Goal: Task Accomplishment & Management: Use online tool/utility

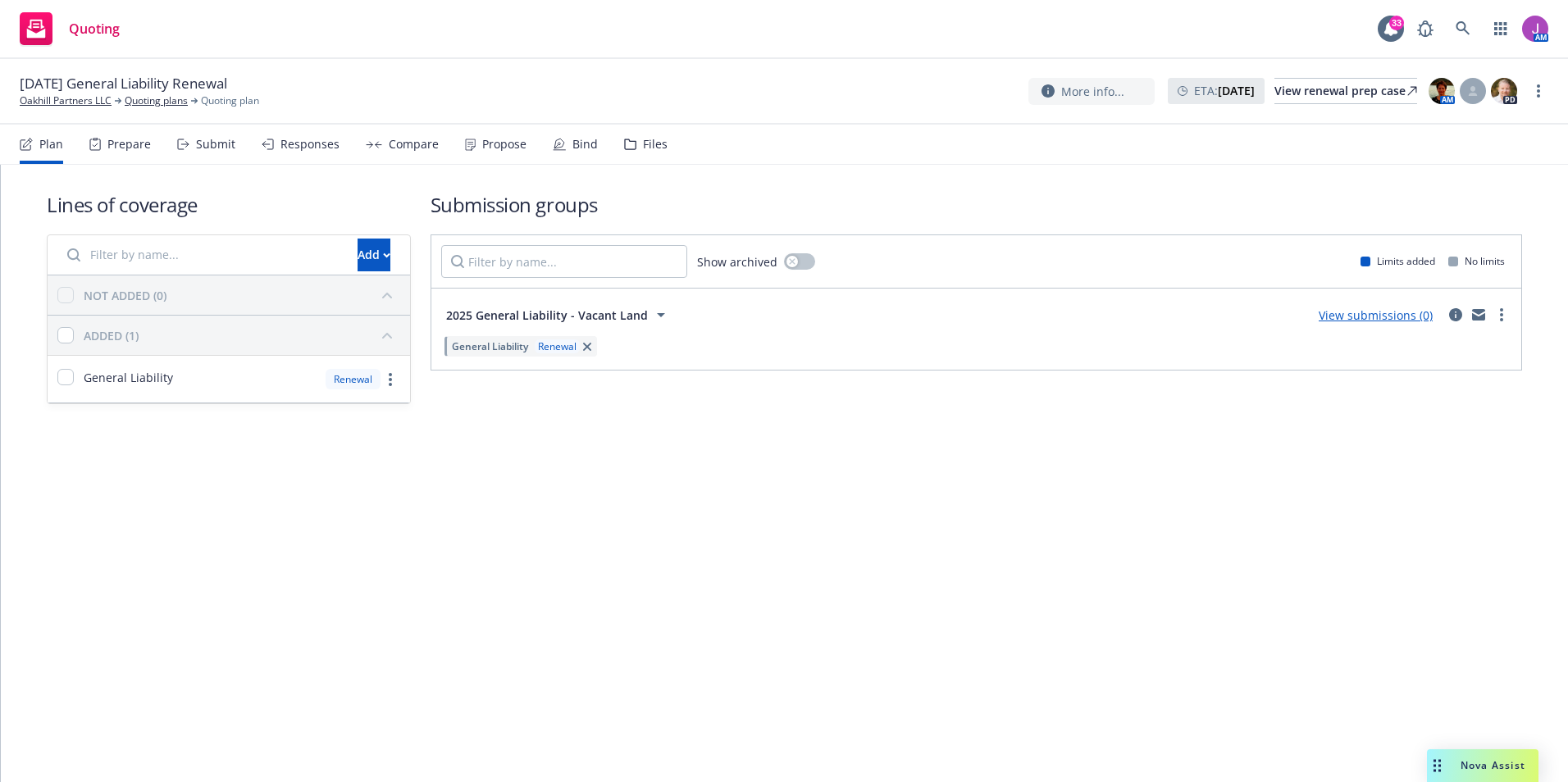
click at [637, 151] on div "Files" at bounding box center [645, 145] width 44 height 40
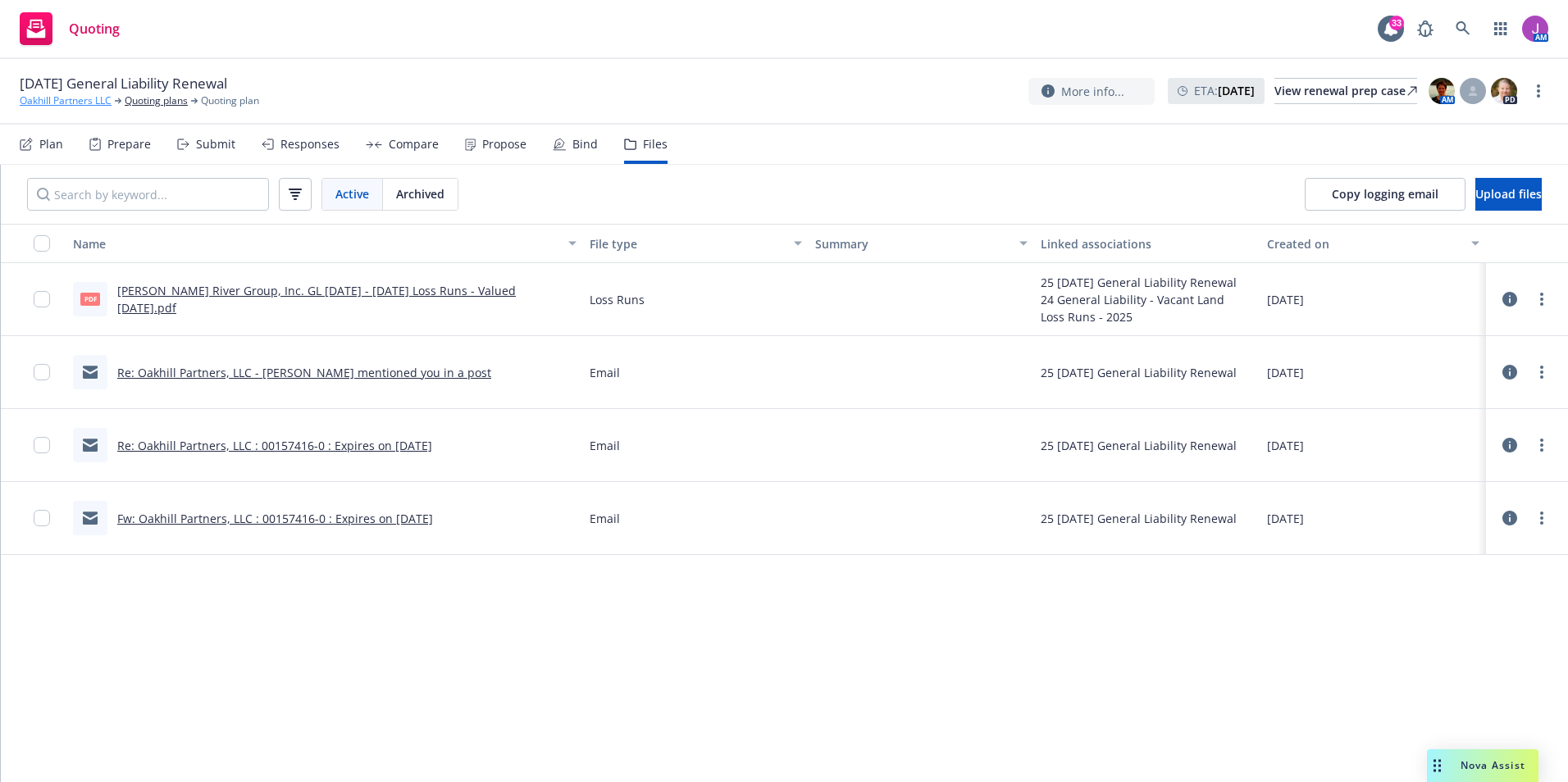
click at [84, 103] on link "Oakhill Partners LLC" at bounding box center [65, 100] width 92 height 15
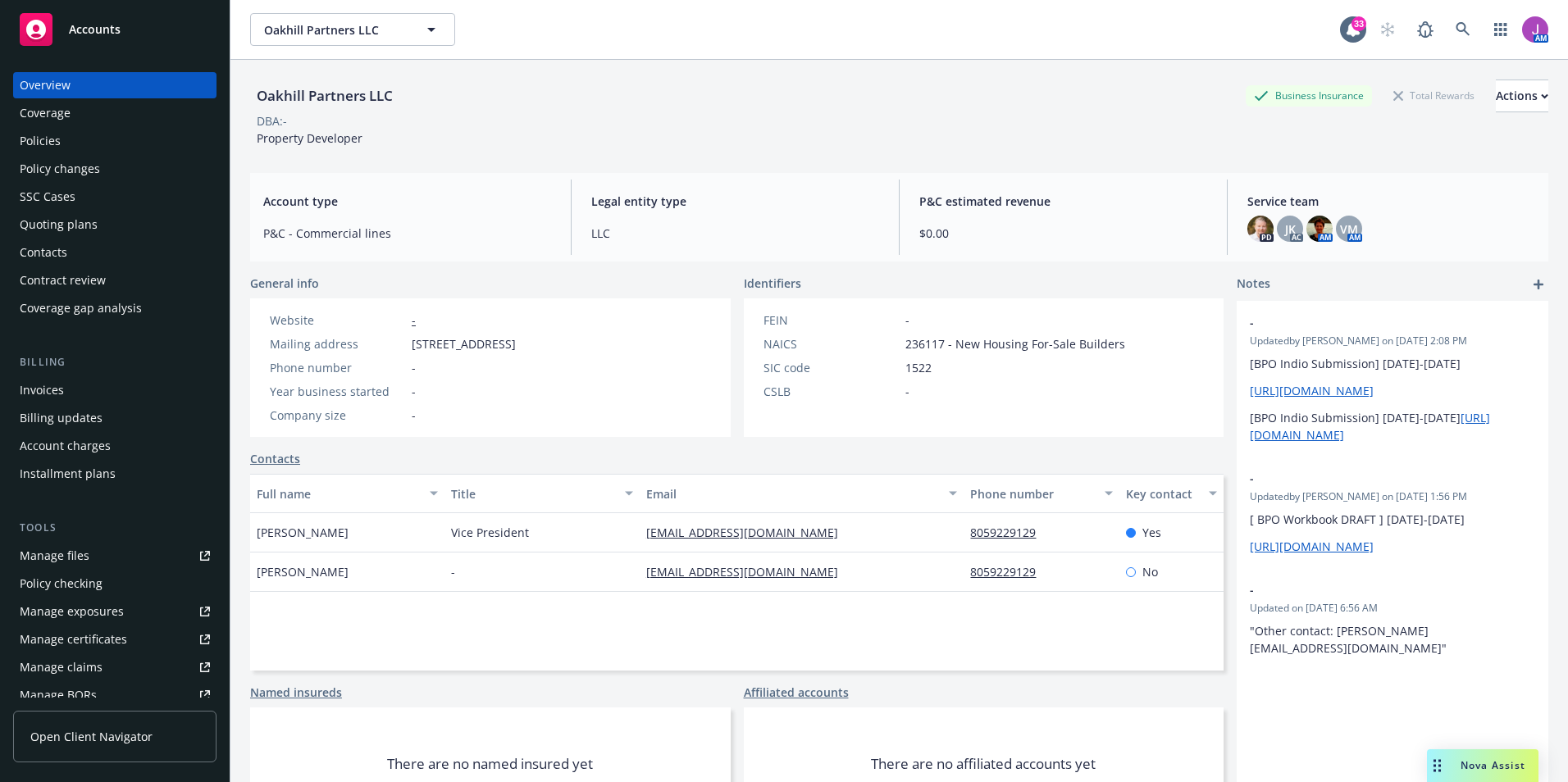
click at [106, 155] on div "Overview Coverage Policies Policy changes SSC Cases Quoting plans Contacts Cont…" at bounding box center [114, 197] width 203 height 249
click at [96, 148] on div "Policies" at bounding box center [115, 141] width 190 height 27
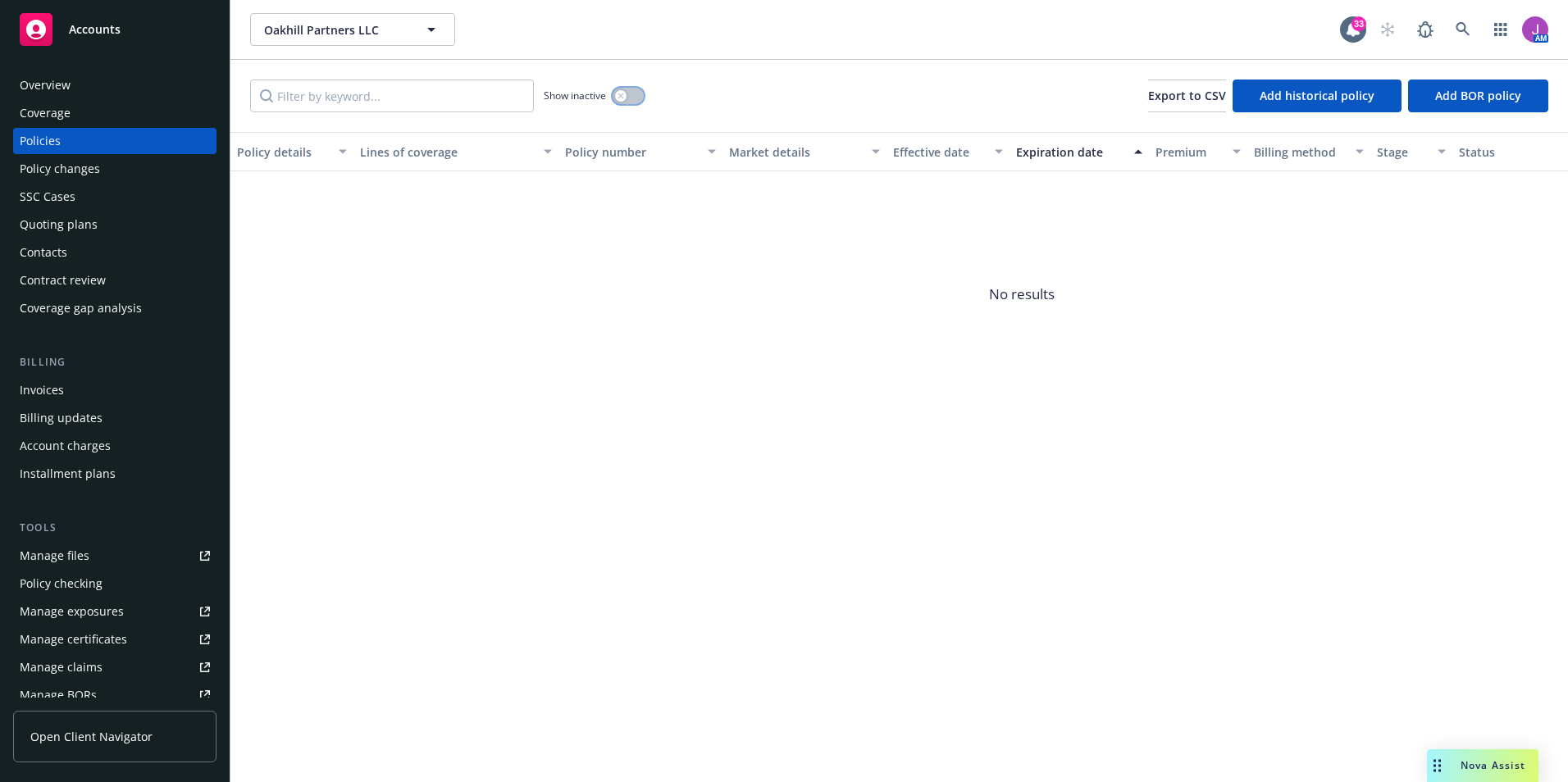
click at [623, 103] on button "button" at bounding box center [628, 96] width 31 height 17
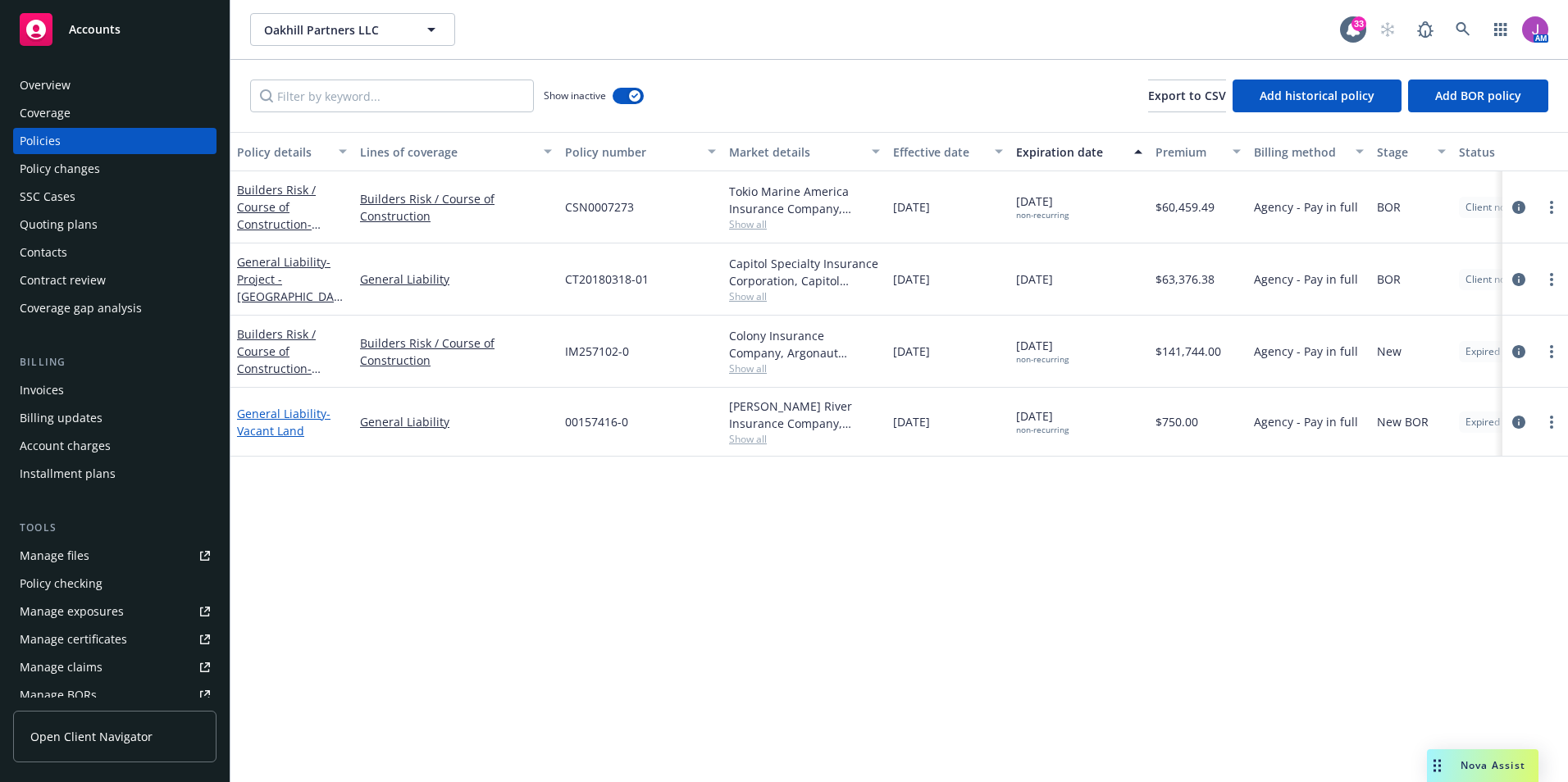
click at [299, 417] on link "General Liability - Vacant Land" at bounding box center [283, 422] width 93 height 33
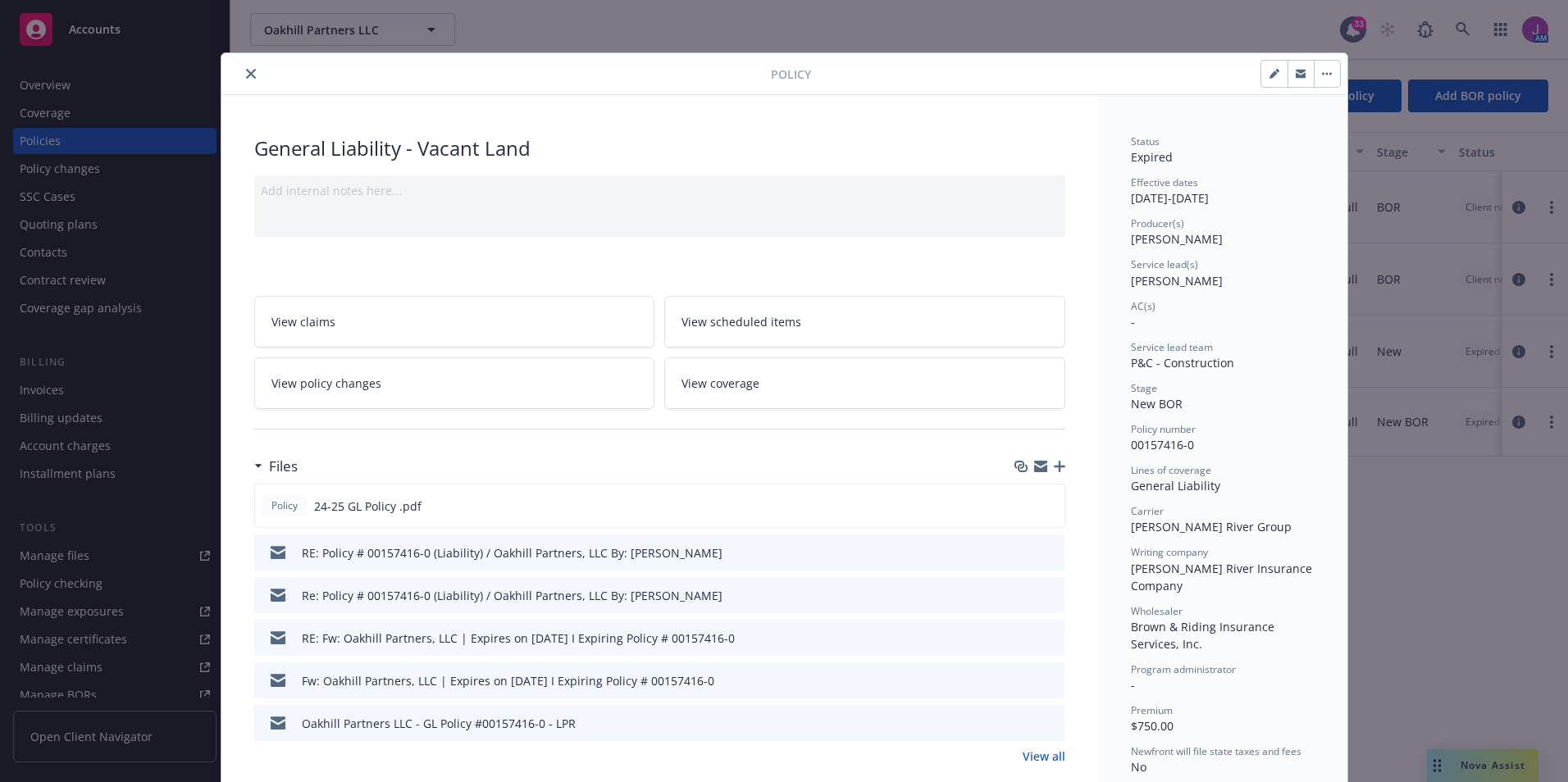
click at [1042, 546] on icon "preview file" at bounding box center [1049, 552] width 15 height 12
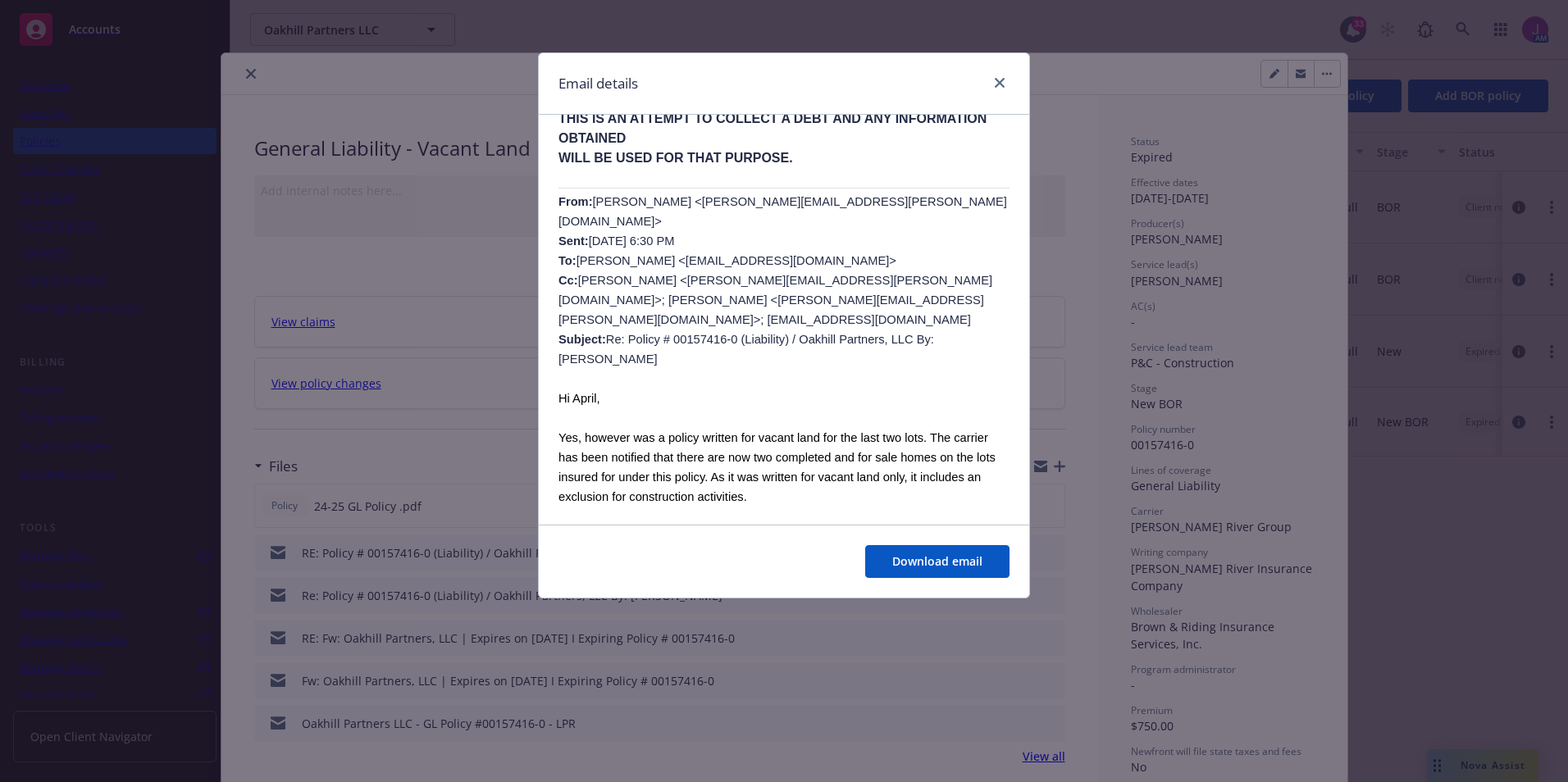
scroll to position [574, 0]
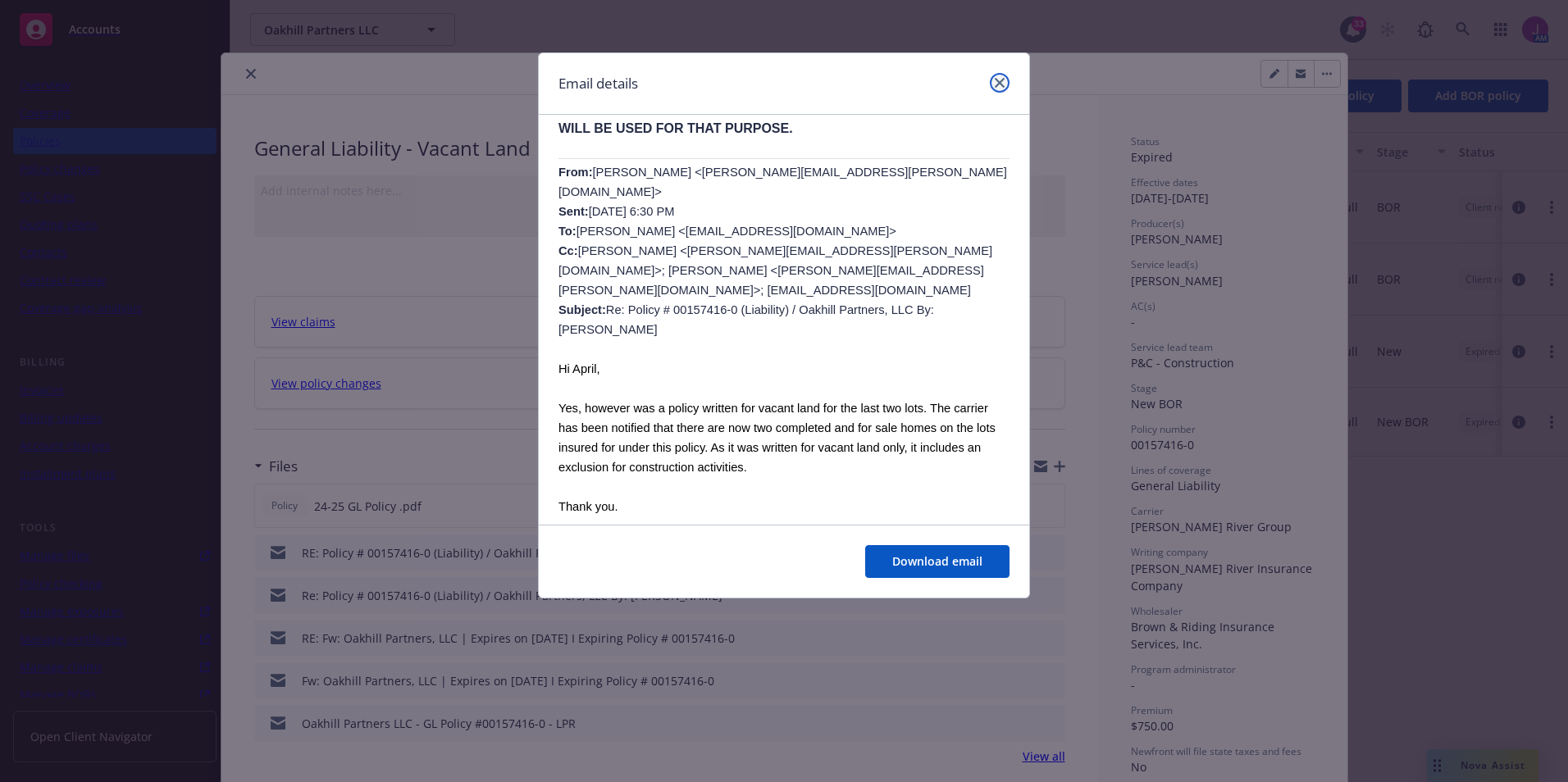
click at [999, 77] on link "close" at bounding box center [1000, 83] width 20 height 20
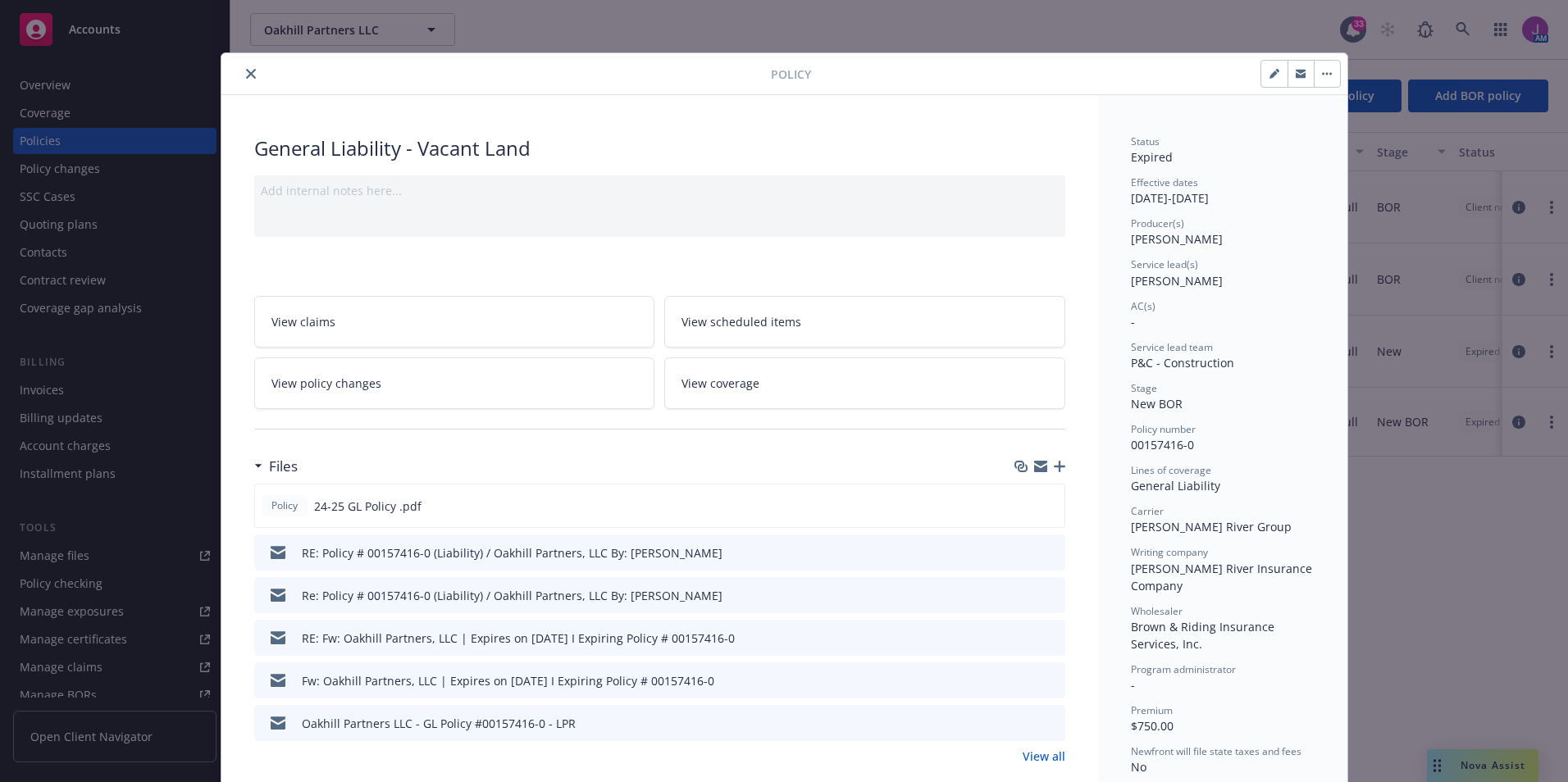
scroll to position [82, 0]
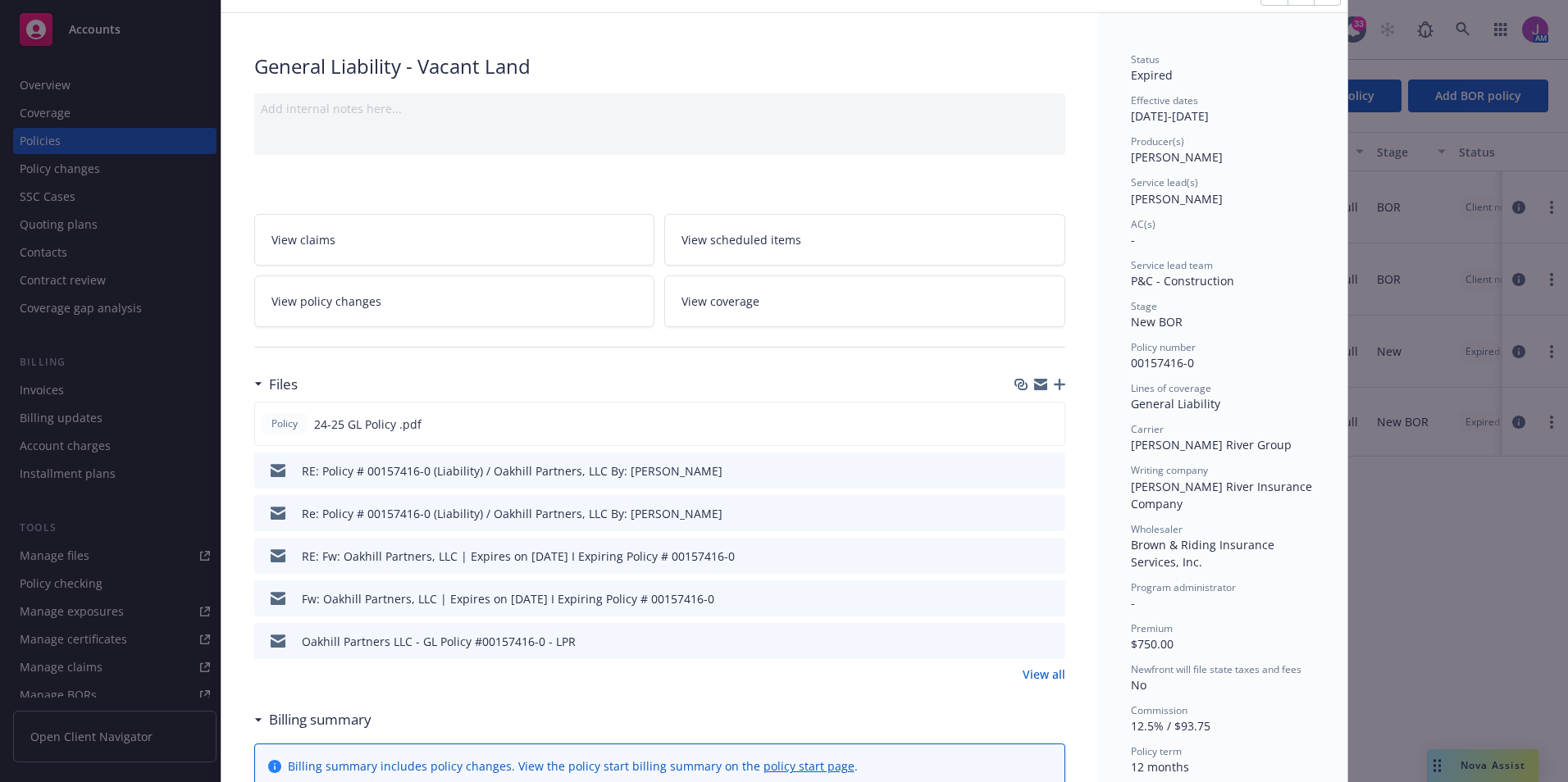
click at [1042, 553] on icon "preview file" at bounding box center [1049, 555] width 15 height 12
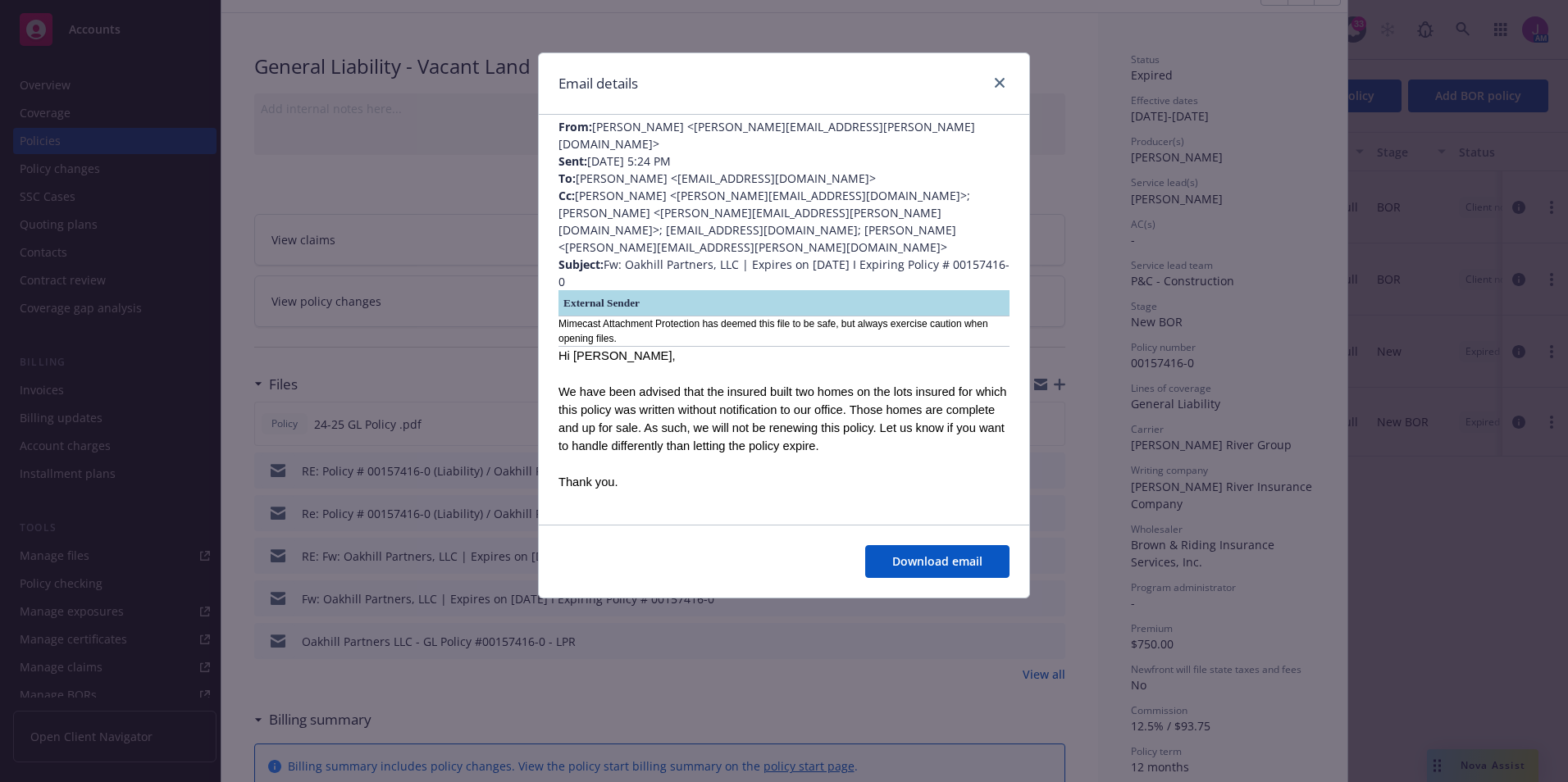
scroll to position [574, 0]
click at [1005, 85] on link "close" at bounding box center [1000, 83] width 20 height 20
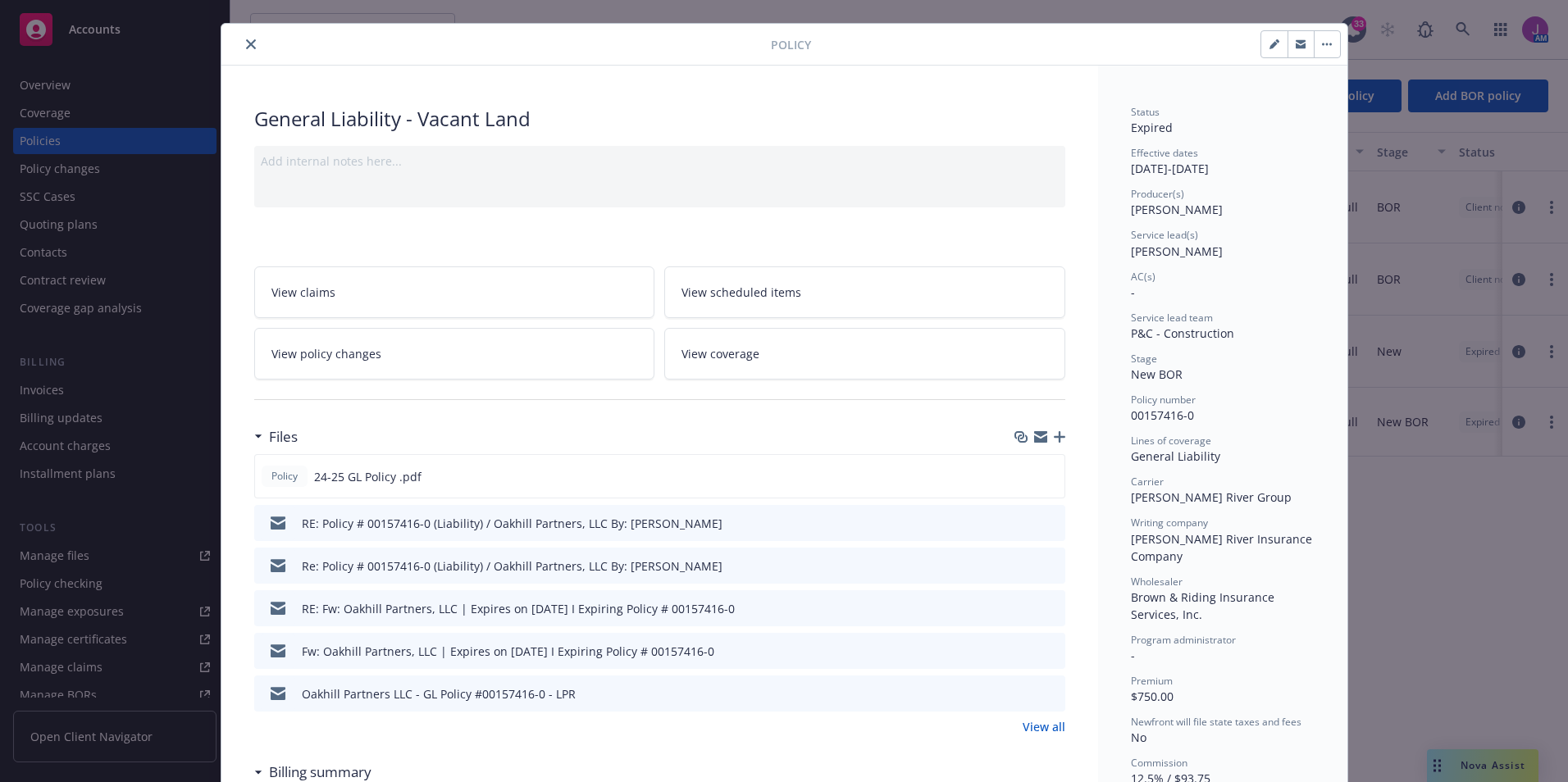
scroll to position [0, 0]
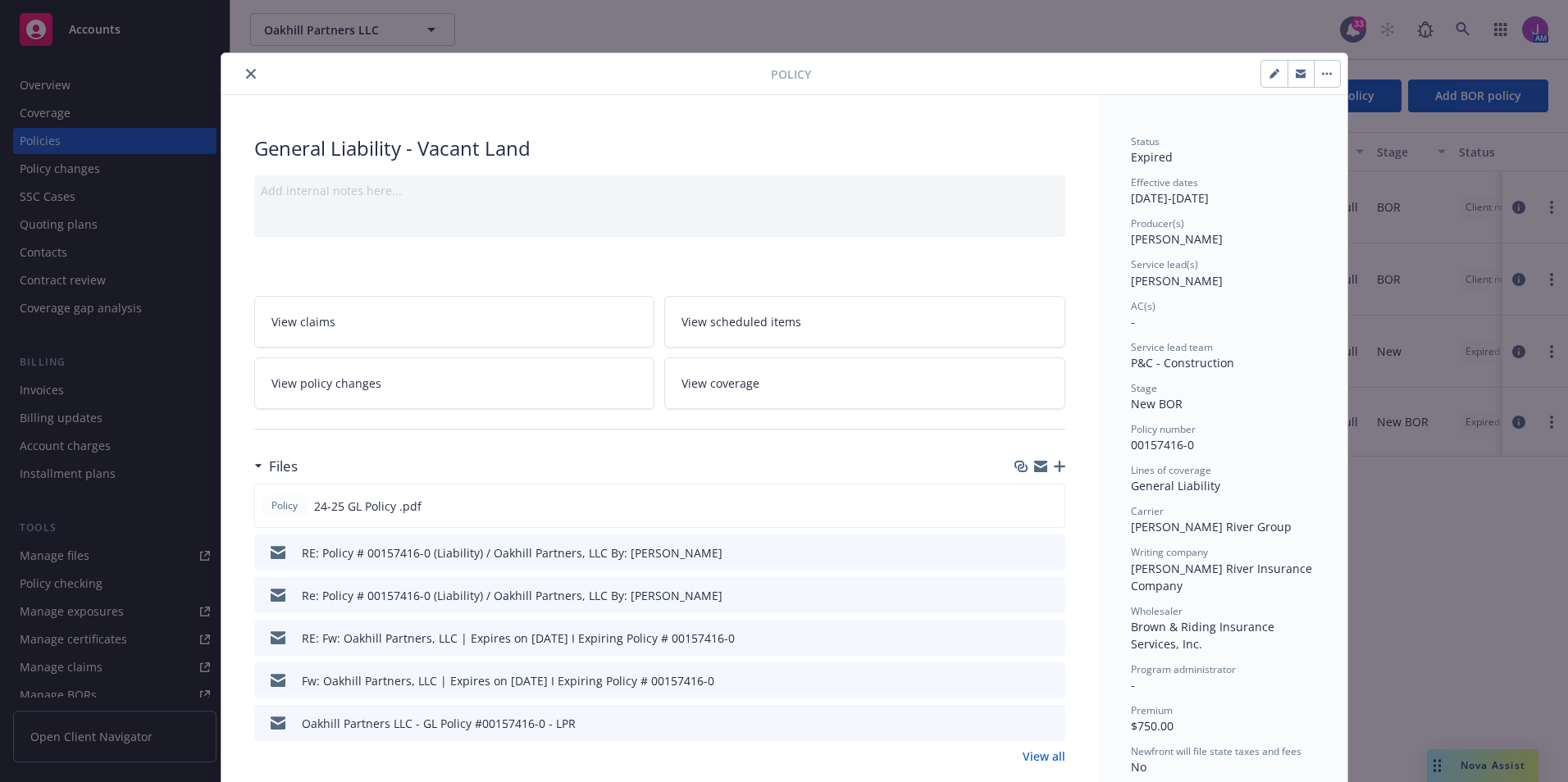
click at [245, 76] on icon "close" at bounding box center [250, 74] width 10 height 10
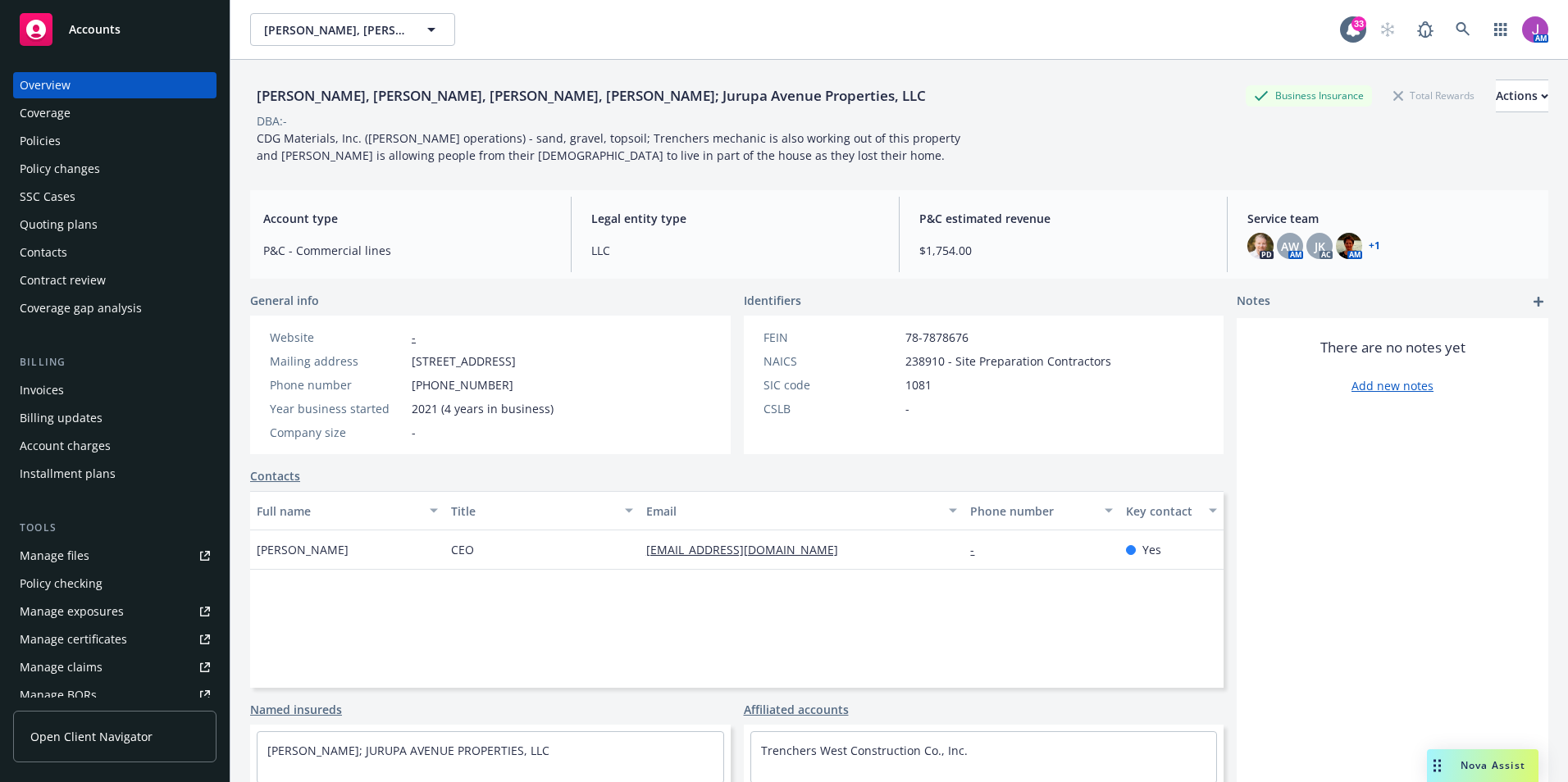
click at [49, 218] on div "Quoting plans" at bounding box center [58, 225] width 78 height 27
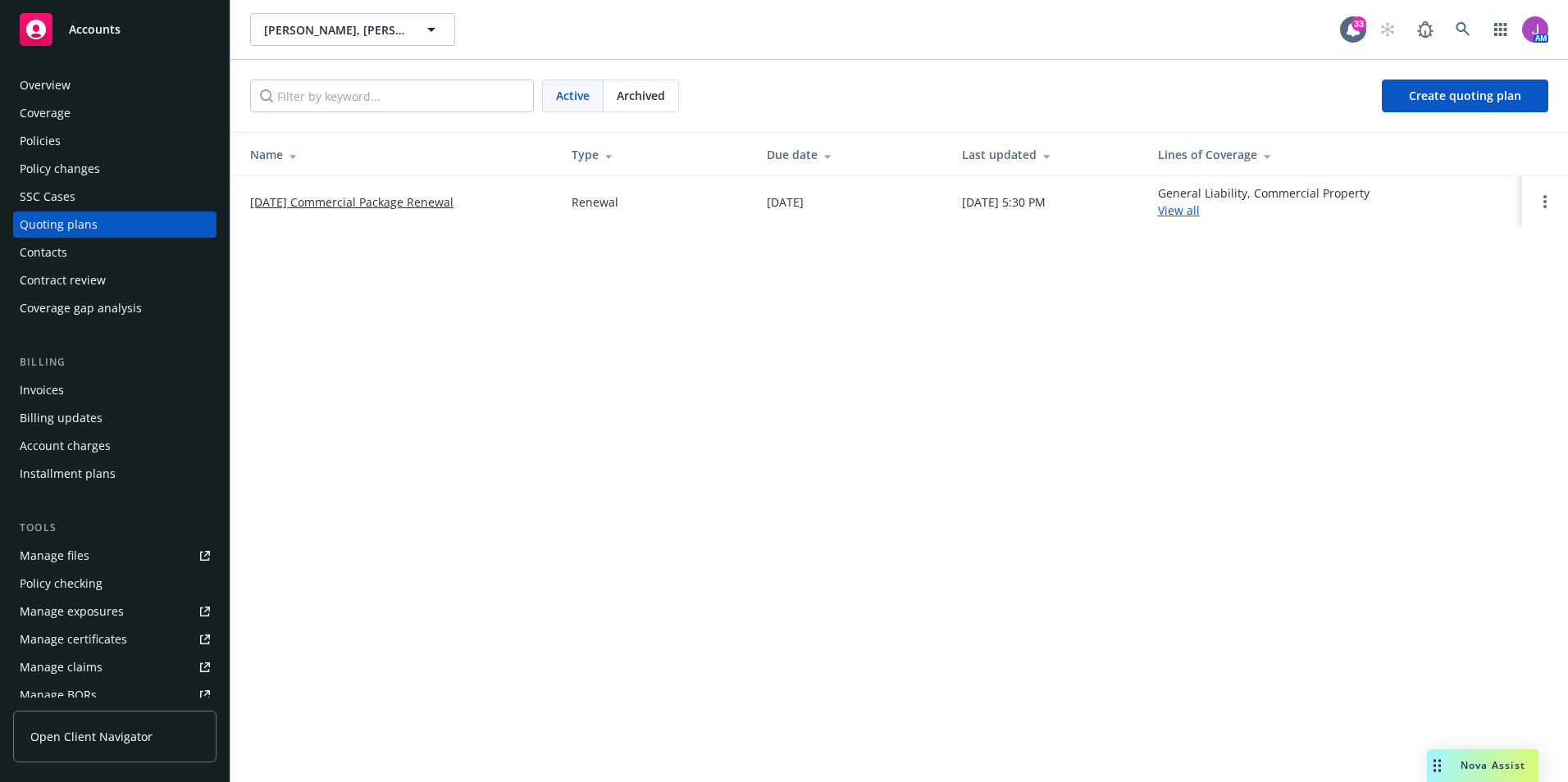
click at [349, 206] on link "12/09/25 Commercial Package Renewal" at bounding box center [351, 201] width 203 height 17
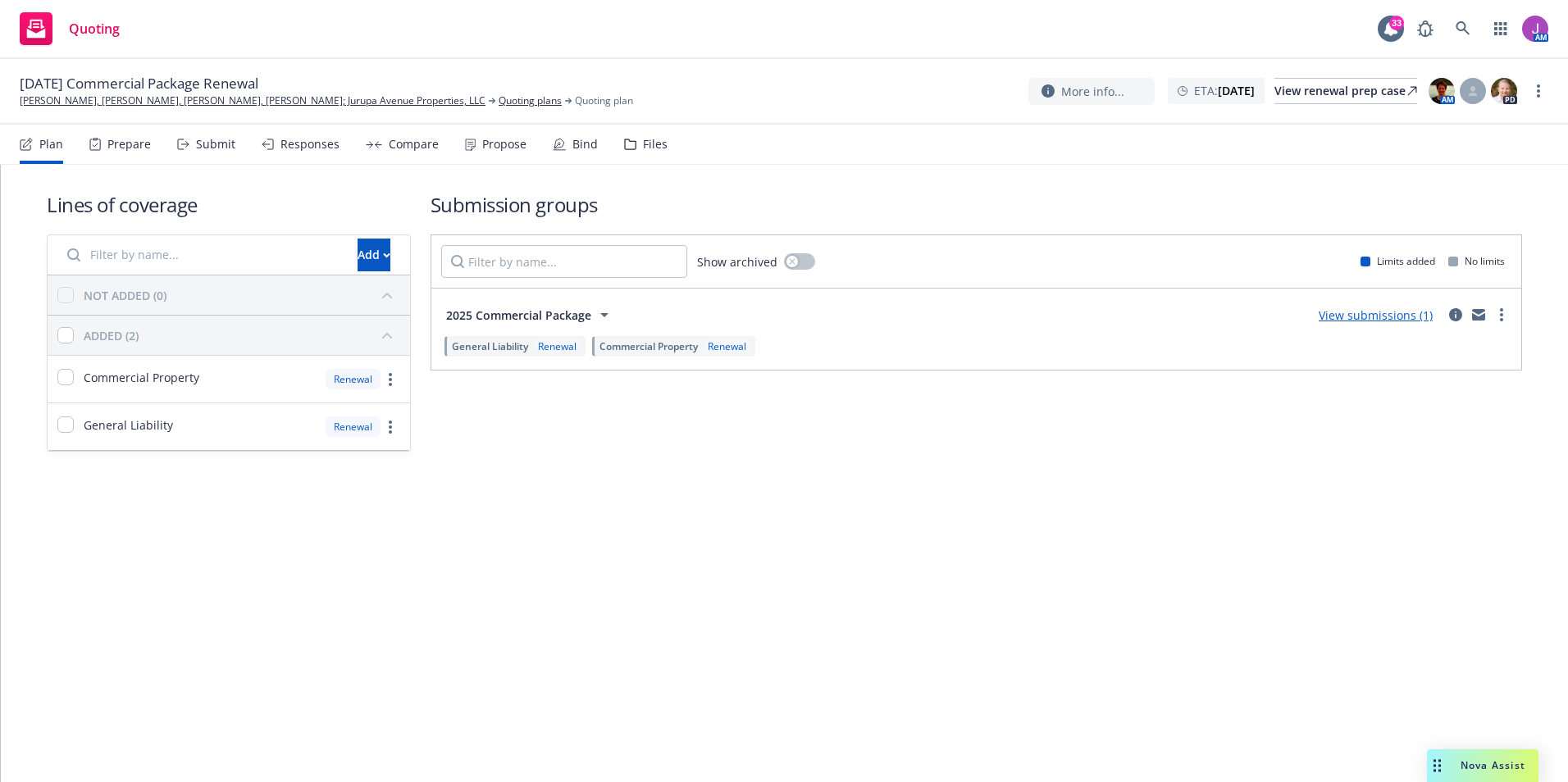
click at [656, 139] on div "Files" at bounding box center [654, 144] width 25 height 13
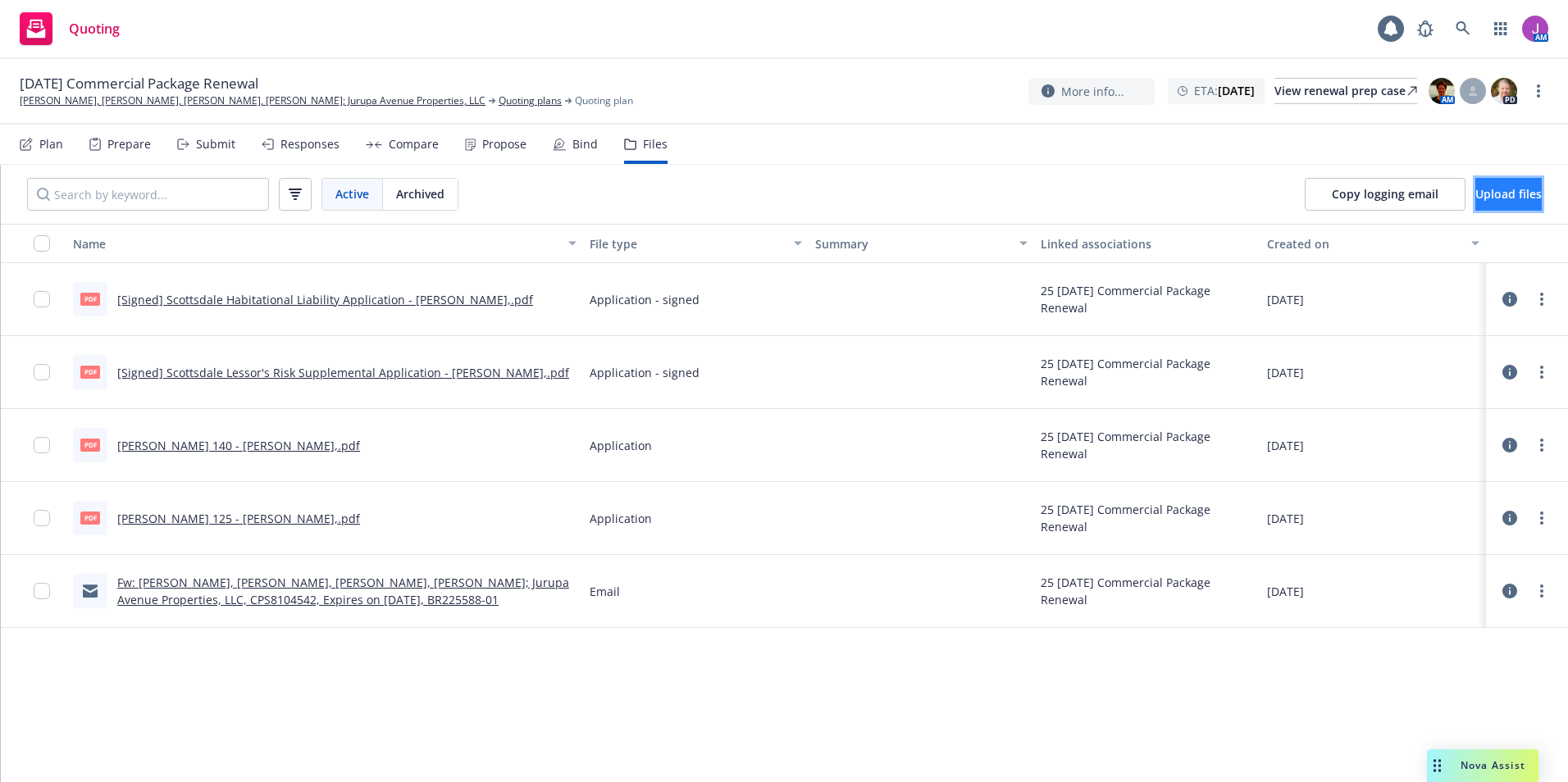
click at [1503, 194] on span "Upload files" at bounding box center [1508, 194] width 66 height 16
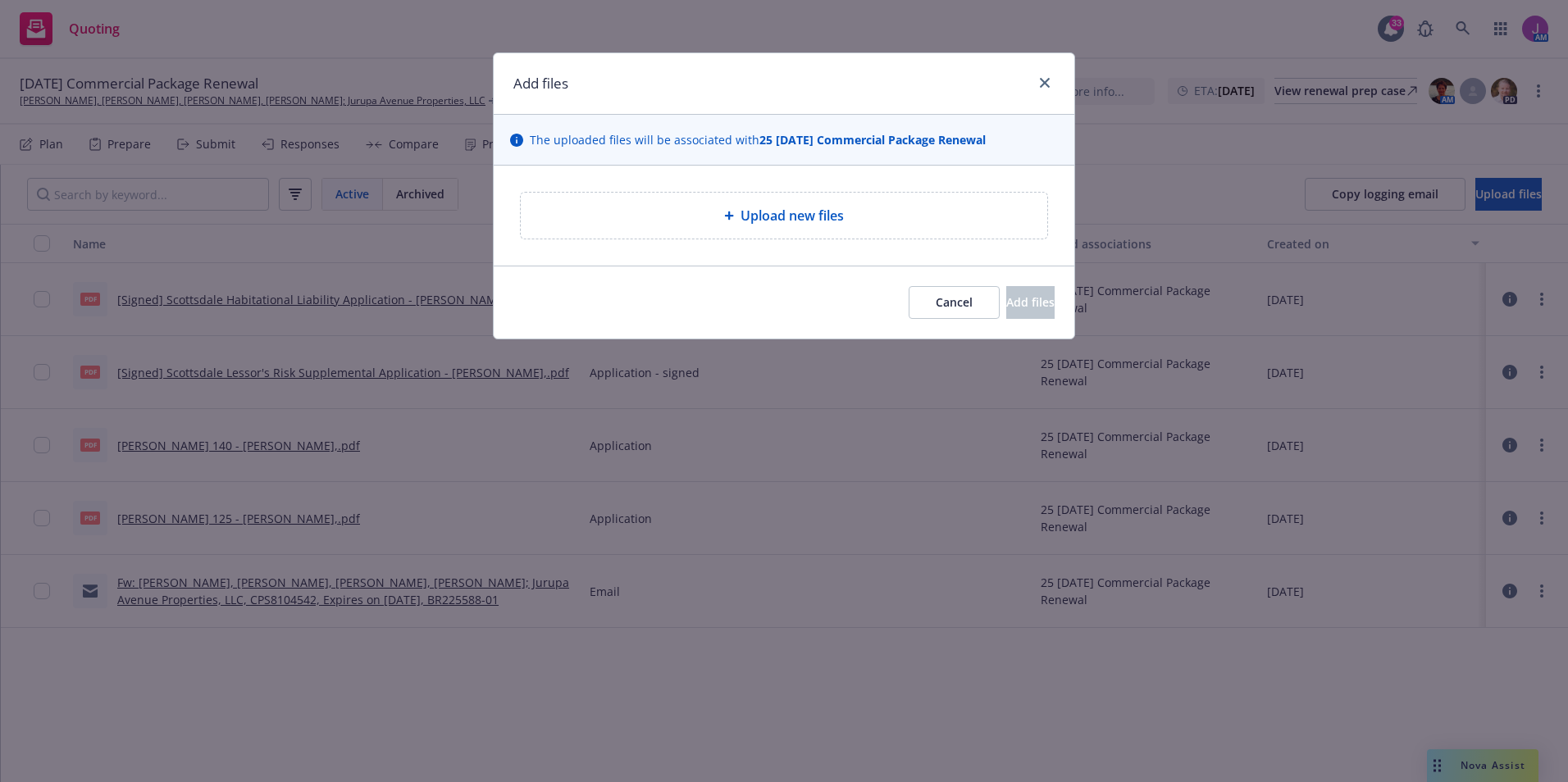
click at [777, 211] on span "Upload new files" at bounding box center [792, 216] width 103 height 20
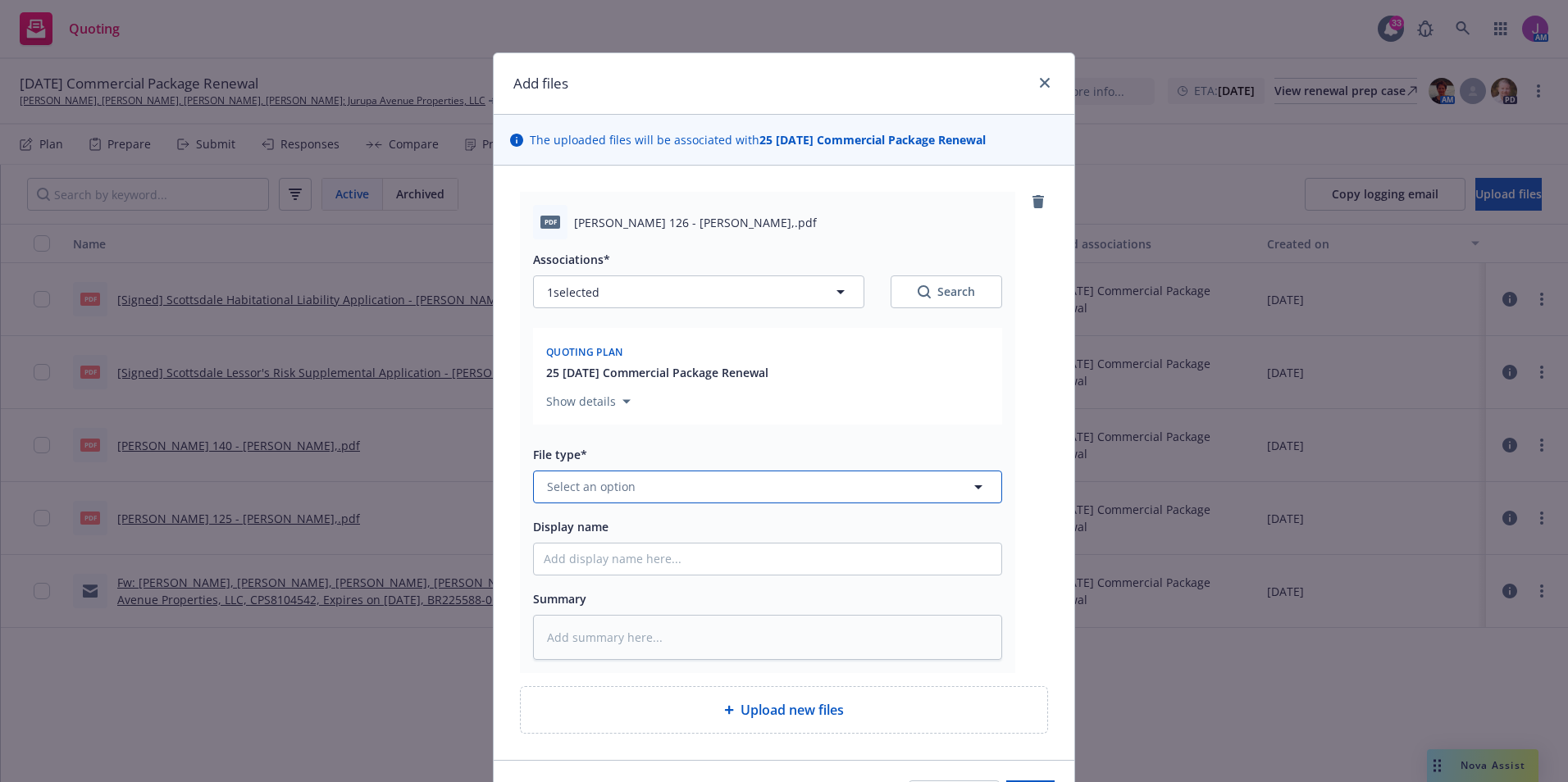
click at [695, 496] on button "Select an option" at bounding box center [767, 486] width 469 height 33
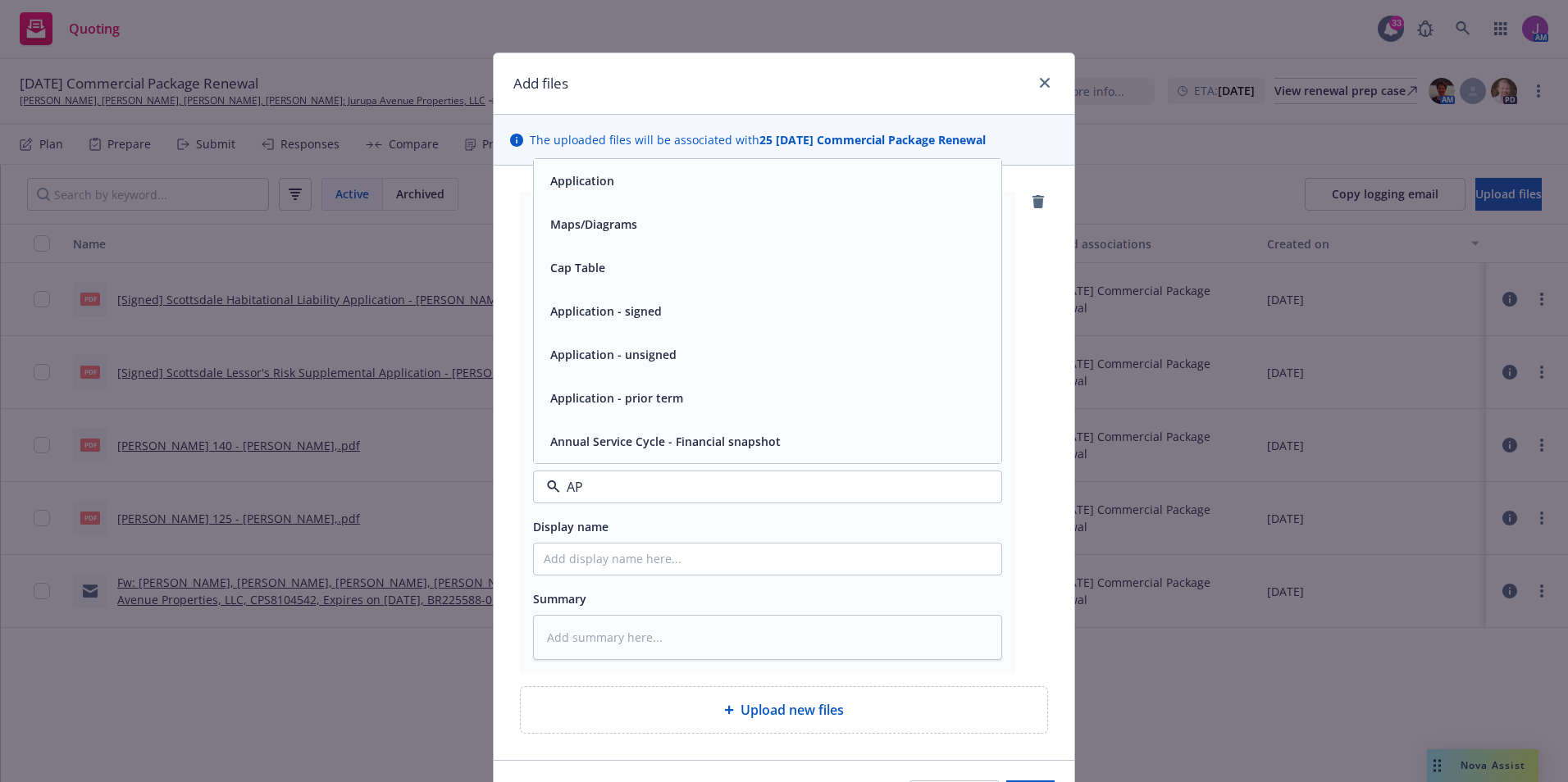
type input "APP"
click at [587, 327] on div "Application" at bounding box center [767, 311] width 467 height 44
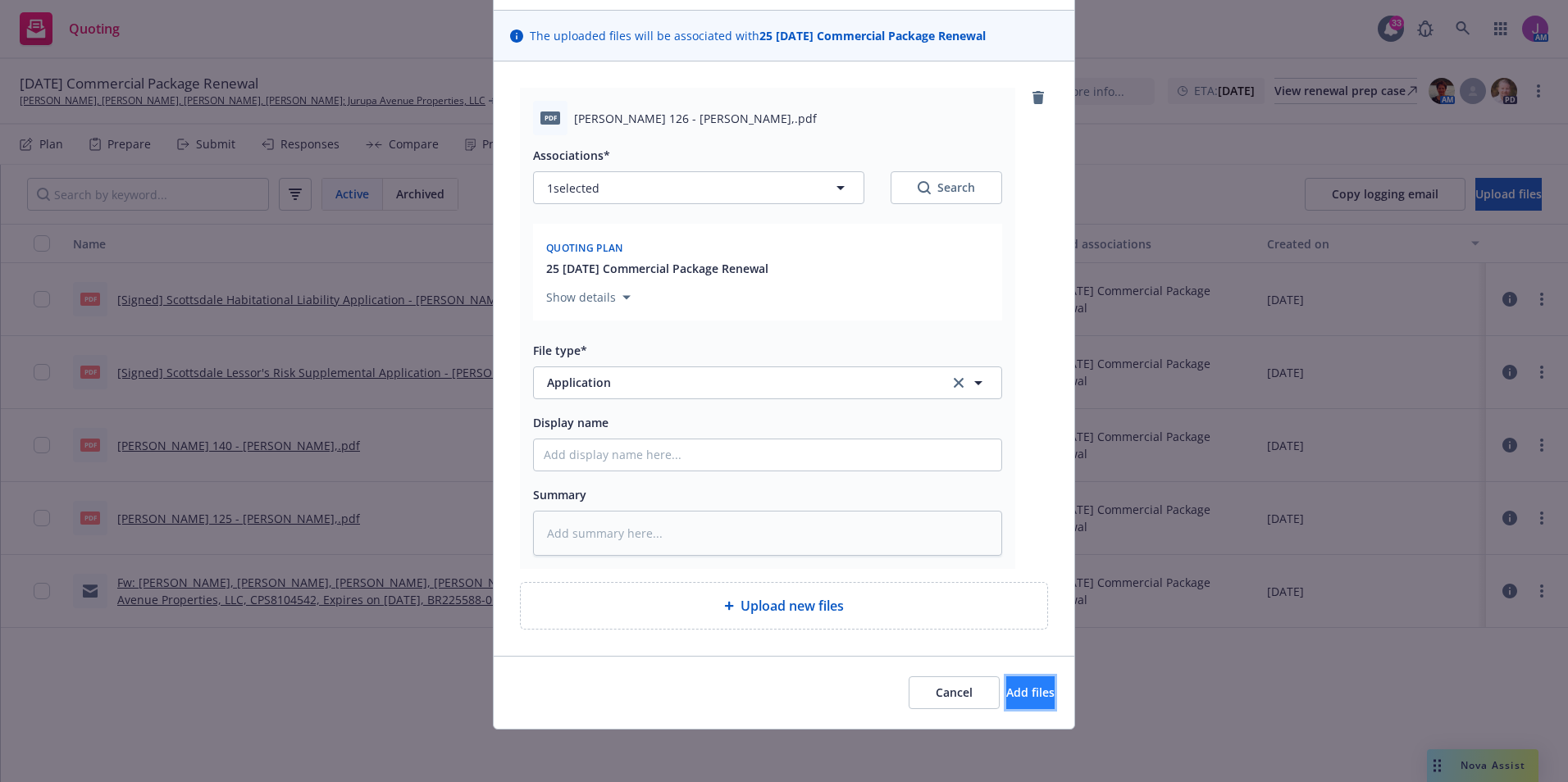
click at [1006, 695] on span "Add files" at bounding box center [1029, 693] width 49 height 16
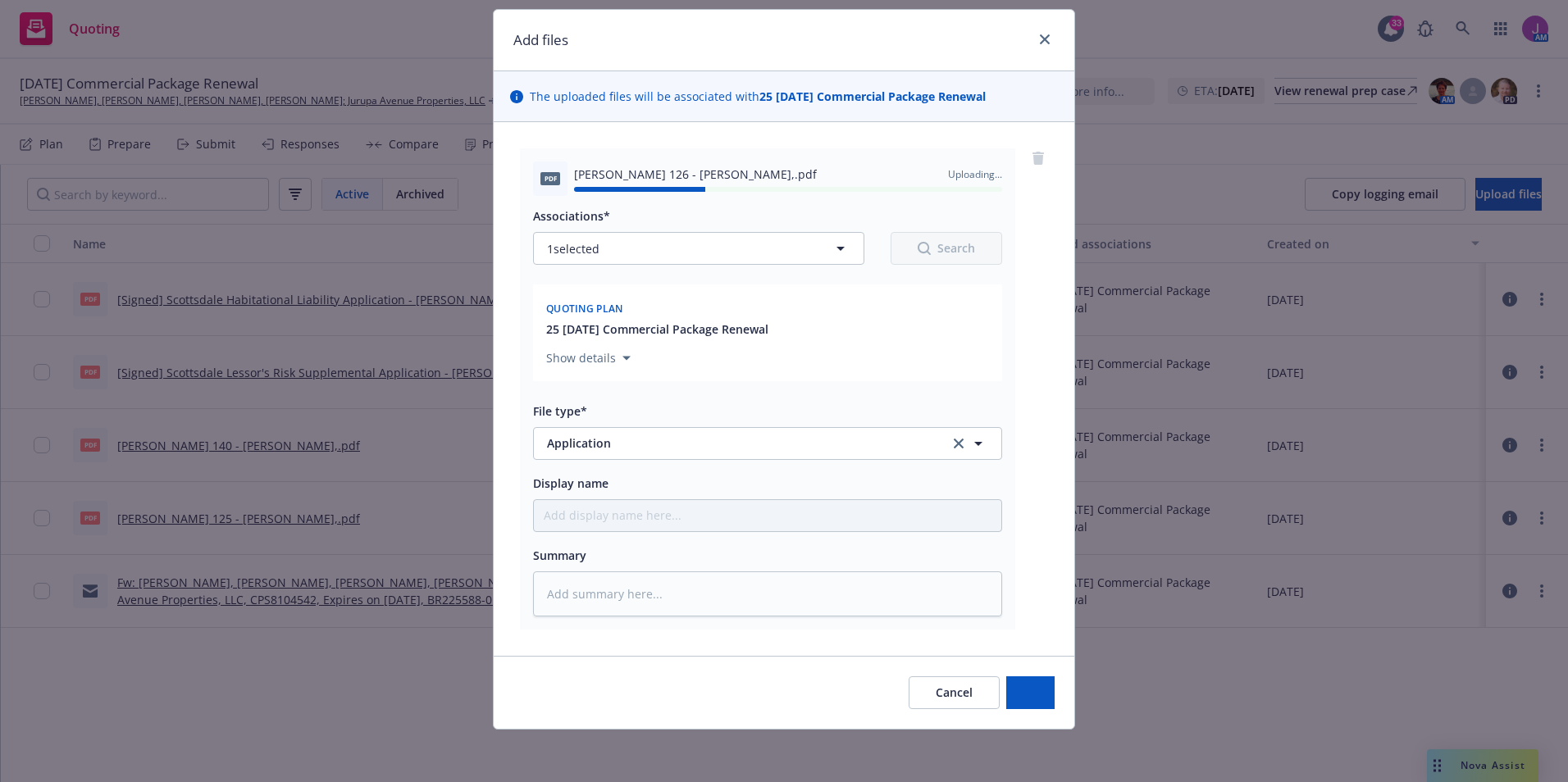
type textarea "x"
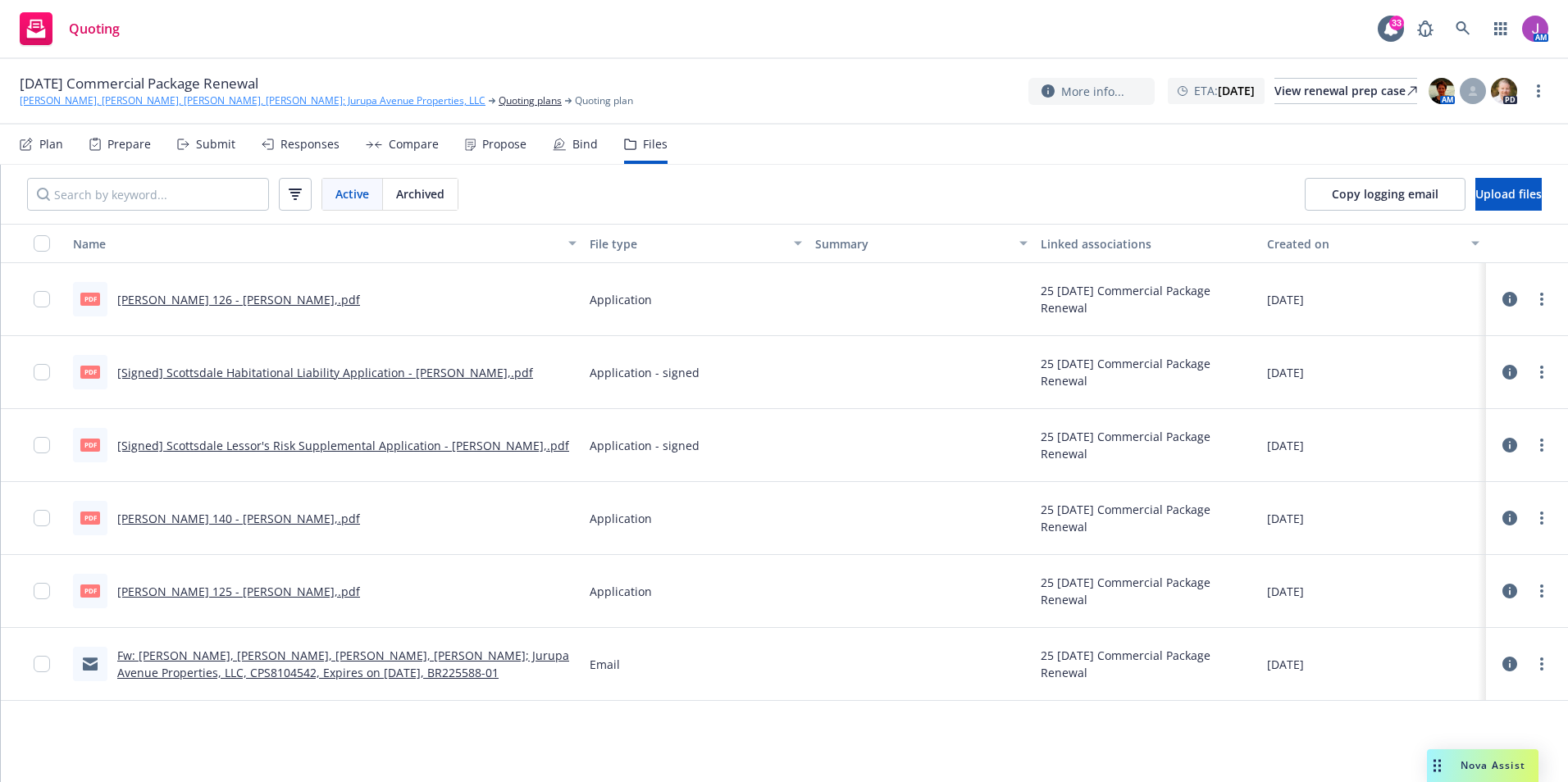
click at [144, 99] on link "[PERSON_NAME], [PERSON_NAME], [PERSON_NAME], [PERSON_NAME]; Jurupa Avenue Prope…" at bounding box center [252, 100] width 465 height 15
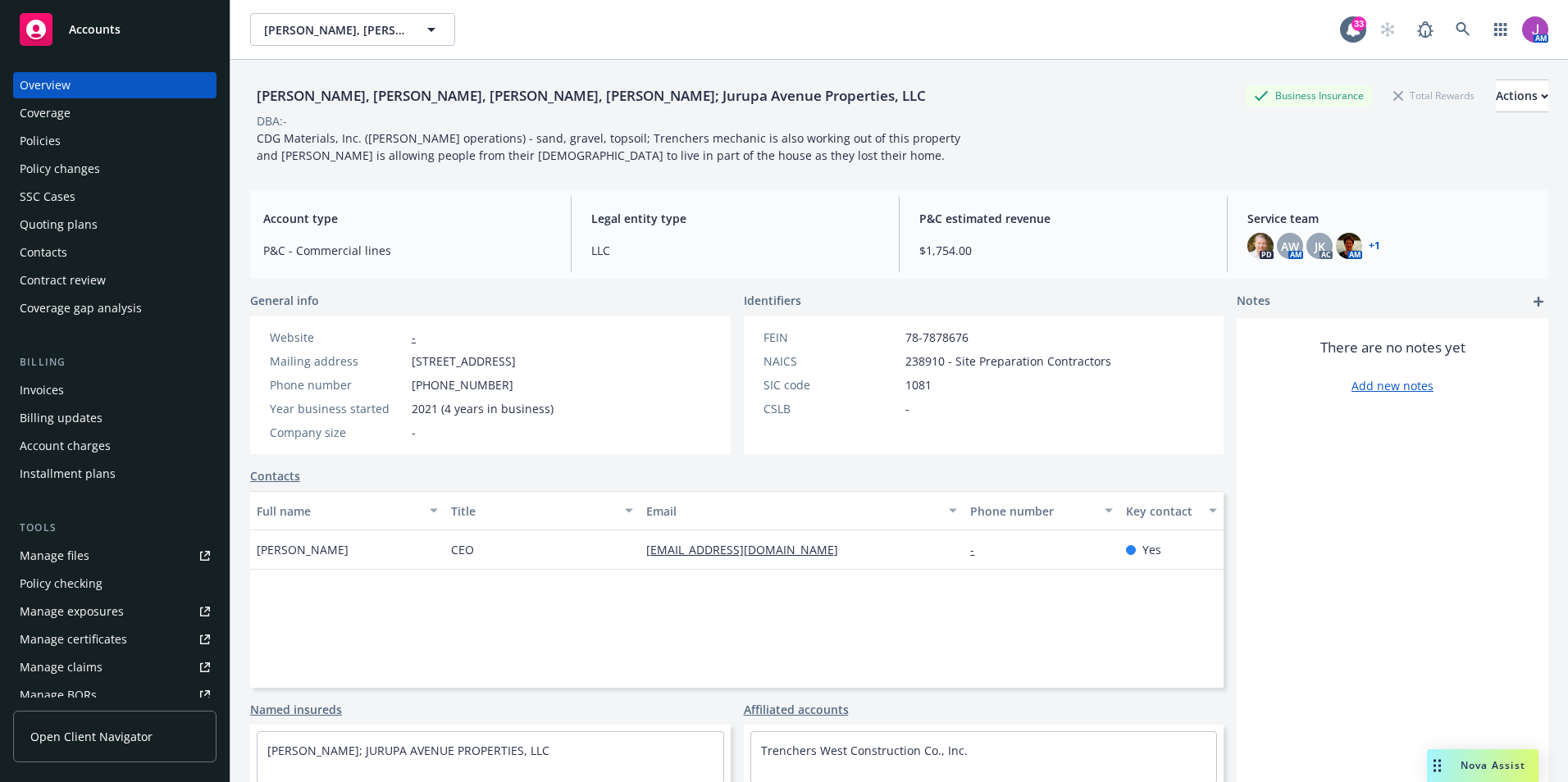
click at [61, 230] on div "Quoting plans" at bounding box center [58, 225] width 78 height 27
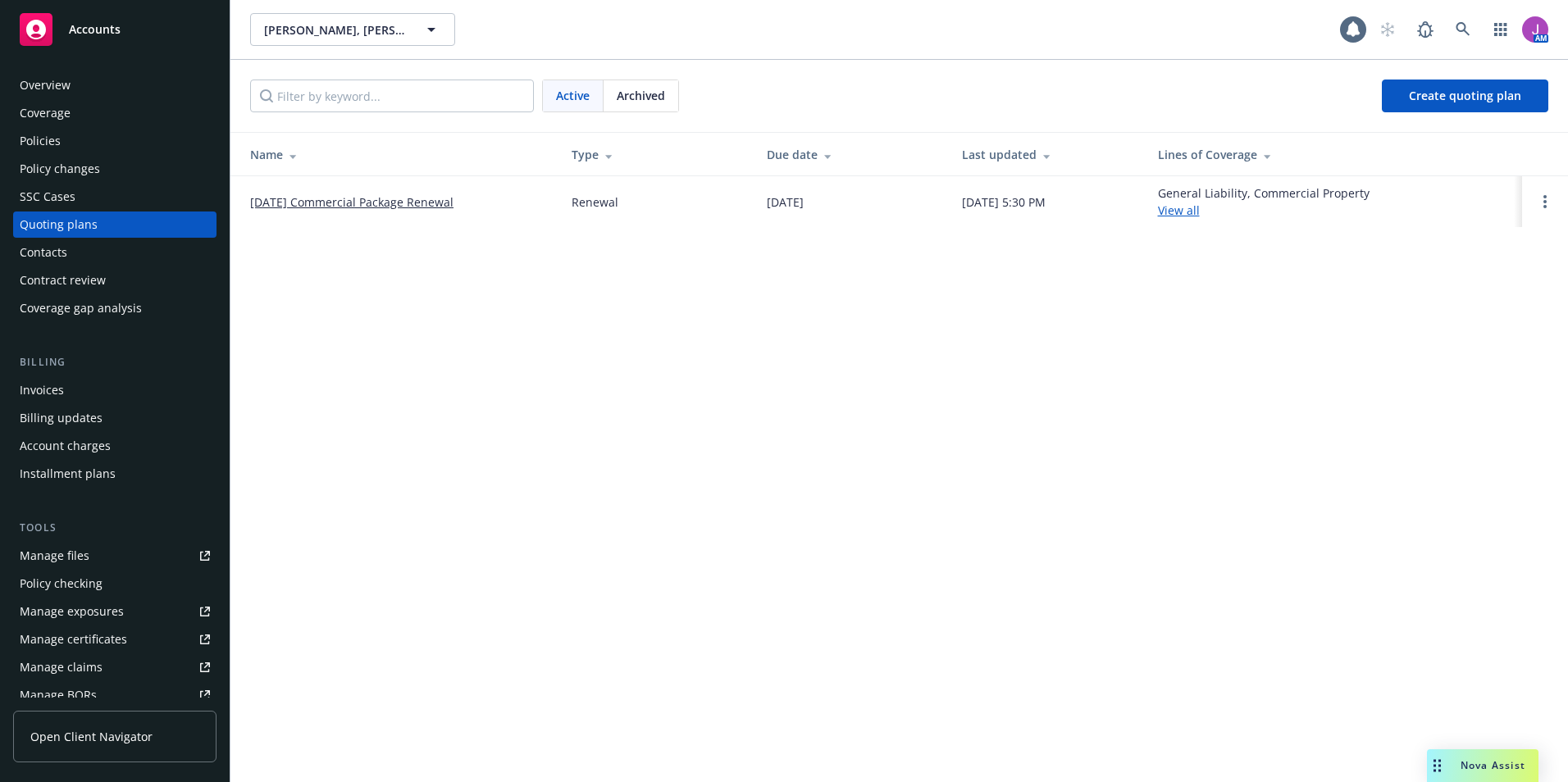
click at [647, 102] on span "Archived" at bounding box center [640, 95] width 49 height 17
click at [325, 203] on link "12/09/24 Commercial Package Renewal" at bounding box center [351, 201] width 203 height 17
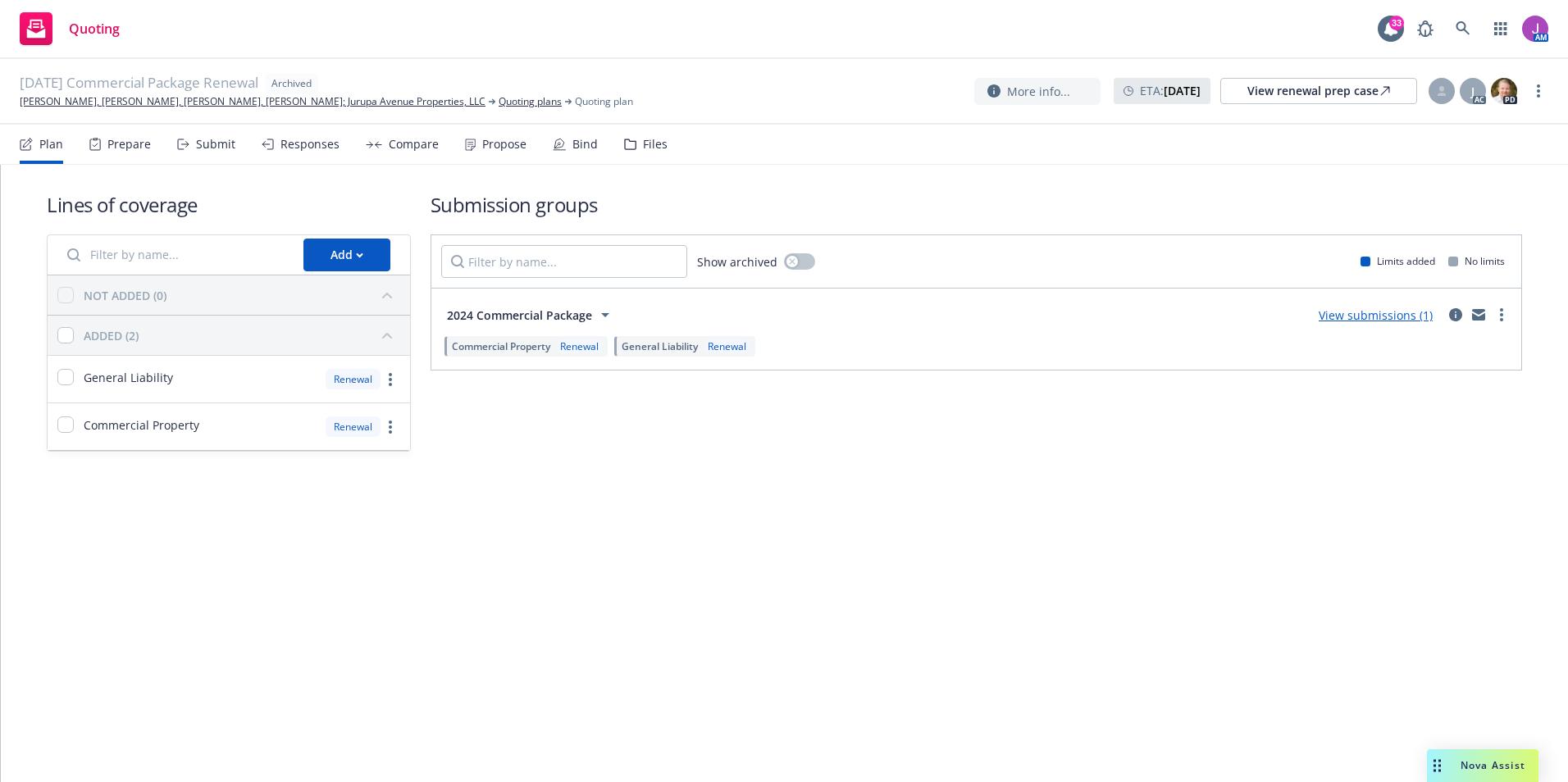
click at [642, 147] on div "Files" at bounding box center [654, 144] width 25 height 13
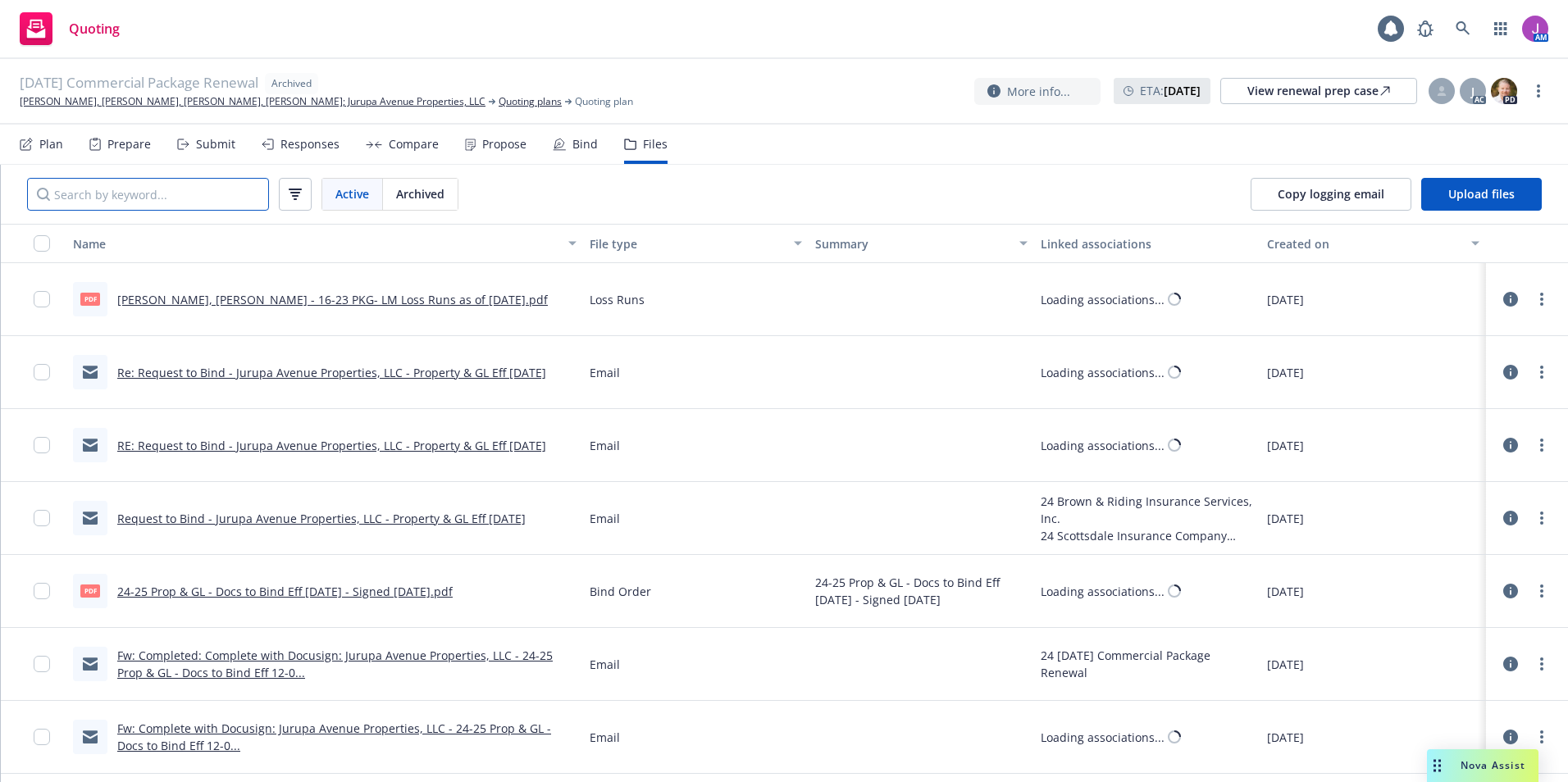
click at [180, 198] on input "Search by keyword..." at bounding box center [147, 194] width 242 height 33
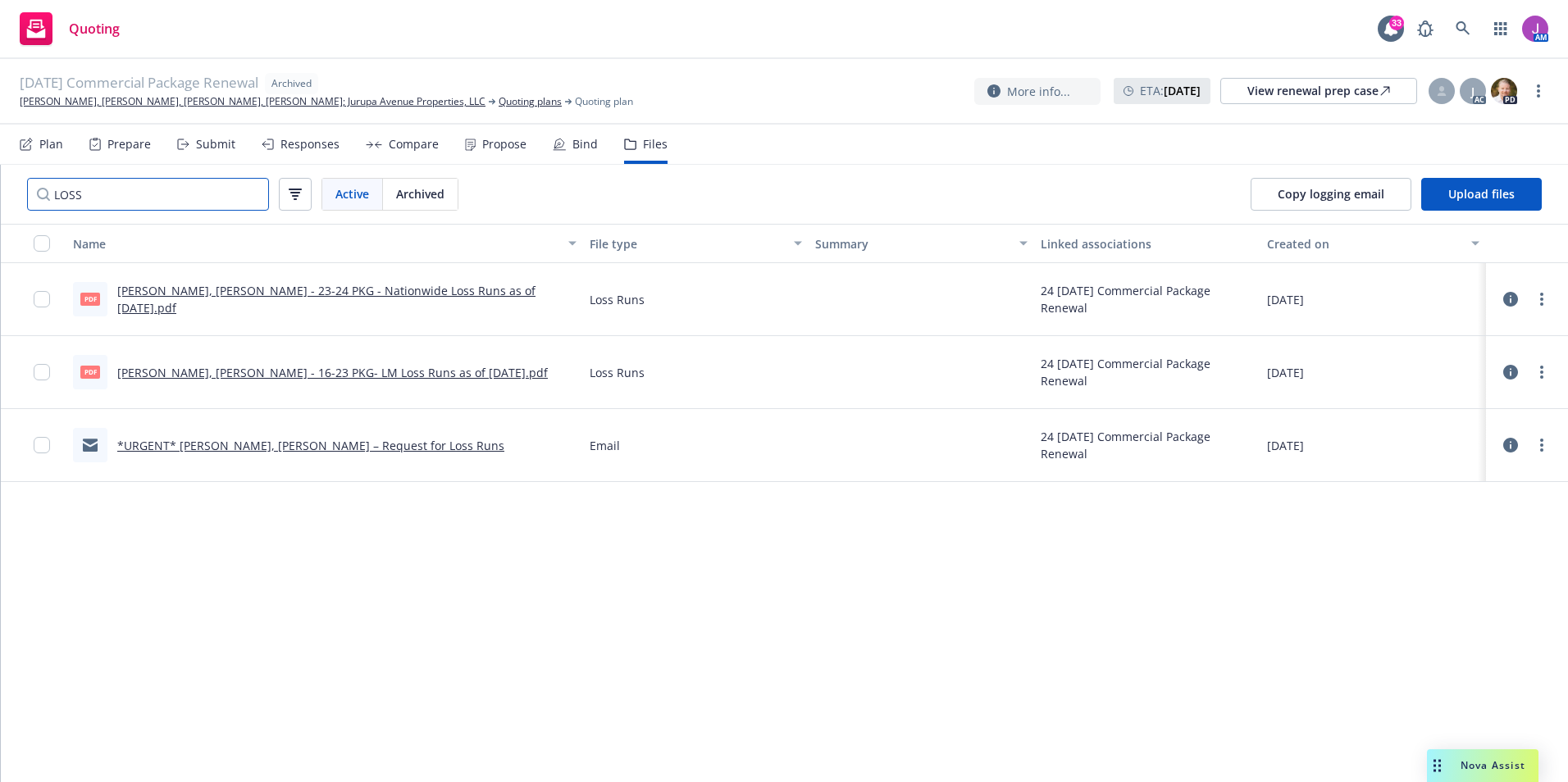
type input "LOSS"
click at [318, 370] on link "Lauren R. Hunt, Edith L. Hunt - 16-23 PKG- LM Loss Runs as of 11-16-2024.pdf" at bounding box center [332, 373] width 431 height 16
click at [1288, 103] on link "View renewal prep case" at bounding box center [1318, 91] width 197 height 27
click at [376, 365] on link "Lauren R. Hunt, Edith L. Hunt - 16-23 PKG- LM Loss Runs as of 11-16-2024.pdf" at bounding box center [332, 373] width 431 height 16
click at [158, 106] on link "[PERSON_NAME], [PERSON_NAME], [PERSON_NAME], [PERSON_NAME]; Jurupa Avenue Prope…" at bounding box center [252, 101] width 465 height 15
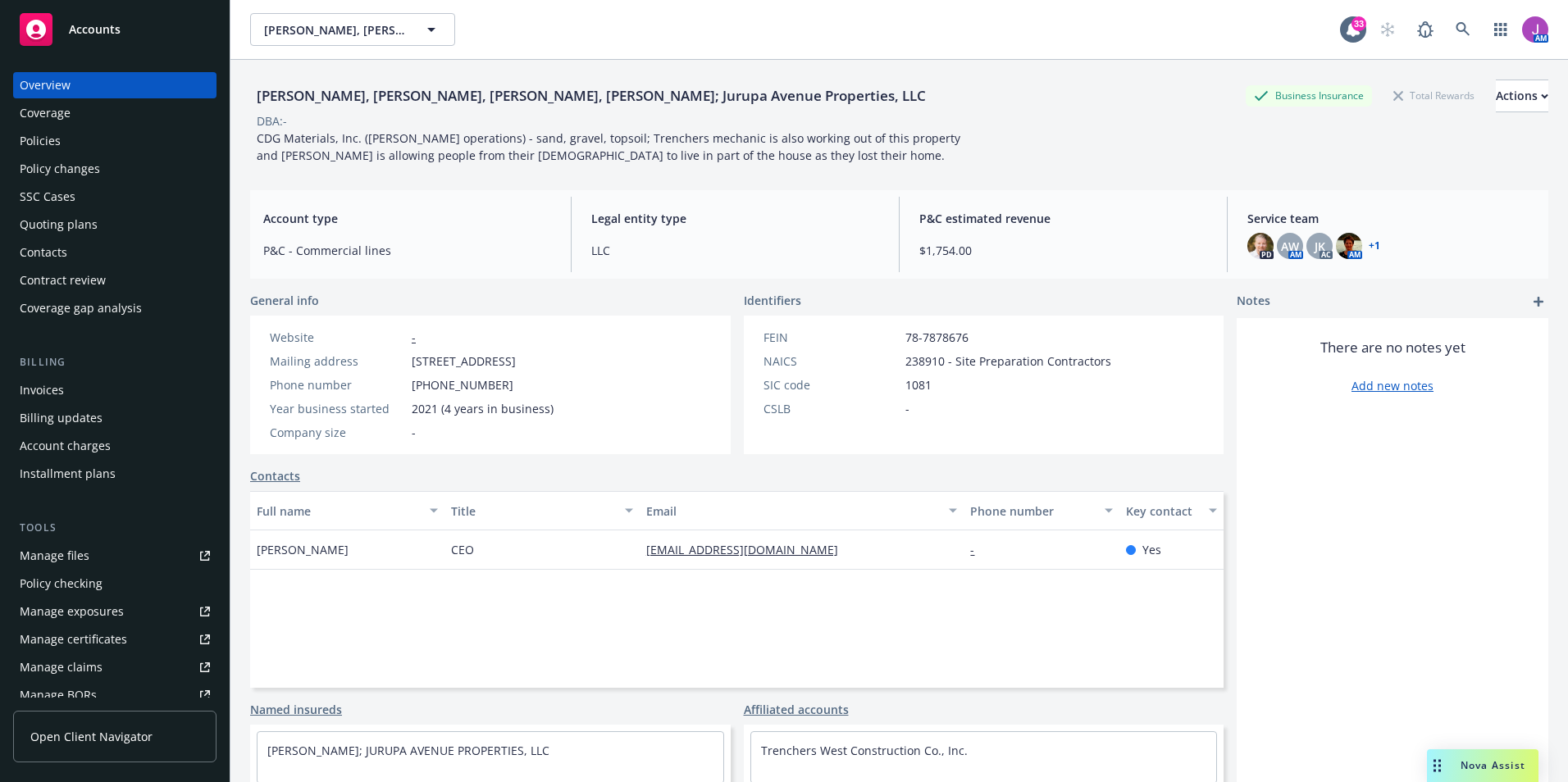
click at [58, 222] on div "Quoting plans" at bounding box center [58, 225] width 78 height 27
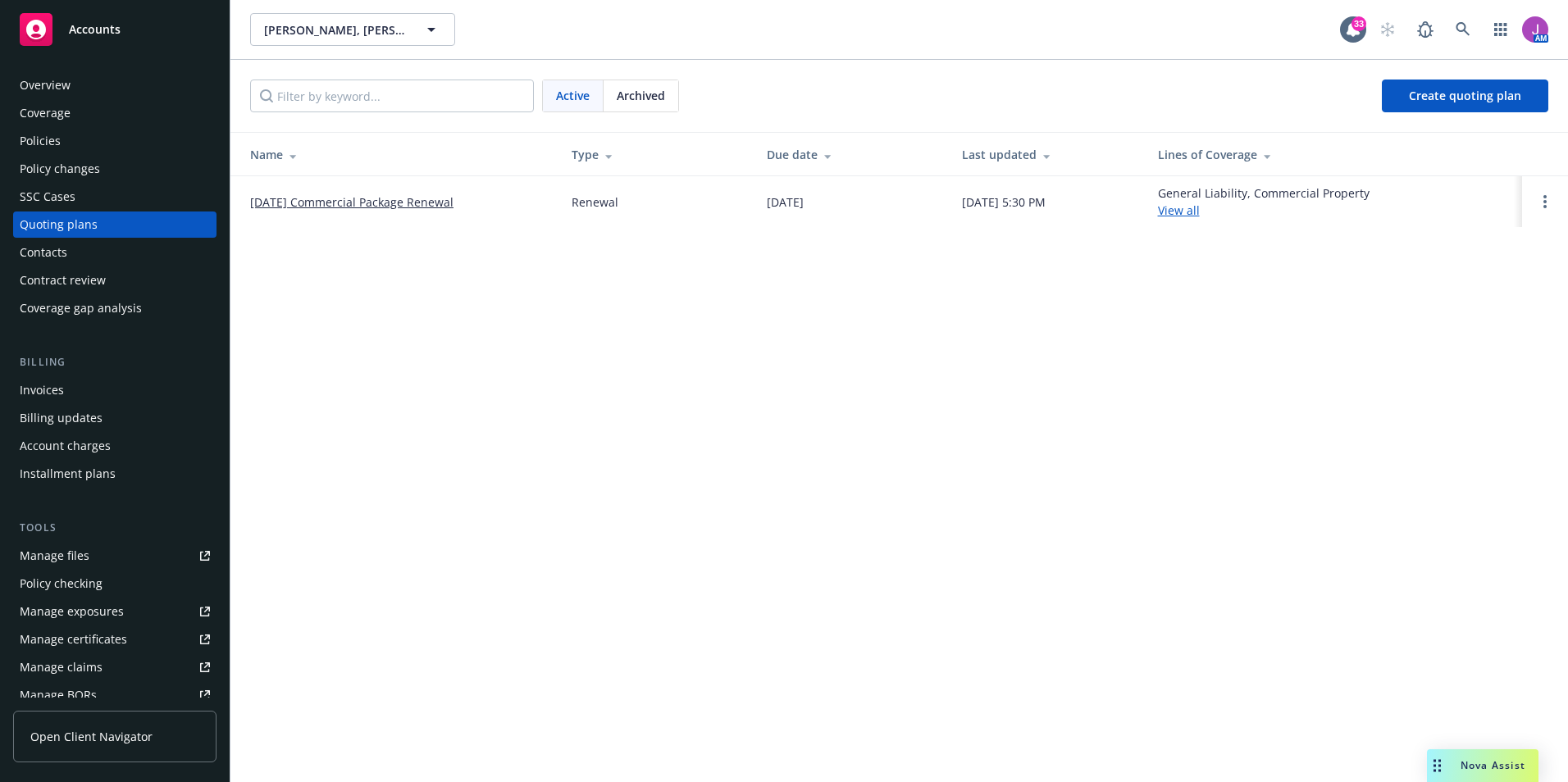
click at [361, 208] on link "[DATE] Commercial Package Renewal" at bounding box center [351, 201] width 203 height 17
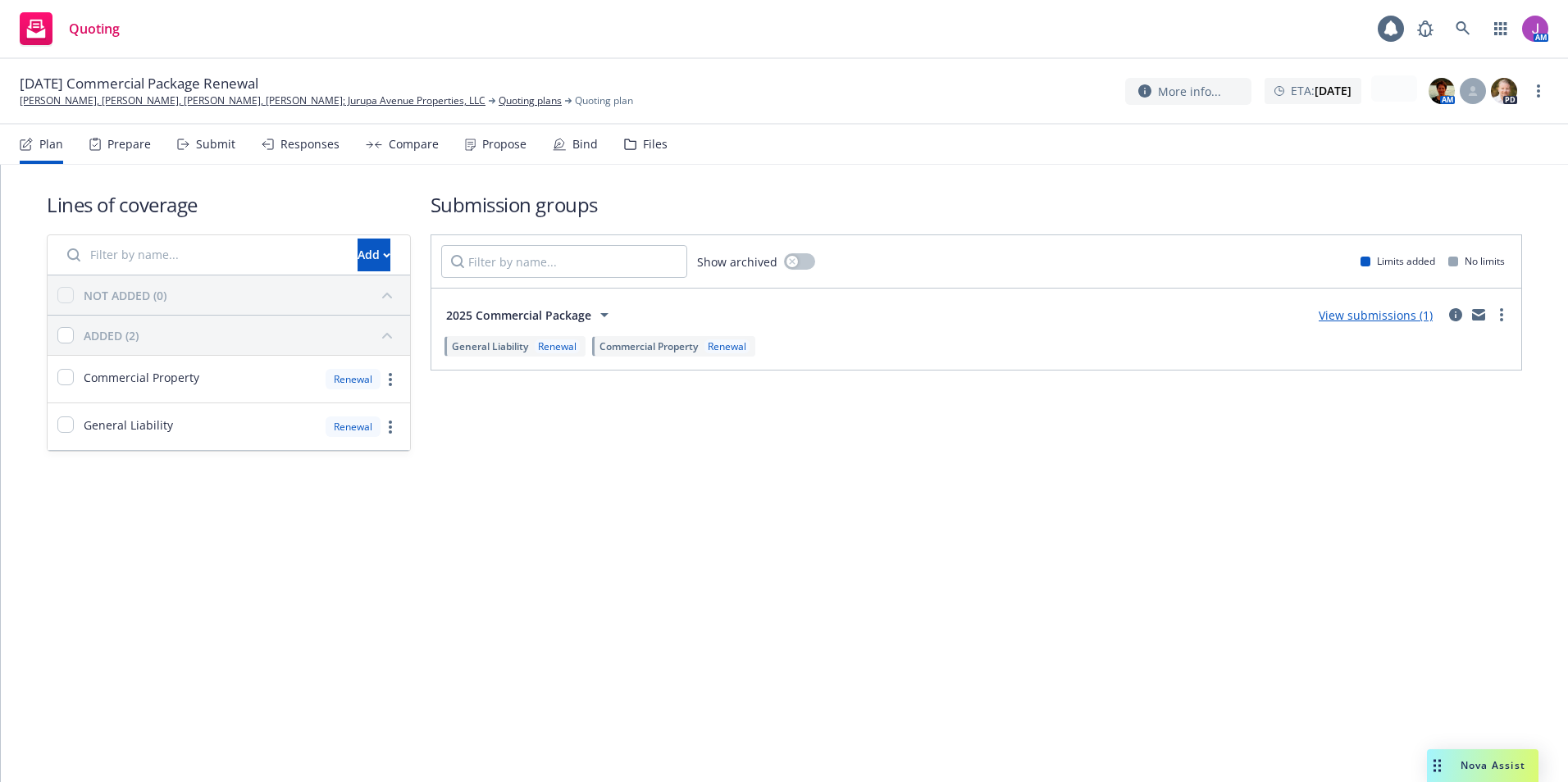
click at [650, 143] on div "Files" at bounding box center [654, 144] width 25 height 13
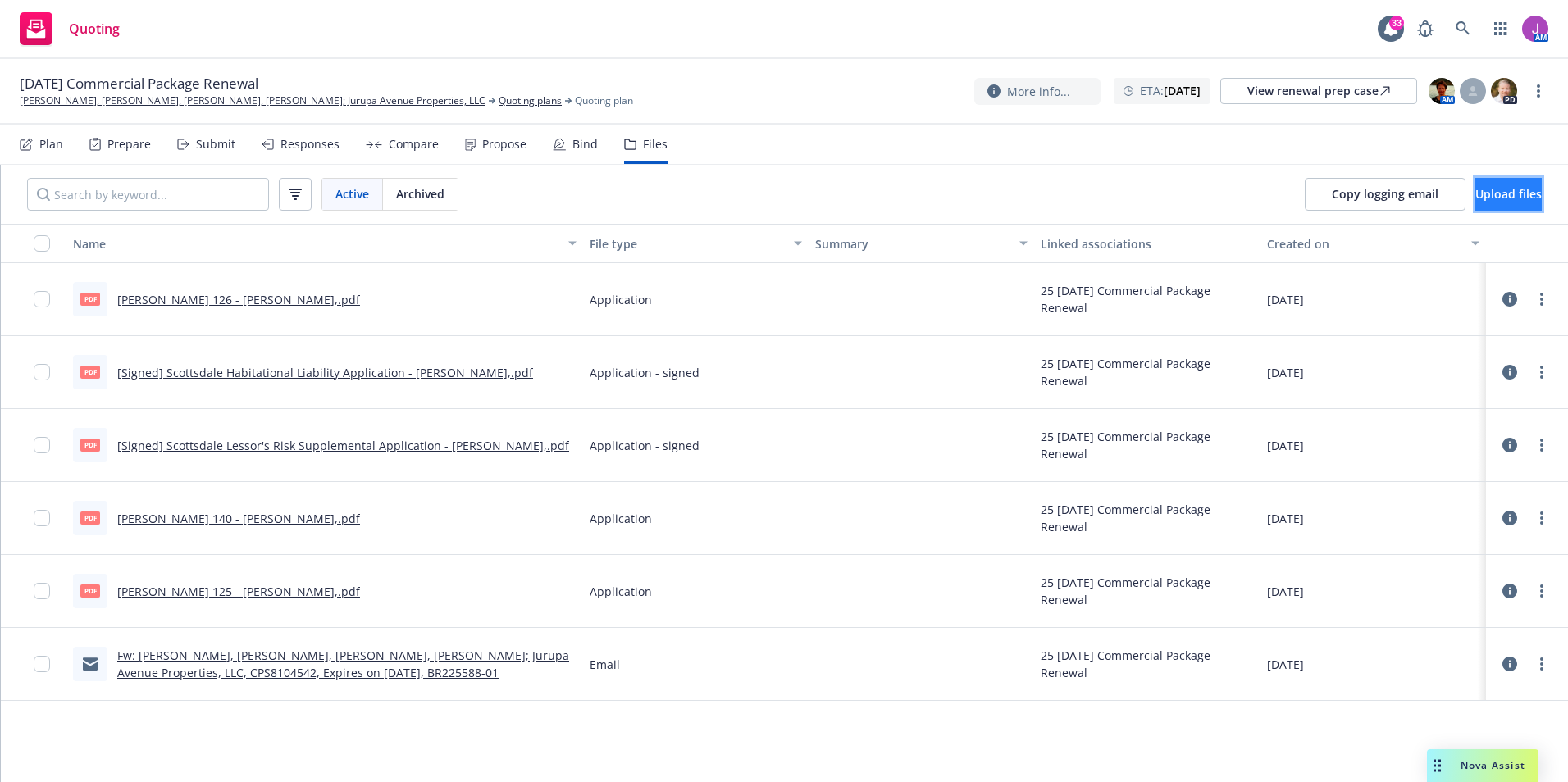
click at [1475, 192] on span "Upload files" at bounding box center [1508, 194] width 66 height 16
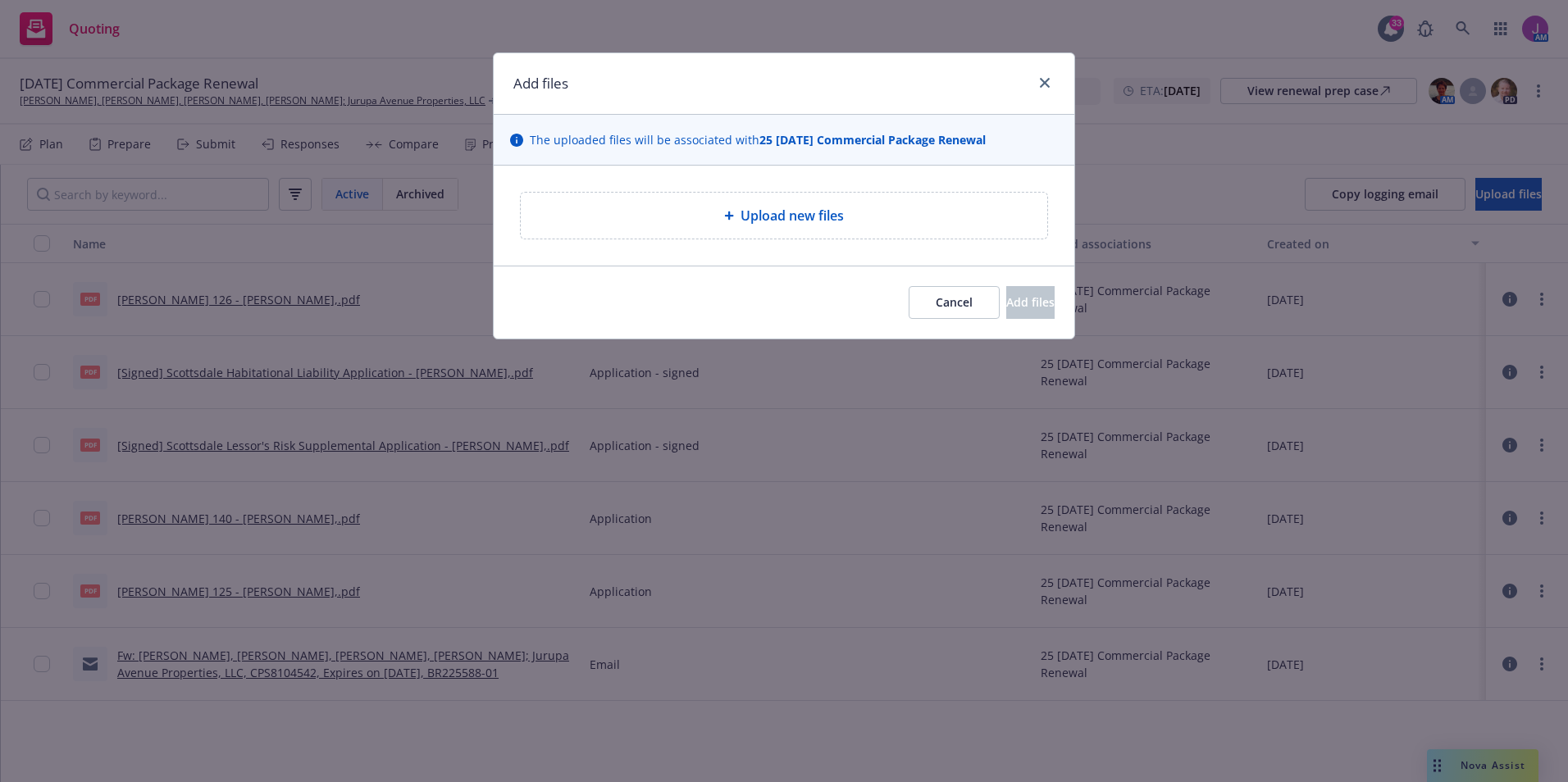
click at [795, 223] on span "Upload new files" at bounding box center [792, 216] width 103 height 20
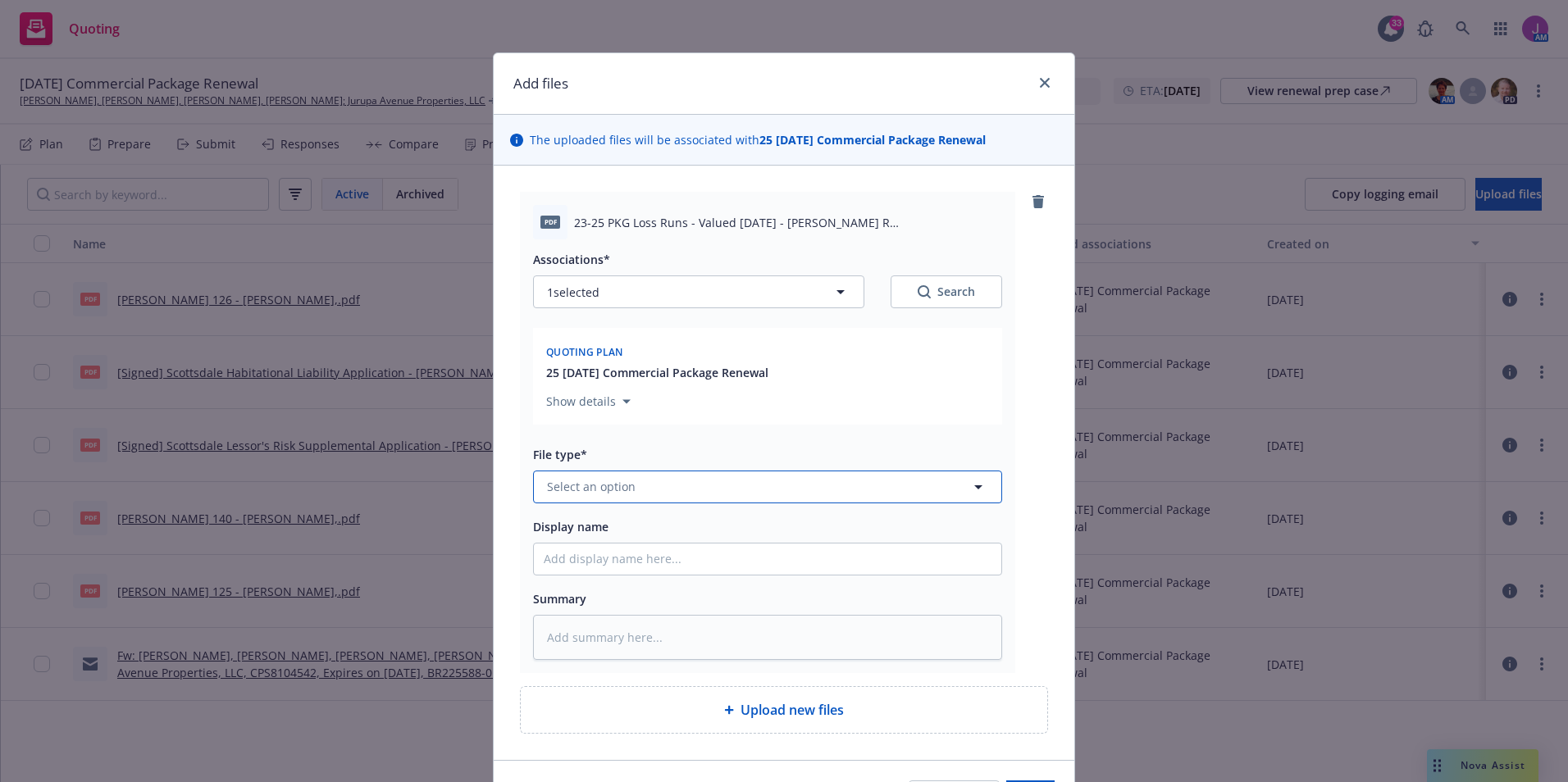
click at [671, 479] on button "Select an option" at bounding box center [767, 486] width 469 height 33
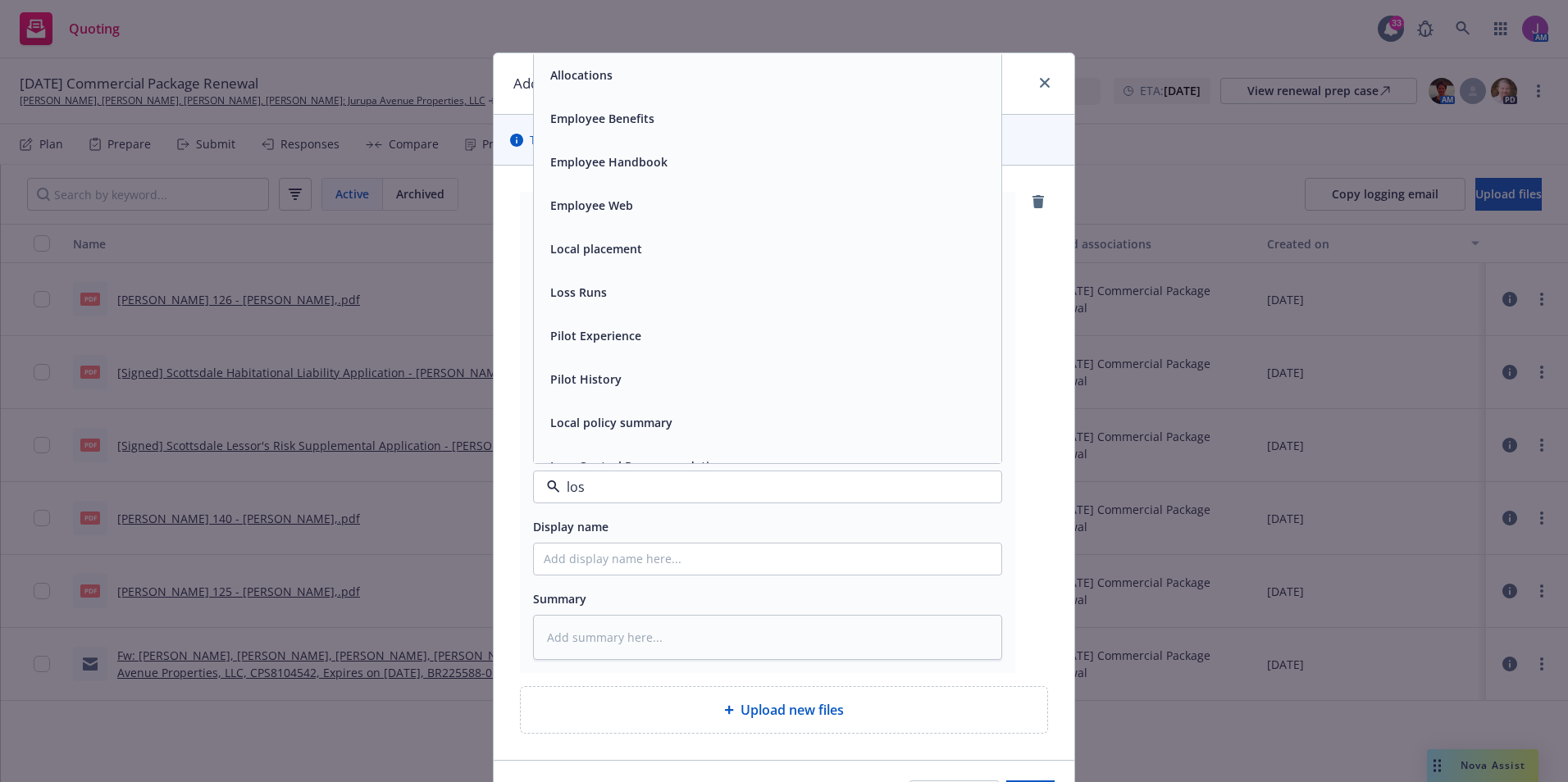
type input "loss"
click at [570, 76] on span "Loss Runs" at bounding box center [578, 74] width 56 height 17
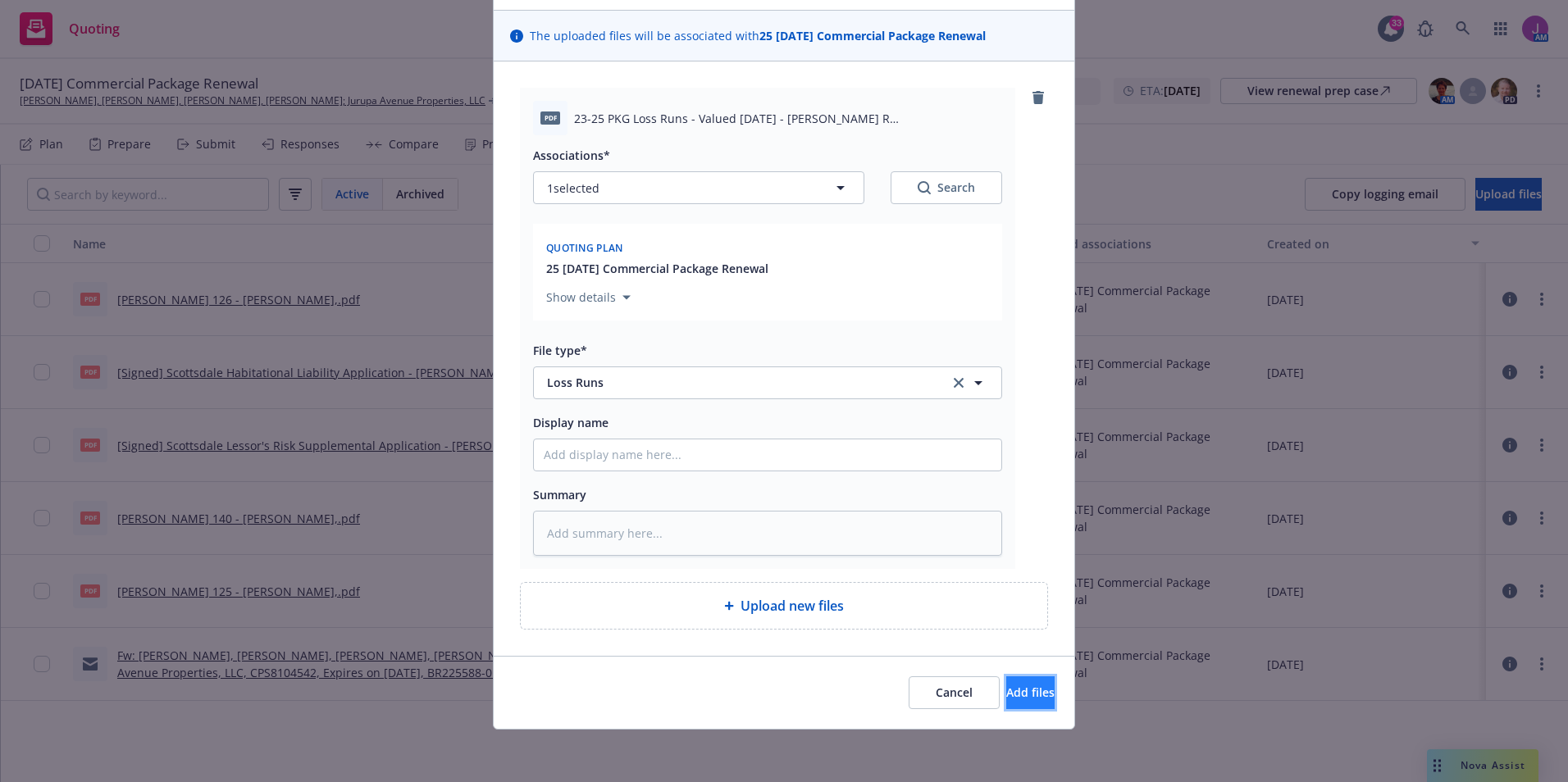
click at [1006, 693] on span "Add files" at bounding box center [1029, 693] width 49 height 16
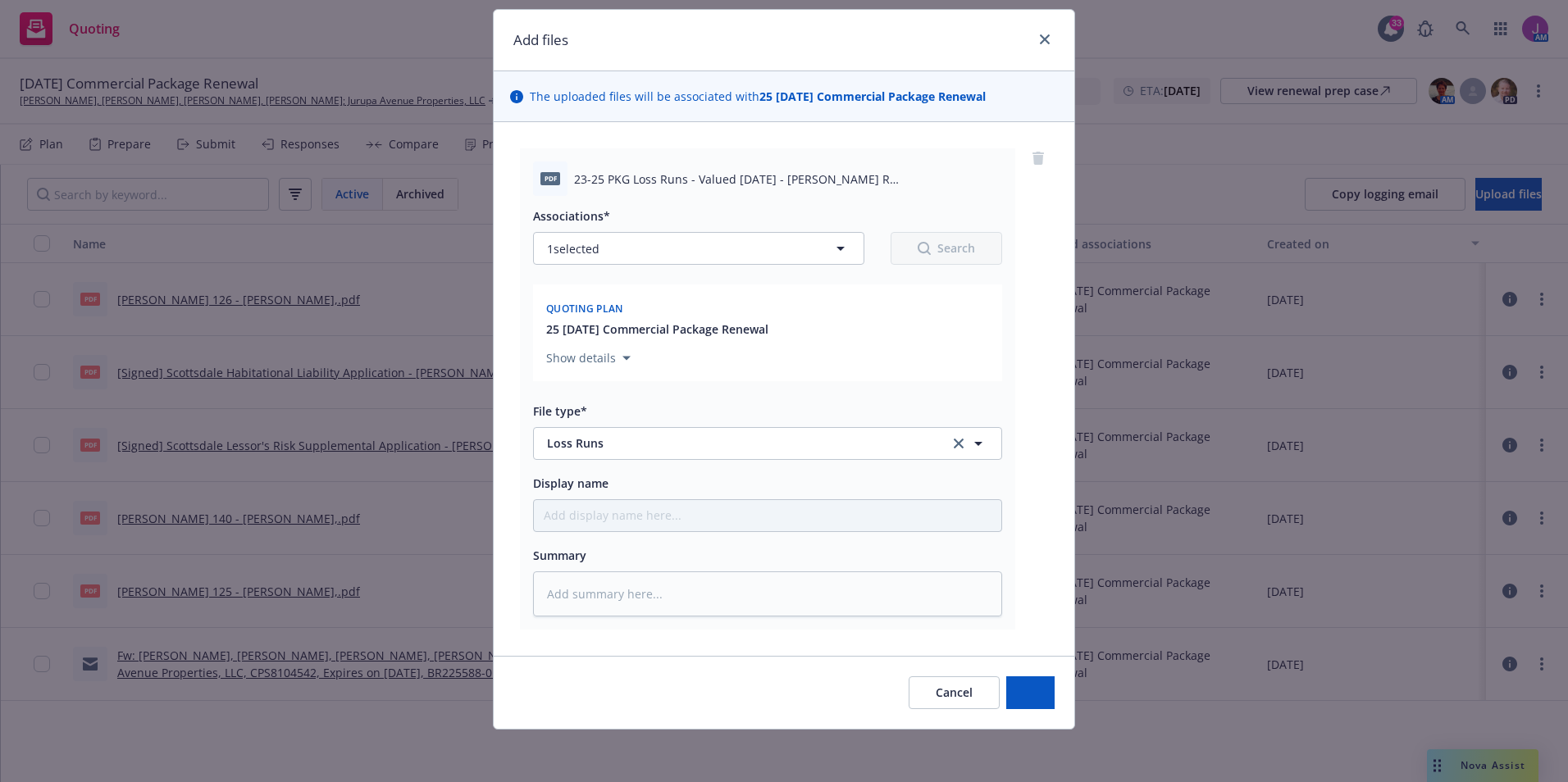
scroll to position [44, 0]
type textarea "x"
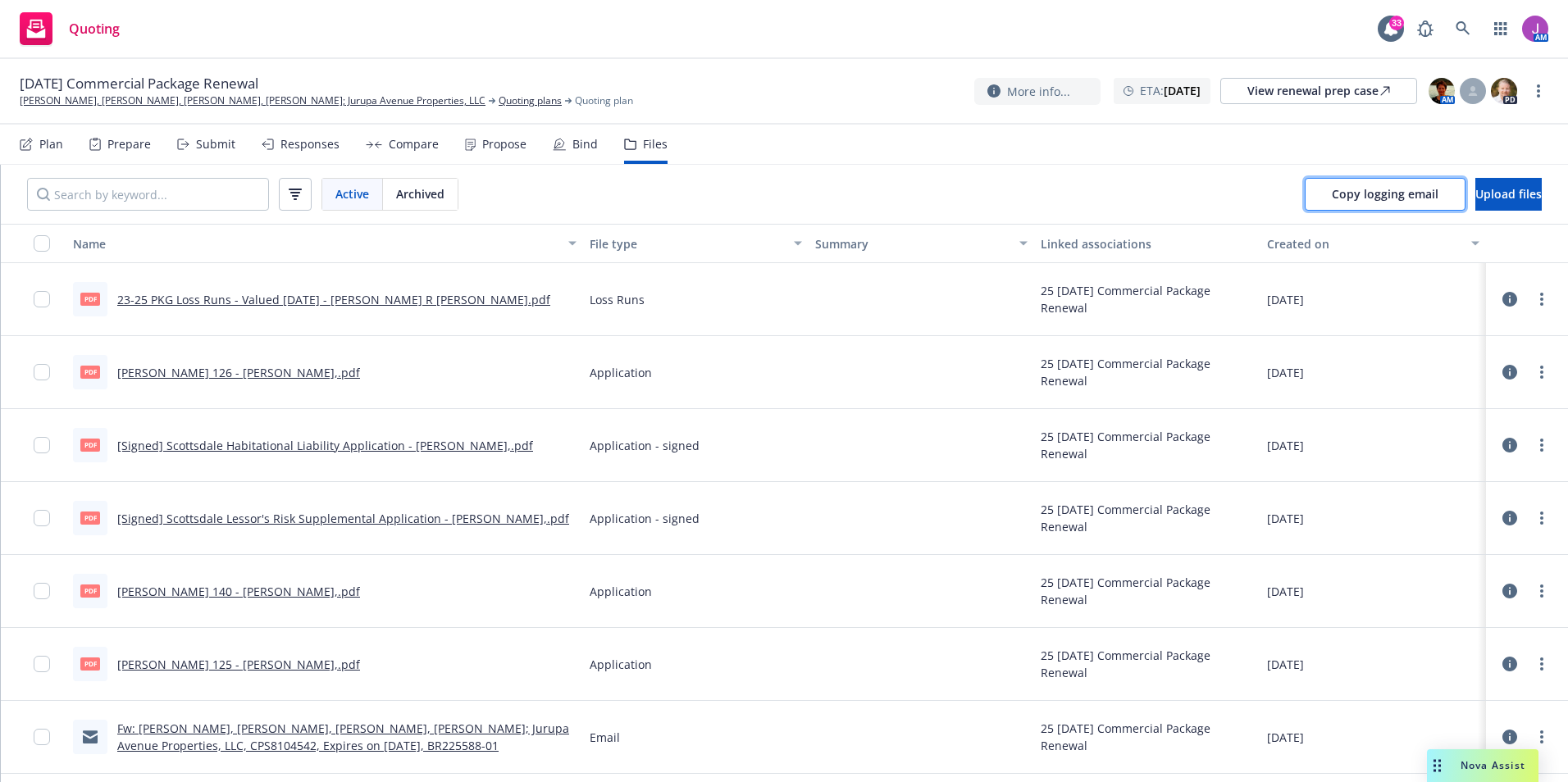
click at [1331, 197] on span "Copy logging email" at bounding box center [1385, 194] width 107 height 16
click at [1457, 25] on icon at bounding box center [1462, 29] width 14 height 14
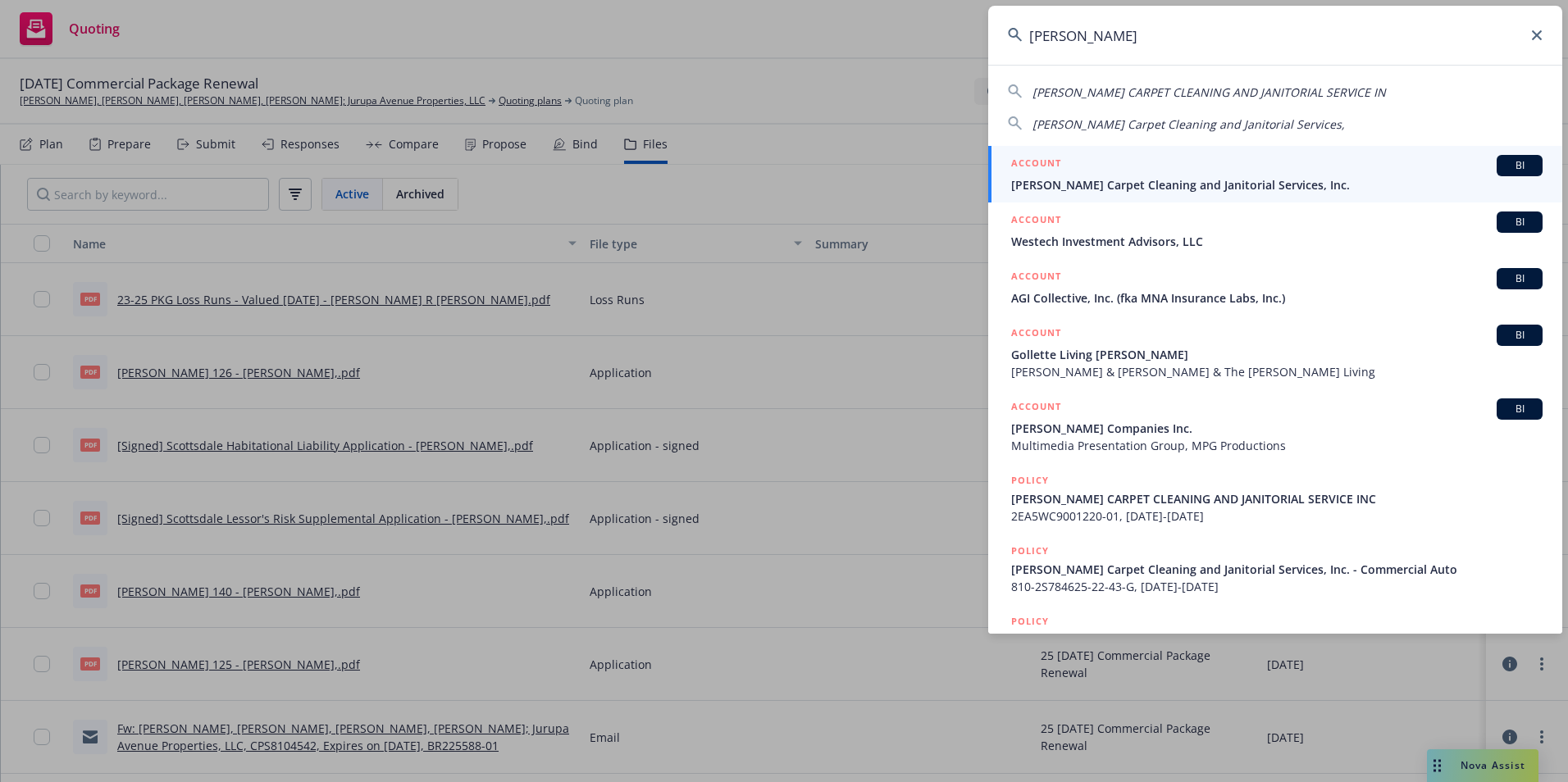
type input "colletta"
click at [1083, 189] on span "Colletta Carpet Cleaning and Janitorial Services, Inc." at bounding box center [1276, 184] width 532 height 17
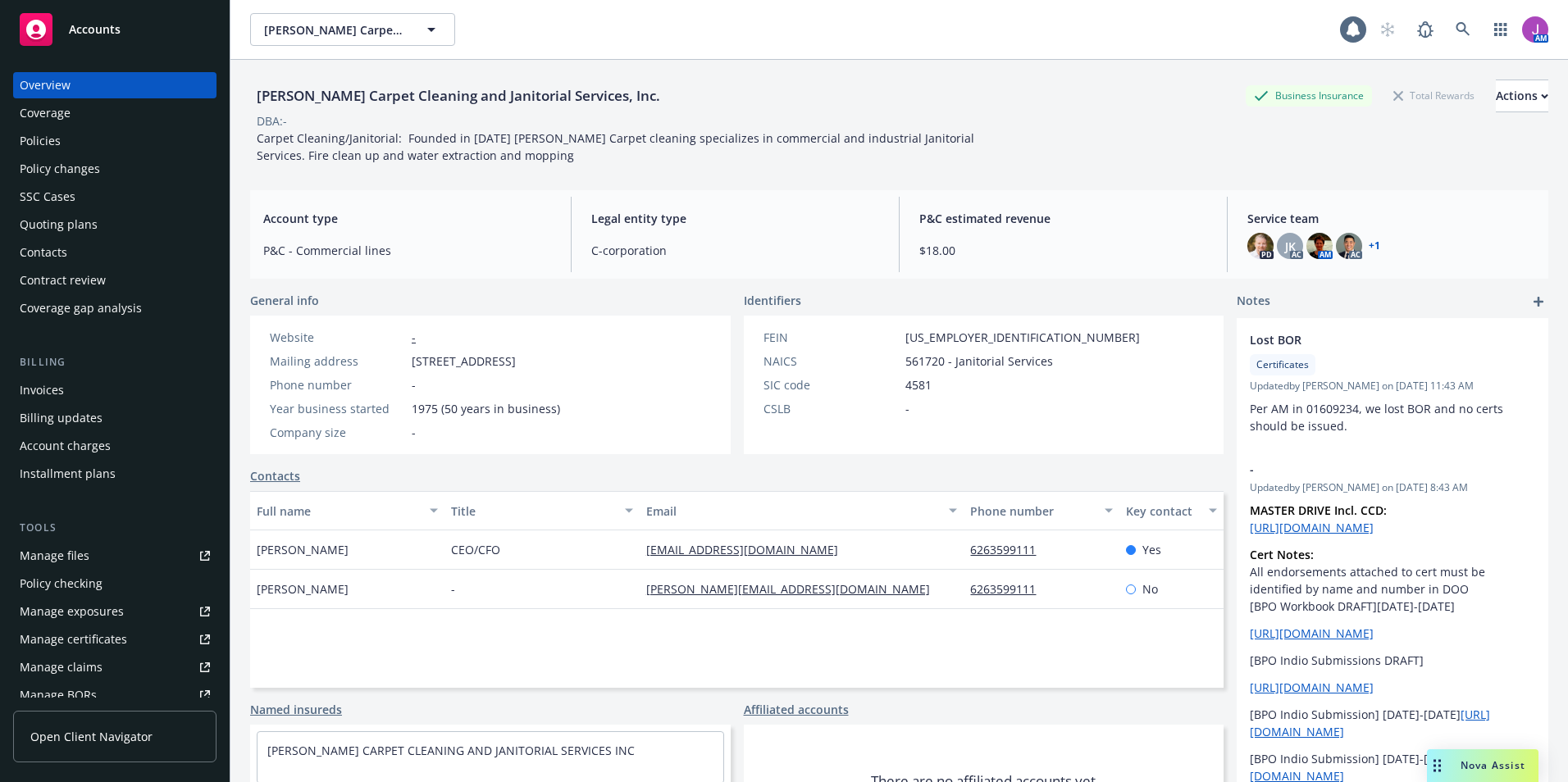
click at [50, 147] on div "Policies" at bounding box center [40, 141] width 41 height 27
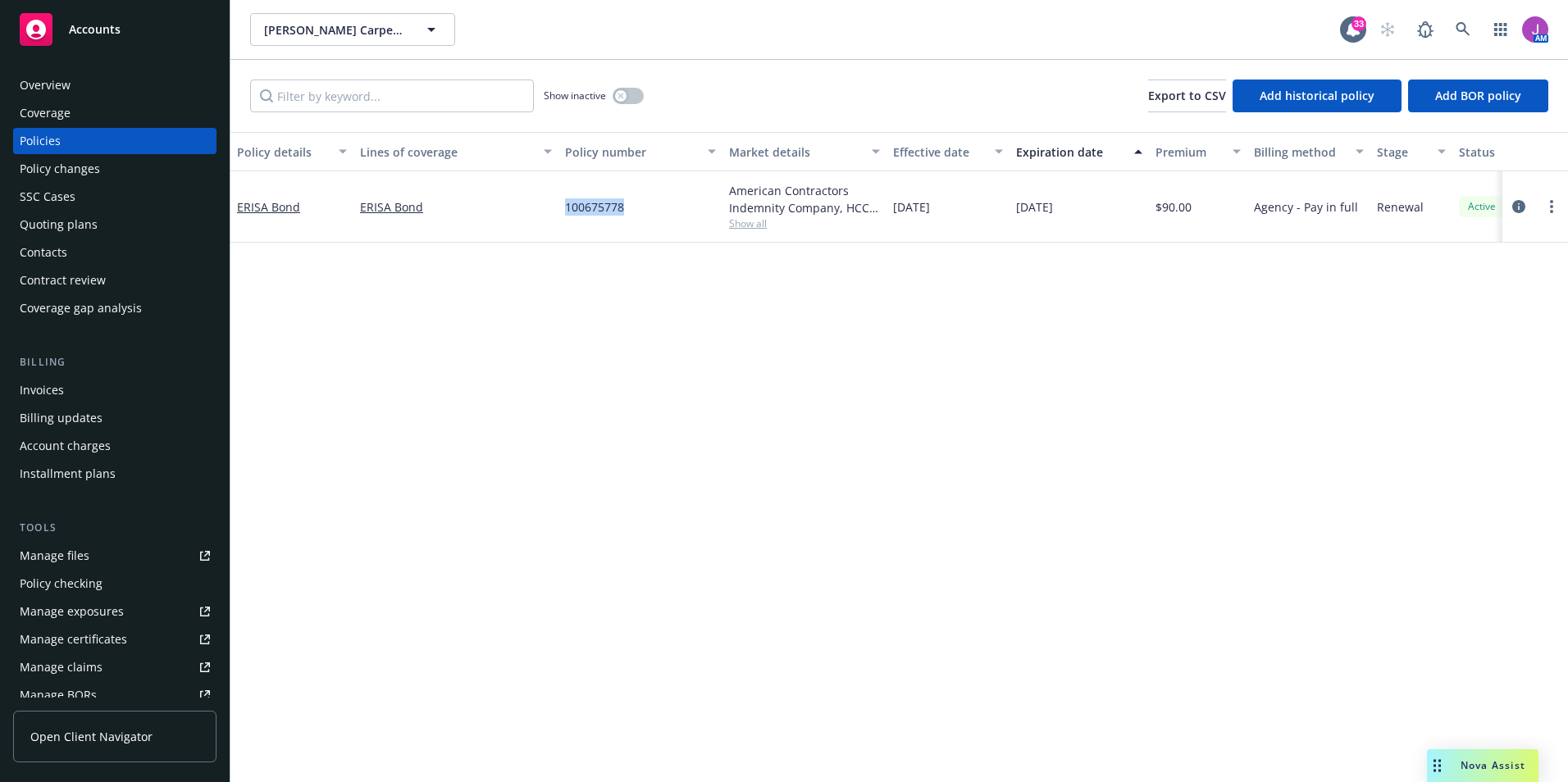
drag, startPoint x: 562, startPoint y: 212, endPoint x: 651, endPoint y: 213, distance: 89.0
click at [651, 213] on div "100675778" at bounding box center [640, 207] width 164 height 71
copy span "100675778"
click at [61, 249] on div "Contacts" at bounding box center [44, 252] width 48 height 27
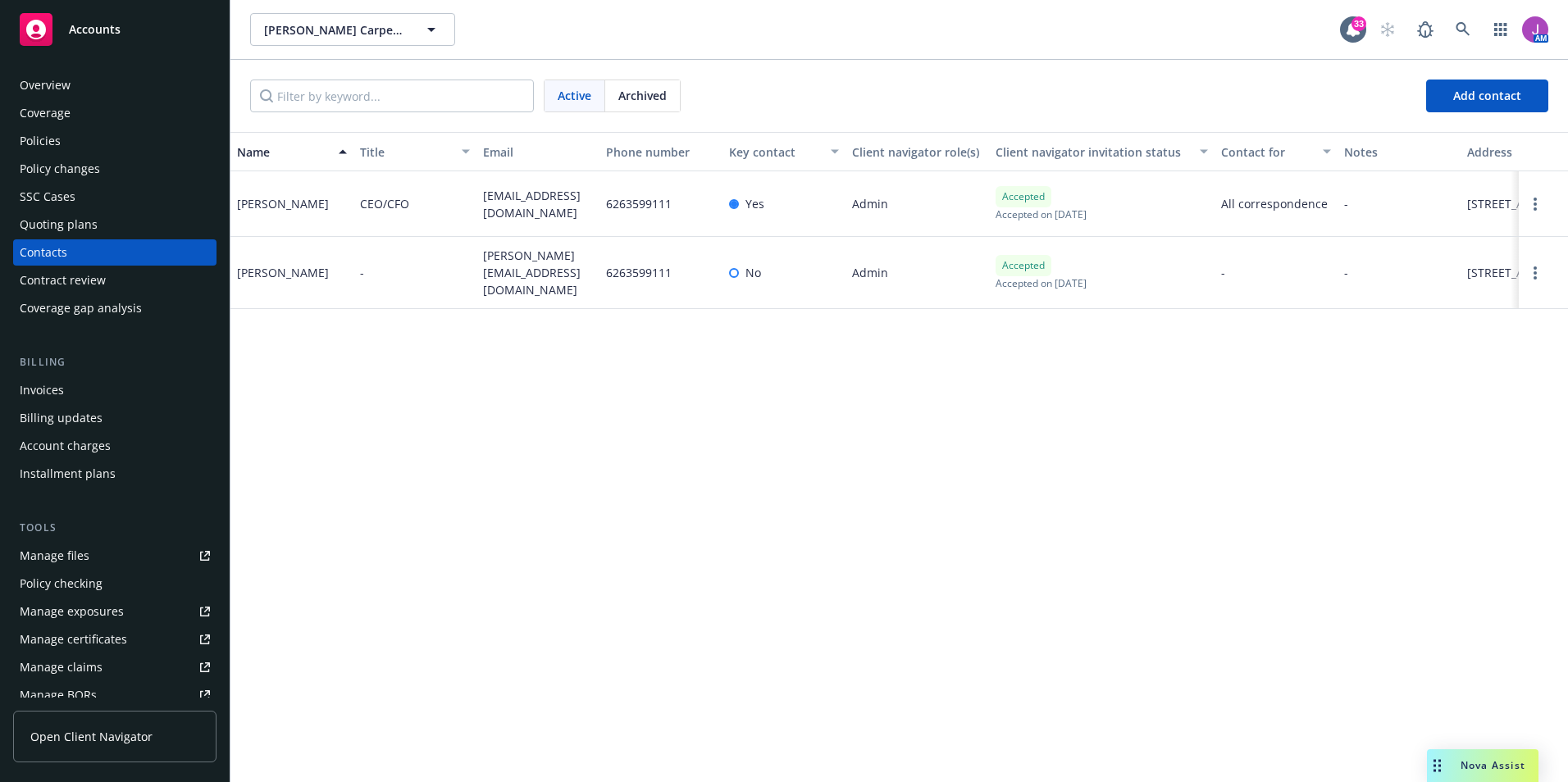
click at [63, 146] on div "Policies" at bounding box center [115, 141] width 190 height 27
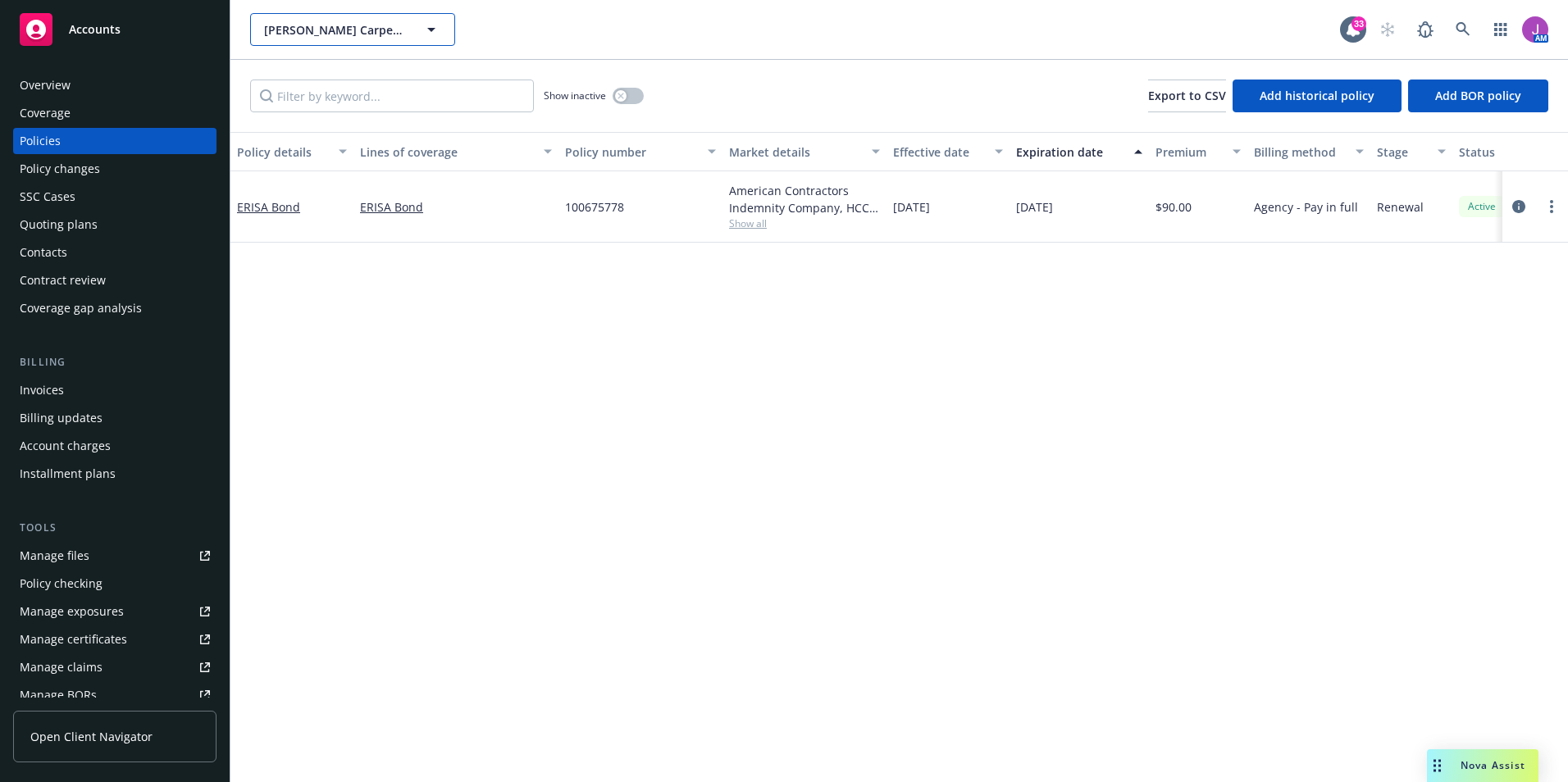
click at [398, 31] on span "Colletta Carpet Cleaning and Janitorial Services, Inc." at bounding box center [335, 30] width 142 height 17
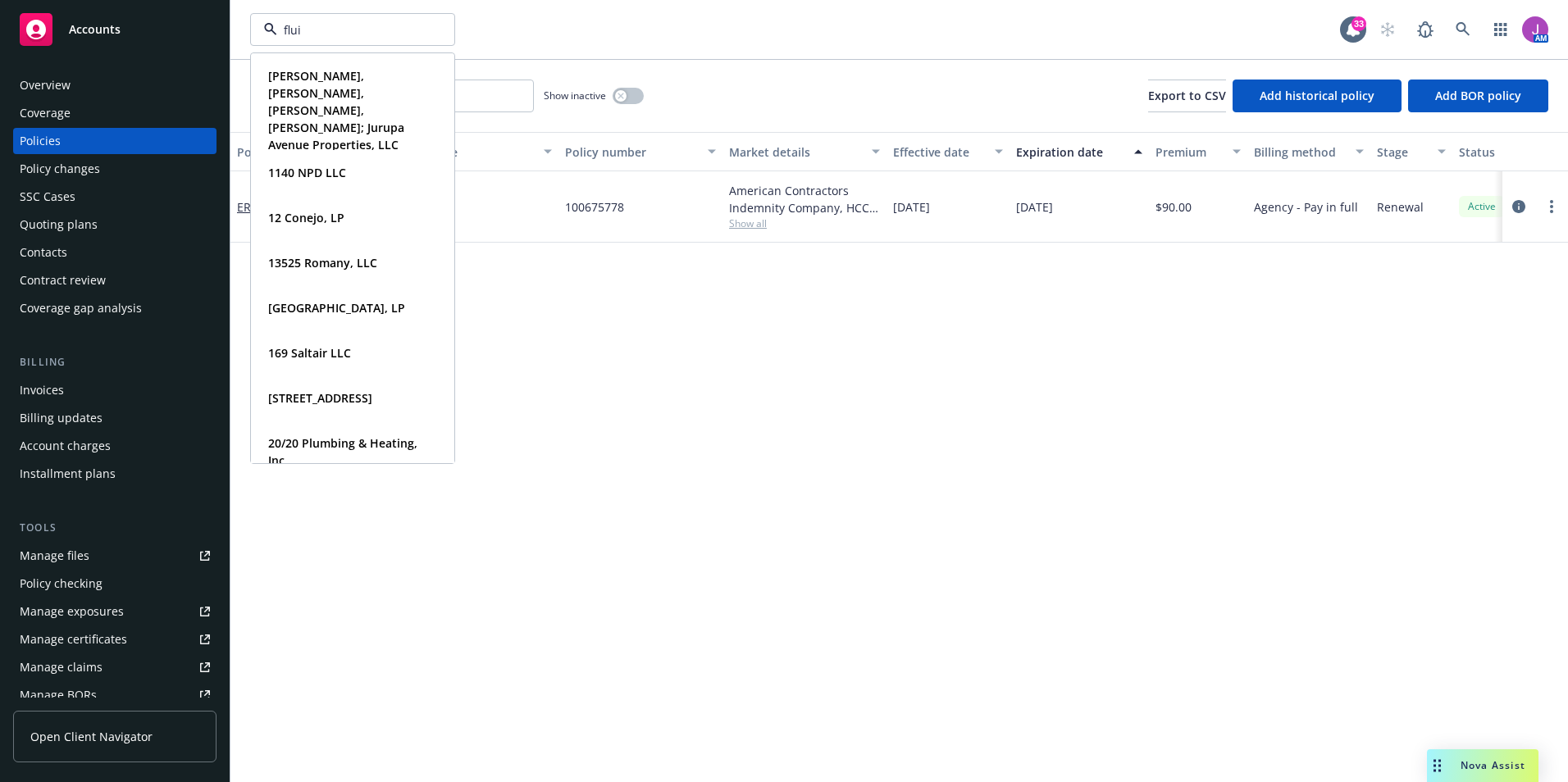
type input "fluid"
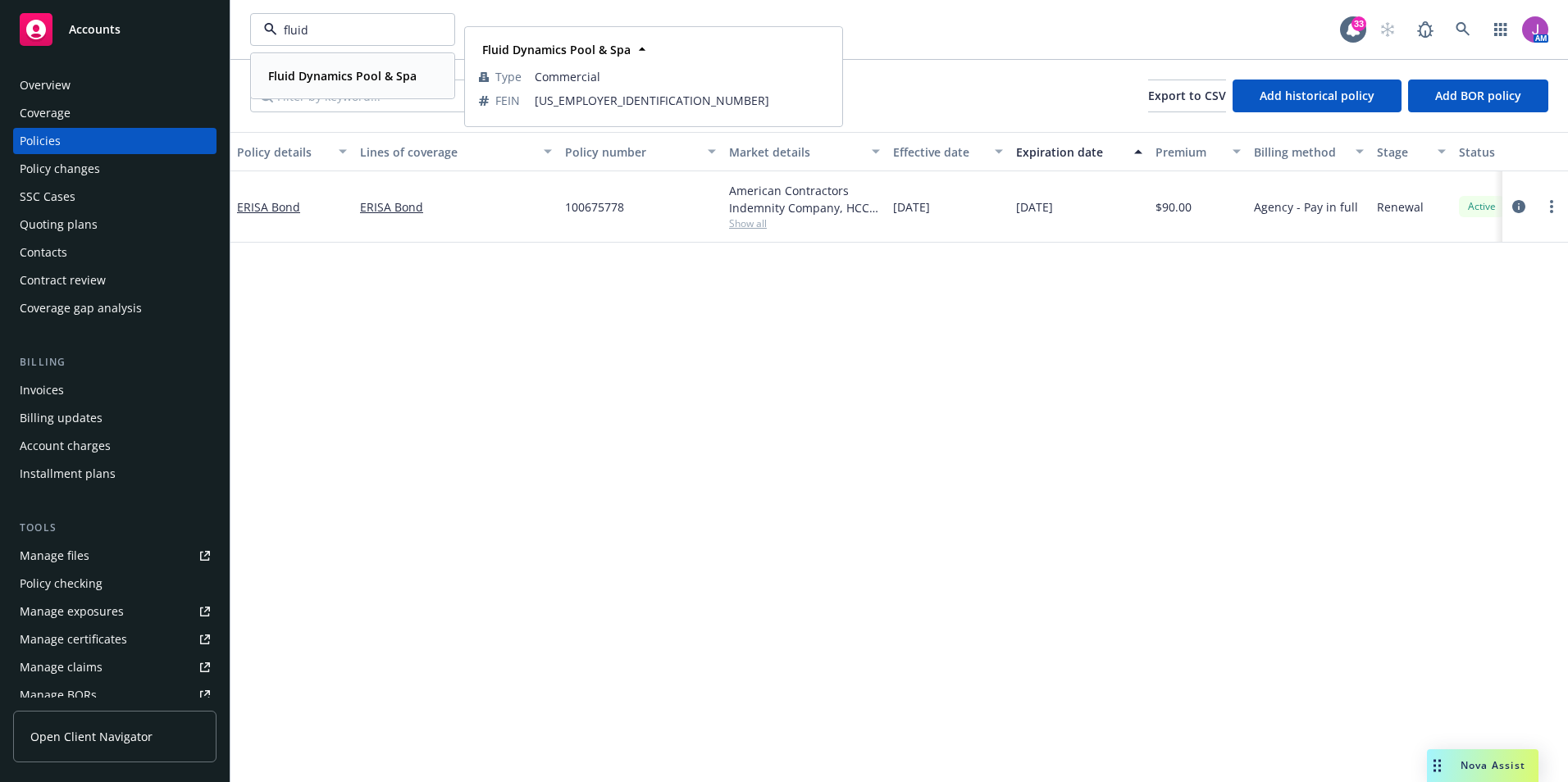
click at [313, 77] on strong "Fluid Dynamics Pool & Spa" at bounding box center [343, 76] width 148 height 16
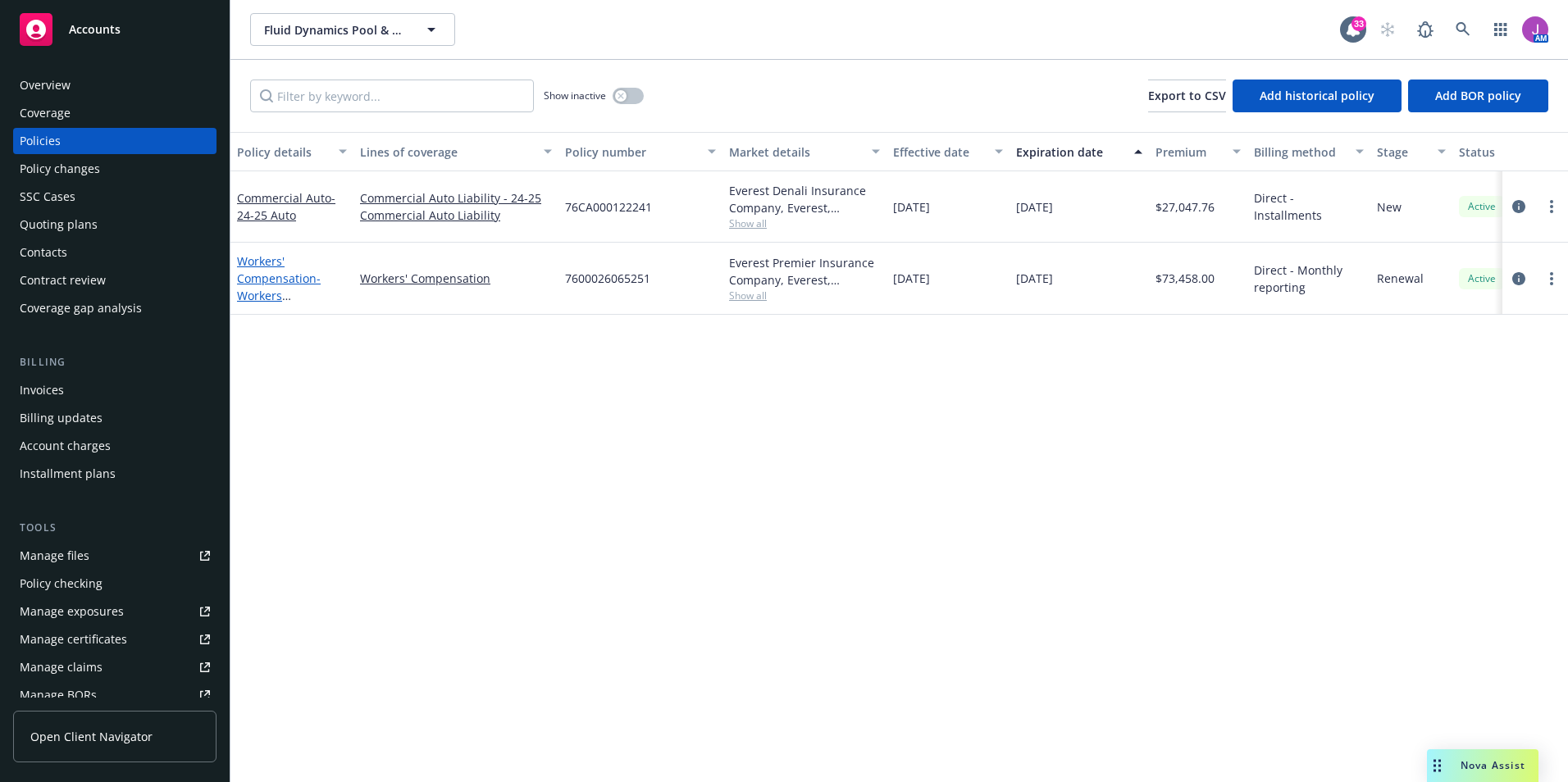
click at [265, 289] on span "- Workers Compensation 24-25 WC" at bounding box center [286, 304] width 100 height 67
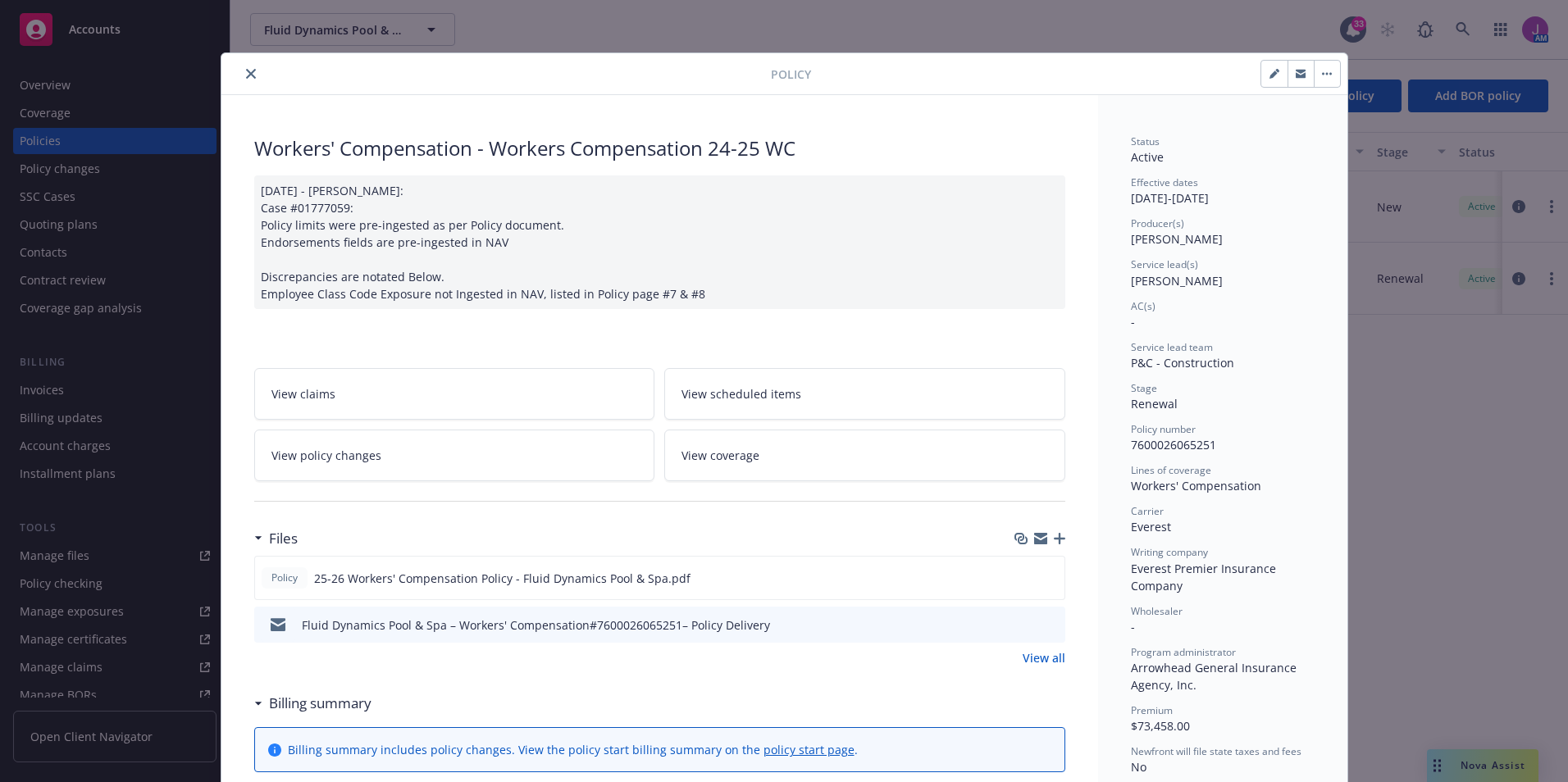
click at [247, 73] on icon "close" at bounding box center [250, 74] width 10 height 10
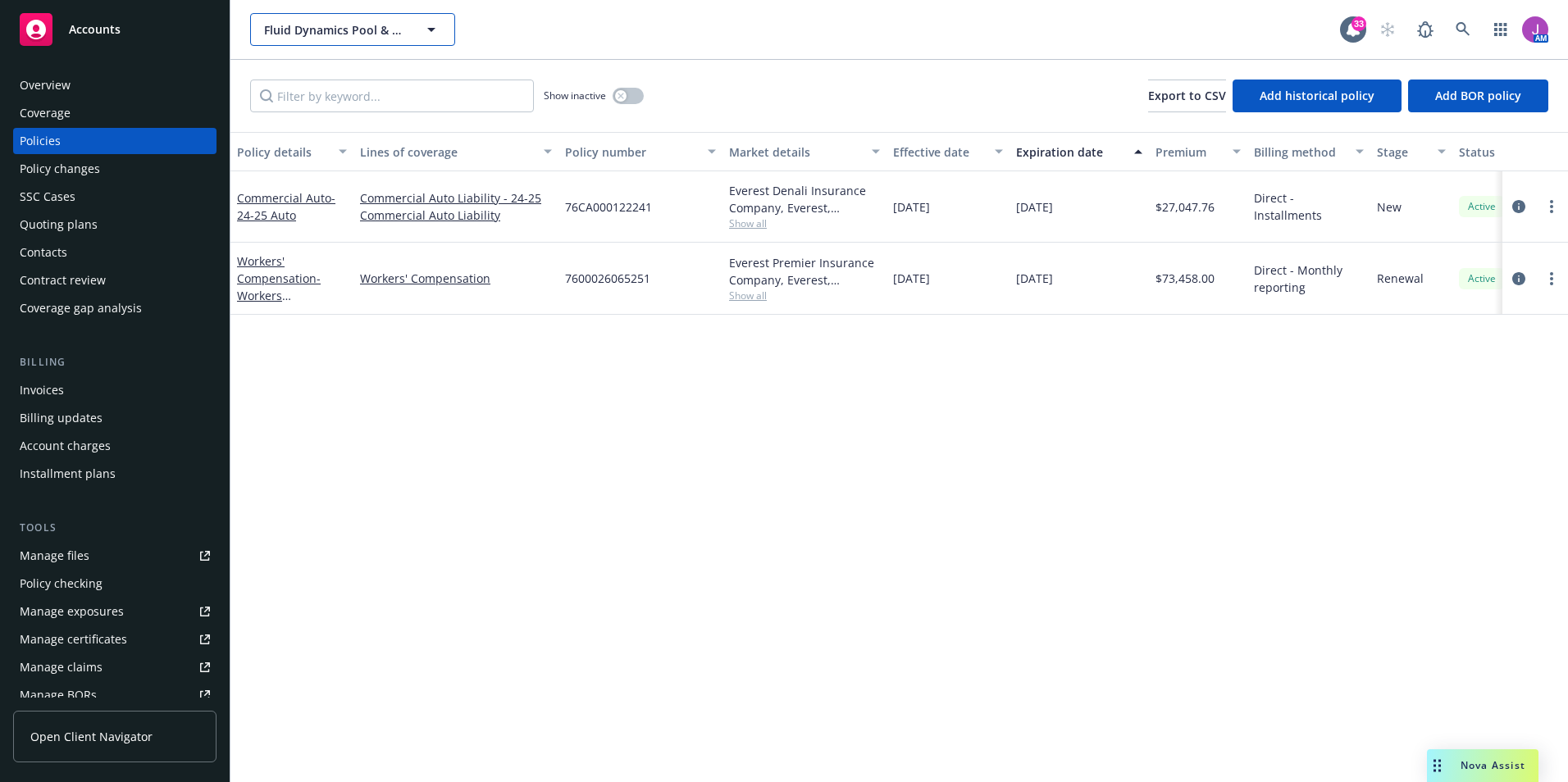
click at [318, 31] on span "Fluid Dynamics Pool & Spa" at bounding box center [335, 30] width 142 height 17
type input "goldsboro"
click at [323, 83] on strong "Goldsboro Plumbing, Inc." at bounding box center [339, 76] width 142 height 16
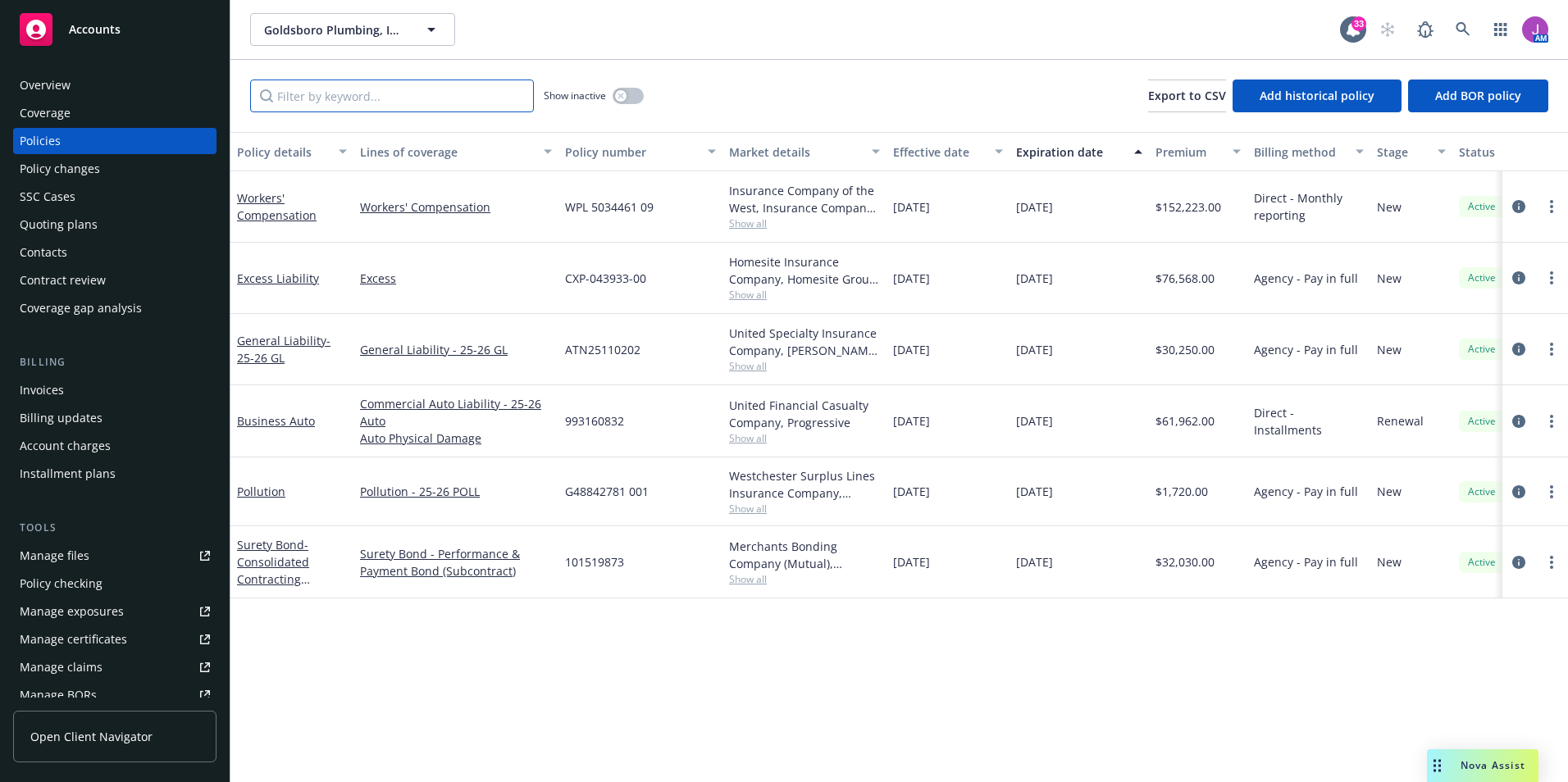
click at [324, 82] on input "Filter by keyword..." at bounding box center [392, 95] width 284 height 33
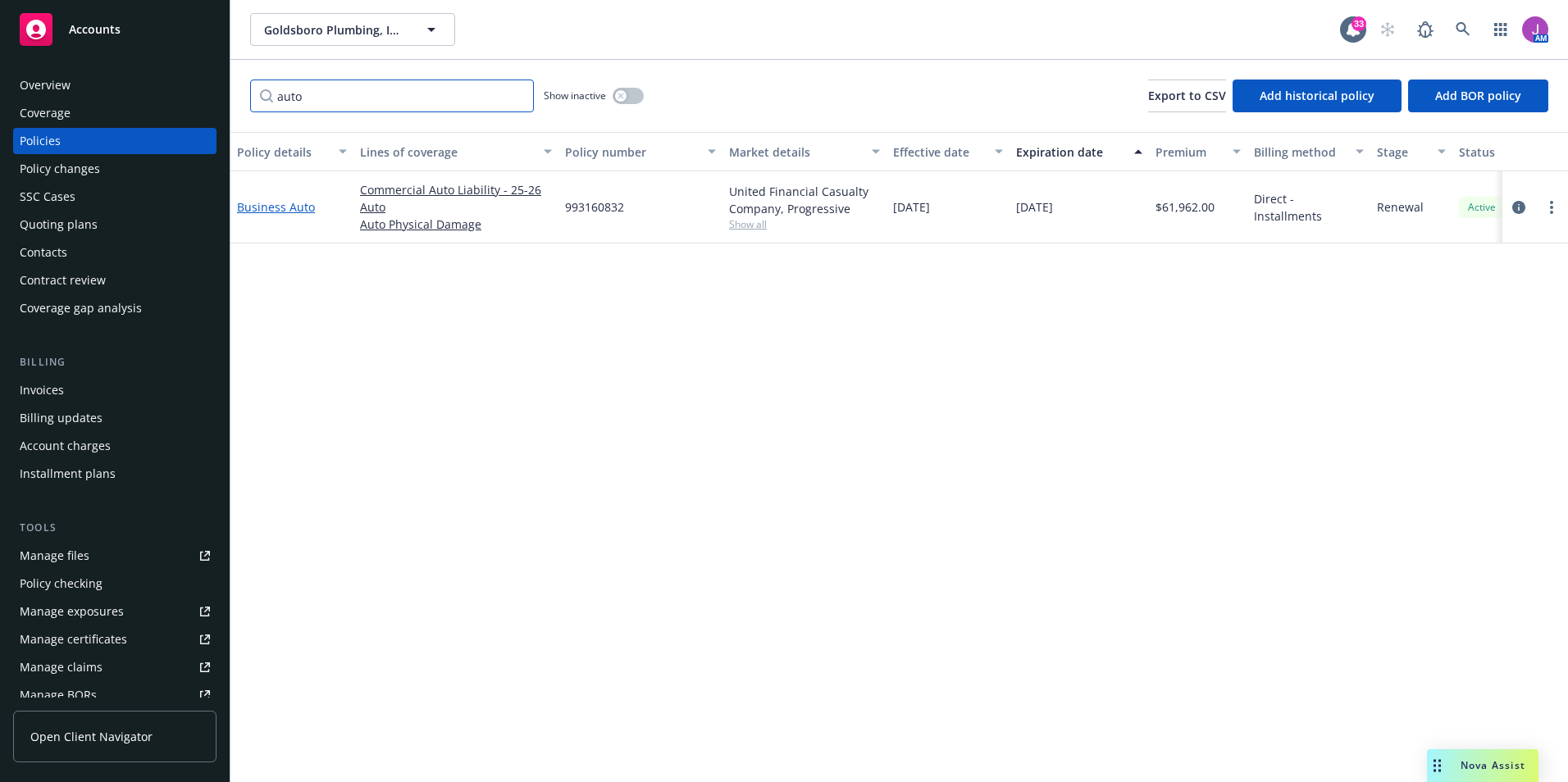
type input "auto"
click at [298, 206] on link "Business Auto" at bounding box center [275, 207] width 78 height 16
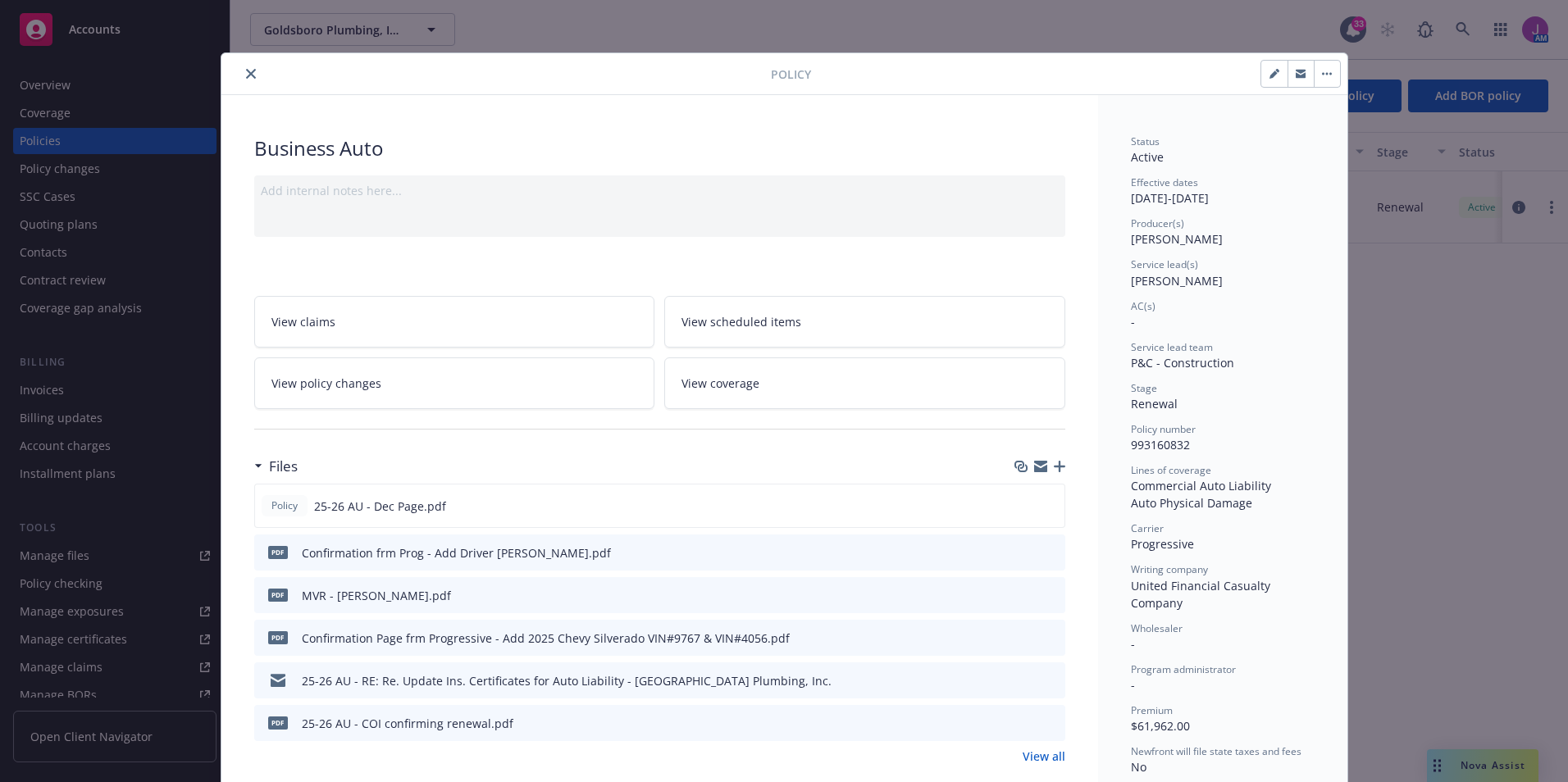
click at [242, 71] on button "close" at bounding box center [251, 74] width 20 height 20
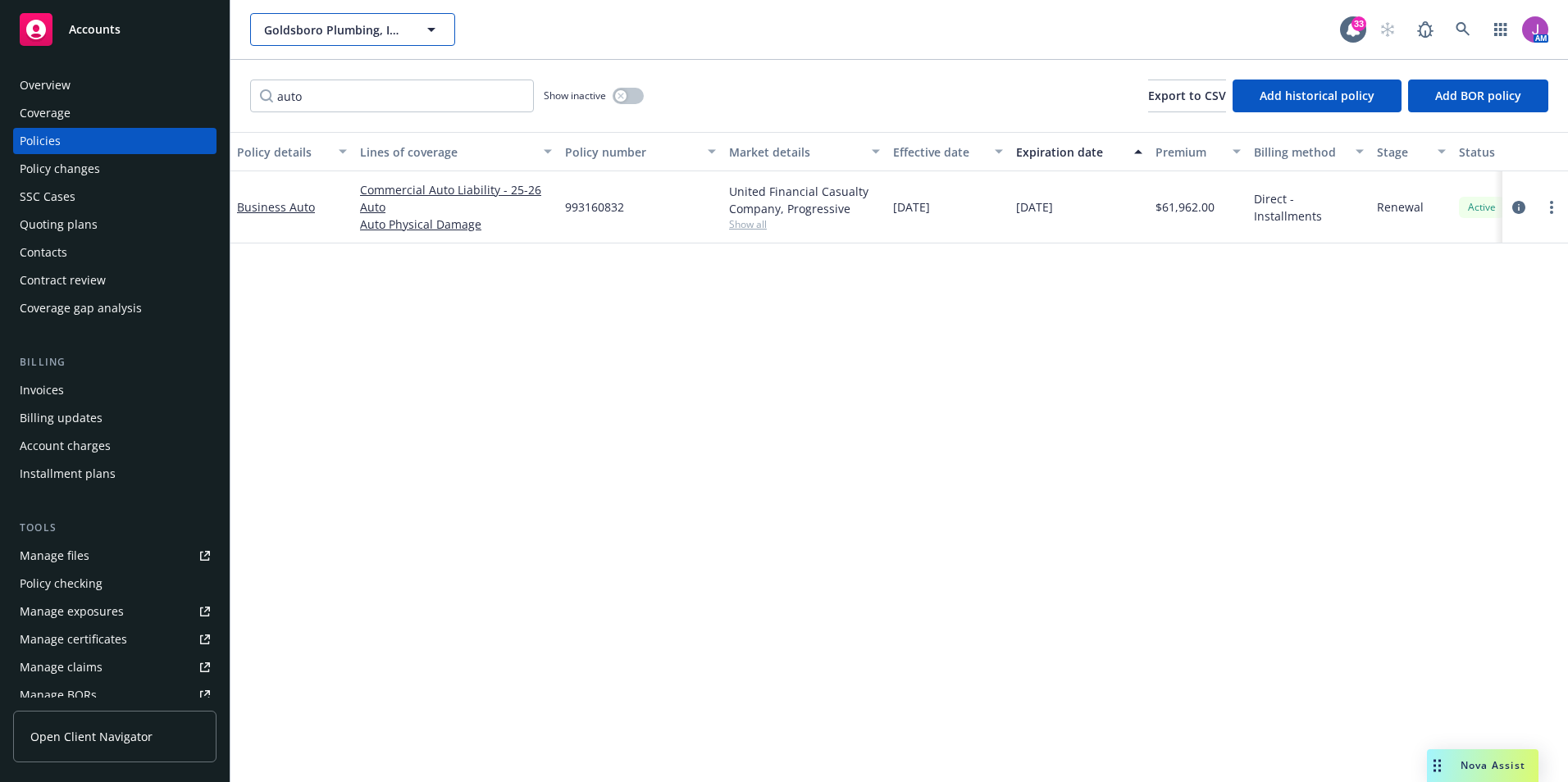
click at [323, 44] on button "Goldsboro Plumbing, Inc." at bounding box center [352, 29] width 205 height 33
type input "fluid"
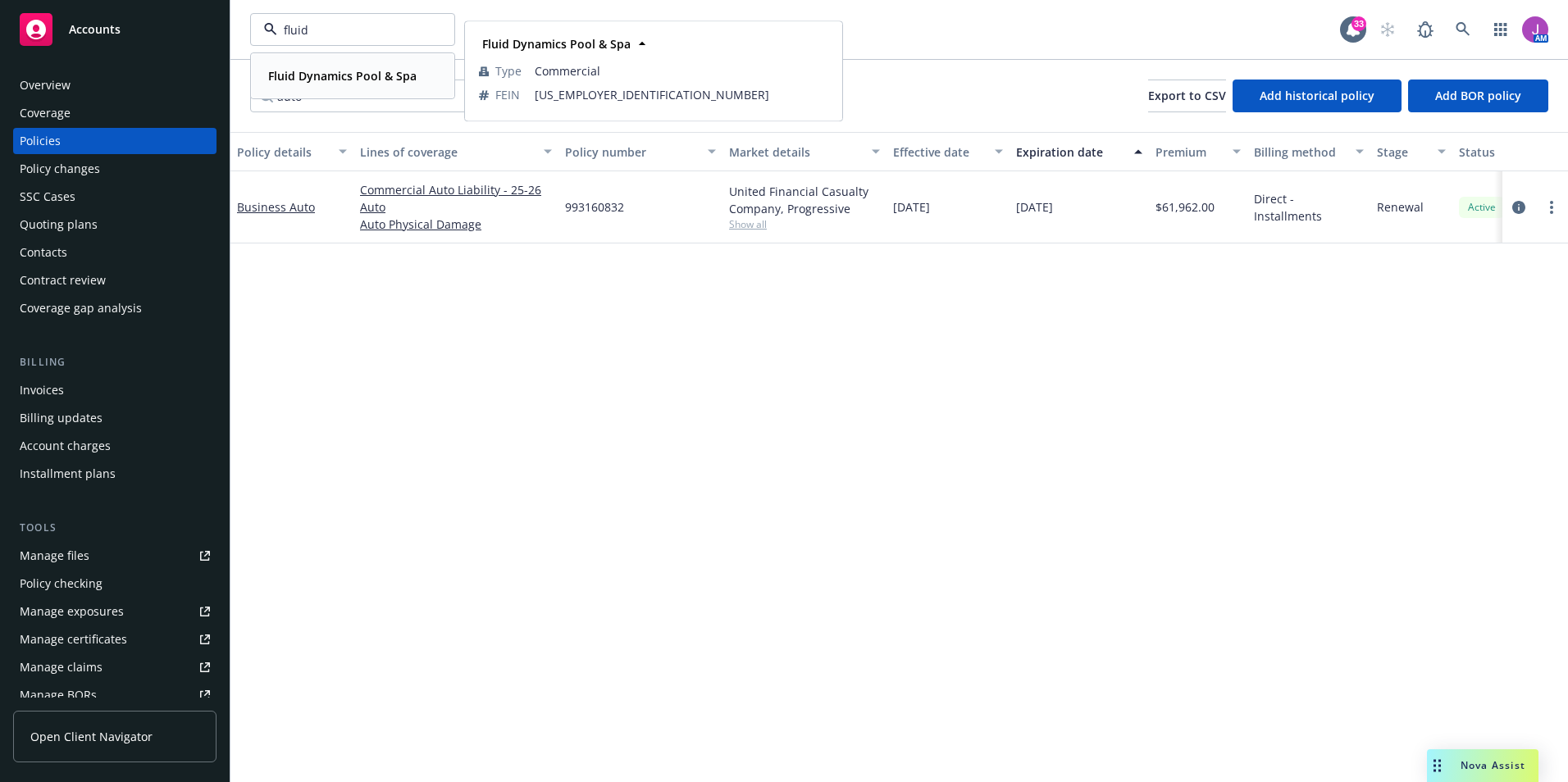
click at [322, 80] on strong "Fluid Dynamics Pool & Spa" at bounding box center [343, 76] width 148 height 16
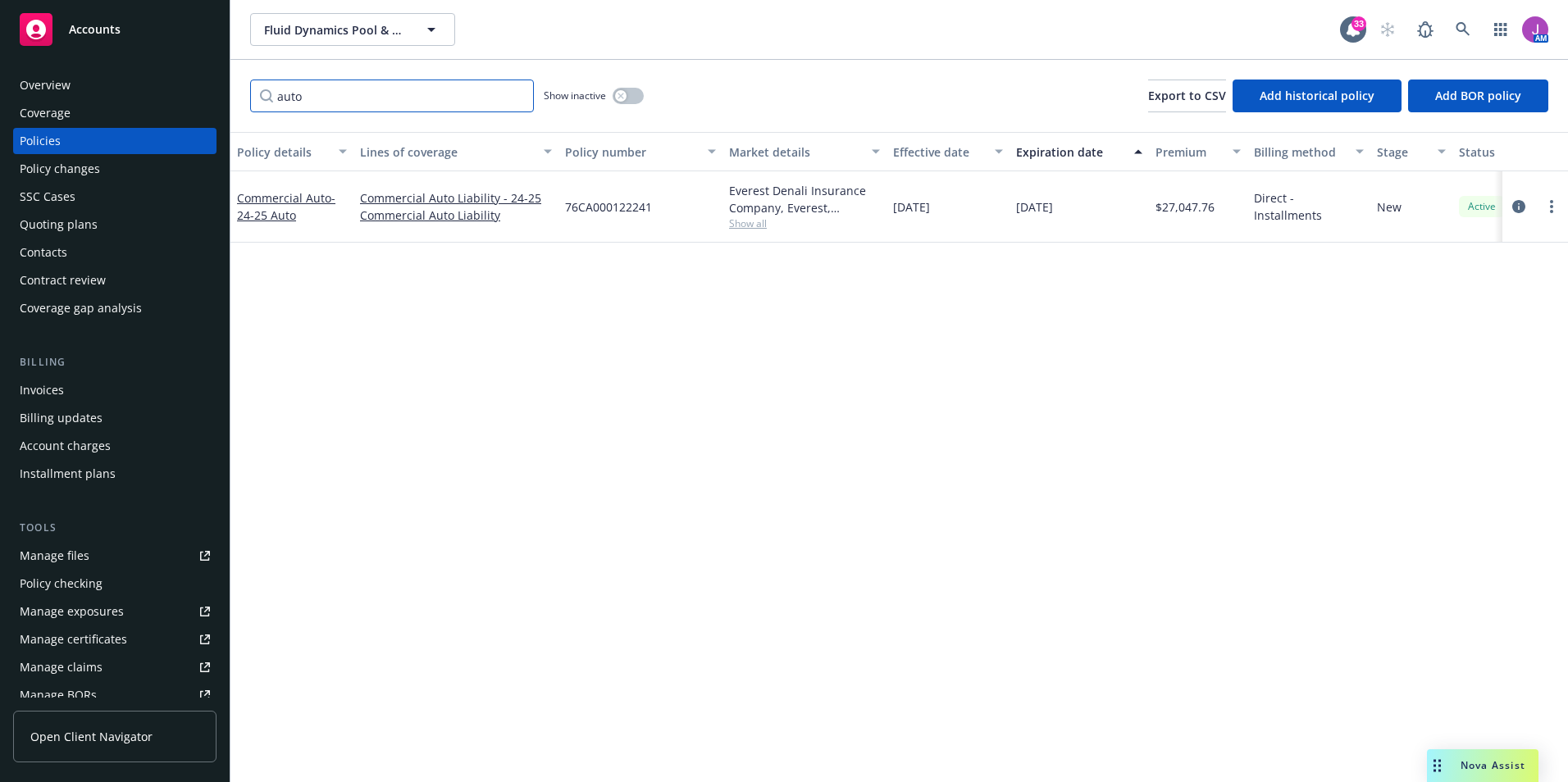
drag, startPoint x: 330, startPoint y: 108, endPoint x: 244, endPoint y: 87, distance: 88.5
click at [244, 87] on div "auto Show inactive Export to CSV Add historical policy Add BOR policy" at bounding box center [899, 95] width 1337 height 72
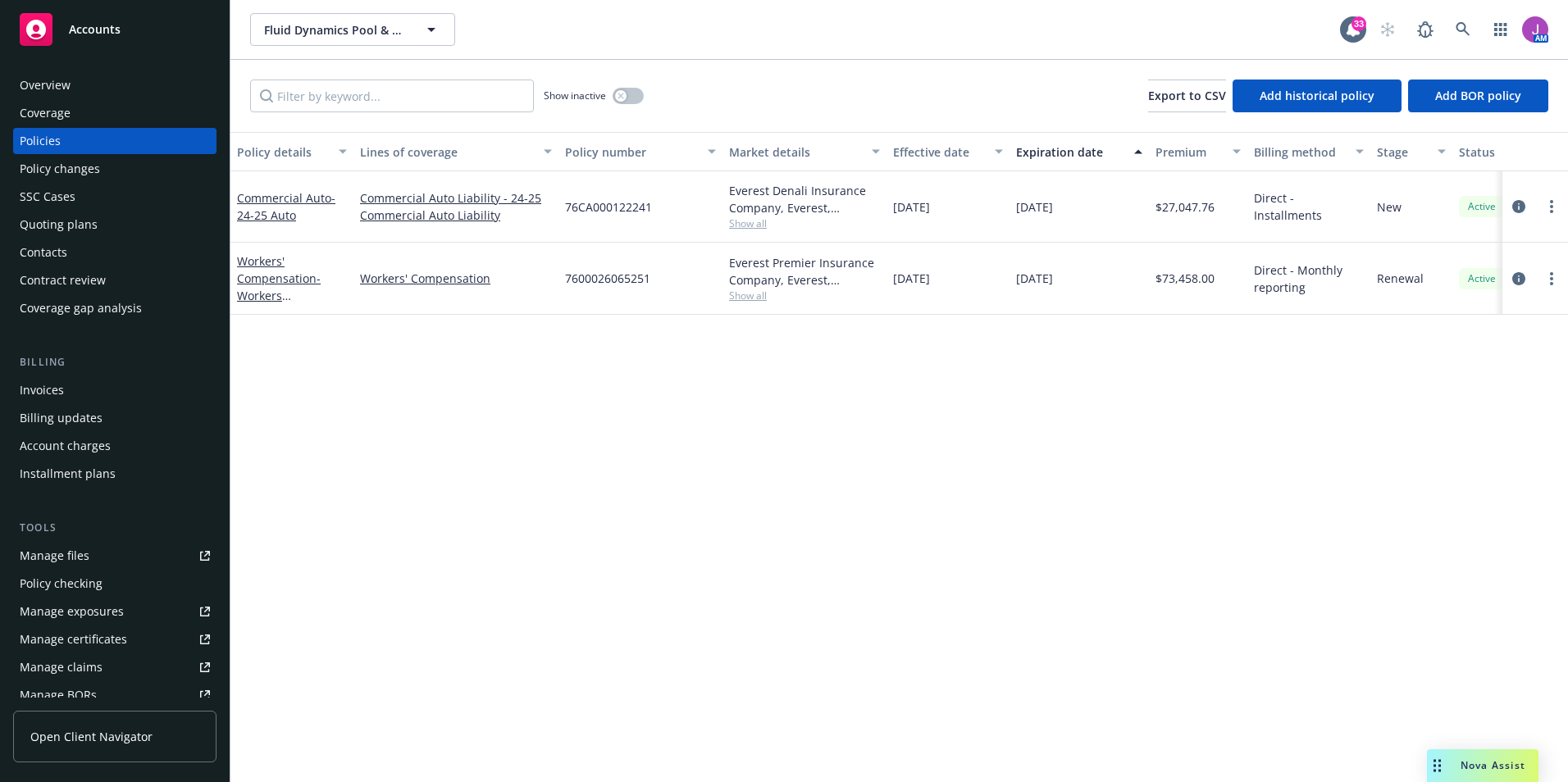
click at [74, 227] on div "Quoting plans" at bounding box center [58, 225] width 78 height 27
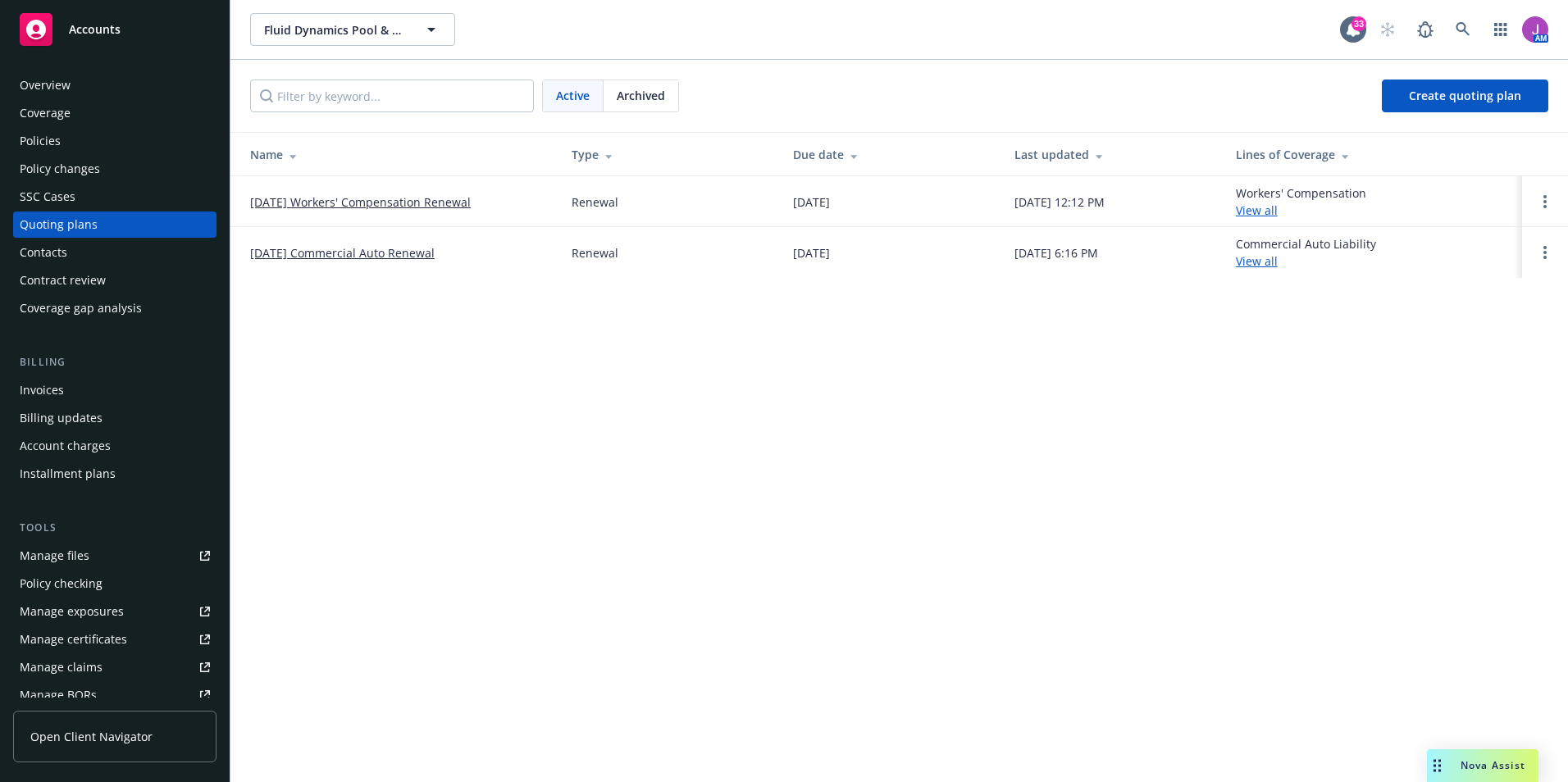
click at [342, 247] on link "10/10/25 Commercial Auto Renewal" at bounding box center [343, 252] width 184 height 17
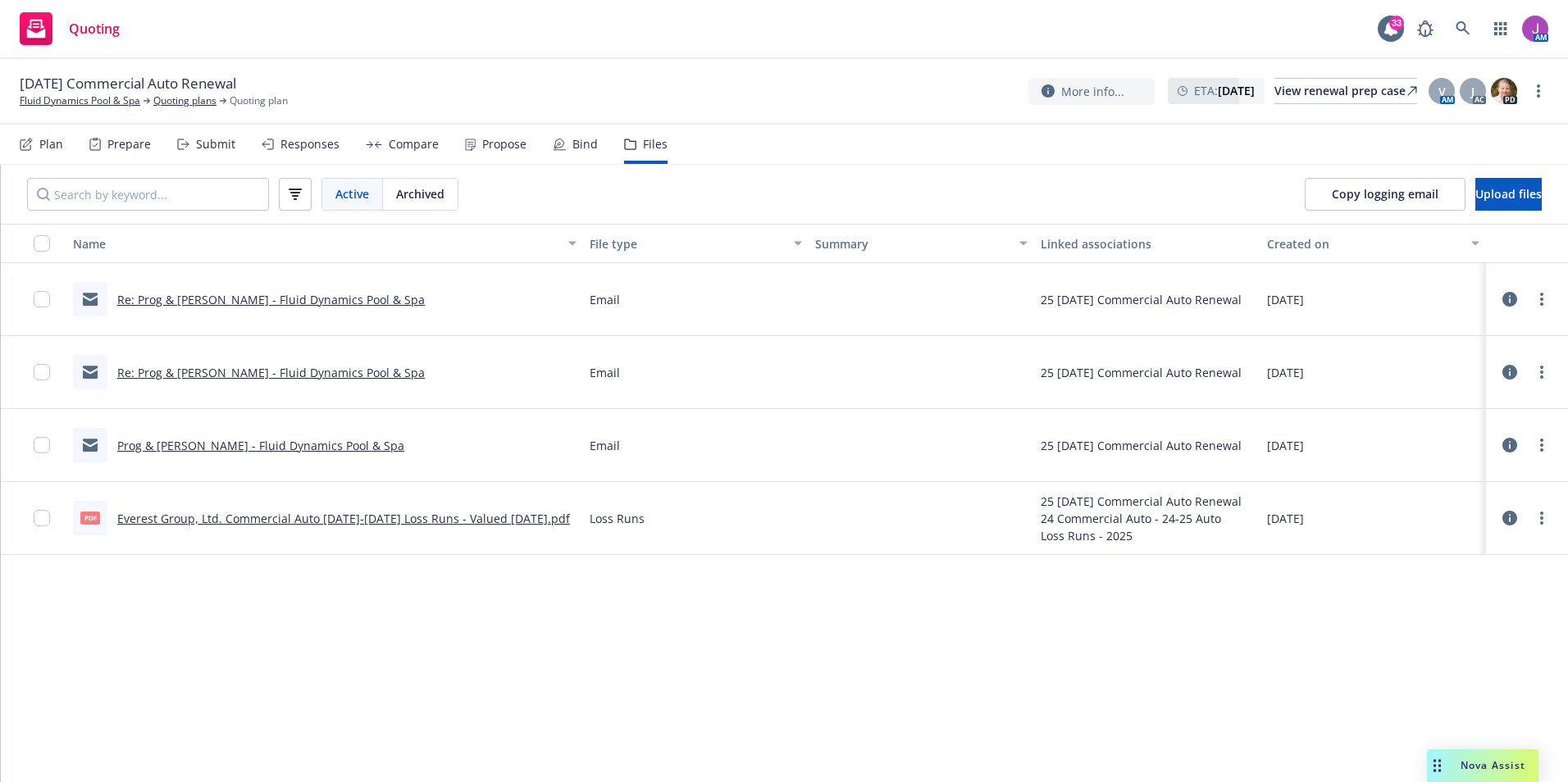
click at [297, 303] on link "Re: Prog & Kemper - Fluid Dynamics Pool & Spa" at bounding box center [270, 300] width 308 height 16
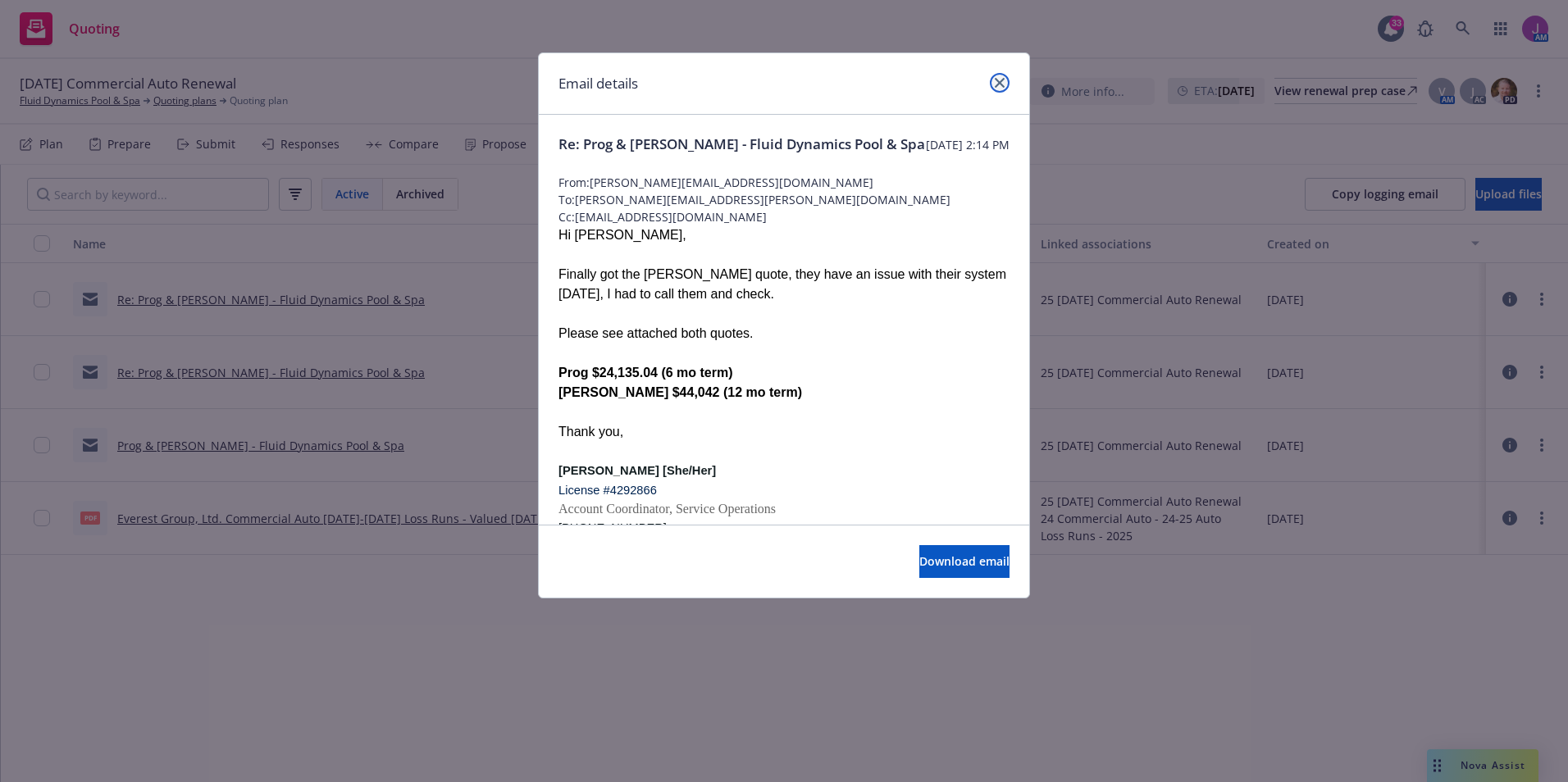
click at [999, 82] on icon "close" at bounding box center [1000, 83] width 10 height 10
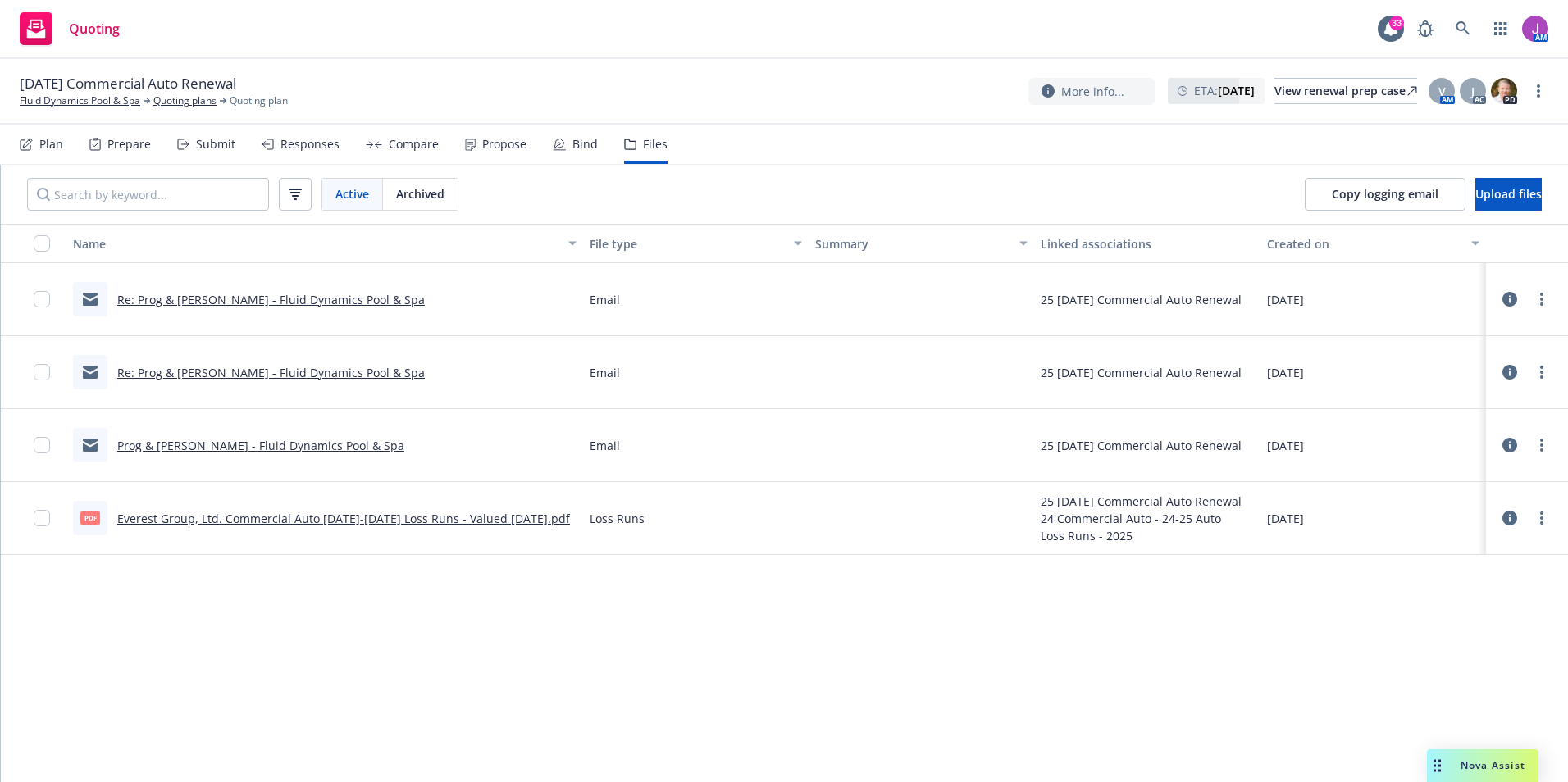
click at [307, 441] on link "Prog & Kemper - Fluid Dynamics Pool & Spa" at bounding box center [260, 445] width 287 height 16
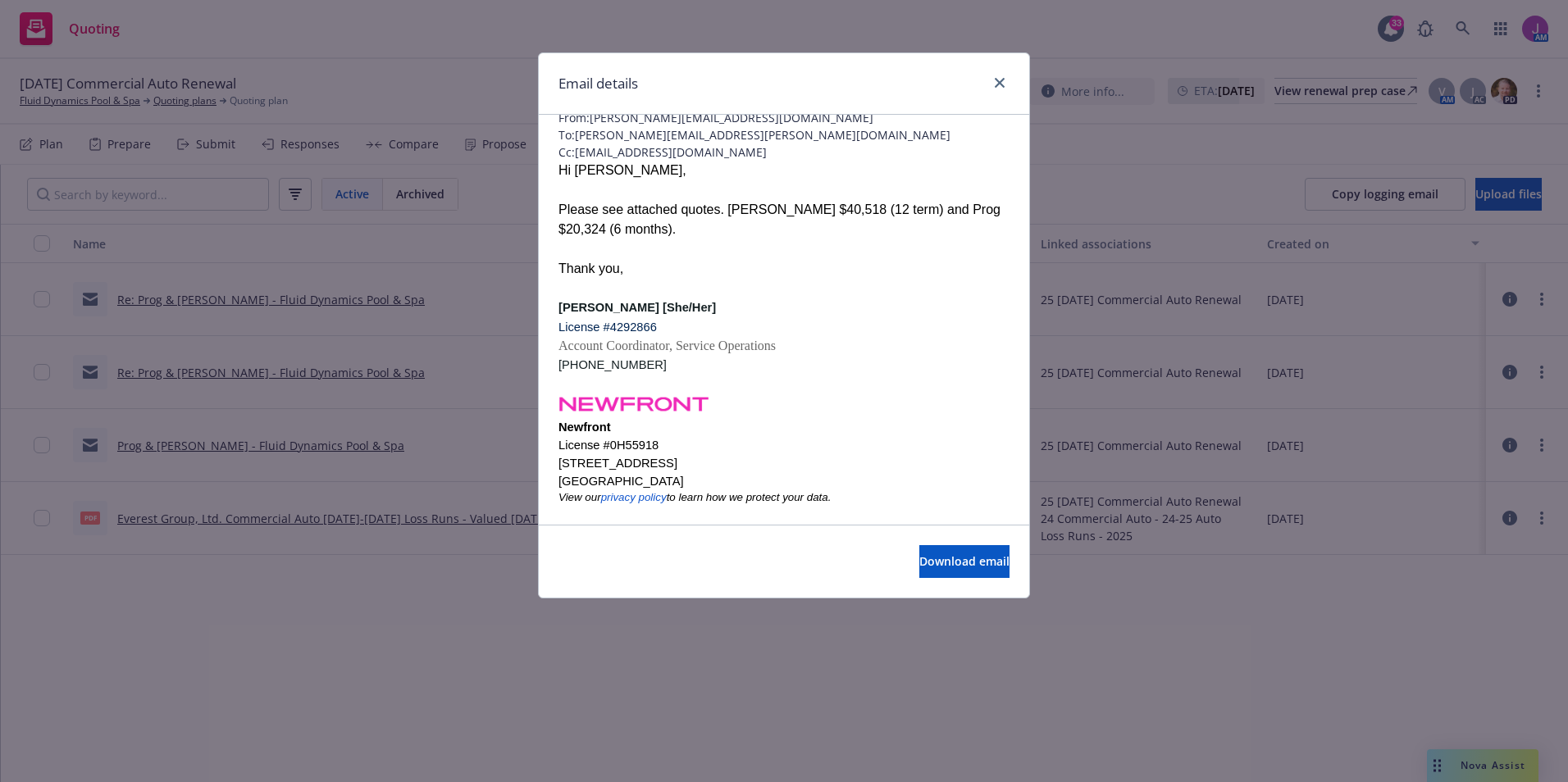
scroll to position [125, 0]
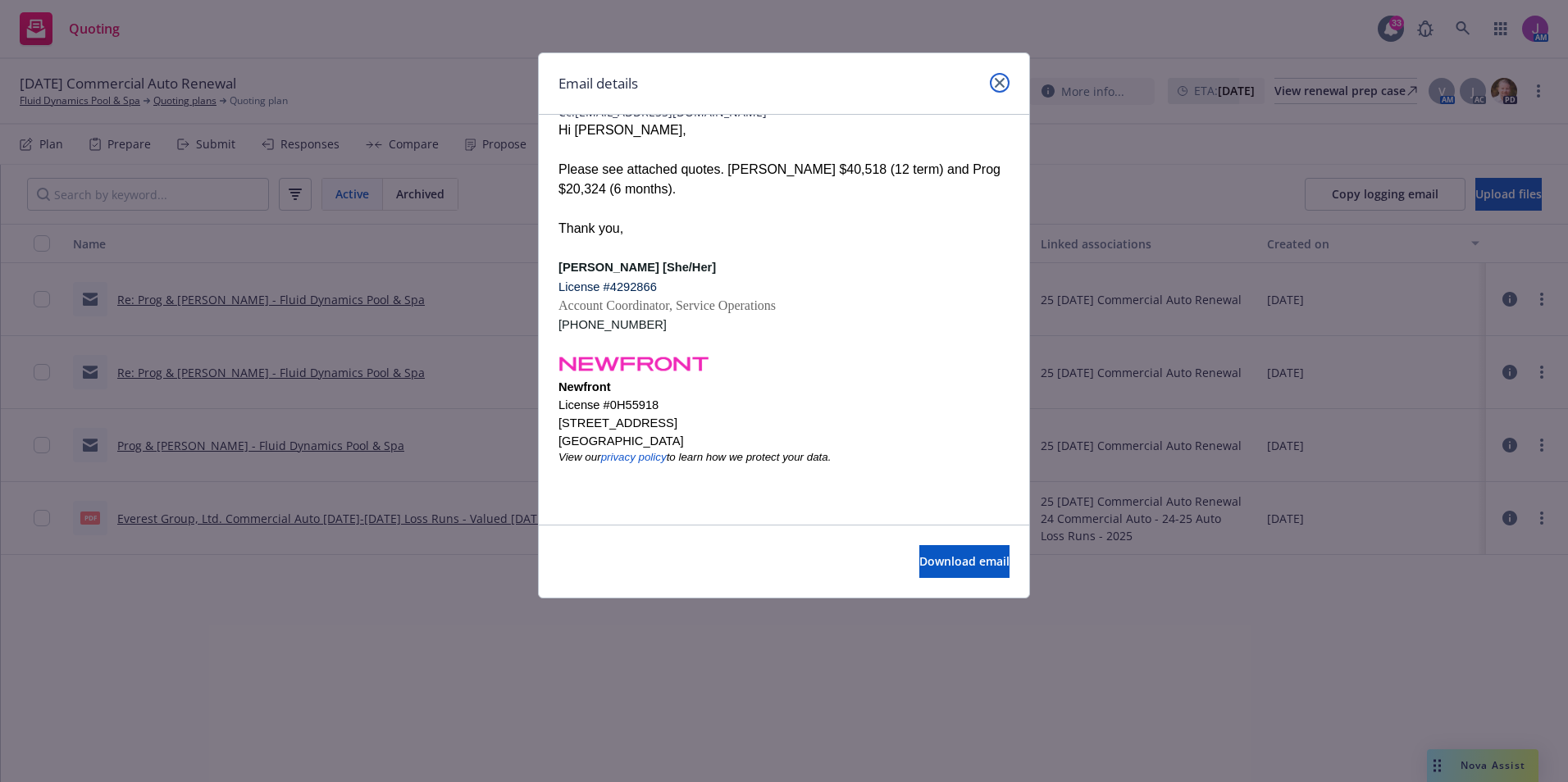
drag, startPoint x: 998, startPoint y: 81, endPoint x: 700, endPoint y: 159, distance: 308.0
click at [998, 80] on icon "close" at bounding box center [1000, 83] width 10 height 10
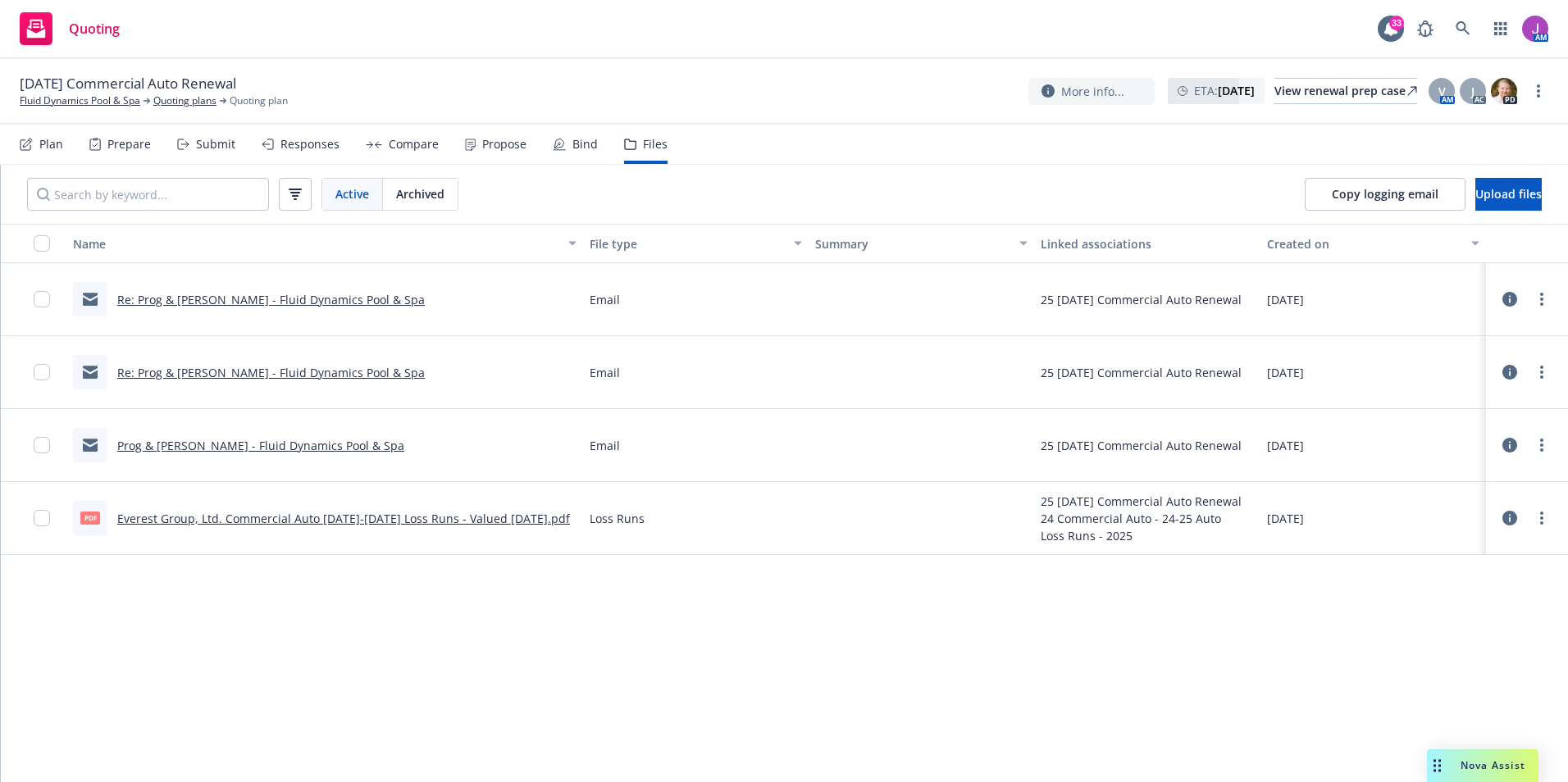
click at [291, 444] on link "Prog & Kemper - Fluid Dynamics Pool & Spa" at bounding box center [260, 445] width 287 height 16
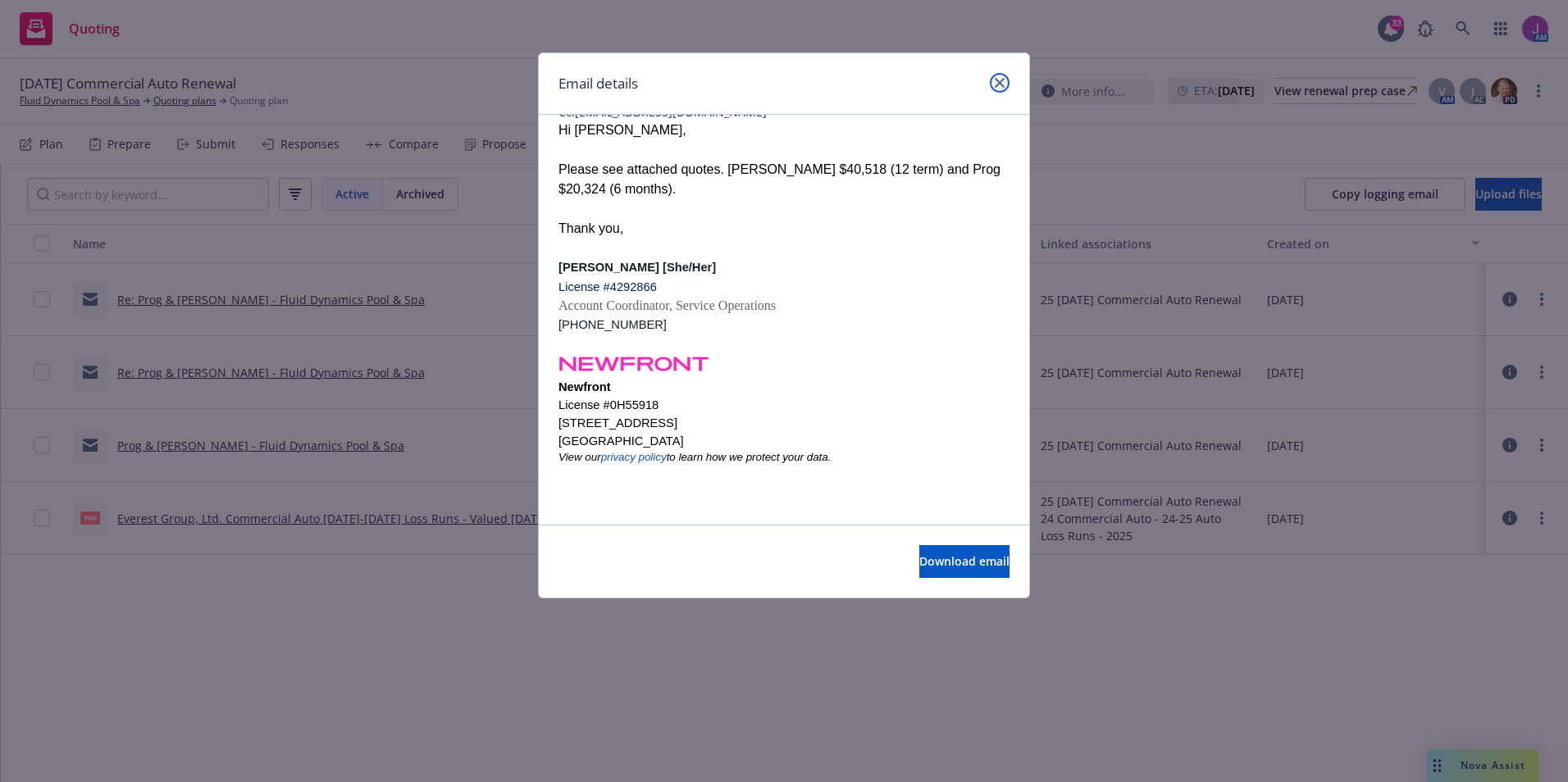
click at [1000, 84] on icon "close" at bounding box center [1000, 83] width 10 height 10
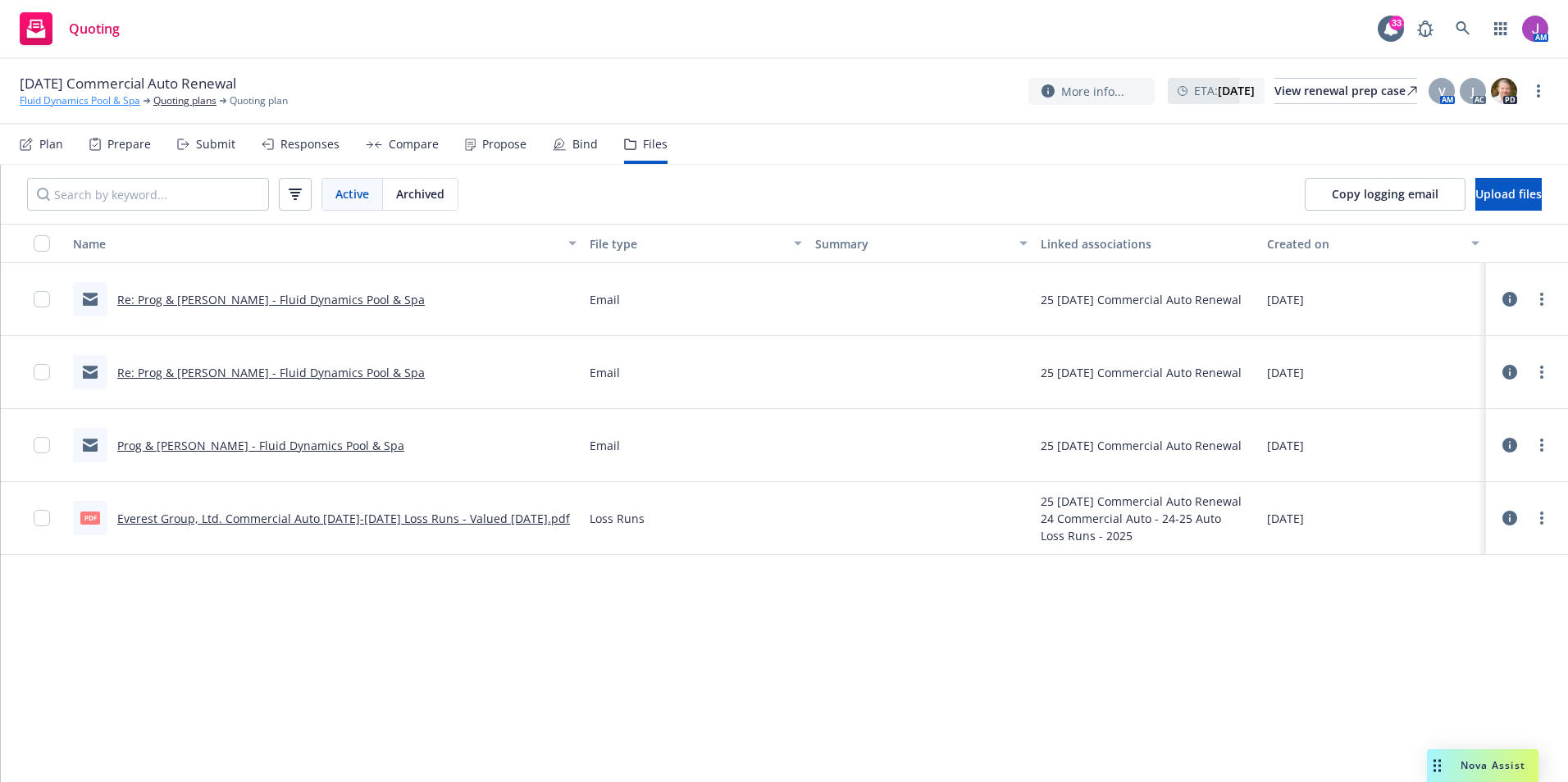
click at [86, 94] on link "Fluid Dynamics Pool & Spa" at bounding box center [80, 100] width 121 height 15
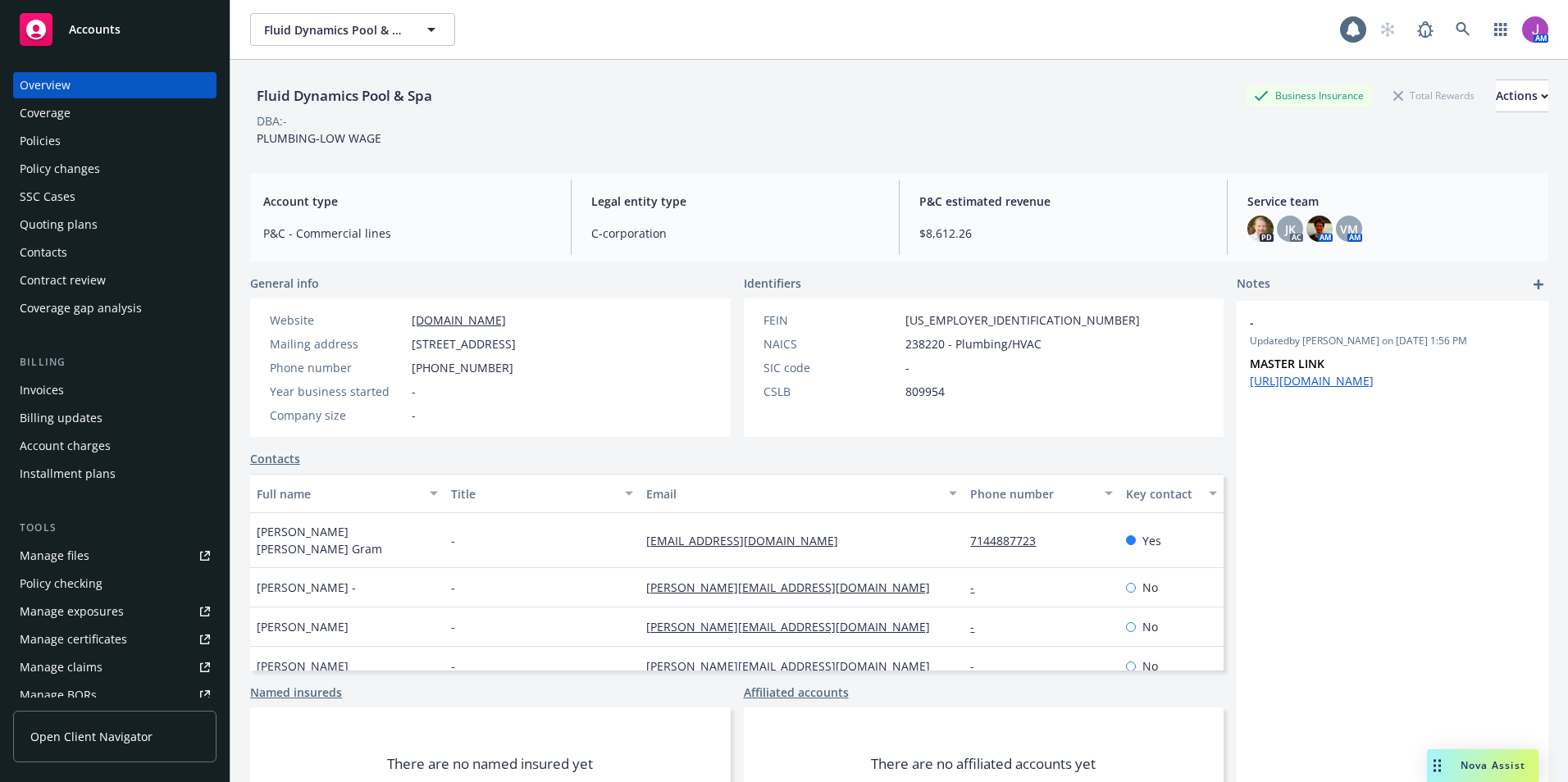
click at [27, 146] on div "Policies" at bounding box center [40, 141] width 41 height 27
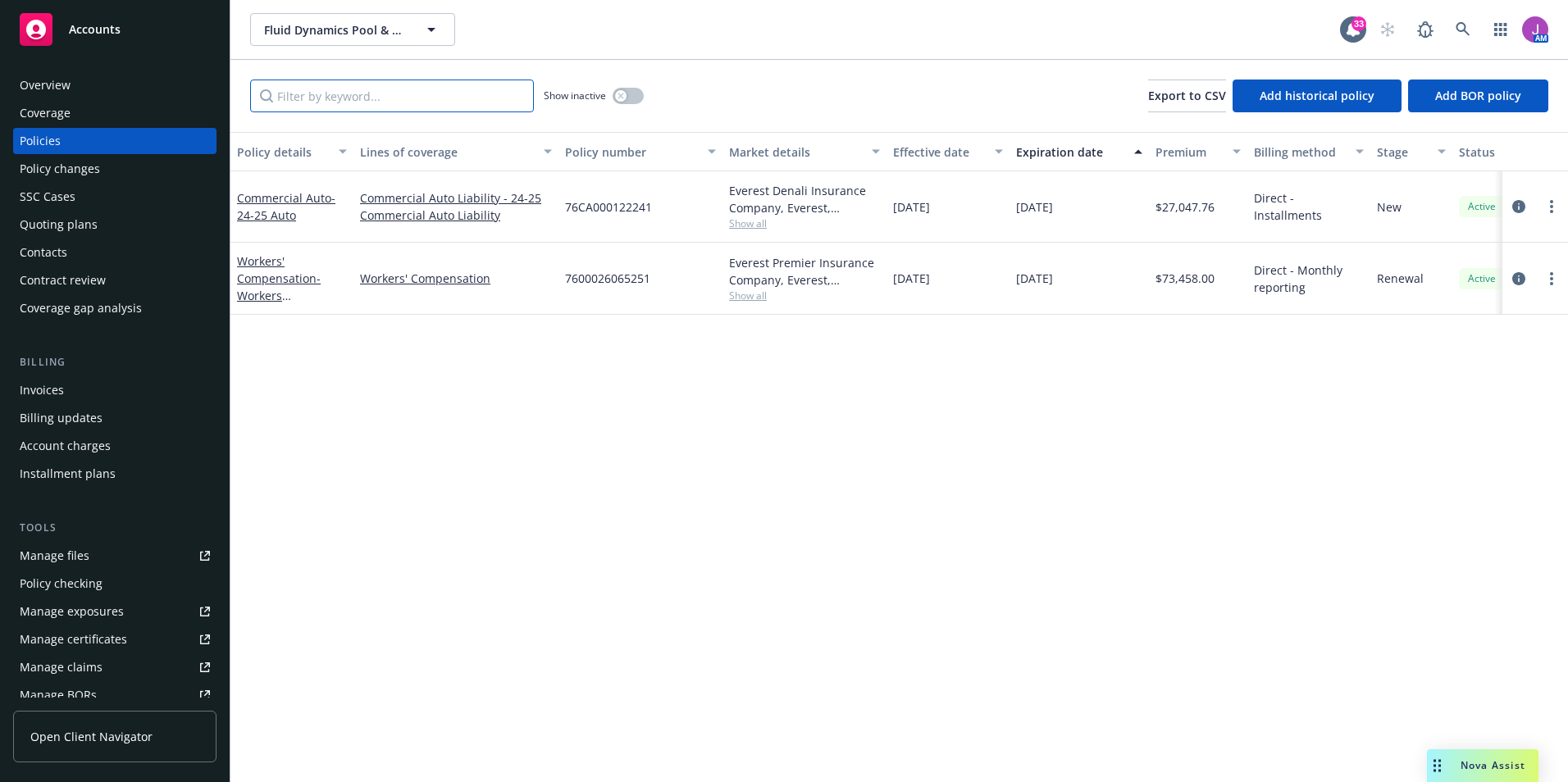
click at [331, 84] on input "Filter by keyword..." at bounding box center [392, 95] width 284 height 33
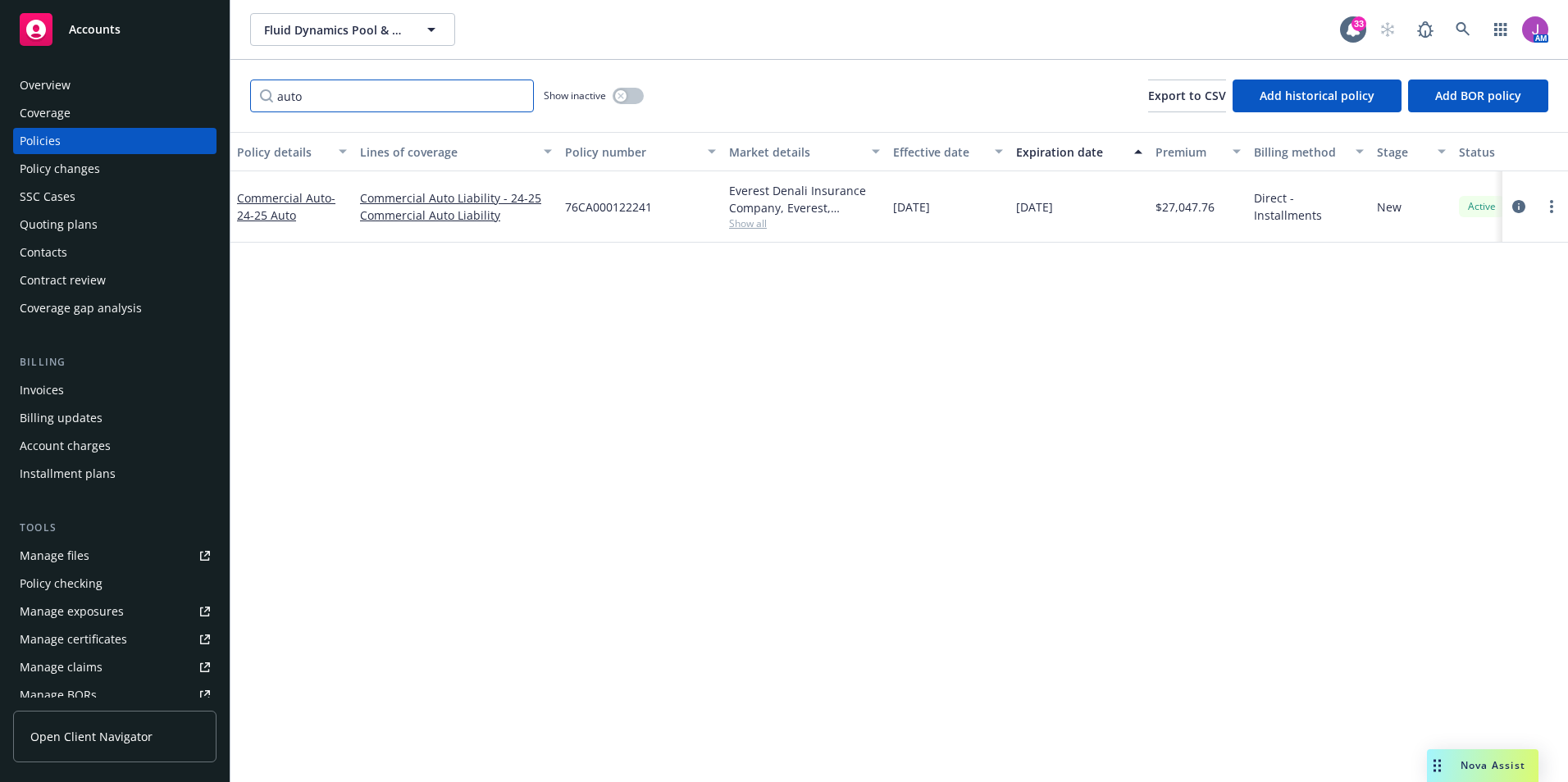
type input "auto"
click at [737, 229] on span "Show all" at bounding box center [804, 224] width 150 height 14
click at [1031, 330] on div "Policy details Lines of coverage Policy number Market details Effective date Ex…" at bounding box center [899, 456] width 1337 height 650
click at [642, 93] on button "button" at bounding box center [628, 96] width 31 height 17
click at [637, 93] on icon "button" at bounding box center [635, 95] width 7 height 5
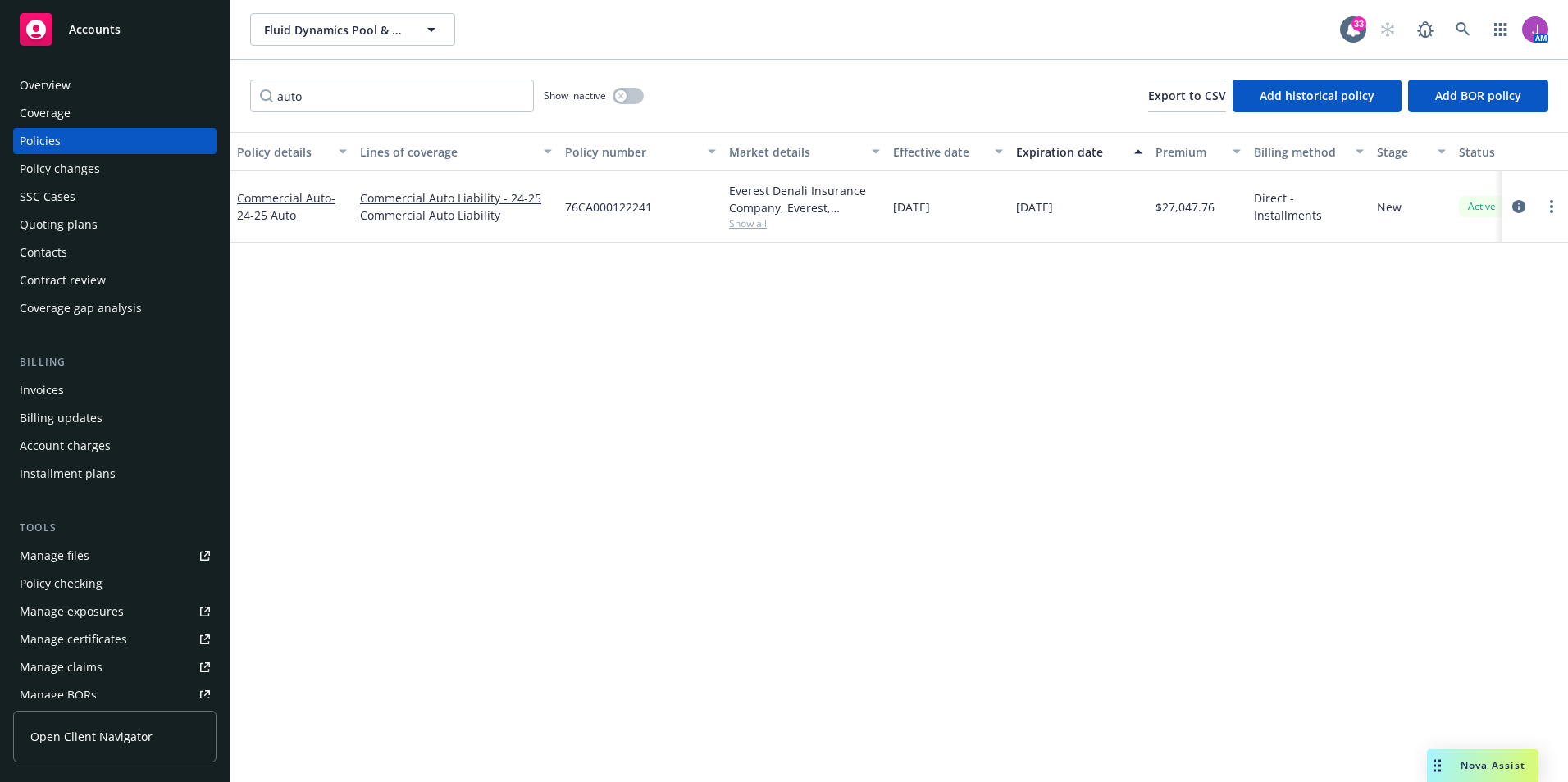
click at [98, 227] on div "Quoting plans" at bounding box center [115, 225] width 190 height 27
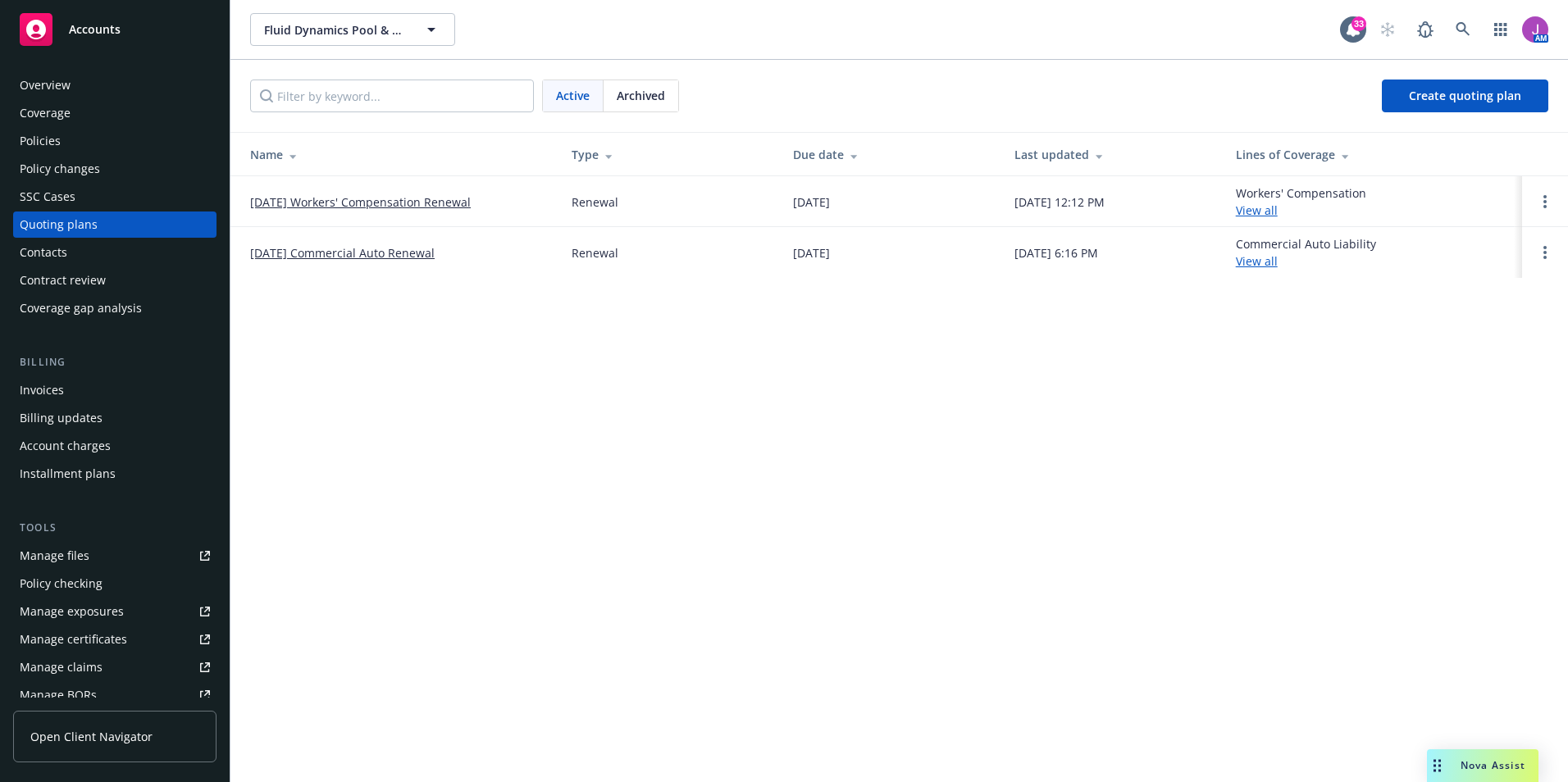
click at [641, 102] on span "Archived" at bounding box center [640, 95] width 49 height 17
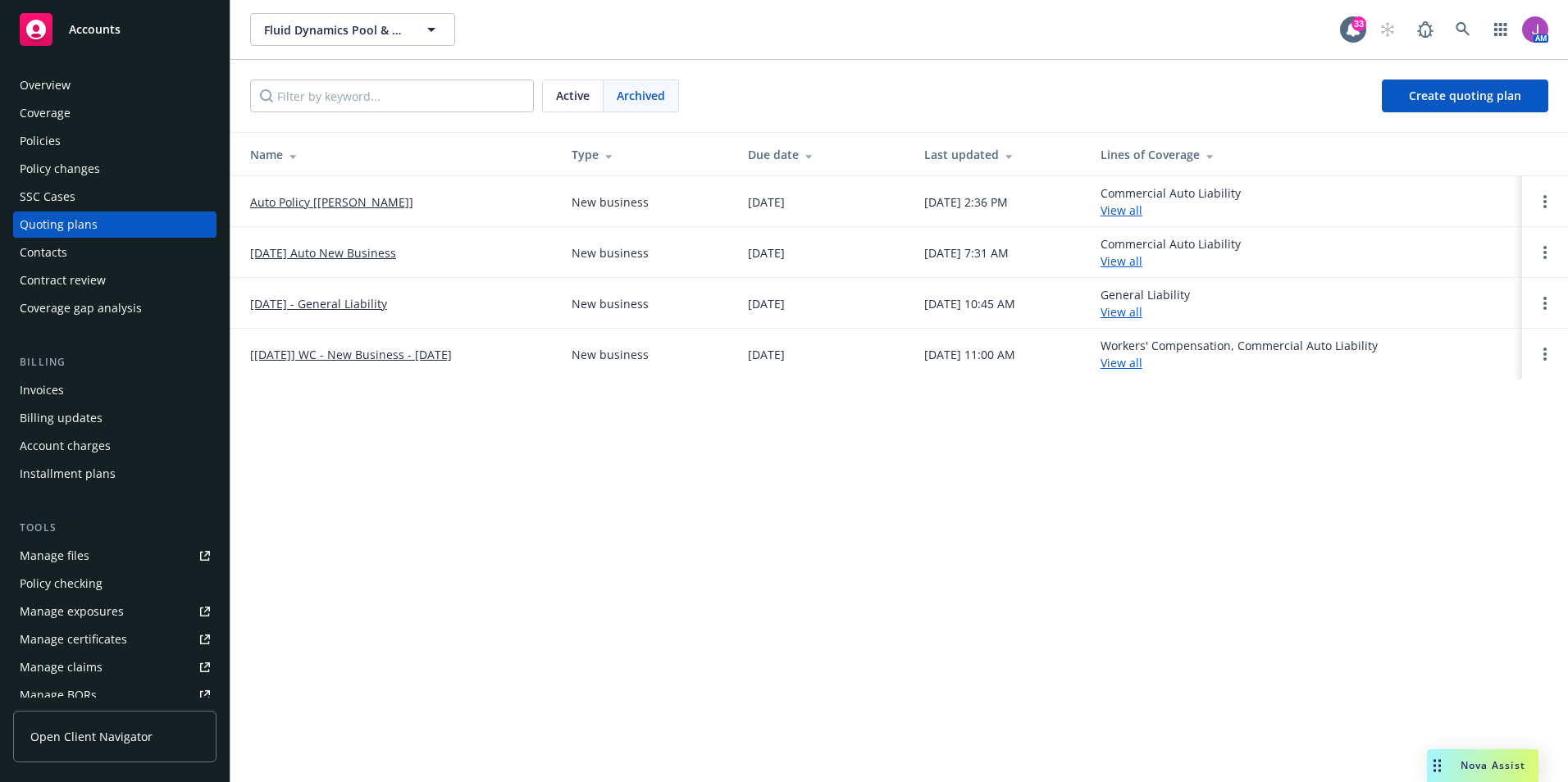
click at [572, 98] on span "Active" at bounding box center [573, 95] width 34 height 17
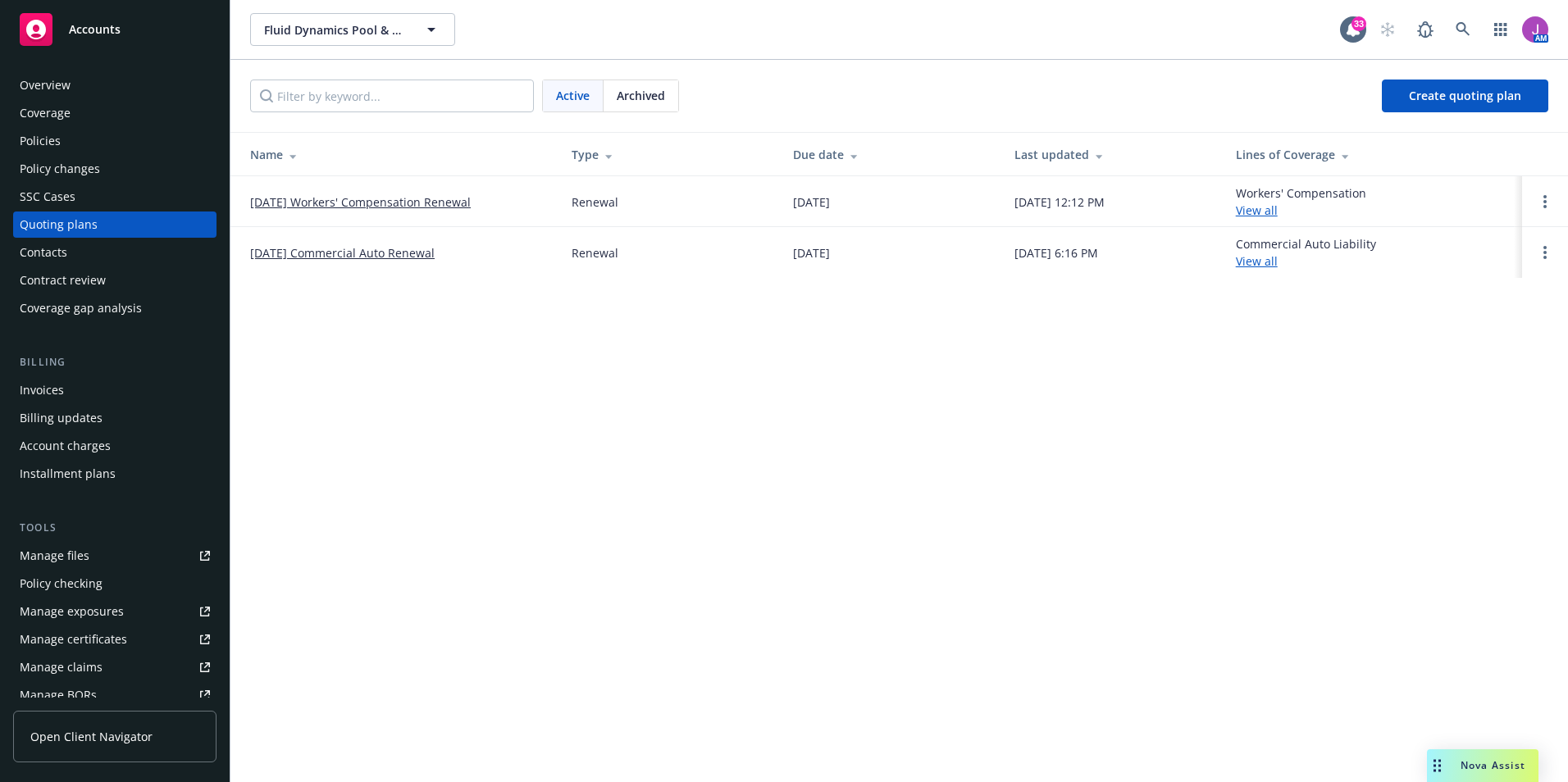
click at [622, 98] on span "Archived" at bounding box center [640, 95] width 49 height 17
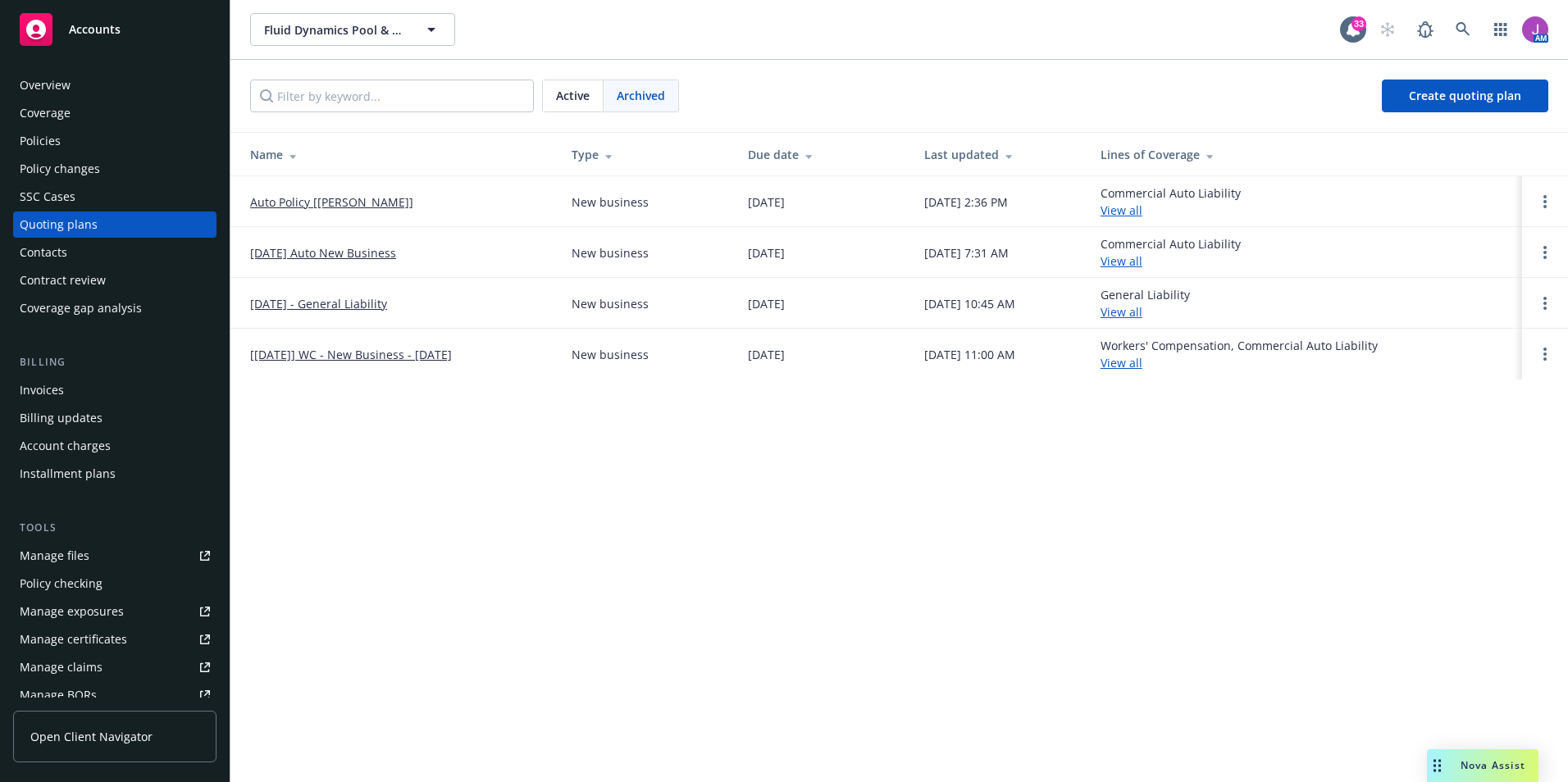
click at [346, 253] on link "10/10/24 Auto New Business" at bounding box center [323, 252] width 146 height 17
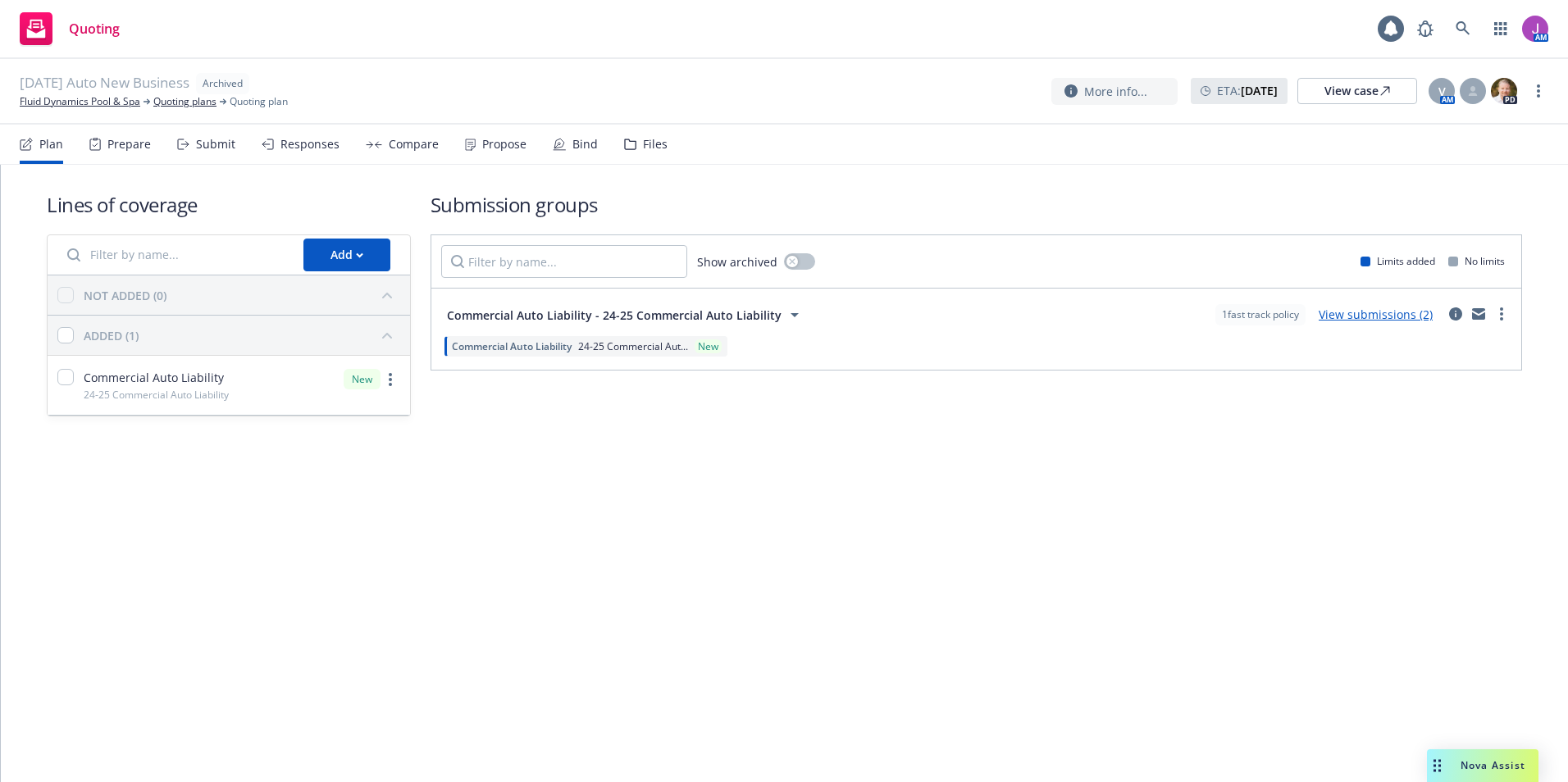
click at [654, 149] on div "Files" at bounding box center [654, 144] width 25 height 13
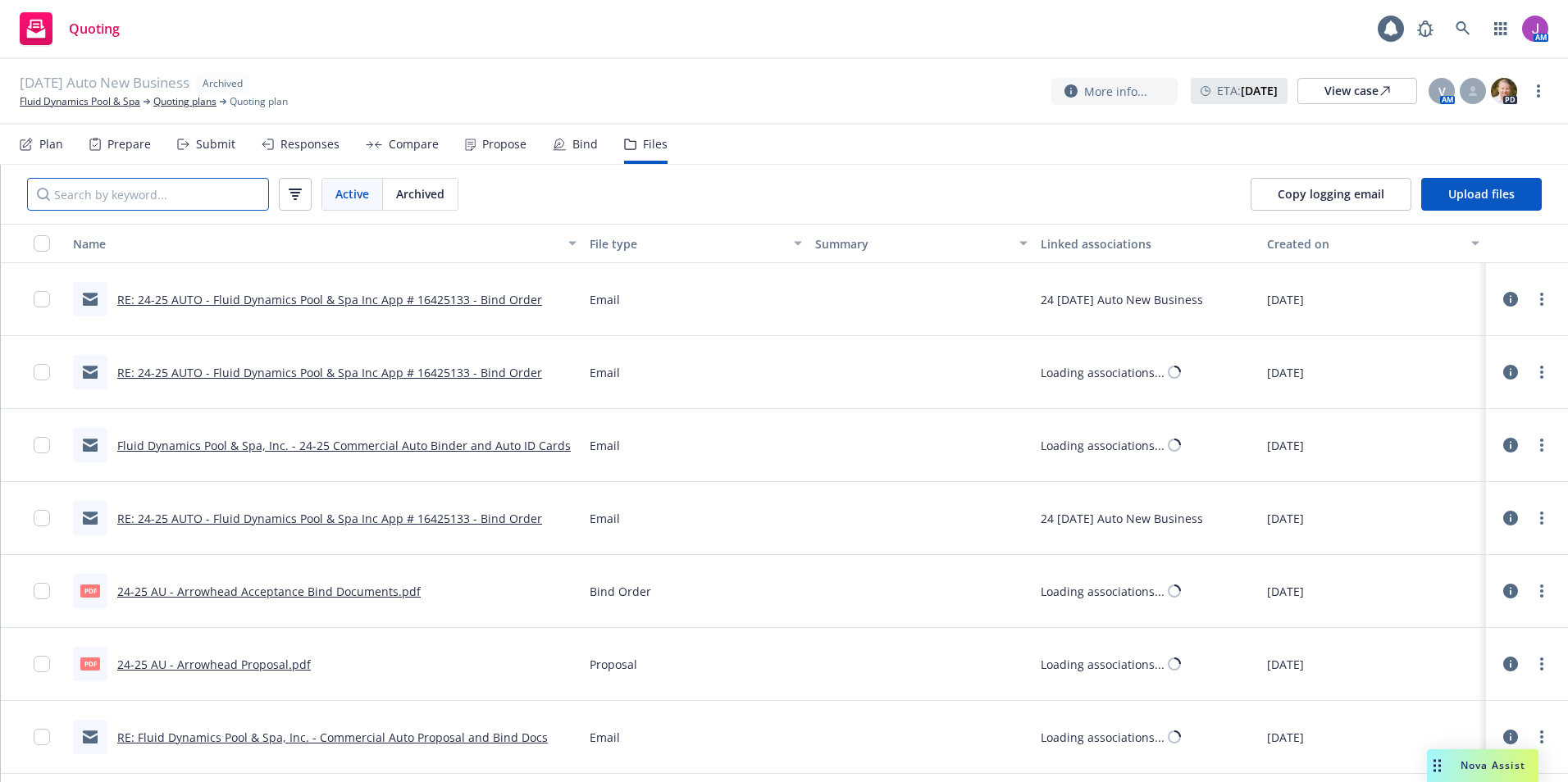
click at [185, 196] on input "Search by keyword..." at bounding box center [147, 194] width 242 height 33
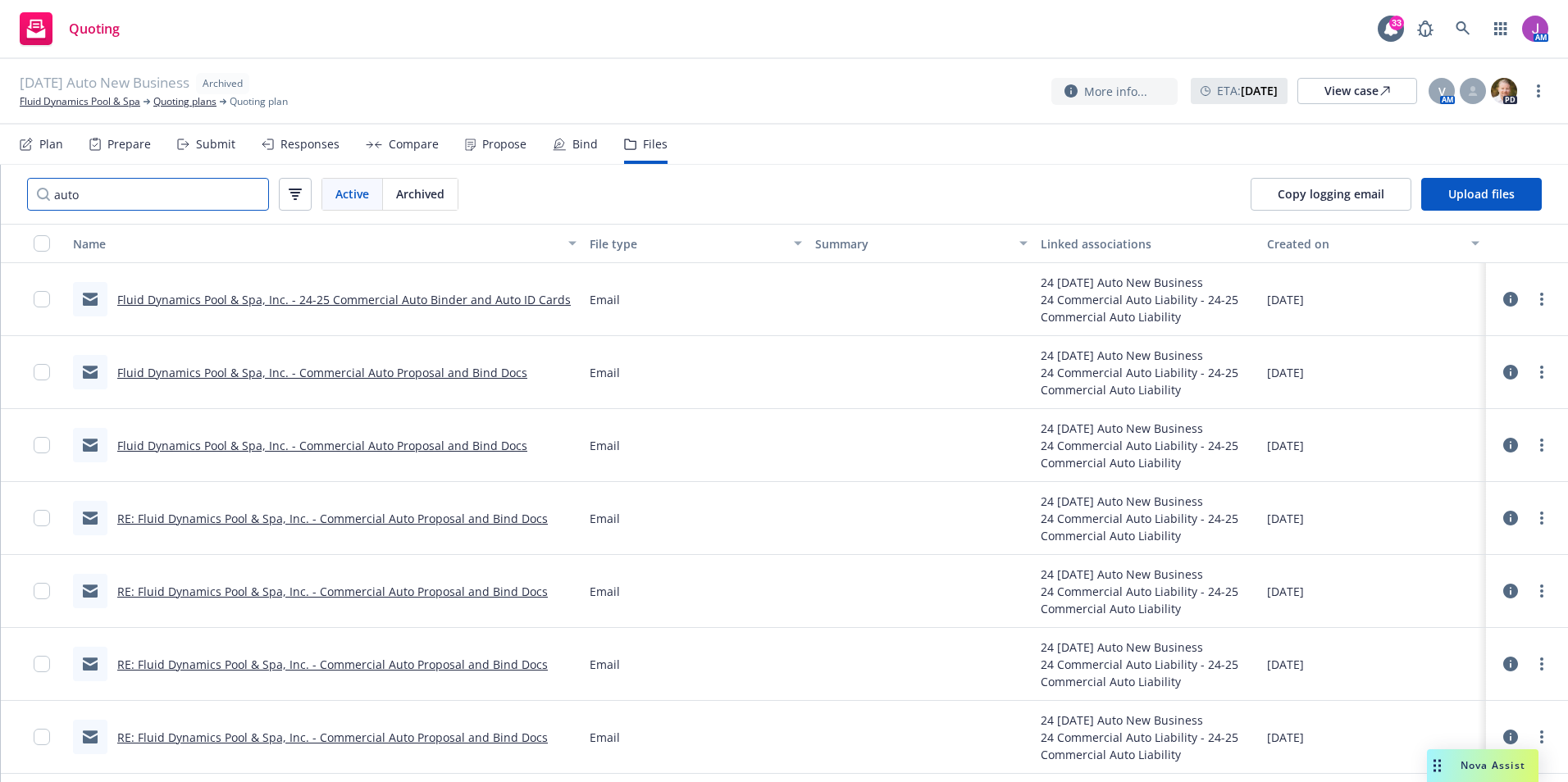
drag, startPoint x: 185, startPoint y: 196, endPoint x: -104, endPoint y: 175, distance: 289.8
click at [0, 175] on html "Quoting 33 AM [DATE] Auto New Business Archived Fluid Dynamics Pool & Spa Quoti…" at bounding box center [784, 391] width 1568 height 782
type input "loss"
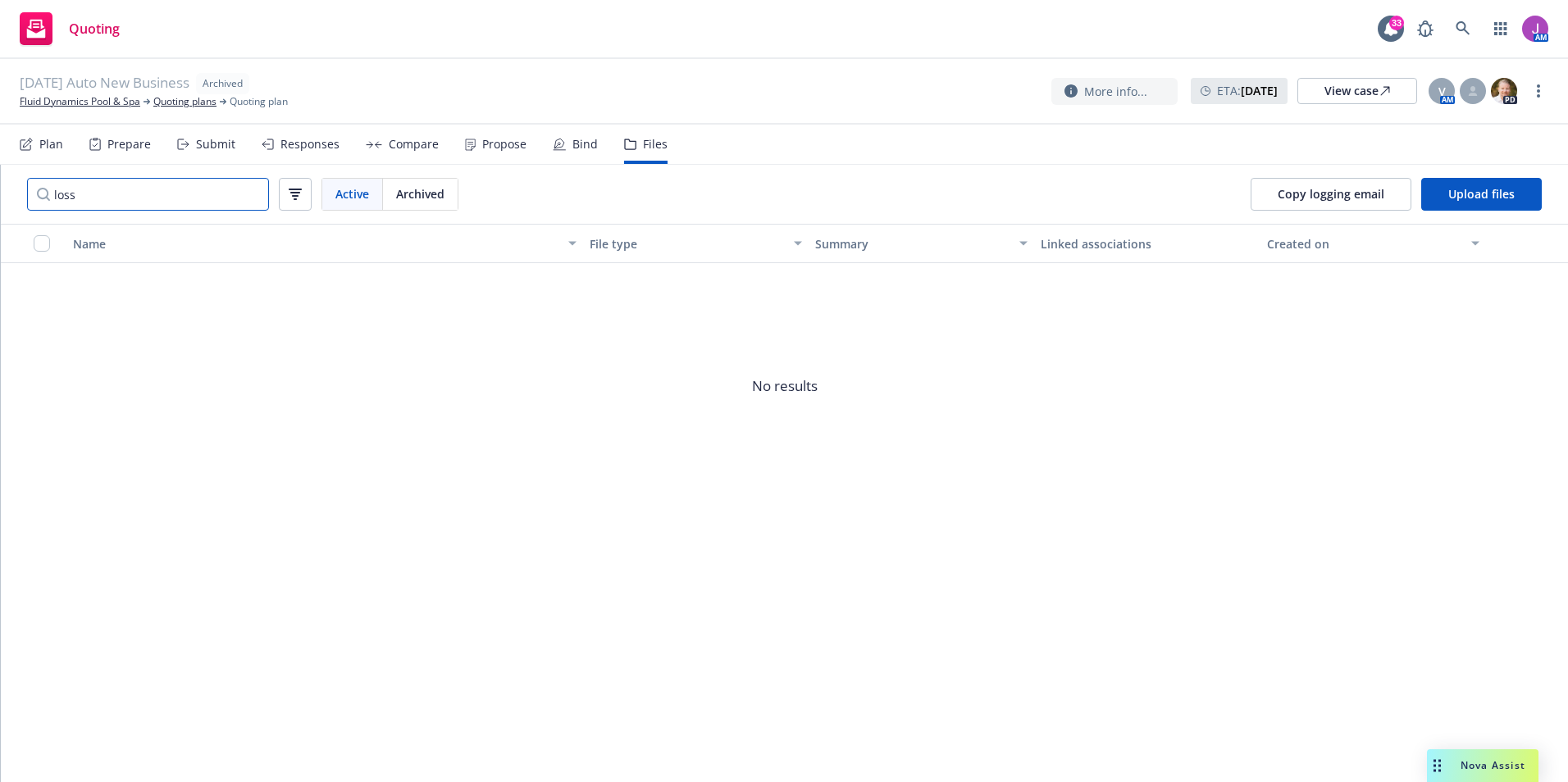
click at [251, 193] on input "loss" at bounding box center [147, 194] width 242 height 33
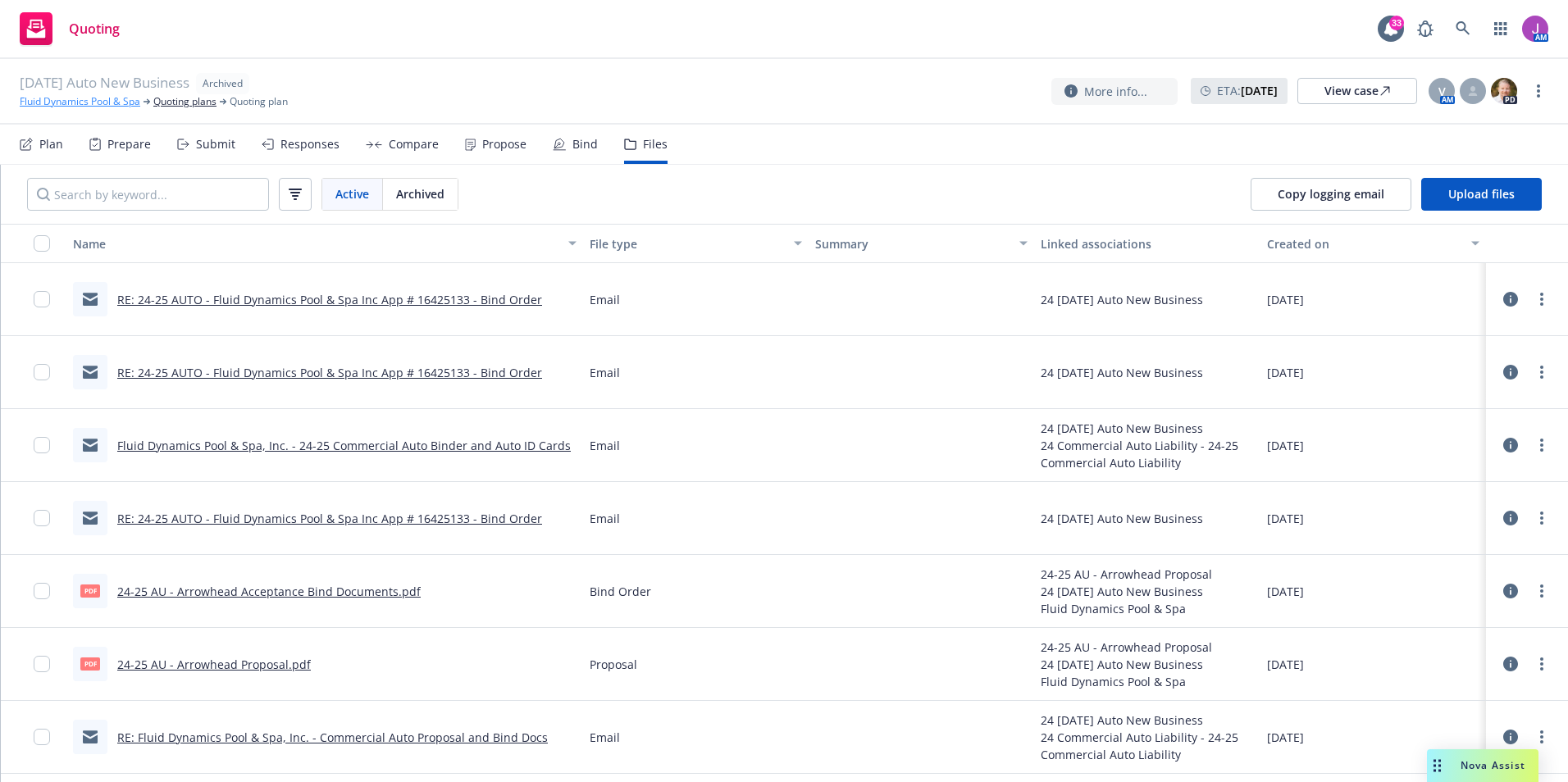
drag, startPoint x: 146, startPoint y: 108, endPoint x: 130, endPoint y: 104, distance: 16.5
click at [143, 108] on div "[DATE] Auto New Business Archived Fluid Dynamics Pool & Spa Quoting plans Quoti…" at bounding box center [784, 92] width 1568 height 65
click at [130, 104] on link "Fluid Dynamics Pool & Spa" at bounding box center [80, 101] width 121 height 15
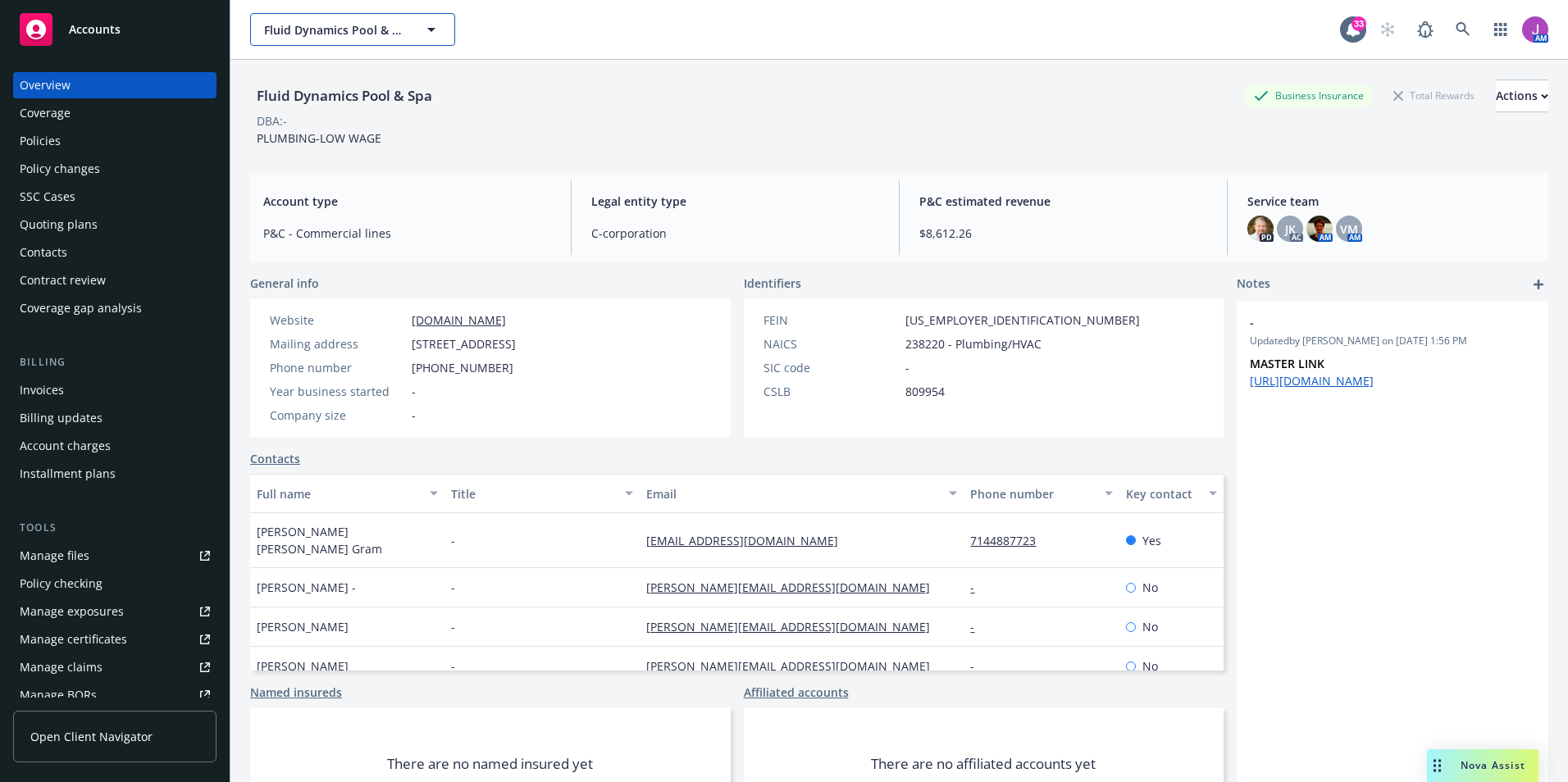
click at [355, 44] on button "Fluid Dynamics Pool & Spa" at bounding box center [352, 29] width 205 height 33
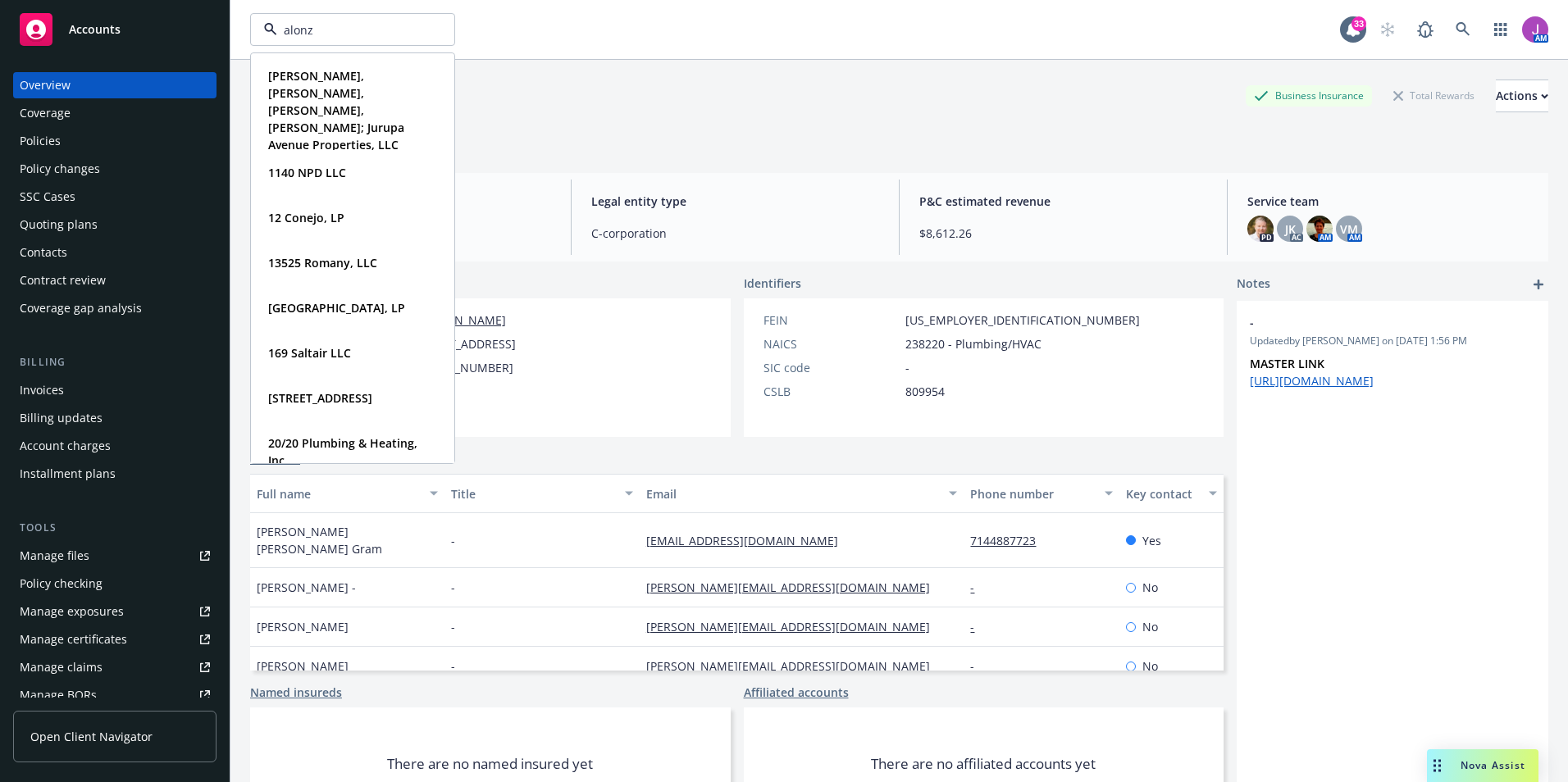
type input "alonzo"
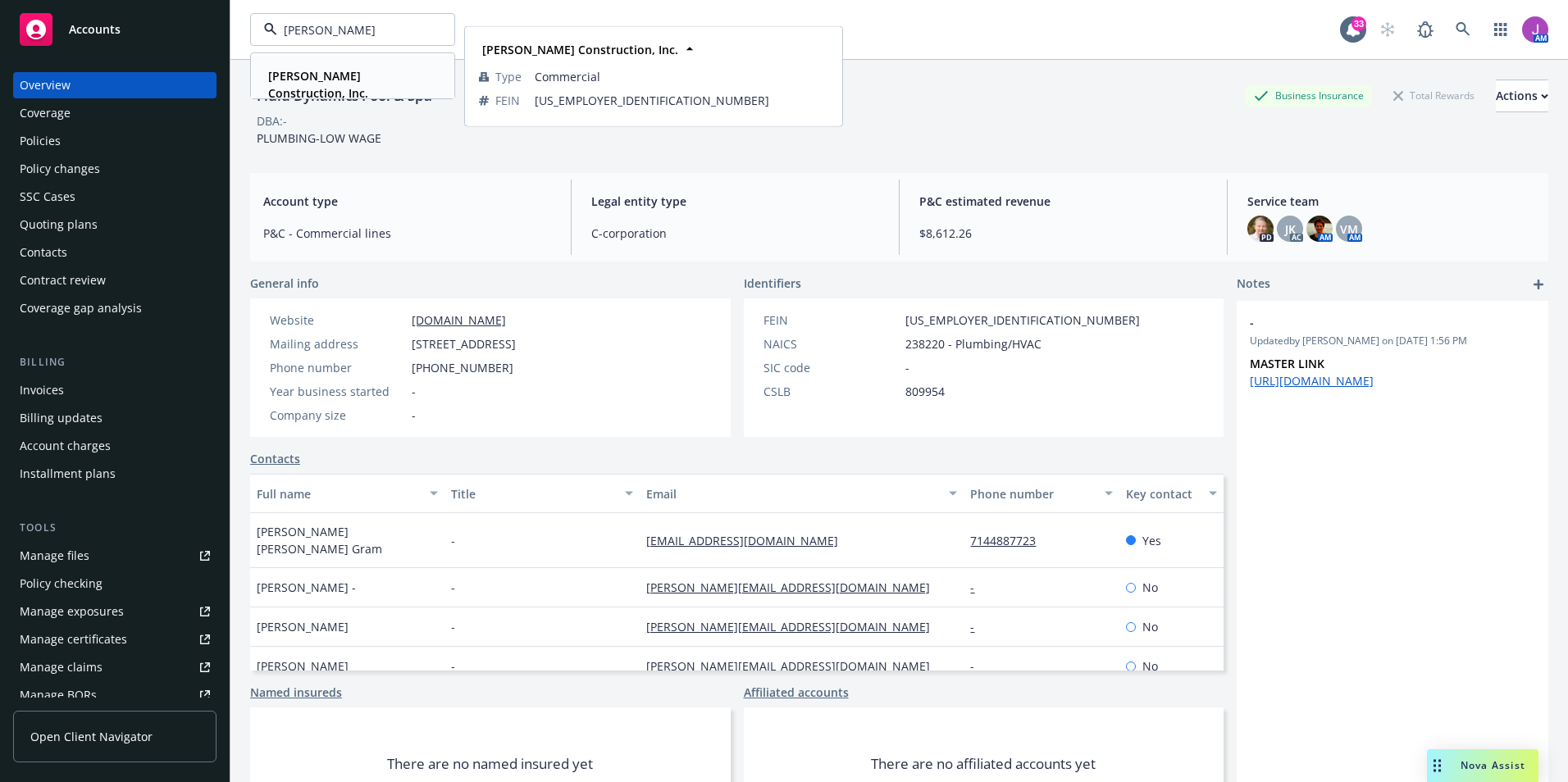
click at [319, 73] on strong "[PERSON_NAME] Construction, Inc." at bounding box center [318, 84] width 100 height 33
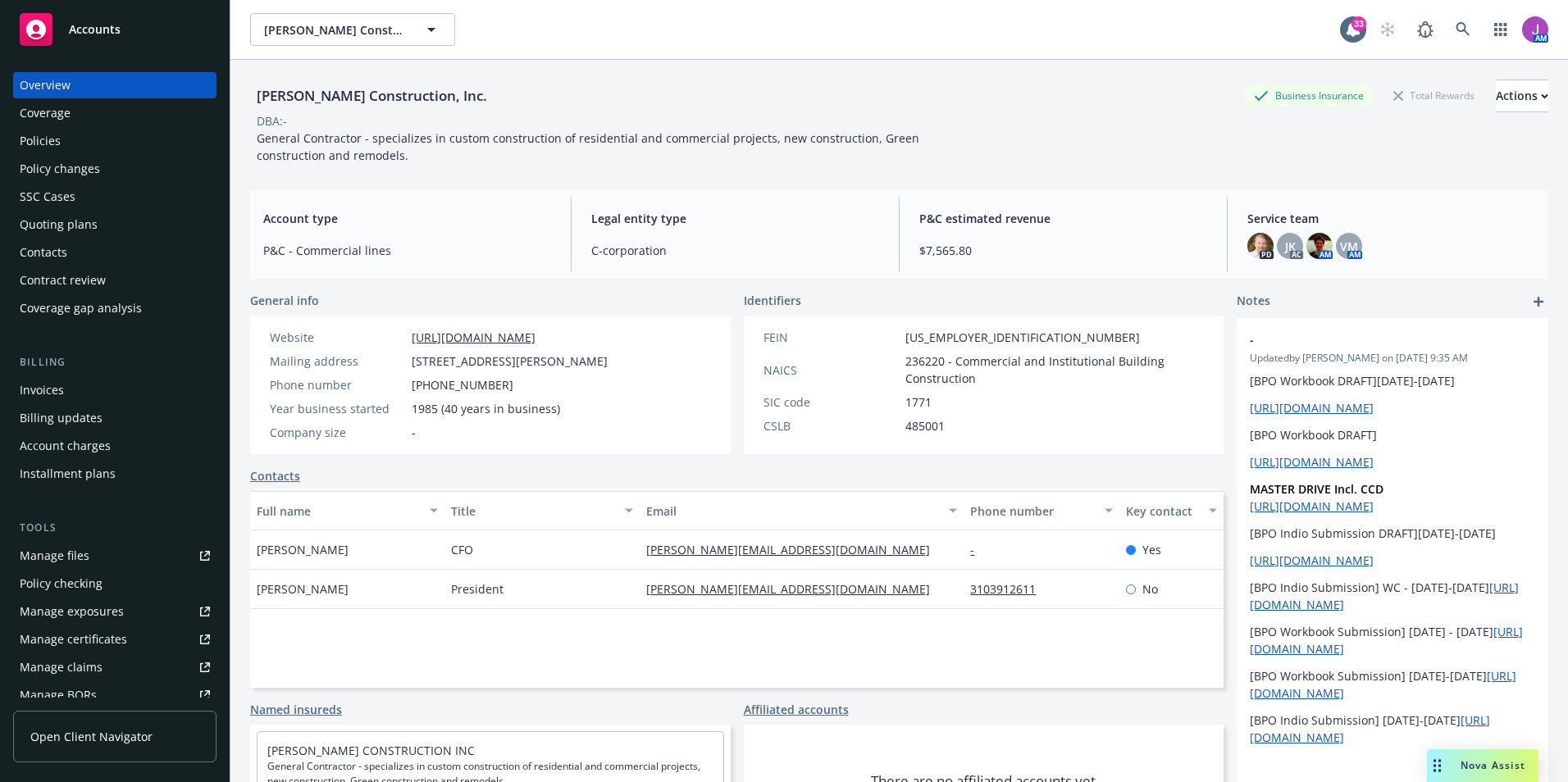
click at [53, 211] on div "Overview Coverage Policies Policy changes SSC Cases Quoting plans Contacts Cont…" at bounding box center [114, 197] width 203 height 249
click at [53, 214] on div "Quoting plans" at bounding box center [58, 225] width 78 height 27
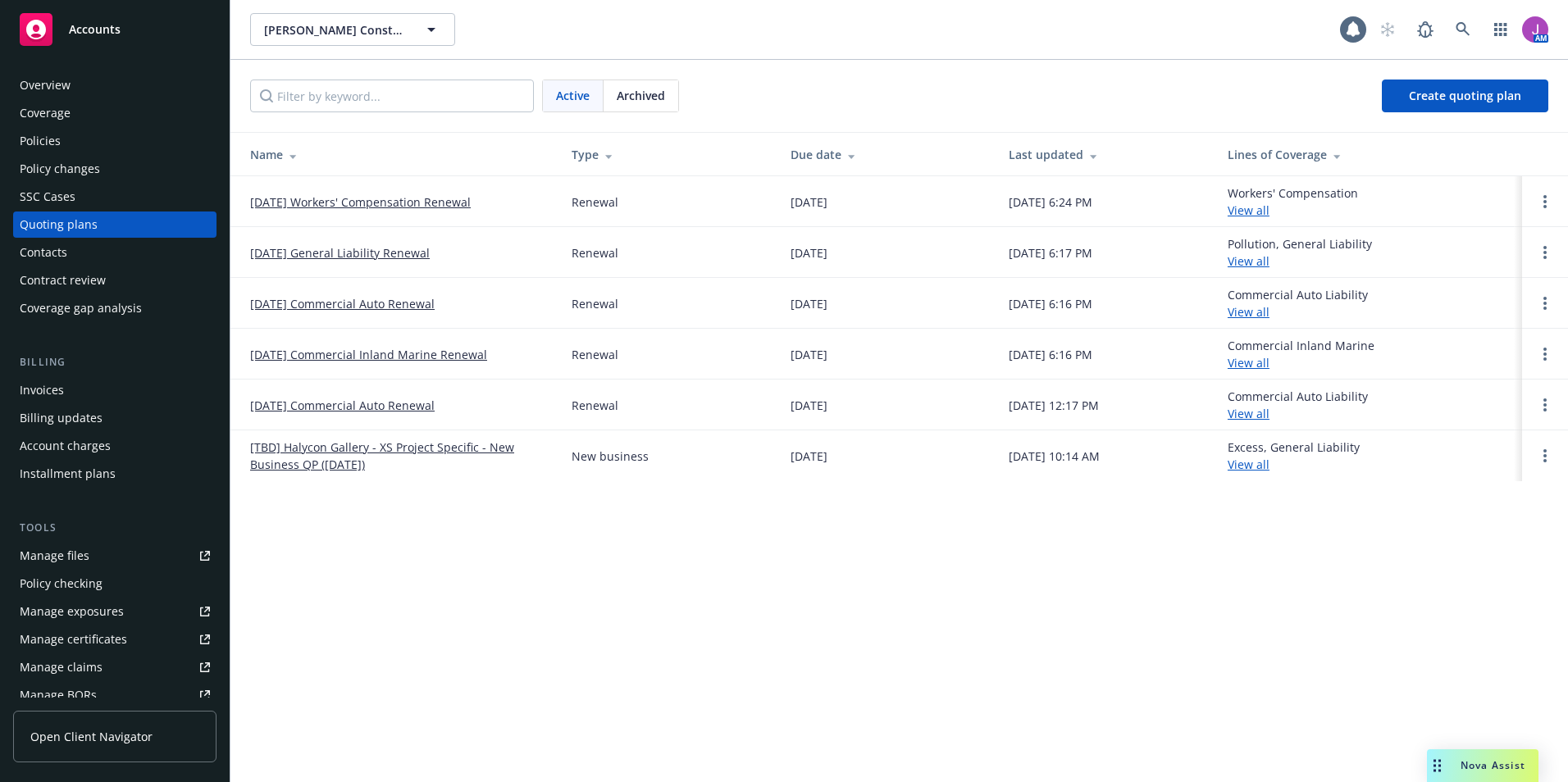
click at [651, 99] on span "Archived" at bounding box center [640, 95] width 49 height 17
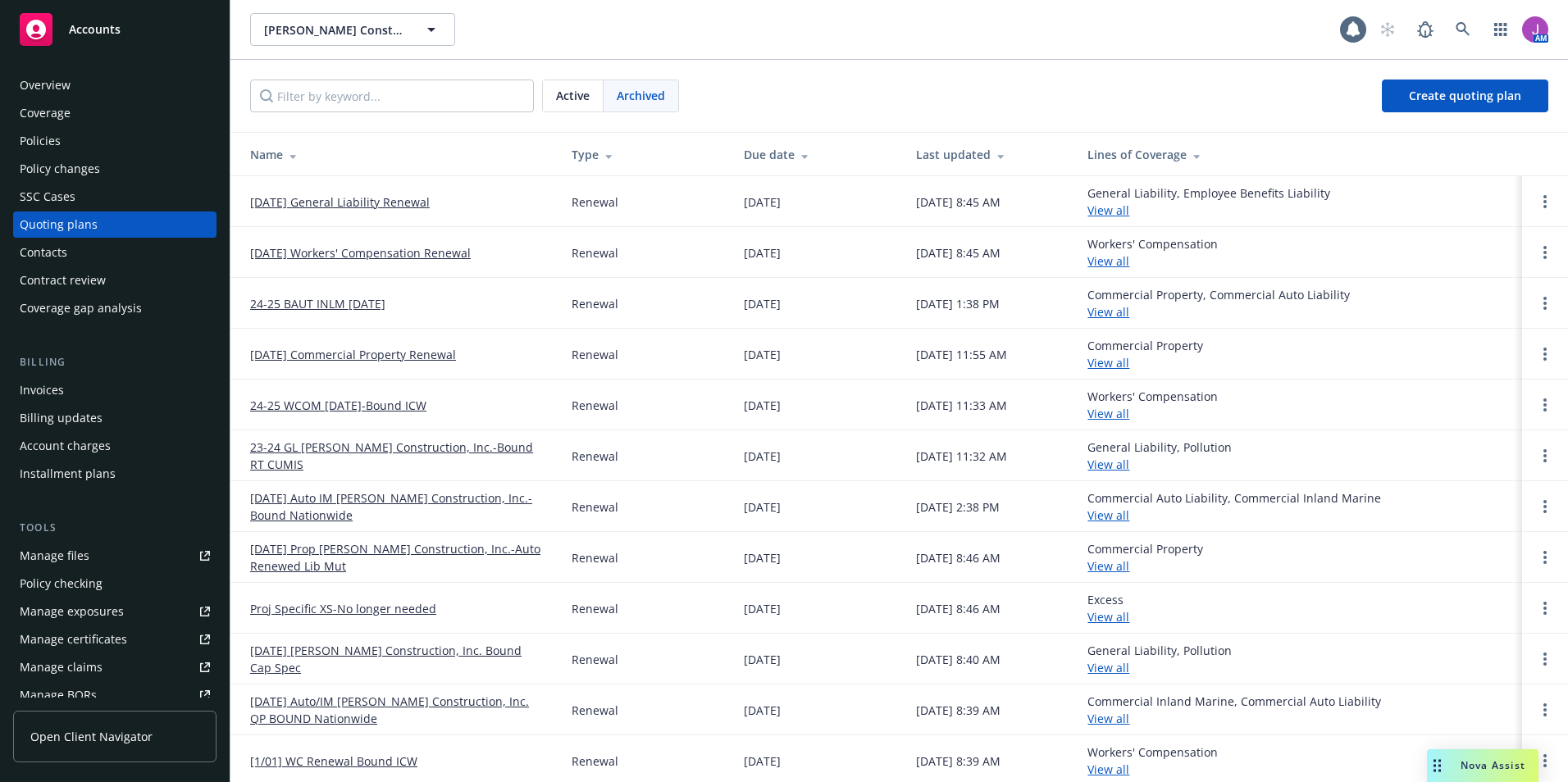
click at [562, 98] on span "Active" at bounding box center [573, 95] width 34 height 17
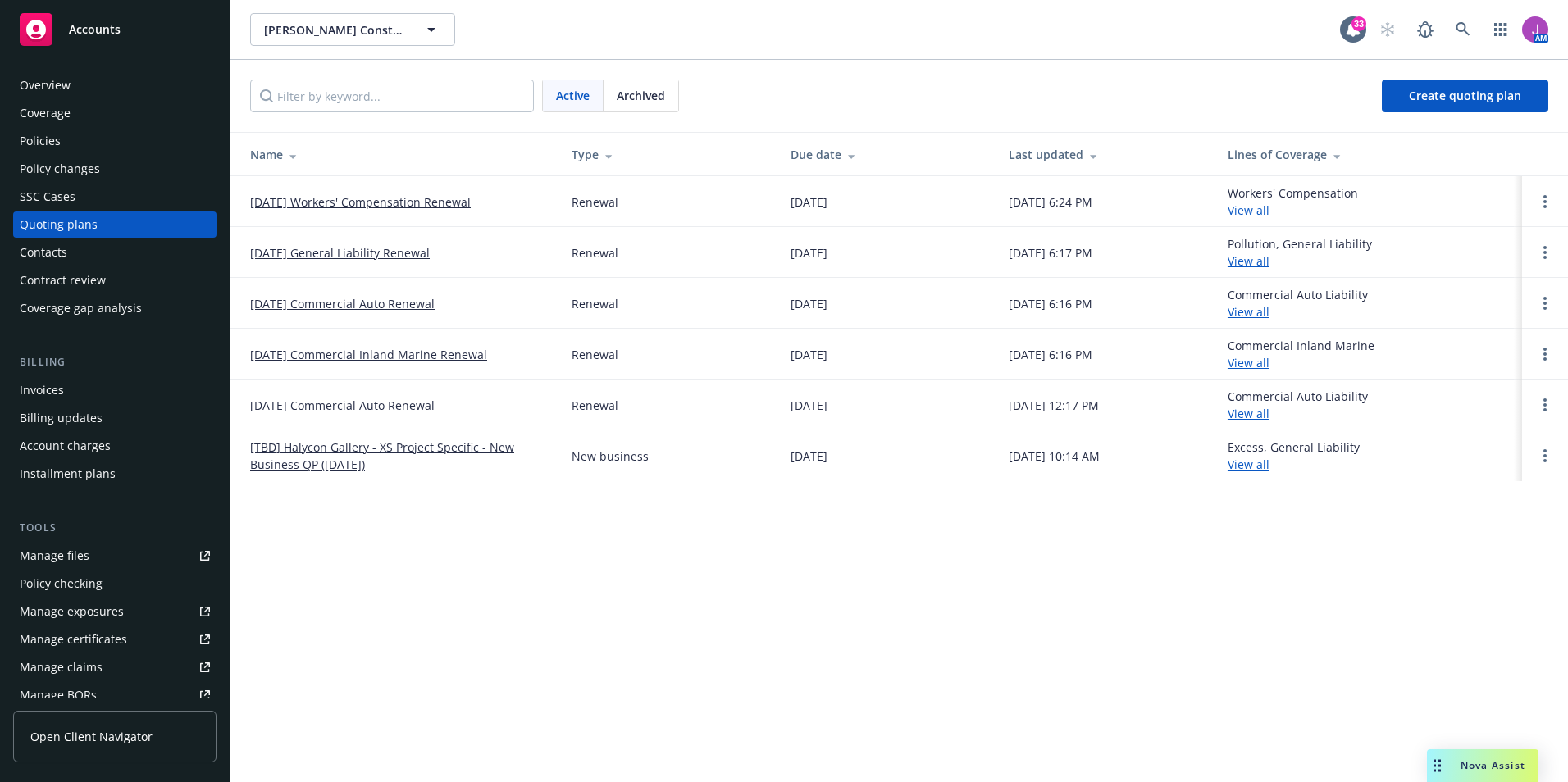
click at [348, 254] on link "[DATE] General Liability Renewal" at bounding box center [340, 252] width 179 height 17
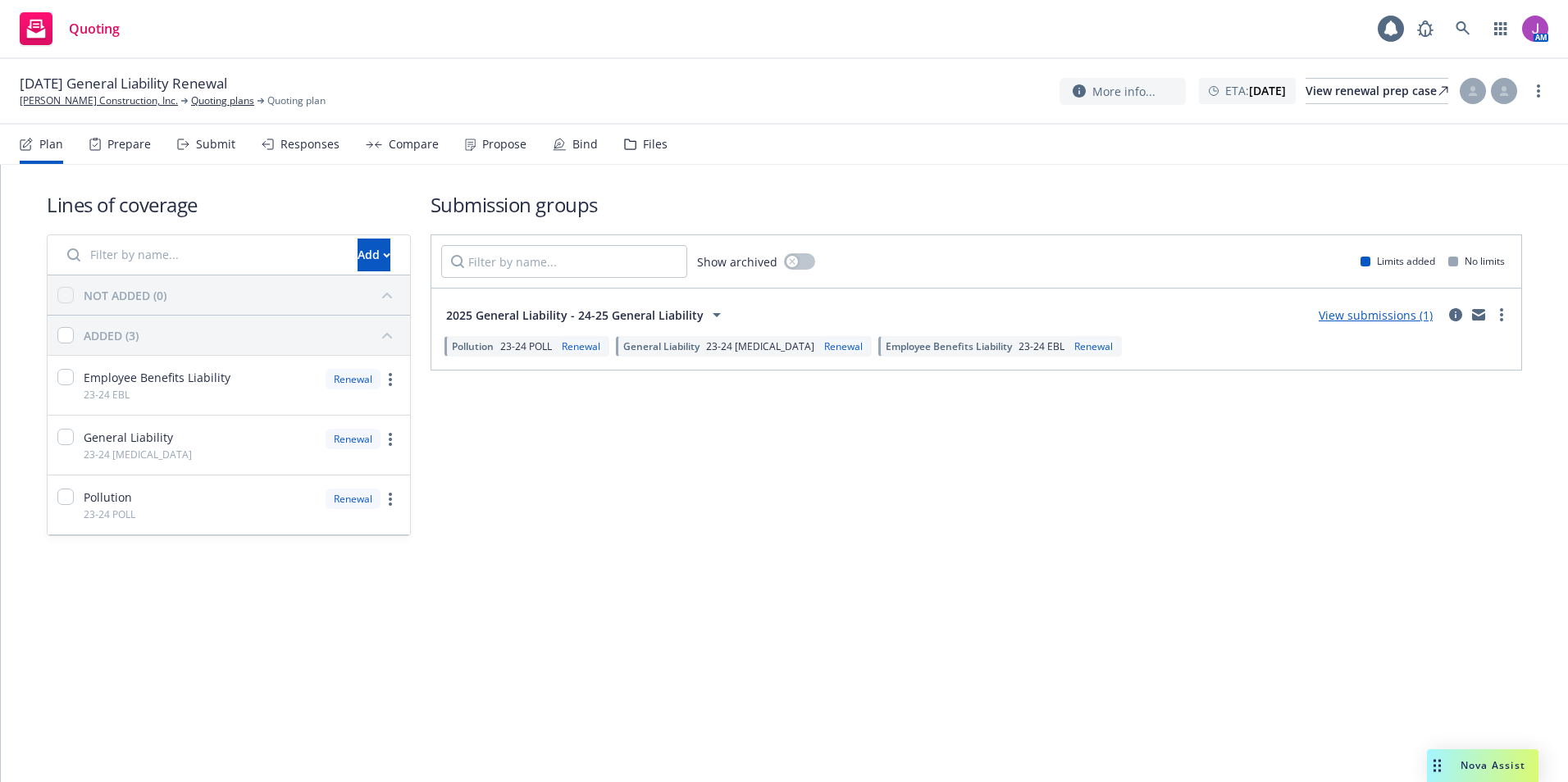
click at [651, 139] on div "Files" at bounding box center [654, 144] width 25 height 13
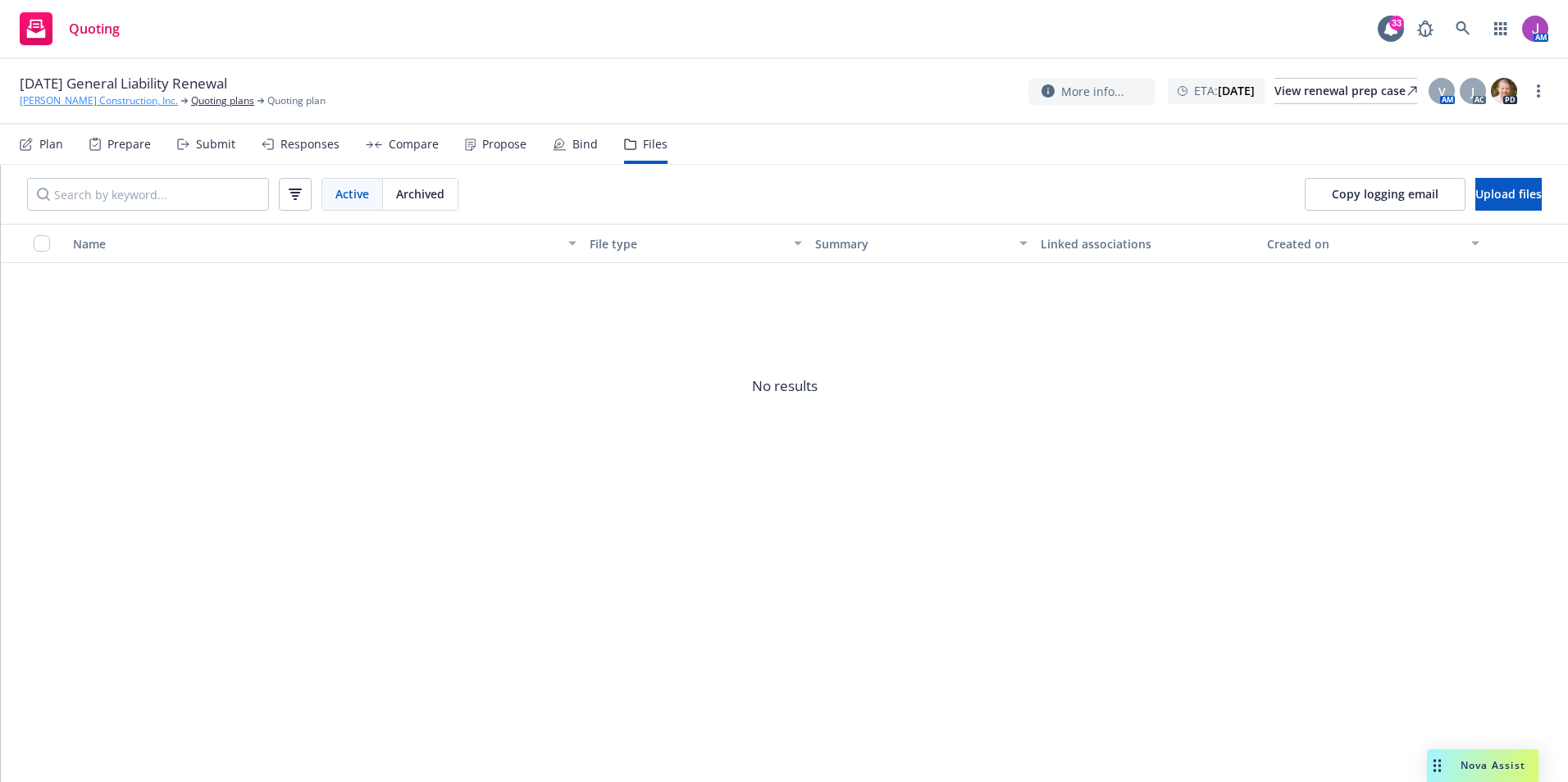
click at [100, 104] on link "[PERSON_NAME] Construction, Inc." at bounding box center [99, 100] width 158 height 15
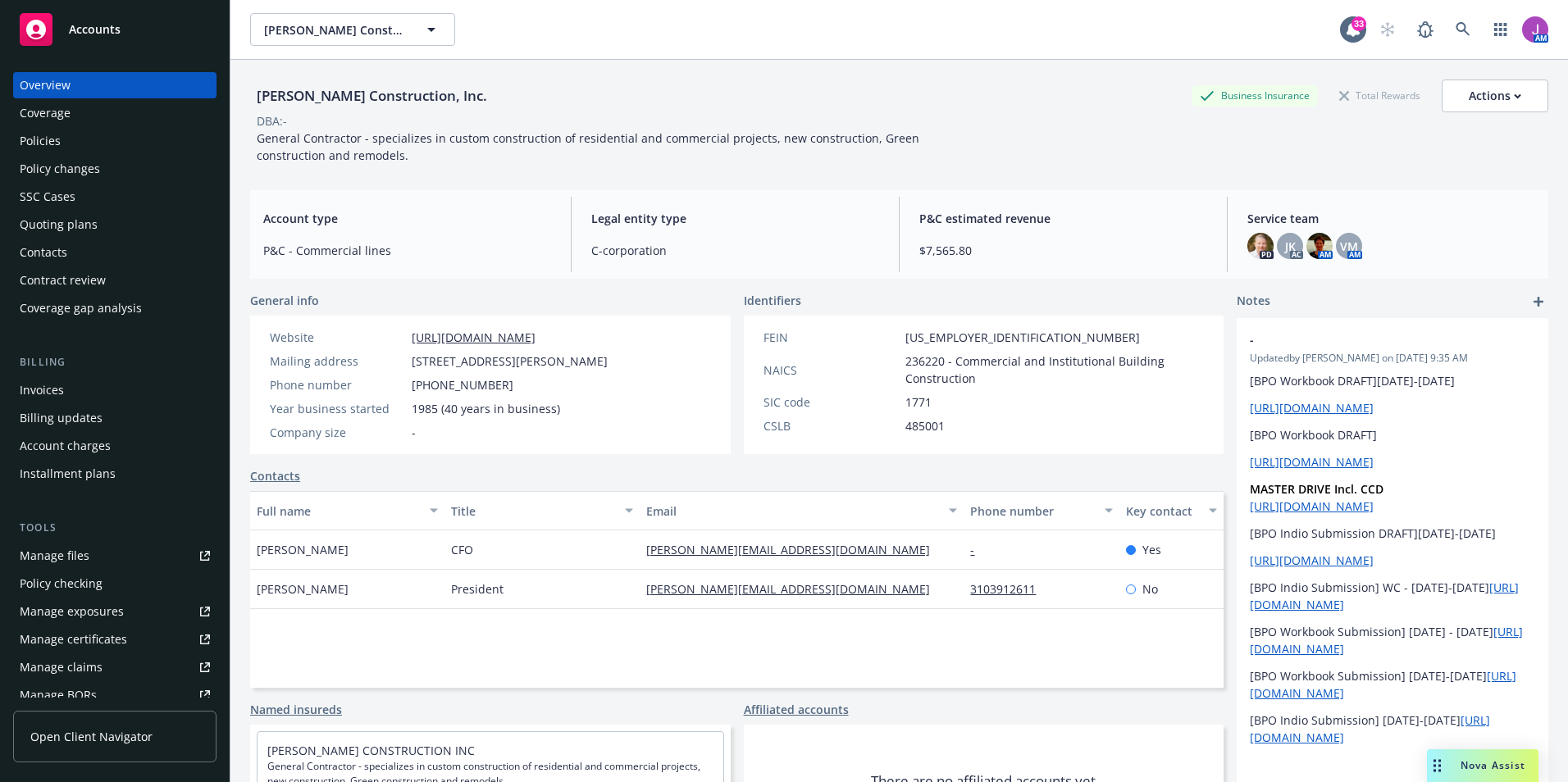
click at [69, 135] on div "Policies" at bounding box center [115, 141] width 190 height 27
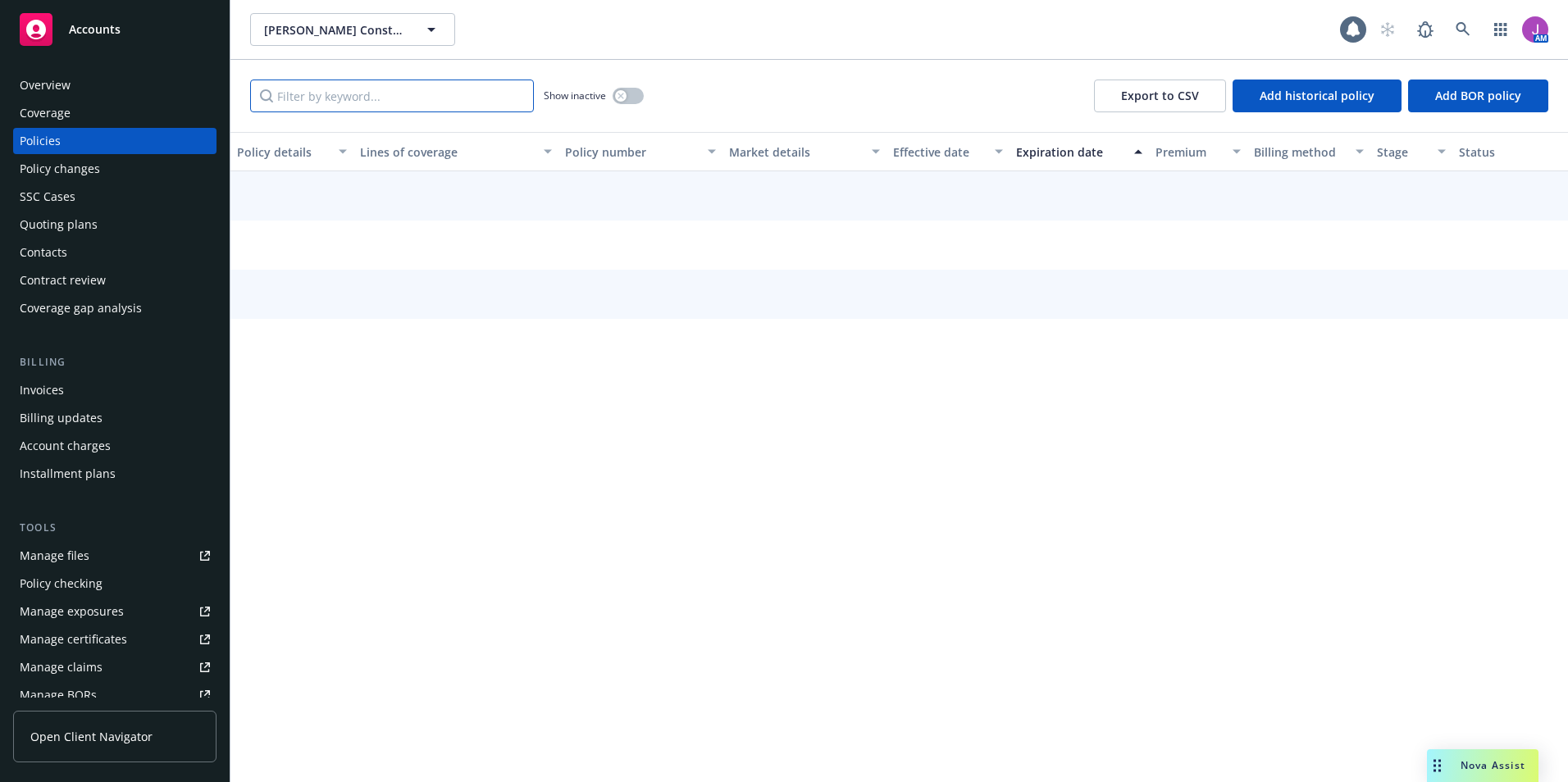
click at [329, 89] on input "Filter by keyword..." at bounding box center [392, 95] width 284 height 33
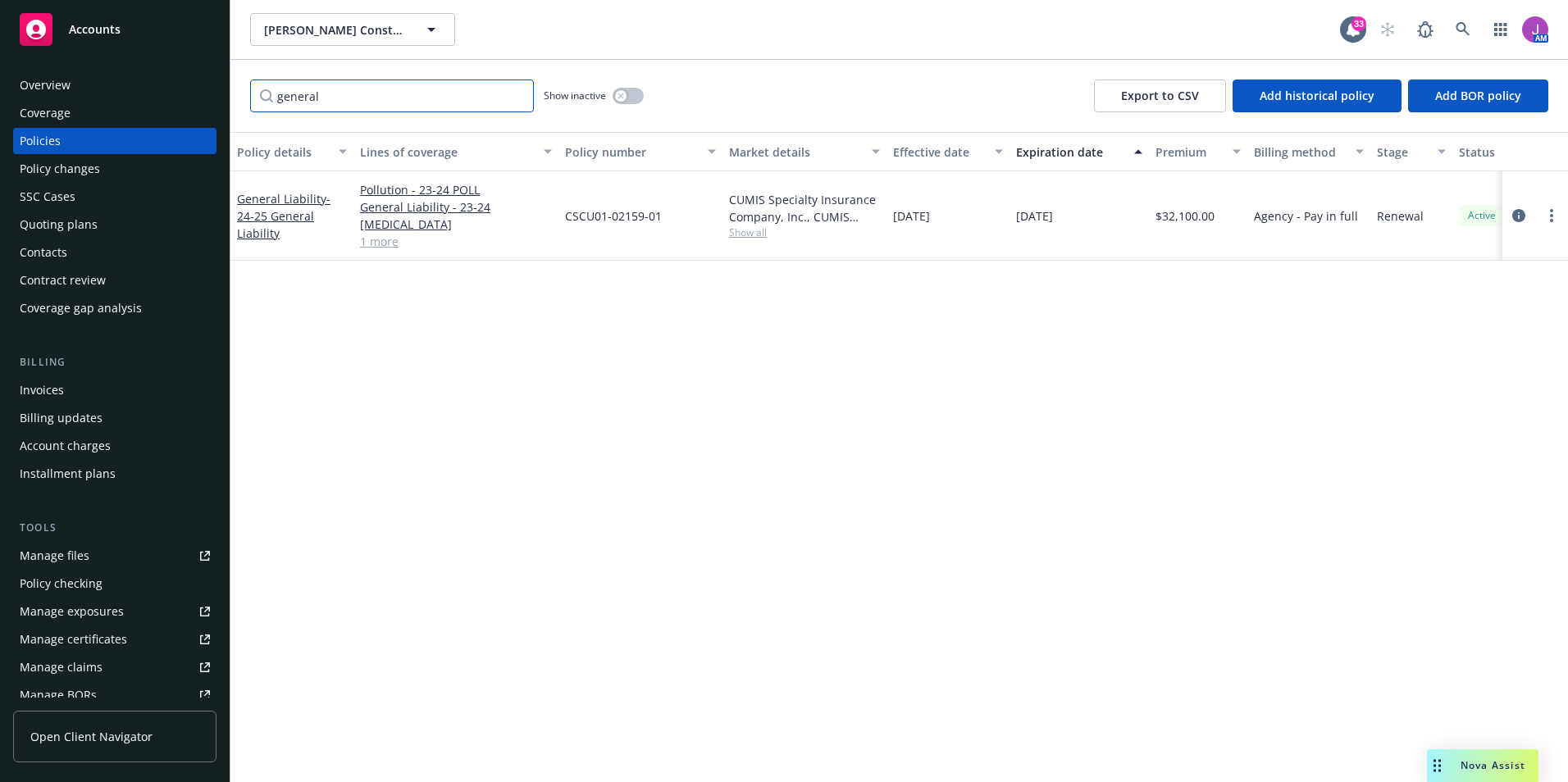
type input "general"
click at [763, 228] on span "Show all" at bounding box center [804, 233] width 150 height 14
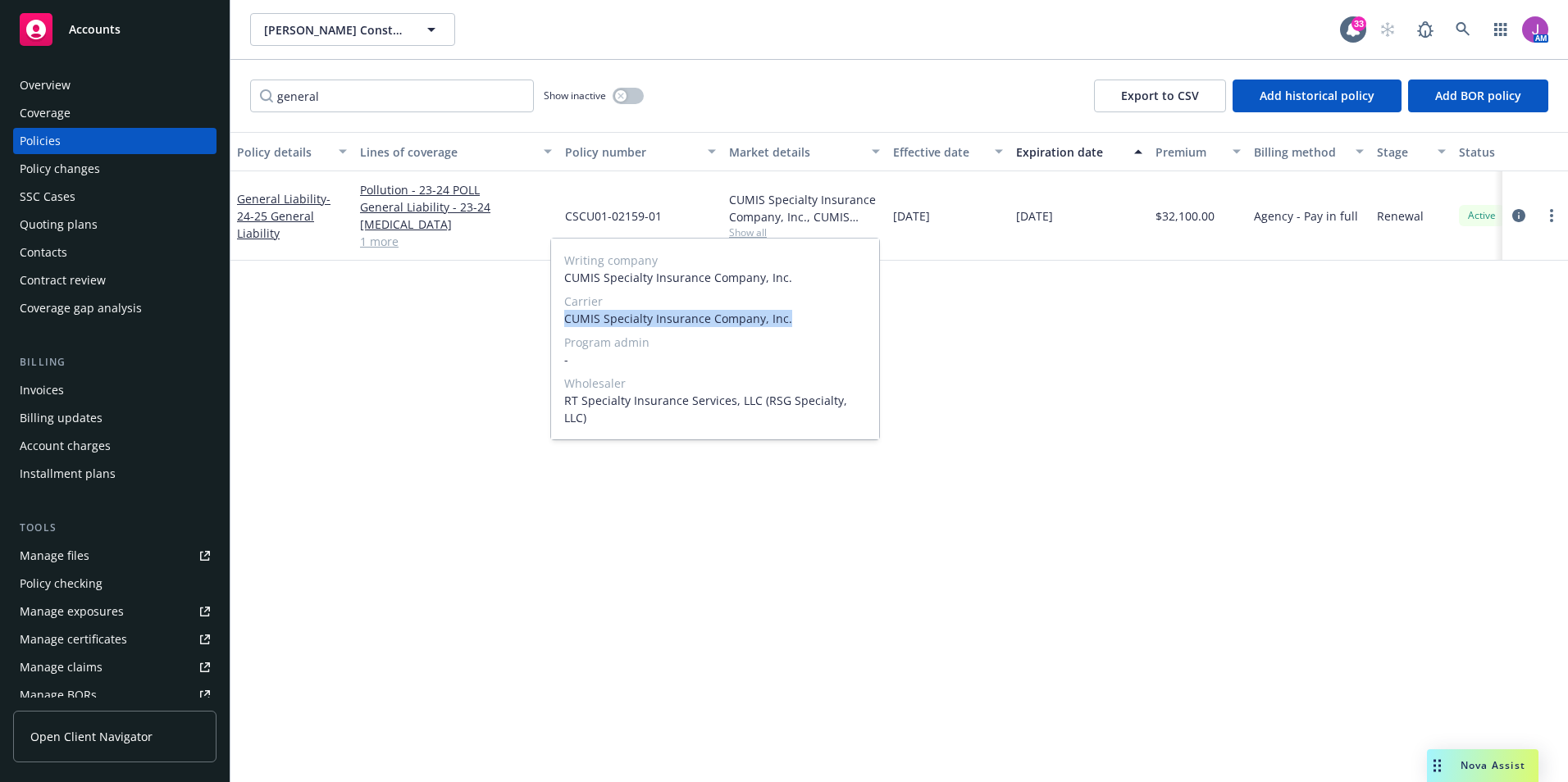
drag, startPoint x: 563, startPoint y: 317, endPoint x: 823, endPoint y: 318, distance: 260.0
click at [823, 318] on div "Writing company CUMIS Specialty Insurance Company, Inc. Carrier CUMIS Specialty…" at bounding box center [715, 339] width 328 height 201
copy span "CUMIS Specialty Insurance Company, Inc."
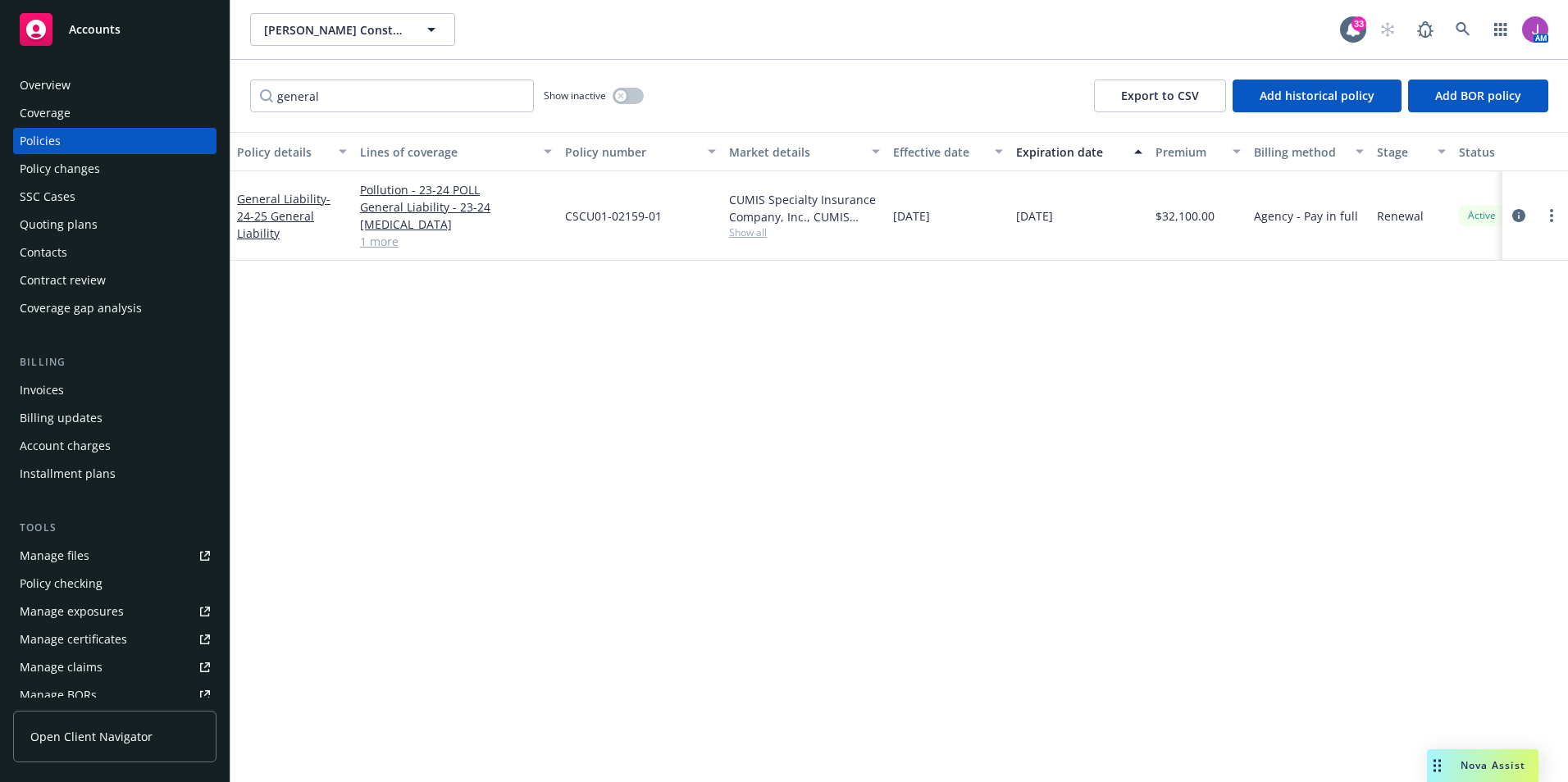
click at [478, 383] on div "Policy details Lines of coverage Policy number Market details Effective date Ex…" at bounding box center [899, 456] width 1337 height 650
drag, startPoint x: 572, startPoint y: 203, endPoint x: 674, endPoint y: 204, distance: 102.0
click at [674, 204] on div "CSCU01-02159-01" at bounding box center [640, 216] width 164 height 89
copy span "CSCU01-02159-01"
drag, startPoint x: 1196, startPoint y: 208, endPoint x: 1225, endPoint y: 216, distance: 30.1
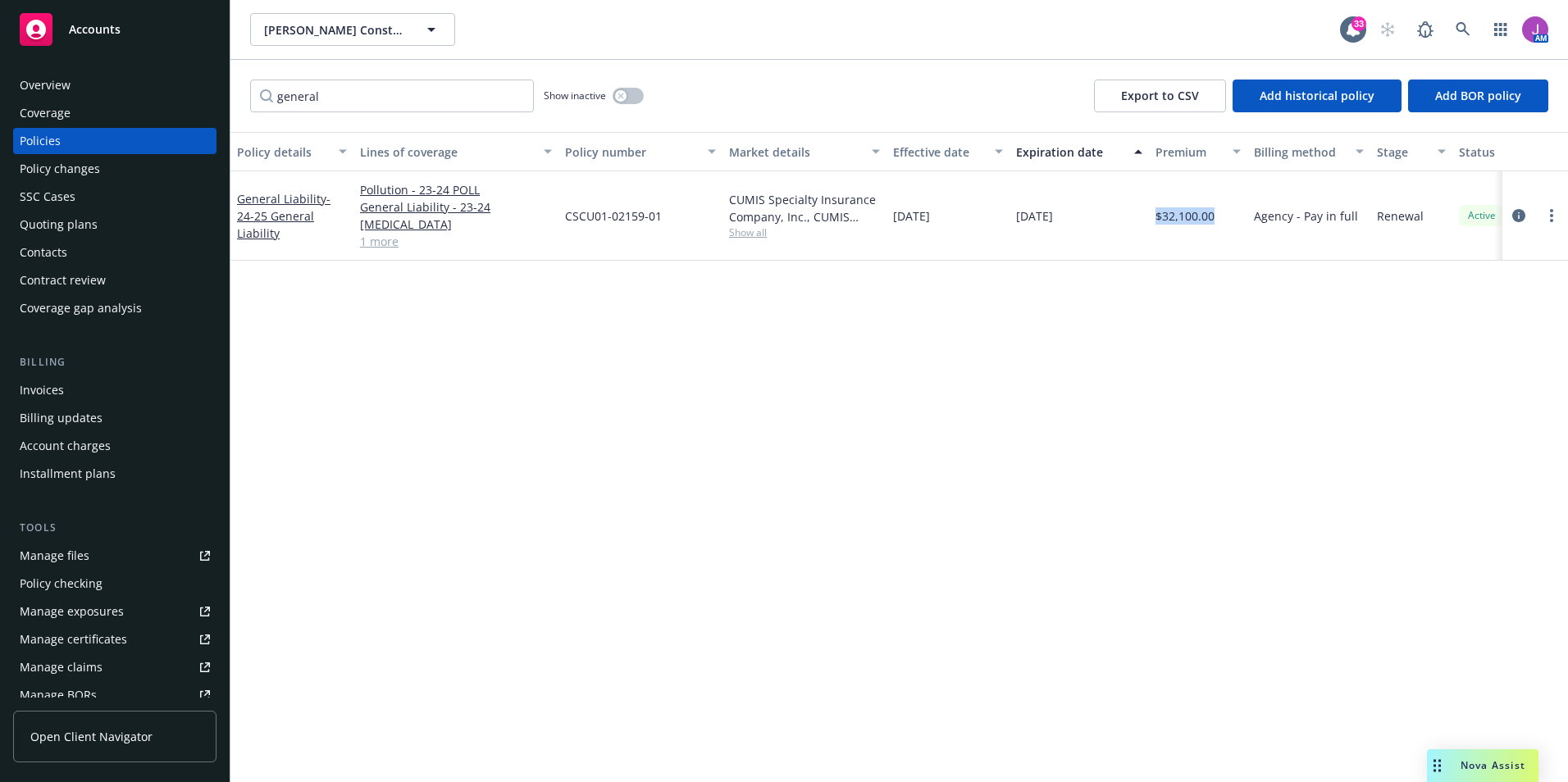
click at [1225, 216] on div "$32,100.00" at bounding box center [1197, 216] width 98 height 89
copy span "$32,100.00"
click at [256, 198] on div "General Liability - 24-25 General Liability" at bounding box center [291, 216] width 110 height 51
click at [260, 208] on span "- 24-25 General Liability" at bounding box center [283, 216] width 93 height 50
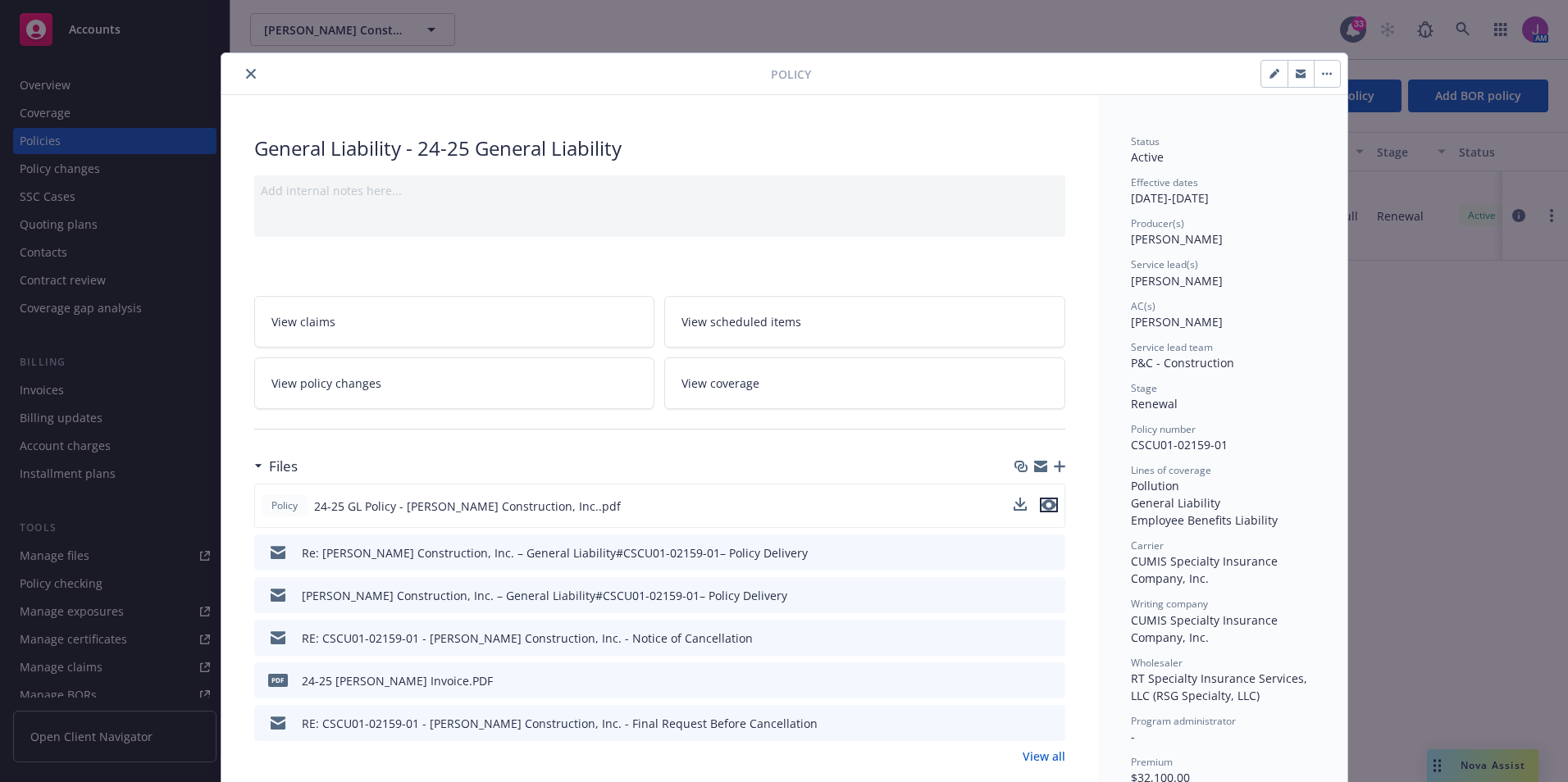
click at [1043, 505] on icon "preview file" at bounding box center [1048, 505] width 15 height 12
click at [245, 70] on icon "close" at bounding box center [250, 74] width 10 height 10
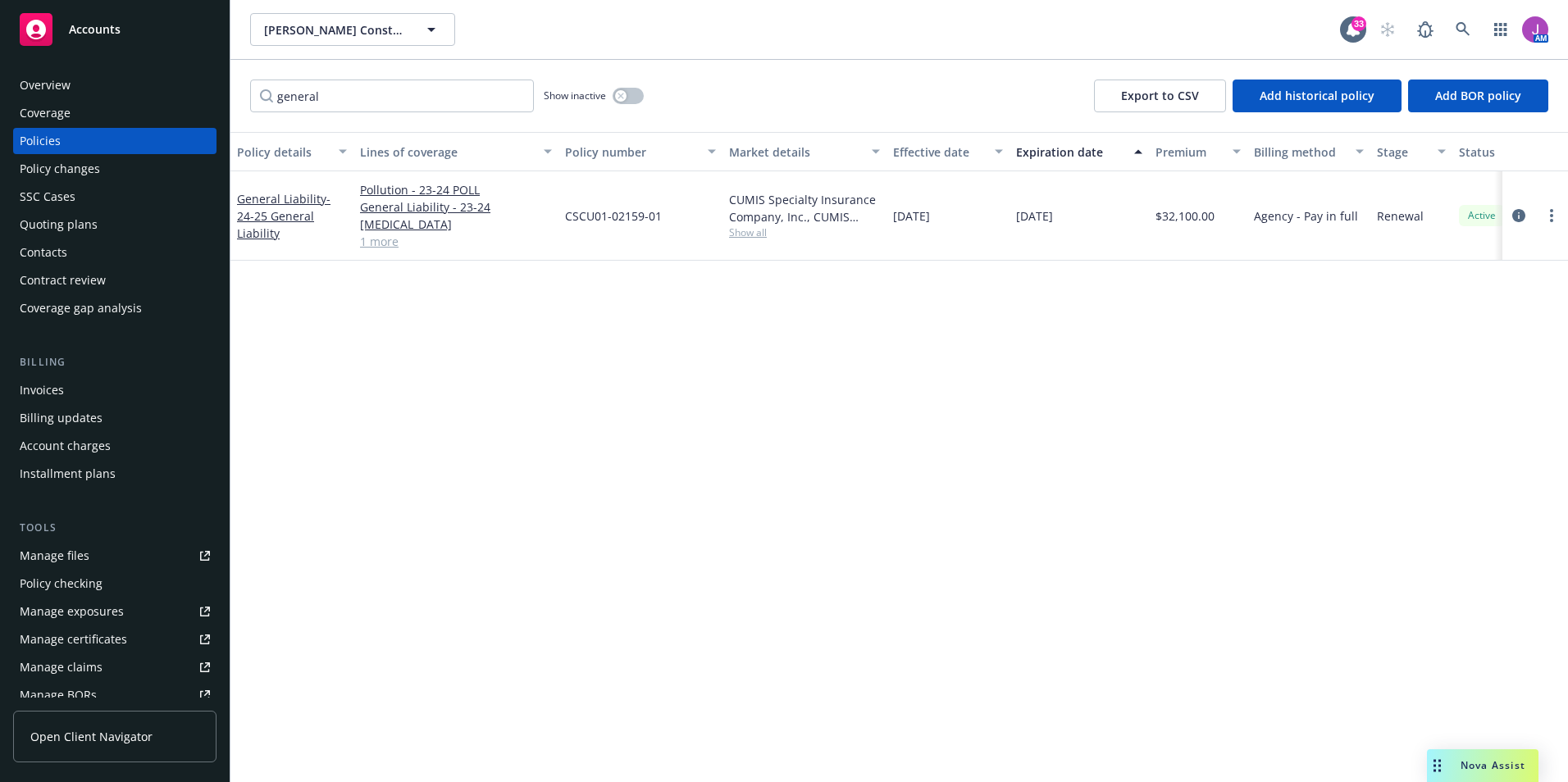
click at [80, 222] on div "Quoting plans" at bounding box center [58, 225] width 78 height 27
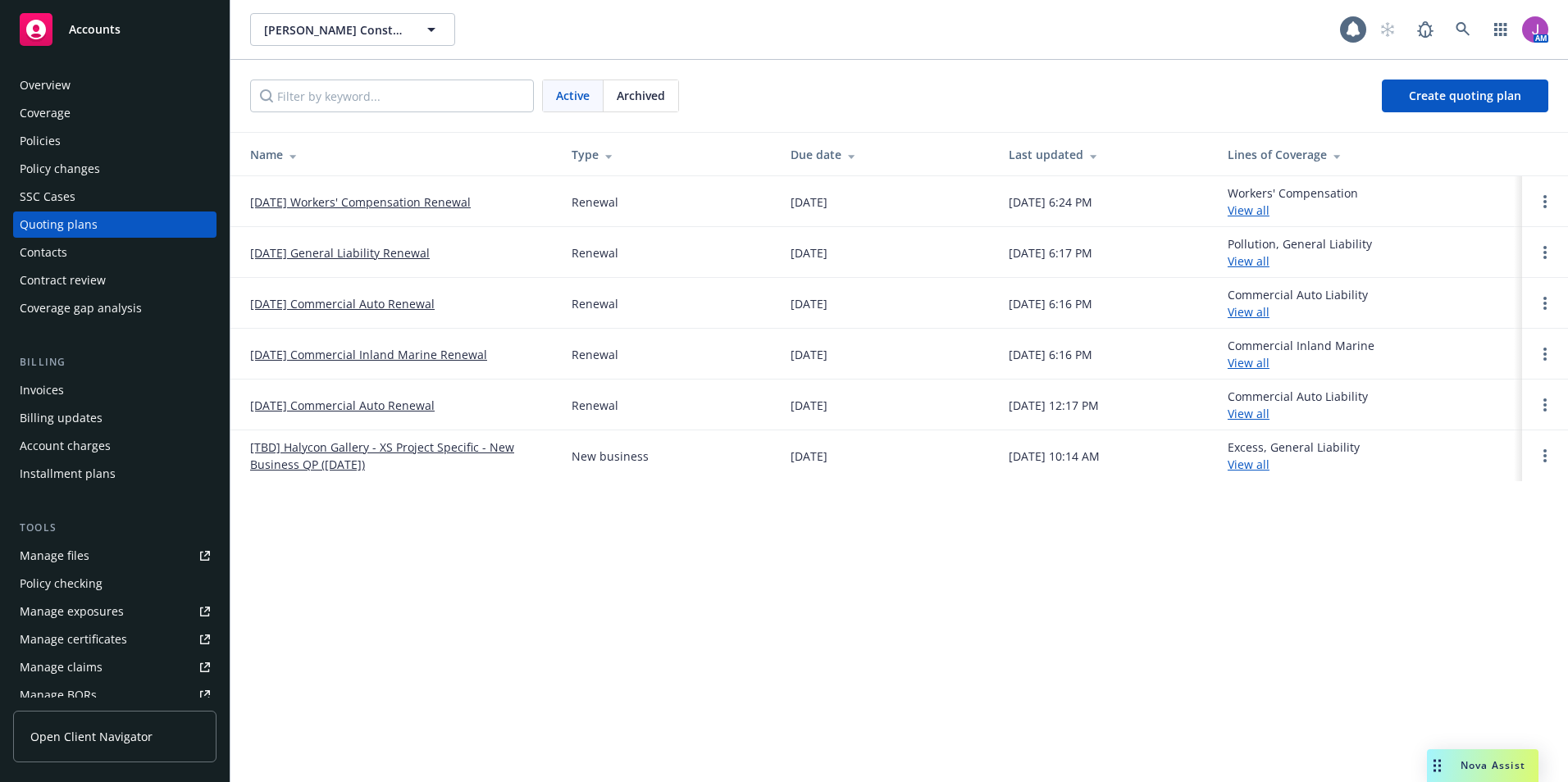
click at [332, 246] on link "11/30/25 General Liability Renewal" at bounding box center [340, 252] width 179 height 17
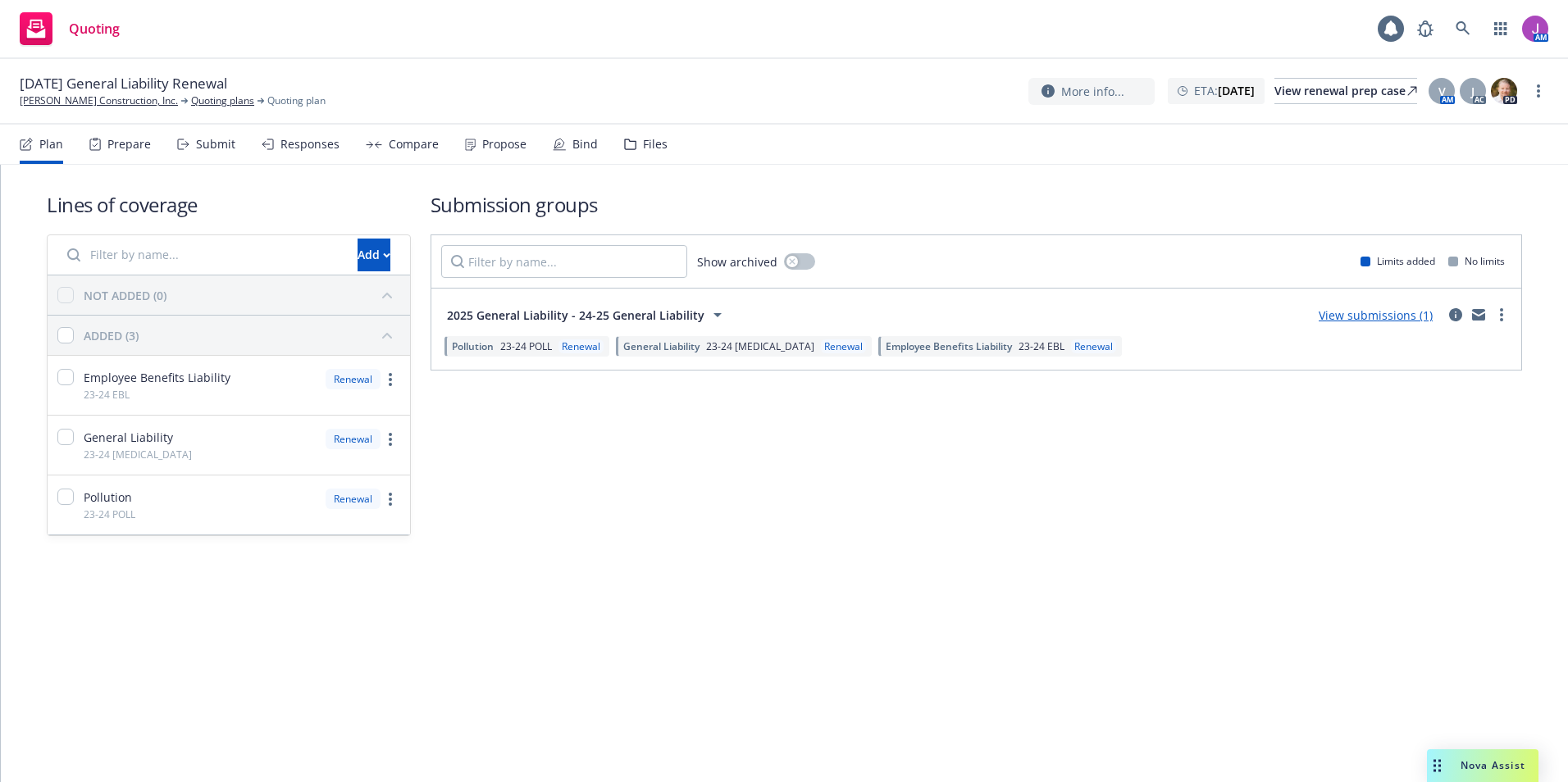
click at [647, 142] on div "Files" at bounding box center [654, 144] width 25 height 13
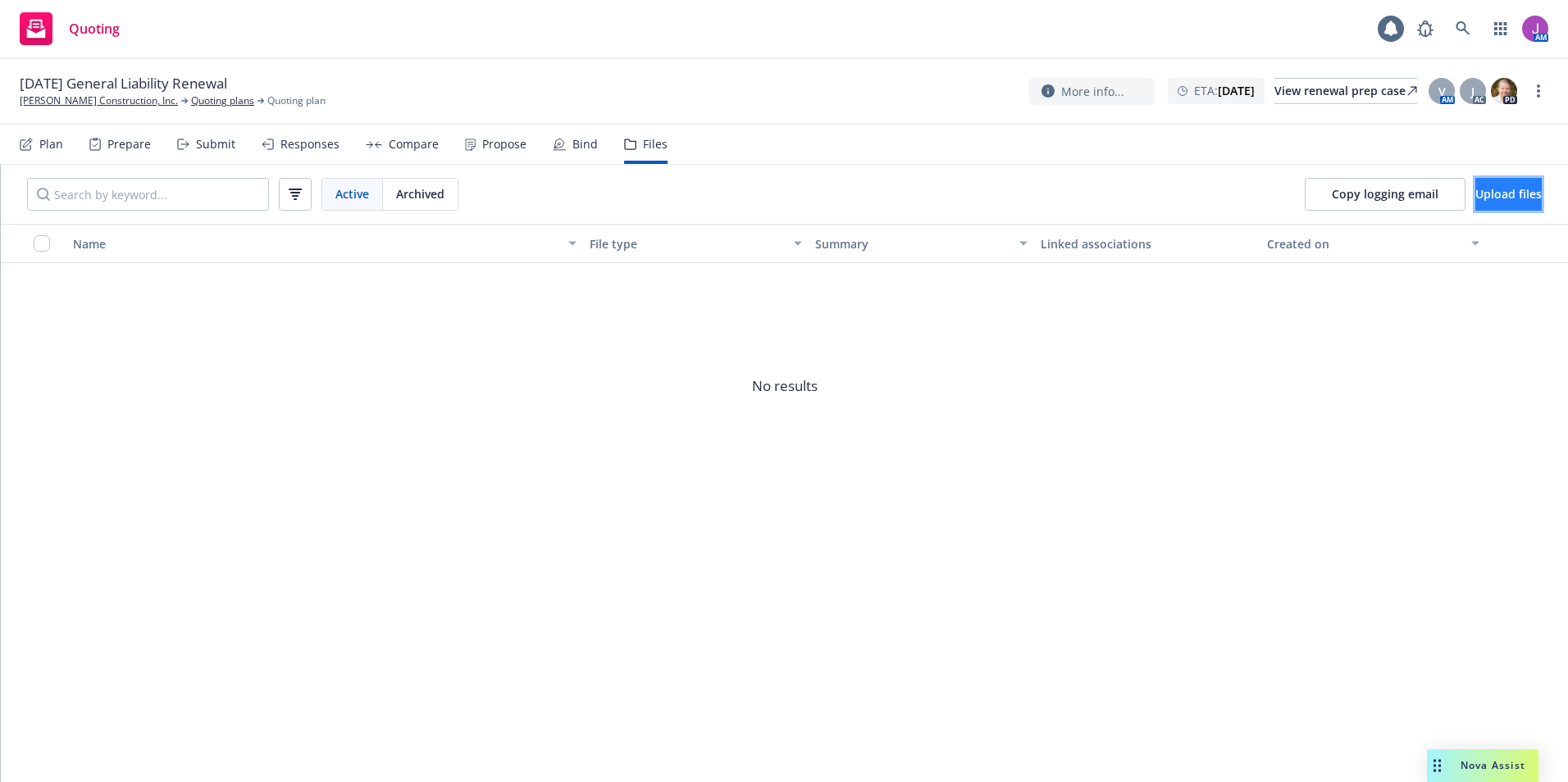
click at [1475, 193] on span "Upload files" at bounding box center [1508, 194] width 66 height 16
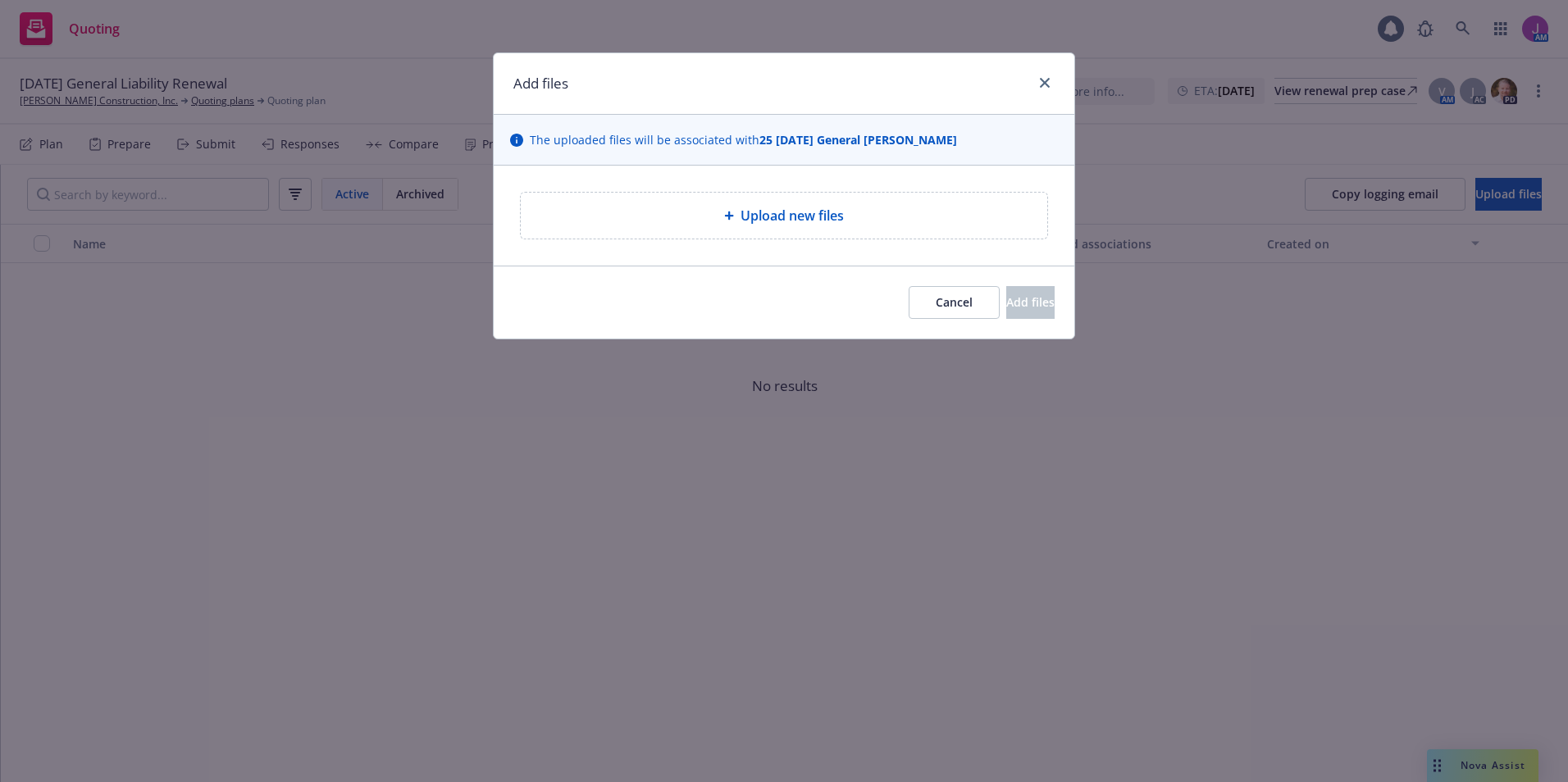
click at [780, 220] on span "Upload new files" at bounding box center [792, 216] width 103 height 20
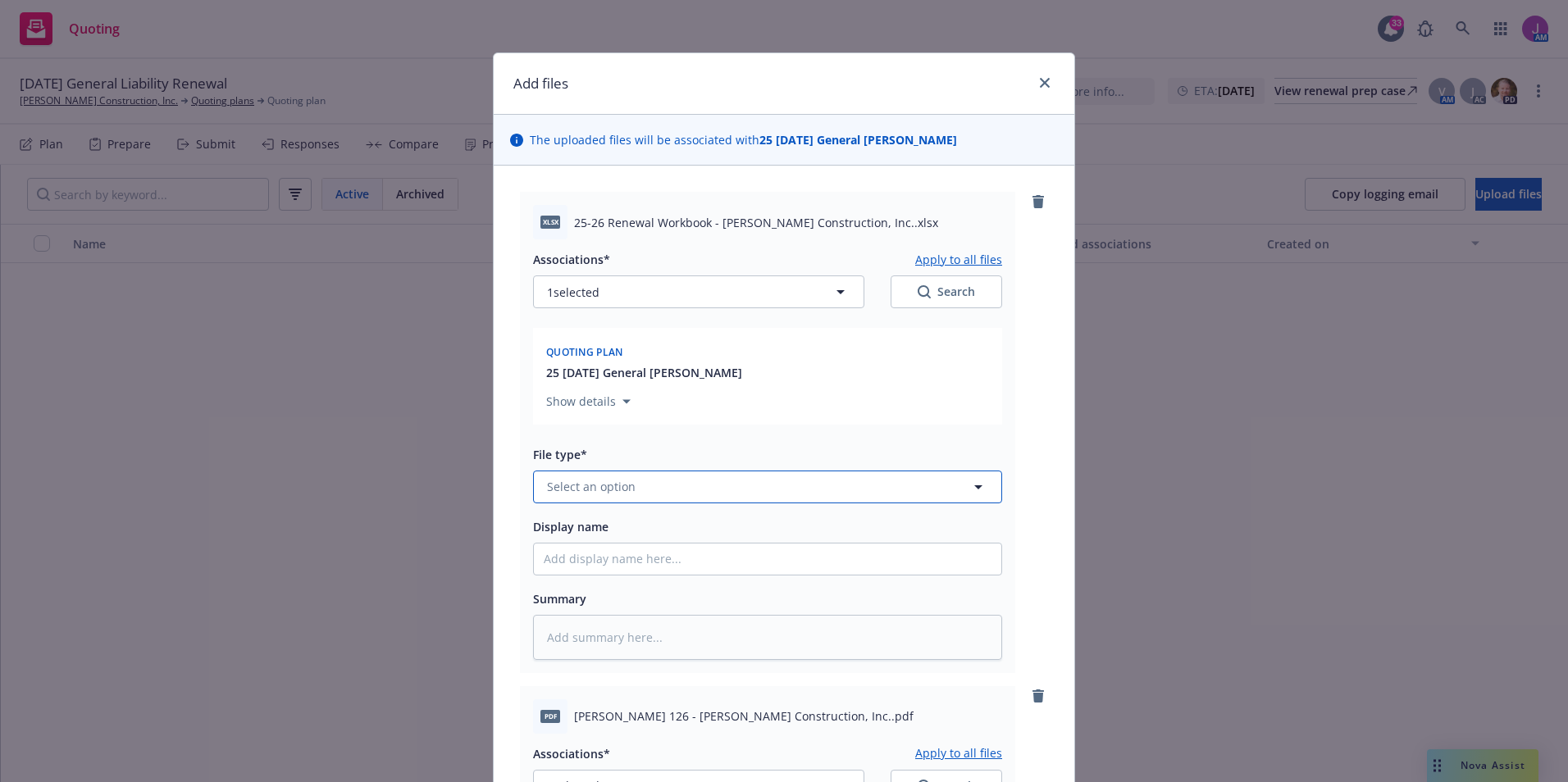
click at [640, 483] on button "Select an option" at bounding box center [767, 486] width 469 height 33
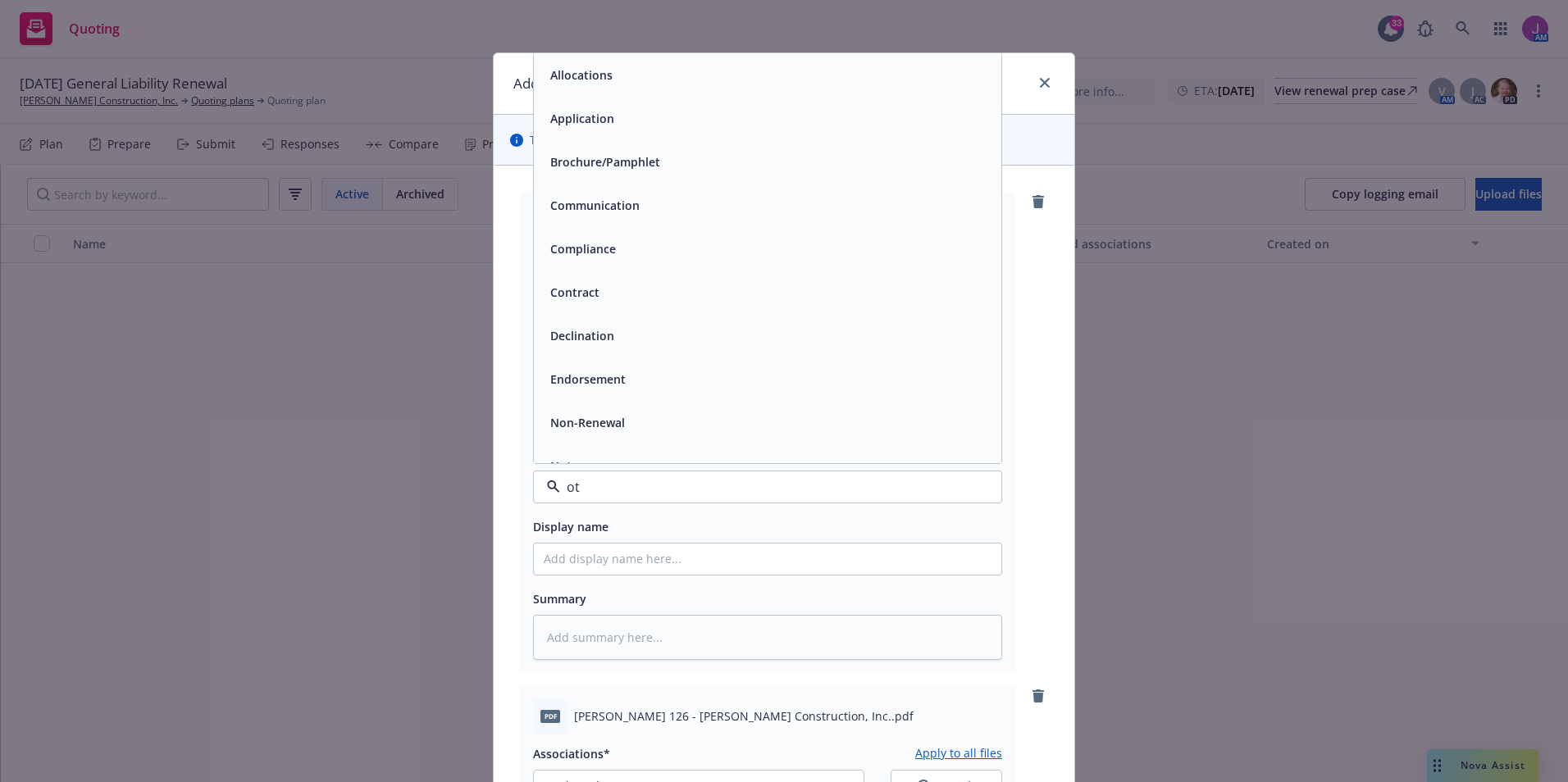
type input "oth"
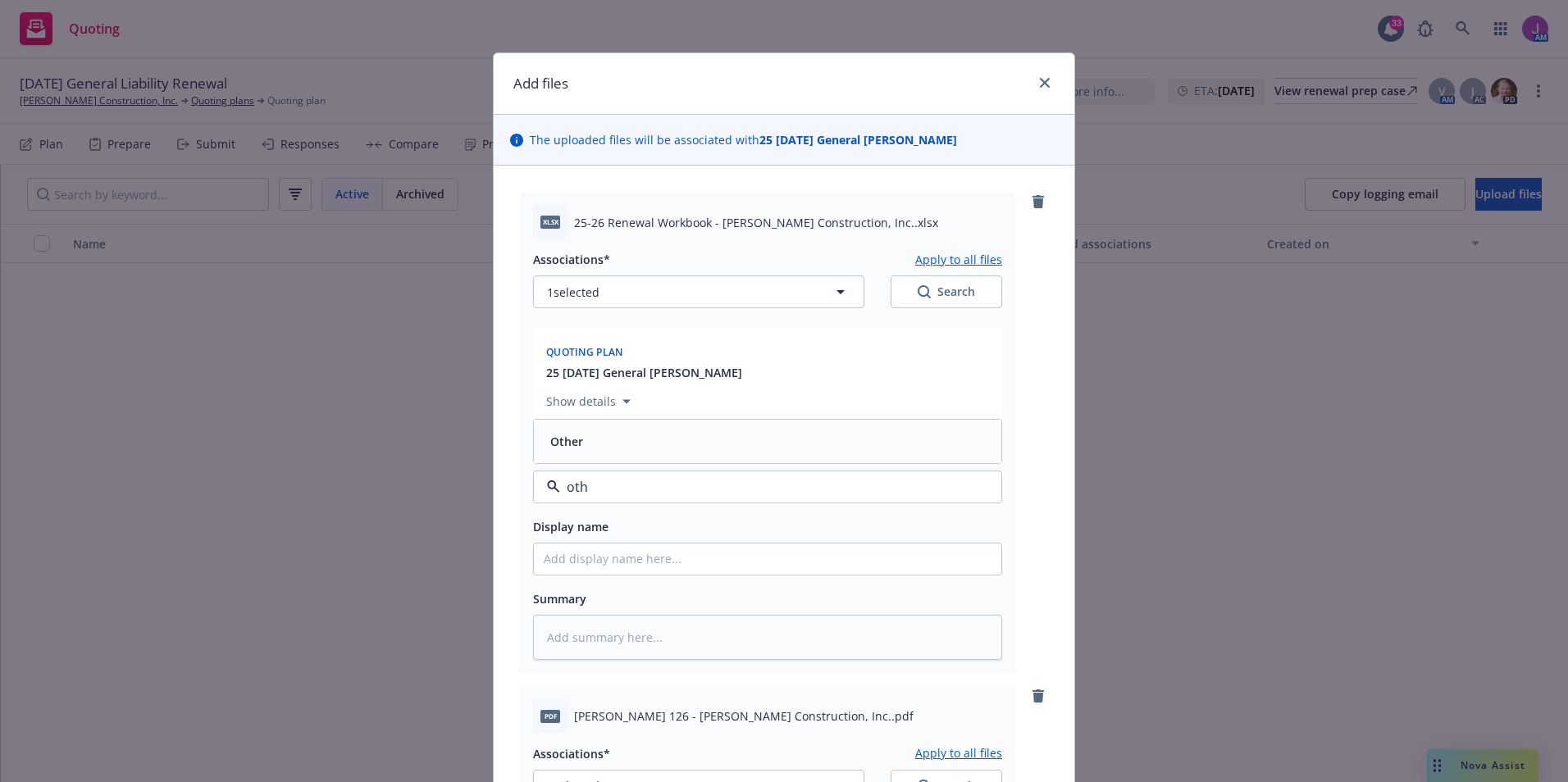
click at [600, 433] on div "Other" at bounding box center [767, 441] width 447 height 24
type textarea "x"
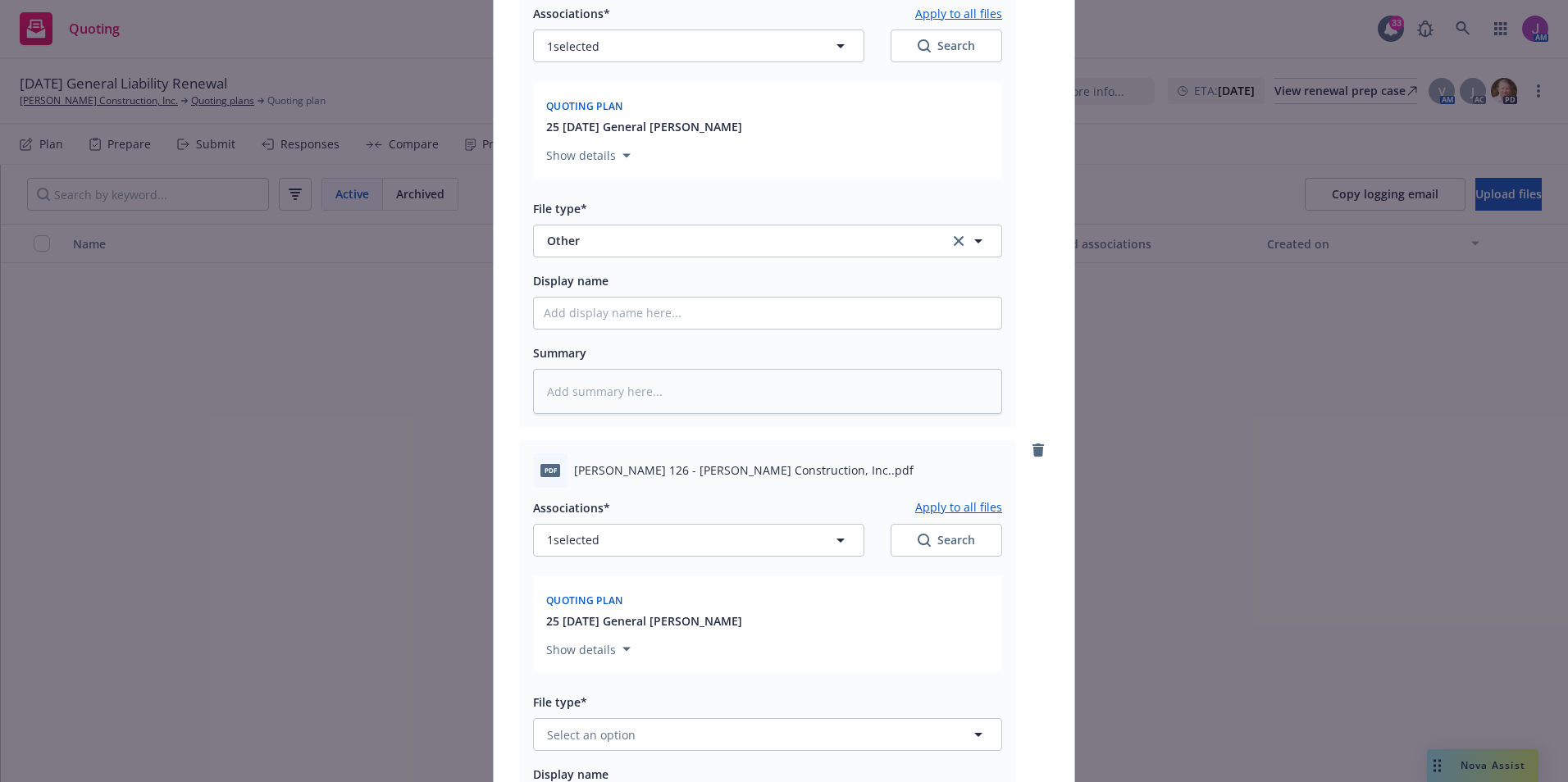
scroll to position [492, 0]
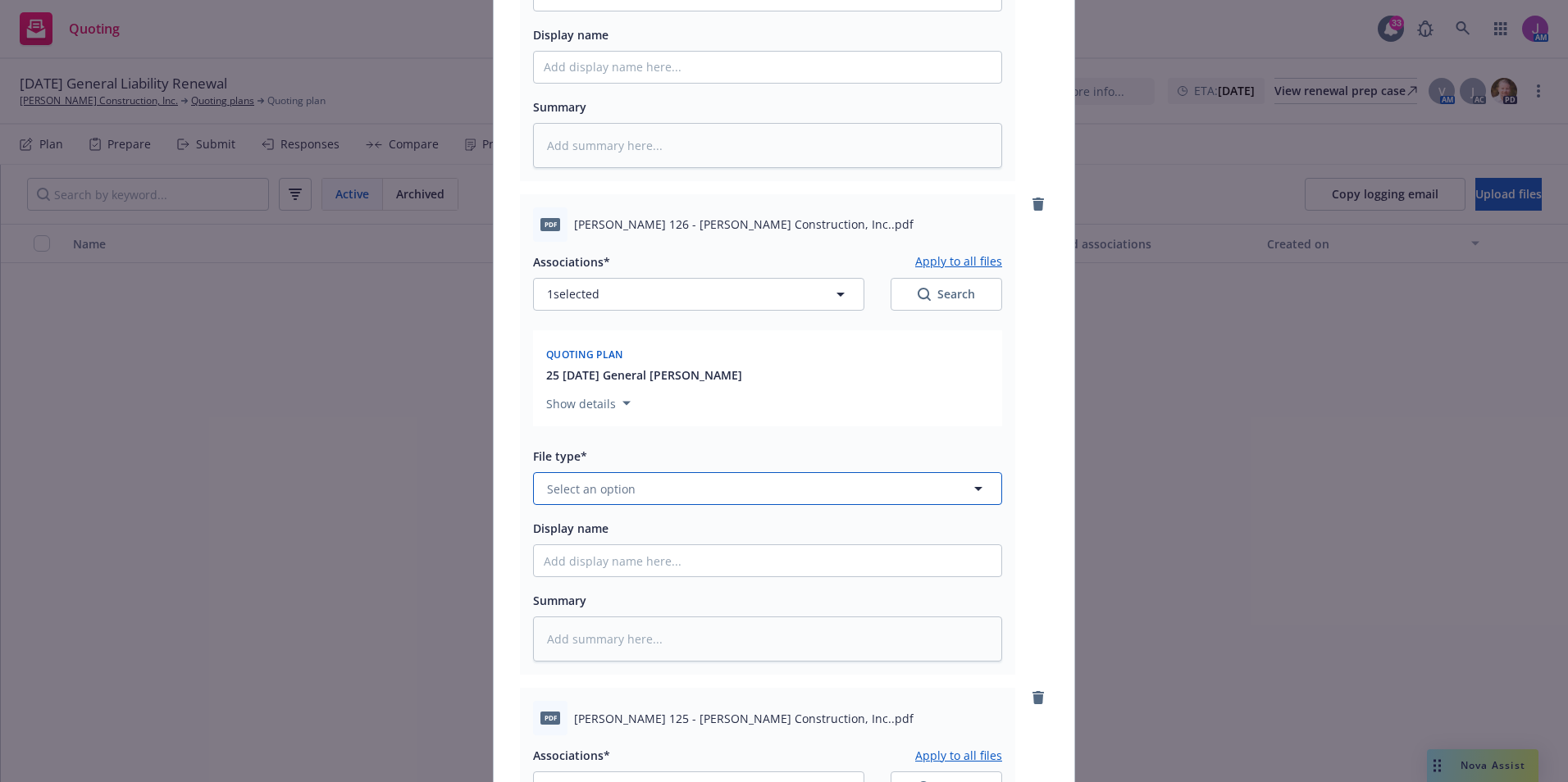
click at [596, 485] on span "Select an option" at bounding box center [590, 488] width 88 height 17
type input "app"
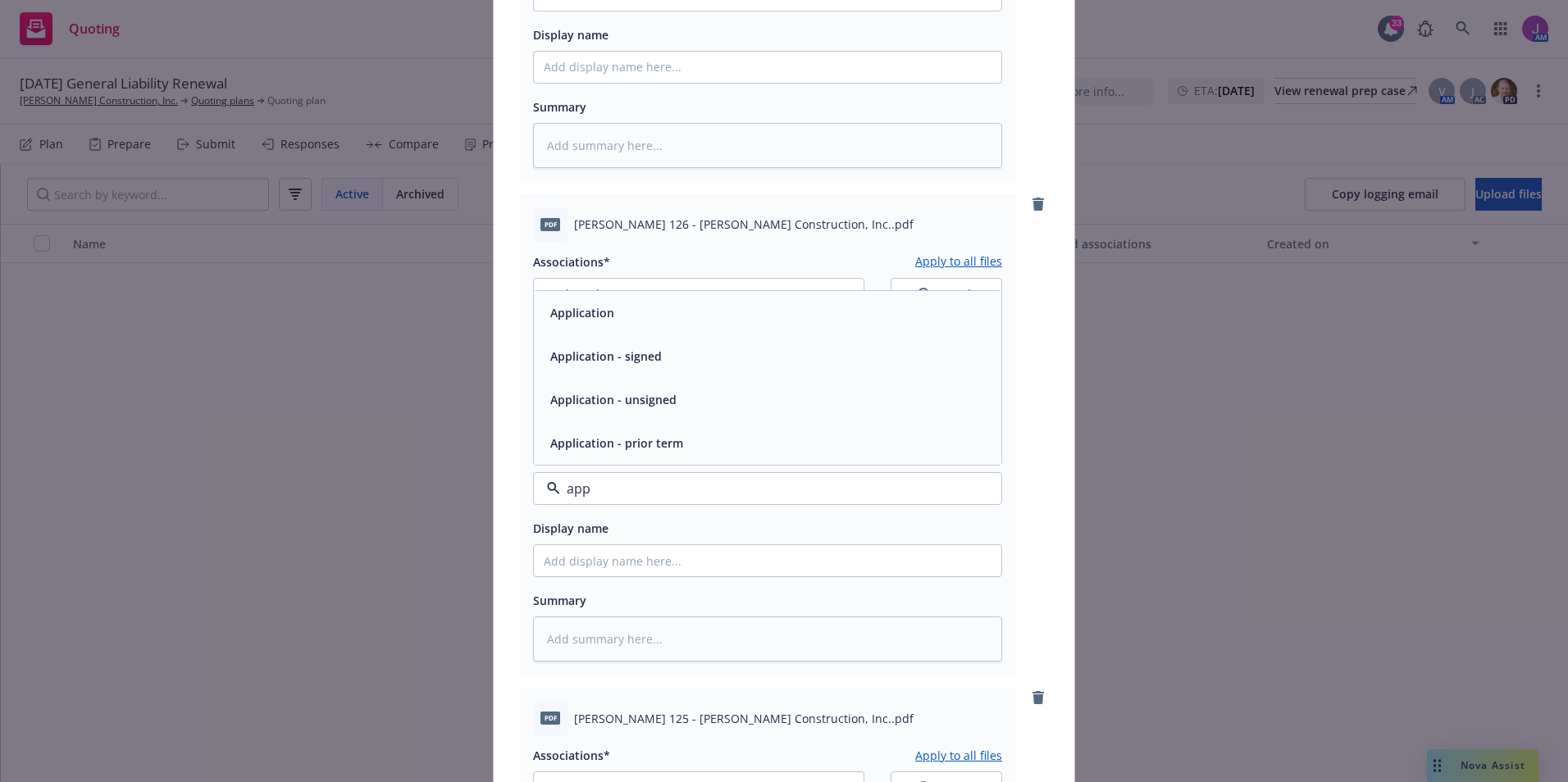
click at [586, 305] on span "Application" at bounding box center [582, 312] width 64 height 17
type textarea "x"
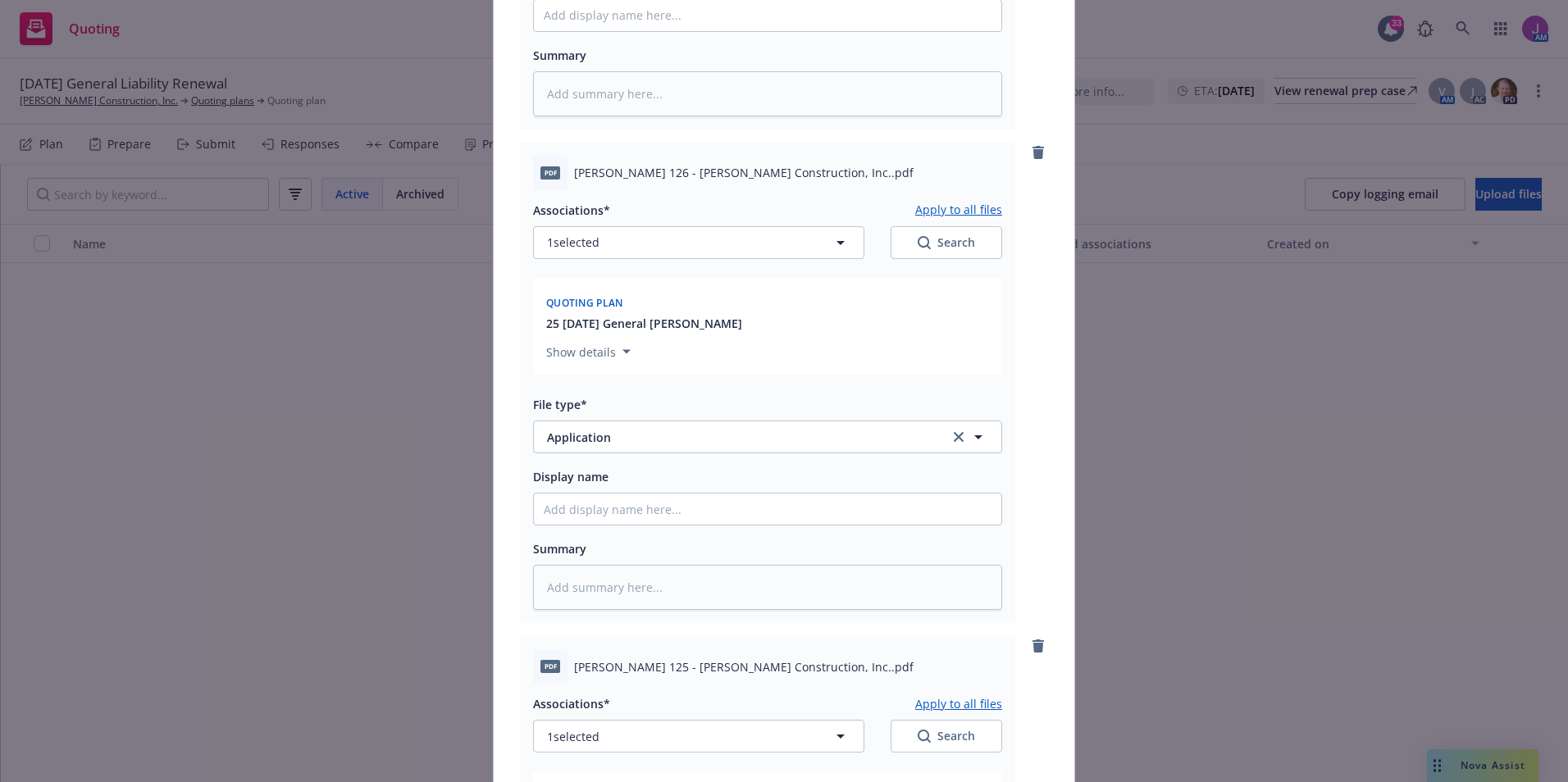
scroll to position [902, 0]
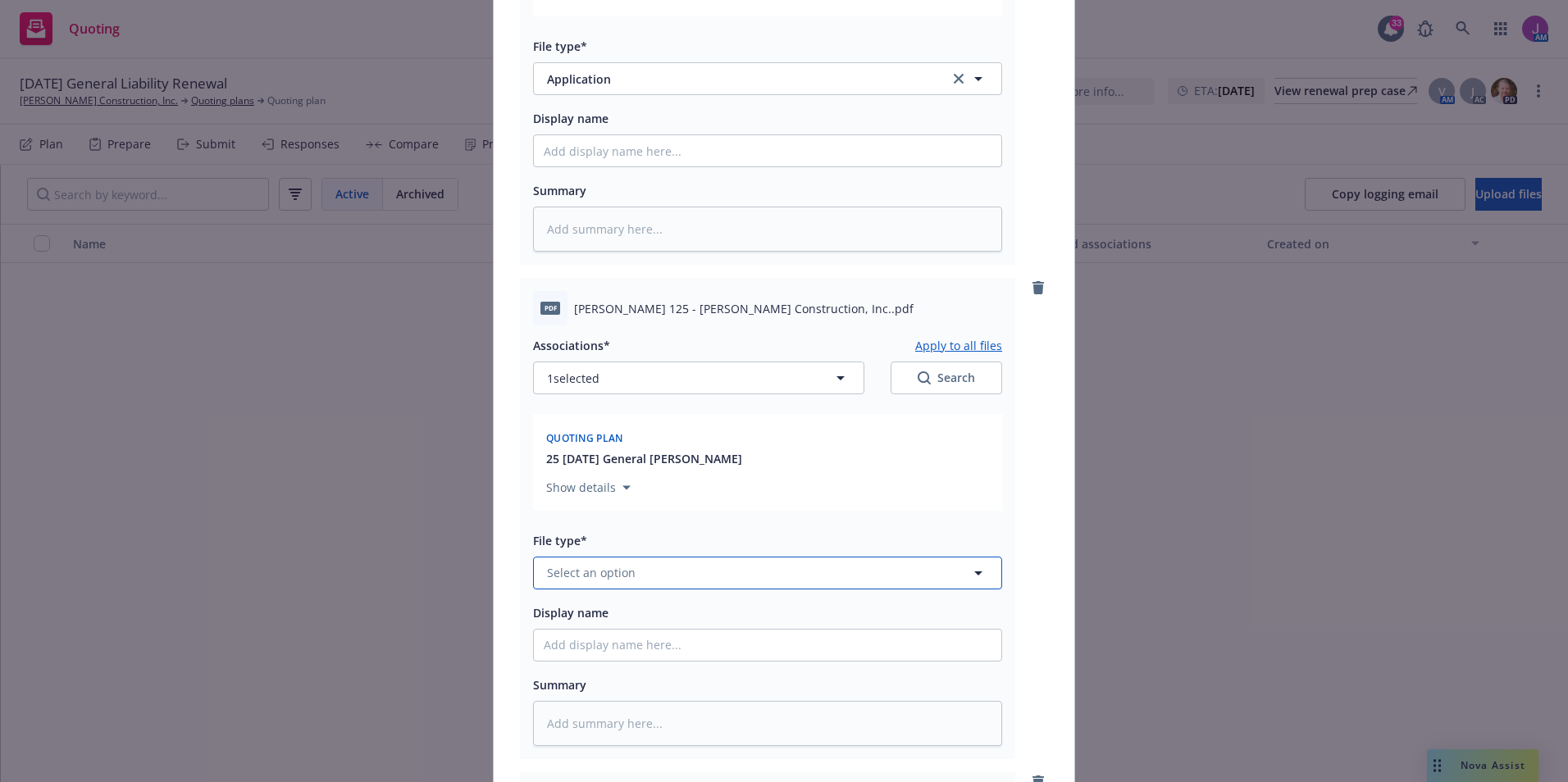
click at [633, 577] on button "Select an option" at bounding box center [767, 572] width 469 height 33
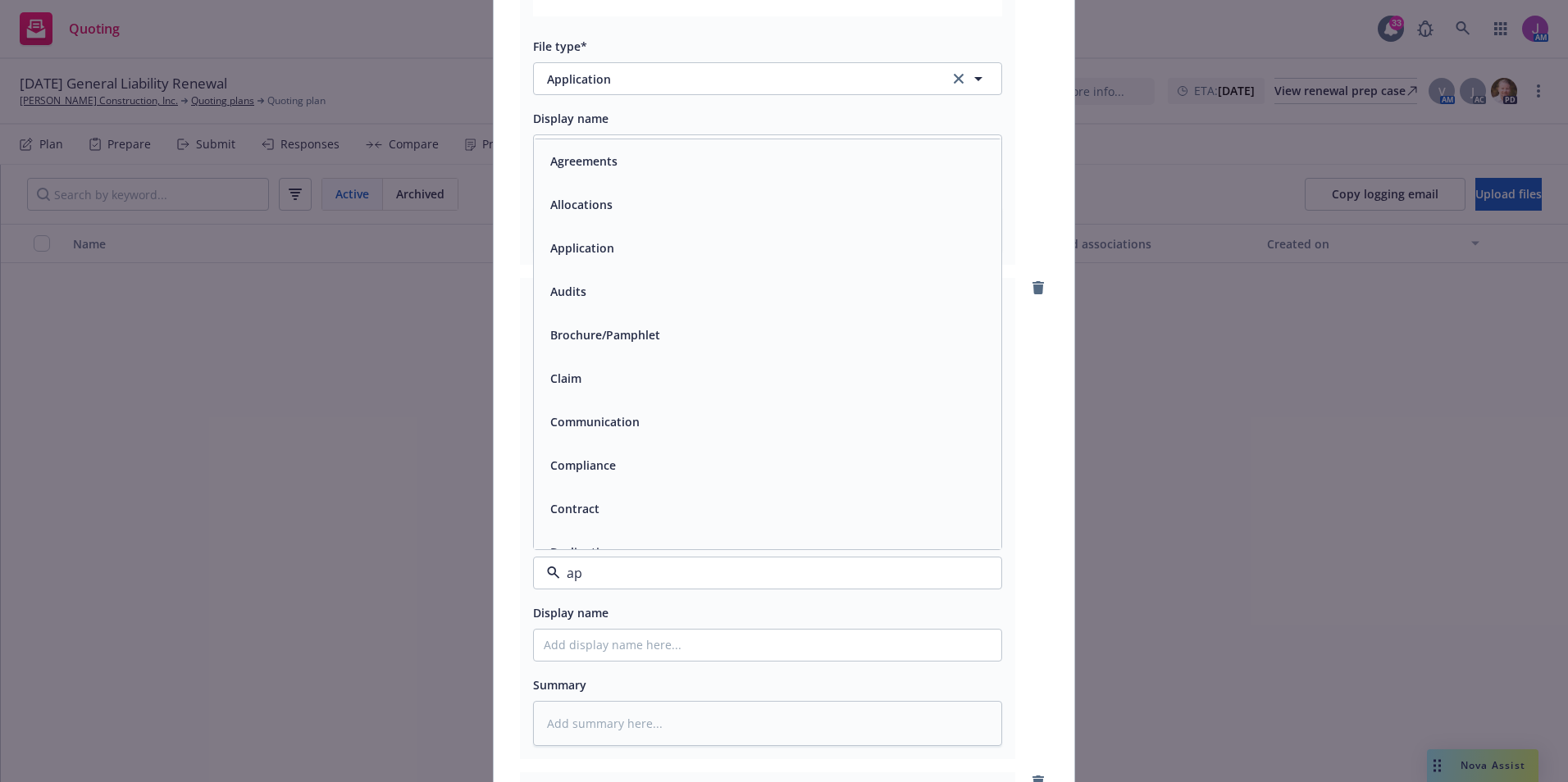
type input "app"
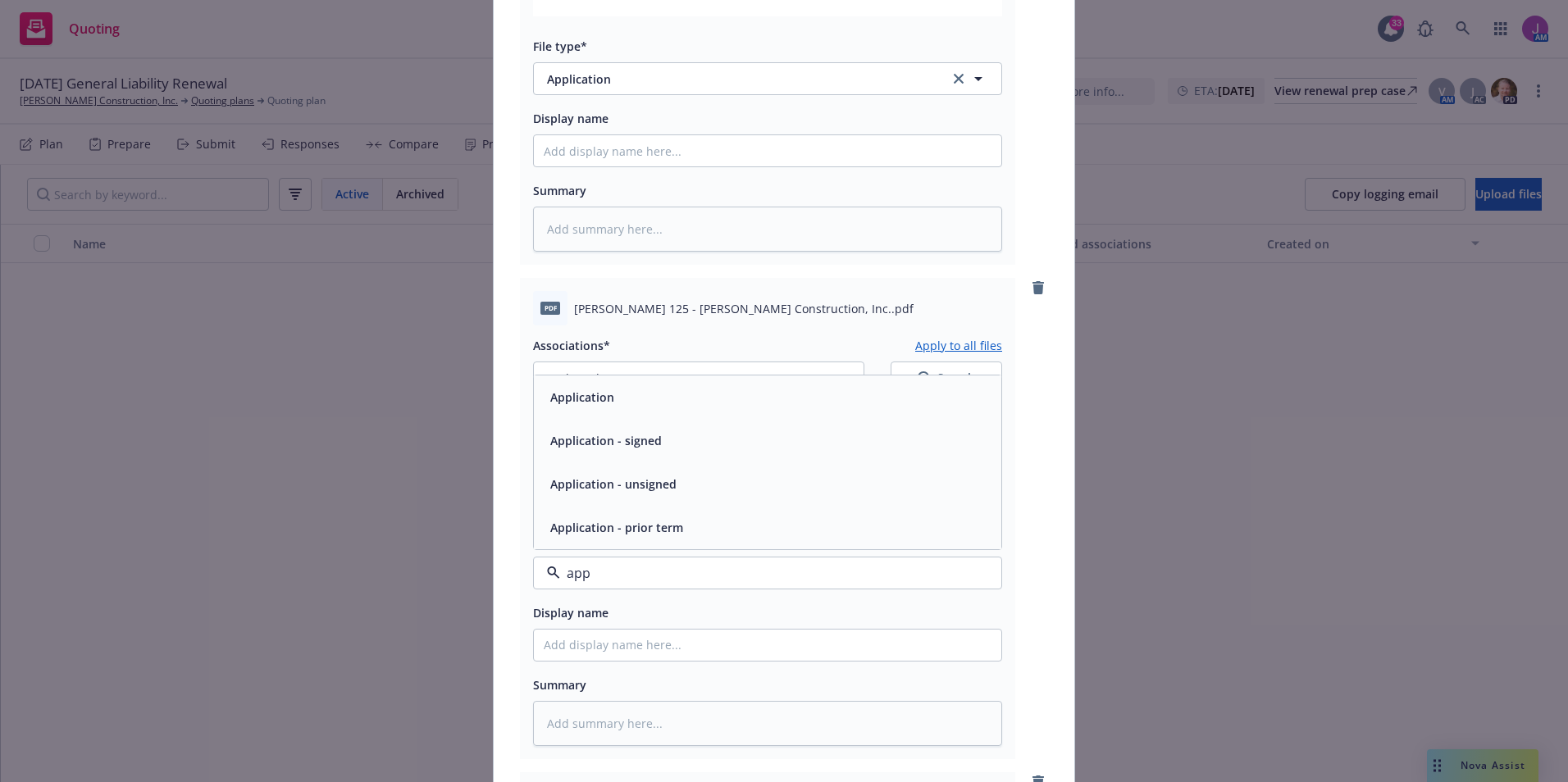
click at [696, 403] on div "Application" at bounding box center [767, 397] width 447 height 24
type textarea "x"
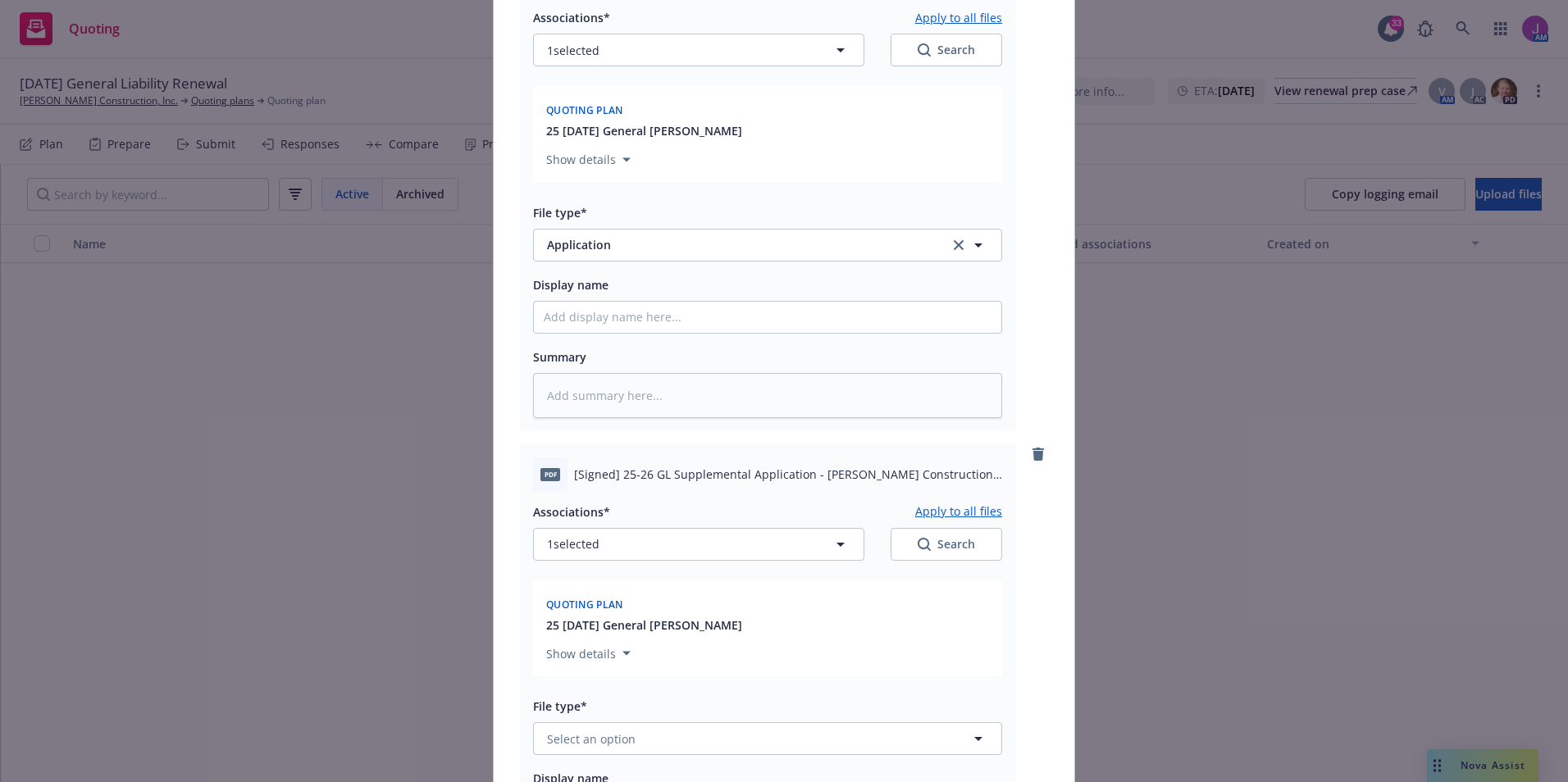
scroll to position [1394, 0]
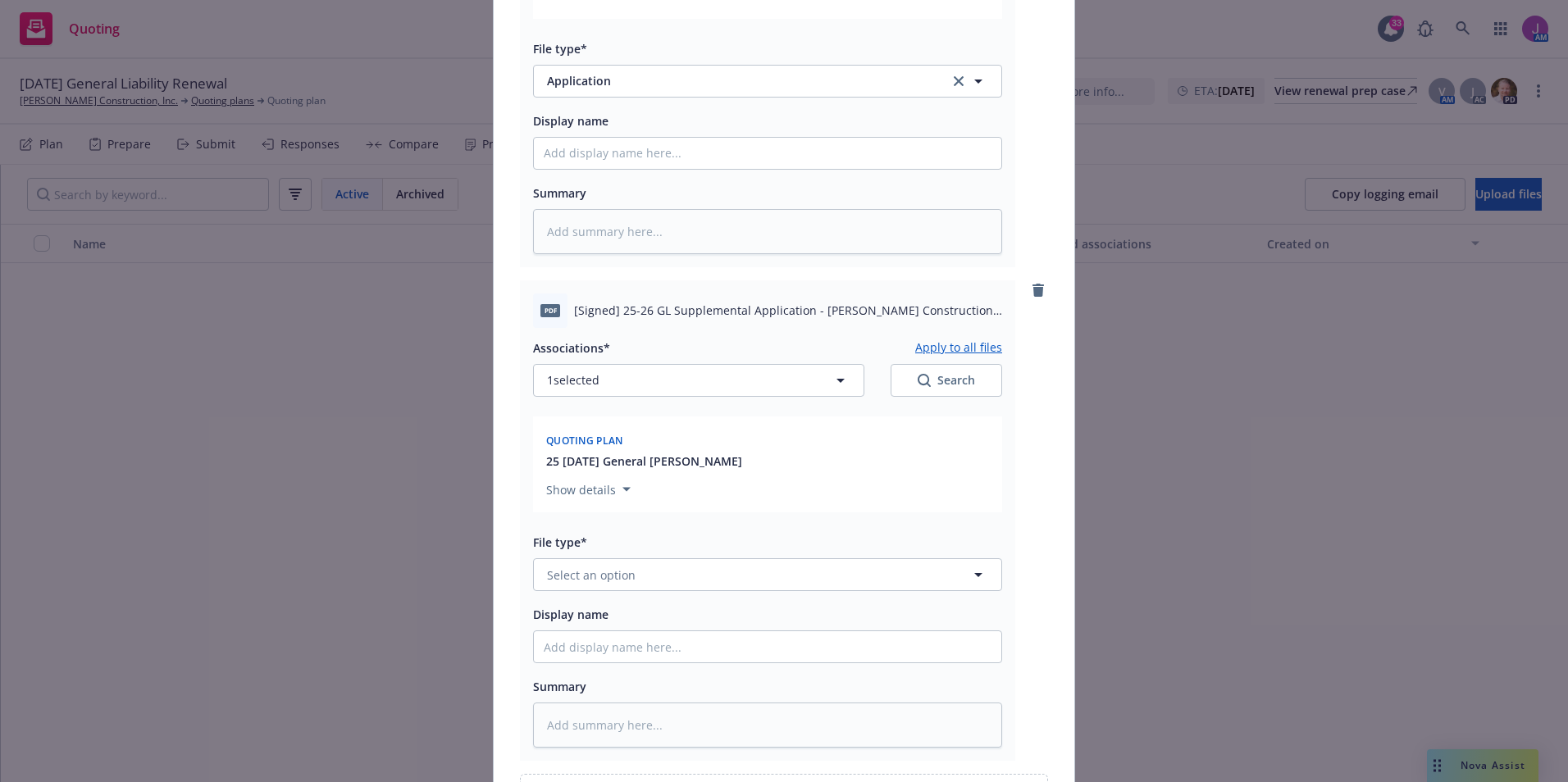
click at [589, 595] on div "Associations* Apply to all files 1 selected Search Quoting plan 25 11/30/25 Gen…" at bounding box center [767, 538] width 469 height 421
click at [578, 580] on span "Select an option" at bounding box center [590, 574] width 88 height 17
type input "p"
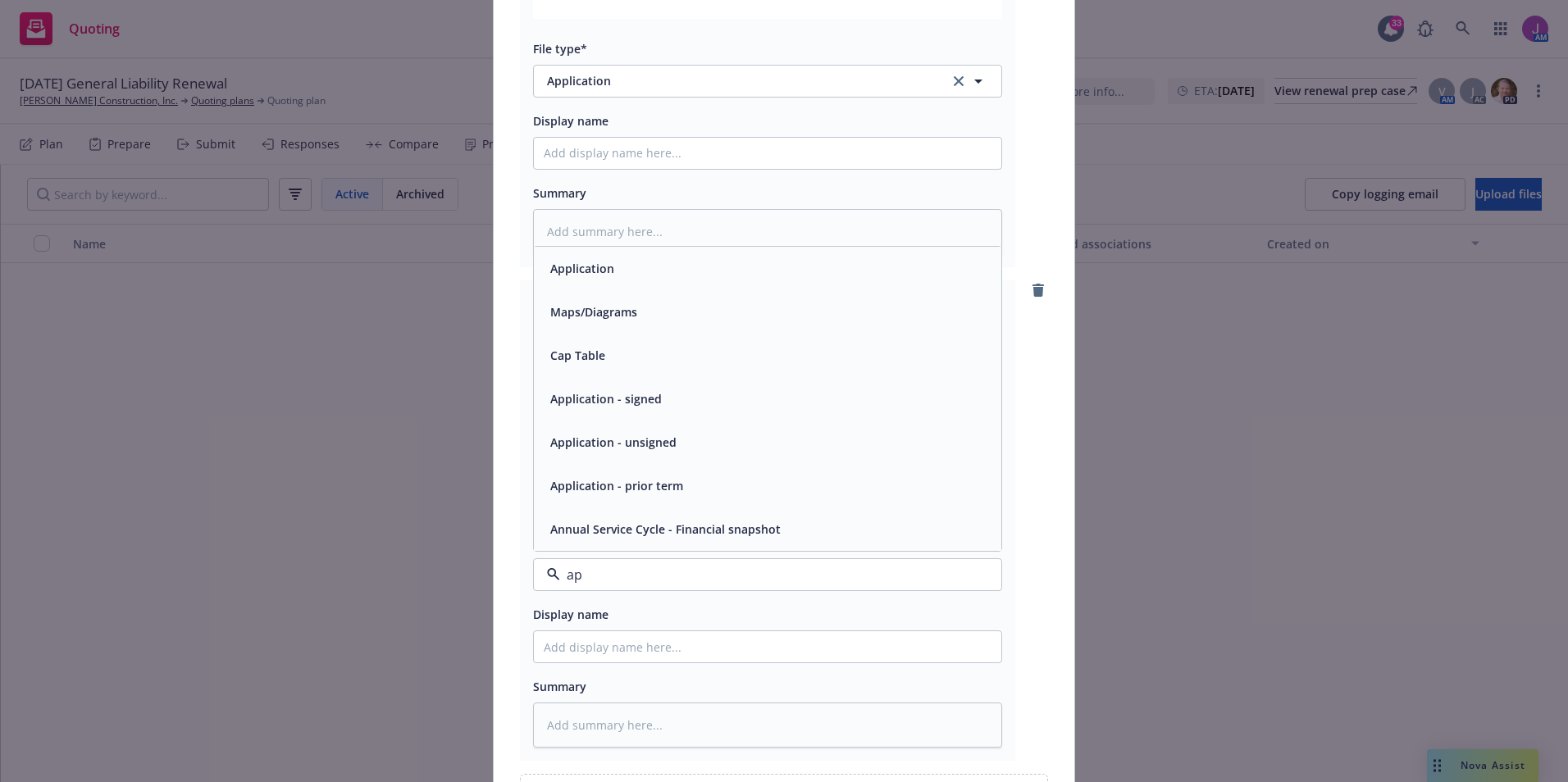
type input "app"
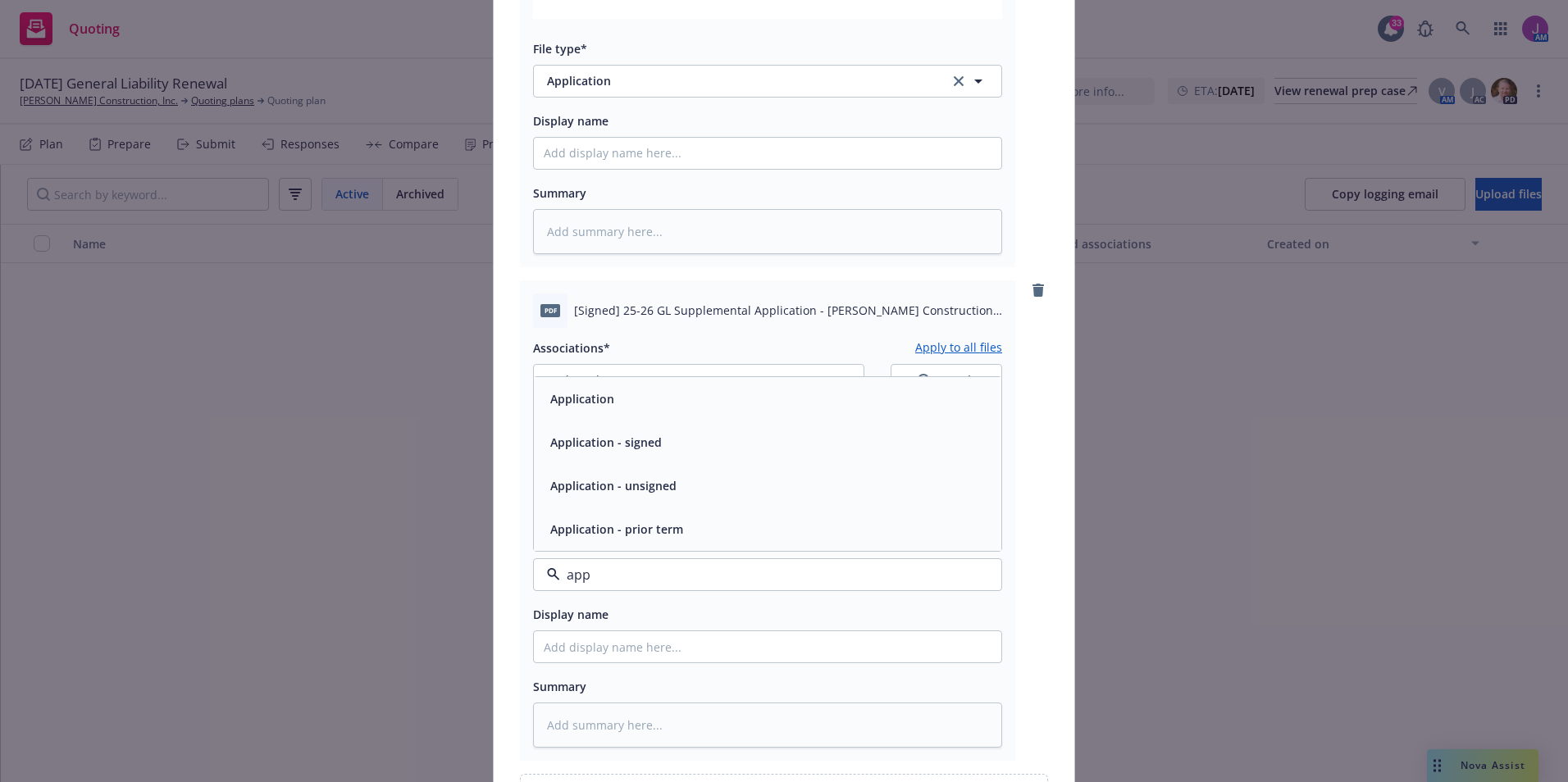
click at [586, 441] on span "Application - signed" at bounding box center [606, 441] width 112 height 17
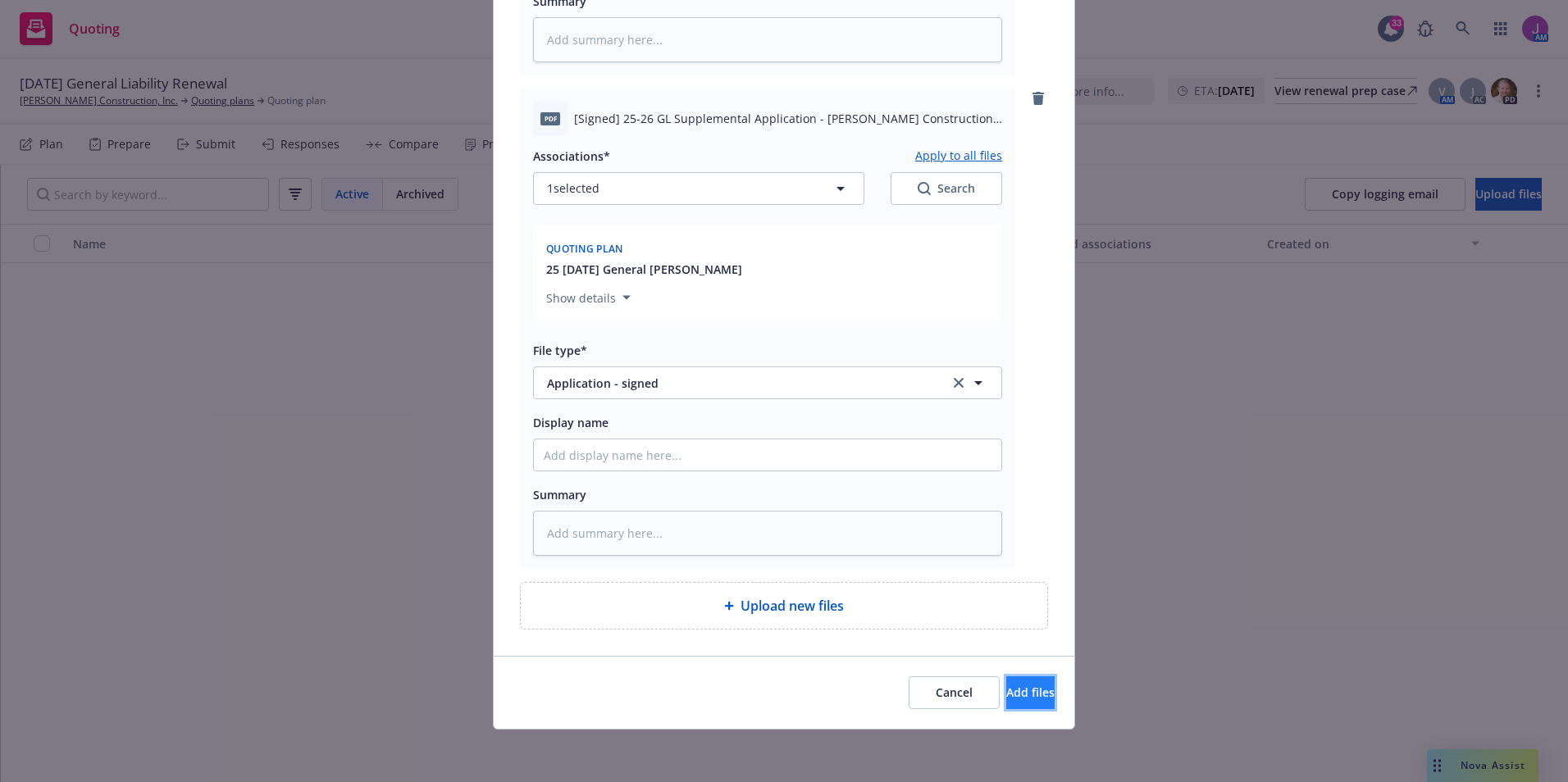
click at [1006, 696] on span "Add files" at bounding box center [1029, 693] width 49 height 16
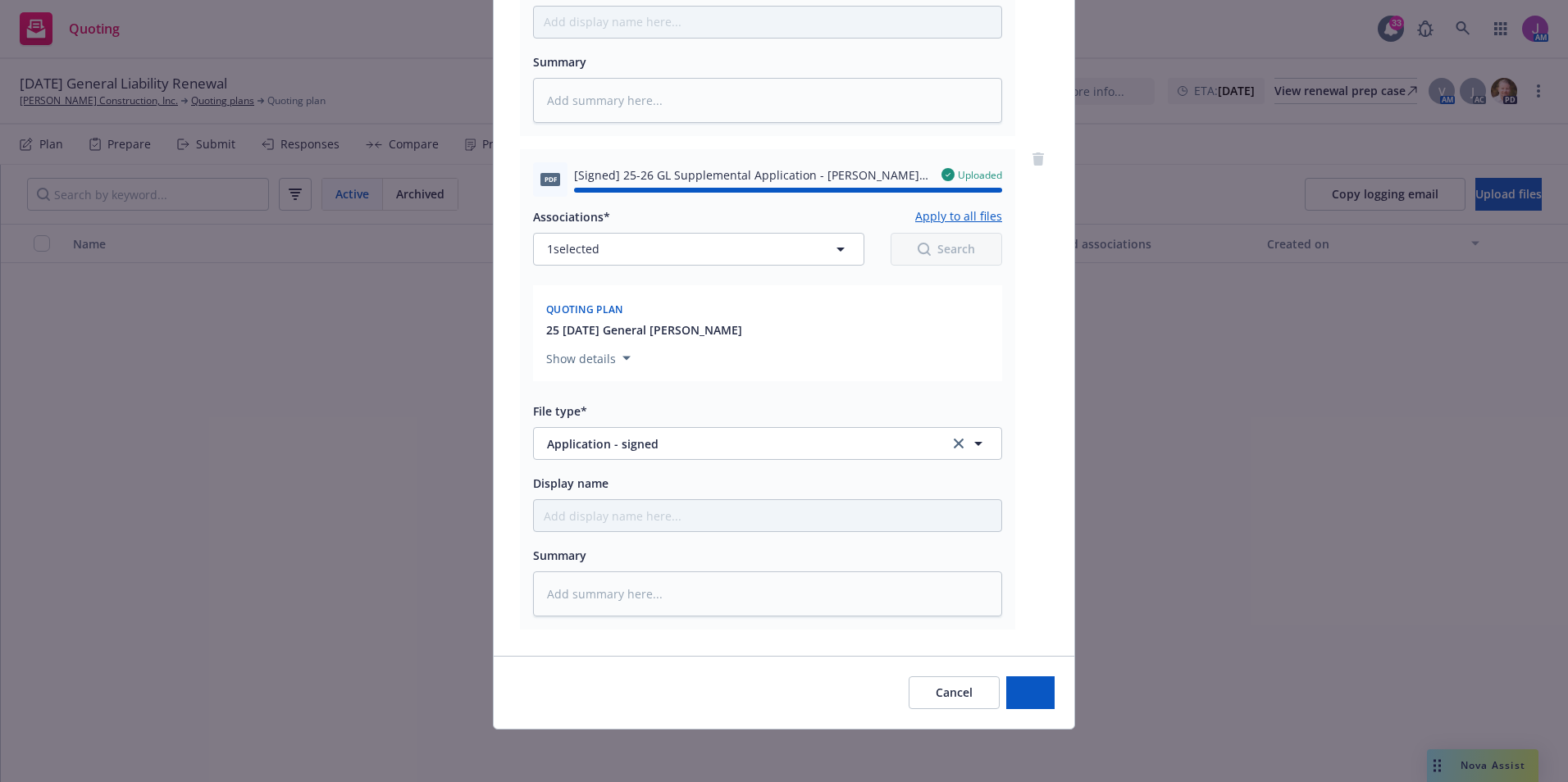
type textarea "x"
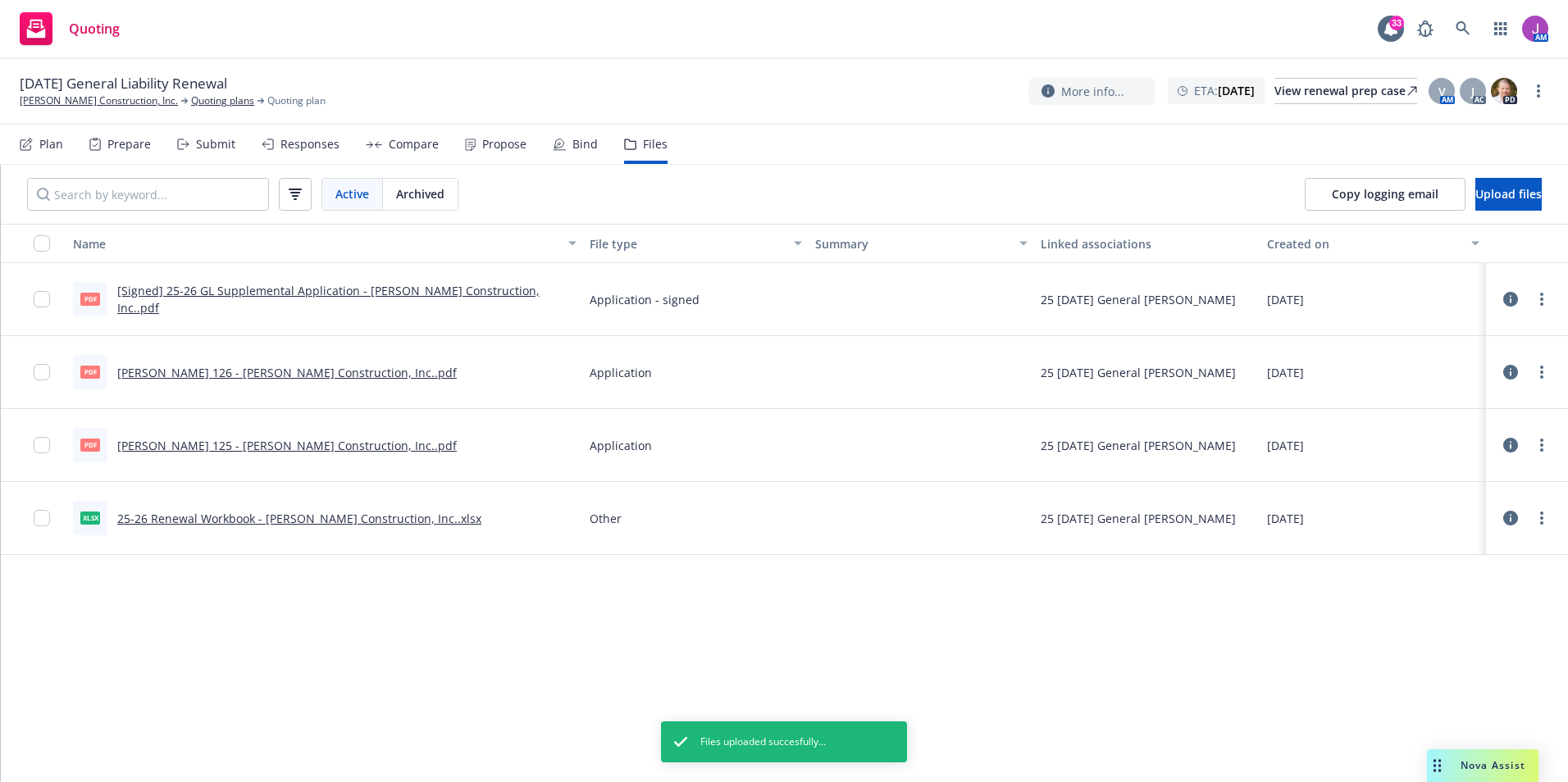
click at [234, 300] on link "[Signed] 25-26 GL Supplemental Application - Alonzo Construction, Inc..pdf" at bounding box center [328, 299] width 423 height 33
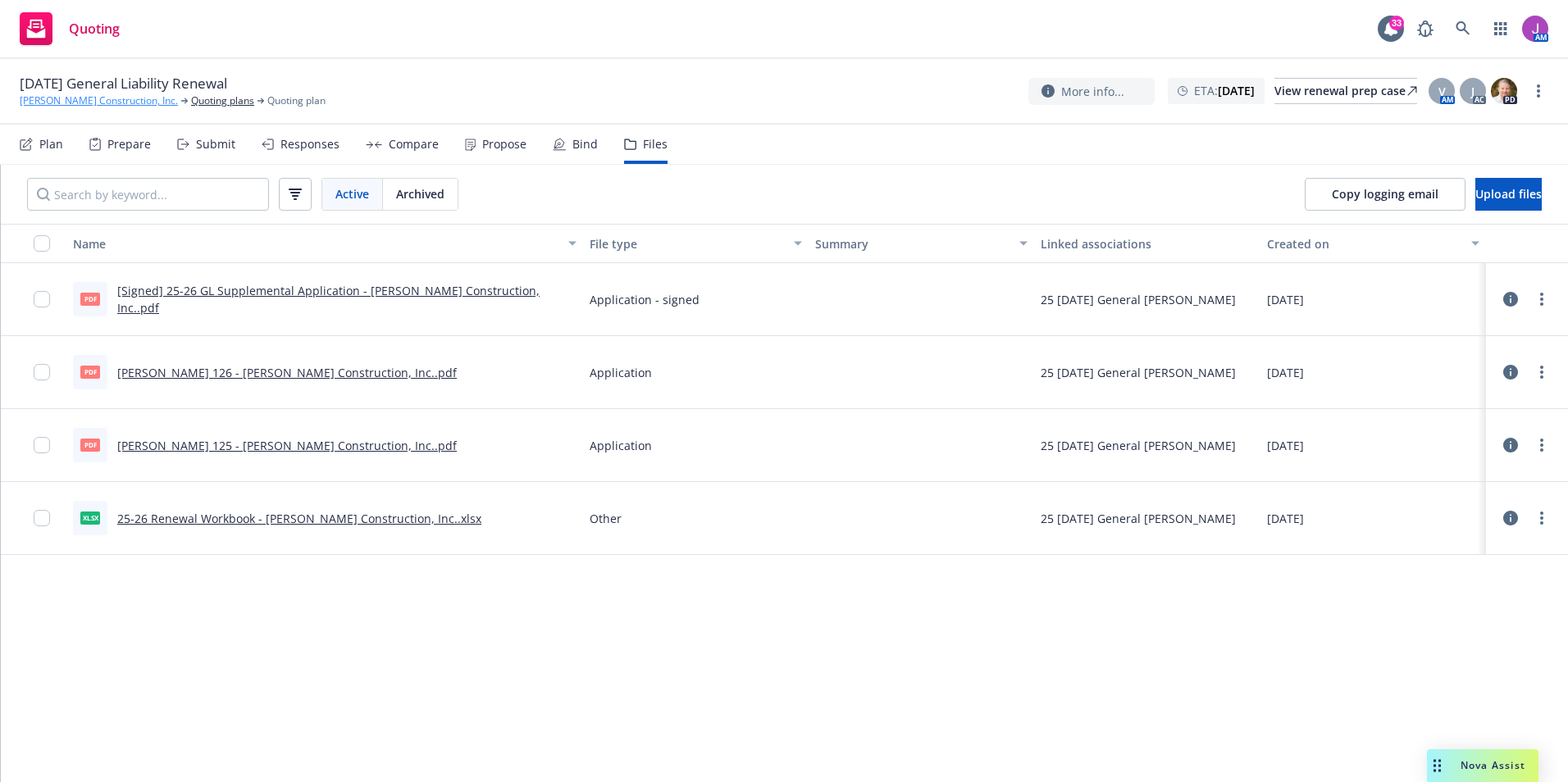
click at [72, 95] on link "[PERSON_NAME] Construction, Inc." at bounding box center [99, 100] width 158 height 15
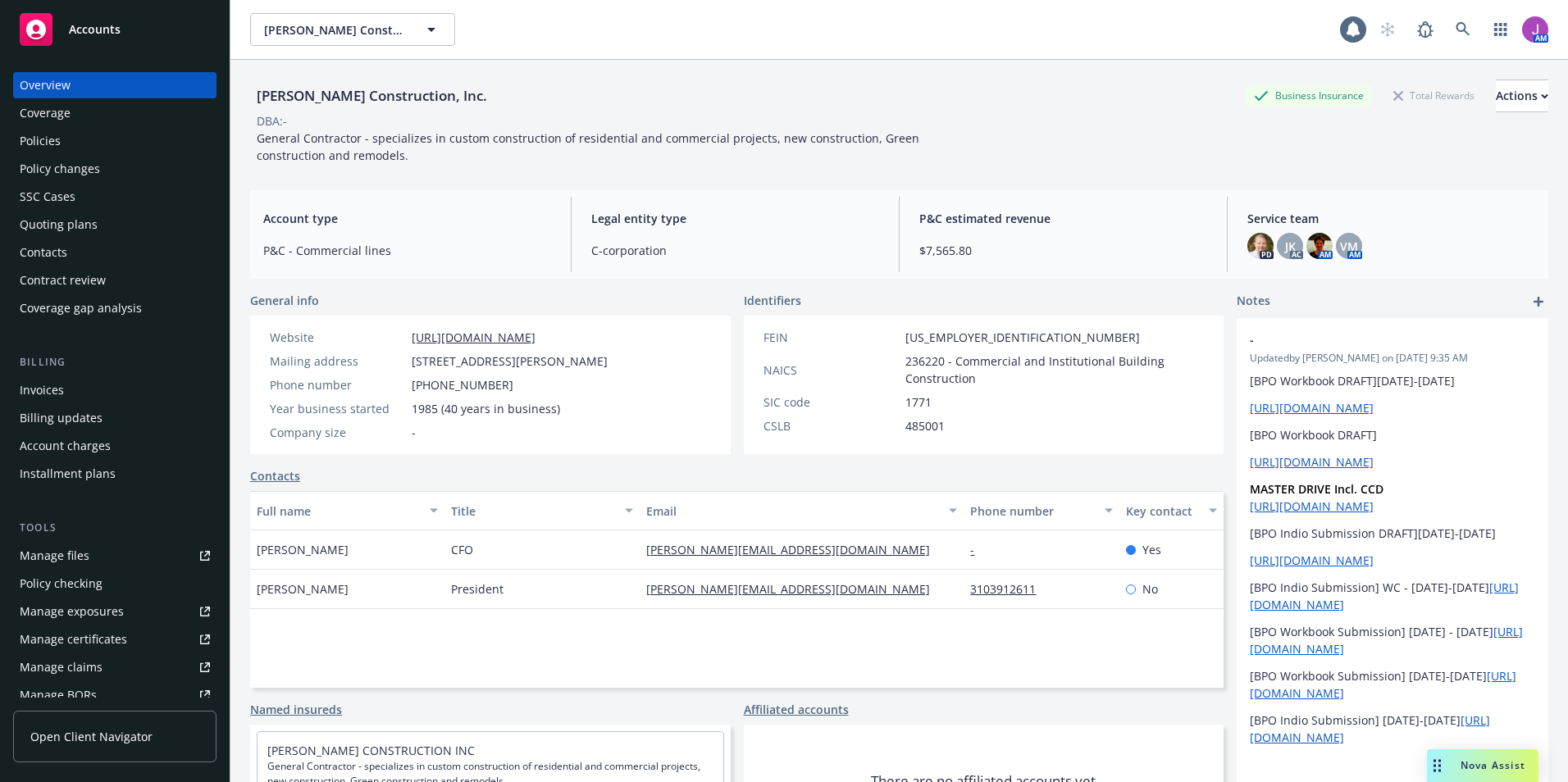
click at [79, 130] on div "Policies" at bounding box center [115, 141] width 190 height 27
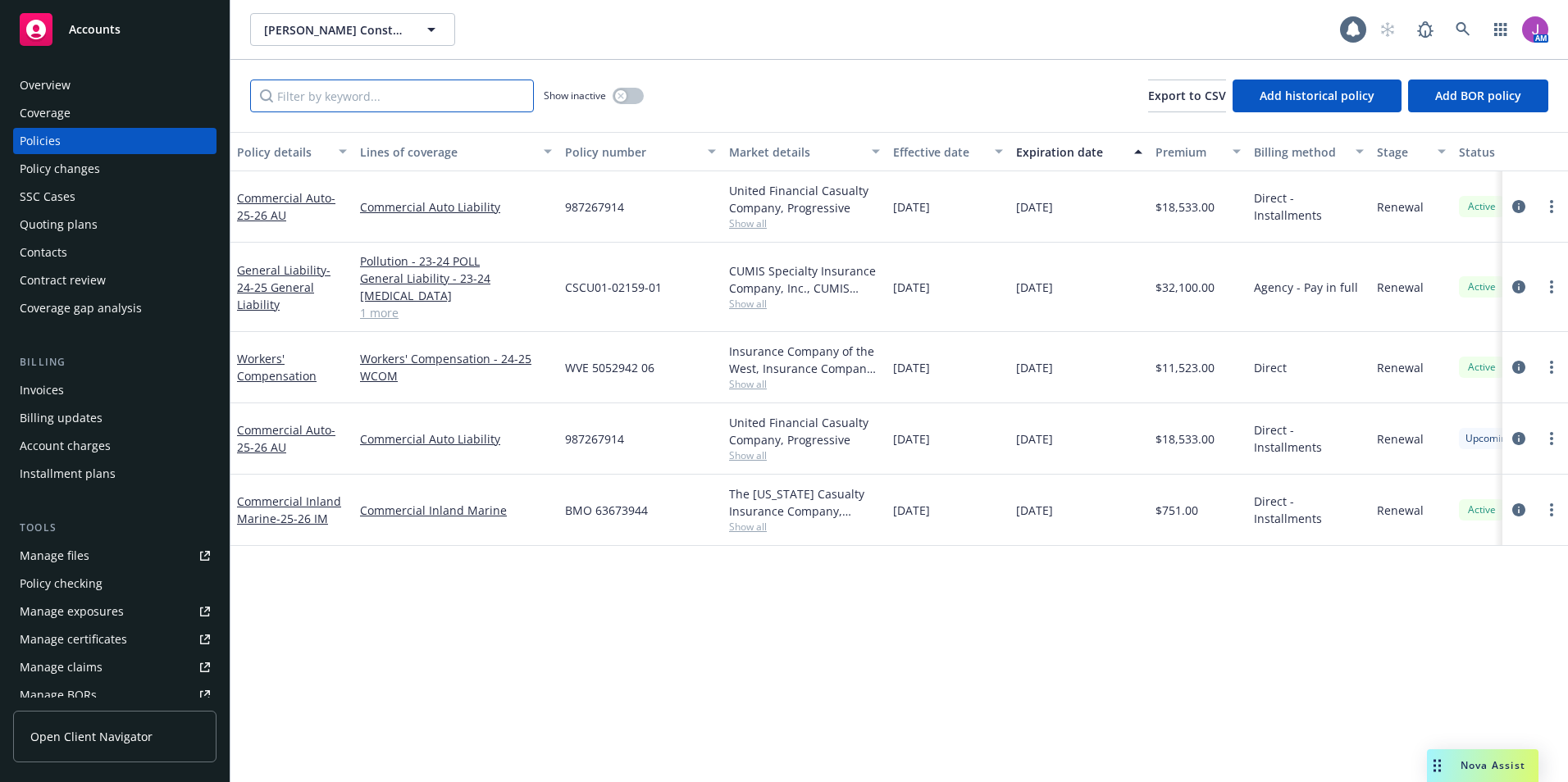
click at [350, 88] on input "Filter by keyword..." at bounding box center [392, 95] width 284 height 33
click at [494, 103] on input "Filter by keyword..." at bounding box center [392, 95] width 284 height 33
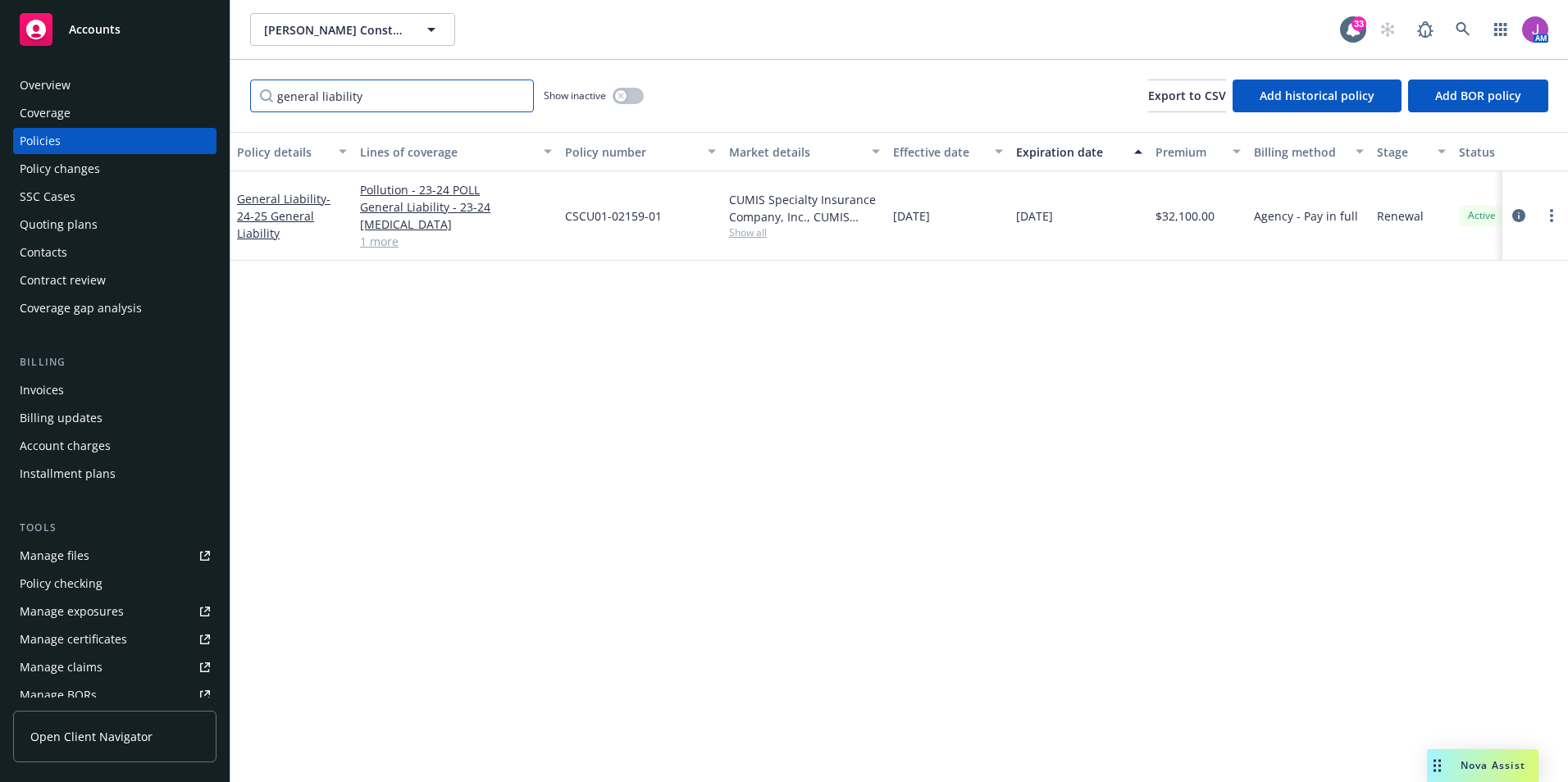
type input "general liability"
click at [626, 102] on button "button" at bounding box center [628, 96] width 31 height 17
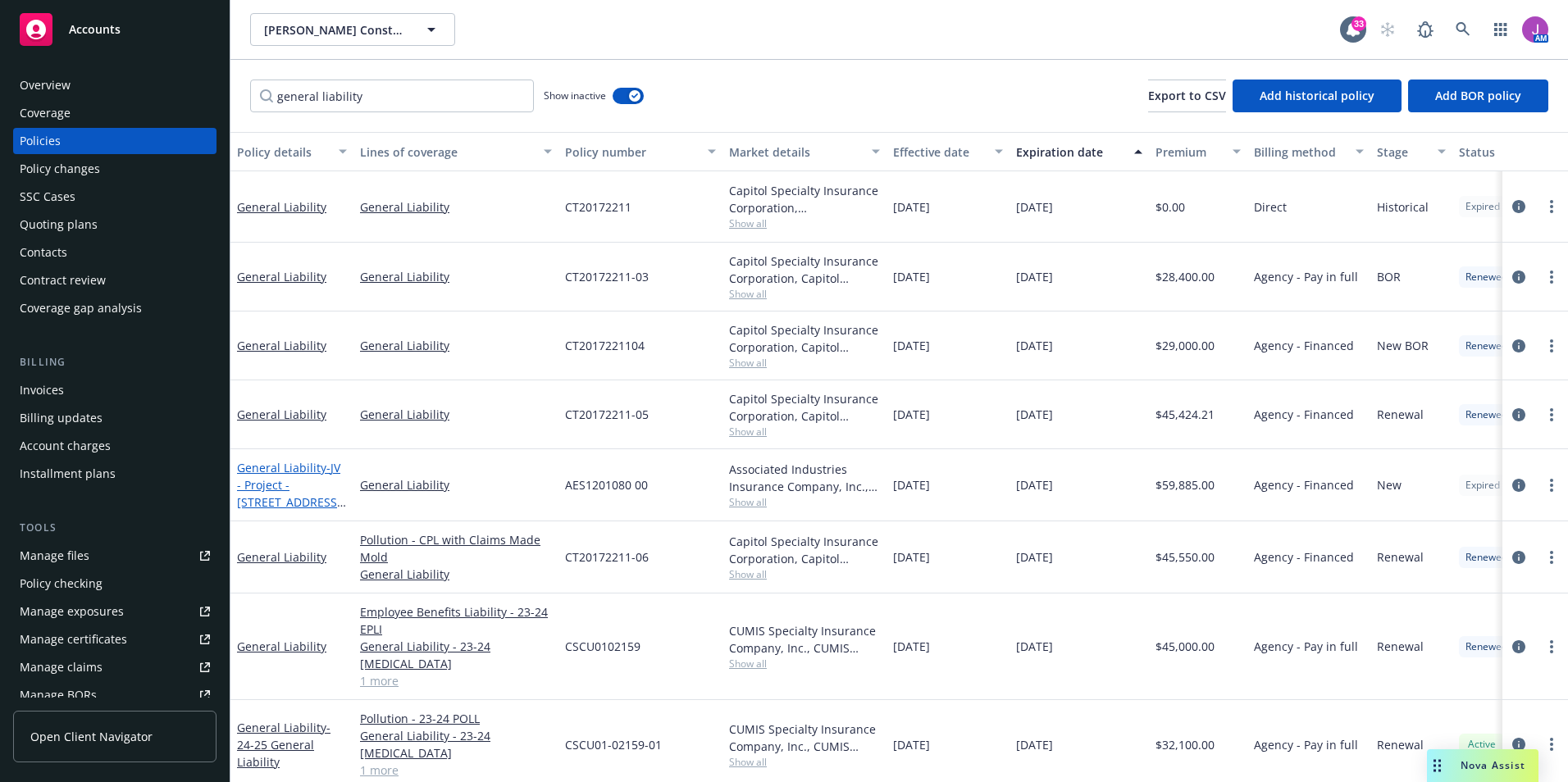
click at [278, 501] on span "- JV - Project - [STREET_ADDRESS][PERSON_NAME]" at bounding box center [291, 494] width 109 height 67
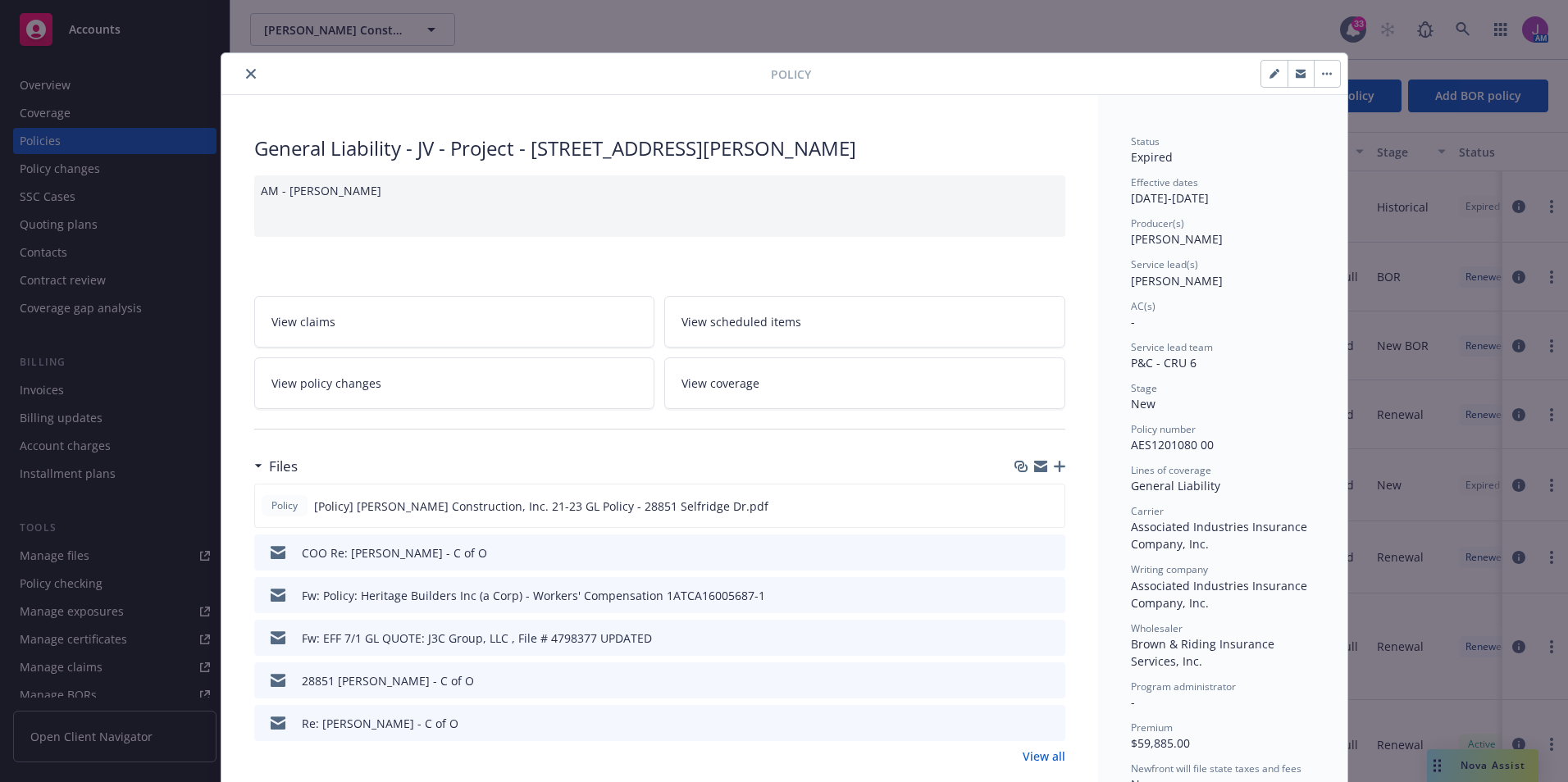
click at [250, 72] on button "close" at bounding box center [251, 74] width 20 height 20
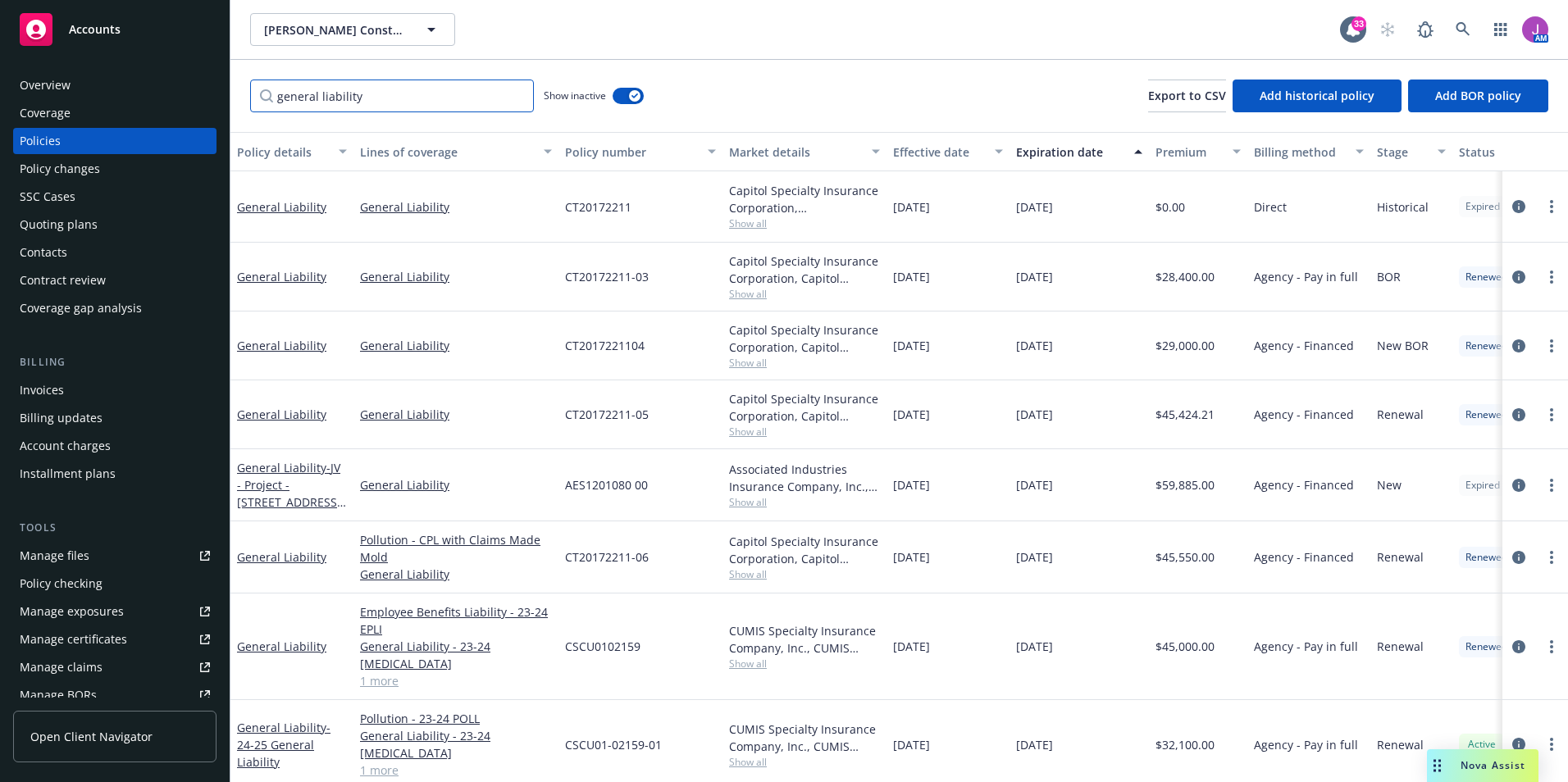
drag, startPoint x: 365, startPoint y: 93, endPoint x: 148, endPoint y: 90, distance: 217.0
click at [148, 90] on div "Accounts Overview Coverage Policies Policy changes SSC Cases Quoting plans Cont…" at bounding box center [784, 391] width 1568 height 782
paste input "AES1200860-00"
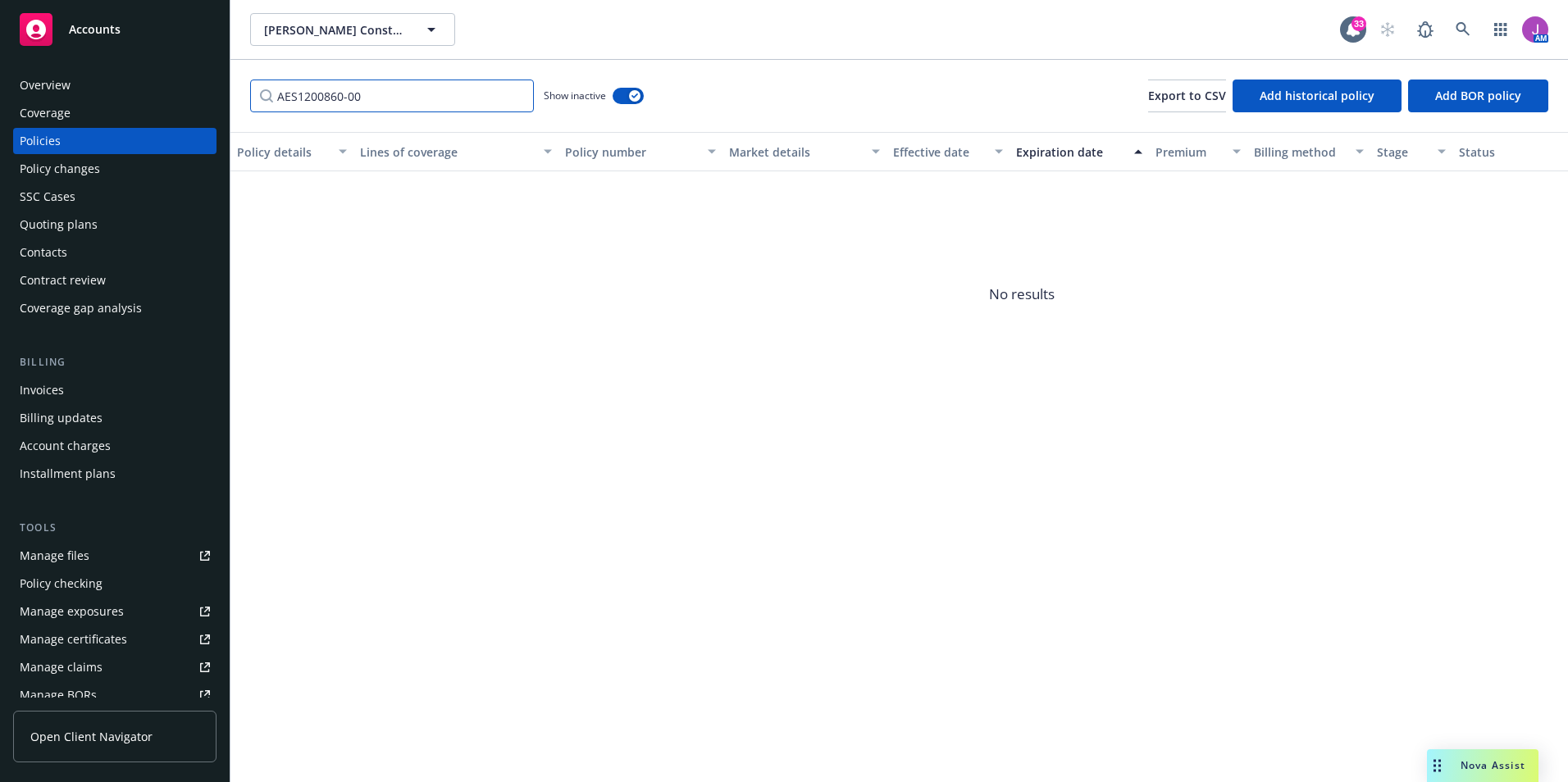
click at [344, 98] on input "AES1200860-00" at bounding box center [392, 95] width 284 height 33
click at [346, 98] on input "AES1200860-00" at bounding box center [392, 95] width 284 height 33
drag, startPoint x: 325, startPoint y: 94, endPoint x: 419, endPoint y: 95, distance: 94.0
click at [419, 95] on input "AES120086000" at bounding box center [392, 95] width 284 height 33
drag, startPoint x: 298, startPoint y: 96, endPoint x: 390, endPoint y: 98, distance: 92.0
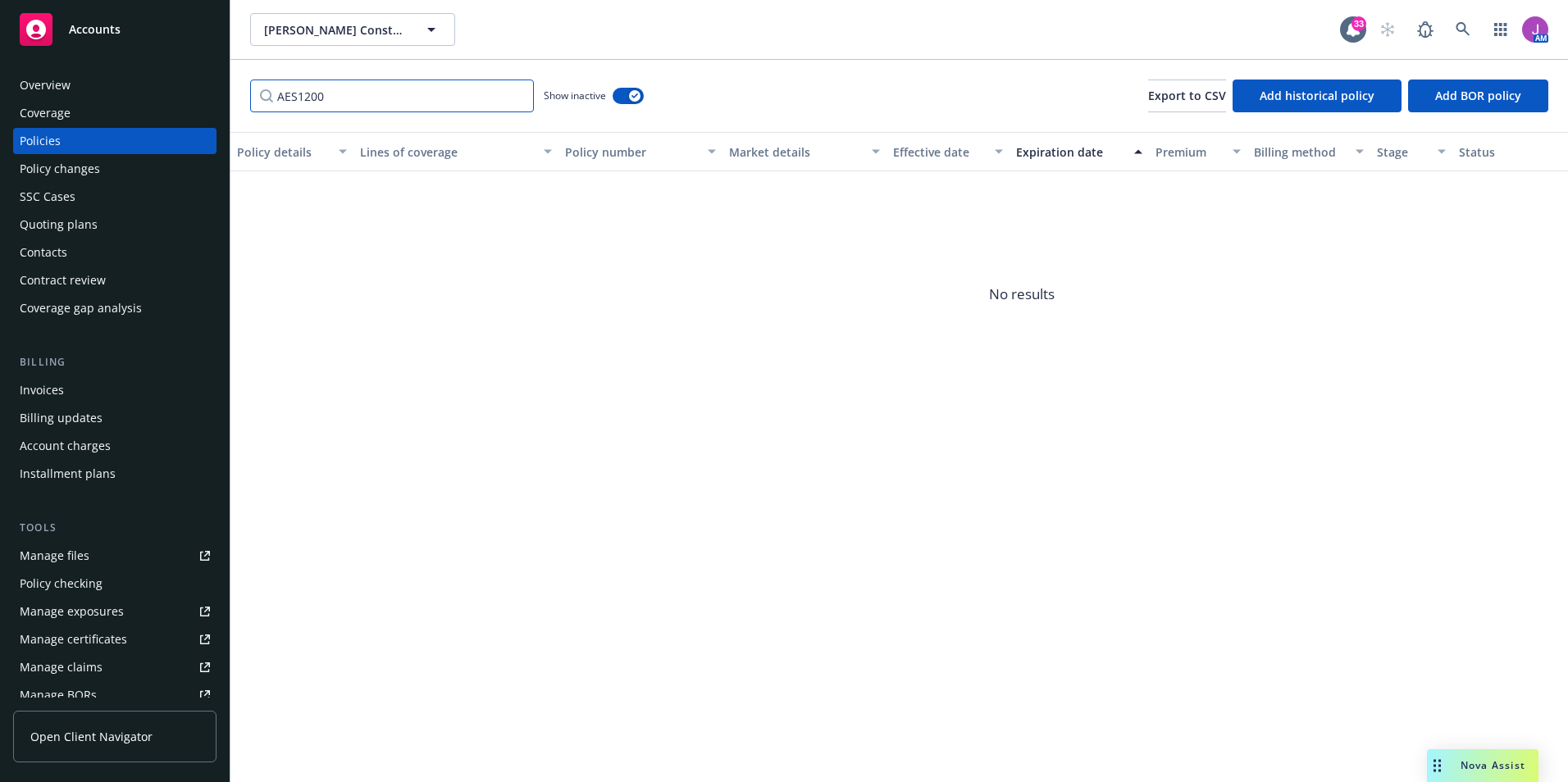
click at [390, 98] on input "AES1200" at bounding box center [392, 95] width 284 height 33
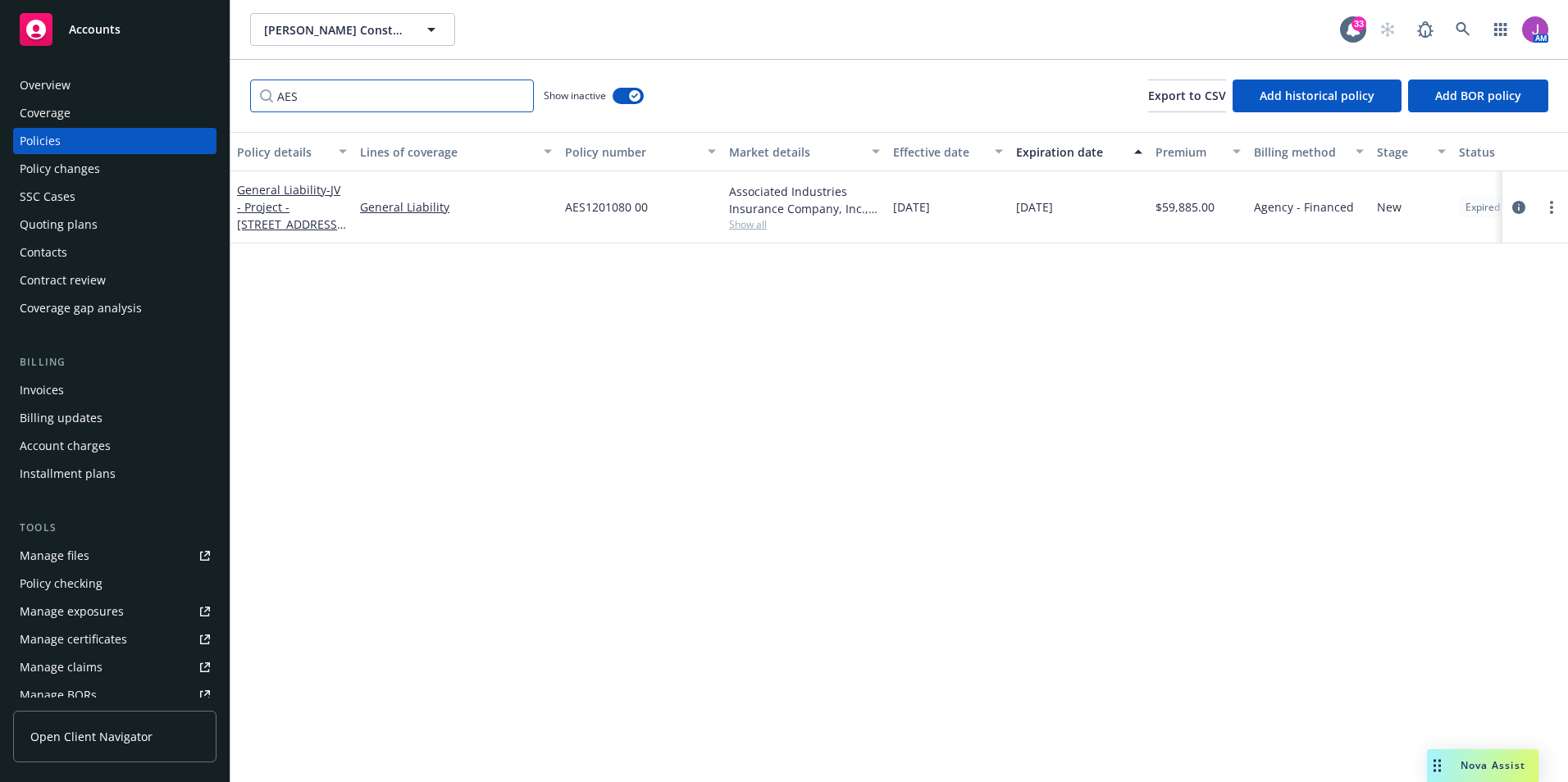
type input "AES"
click at [337, 13] on button "[PERSON_NAME] Construction, Inc." at bounding box center [352, 29] width 205 height 33
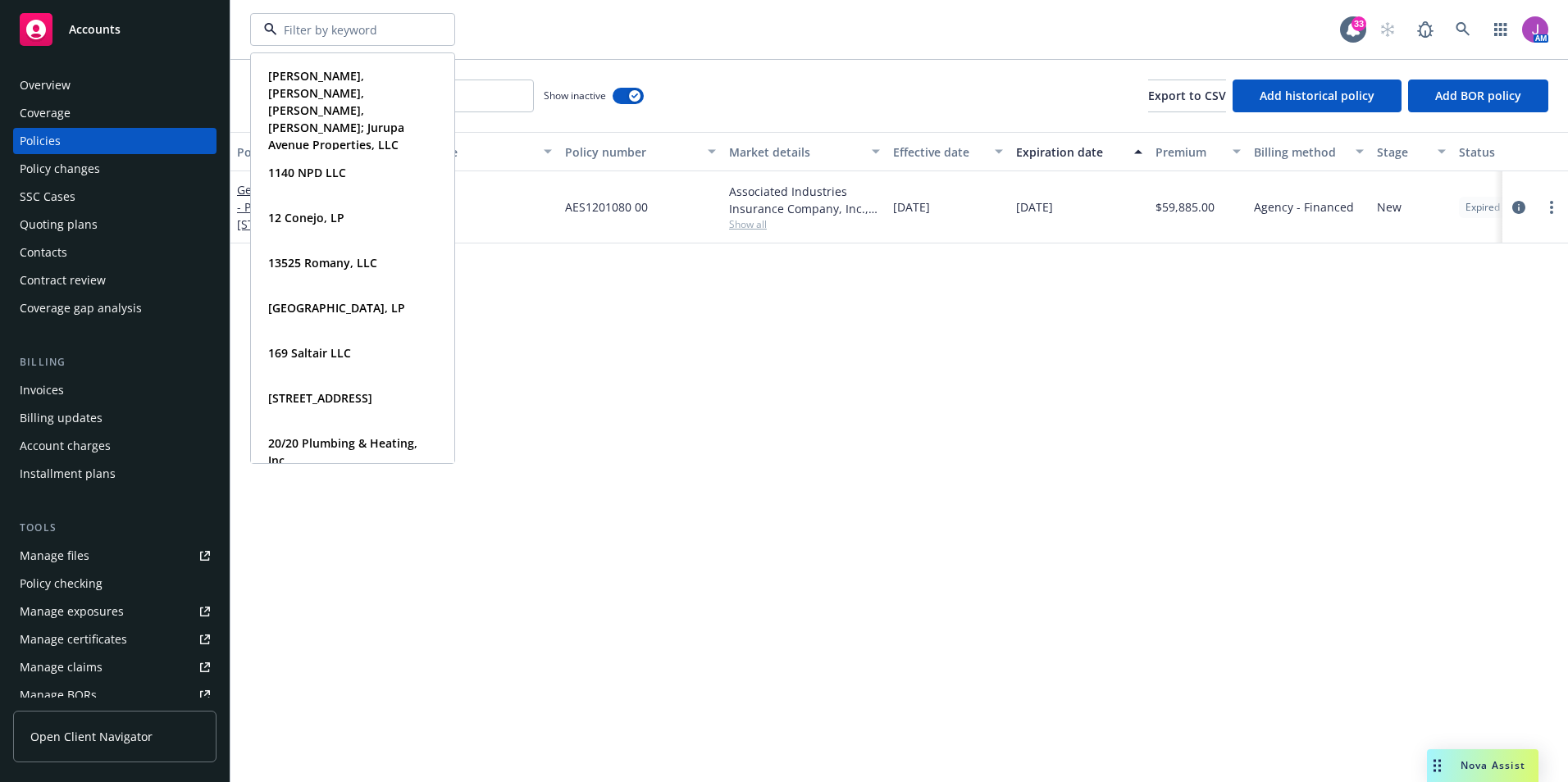
paste input "Eden Event Garden LLC"
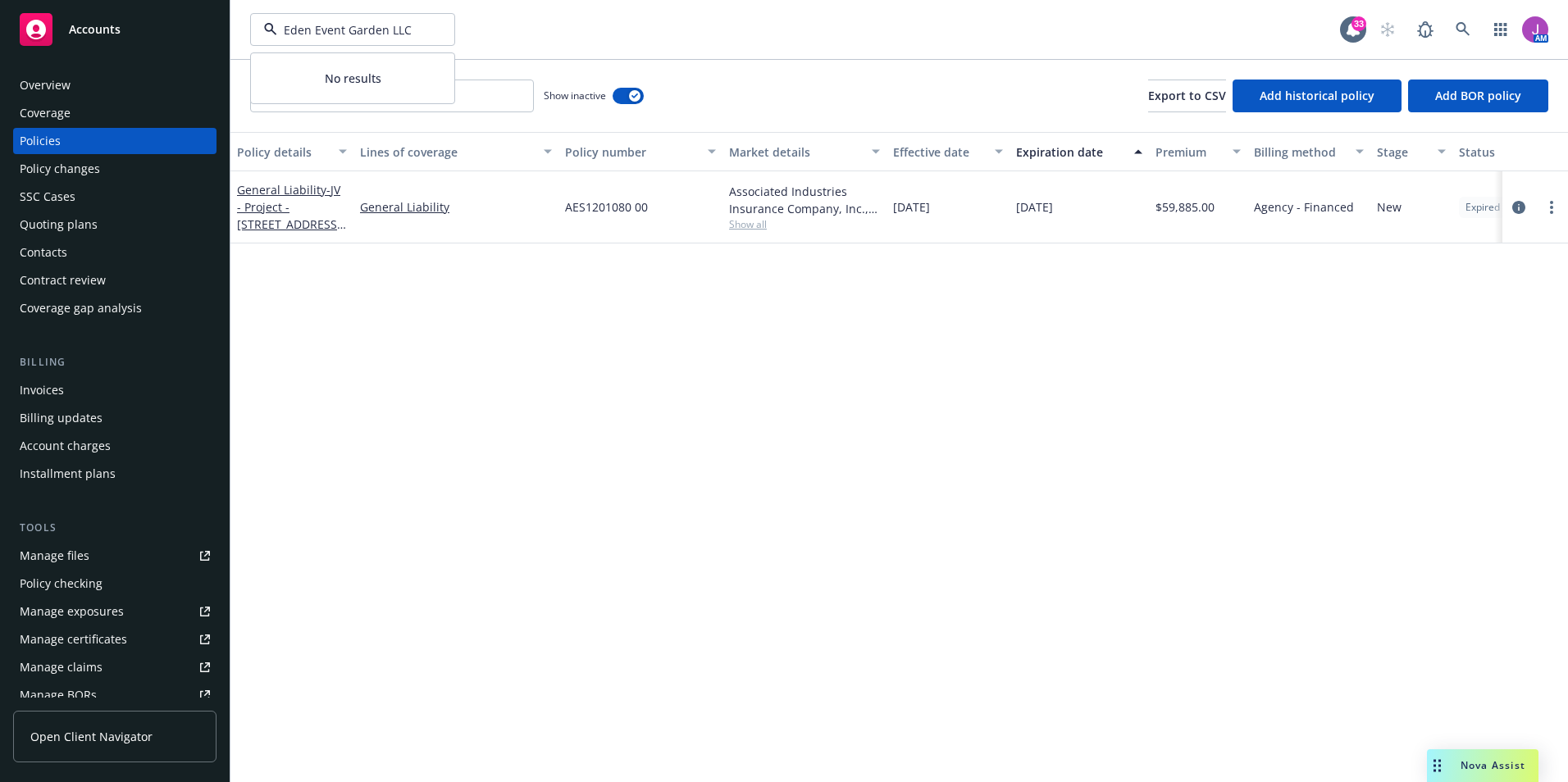
drag, startPoint x: 316, startPoint y: 27, endPoint x: 579, endPoint y: 37, distance: 263.2
click at [558, 37] on div "Eden Event Garden LLC No results" at bounding box center [795, 29] width 1090 height 33
type input "Eden Event Garden LLC"
click at [1463, 27] on icon at bounding box center [1462, 29] width 15 height 15
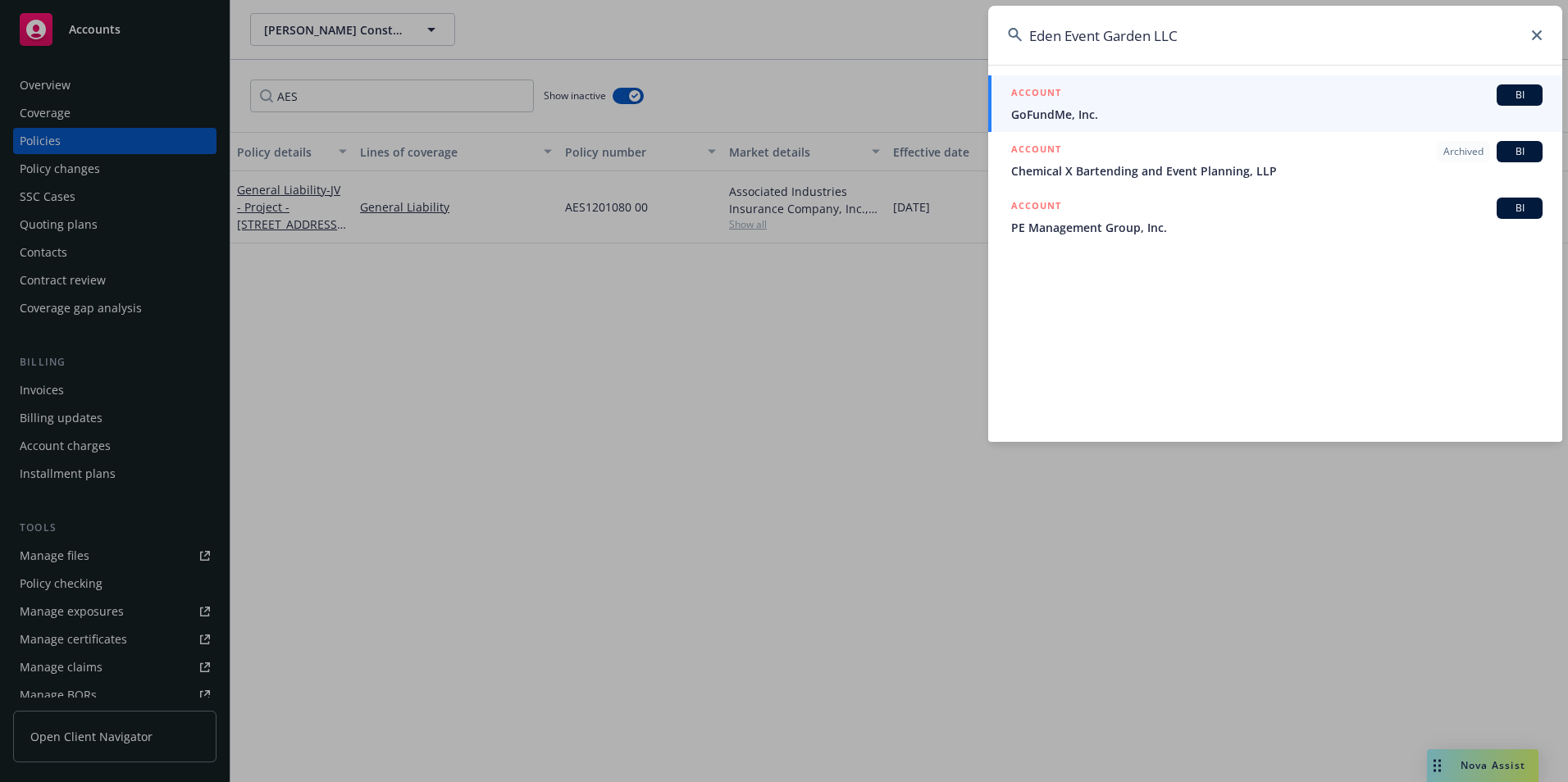
drag, startPoint x: 1105, startPoint y: 36, endPoint x: 1348, endPoint y: 45, distance: 243.2
click at [1344, 42] on input "Eden Event Garden LLC" at bounding box center [1275, 36] width 574 height 59
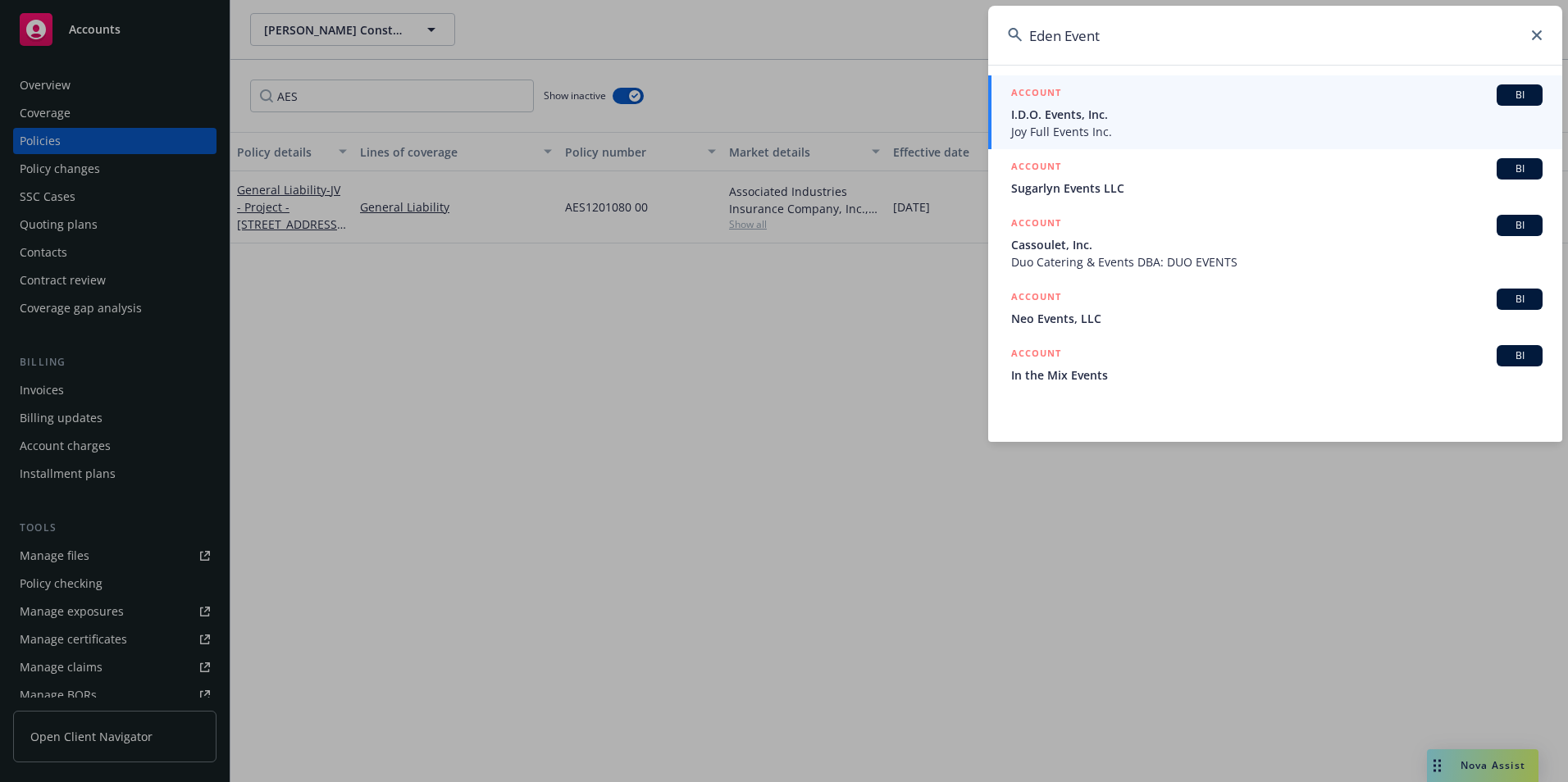
type input "Eden Event"
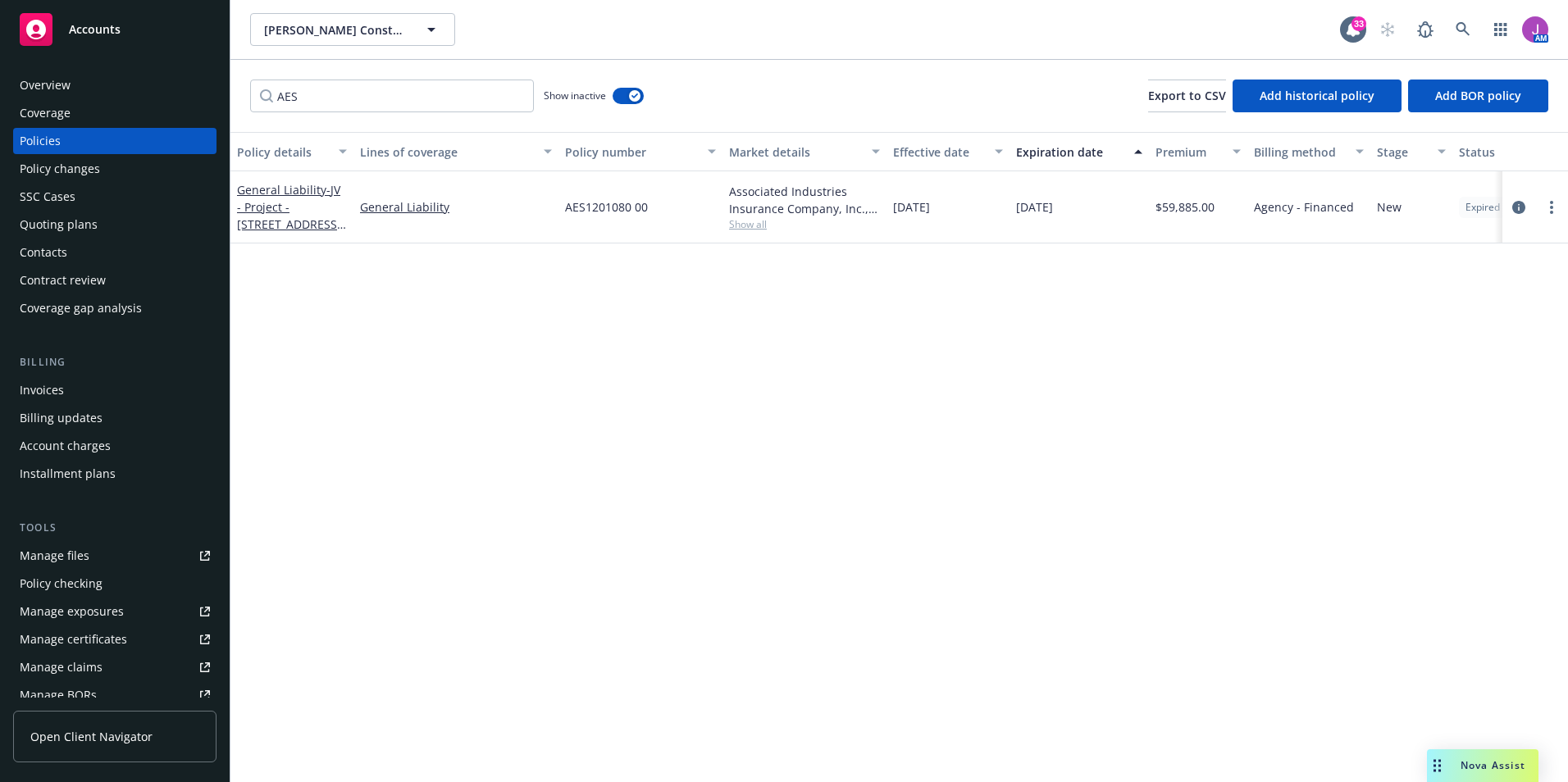
click at [70, 232] on div "Quoting plans" at bounding box center [58, 225] width 78 height 27
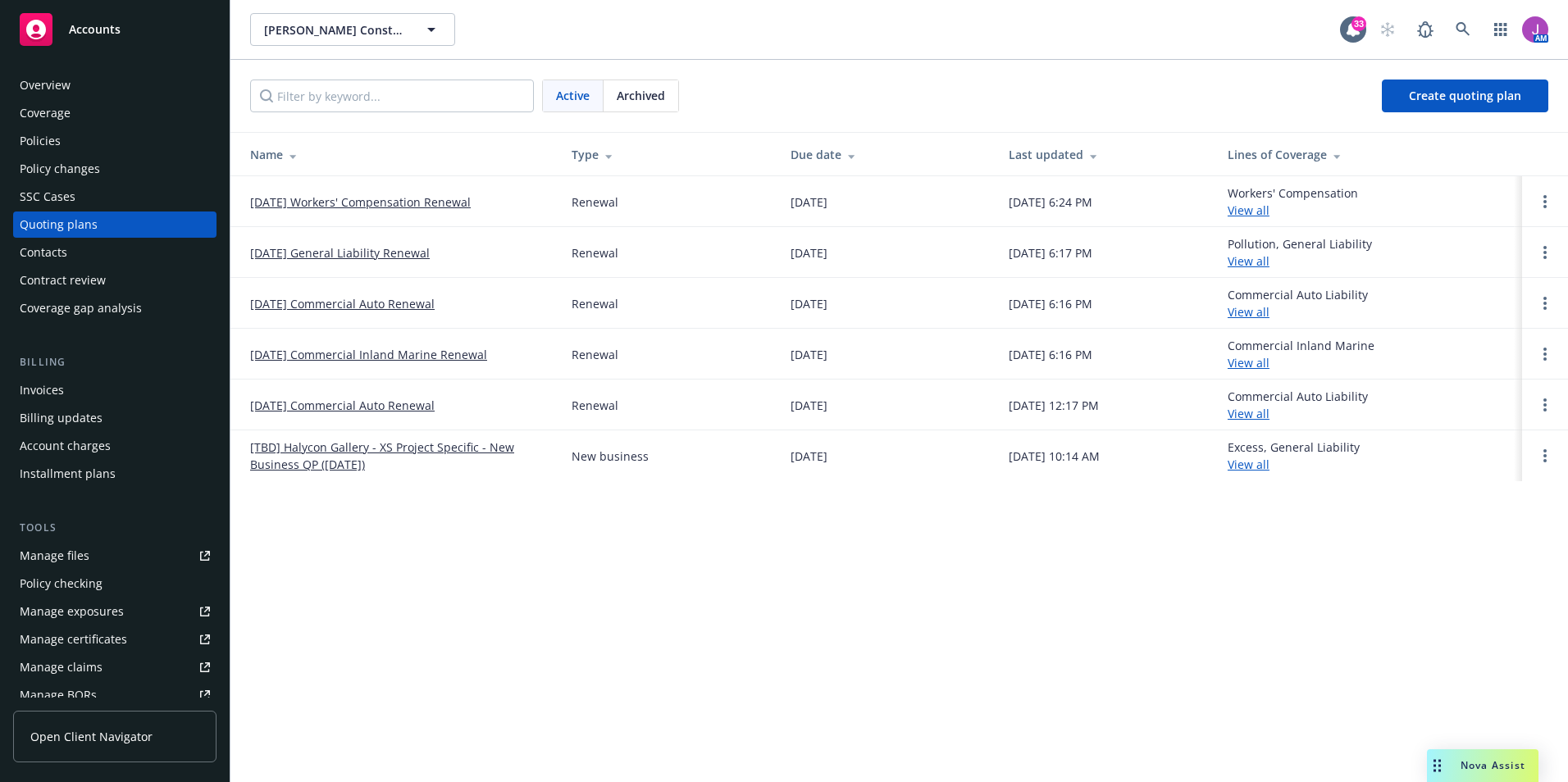
click at [642, 99] on span "Archived" at bounding box center [640, 95] width 49 height 17
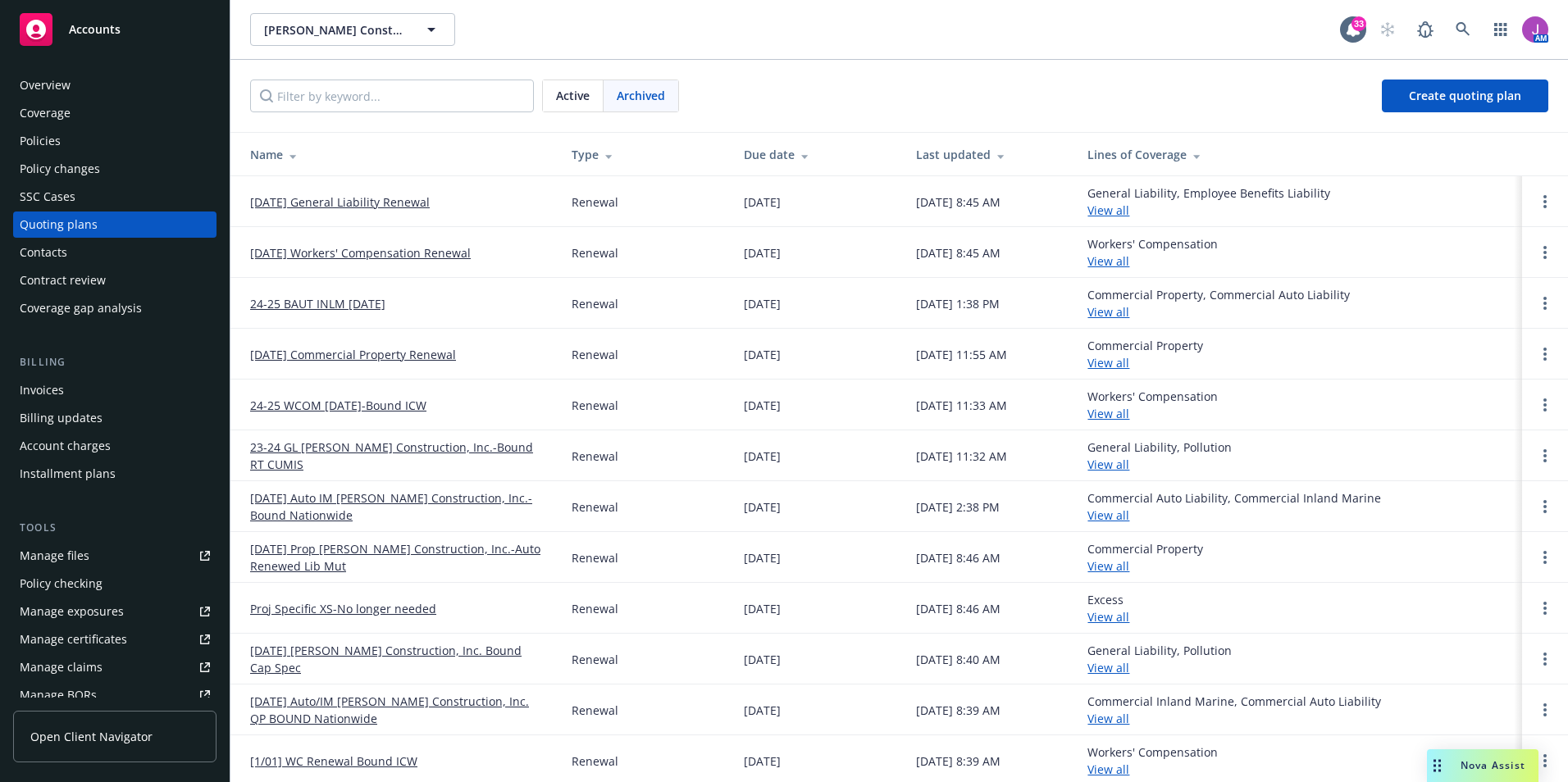
click at [314, 202] on link "[DATE] General Liability Renewal" at bounding box center [340, 201] width 179 height 17
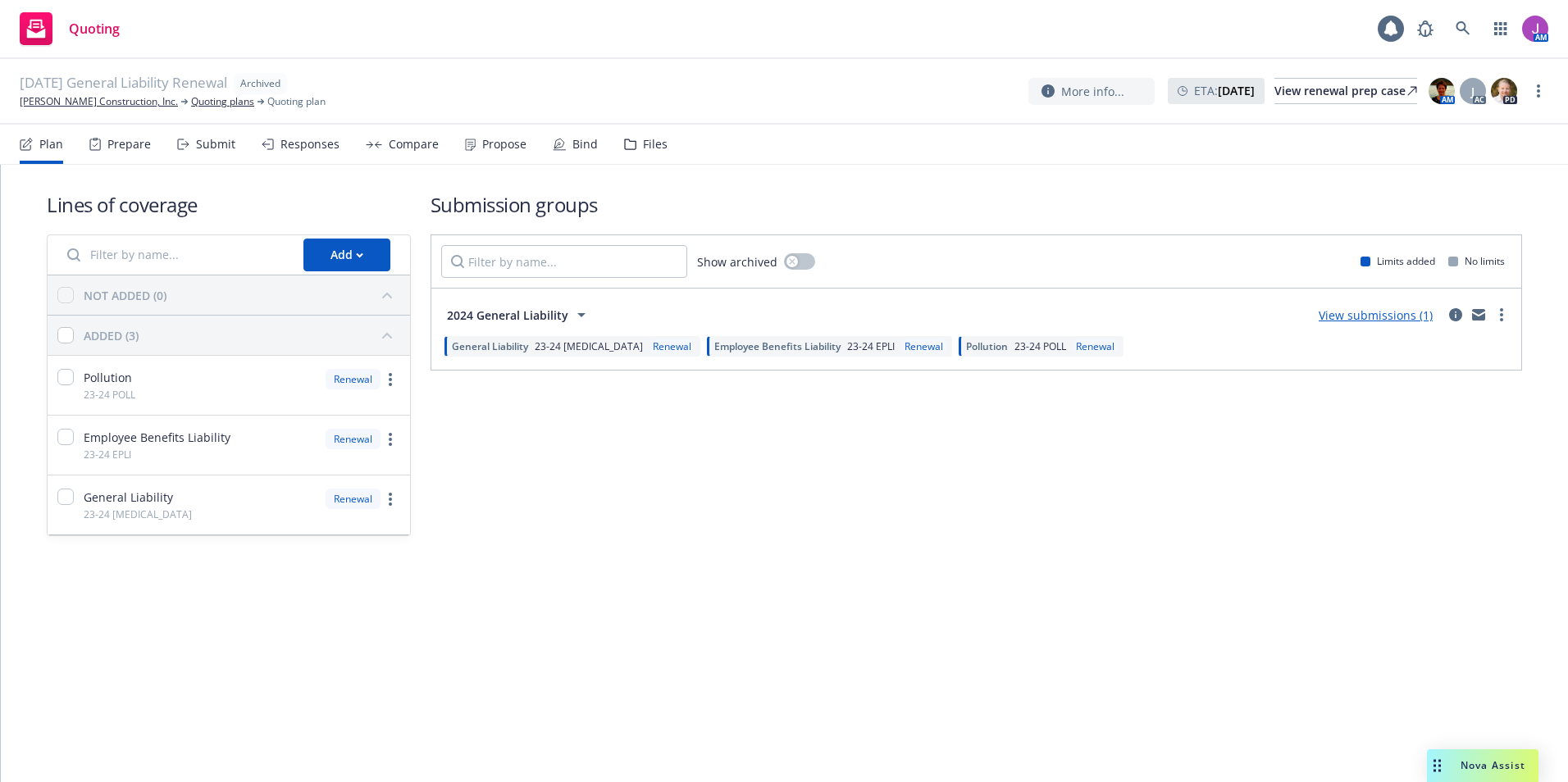
click at [637, 154] on div "Files" at bounding box center [645, 145] width 44 height 40
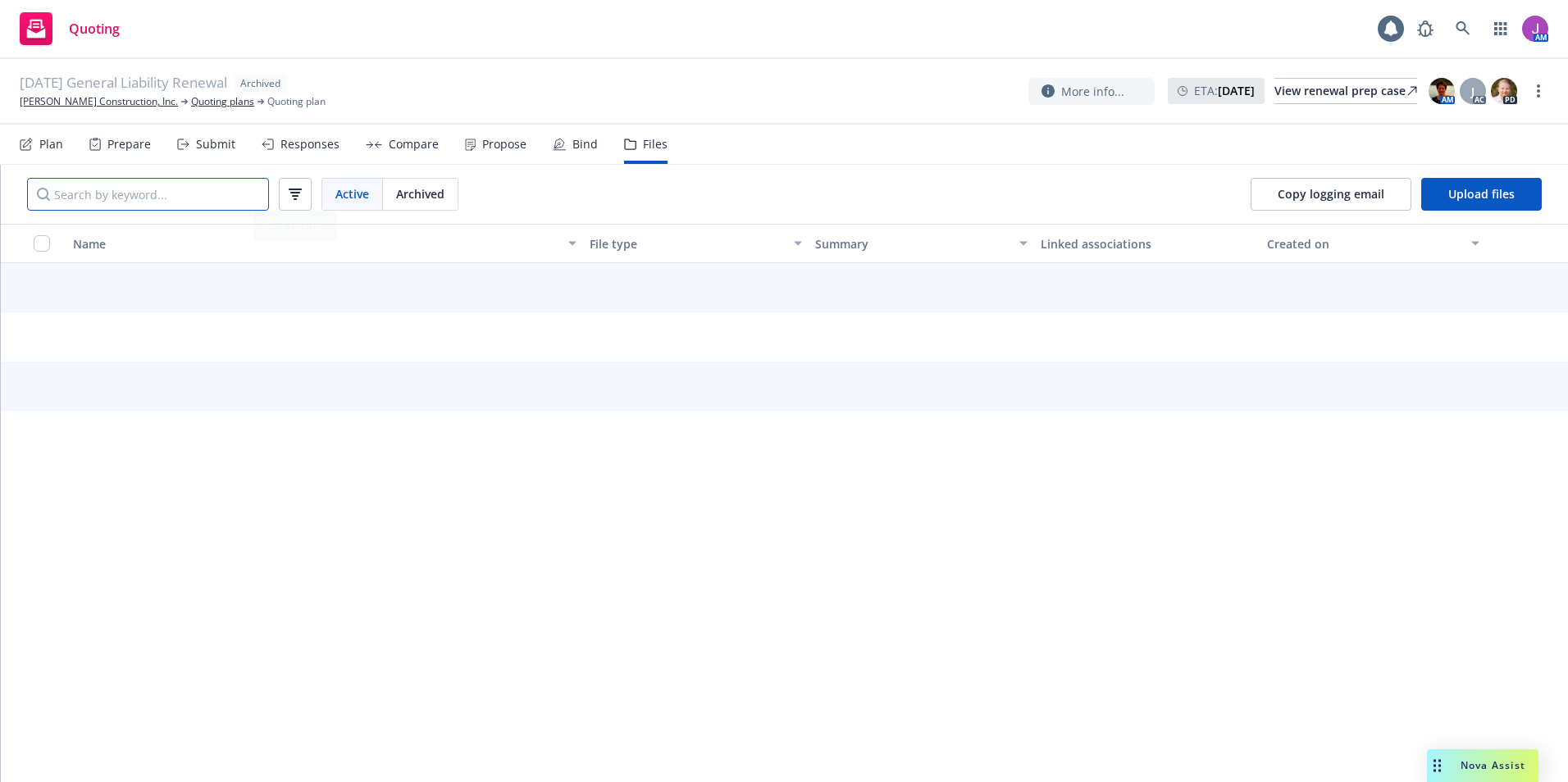
click at [189, 191] on input "Search by keyword..." at bounding box center [147, 194] width 242 height 33
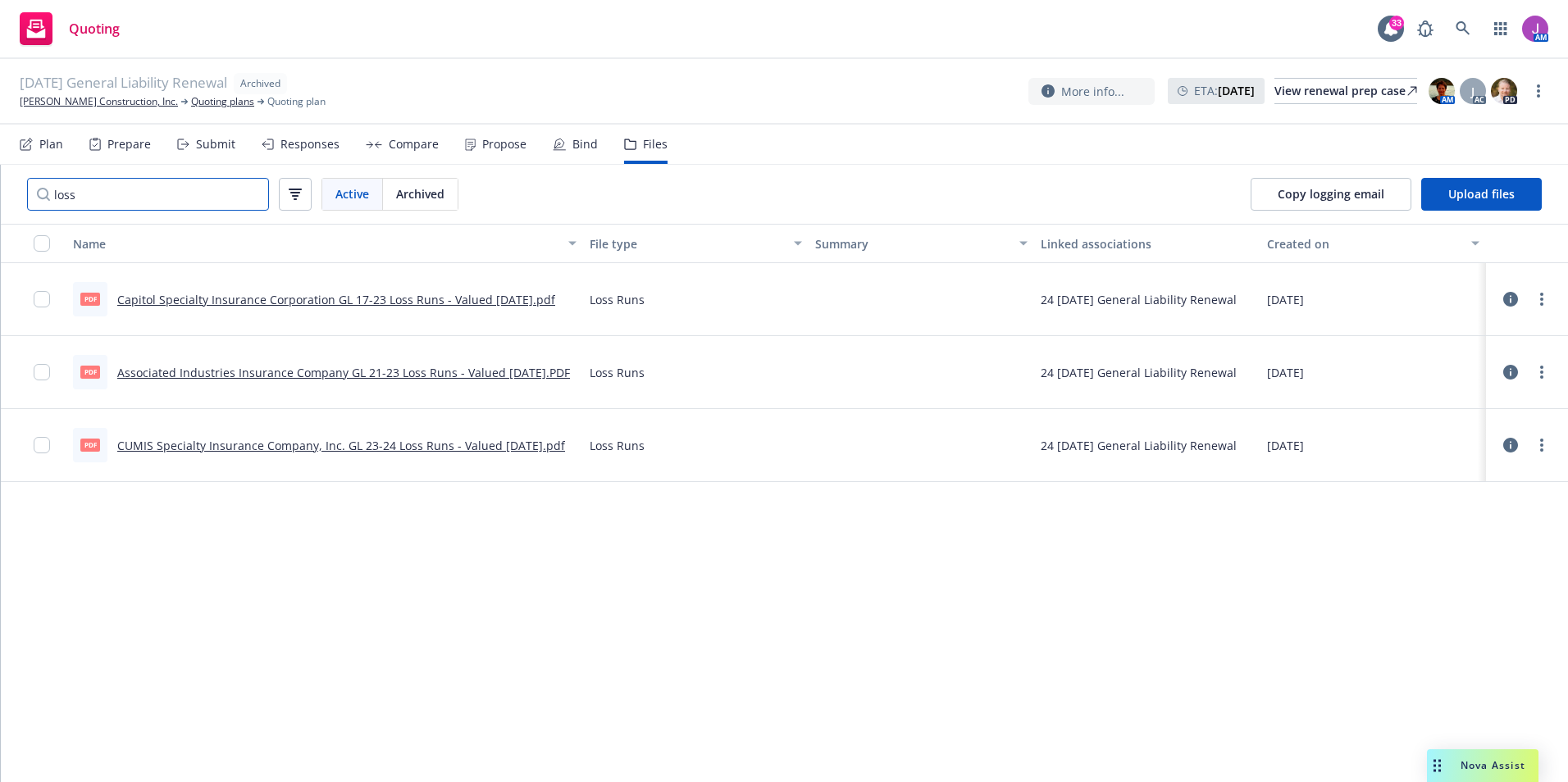
type input "loss"
click at [375, 300] on link "Capitol Specialty Insurance Corporation GL 17-23 Loss Runs - Valued 09-06-2024.…" at bounding box center [336, 300] width 438 height 16
click at [374, 446] on link "CUMIS Specialty Insurance Company, Inc. GL 23-24 Loss Runs - Valued 09-03-2024.…" at bounding box center [341, 445] width 447 height 16
click at [349, 298] on link "Capitol Specialty Insurance Corporation GL 17-23 Loss Runs - Valued 09-06-2024.…" at bounding box center [336, 300] width 438 height 16
click at [245, 365] on link "Associated Industries Insurance Company GL 21-23 Loss Runs - Valued 09-11-2024.…" at bounding box center [343, 373] width 452 height 16
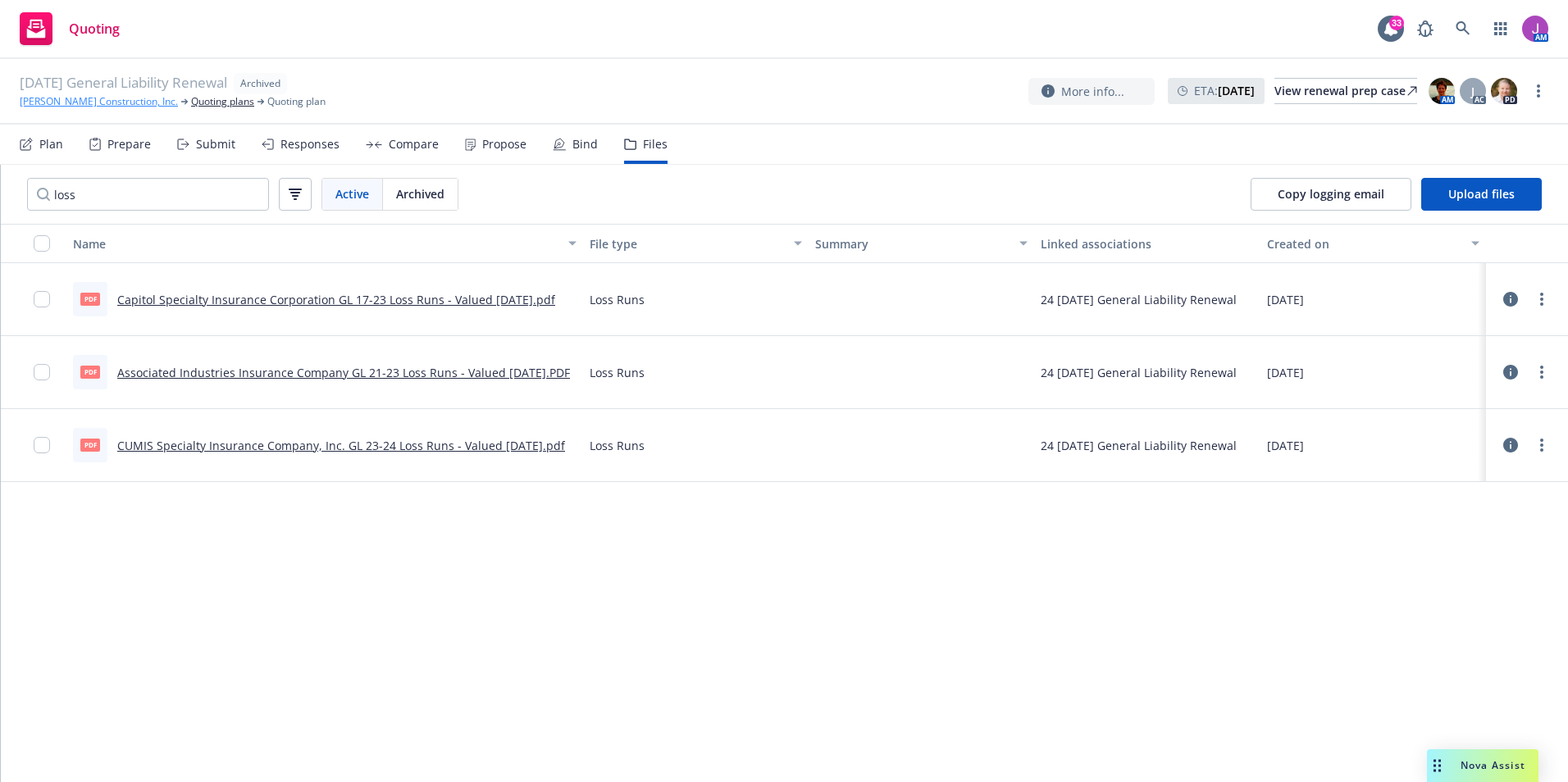
click at [60, 105] on link "Alonzo Construction, Inc." at bounding box center [99, 101] width 158 height 15
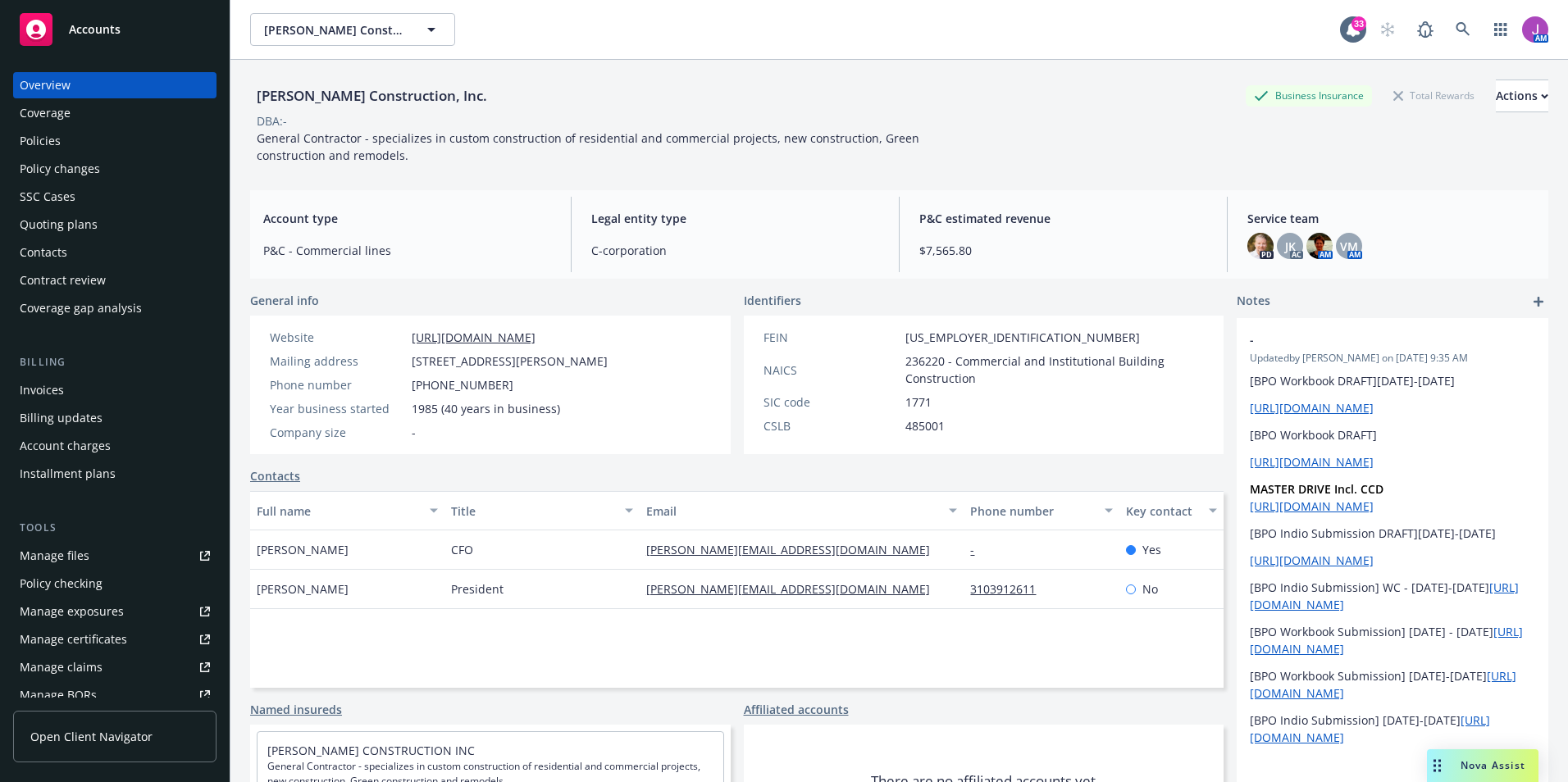
click at [21, 127] on div "Overview Coverage Policies Policy changes SSC Cases Quoting plans Contacts Cont…" at bounding box center [114, 197] width 203 height 249
click at [31, 139] on div "Policies" at bounding box center [40, 141] width 41 height 27
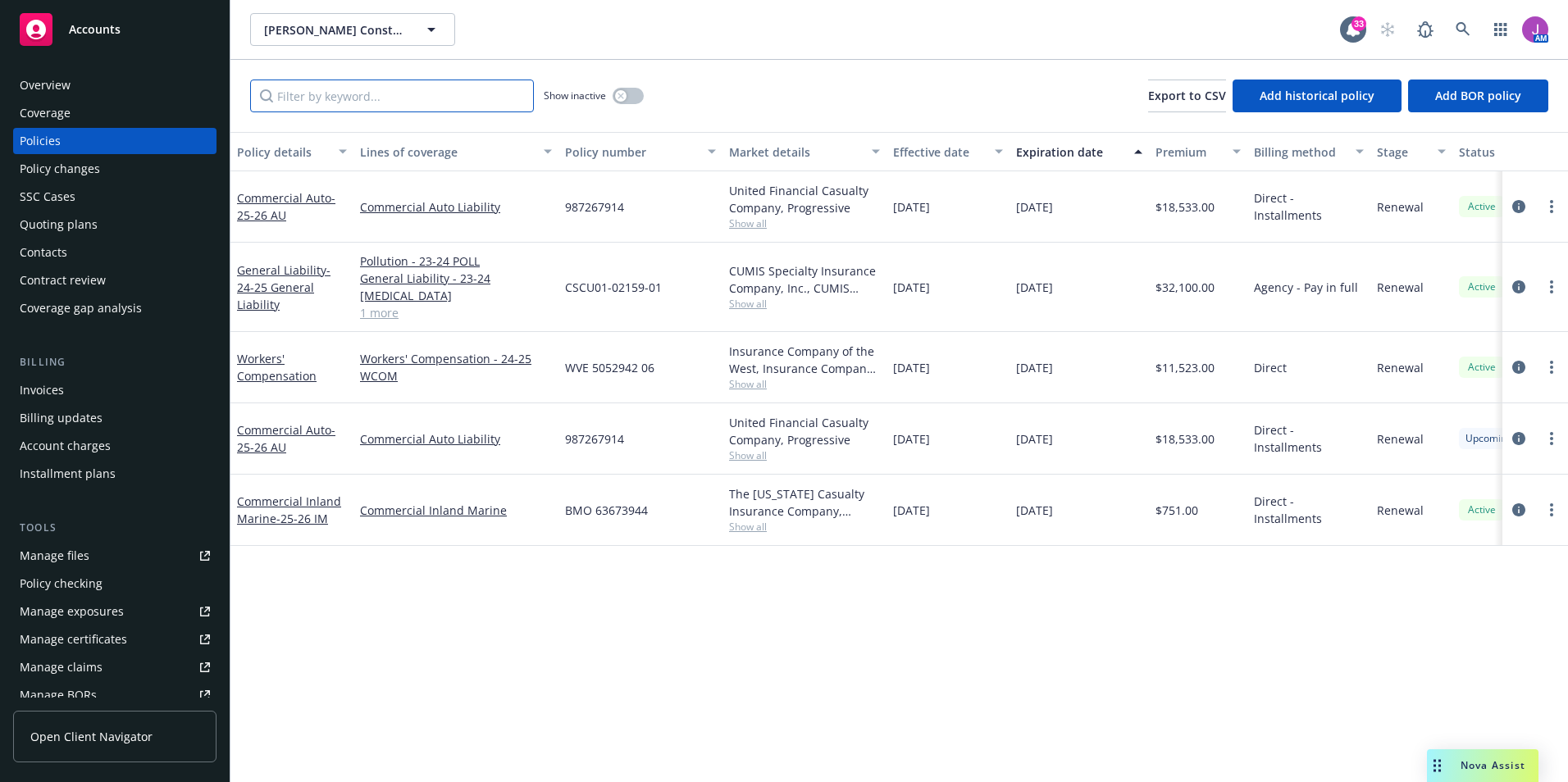
click at [347, 97] on input "Filter by keyword..." at bounding box center [392, 95] width 284 height 33
paste input "AES1200860-01"
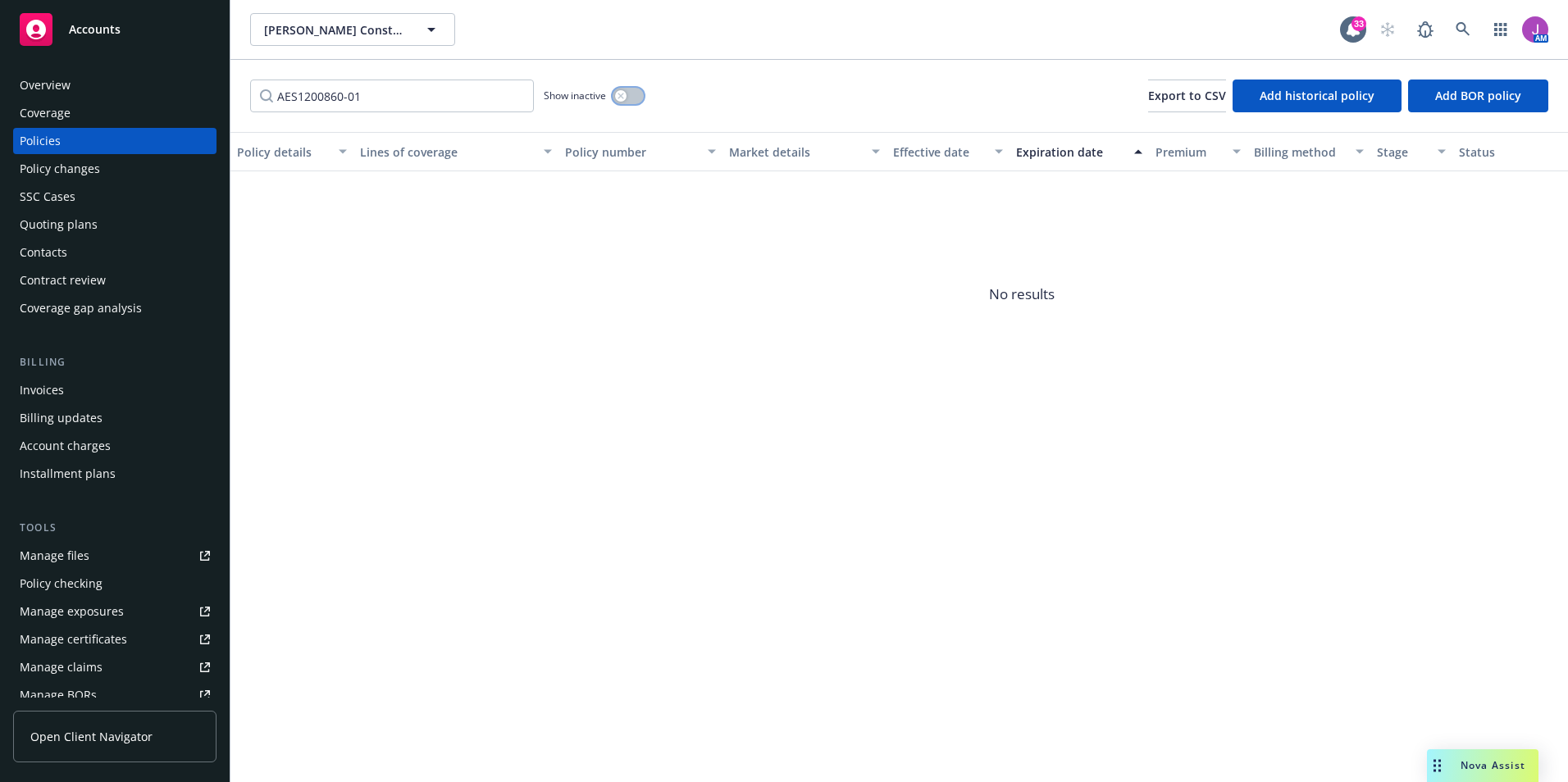
click at [613, 96] on button "button" at bounding box center [628, 96] width 31 height 17
click at [346, 96] on input "AES1200860-01" at bounding box center [392, 95] width 284 height 33
drag, startPoint x: 298, startPoint y: 93, endPoint x: 528, endPoint y: 83, distance: 230.2
click at [528, 83] on input "AES120086001" at bounding box center [392, 95] width 284 height 33
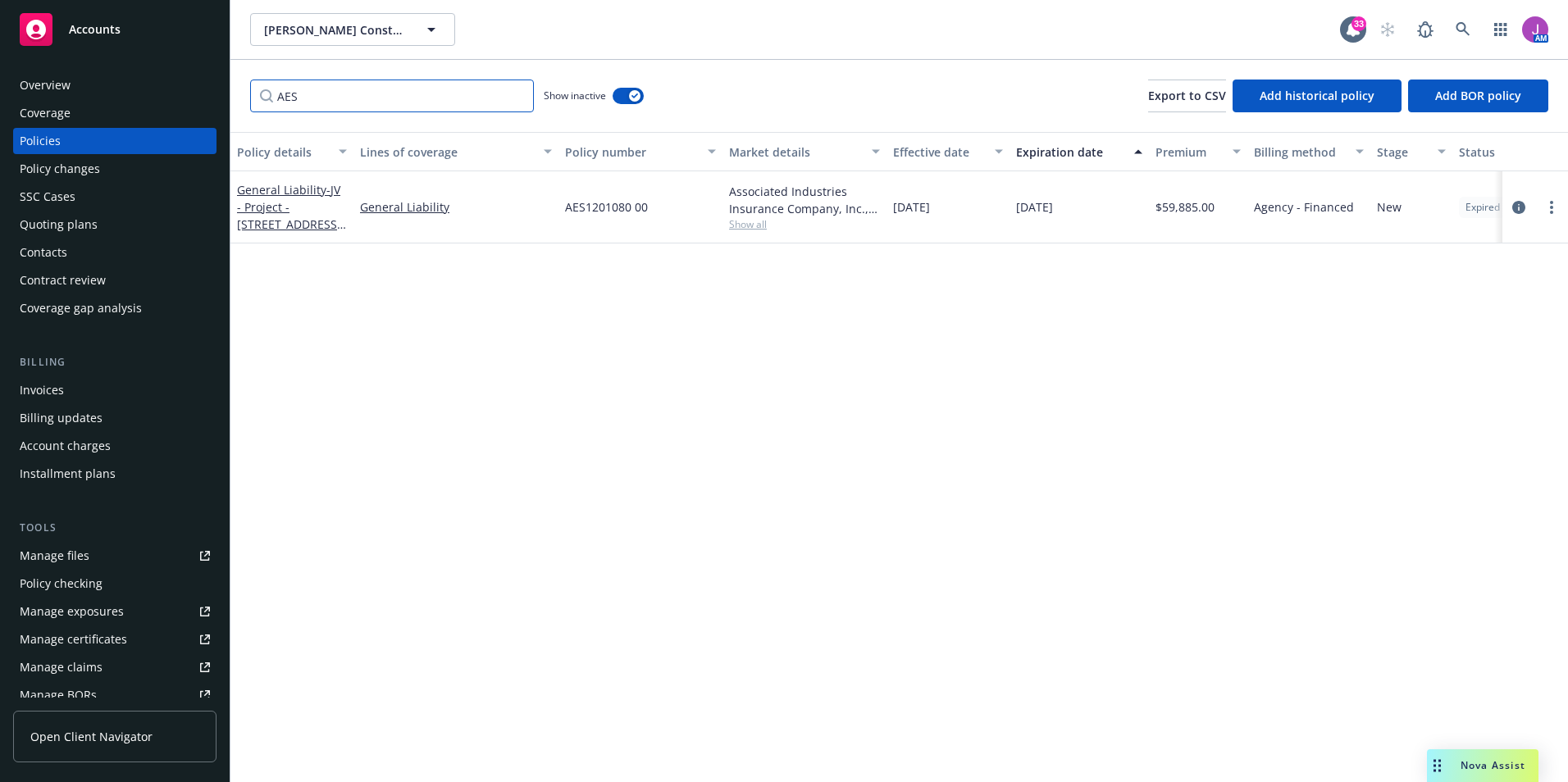
type input "AES"
drag, startPoint x: 324, startPoint y: 94, endPoint x: 216, endPoint y: 87, distance: 108.2
click at [216, 87] on div "Accounts Overview Coverage Policies Policy changes SSC Cases Quoting plans Cont…" at bounding box center [784, 391] width 1568 height 782
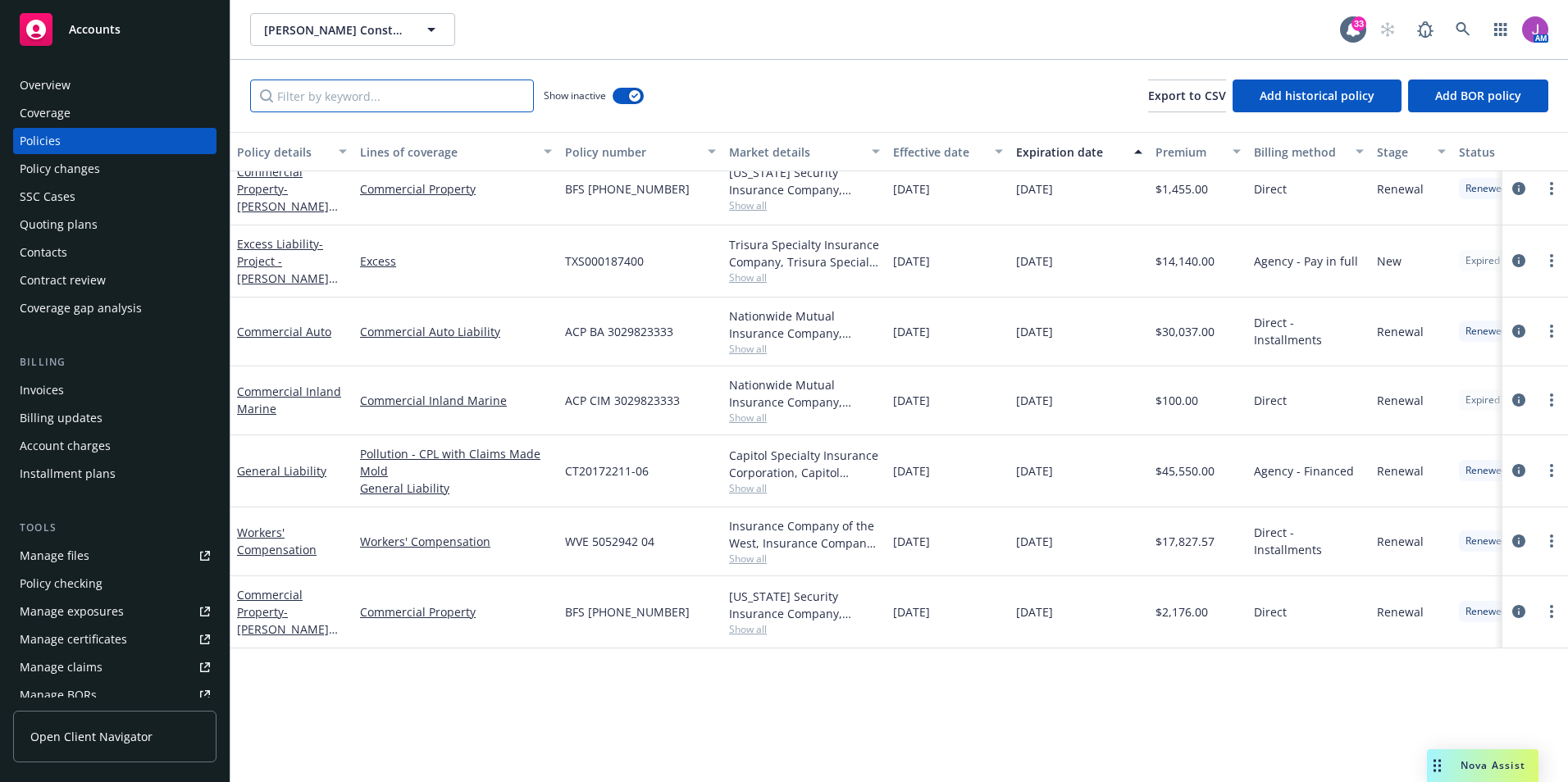
scroll to position [1160, 0]
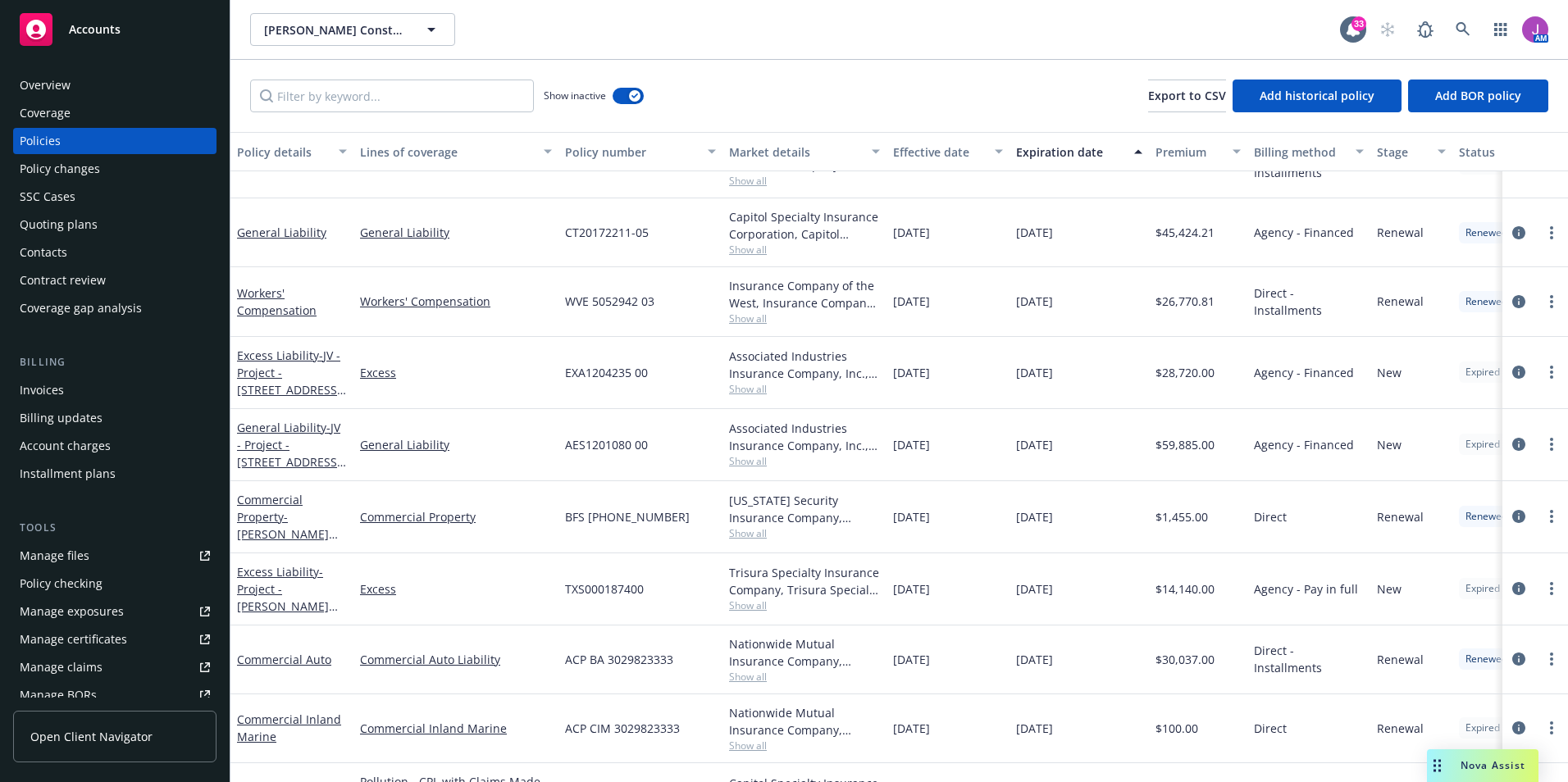
click at [61, 217] on div "Quoting plans" at bounding box center [58, 225] width 78 height 27
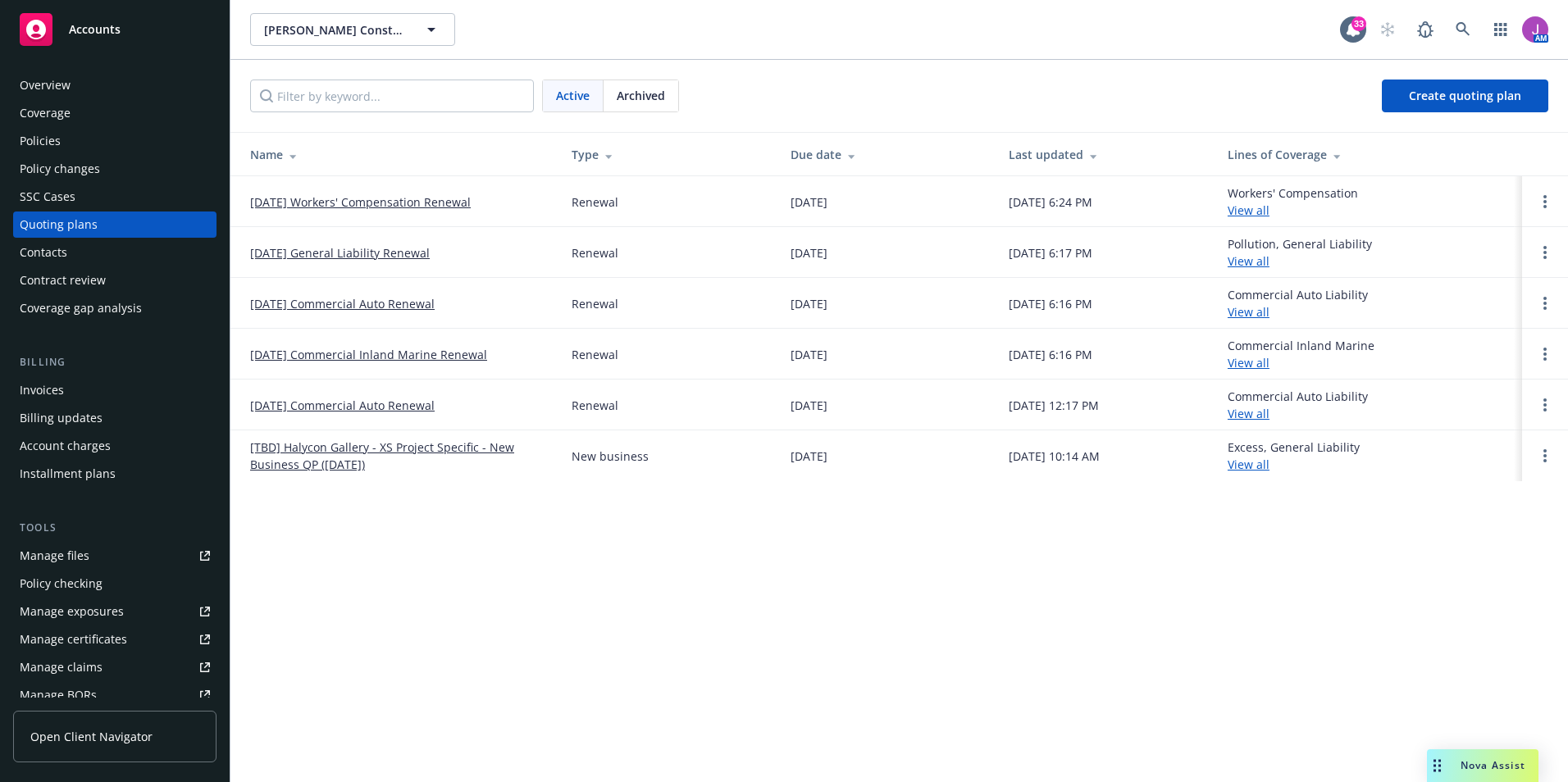
click at [336, 248] on link "[DATE] General Liability Renewal" at bounding box center [340, 252] width 179 height 17
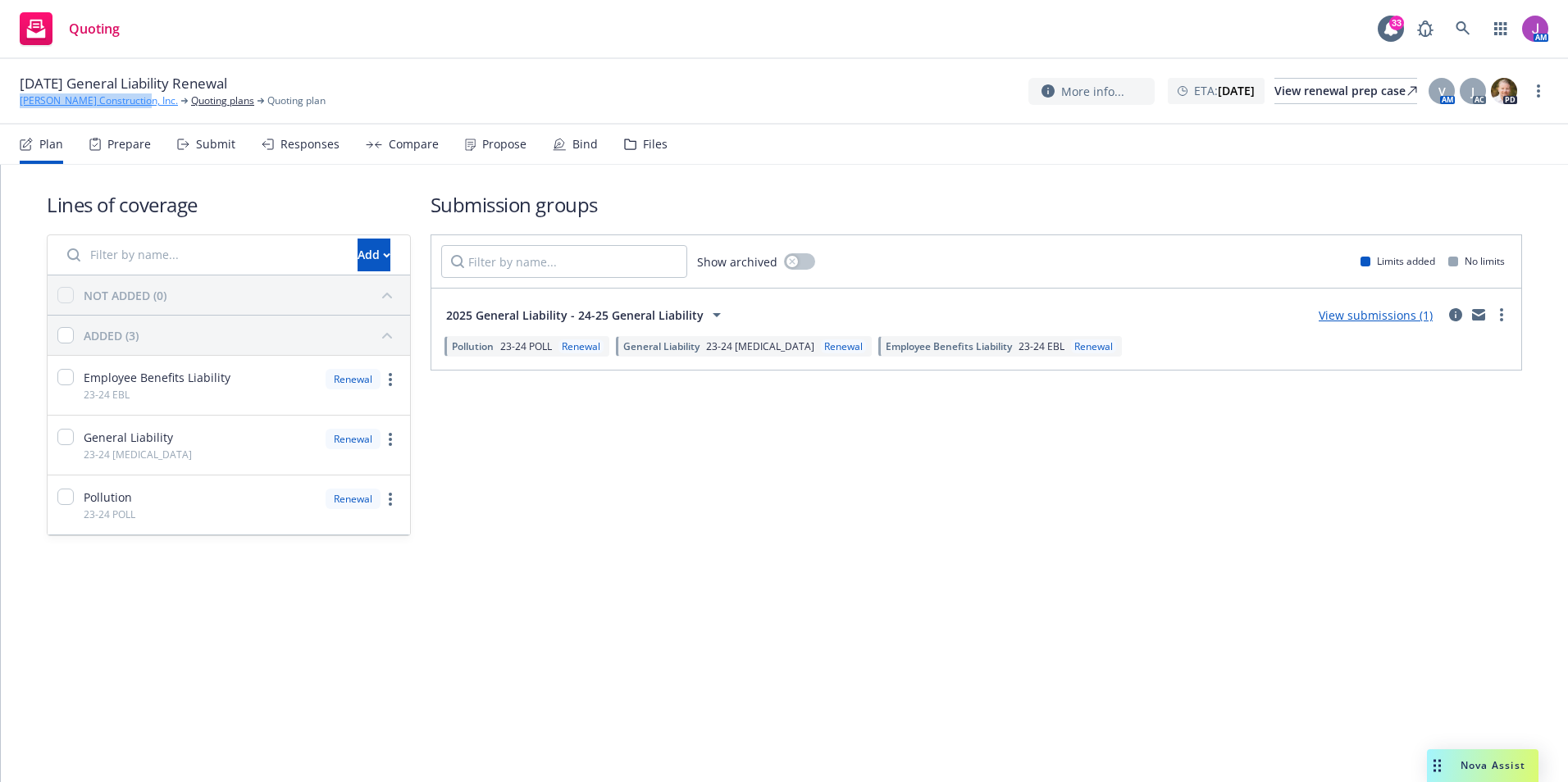
drag, startPoint x: 12, startPoint y: 98, endPoint x: 134, endPoint y: 106, distance: 122.3
click at [134, 106] on div "[DATE] General [PERSON_NAME] Construction, Inc. Quoting plans Quoting plan More…" at bounding box center [784, 92] width 1568 height 65
copy link "[PERSON_NAME] Construction, Inc."
click at [642, 147] on div "Files" at bounding box center [654, 144] width 25 height 13
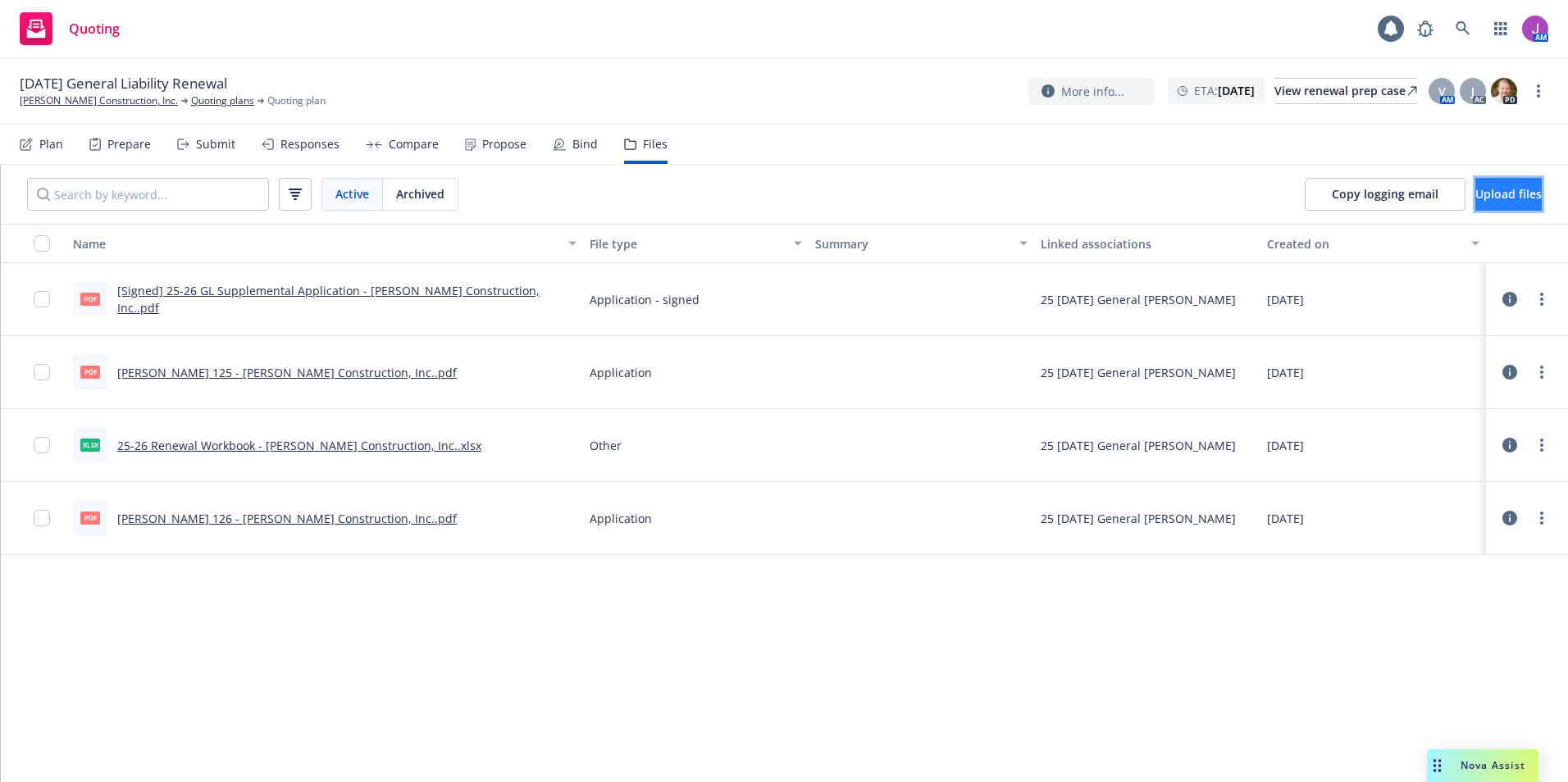
click at [1475, 189] on span "Upload files" at bounding box center [1508, 194] width 66 height 16
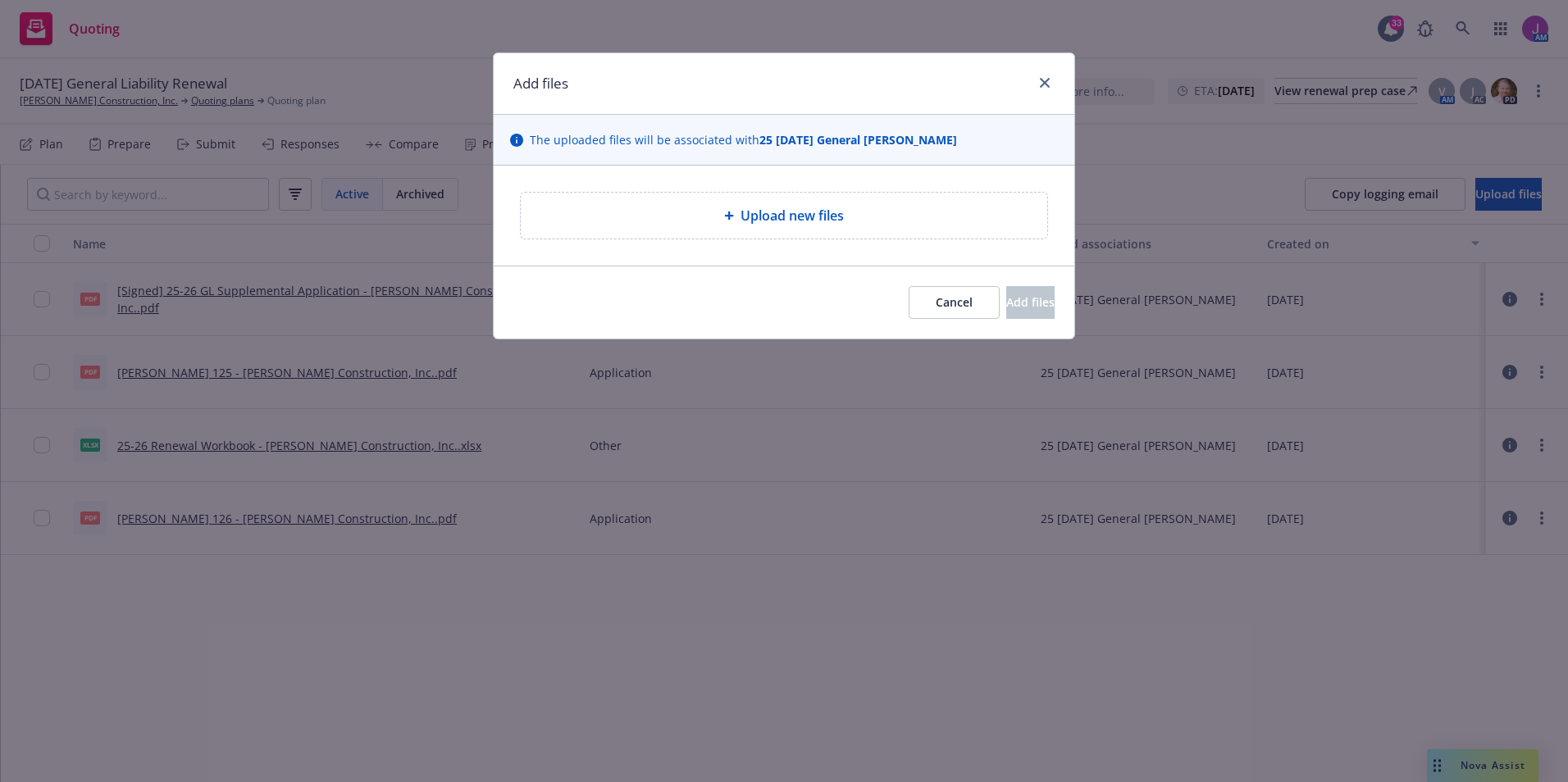
click at [740, 207] on span "Upload new files" at bounding box center [792, 216] width 103 height 20
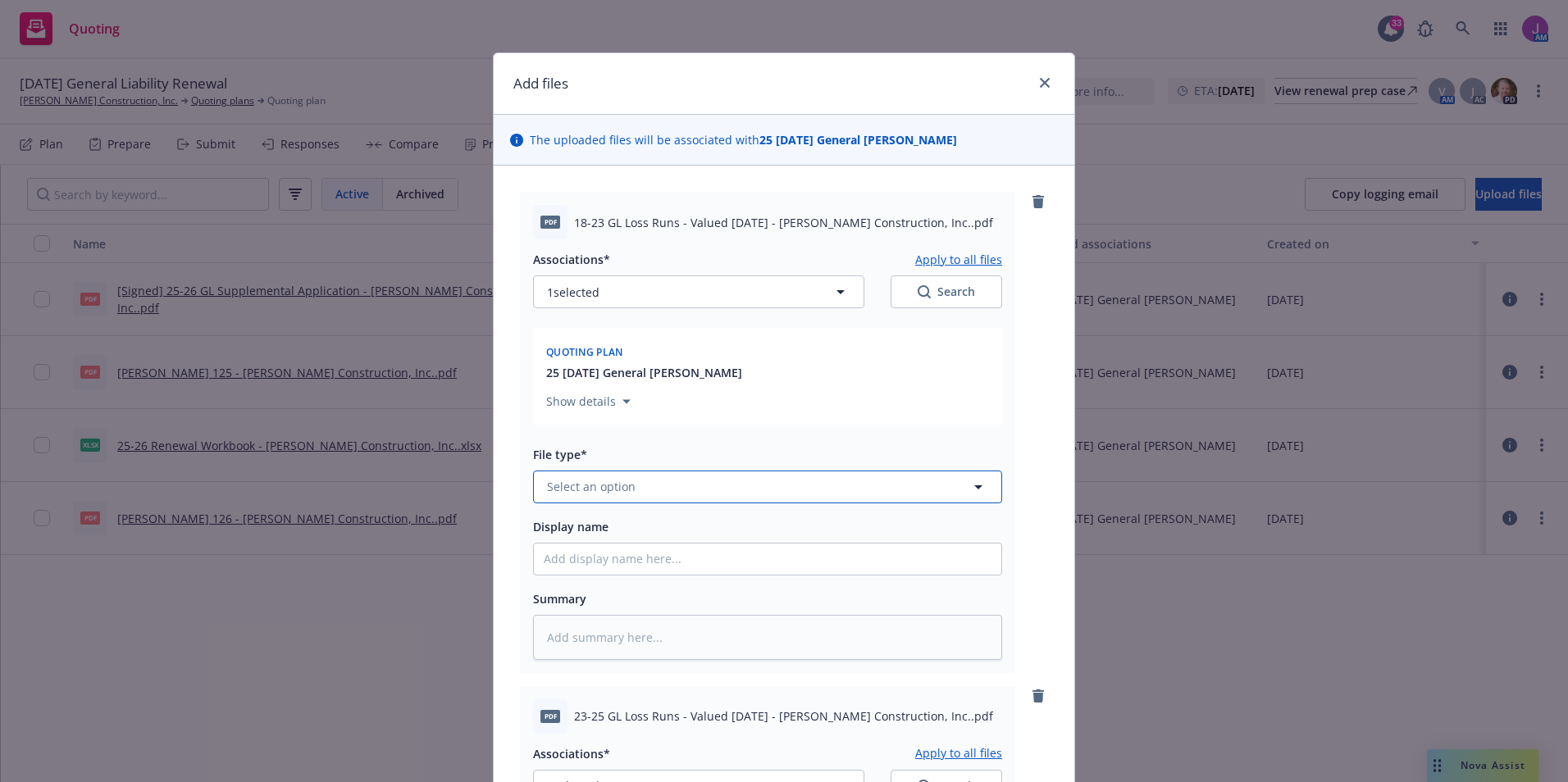
click at [619, 502] on button "Select an option" at bounding box center [767, 486] width 469 height 33
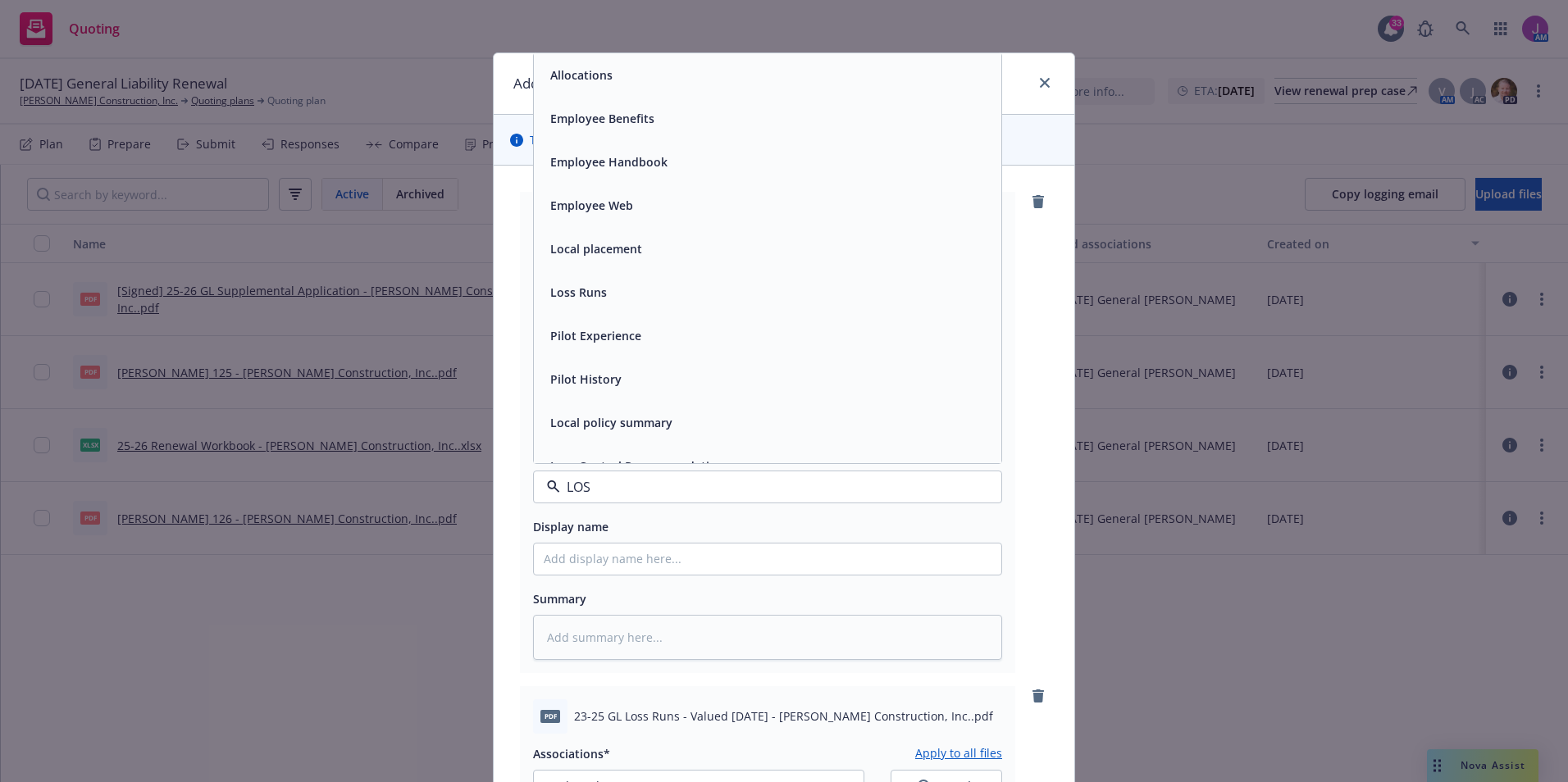
type input "LOSS"
click at [565, 89] on div "Loss Runs" at bounding box center [767, 75] width 467 height 44
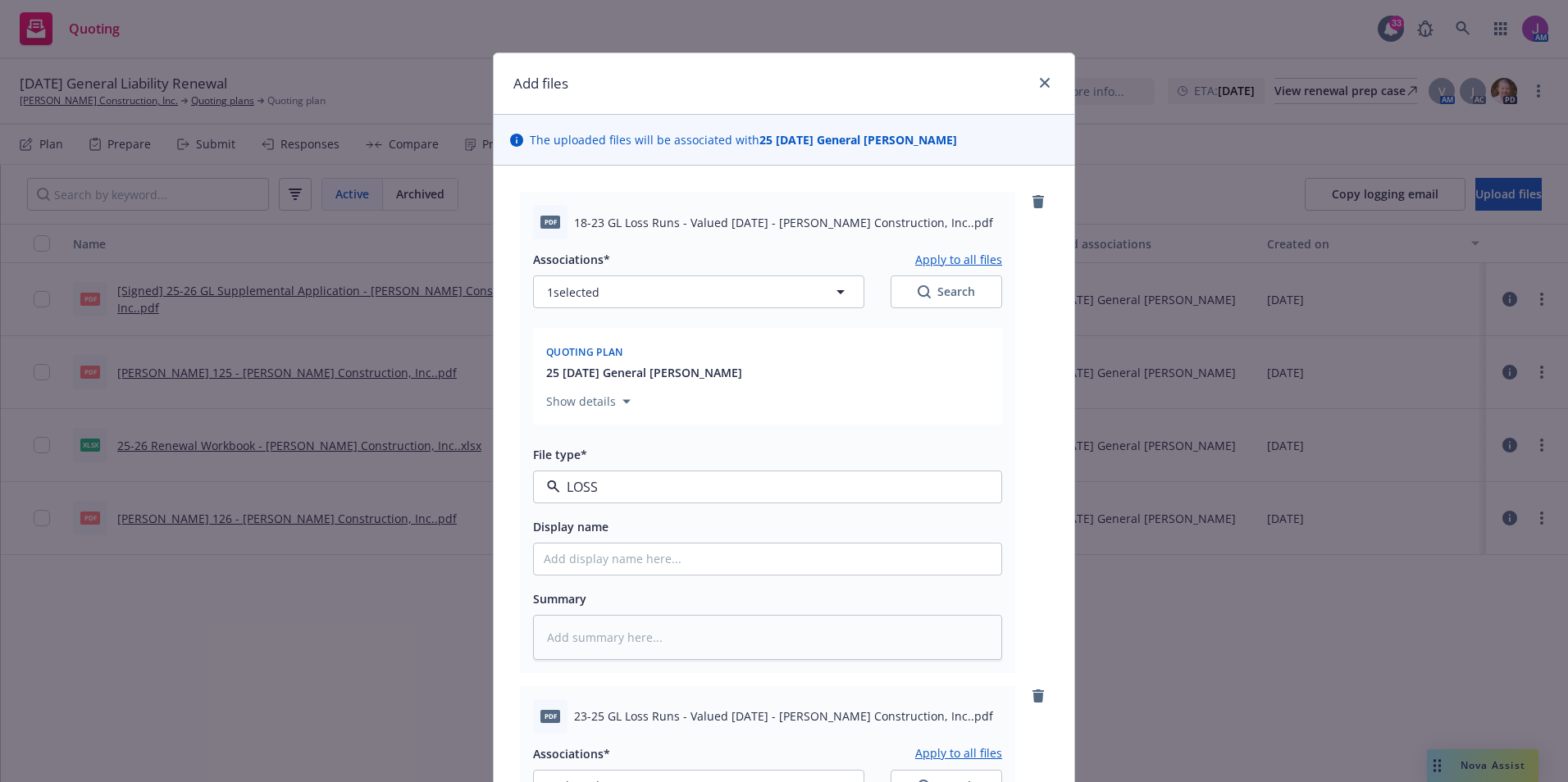
type textarea "x"
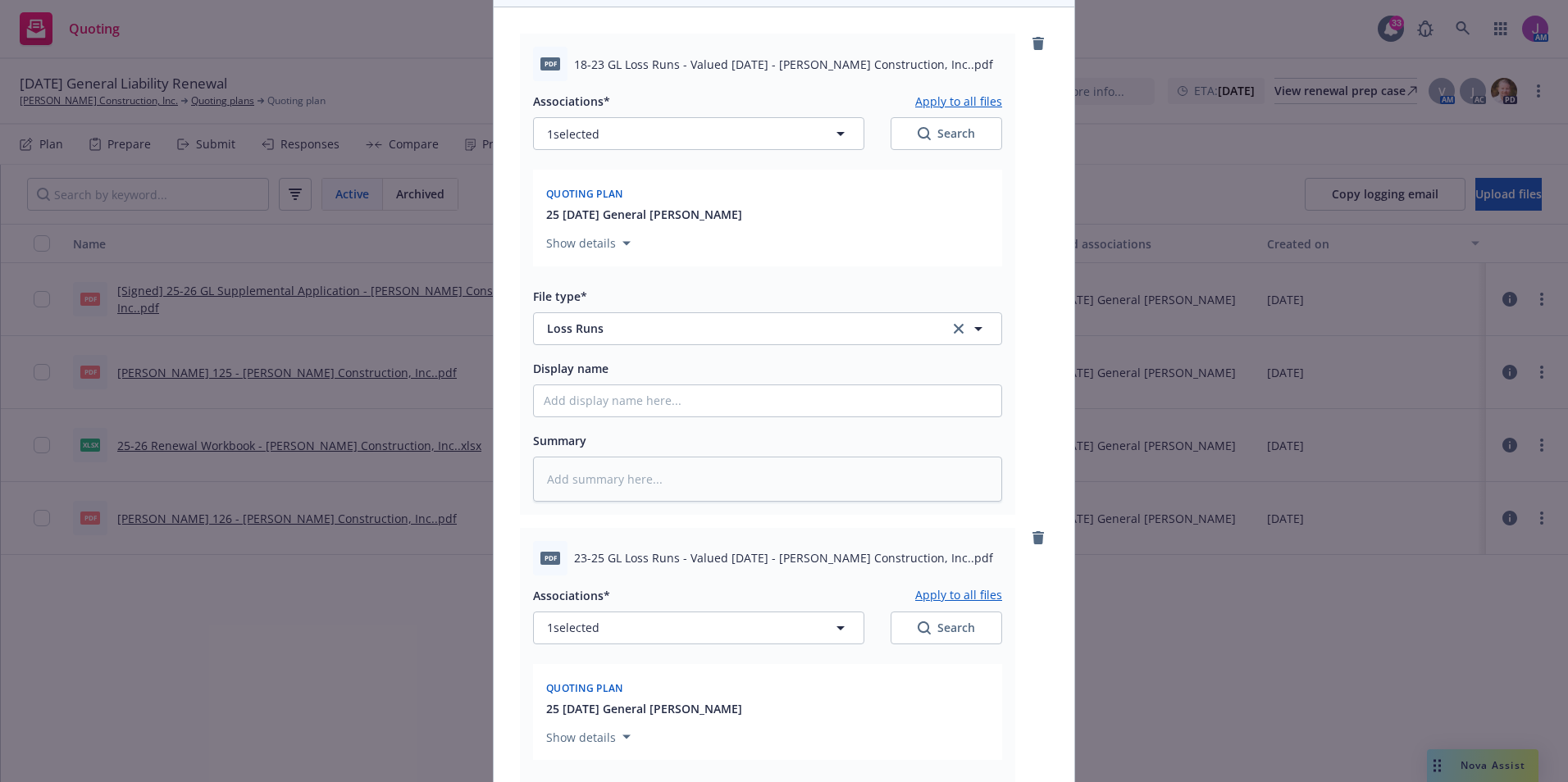
scroll to position [328, 0]
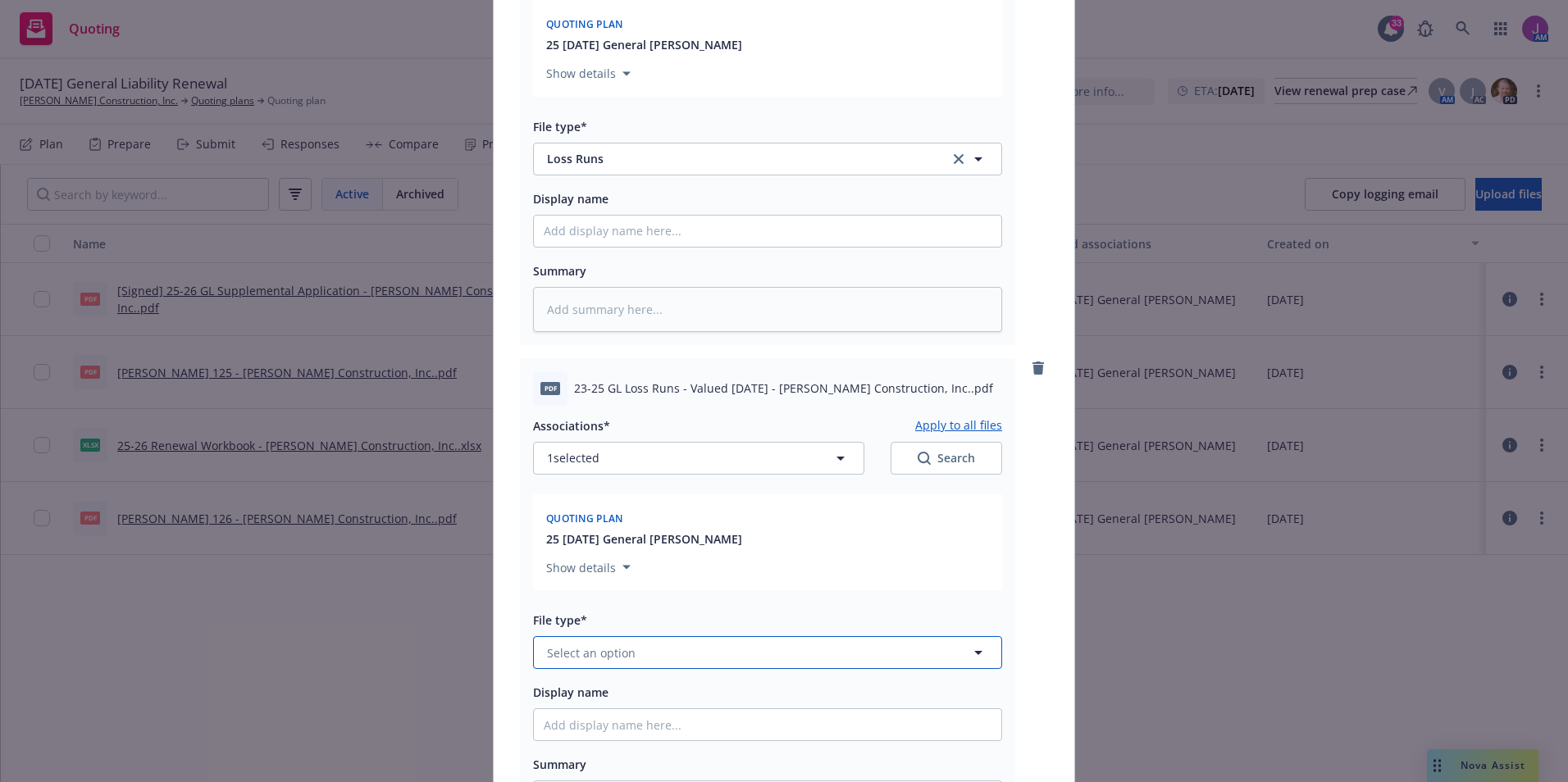
click at [610, 657] on span "Select an option" at bounding box center [590, 652] width 88 height 17
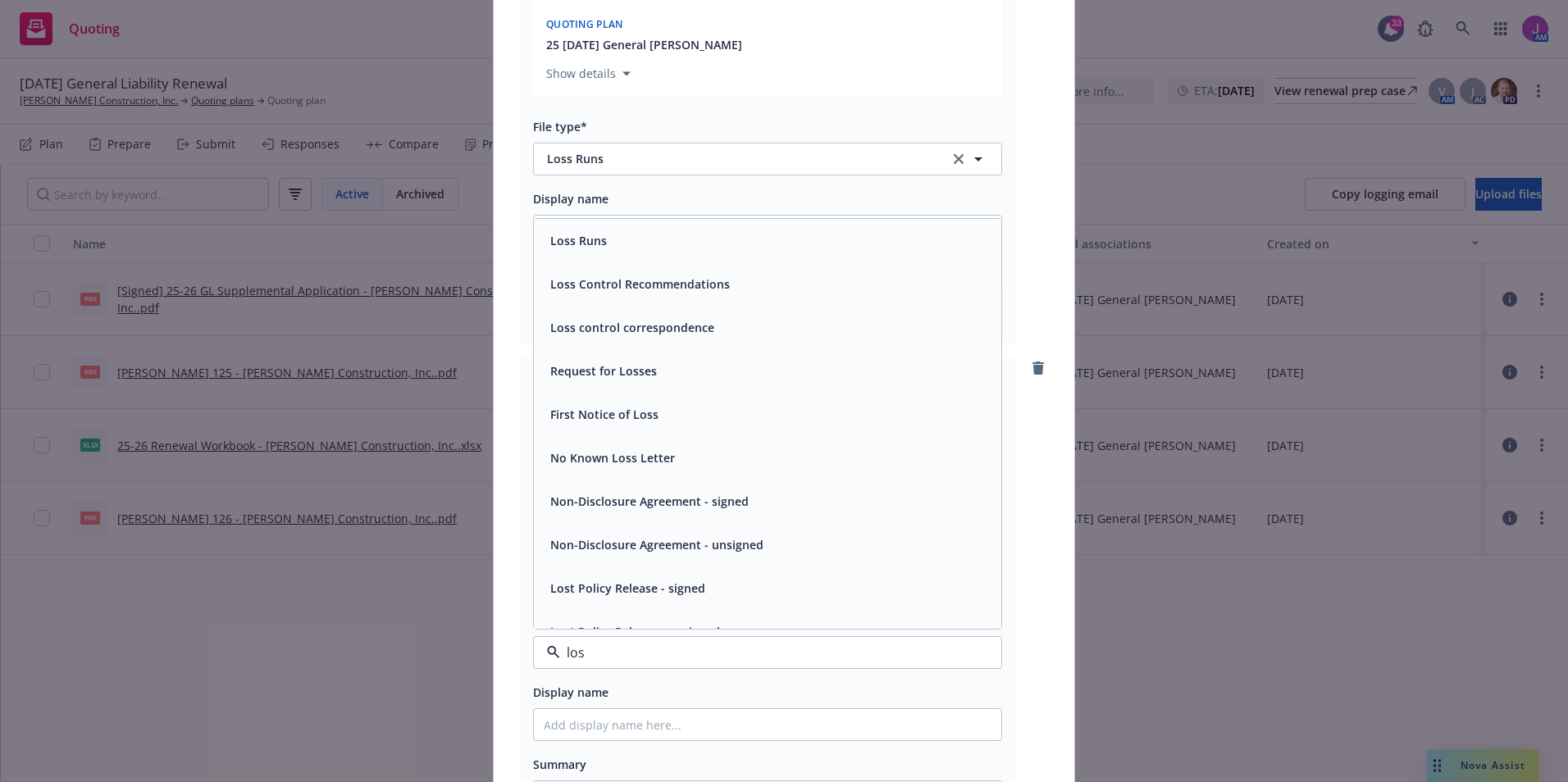
type input "loss"
click at [580, 221] on div "Loss Runs" at bounding box center [767, 241] width 467 height 44
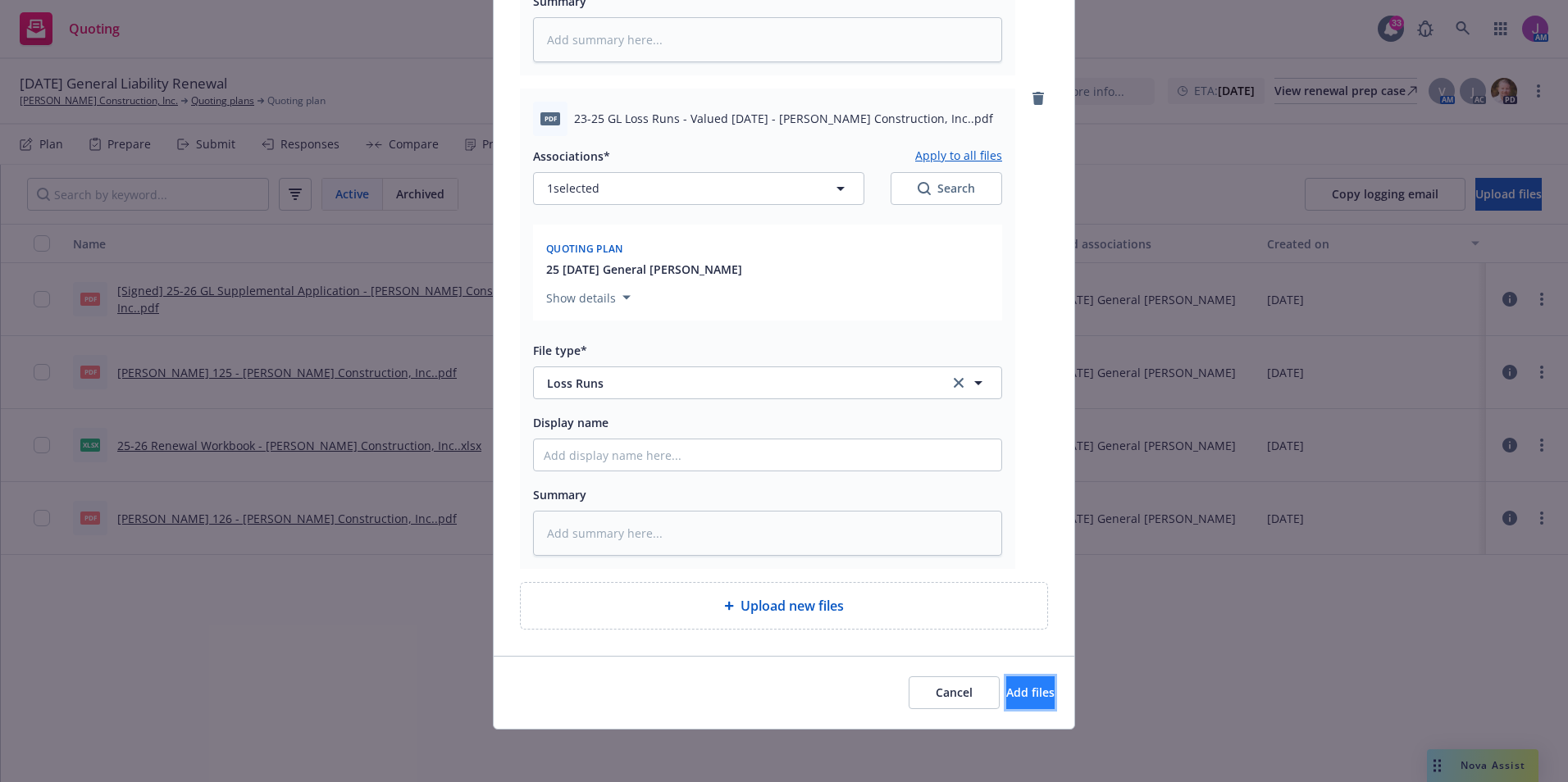
click at [1006, 680] on button "Add files" at bounding box center [1029, 692] width 49 height 33
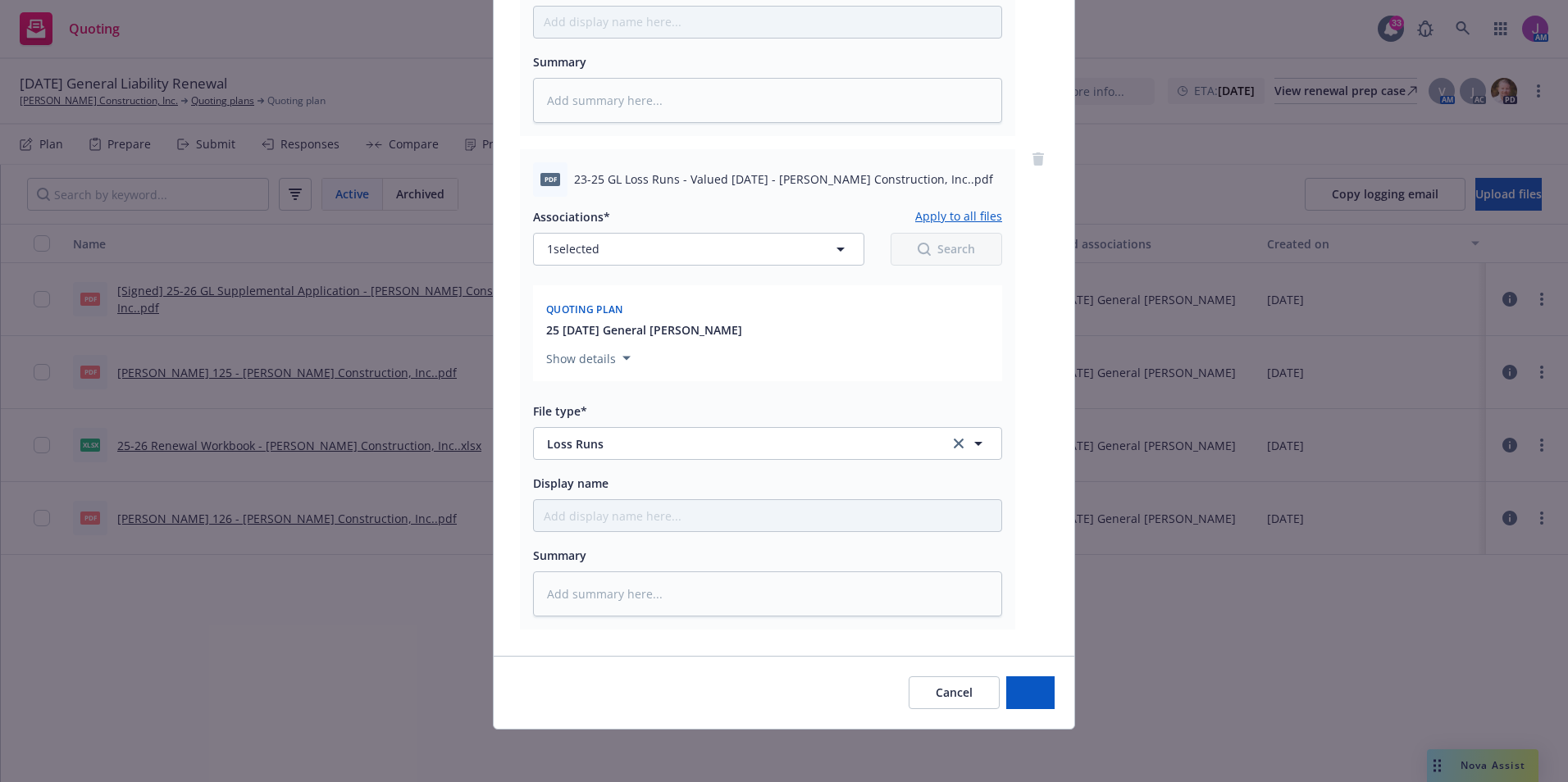
type textarea "x"
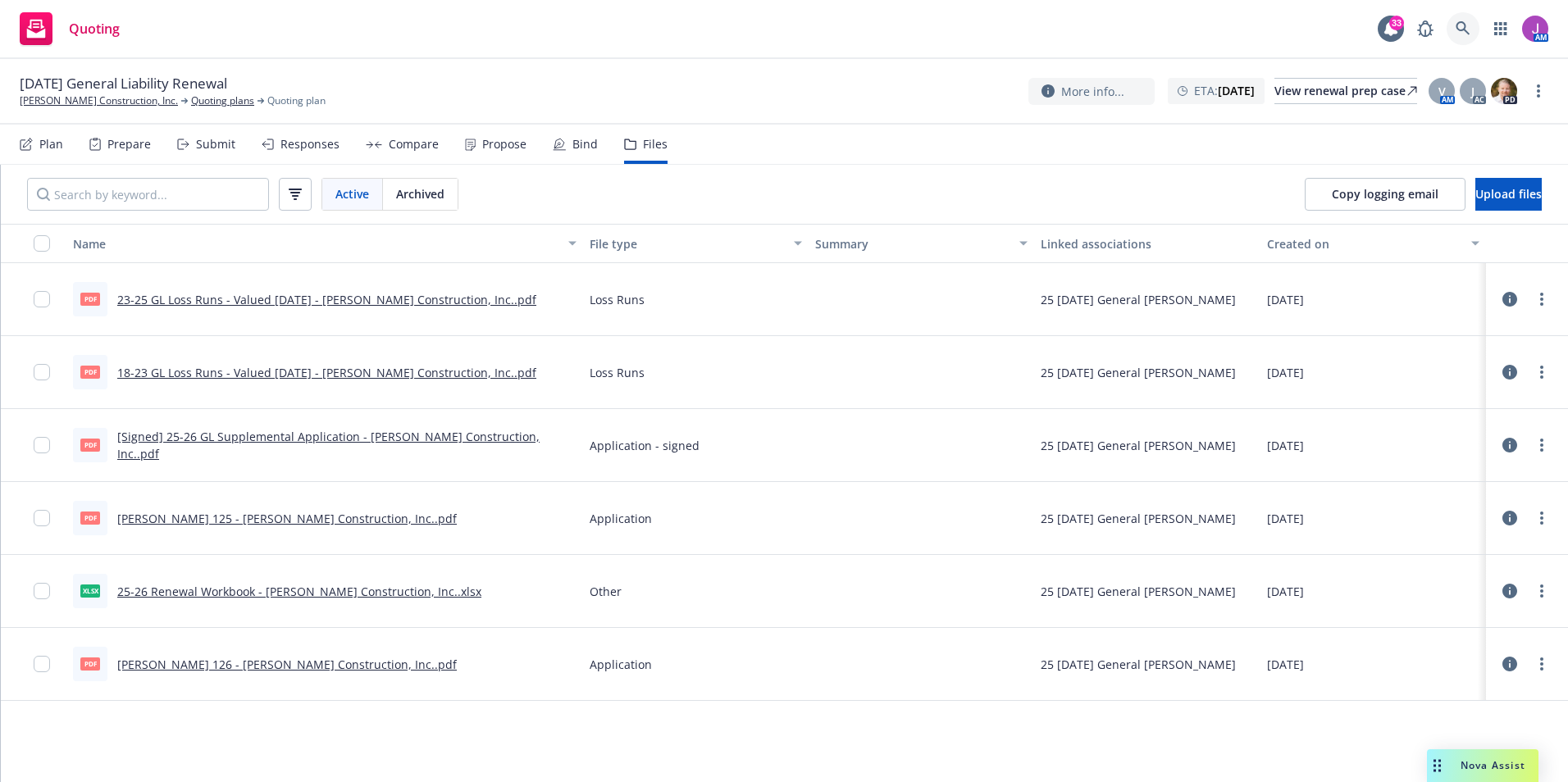
click at [1473, 36] on link at bounding box center [1462, 28] width 33 height 33
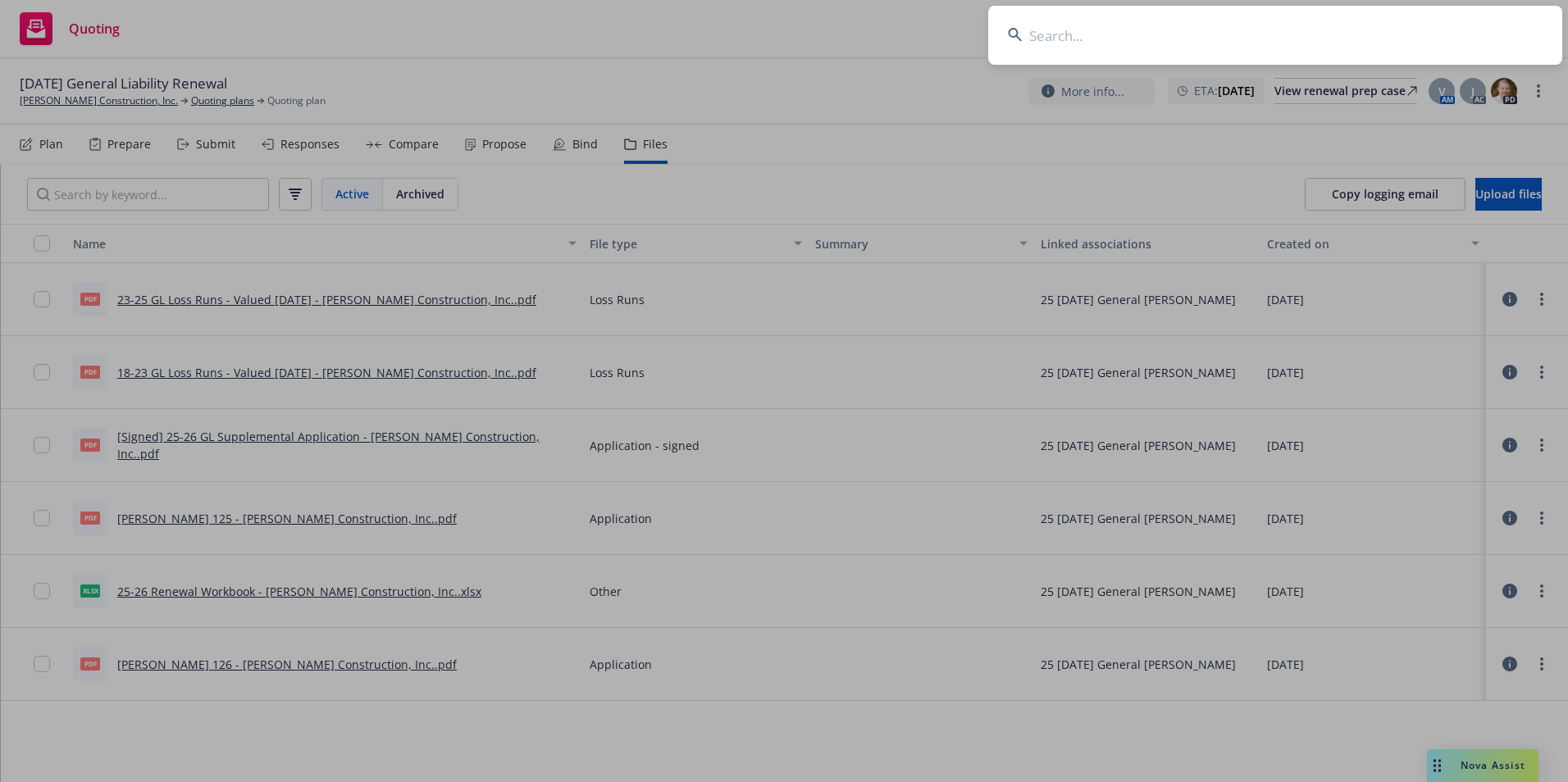
type input "m"
type input "american land"
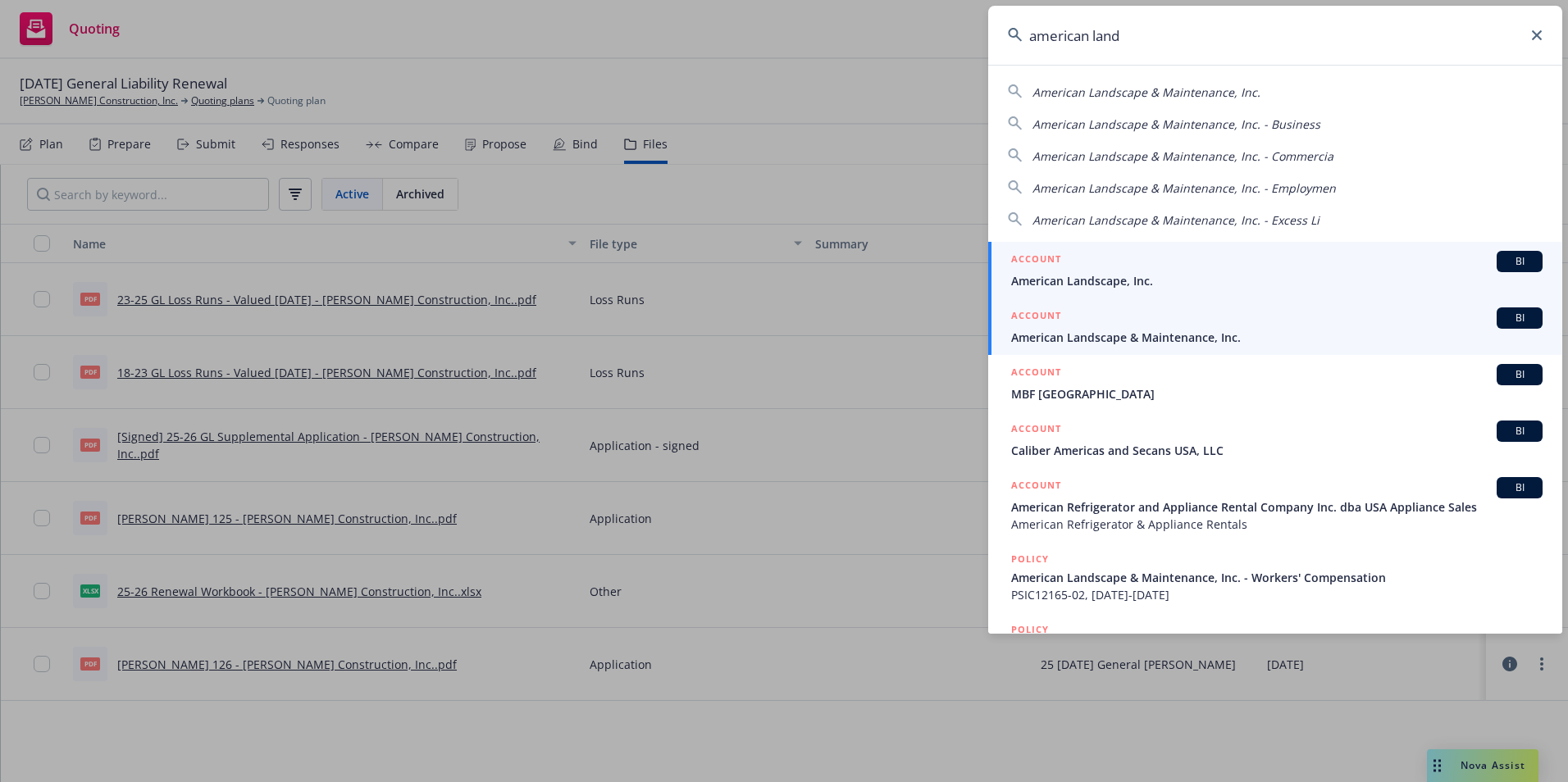
click at [1076, 345] on span "American Landscape & Maintenance, Inc." at bounding box center [1276, 337] width 532 height 17
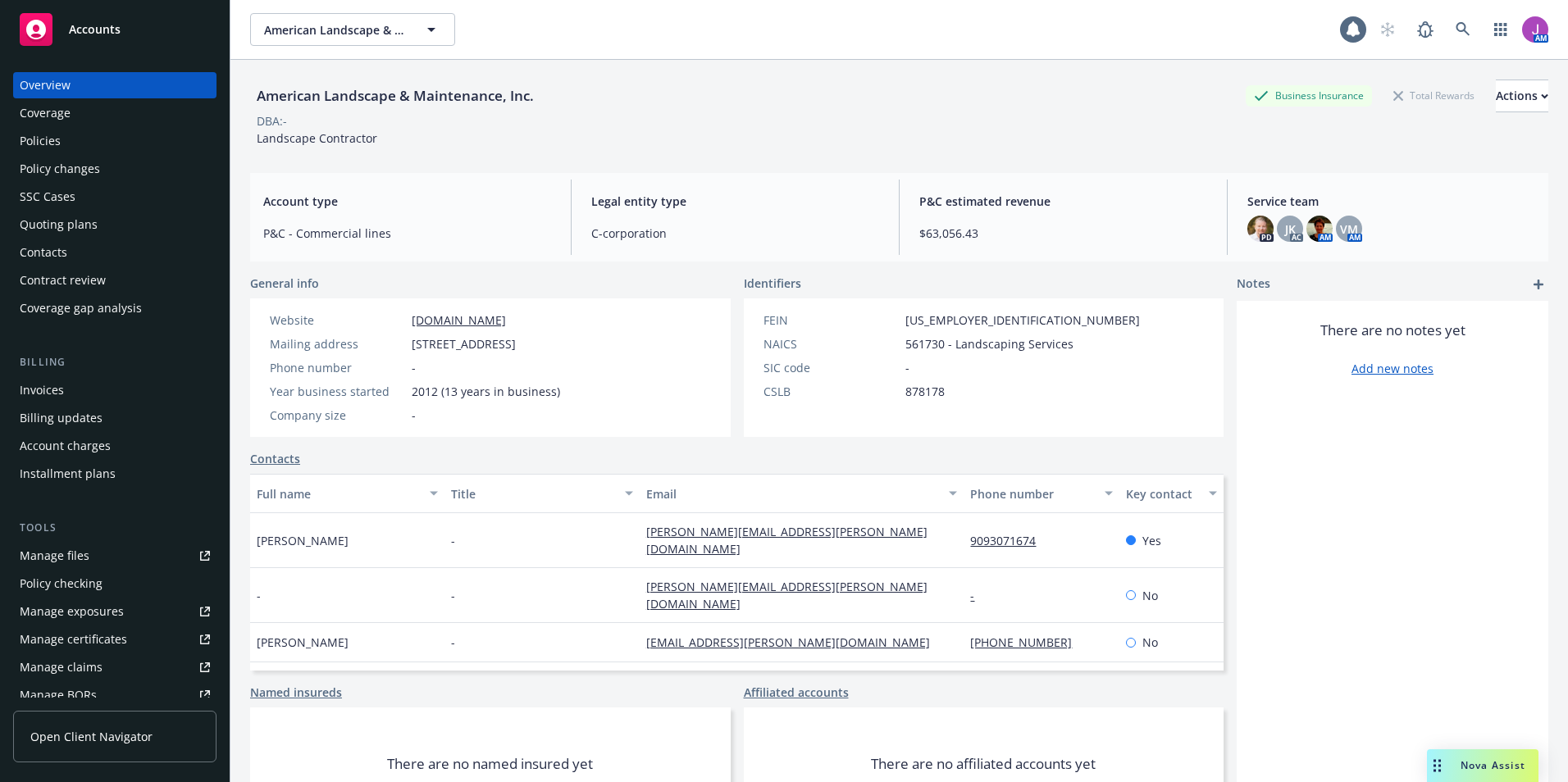
click at [51, 139] on div "Policies" at bounding box center [40, 141] width 41 height 27
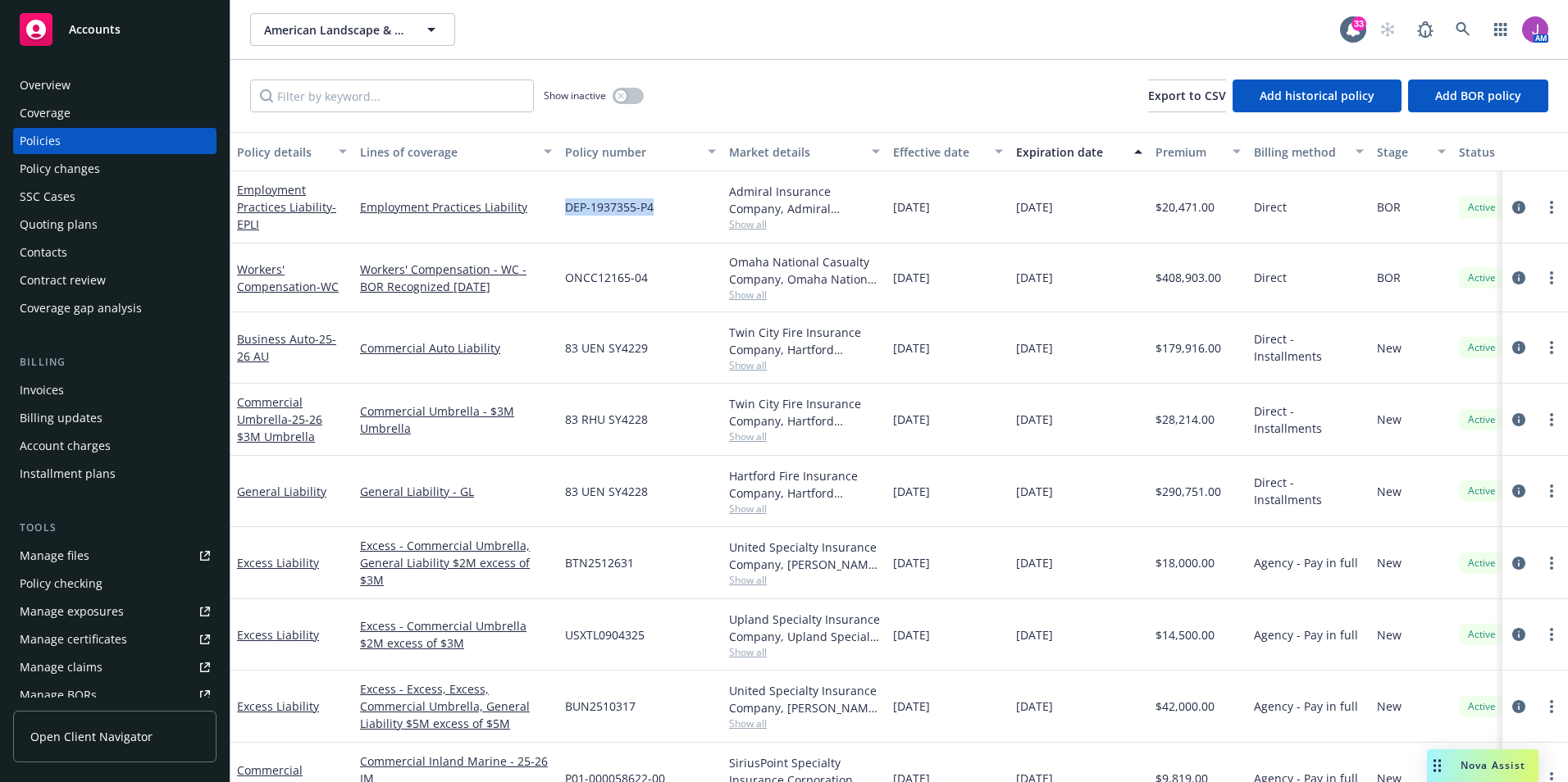
drag, startPoint x: 604, startPoint y: 209, endPoint x: 716, endPoint y: 209, distance: 112.0
click at [716, 209] on div "DEP-1937355-P4" at bounding box center [640, 207] width 164 height 72
copy span "DEP-1937355-P4"
click at [69, 248] on div "Contacts" at bounding box center [115, 252] width 190 height 27
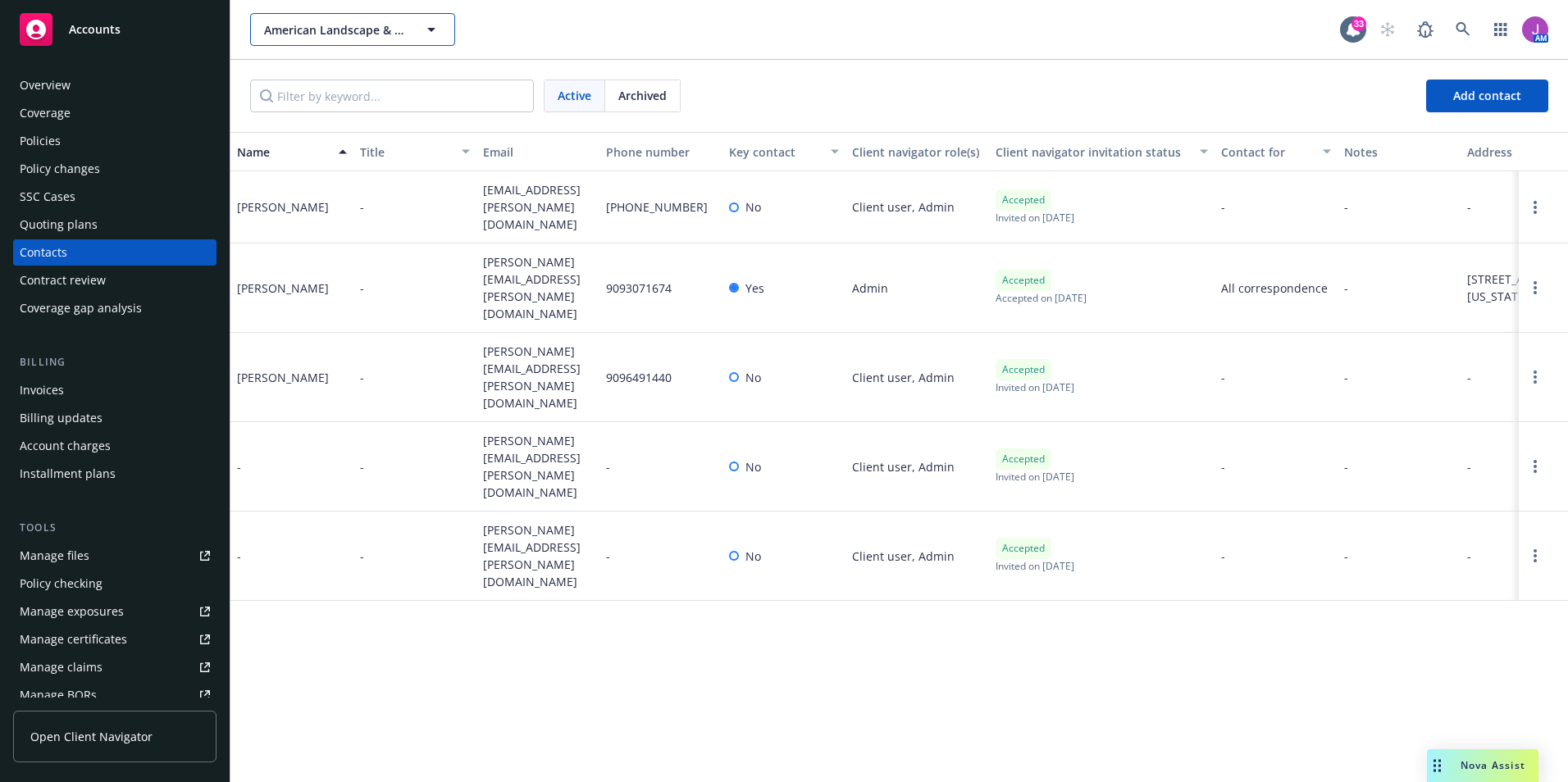
click at [311, 34] on span "American Landscape & Maintenance, Inc." at bounding box center [335, 30] width 142 height 17
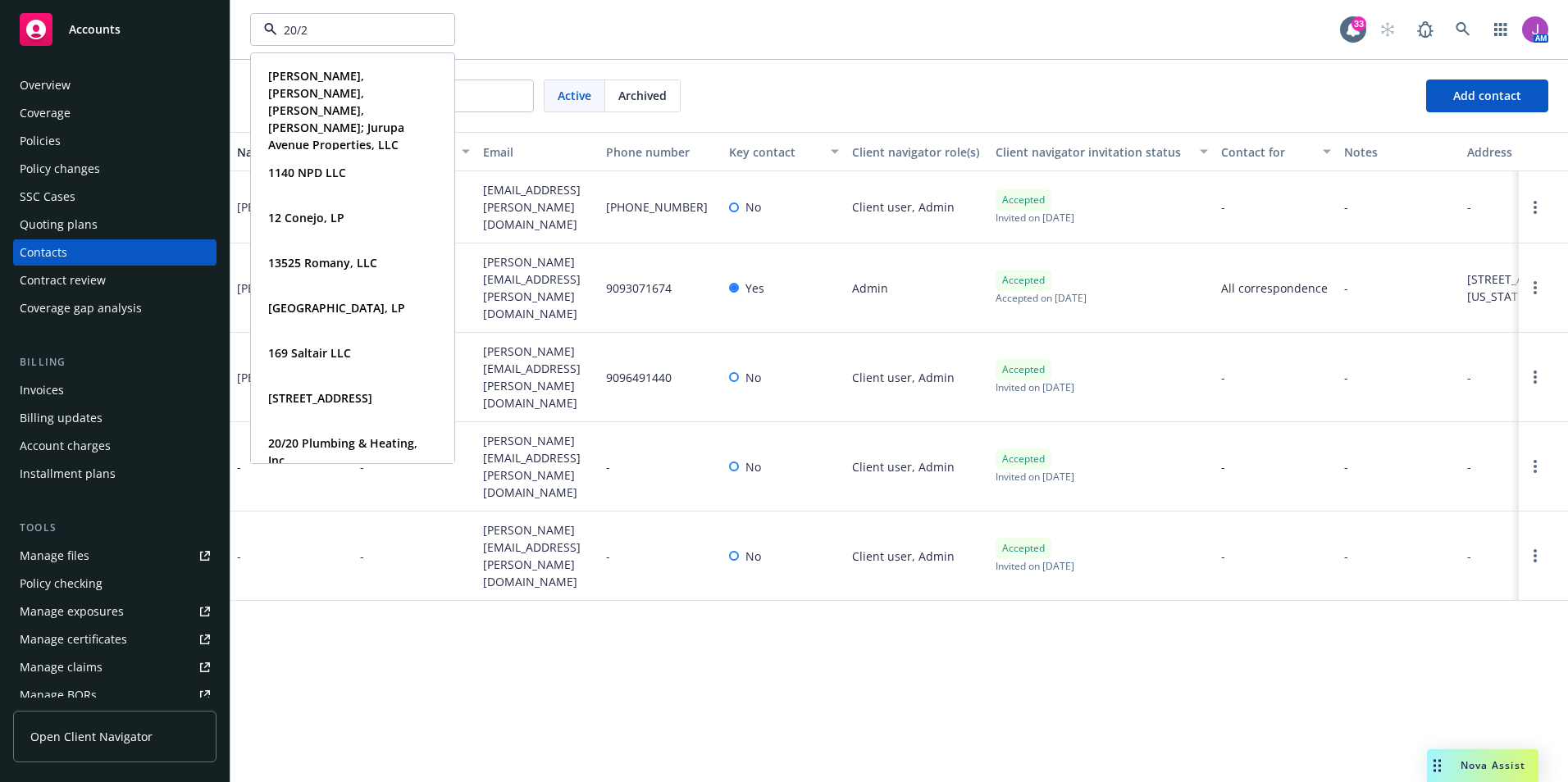
type input "20/20"
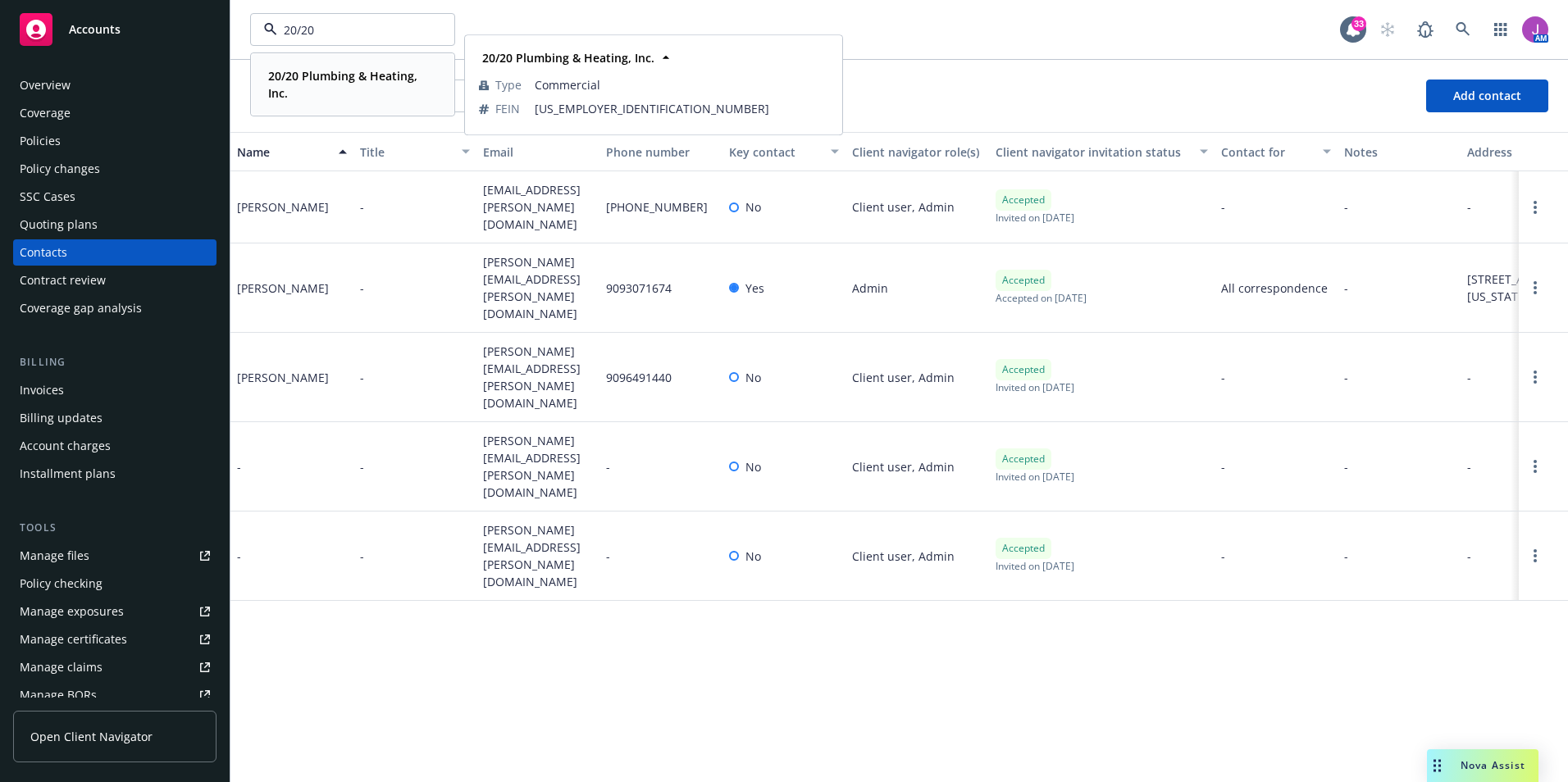
click at [308, 90] on span "20/20 Plumbing & Heating, Inc." at bounding box center [350, 84] width 165 height 35
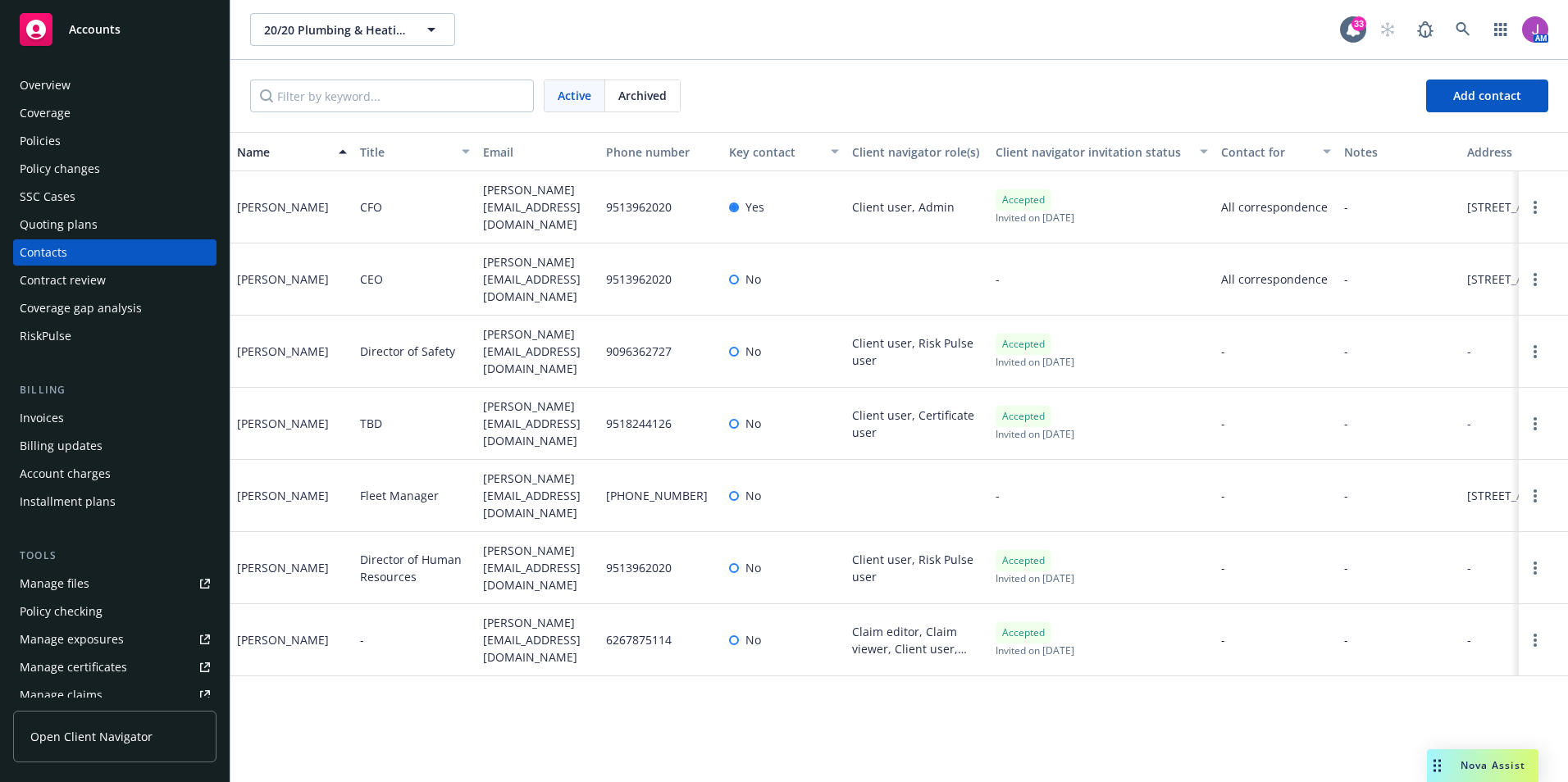
click at [50, 147] on div "Policies" at bounding box center [40, 141] width 41 height 27
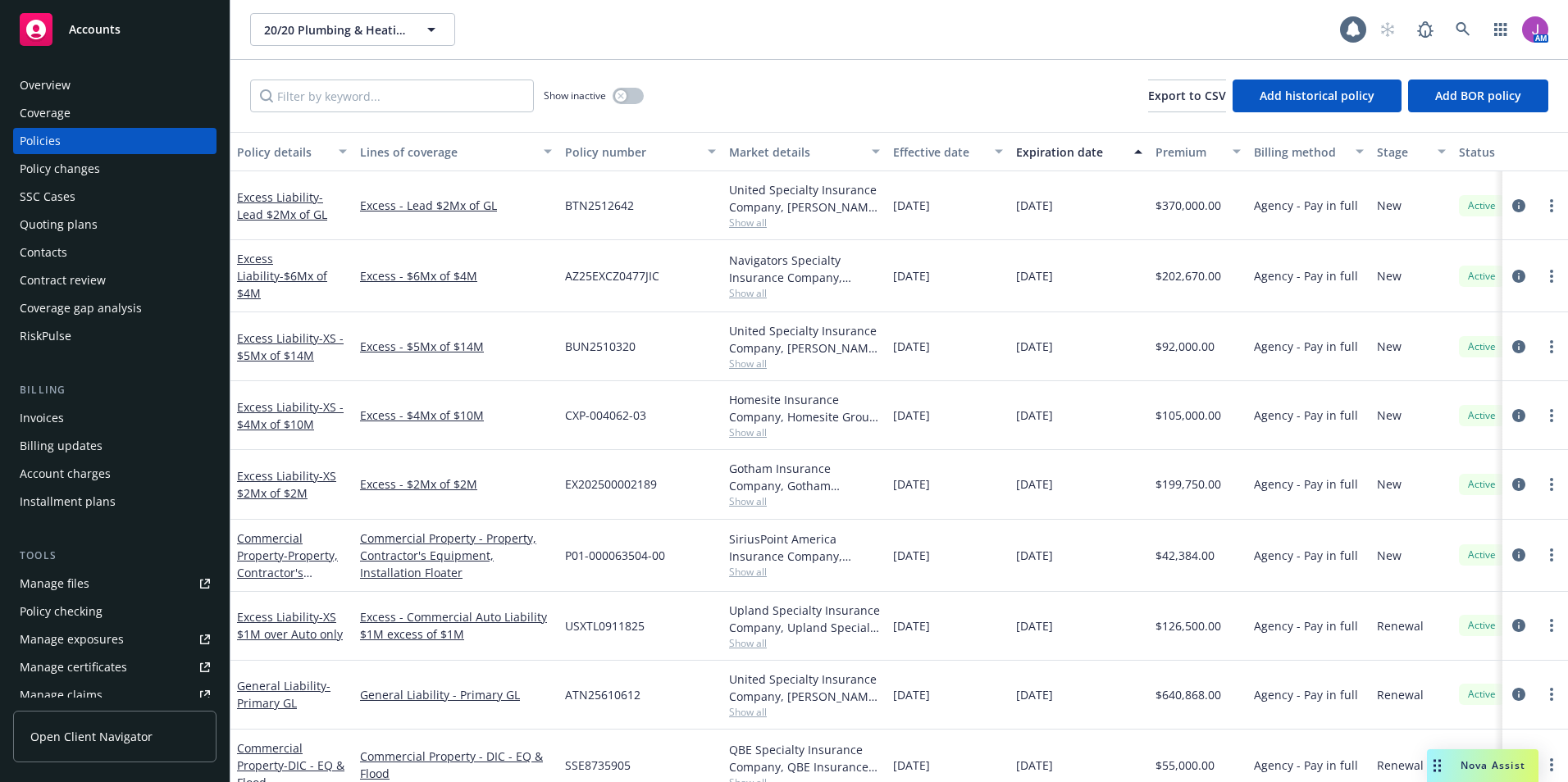
click at [60, 177] on div "Policy changes" at bounding box center [59, 168] width 80 height 27
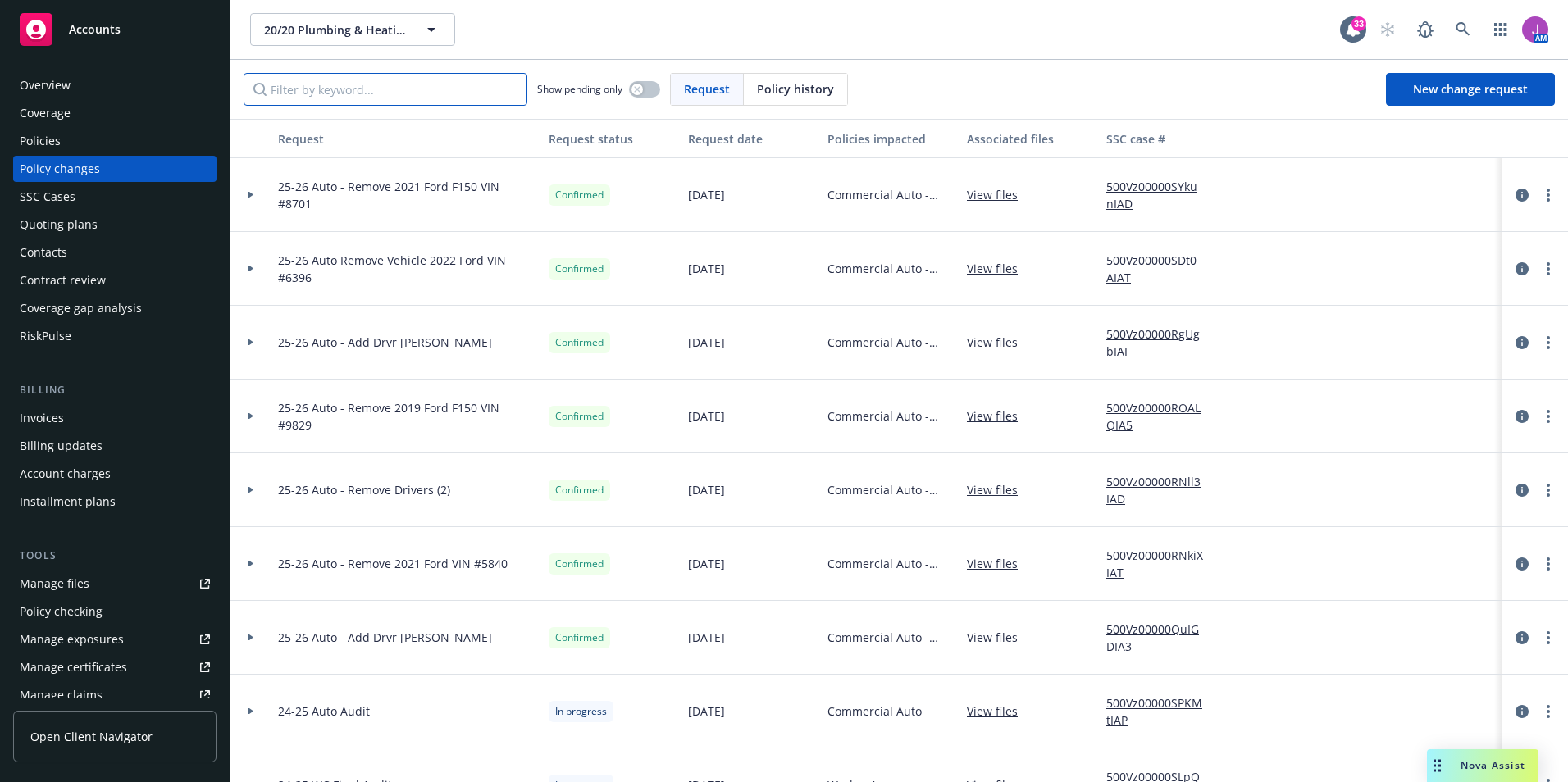
click at [344, 91] on input "Filter by keyword..." at bounding box center [385, 89] width 284 height 33
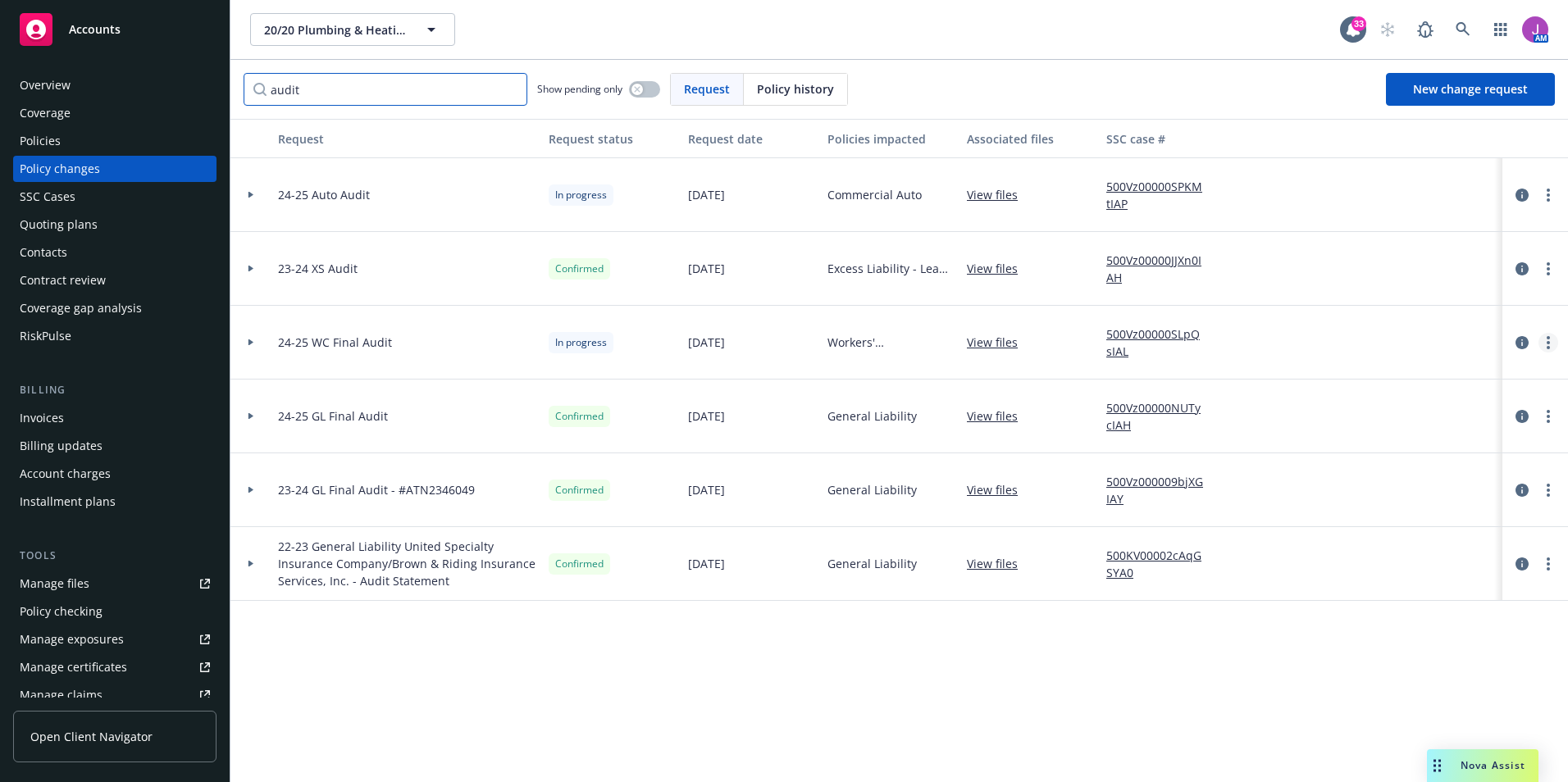
type input "audit"
click at [1554, 346] on link "more" at bounding box center [1548, 342] width 20 height 20
click at [1369, 373] on link "Copy logging email" at bounding box center [1417, 376] width 281 height 33
click at [1542, 197] on link "more" at bounding box center [1548, 195] width 20 height 20
click at [1390, 229] on link "Copy logging email" at bounding box center [1417, 229] width 281 height 33
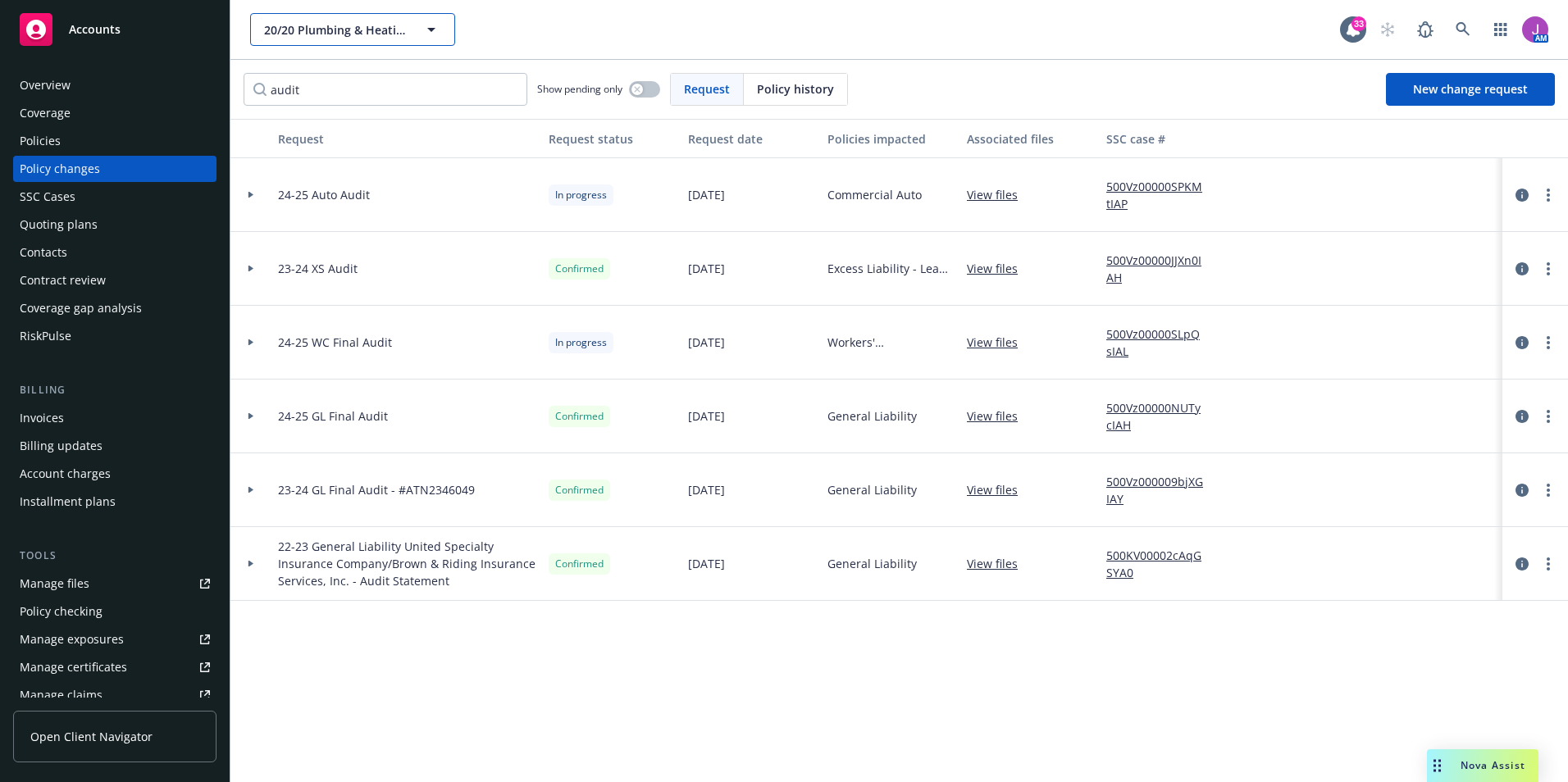
click at [306, 33] on span "20/20 Plumbing & Heating, Inc." at bounding box center [335, 30] width 142 height 17
type input "RSF"
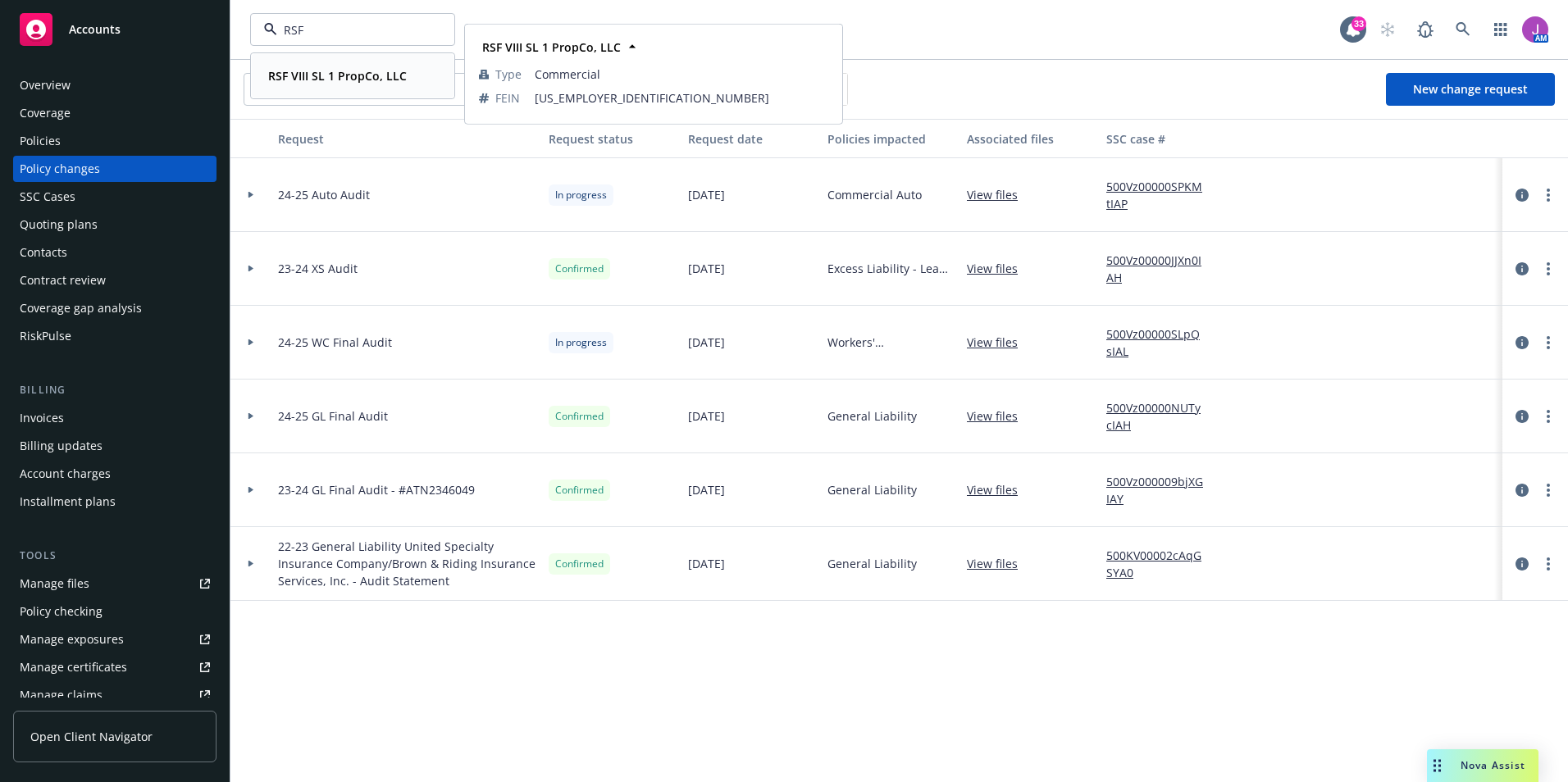
click at [302, 79] on strong "RSF VIII SL 1 PropCo, LLC" at bounding box center [338, 76] width 139 height 16
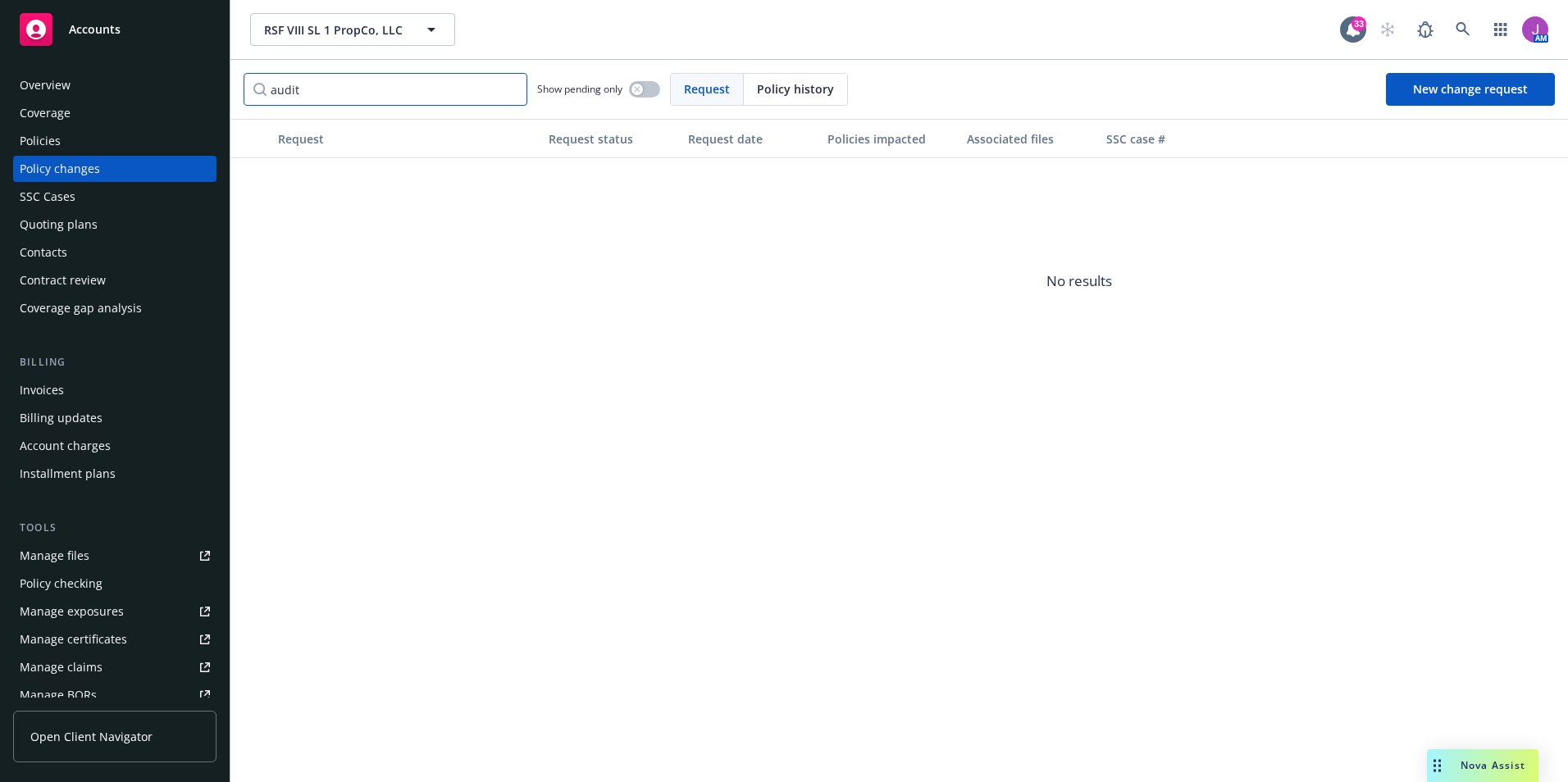
drag, startPoint x: 308, startPoint y: 81, endPoint x: 218, endPoint y: 90, distance: 90.4
click at [218, 90] on div "Accounts Overview Coverage Policies Policy changes SSC Cases Quoting plans Cont…" at bounding box center [784, 391] width 1568 height 782
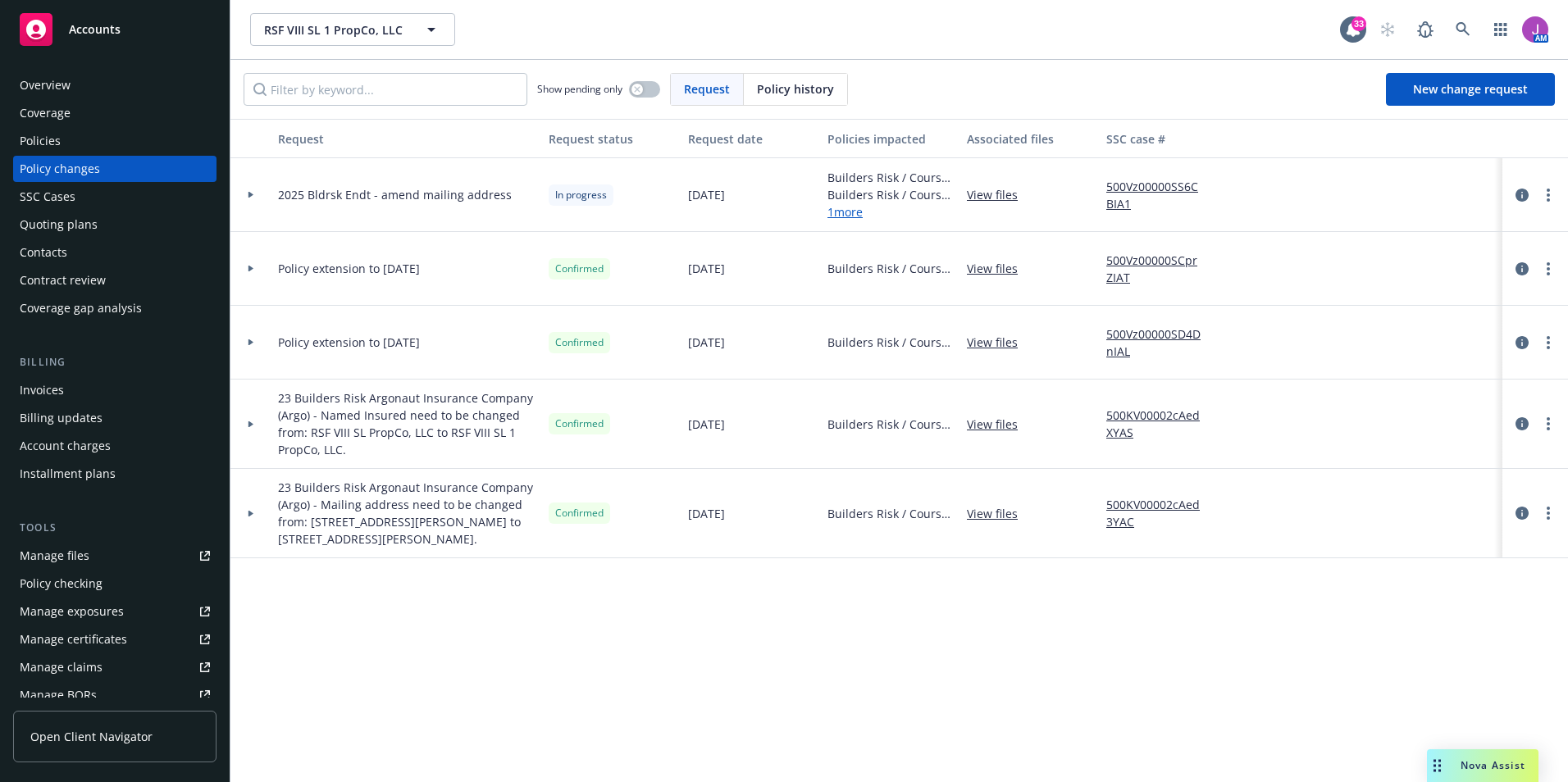
click at [254, 344] on div at bounding box center [250, 342] width 28 height 6
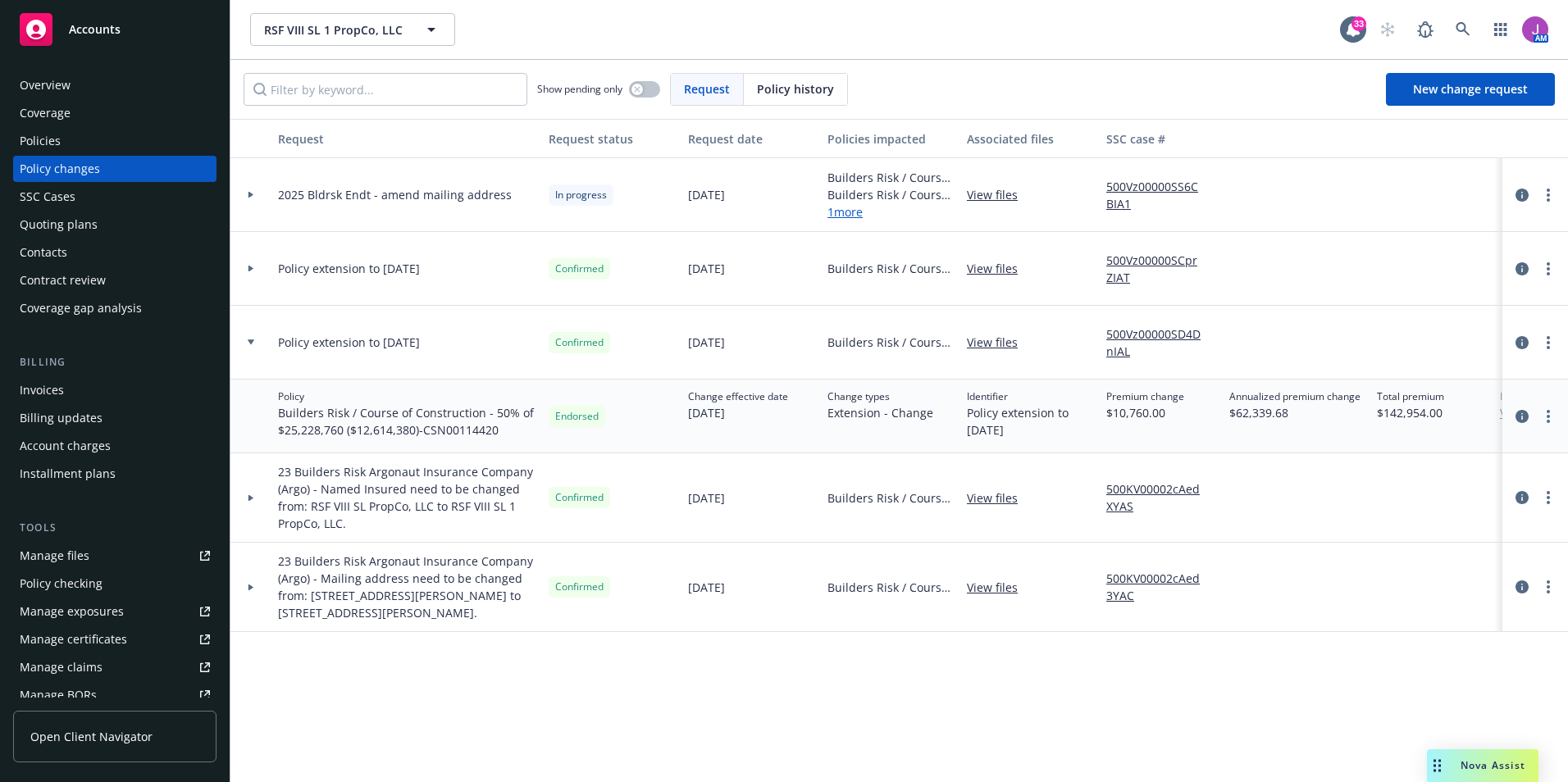
click at [254, 344] on div at bounding box center [250, 342] width 28 height 6
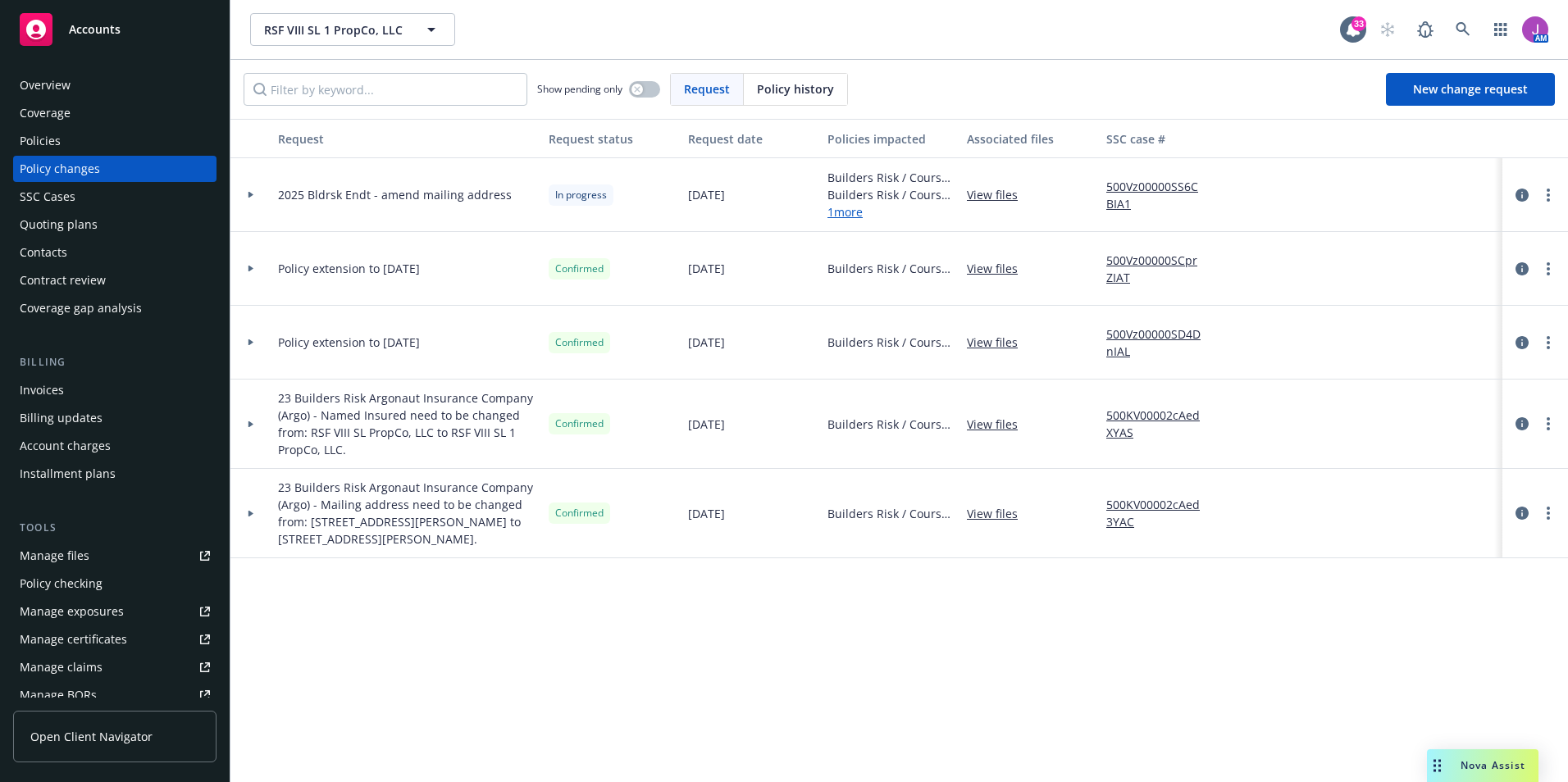
click at [249, 269] on icon at bounding box center [250, 268] width 5 height 7
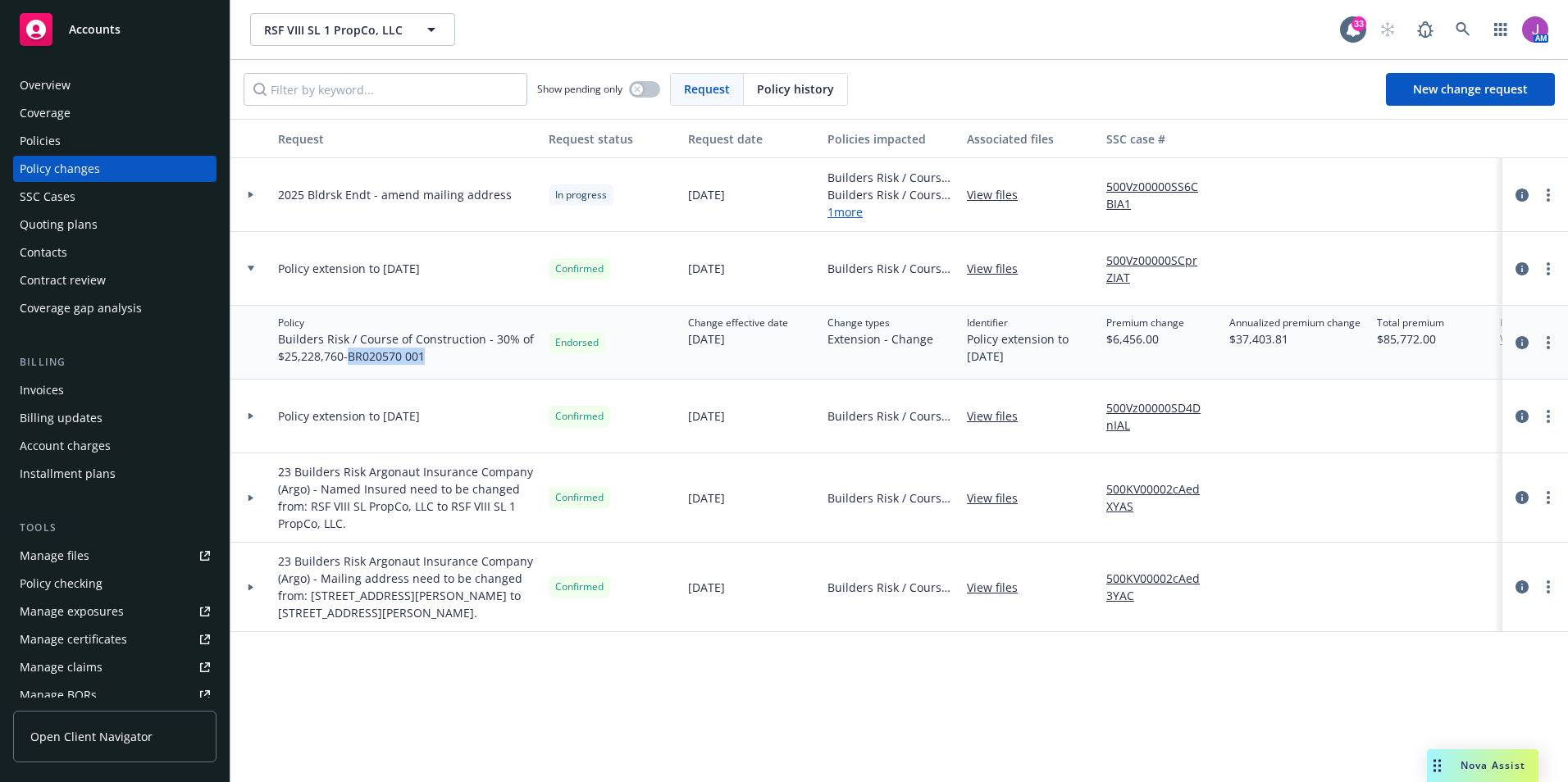
drag, startPoint x: 355, startPoint y: 356, endPoint x: 430, endPoint y: 359, distance: 75.1
click at [430, 359] on span "Builders Risk / Course of Construction - 30% of $25,228,760 - BR020570 001" at bounding box center [407, 347] width 257 height 35
copy span "BR020570 001"
click at [252, 265] on div at bounding box center [250, 268] width 41 height 74
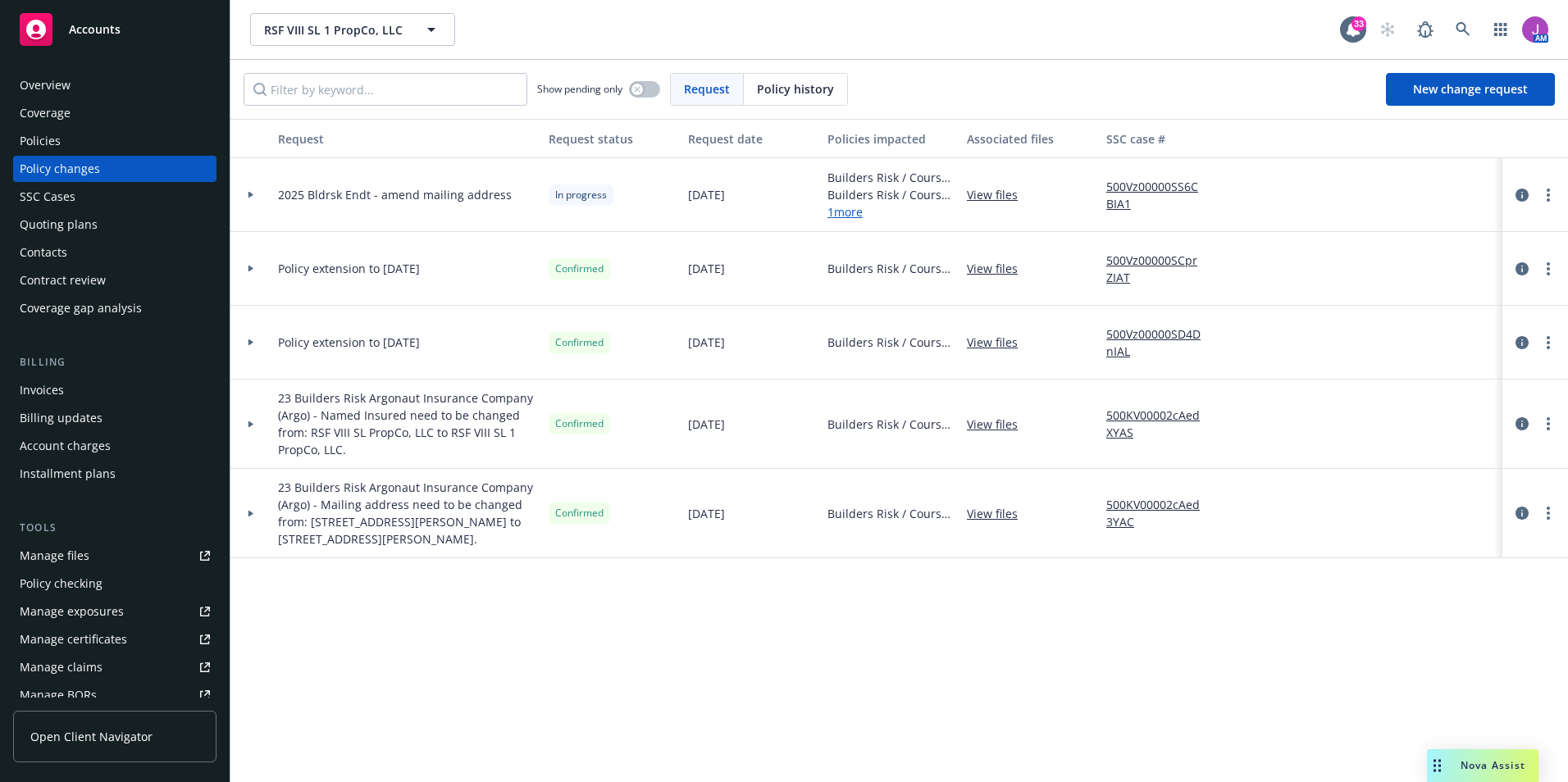
click at [106, 146] on div "Policies" at bounding box center [115, 141] width 190 height 27
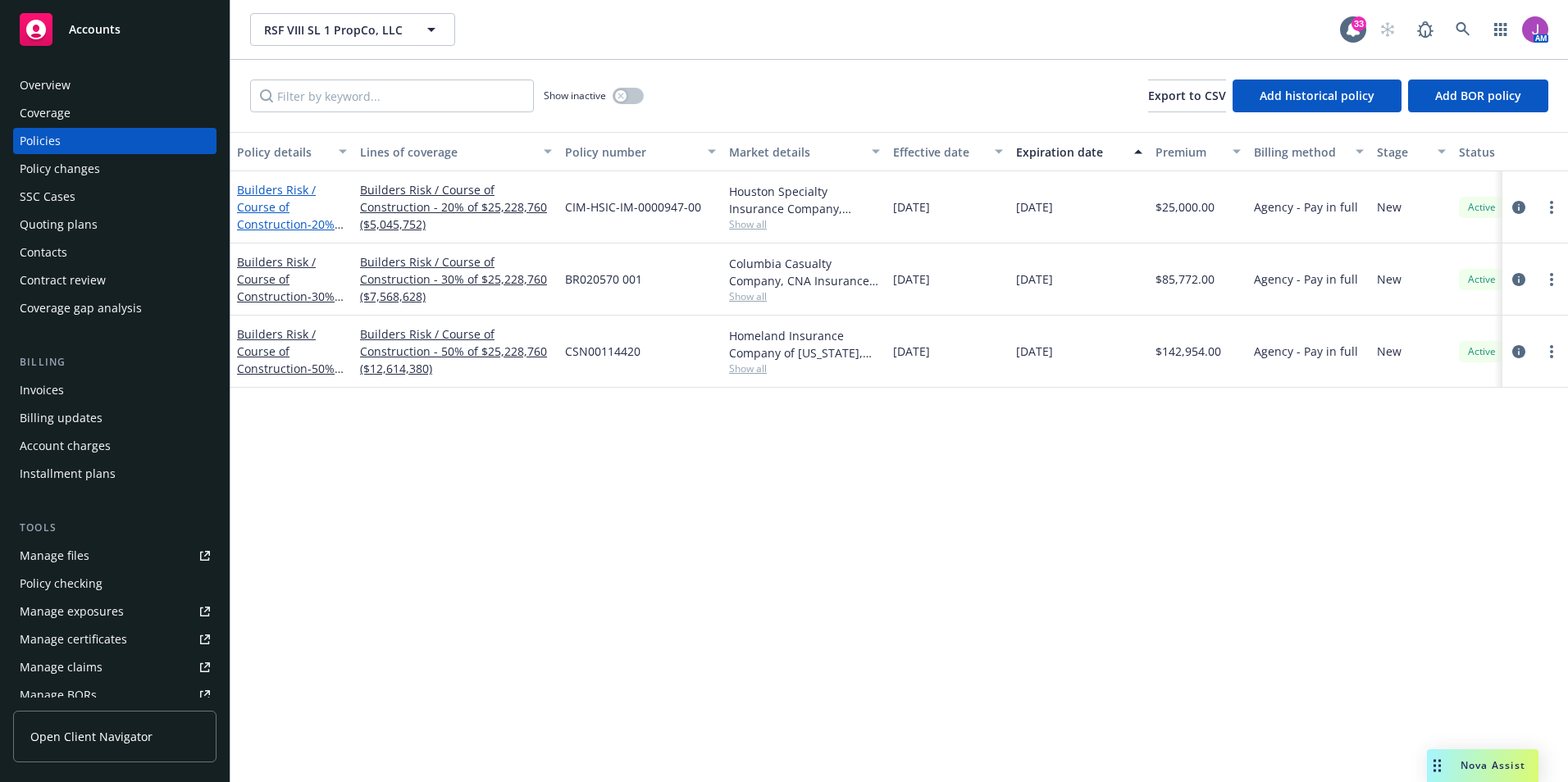
click at [311, 225] on span "- 20% of $25,228,760" at bounding box center [290, 233] width 107 height 33
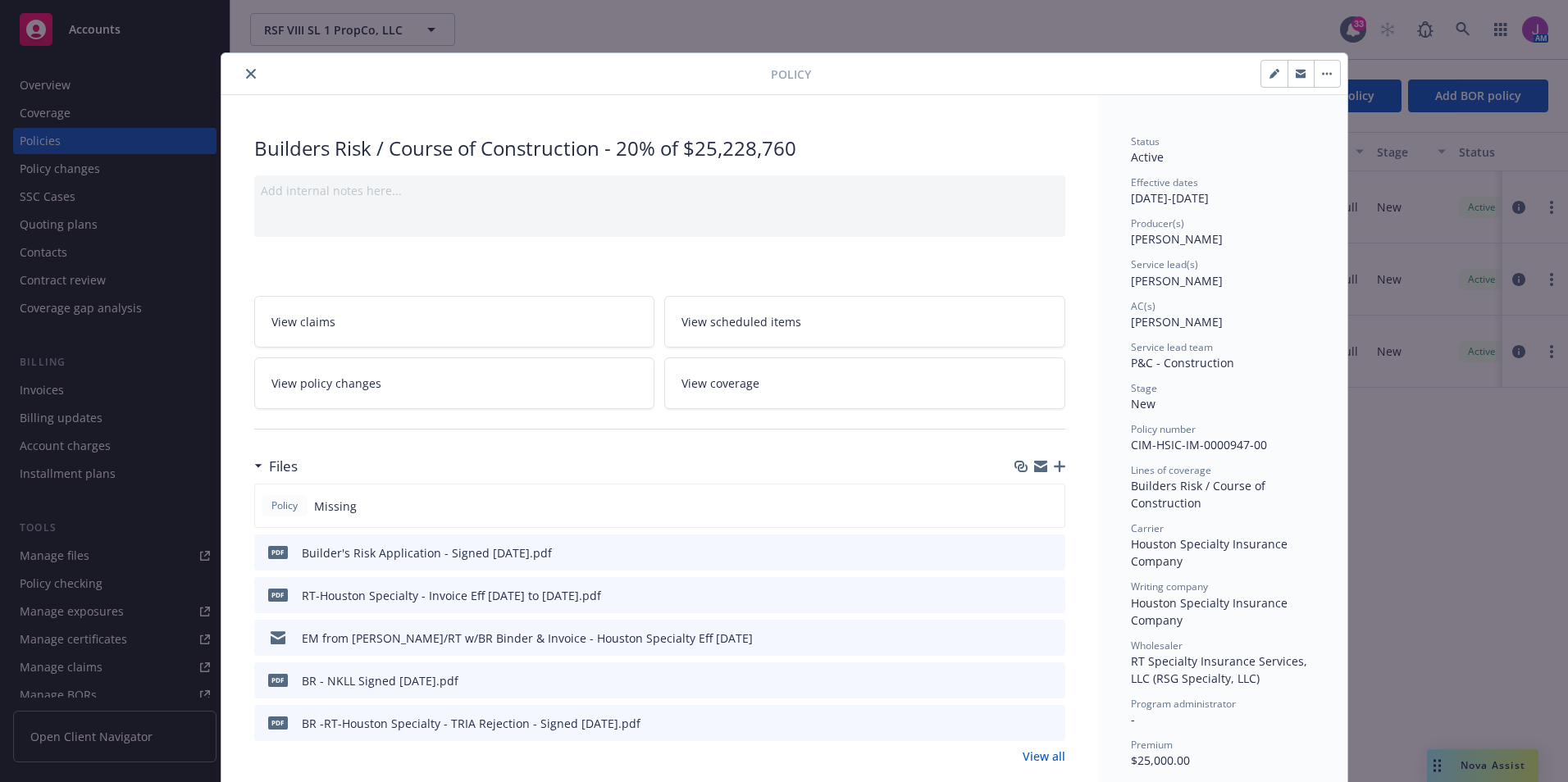
click at [250, 77] on button "close" at bounding box center [251, 74] width 20 height 20
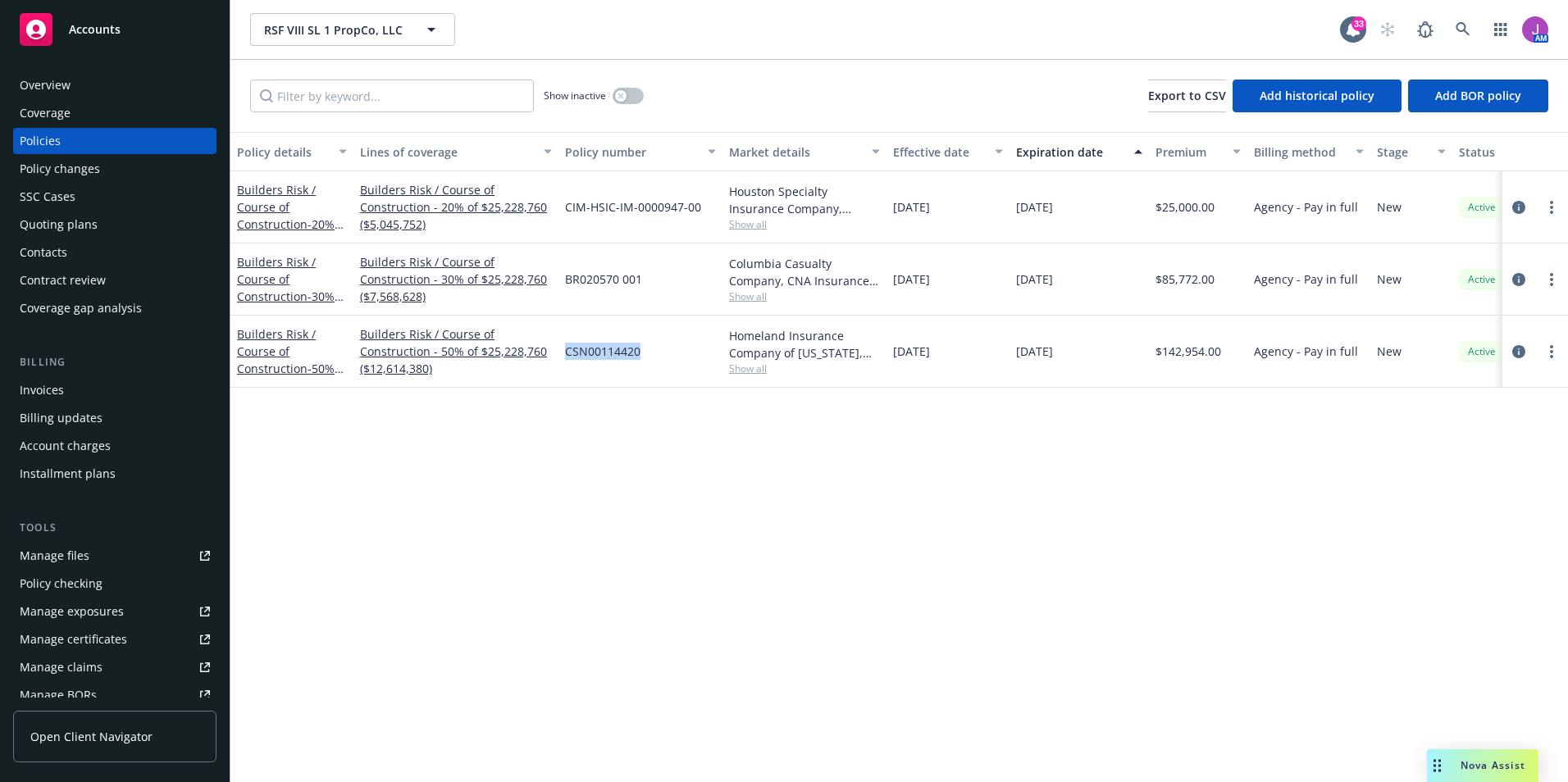
drag, startPoint x: 564, startPoint y: 348, endPoint x: 661, endPoint y: 351, distance: 97.0
click at [661, 351] on div "CSN00114420" at bounding box center [640, 351] width 164 height 72
copy span "CSN00114420"
drag, startPoint x: 563, startPoint y: 276, endPoint x: 638, endPoint y: 276, distance: 75.0
click at [638, 276] on div "BR020570 001" at bounding box center [640, 279] width 164 height 72
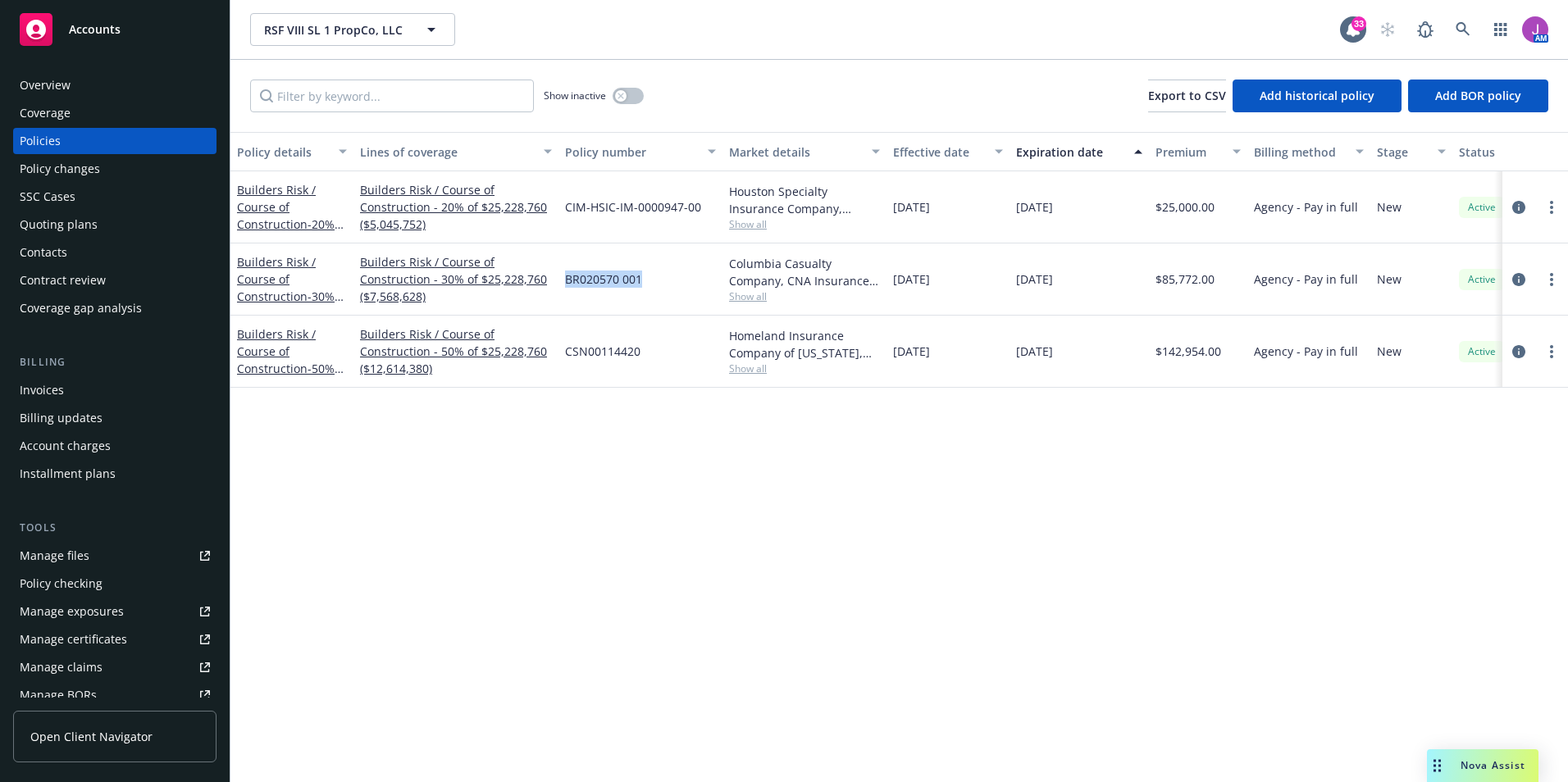
copy span "BR020570 001"
drag, startPoint x: 580, startPoint y: 204, endPoint x: 695, endPoint y: 216, distance: 115.6
click at [695, 216] on div "CIM-HSIC-IM-0000947-00" at bounding box center [640, 207] width 164 height 72
copy span "CIM-HSIC-IM-0000947-00"
drag, startPoint x: 729, startPoint y: 193, endPoint x: 840, endPoint y: 201, distance: 111.3
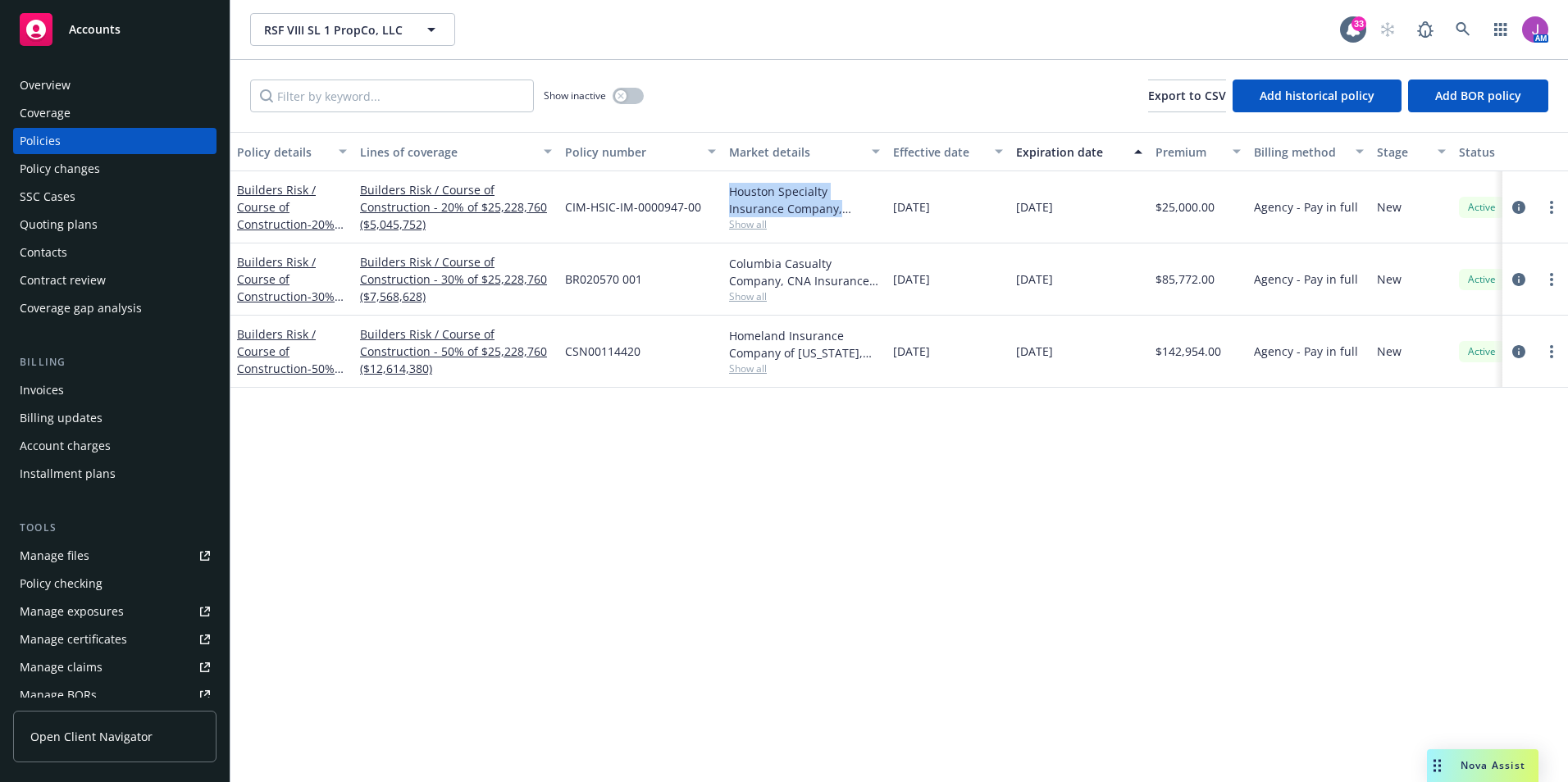
click at [840, 201] on div "Houston Specialty Insurance Company, Houston Specialty Insurance Company, RT Sp…" at bounding box center [805, 207] width 164 height 72
drag, startPoint x: 840, startPoint y: 201, endPoint x: 761, endPoint y: 222, distance: 81.7
click at [763, 227] on span "Show all" at bounding box center [804, 224] width 150 height 14
drag, startPoint x: 728, startPoint y: 188, endPoint x: 832, endPoint y: 190, distance: 104.0
click at [832, 190] on div "Houston Specialty Insurance Company, Houston Specialty Insurance Company, RT Sp…" at bounding box center [805, 207] width 164 height 72
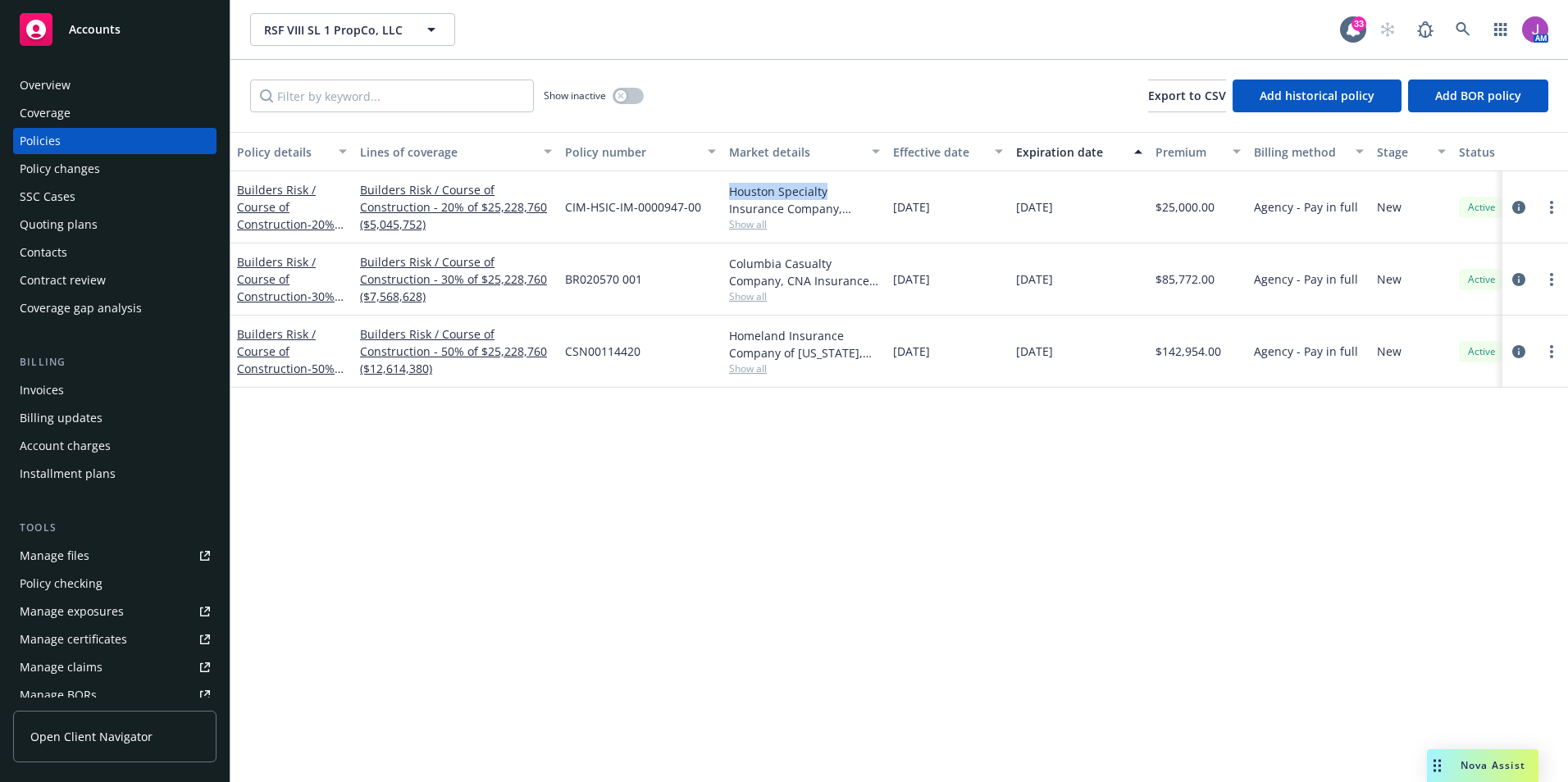
copy div "Houston Specialty"
click at [341, 39] on button "RSF VIII SL 1 PropCo, LLC" at bounding box center [352, 29] width 205 height 33
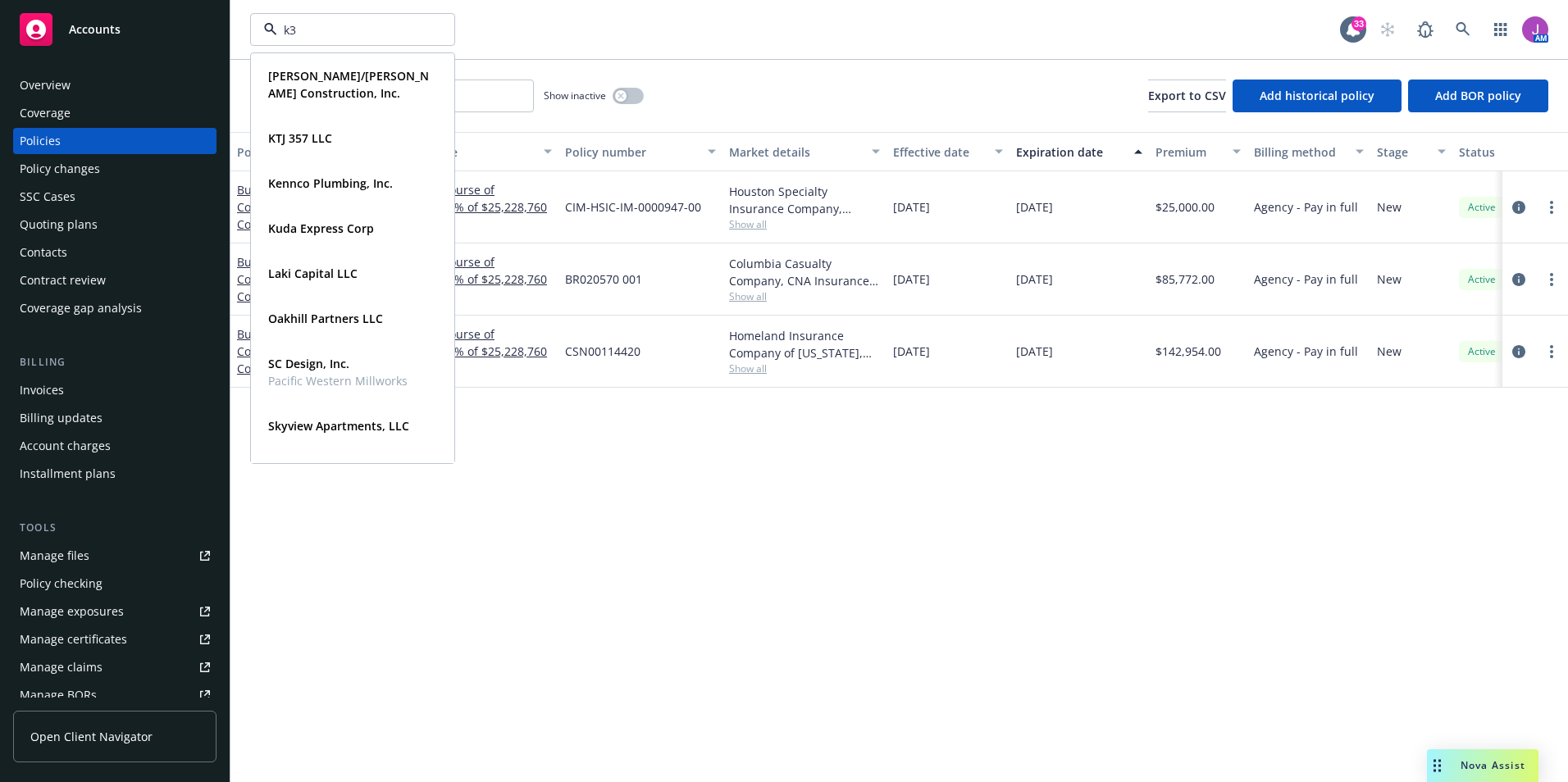
type input "k3c"
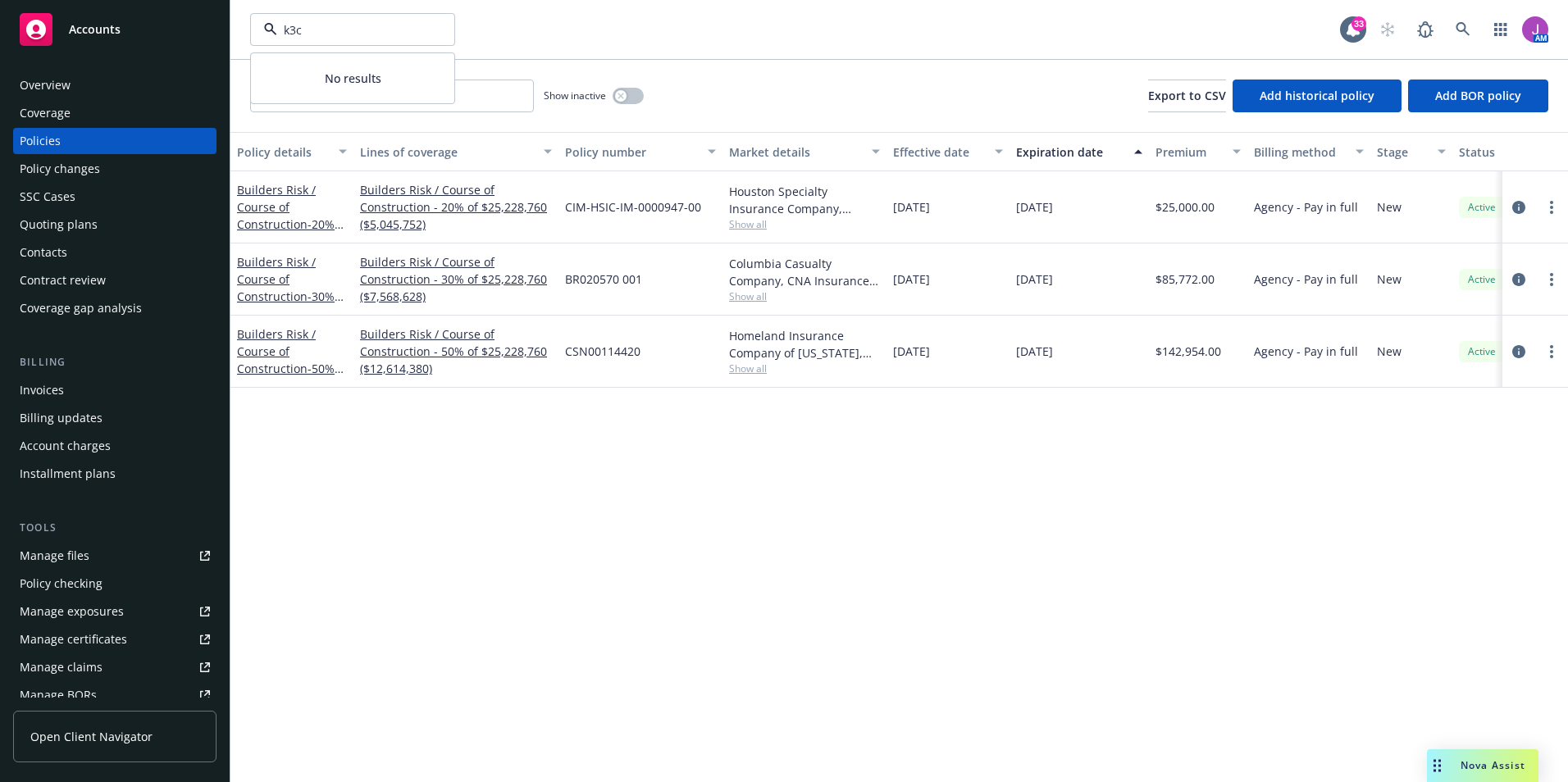
drag, startPoint x: 324, startPoint y: 31, endPoint x: 204, endPoint y: 18, distance: 120.7
click at [205, 21] on div "Accounts Overview Coverage Policies Policy changes SSC Cases Quoting plans Cont…" at bounding box center [784, 391] width 1568 height 782
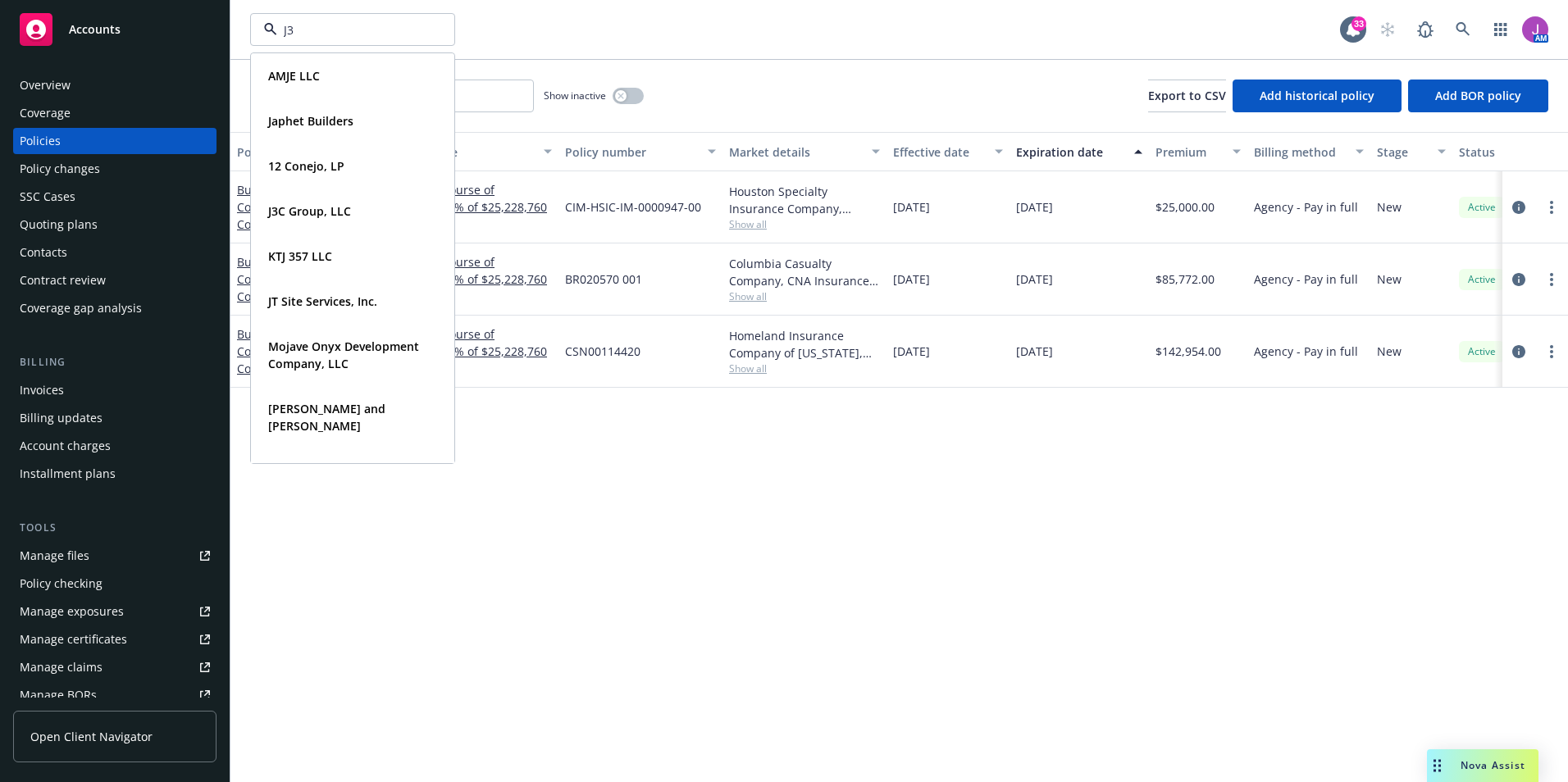
type input "J3C"
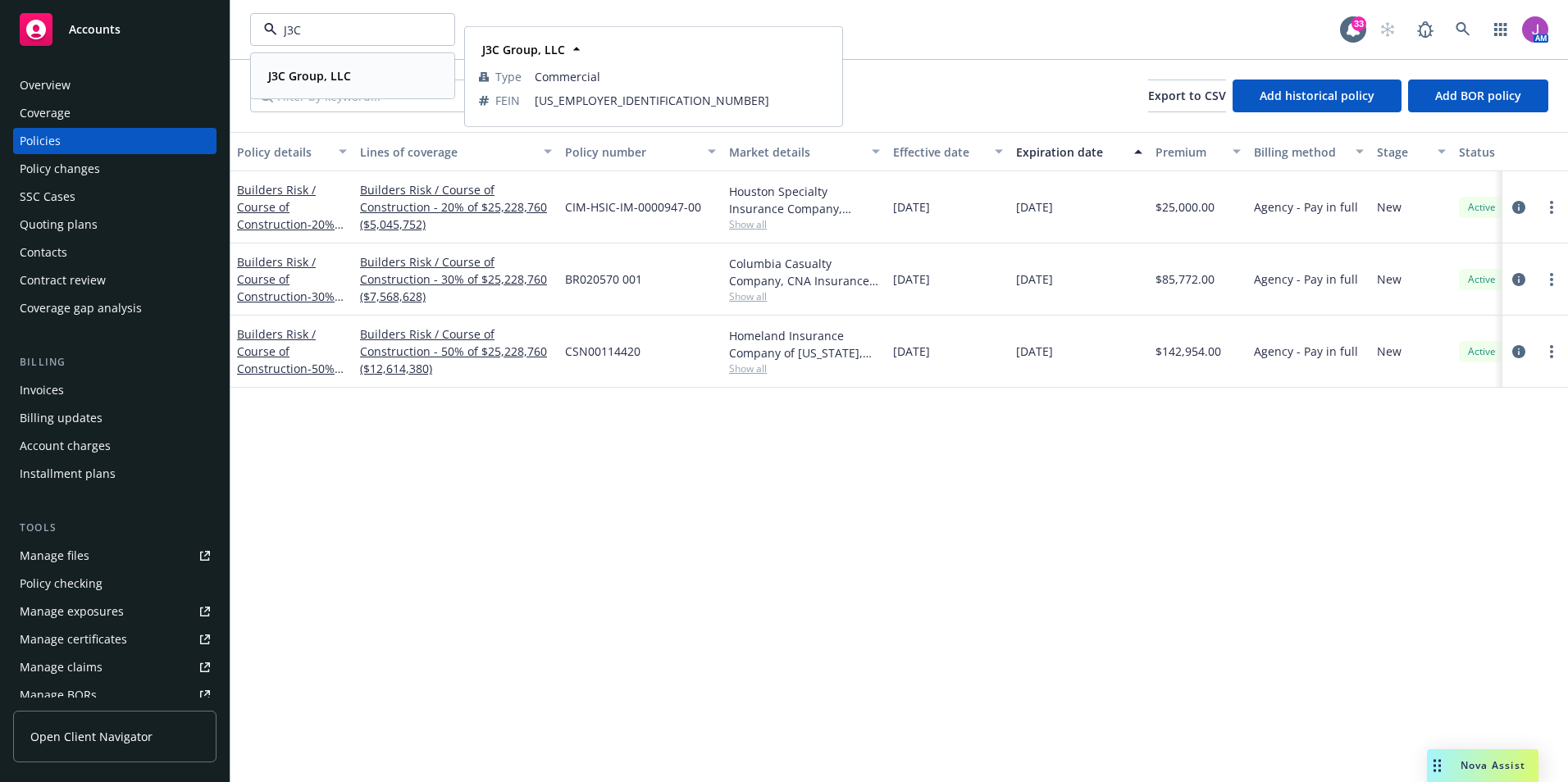
click at [316, 71] on strong "J3C Group, LLC" at bounding box center [310, 76] width 83 height 16
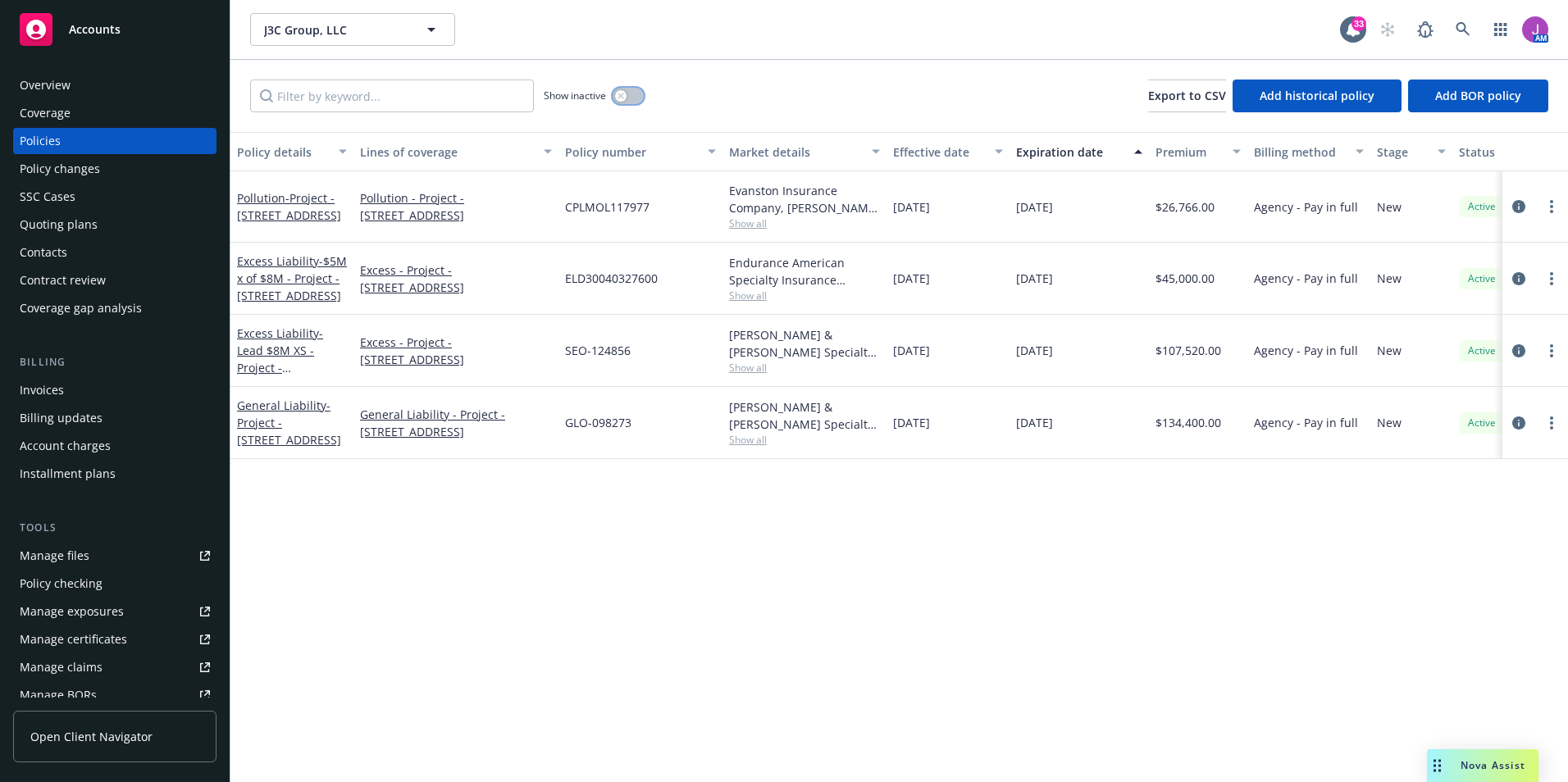
click at [619, 96] on icon "button" at bounding box center [621, 96] width 7 height 7
click at [619, 96] on button "button" at bounding box center [628, 96] width 31 height 17
click at [753, 299] on span "Show all" at bounding box center [804, 296] width 150 height 14
click at [724, 687] on div "Policy details Lines of coverage Policy number Market details Effective date Ex…" at bounding box center [899, 456] width 1337 height 650
click at [754, 370] on span "Show all" at bounding box center [804, 367] width 150 height 14
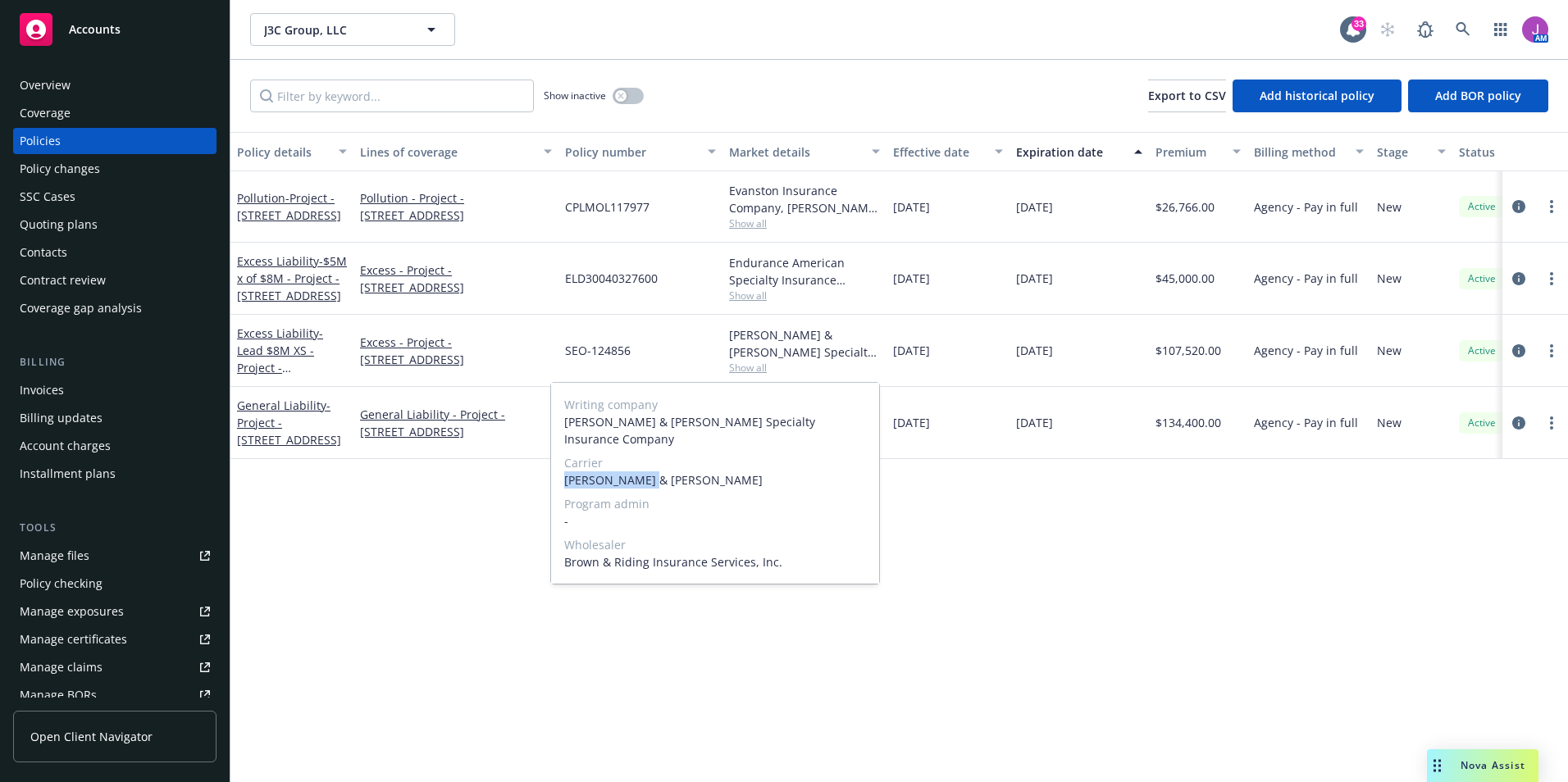
drag, startPoint x: 566, startPoint y: 461, endPoint x: 671, endPoint y: 460, distance: 105.0
click at [671, 471] on span "Crum & Forster" at bounding box center [715, 479] width 302 height 17
copy span "Crum & Forster"
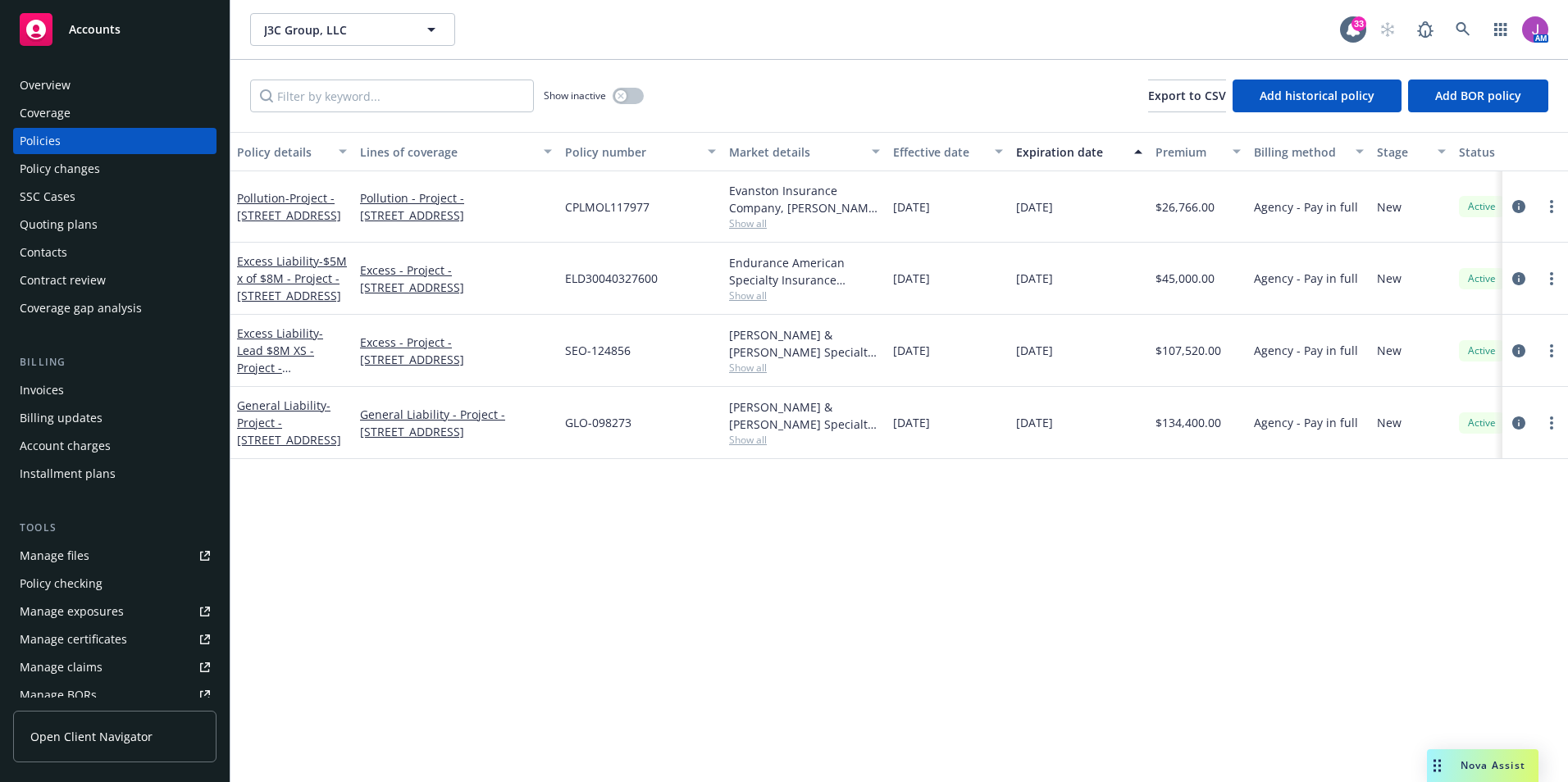
click at [464, 587] on div "Policy details Lines of coverage Policy number Market details Effective date Ex…" at bounding box center [899, 456] width 1337 height 650
click at [74, 227] on div "Quoting plans" at bounding box center [58, 225] width 78 height 27
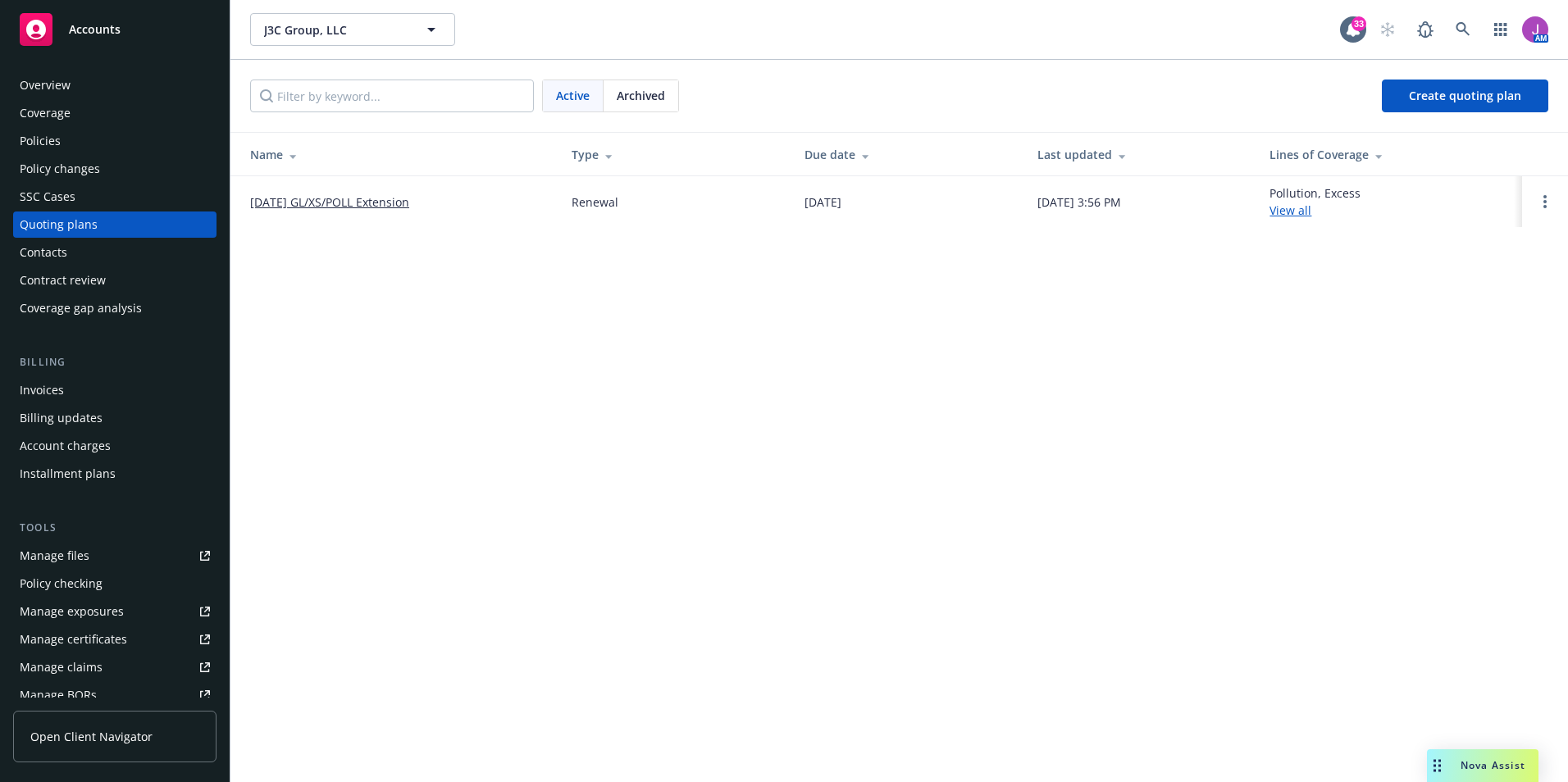
click at [86, 550] on div "Manage files" at bounding box center [54, 555] width 69 height 27
click at [89, 140] on div "Policies" at bounding box center [115, 141] width 190 height 27
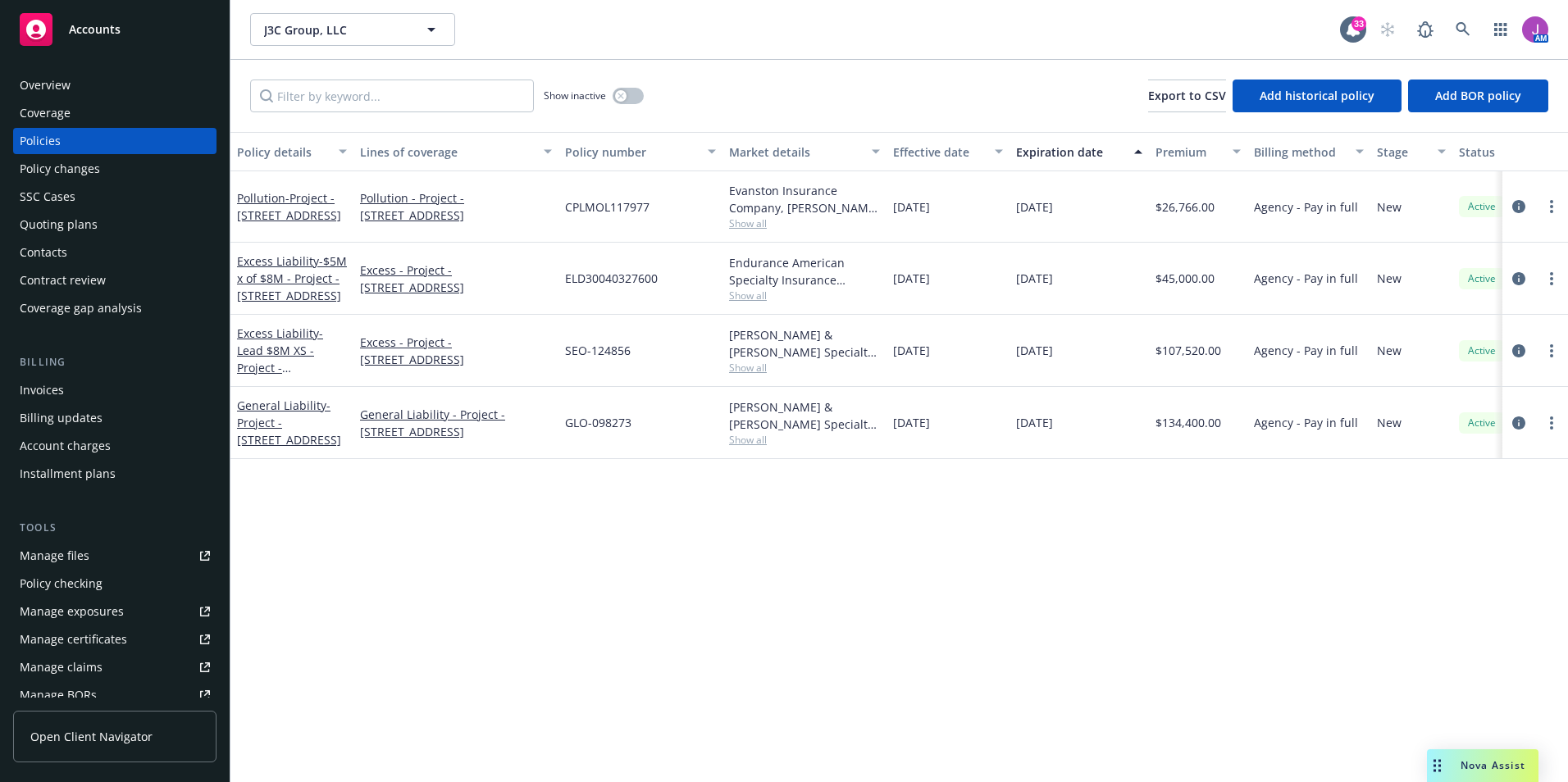
click at [751, 362] on span "Show all" at bounding box center [804, 367] width 150 height 14
click at [639, 354] on div "SEO-124856" at bounding box center [640, 350] width 164 height 72
click at [747, 294] on span "Show all" at bounding box center [804, 296] width 150 height 14
click at [669, 282] on div "ELD30040327600" at bounding box center [640, 278] width 164 height 72
click at [735, 364] on span "Show all" at bounding box center [804, 367] width 150 height 14
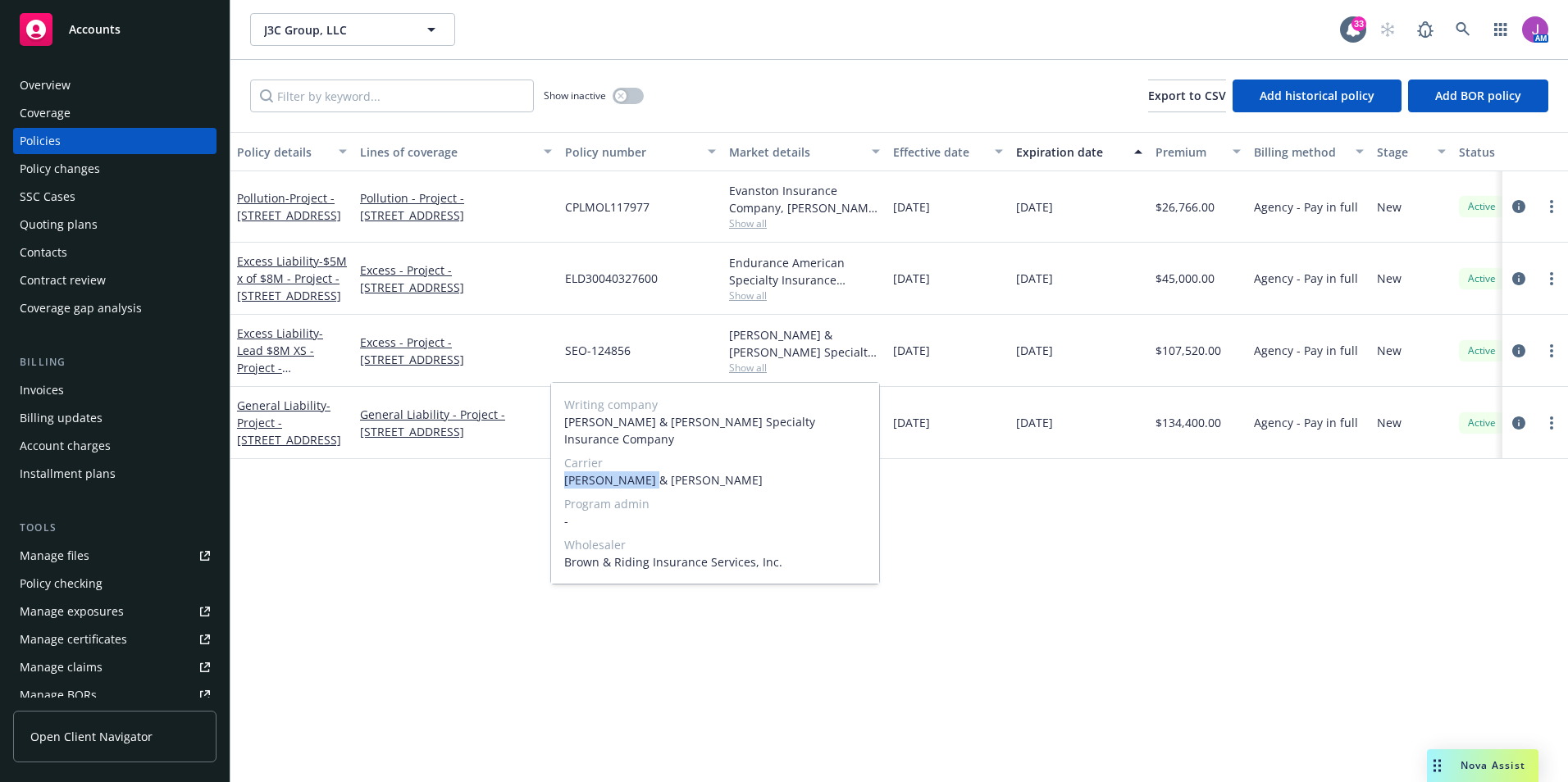
drag, startPoint x: 562, startPoint y: 460, endPoint x: 690, endPoint y: 460, distance: 128.0
click at [690, 460] on div "Writing company Crum & Forster Specialty Insurance Company Carrier Crum & Forst…" at bounding box center [715, 483] width 328 height 201
copy span "Crum & Forster"
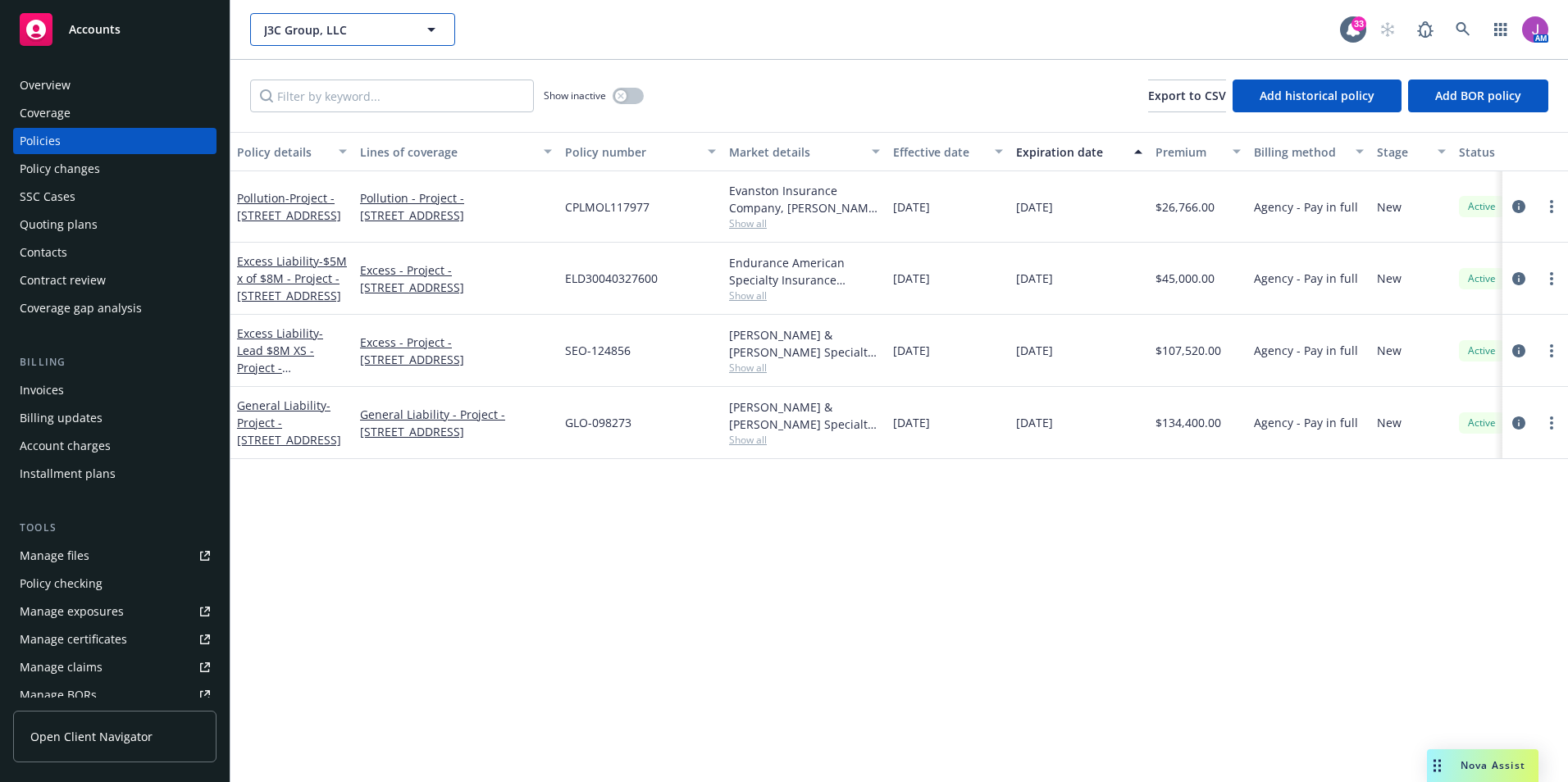
click at [395, 31] on span "J3C Group, LLC" at bounding box center [335, 30] width 142 height 17
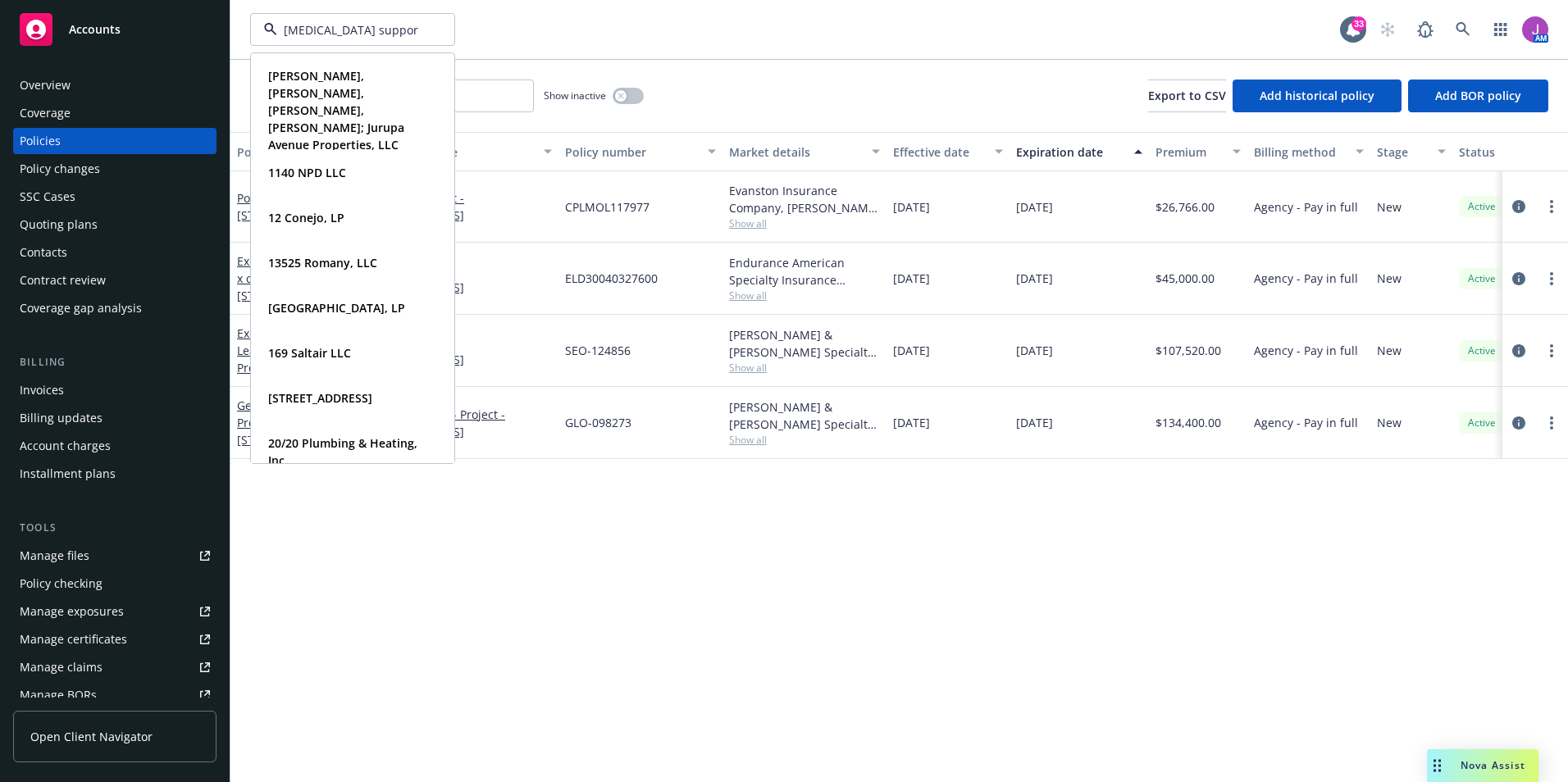
type input "cancer support"
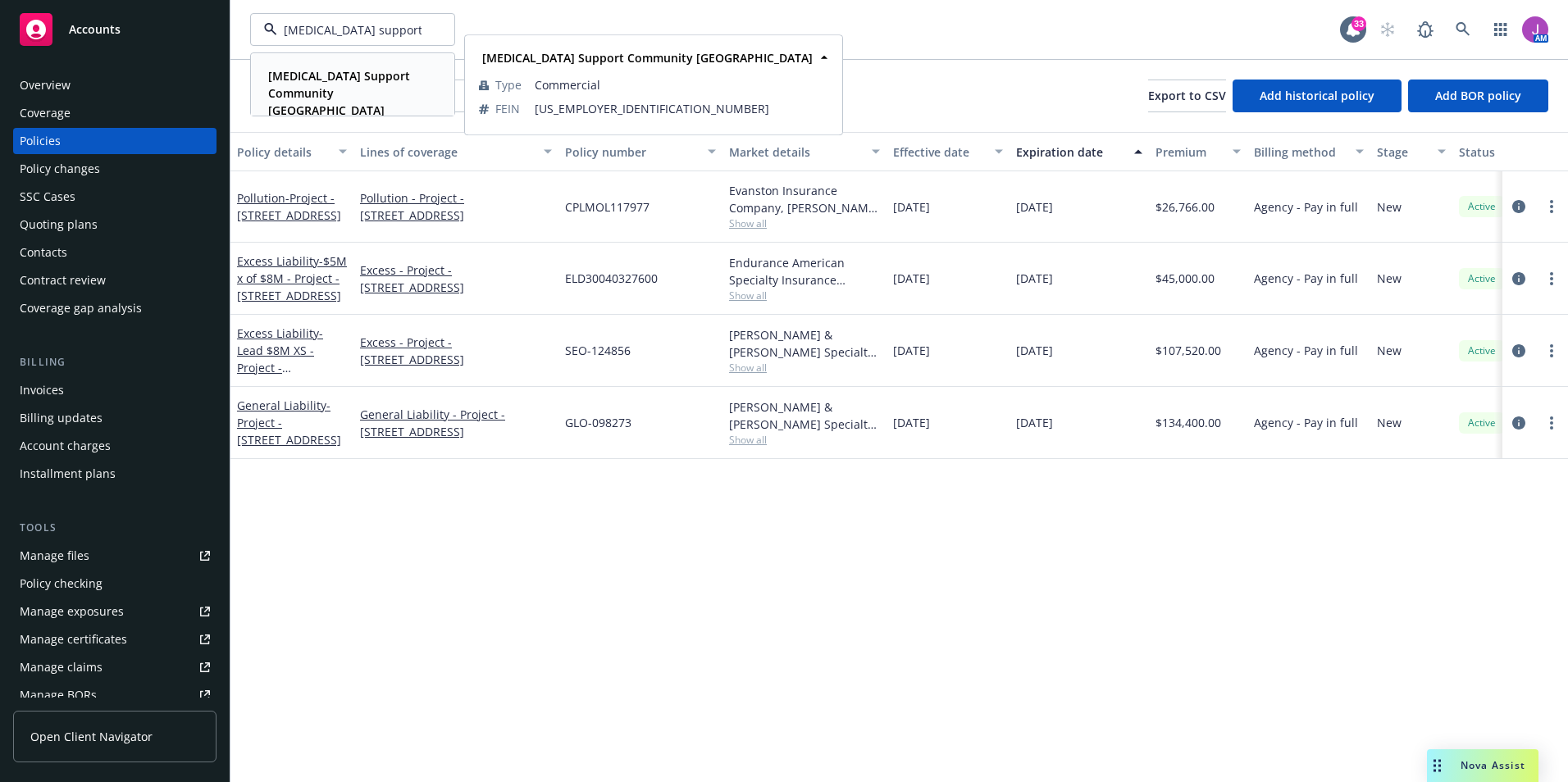
click at [342, 86] on strong "Cancer Support Community San Francisco Bay Area" at bounding box center [339, 93] width 142 height 50
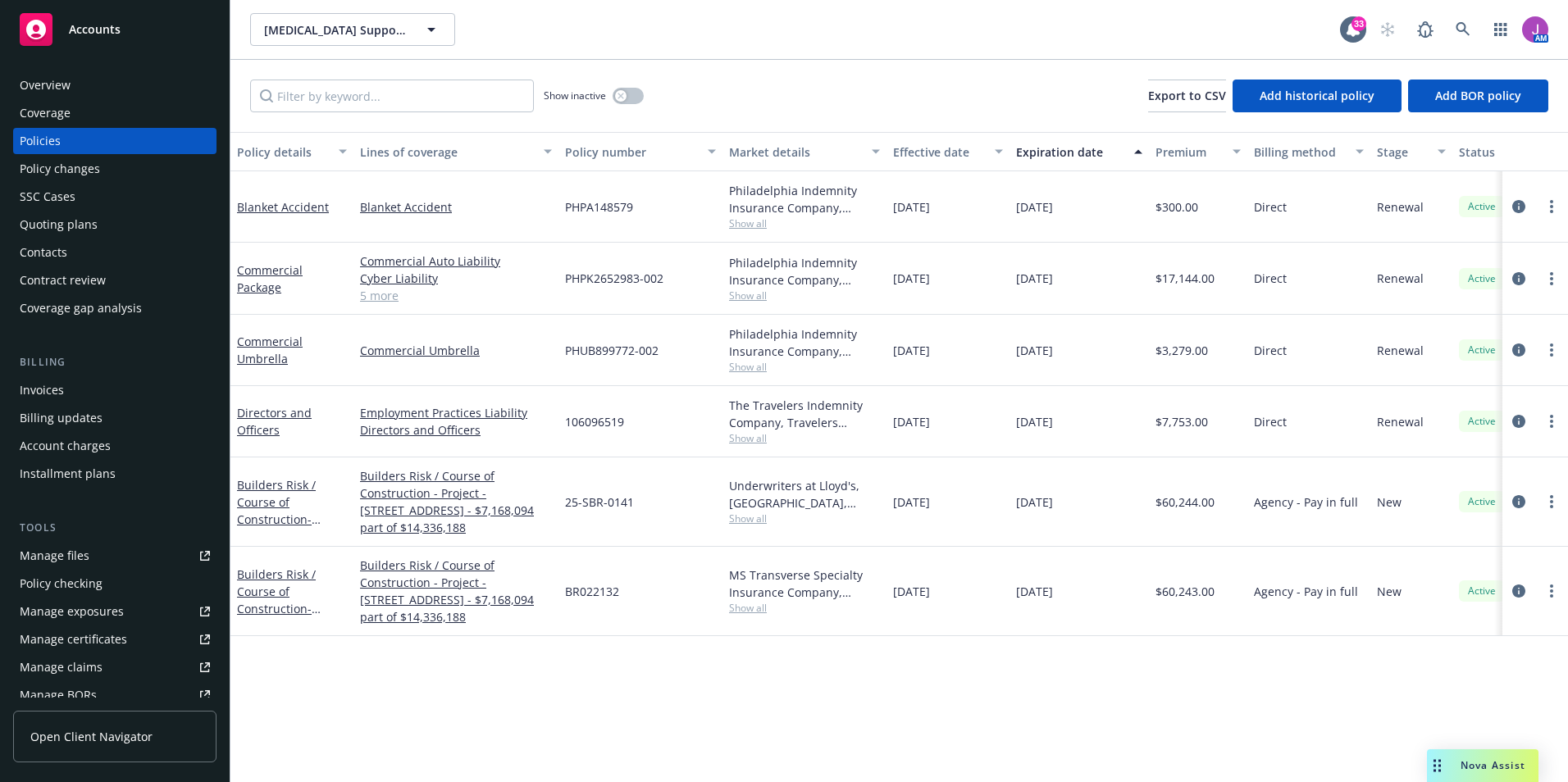
click at [59, 390] on div "Invoices" at bounding box center [42, 390] width 45 height 27
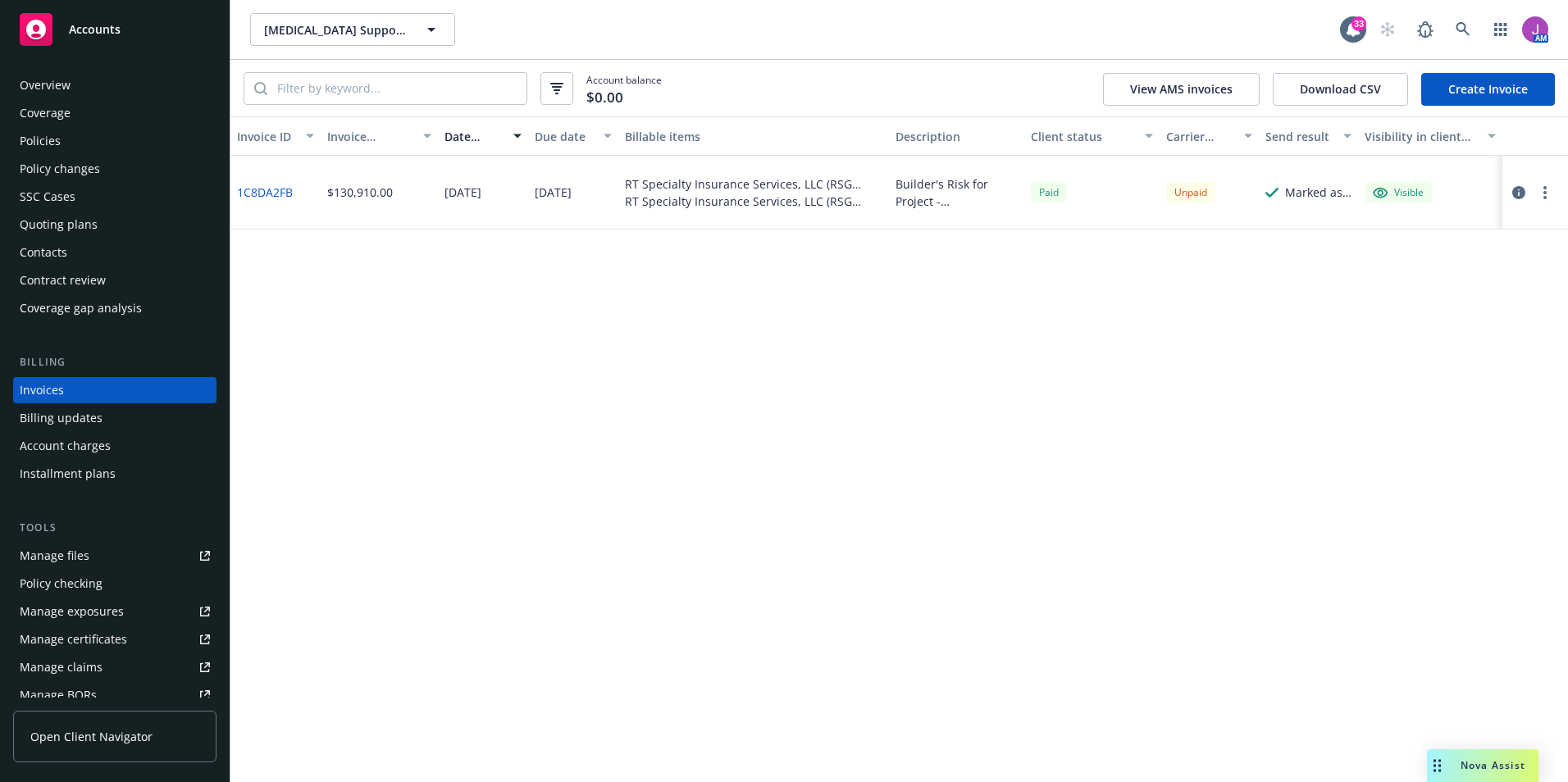
click at [269, 196] on link "1C8DA2FB" at bounding box center [264, 192] width 55 height 17
click at [1522, 194] on icon "button" at bounding box center [1518, 192] width 13 height 13
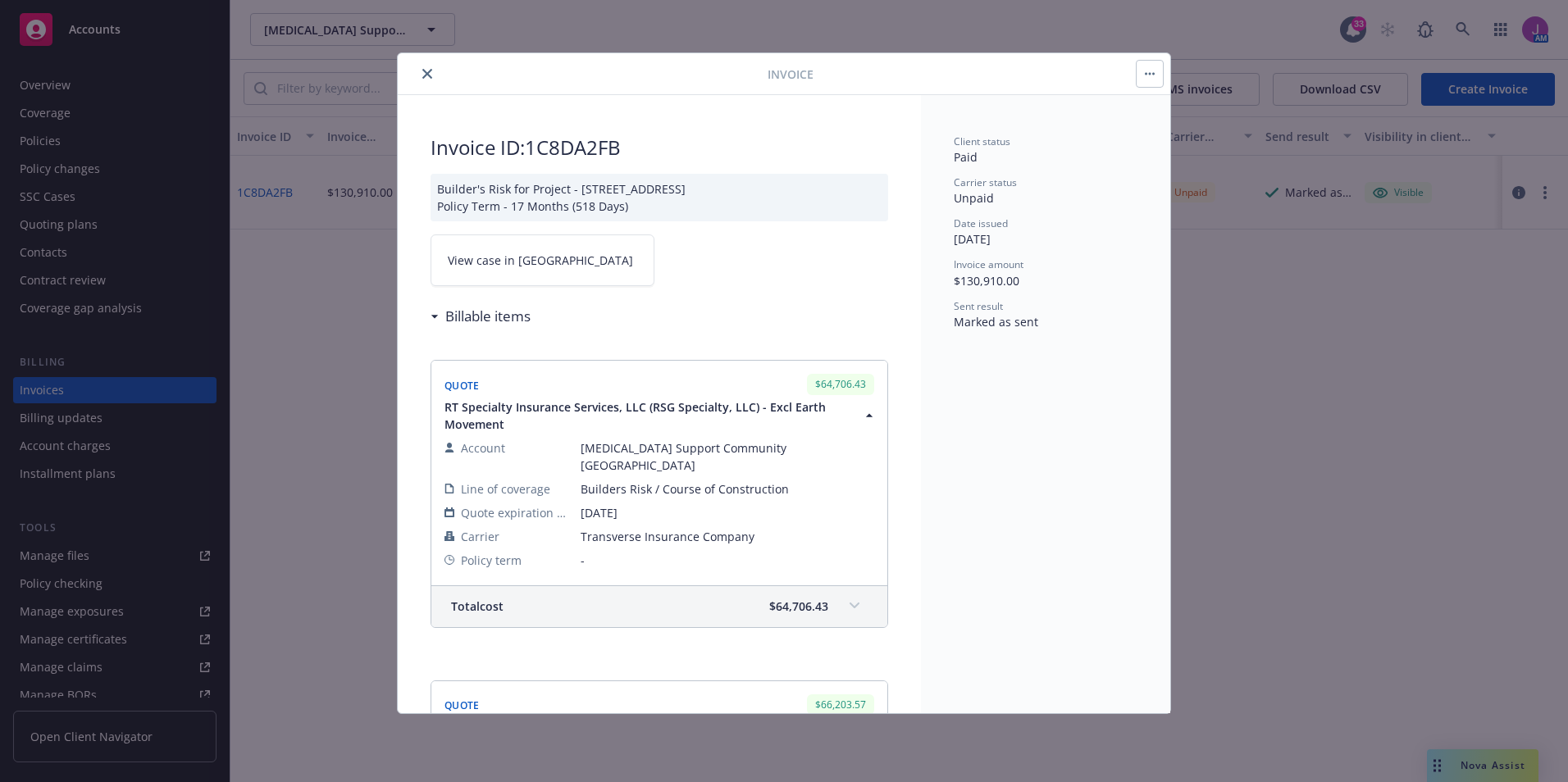
click at [482, 250] on link "View case in SSC" at bounding box center [542, 260] width 224 height 51
click at [425, 69] on icon "close" at bounding box center [428, 74] width 10 height 10
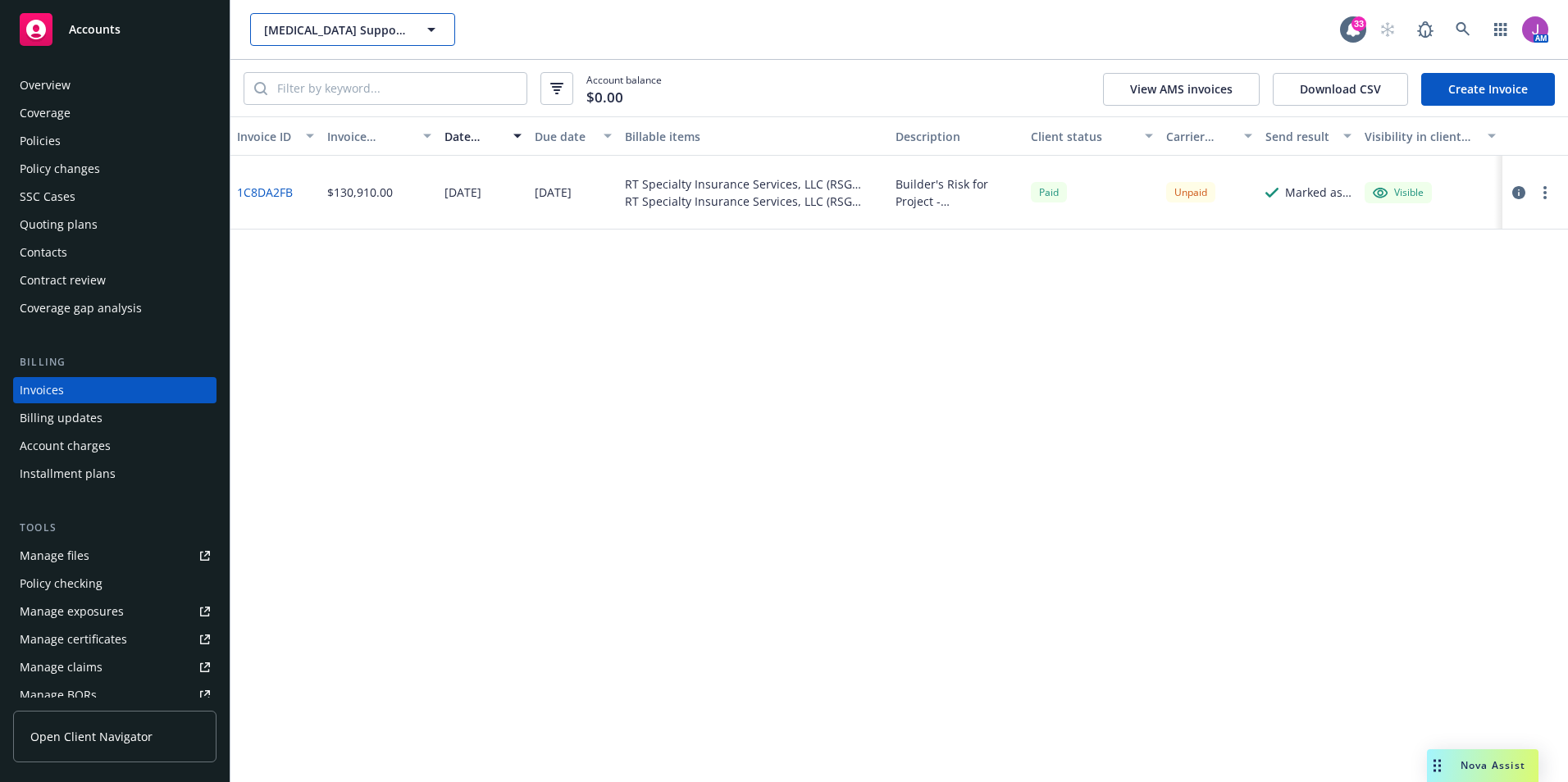
click at [337, 35] on span "Cancer Support Community San Francisco Bay Area" at bounding box center [335, 30] width 142 height 17
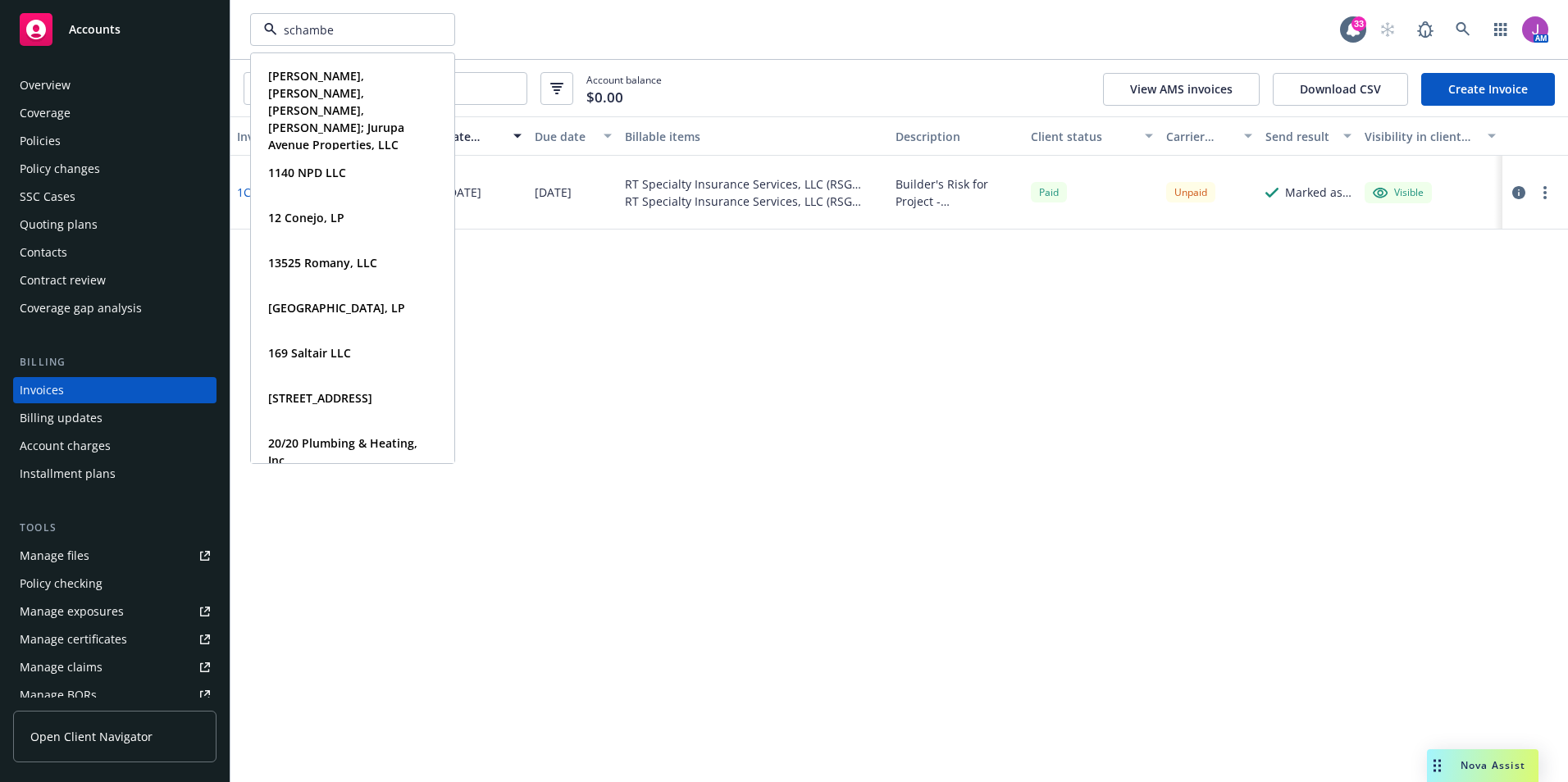
type input "schamber"
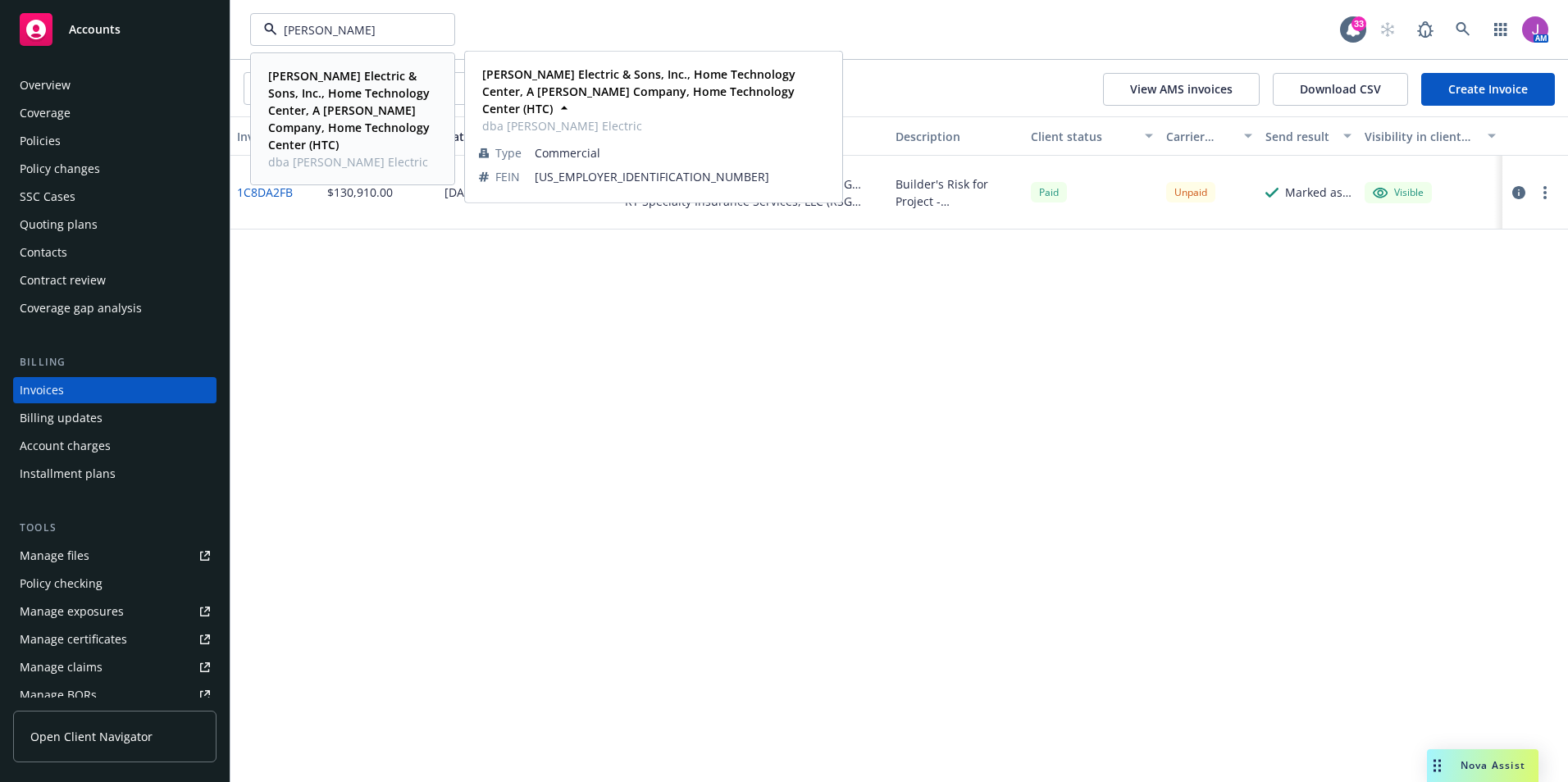
click at [339, 79] on strong "[PERSON_NAME] Electric & Sons, Inc., Home Technology Center, A [PERSON_NAME] Co…" at bounding box center [348, 110] width 161 height 84
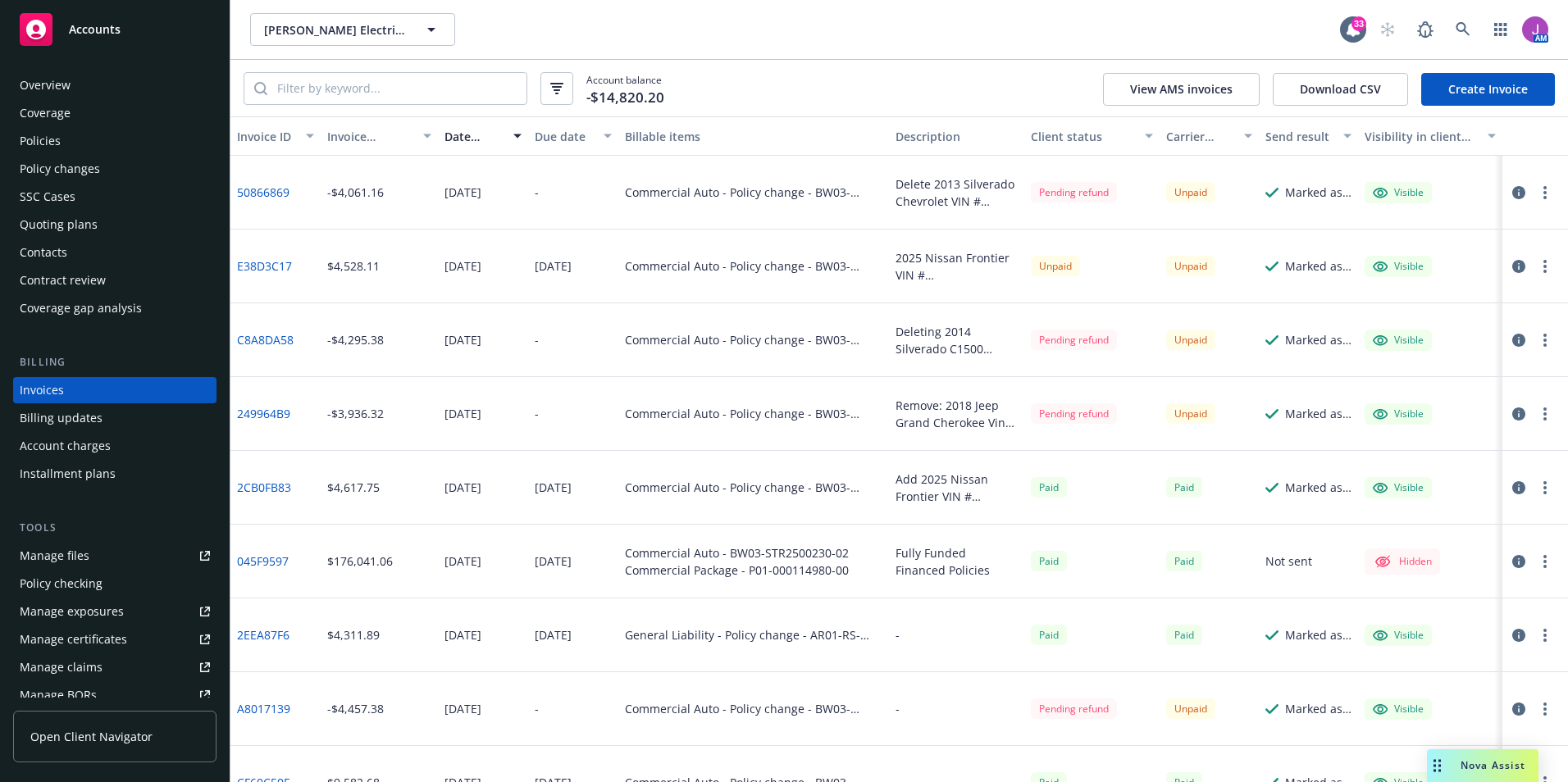
click at [106, 146] on div "Policies" at bounding box center [115, 141] width 190 height 27
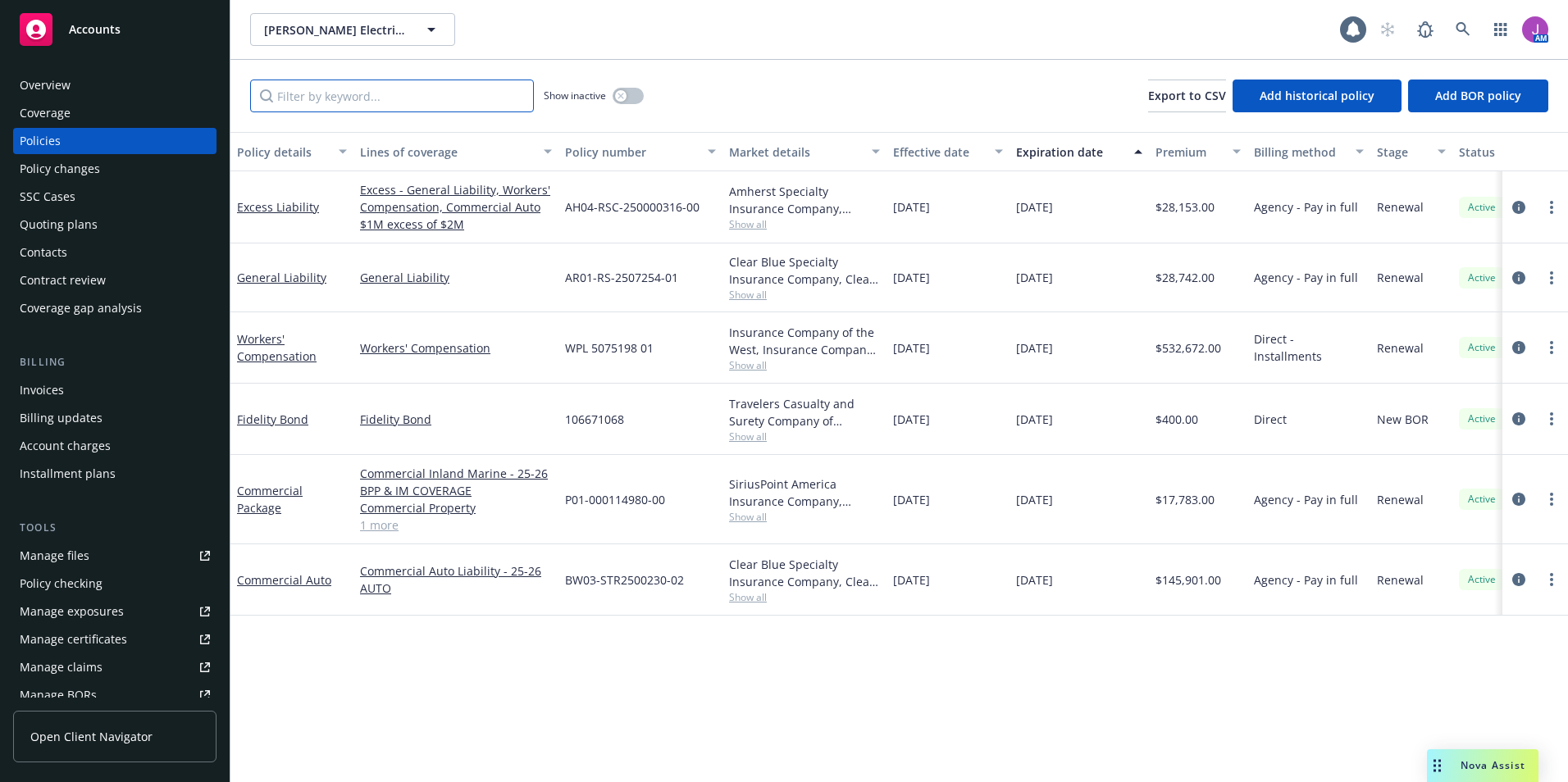
click at [379, 102] on input "Filter by keyword..." at bounding box center [392, 95] width 284 height 33
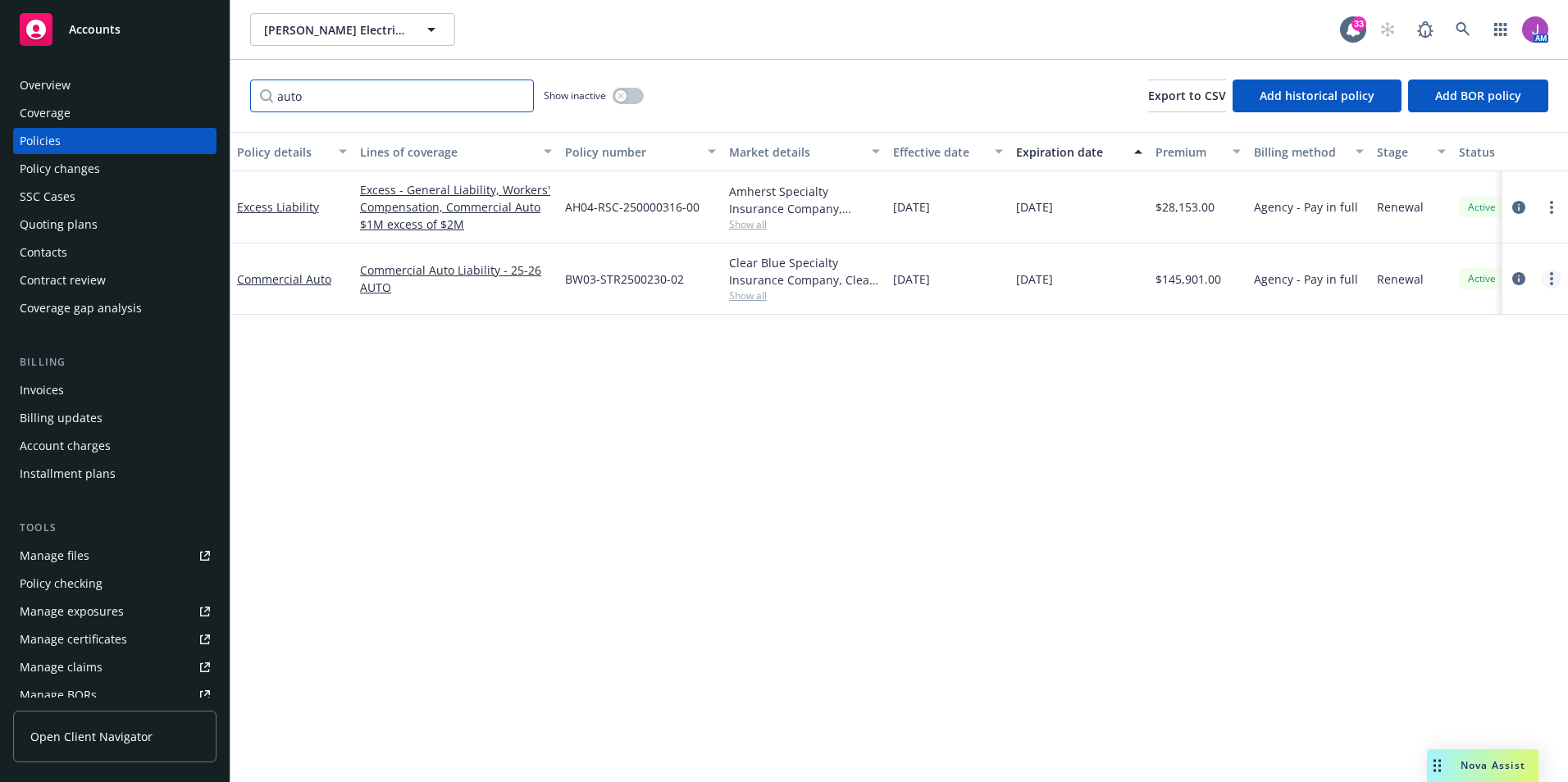
type input "auto"
click at [1549, 285] on link "more" at bounding box center [1551, 279] width 20 height 20
click at [1427, 516] on link "Copy logging email" at bounding box center [1464, 509] width 193 height 33
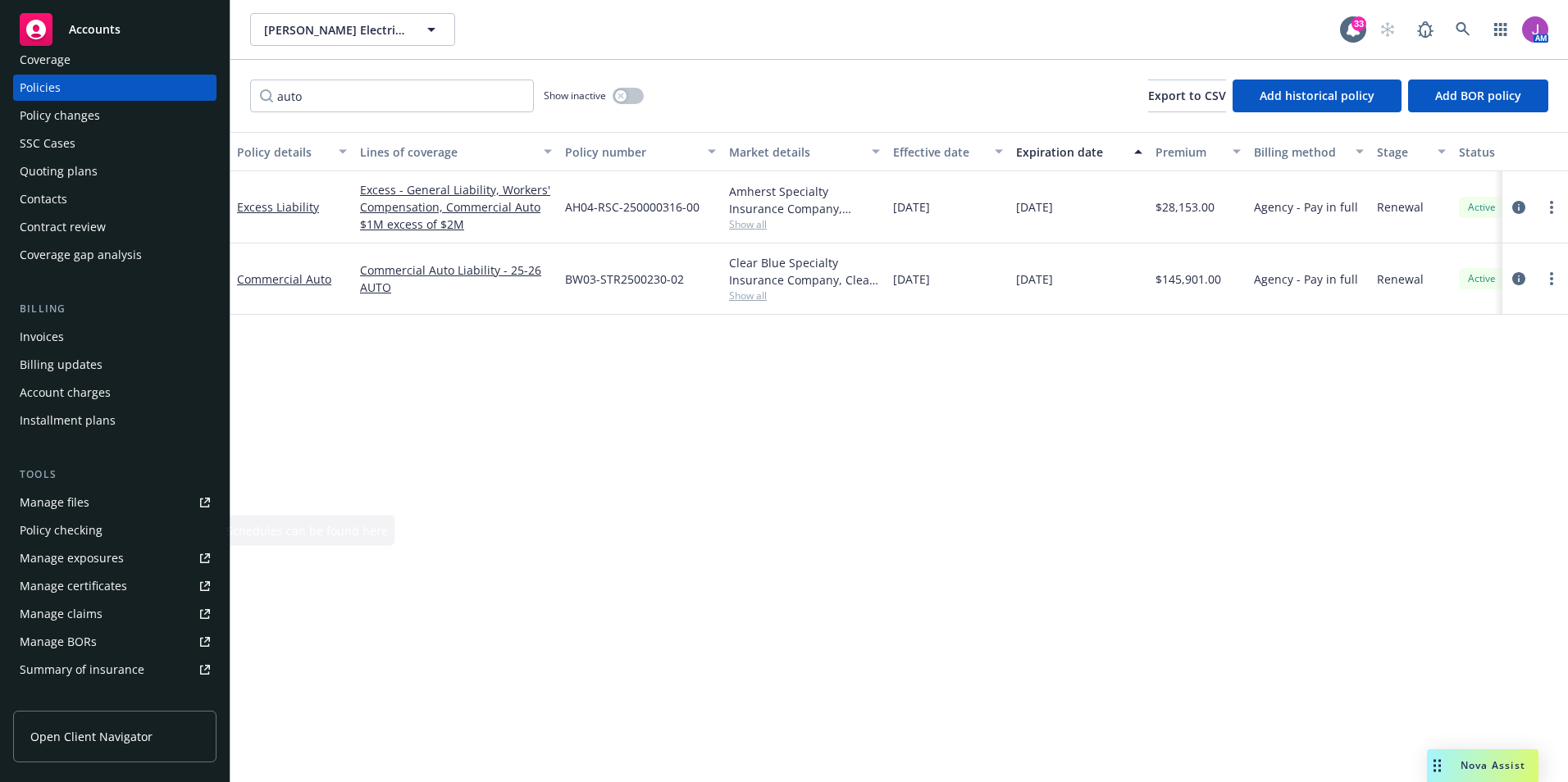
scroll to position [82, 0]
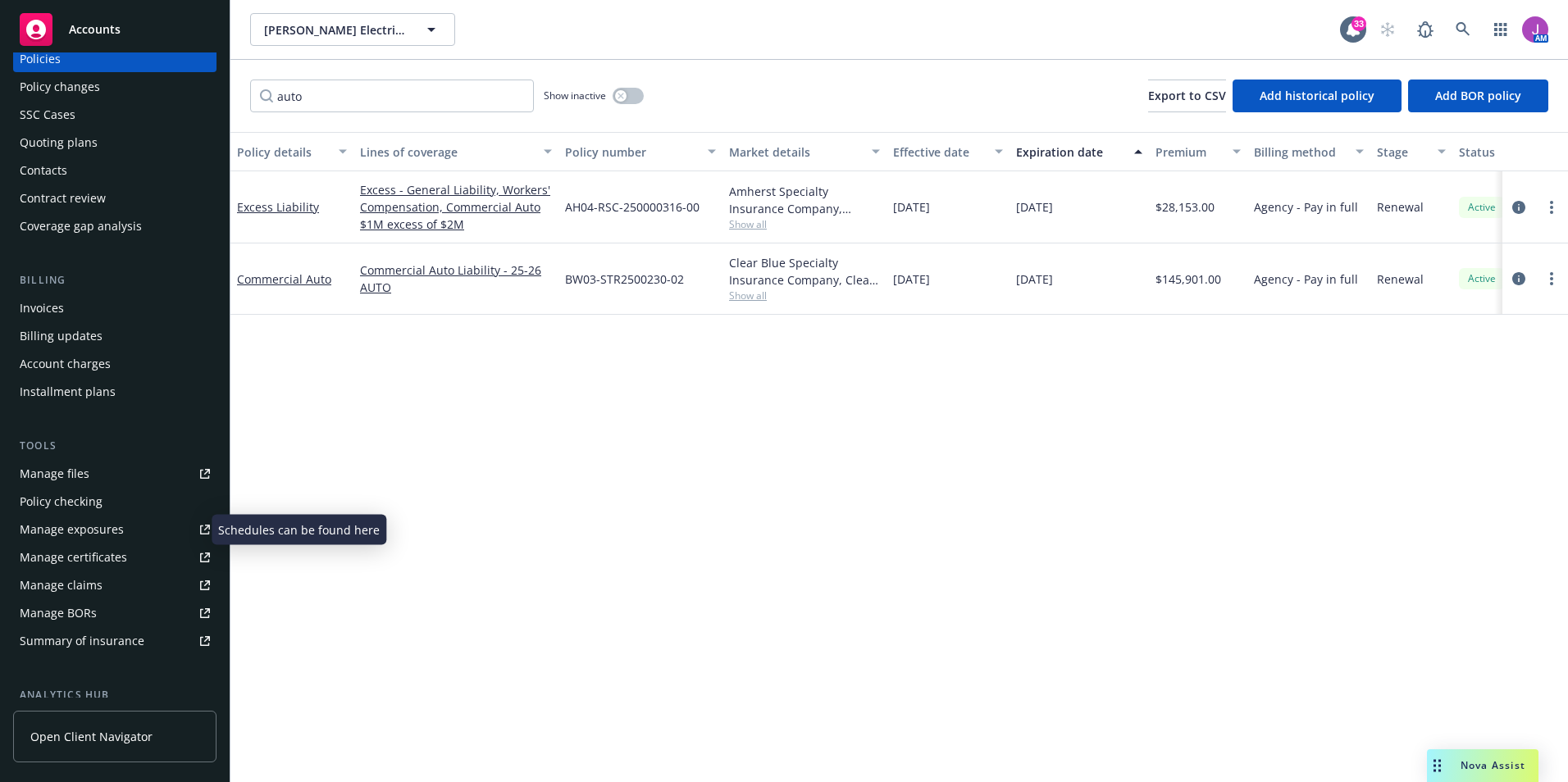
click at [89, 522] on div "Manage exposures" at bounding box center [71, 530] width 104 height 27
click at [352, 29] on span "[PERSON_NAME] Electric & Sons, Inc., Home Technology Center, A [PERSON_NAME] Co…" at bounding box center [335, 30] width 142 height 17
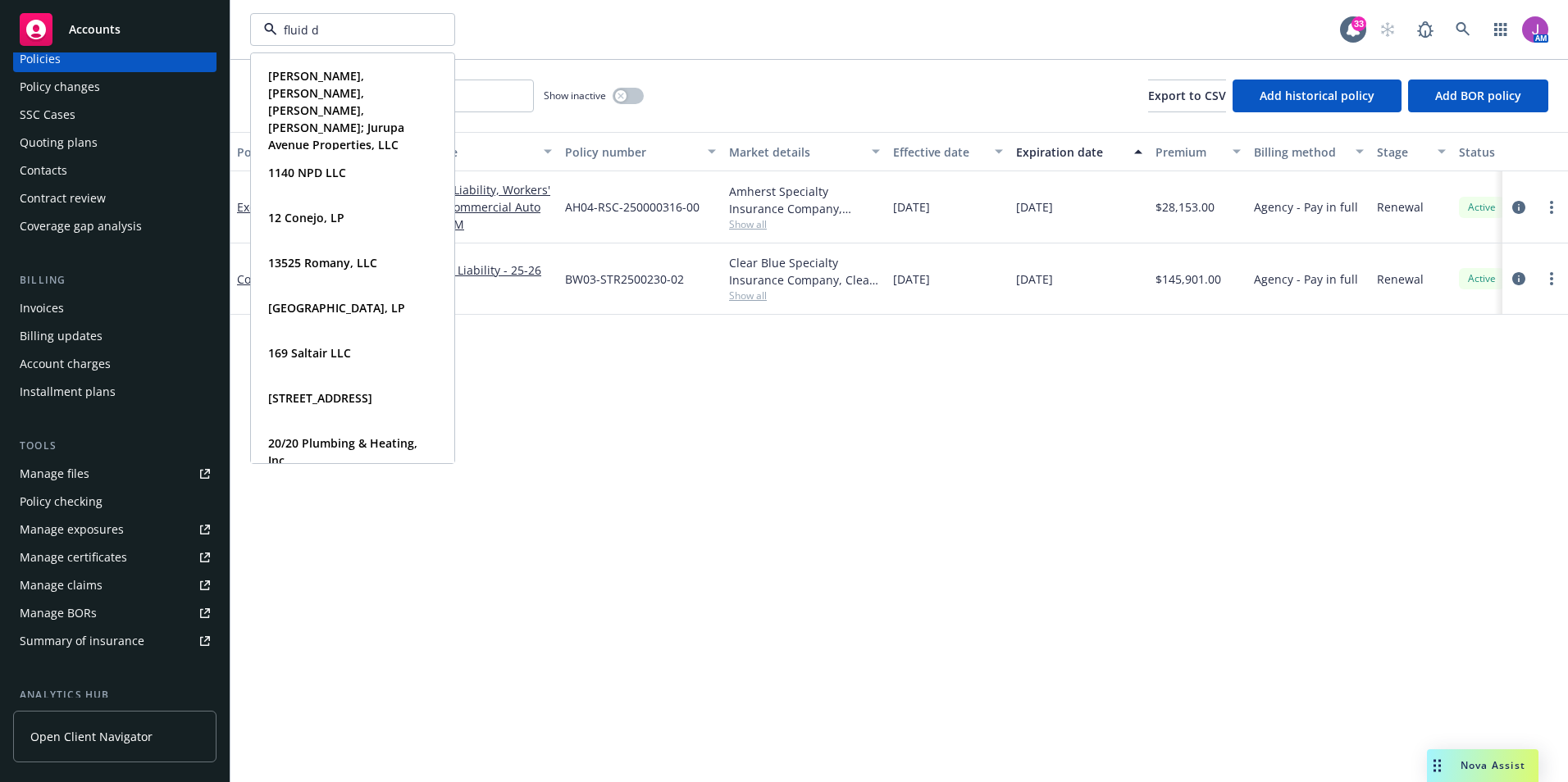
type input "fluid dy"
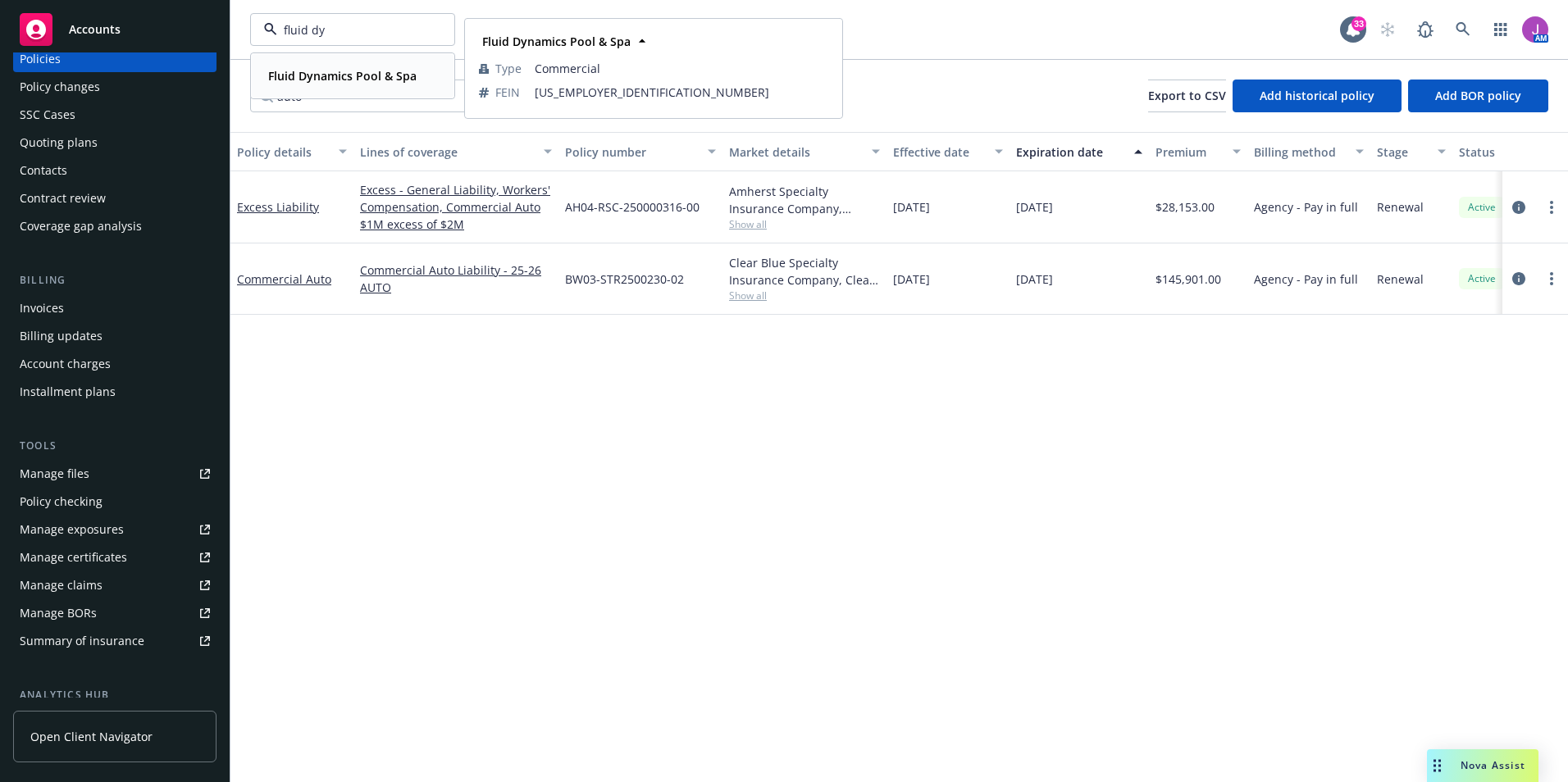
click at [356, 62] on div "Fluid Dynamics Pool & Spa Type Commercial FEIN 24-2739647" at bounding box center [352, 76] width 202 height 44
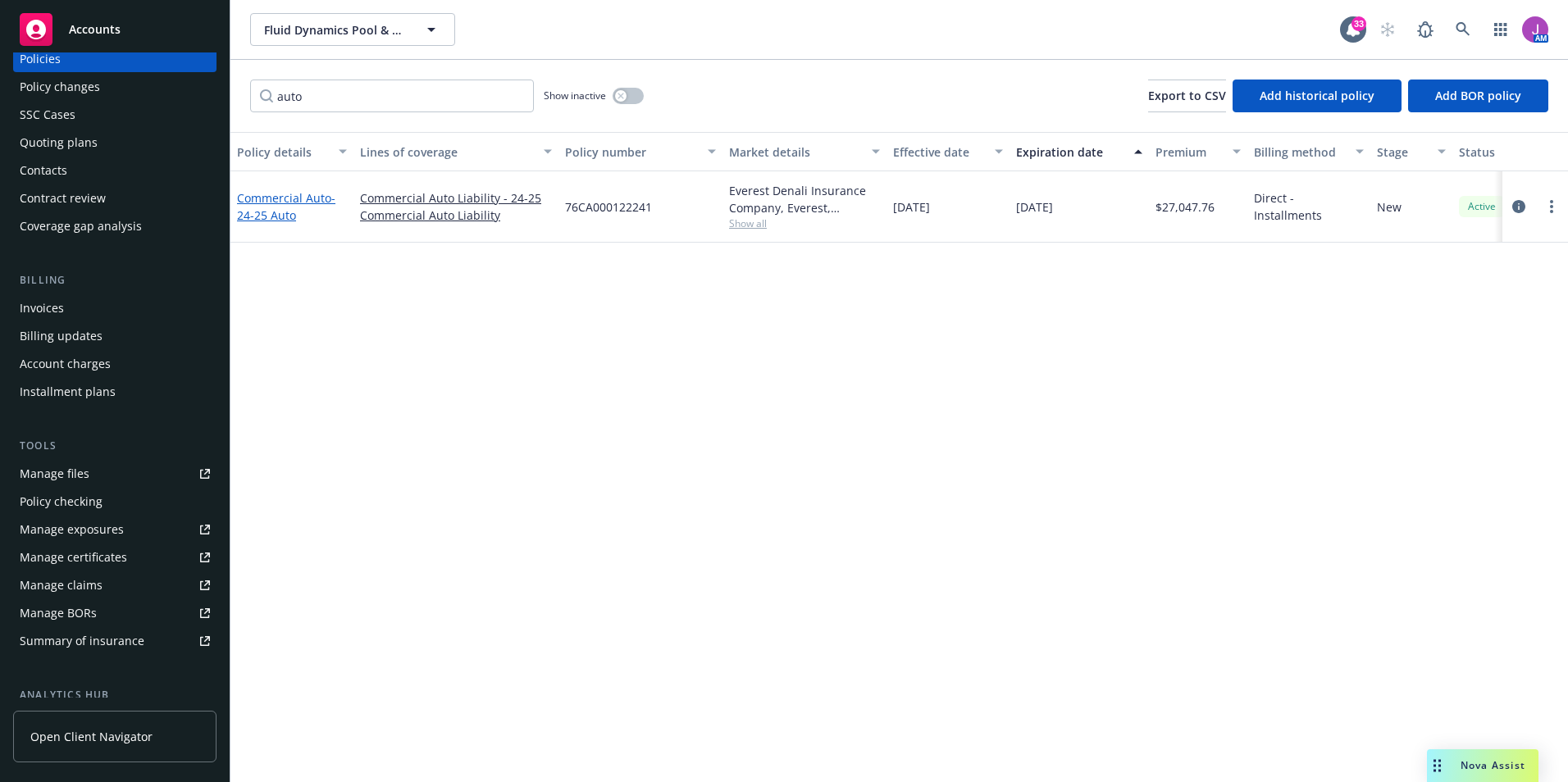
click at [269, 208] on span "- 24-25 Auto" at bounding box center [285, 206] width 98 height 33
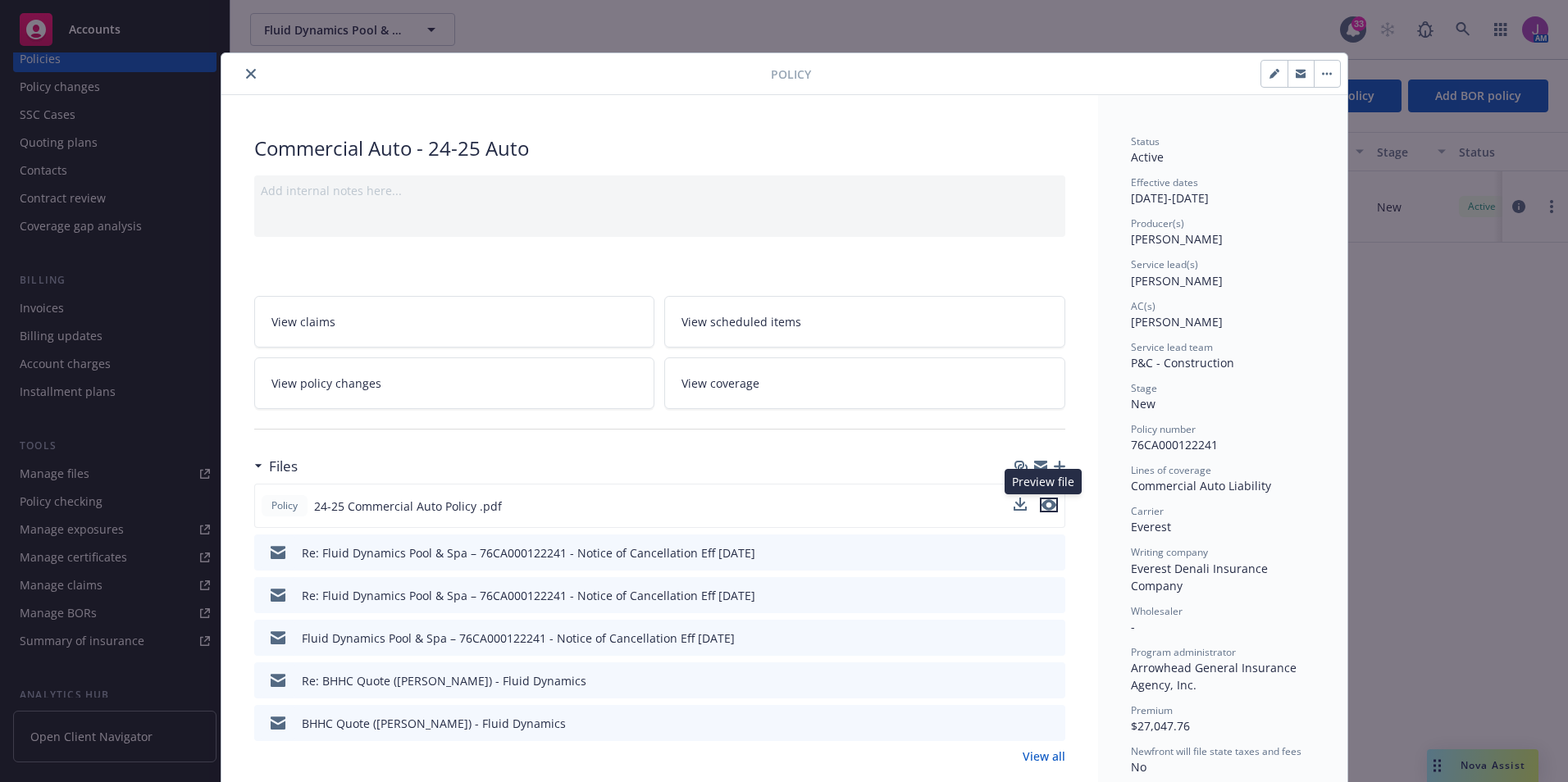
click at [1041, 507] on icon "preview file" at bounding box center [1048, 505] width 15 height 12
click at [242, 73] on button "close" at bounding box center [251, 74] width 20 height 20
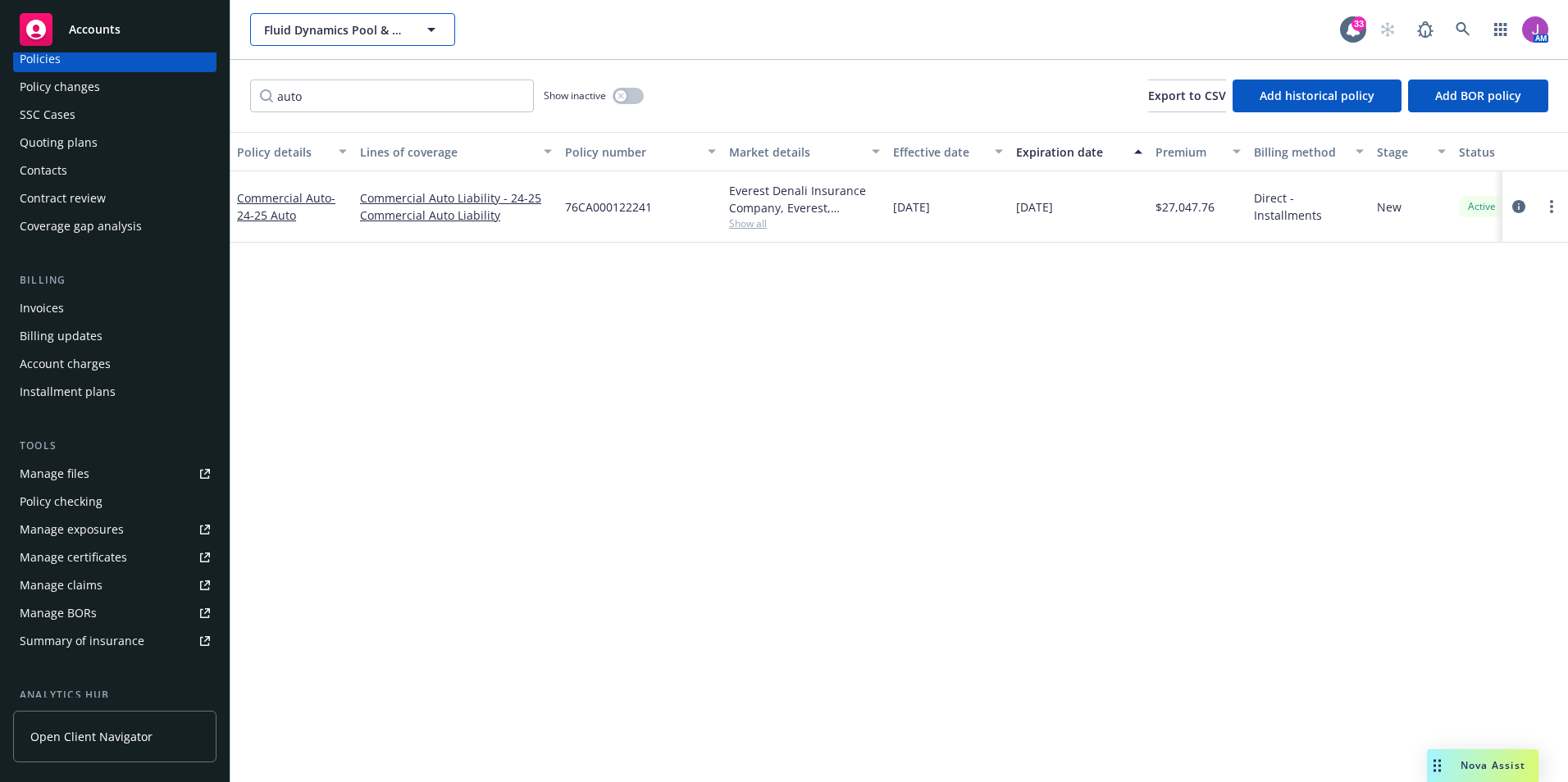
click at [310, 36] on span "Fluid Dynamics Pool & Spa" at bounding box center [335, 30] width 142 height 17
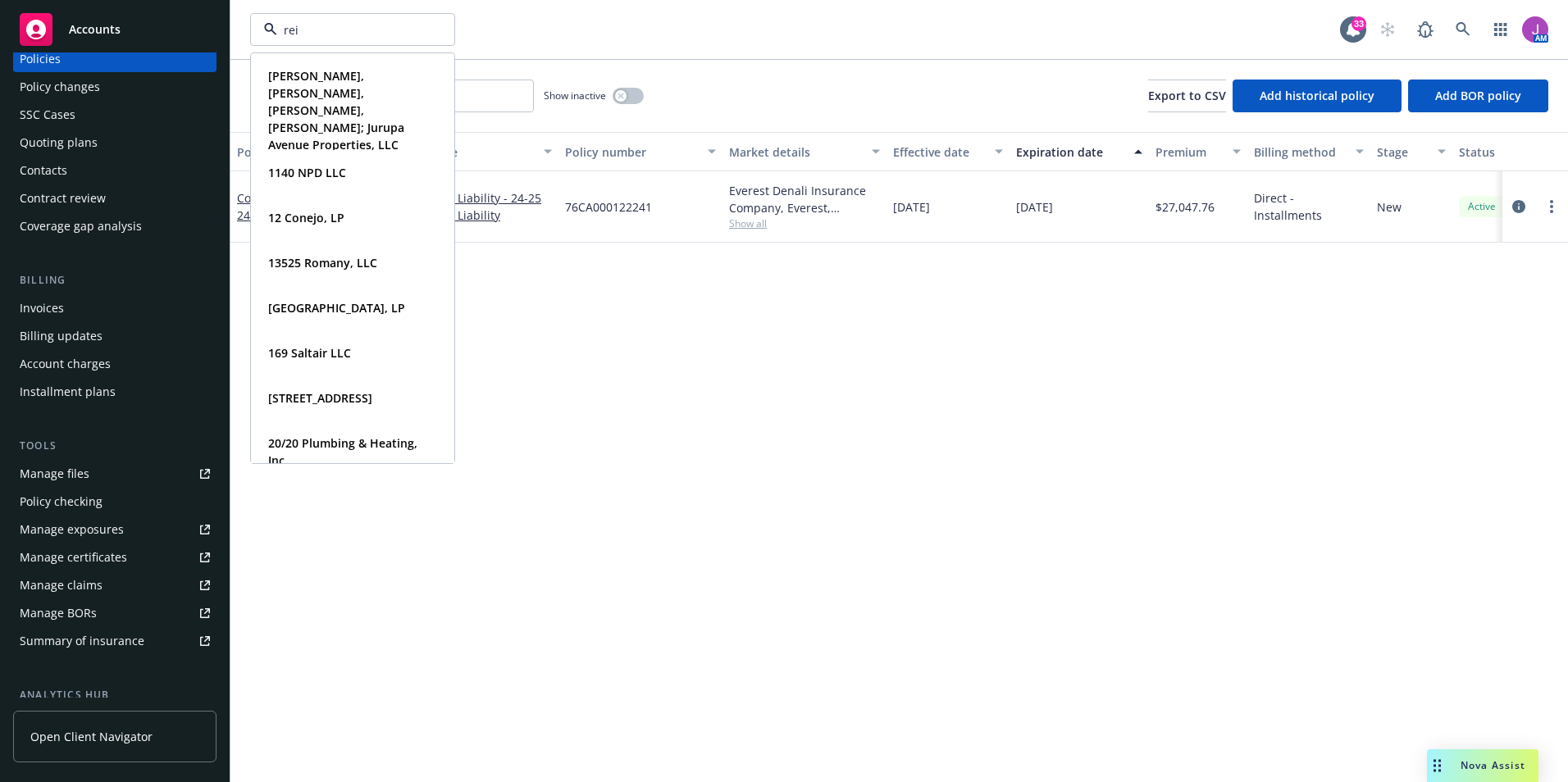
type input "reid"
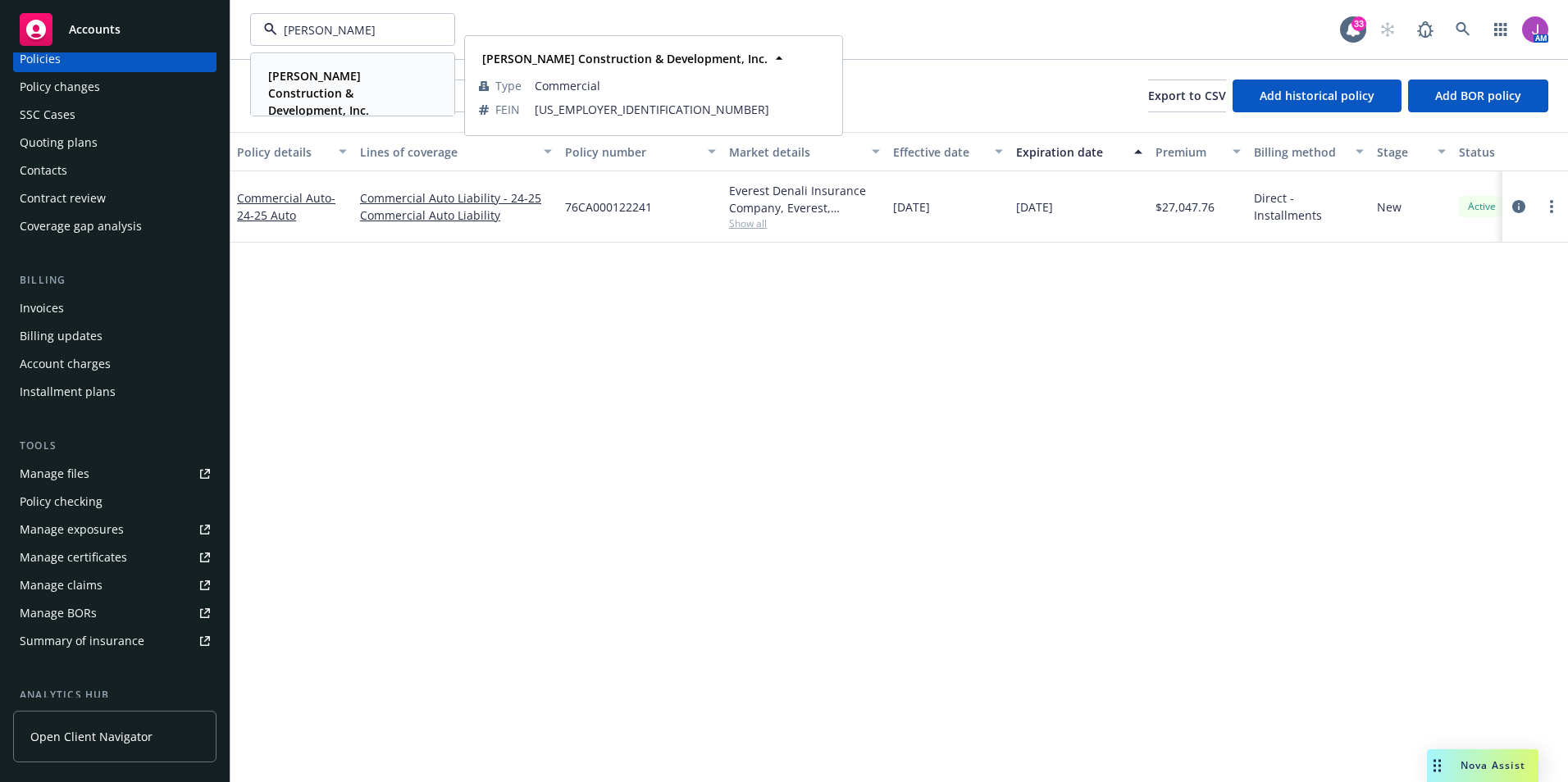
click at [306, 98] on strong "Reid Construction & Development, Inc." at bounding box center [319, 93] width 101 height 50
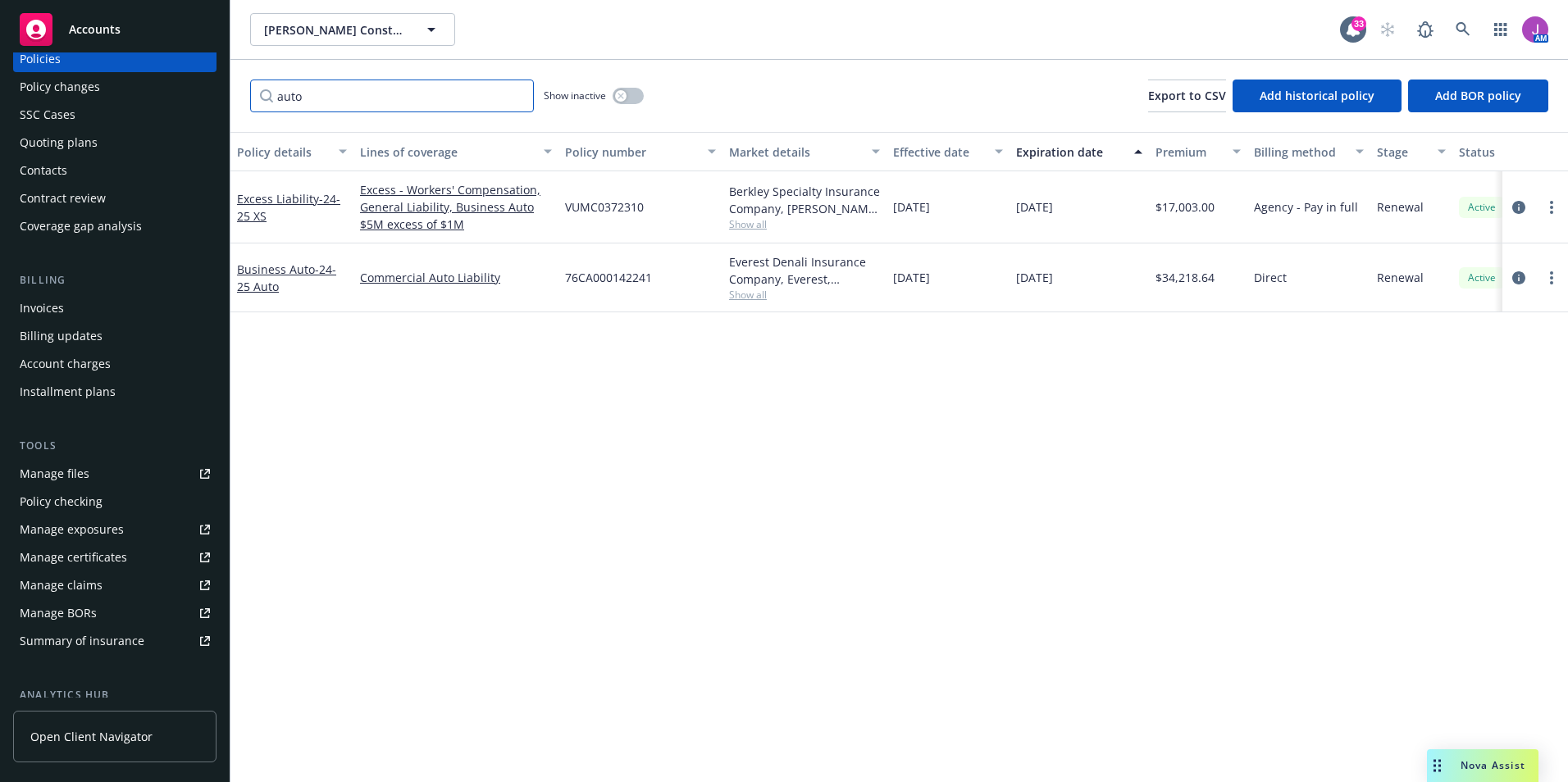
drag, startPoint x: 310, startPoint y: 94, endPoint x: 261, endPoint y: 81, distance: 50.7
click at [261, 81] on input "auto" at bounding box center [392, 95] width 284 height 33
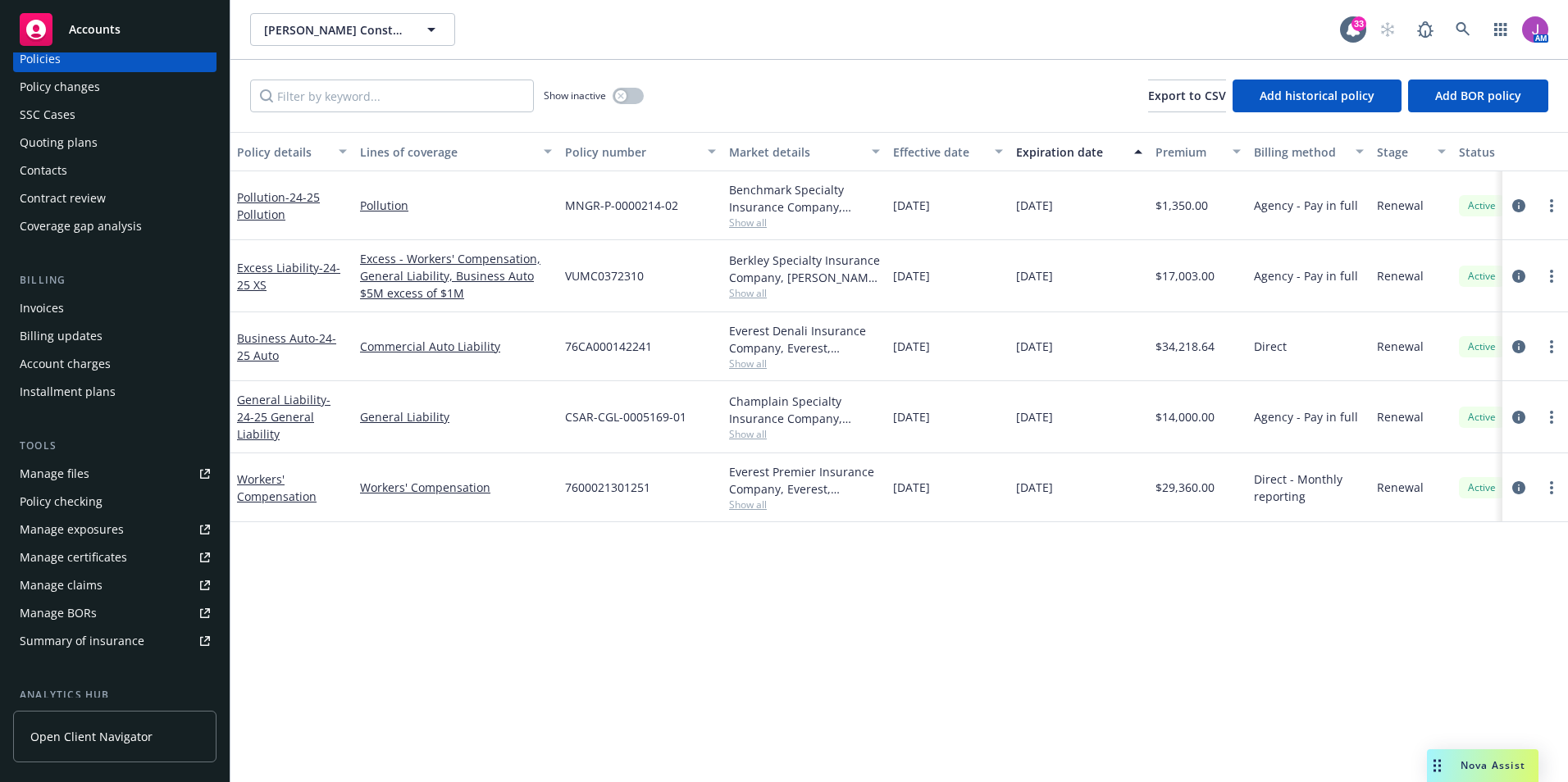
click at [747, 294] on span "Show all" at bounding box center [804, 293] width 150 height 14
click at [688, 264] on div "VUMC0372310" at bounding box center [640, 276] width 164 height 72
click at [751, 362] on span "Show all" at bounding box center [804, 363] width 150 height 14
click at [693, 292] on div "VUMC0372310" at bounding box center [640, 276] width 164 height 72
click at [734, 430] on span "Show all" at bounding box center [804, 435] width 150 height 14
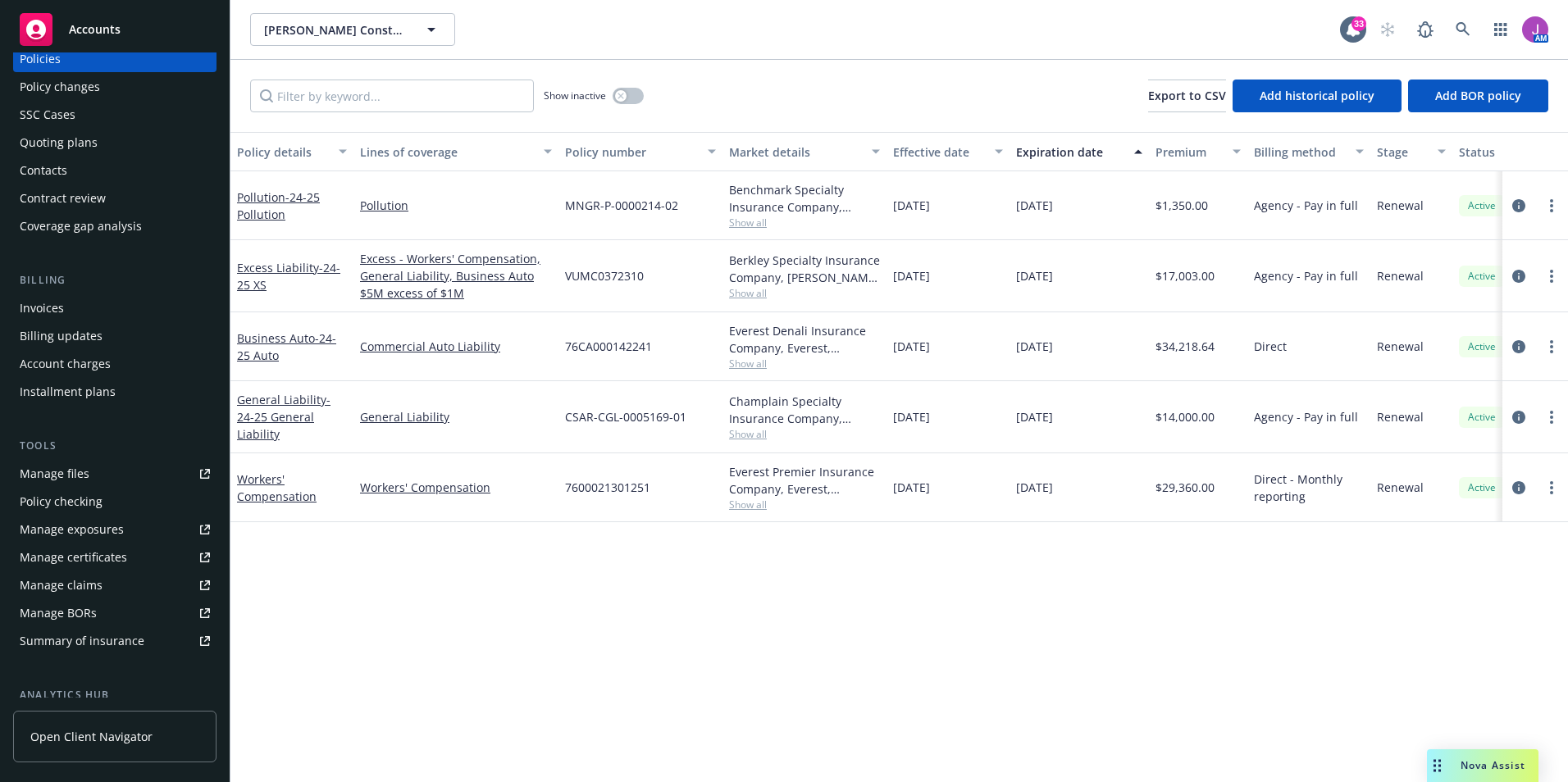
click at [679, 370] on div "76CA000142241" at bounding box center [640, 347] width 164 height 69
click at [748, 501] on span "Show all" at bounding box center [804, 505] width 150 height 14
click at [498, 538] on div "Policy details Lines of coverage Policy number Market details Effective date Ex…" at bounding box center [899, 456] width 1337 height 650
click at [741, 443] on div "Champlain Specialty Insurance Company, Champlain Insurance Group LLC, Amwins Sh…" at bounding box center [805, 417] width 164 height 72
click at [737, 435] on span "Show all" at bounding box center [804, 435] width 150 height 14
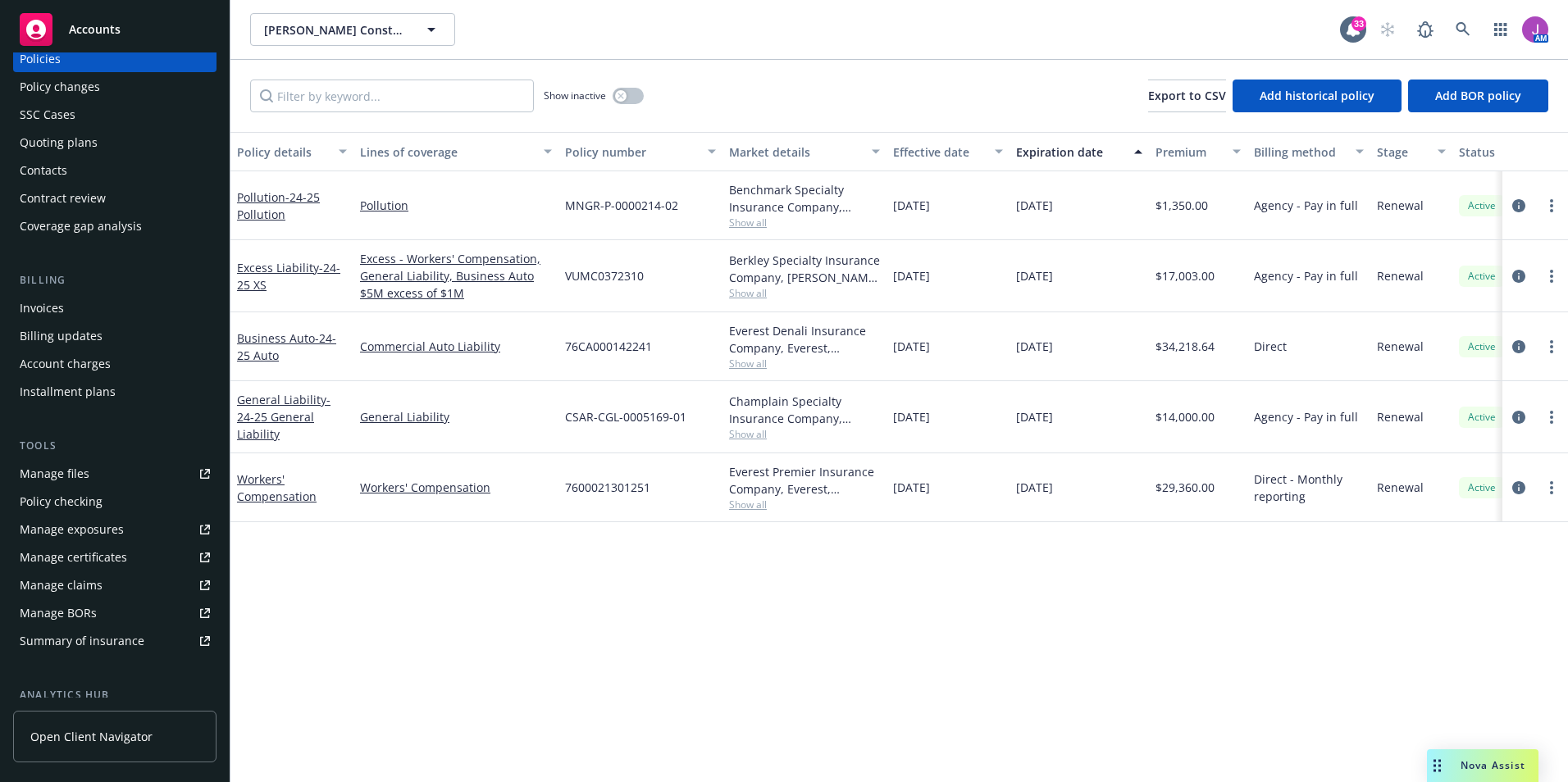
click at [580, 425] on span "CSAR-CGL-0005169-01" at bounding box center [626, 416] width 122 height 17
drag, startPoint x: 558, startPoint y: 413, endPoint x: 676, endPoint y: 425, distance: 118.6
click at [676, 425] on div "CSAR-CGL-0005169-01" at bounding box center [640, 417] width 164 height 72
drag, startPoint x: 676, startPoint y: 425, endPoint x: 566, endPoint y: 413, distance: 110.7
click at [576, 440] on div "CSAR-CGL-0005169-01" at bounding box center [640, 417] width 164 height 72
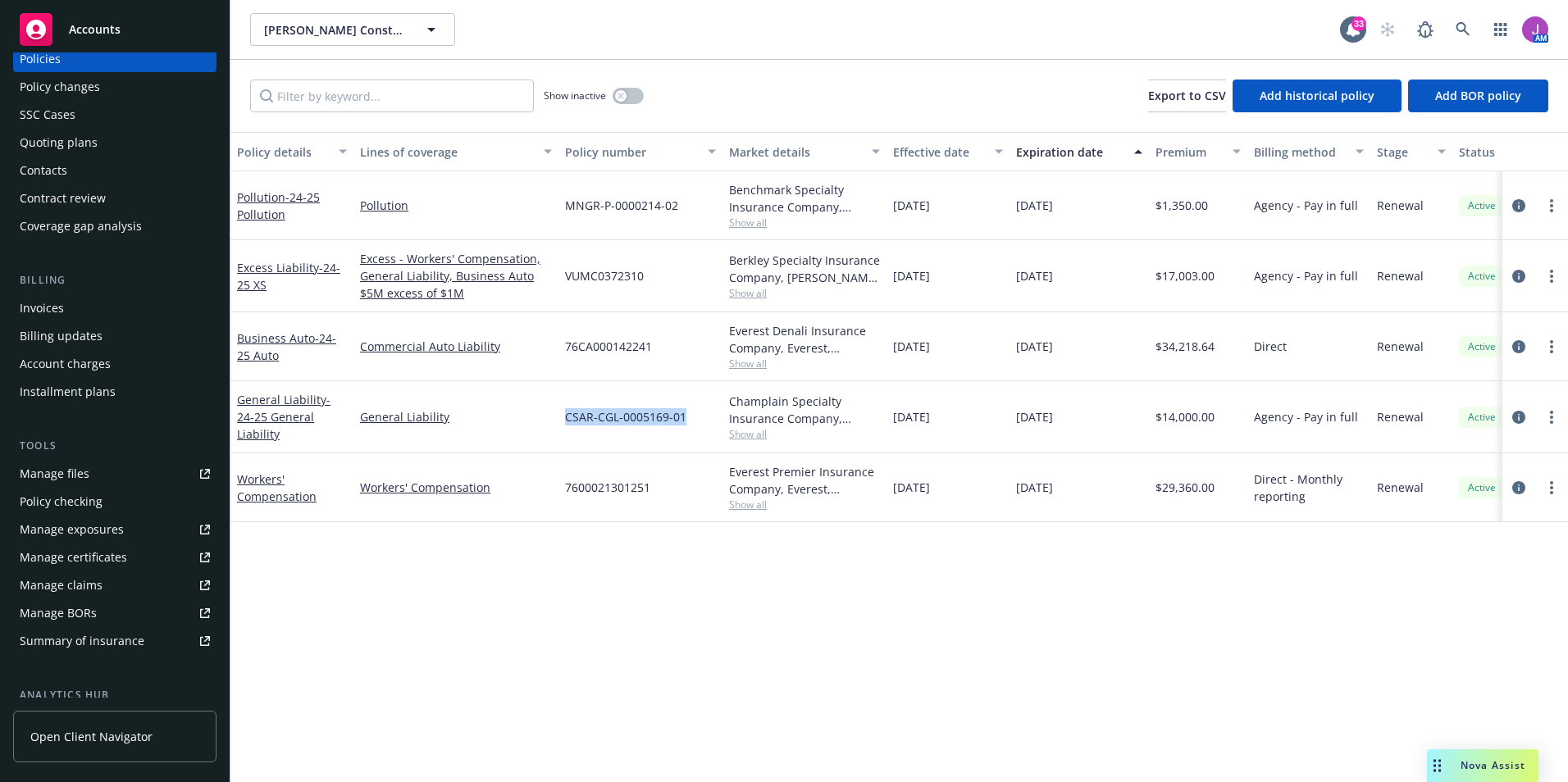
drag, startPoint x: 562, startPoint y: 417, endPoint x: 716, endPoint y: 422, distance: 154.1
click at [716, 422] on div "CSAR-CGL-0005169-01" at bounding box center [640, 417] width 164 height 72
copy span "CSAR-CGL-0005169-01"
click at [52, 168] on div "Contacts" at bounding box center [44, 170] width 48 height 27
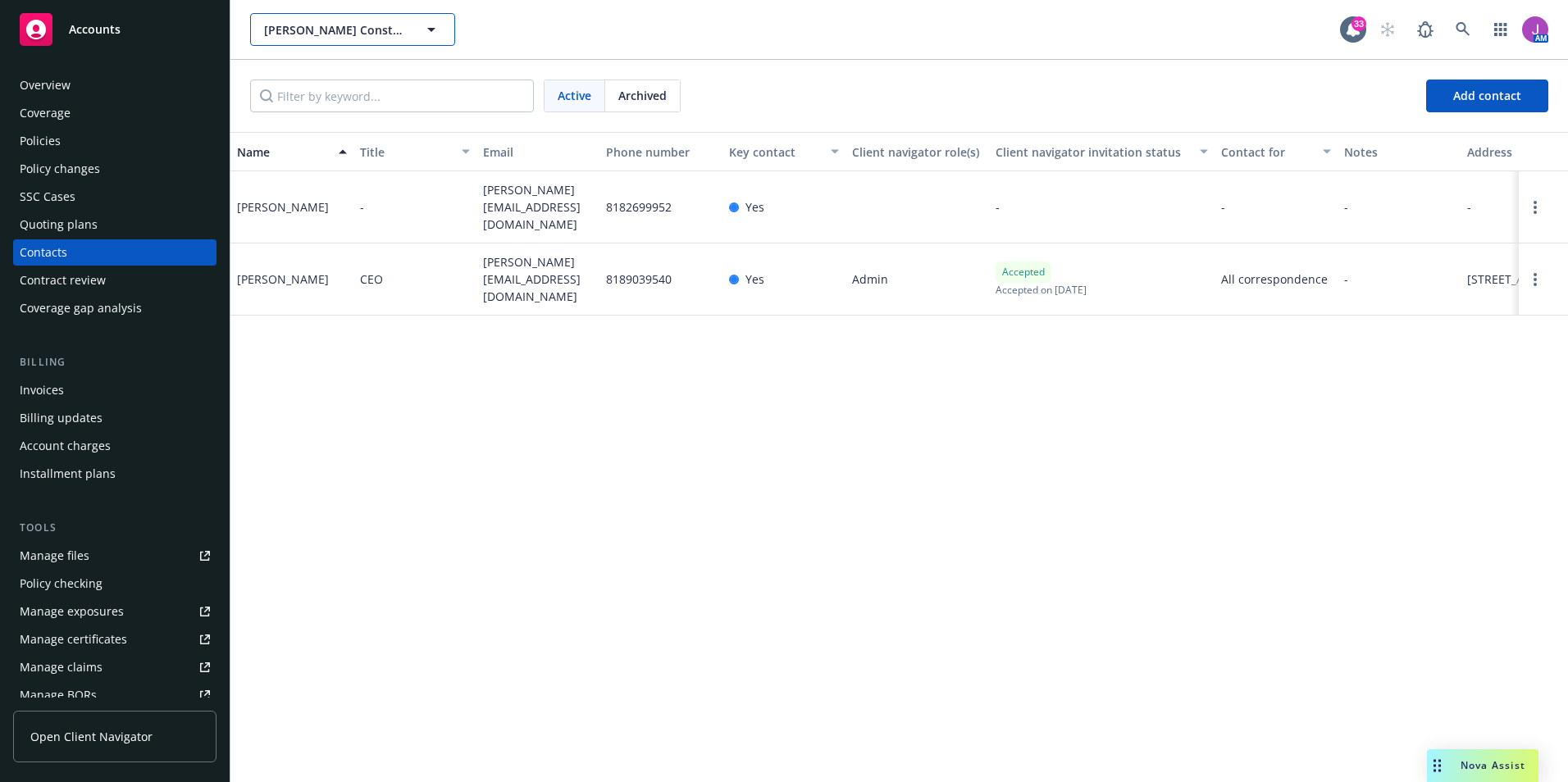
click at [326, 35] on span "Reid Construction & Development, Inc." at bounding box center [335, 30] width 142 height 17
type input "jd group"
click at [1455, 36] on icon at bounding box center [1462, 29] width 15 height 15
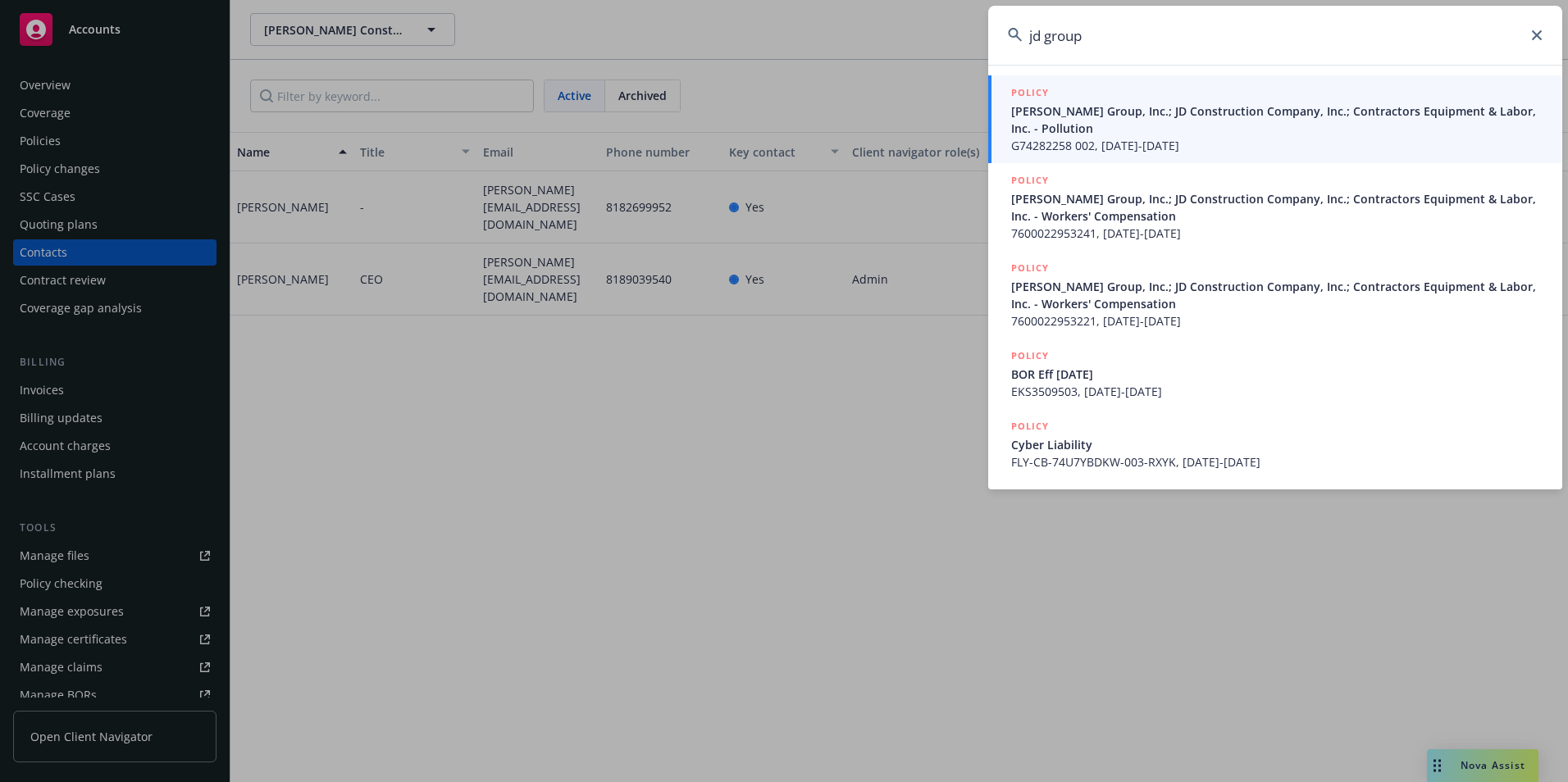
type input "jd group"
click at [1079, 137] on span "G74282258 002, 03/31/2025-03/31/2026" at bounding box center [1276, 145] width 532 height 17
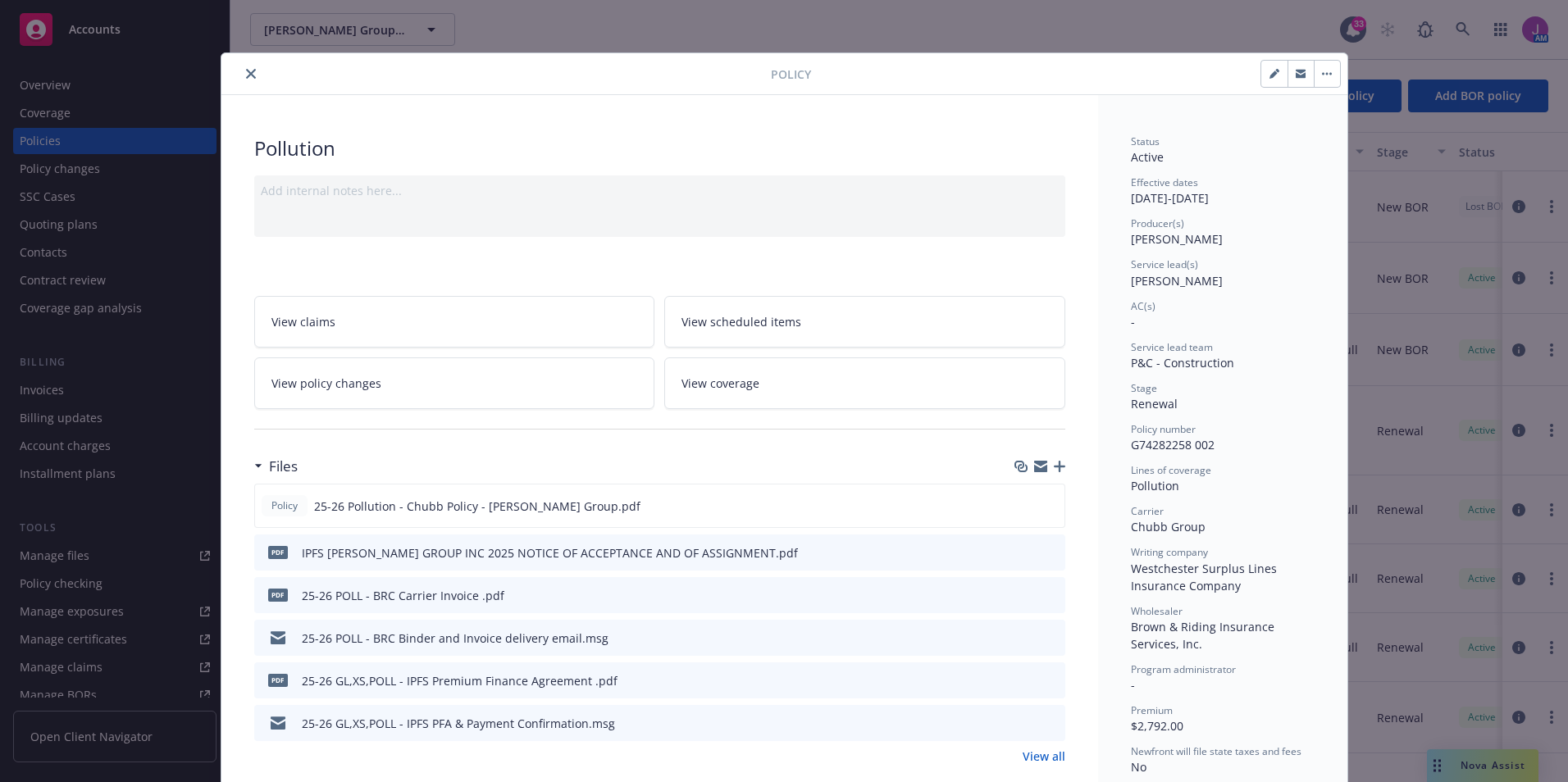
click at [245, 76] on icon "close" at bounding box center [250, 74] width 10 height 10
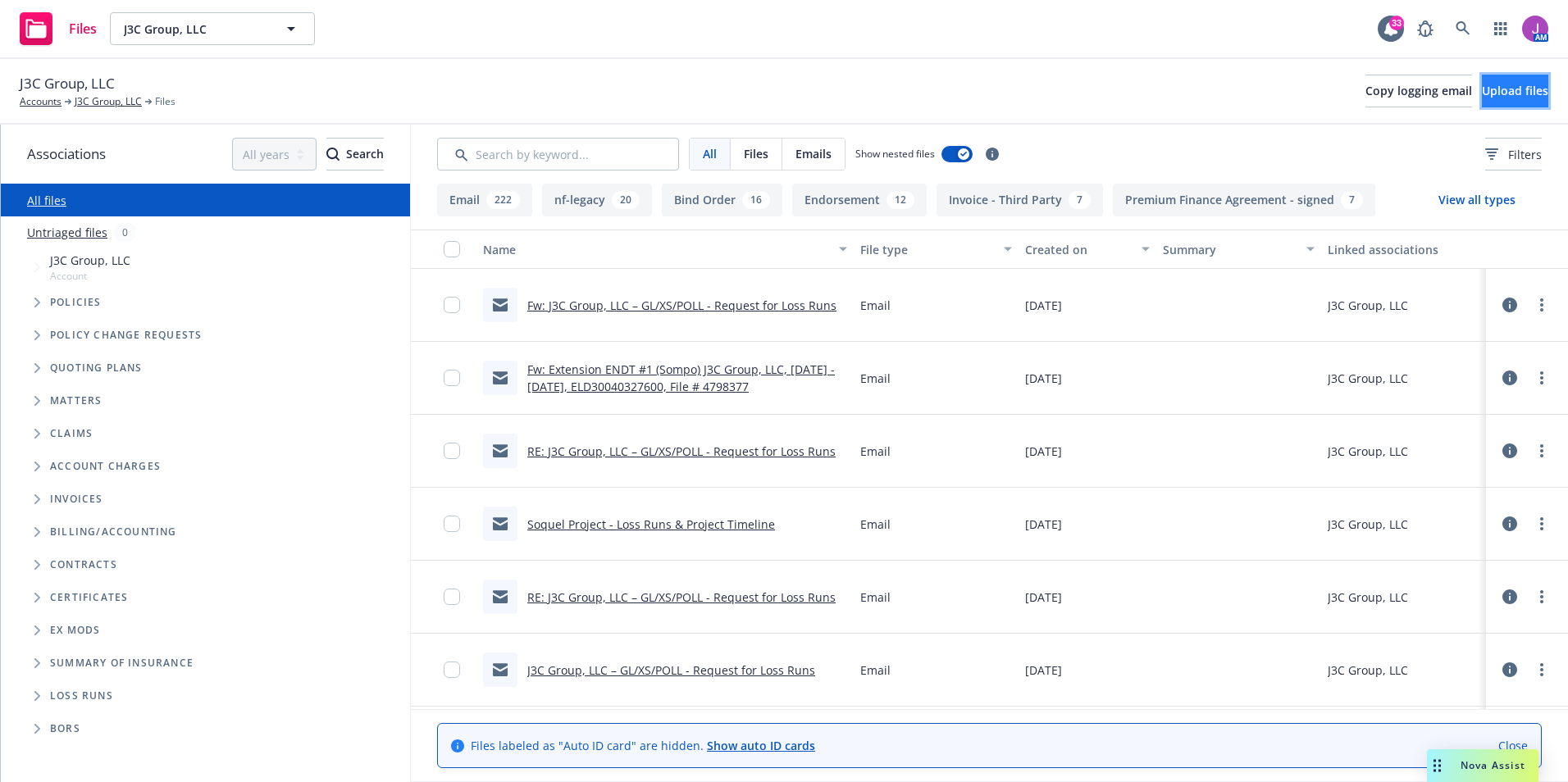
click at [1482, 93] on span "Upload files" at bounding box center [1515, 91] width 66 height 16
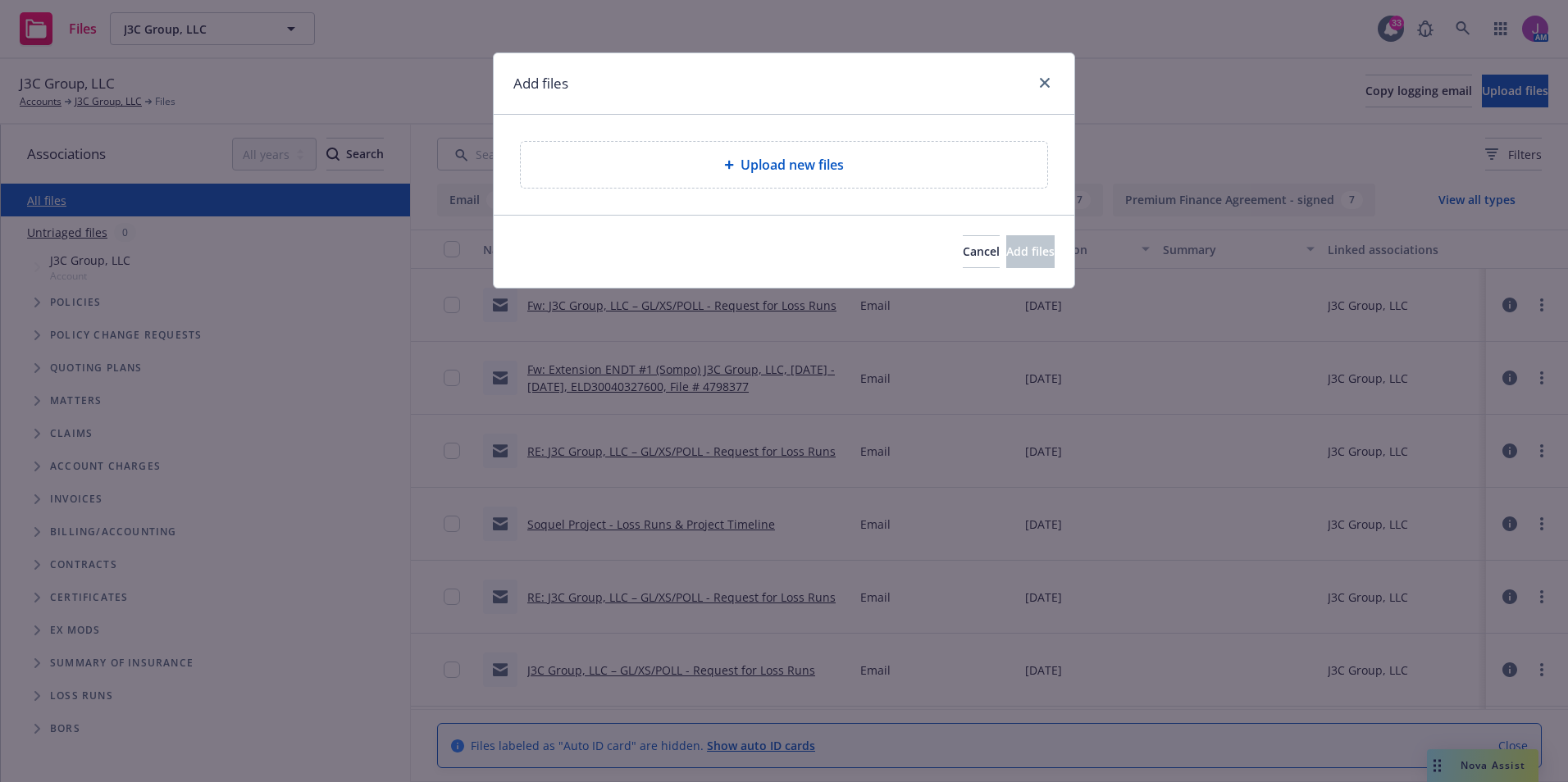
click at [803, 177] on div "Upload new files" at bounding box center [784, 164] width 527 height 46
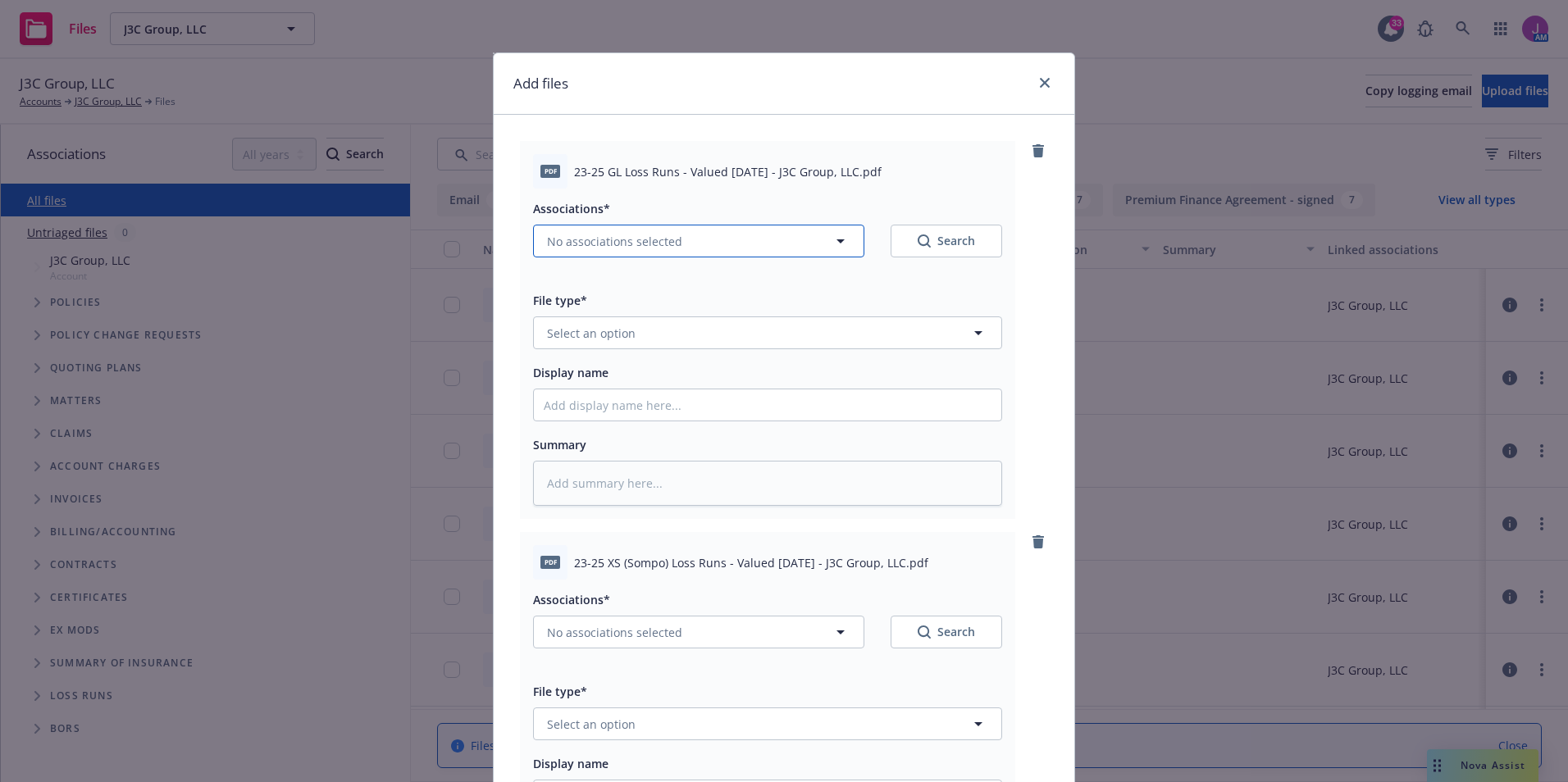
click at [604, 240] on span "No associations selected" at bounding box center [614, 241] width 136 height 17
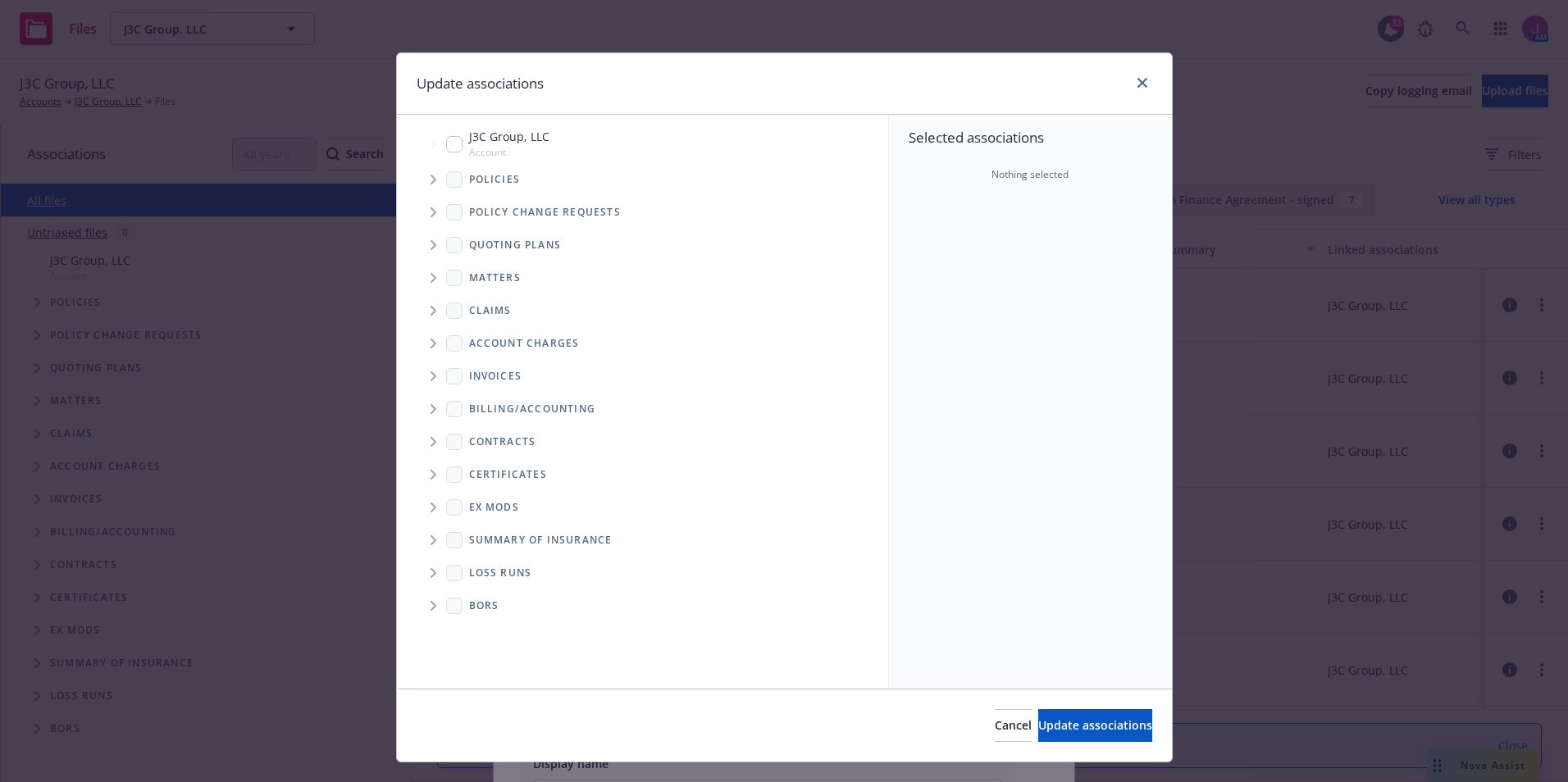
click at [431, 177] on icon "Tree Example" at bounding box center [434, 179] width 7 height 10
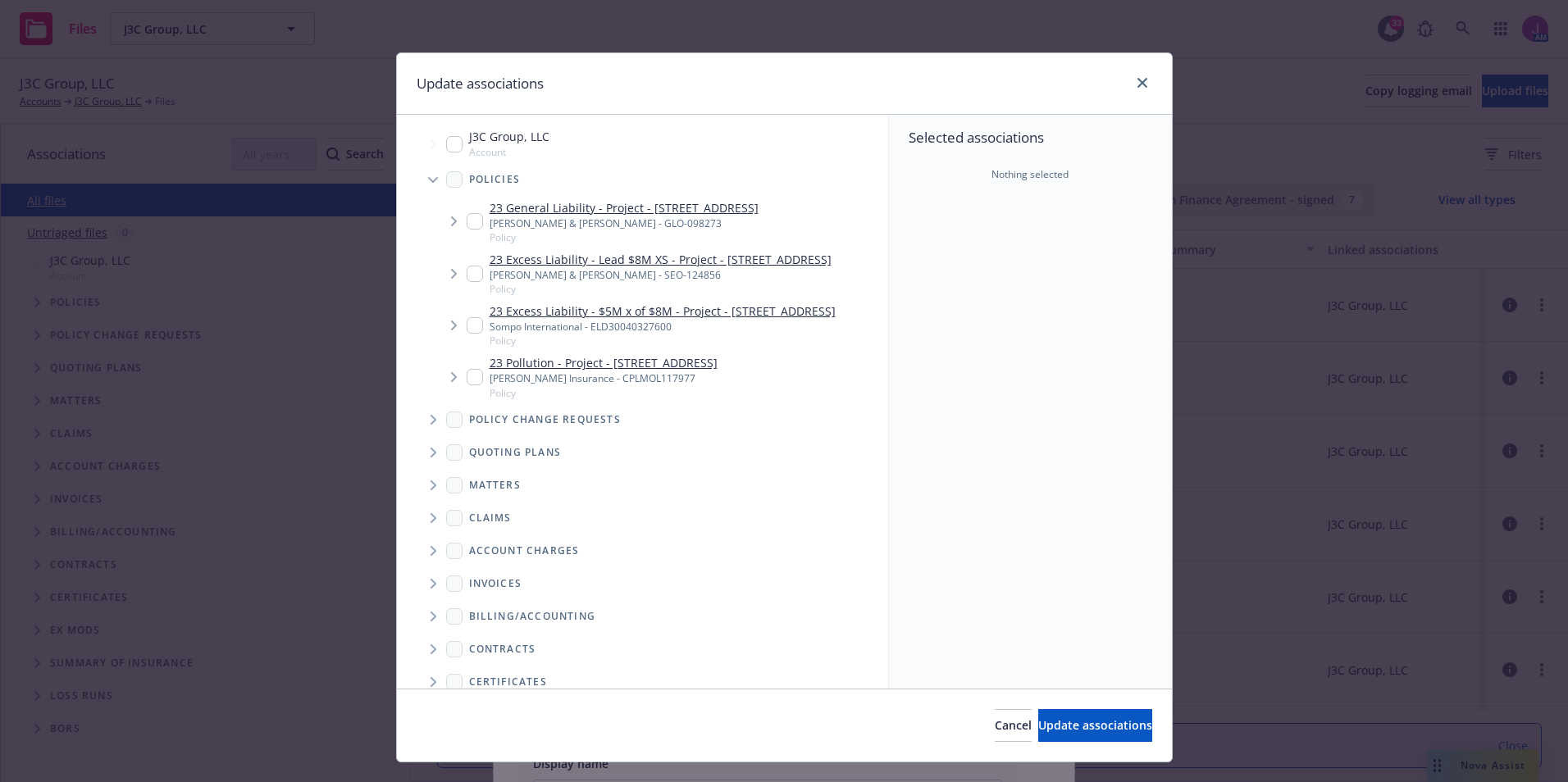
type textarea "x"
click at [466, 223] on input "Tree Example" at bounding box center [474, 221] width 17 height 17
checkbox input "true"
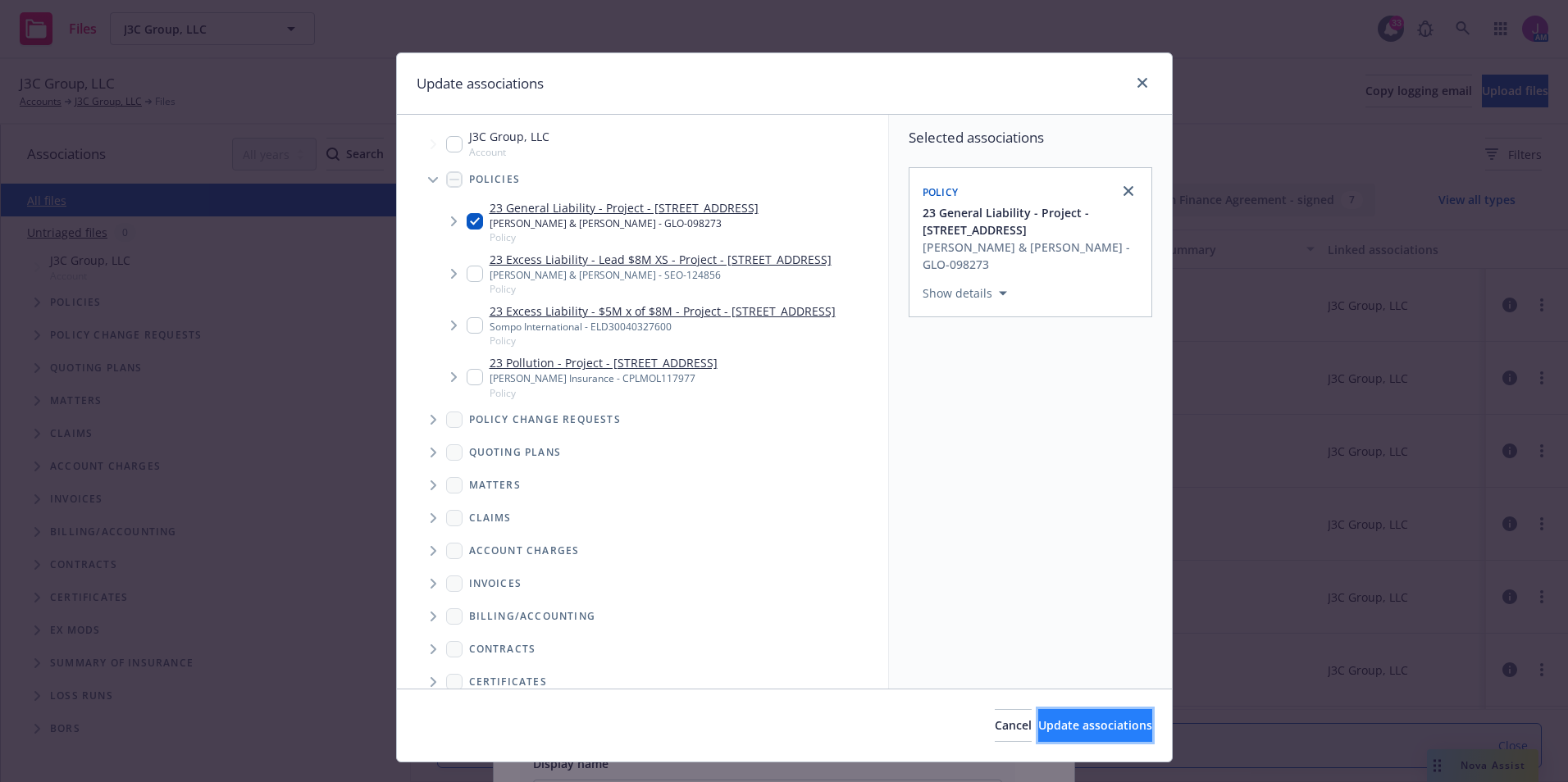
click at [1076, 722] on span "Update associations" at bounding box center [1095, 726] width 114 height 16
type textarea "x"
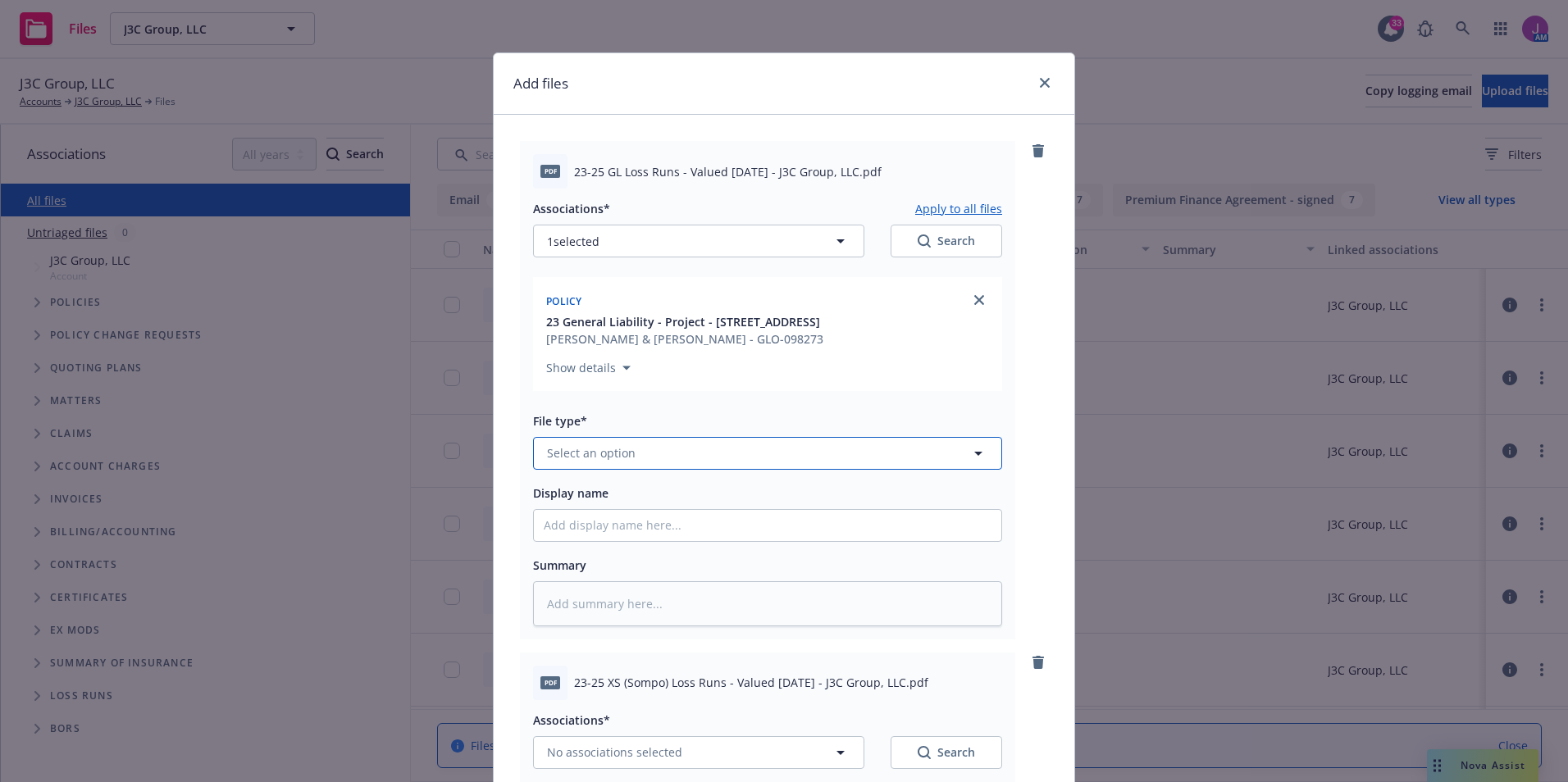
click at [658, 458] on button "Select an option" at bounding box center [767, 452] width 469 height 33
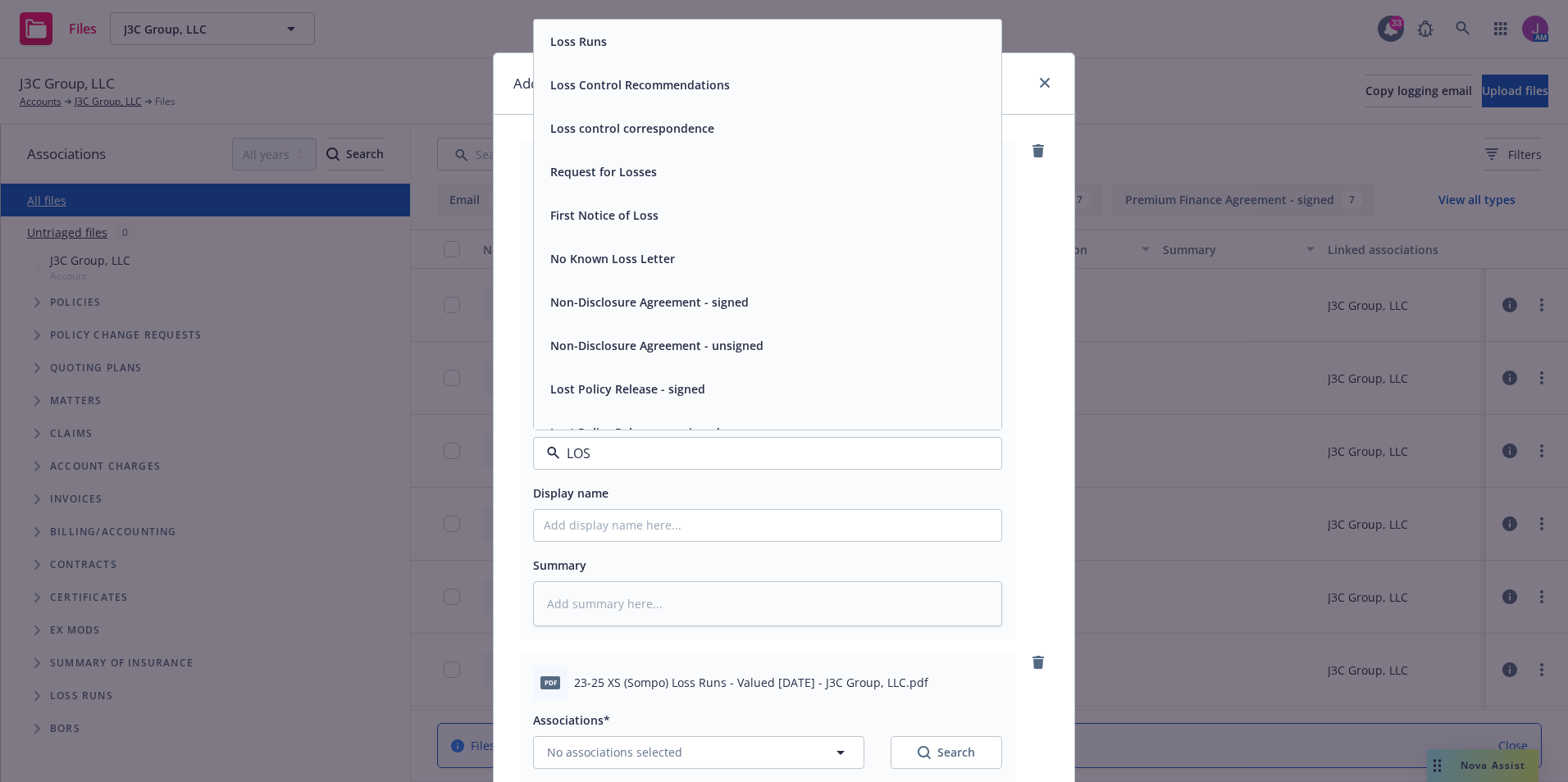
type input "LOSS"
click at [577, 55] on div "Loss Runs" at bounding box center [767, 42] width 467 height 44
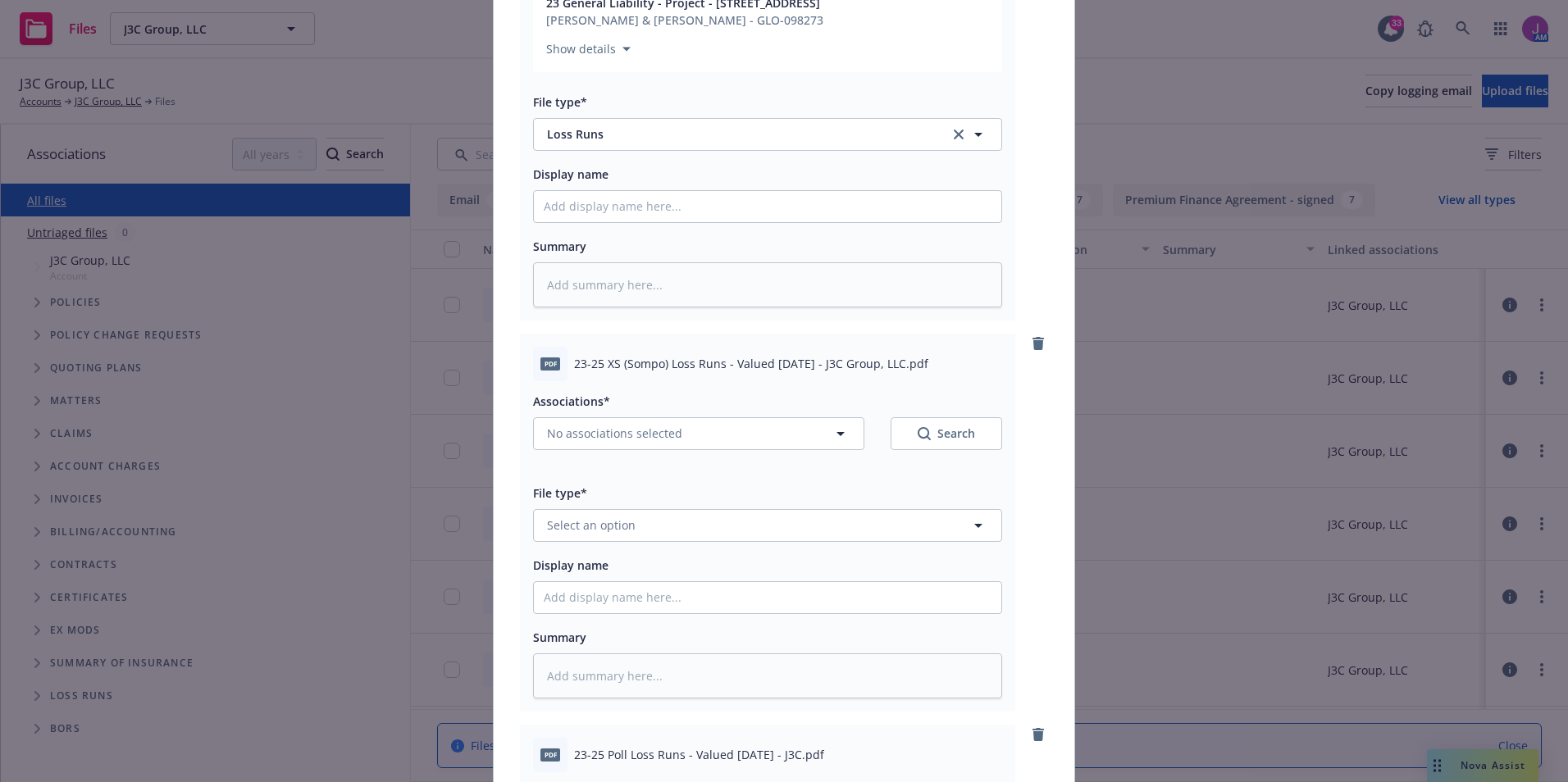
scroll to position [328, 0]
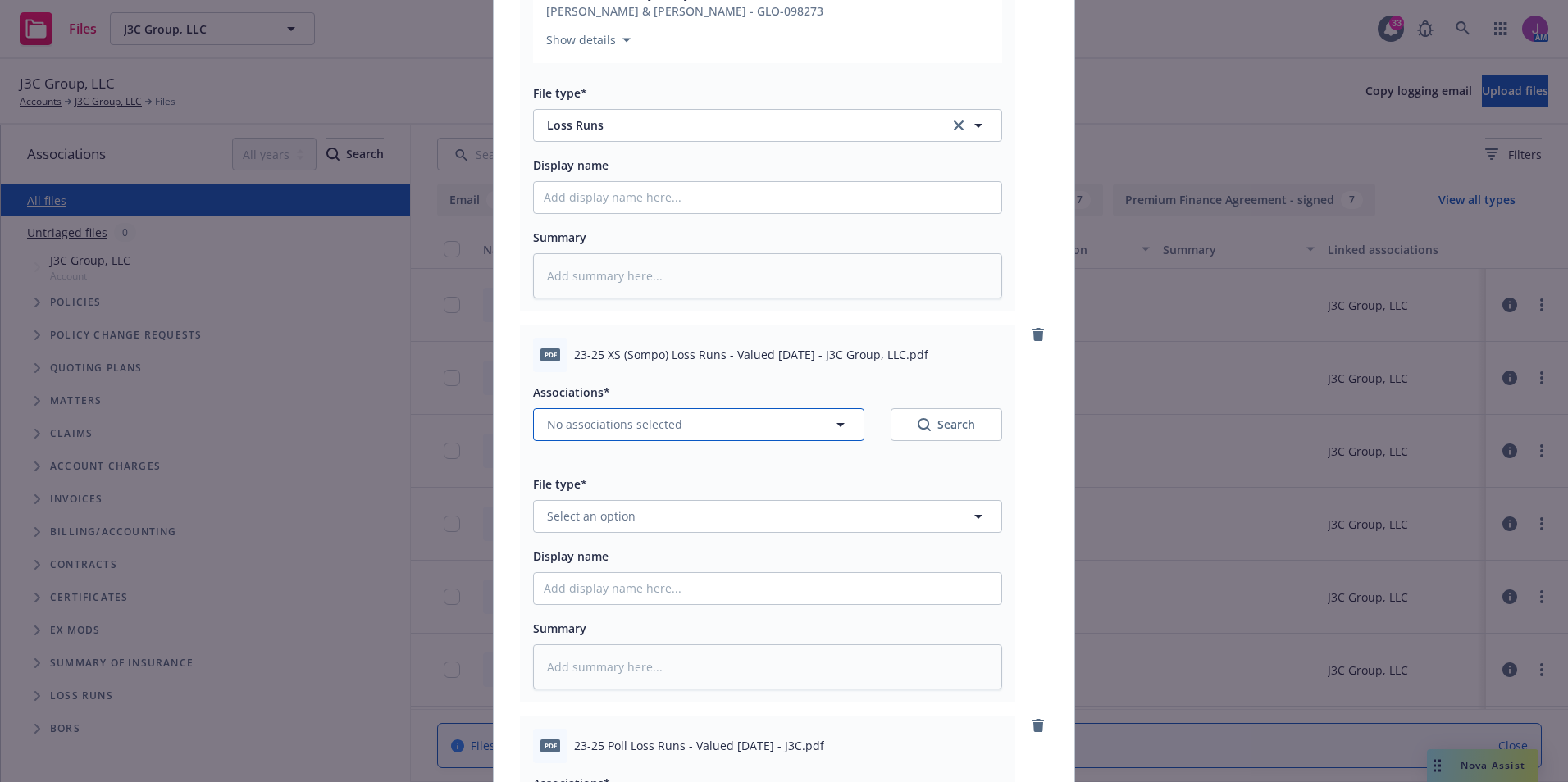
click at [590, 430] on span "No associations selected" at bounding box center [614, 424] width 136 height 17
type textarea "x"
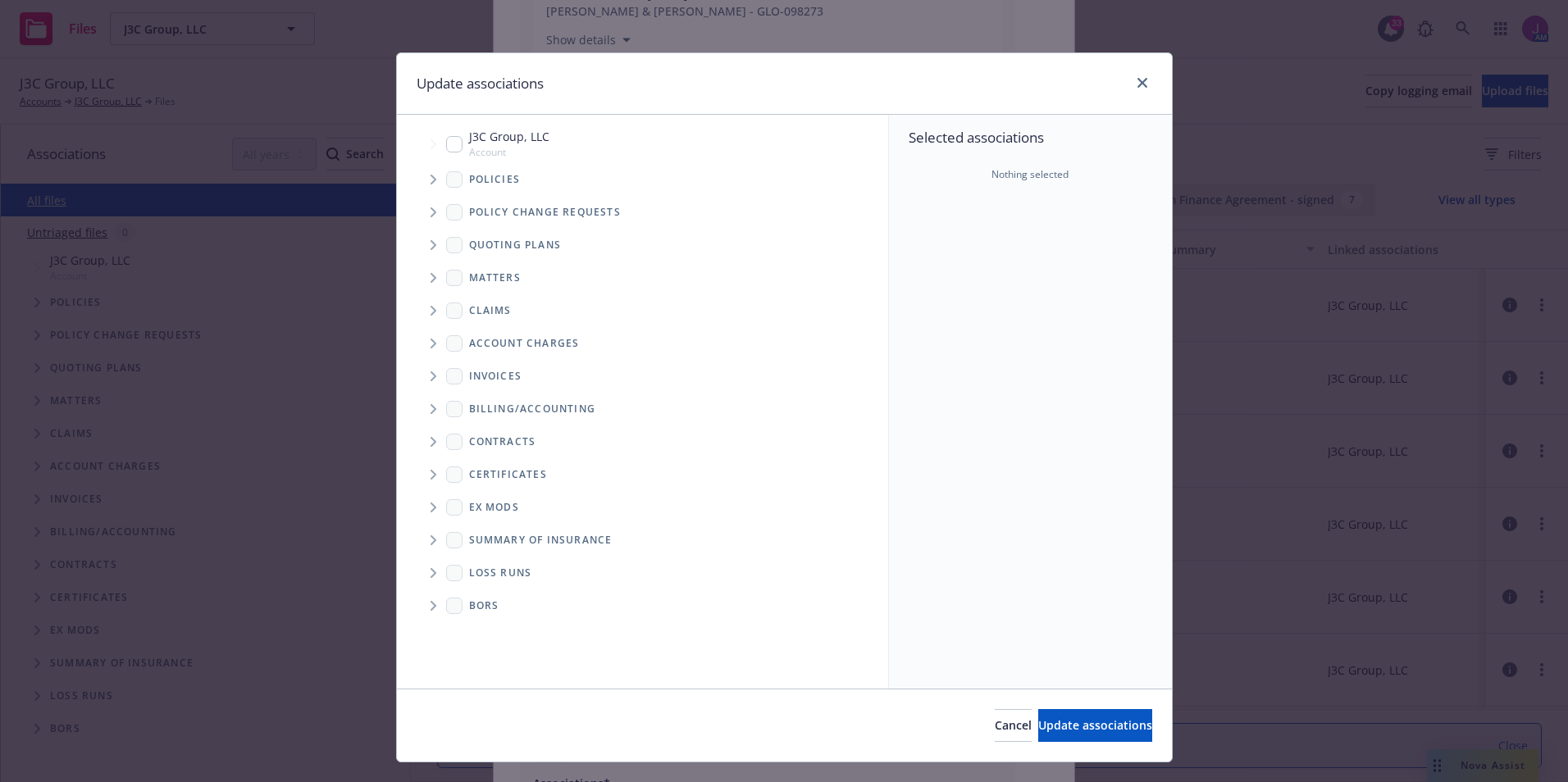
click at [431, 181] on icon "Tree Example" at bounding box center [434, 179] width 7 height 10
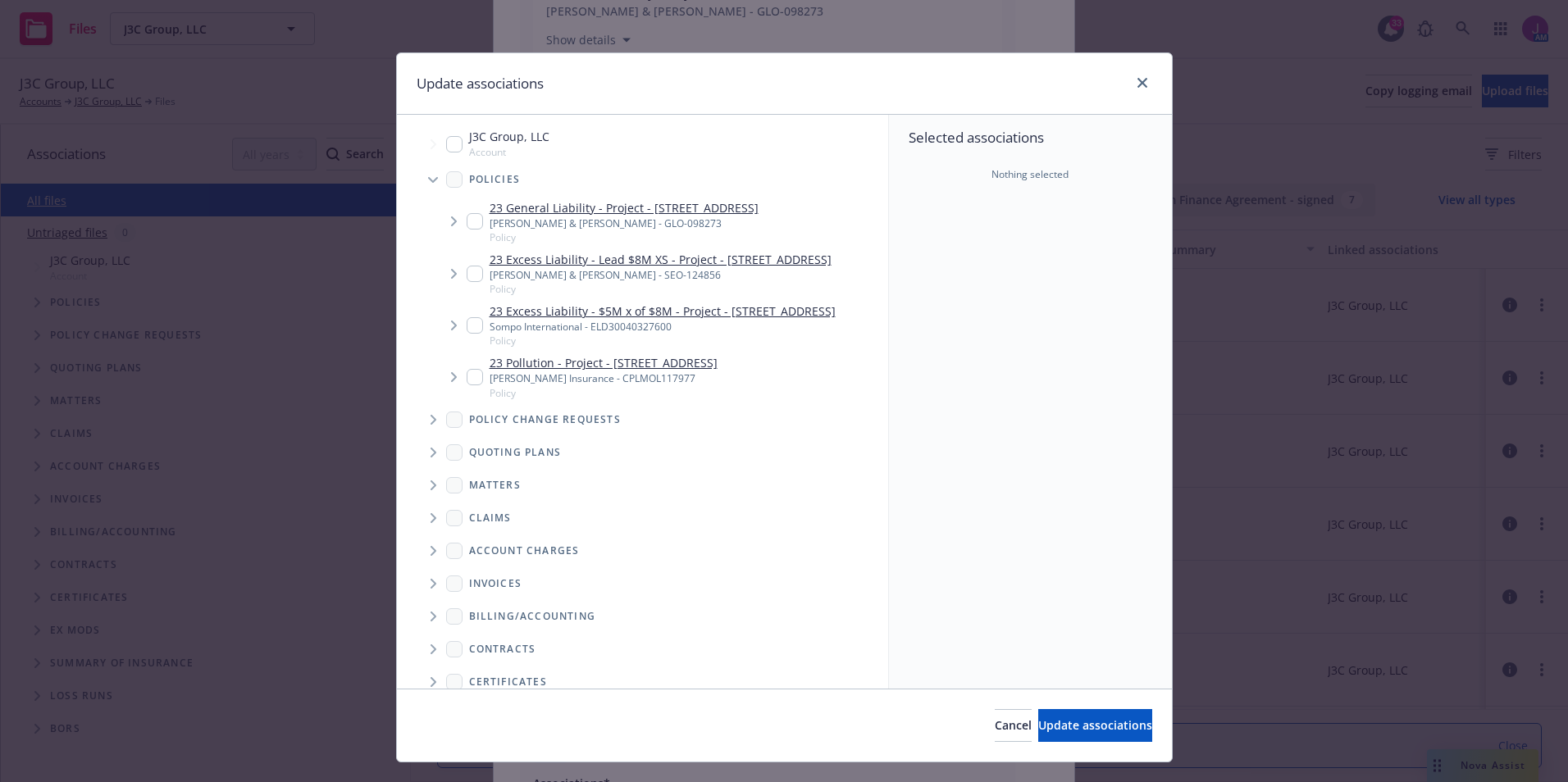
click at [466, 334] on input "Tree Example" at bounding box center [474, 326] width 17 height 17
checkbox input "true"
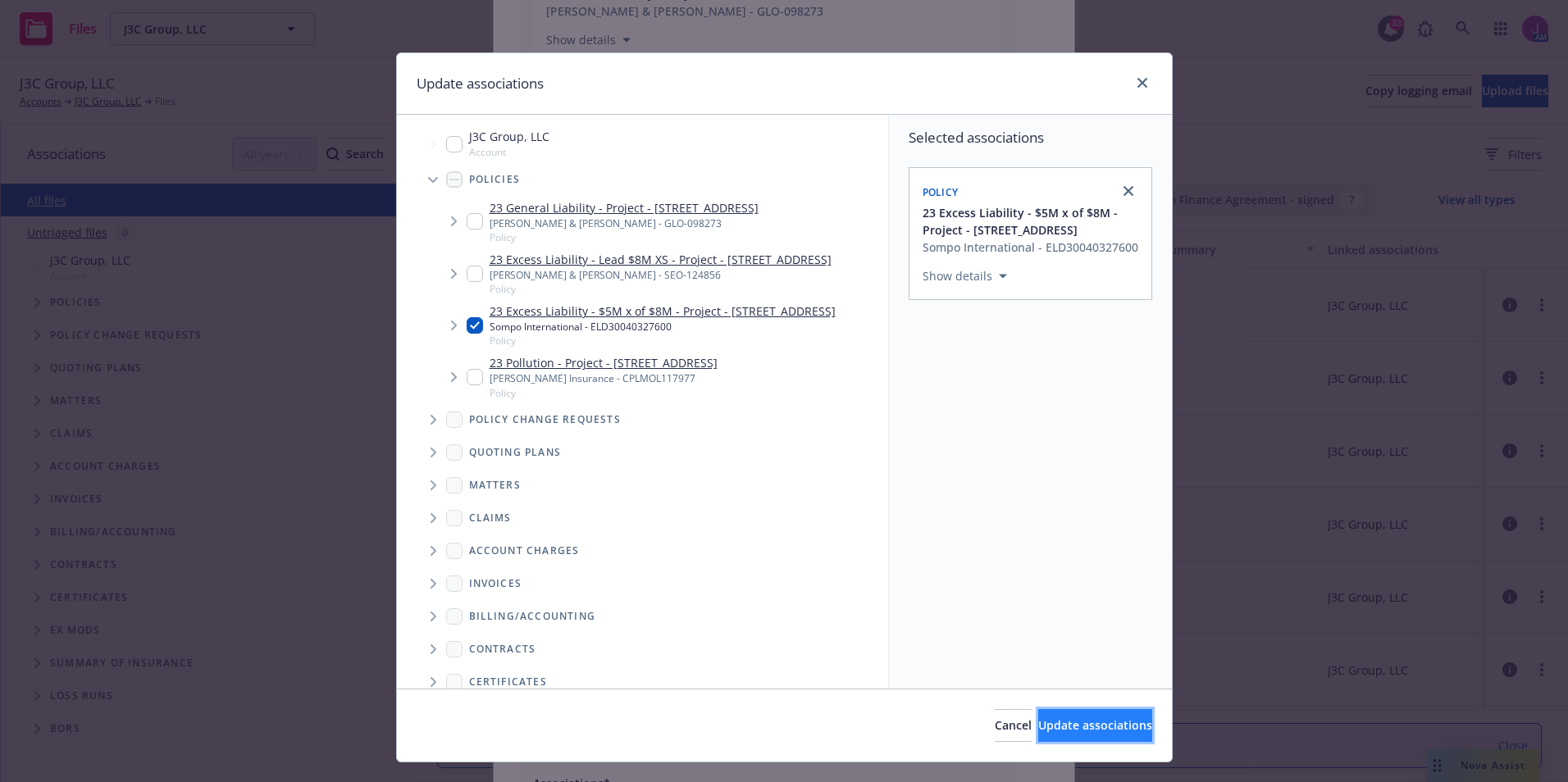
click at [1082, 727] on span "Update associations" at bounding box center [1095, 726] width 114 height 16
type textarea "x"
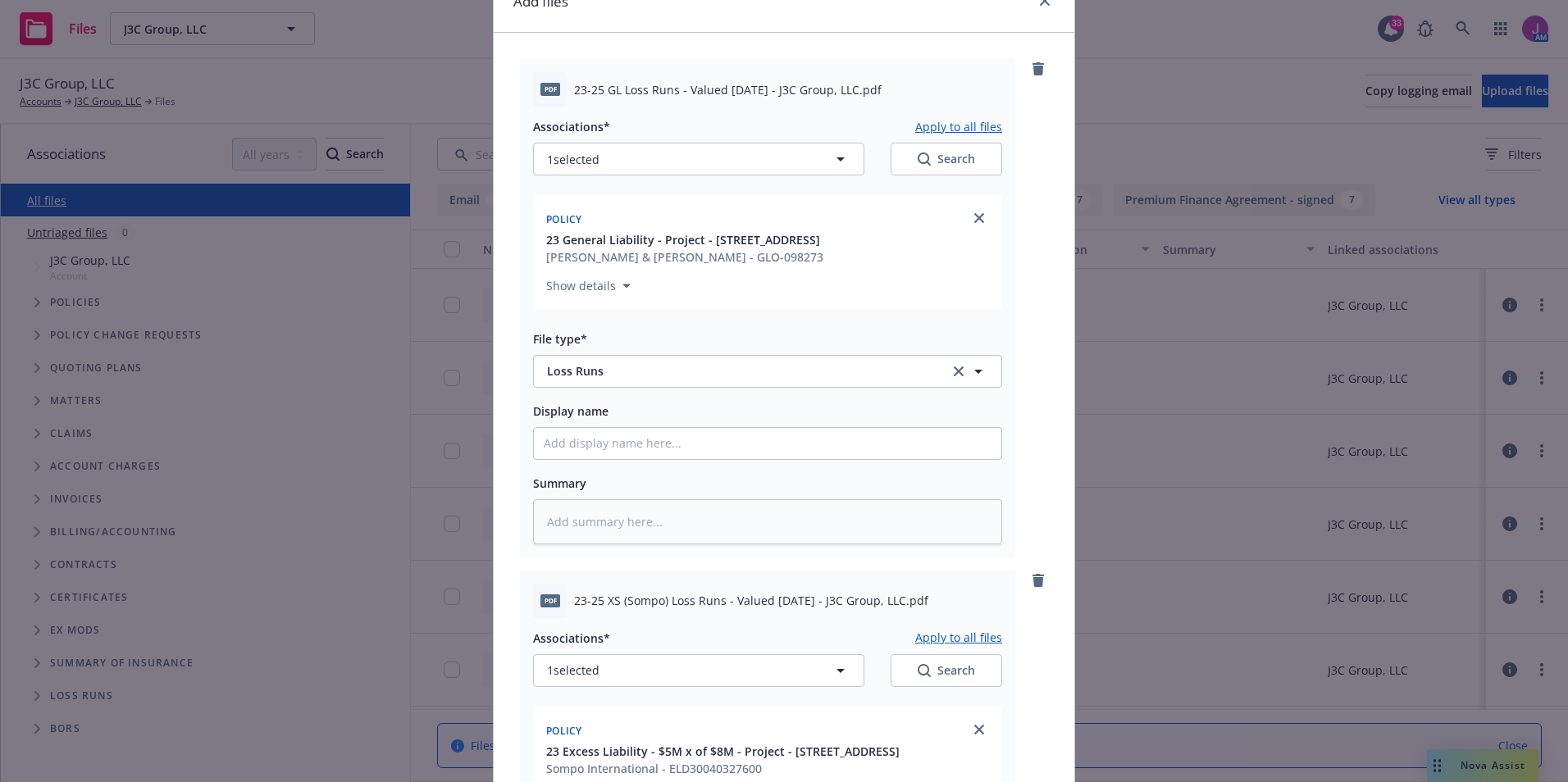
scroll to position [410, 0]
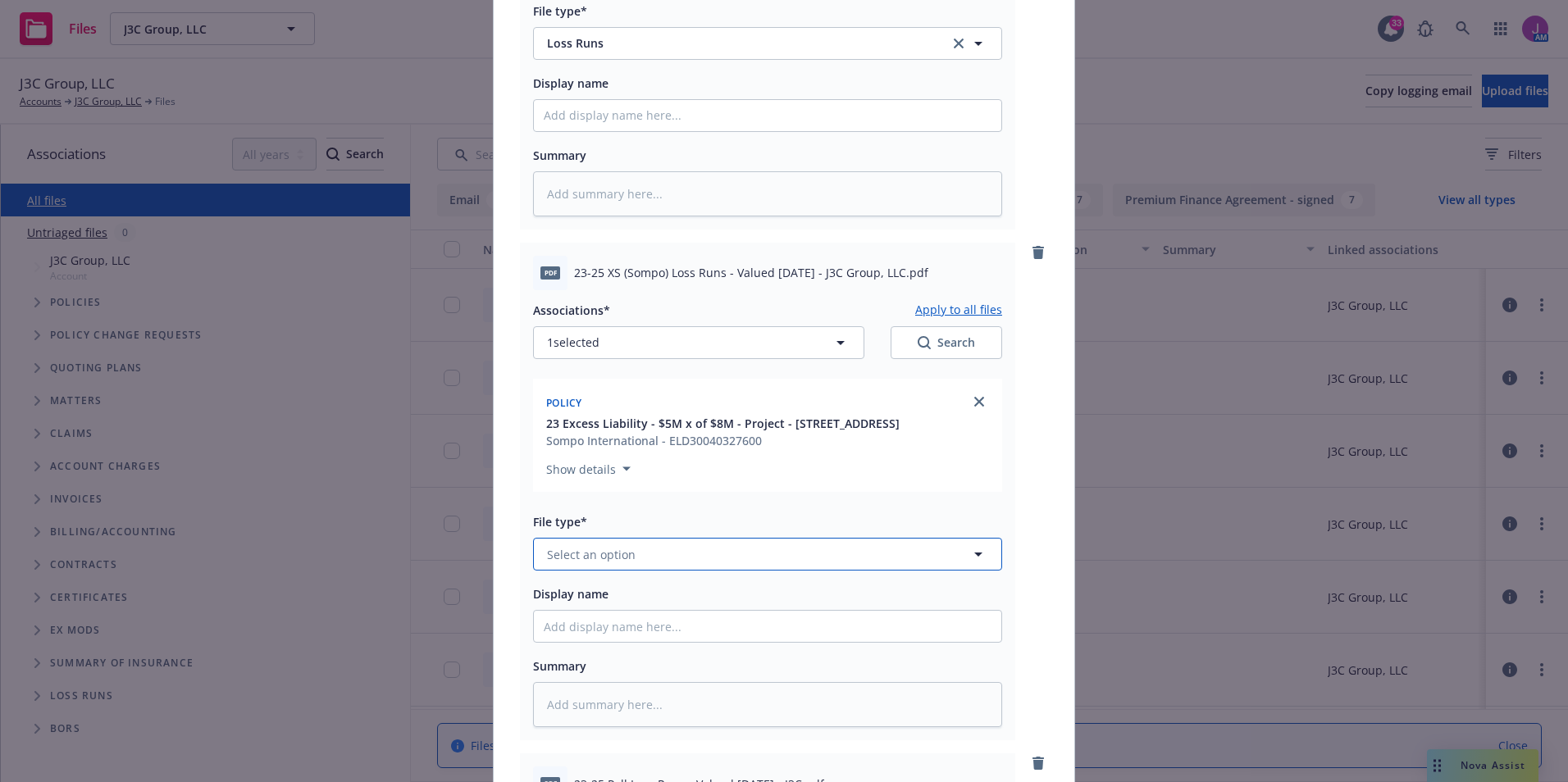
click at [668, 562] on button "Select an option" at bounding box center [767, 553] width 469 height 33
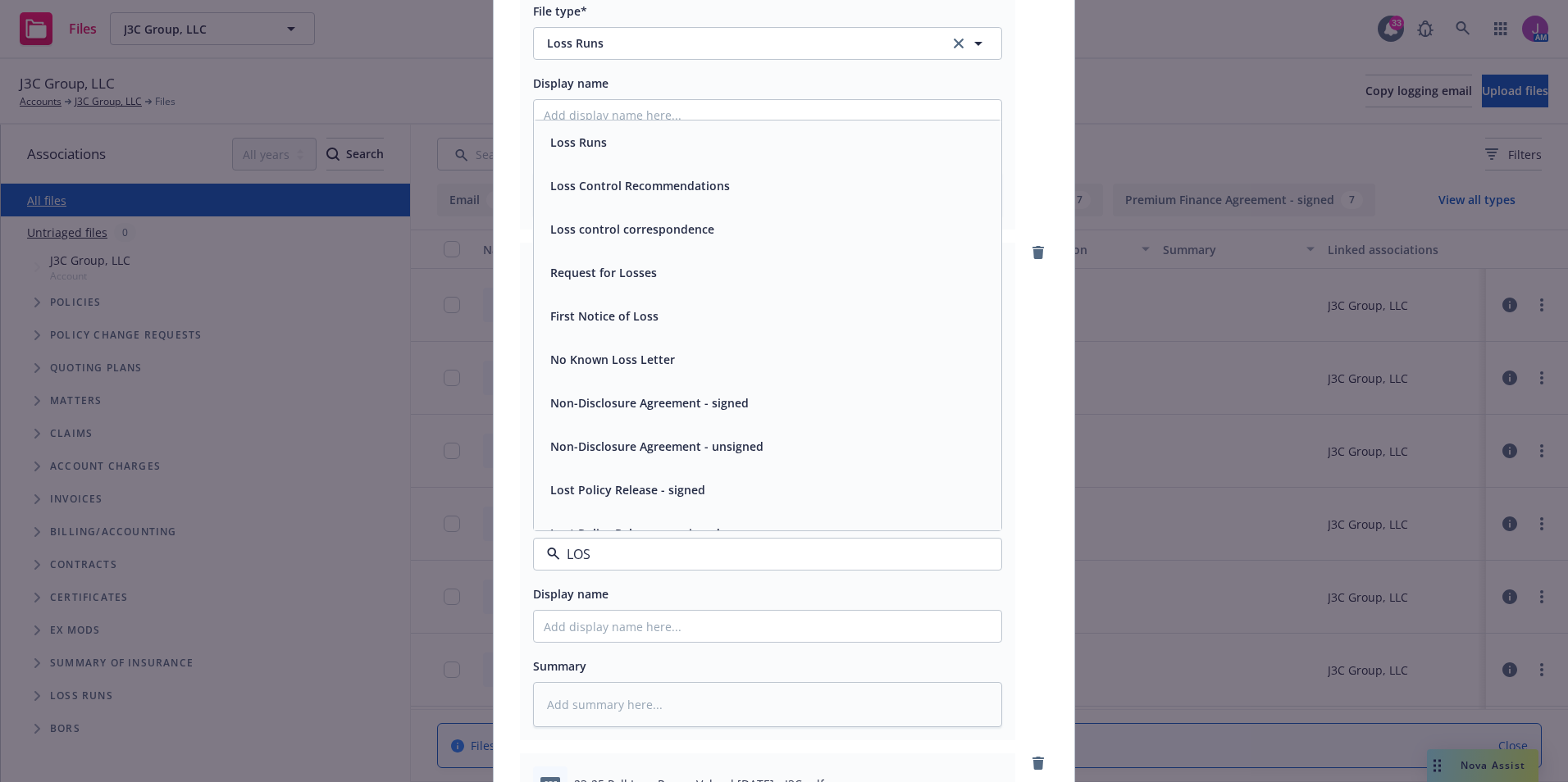
type input "LOSS"
click at [617, 147] on div "Loss Runs" at bounding box center [767, 143] width 447 height 24
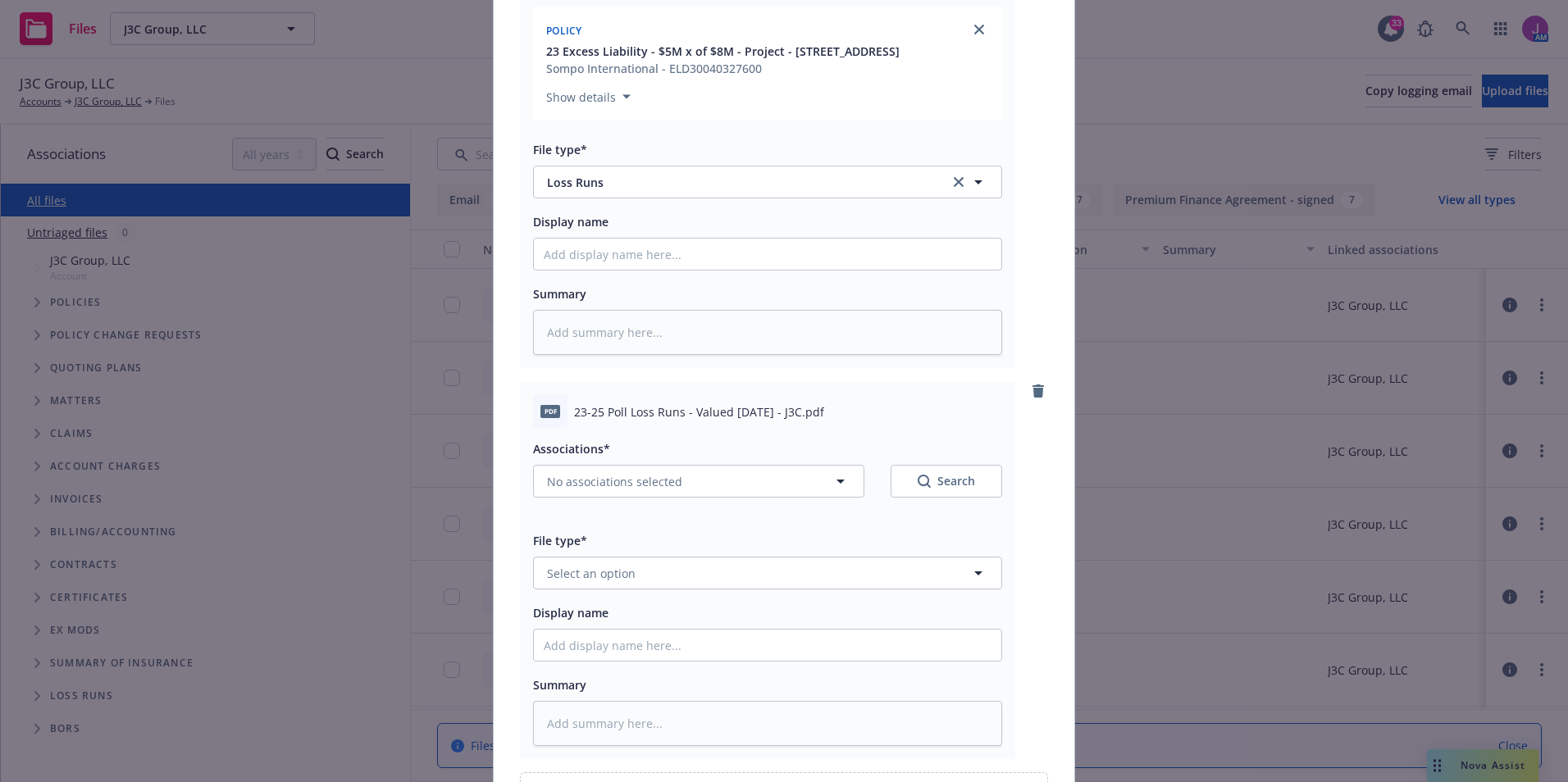
scroll to position [902, 0]
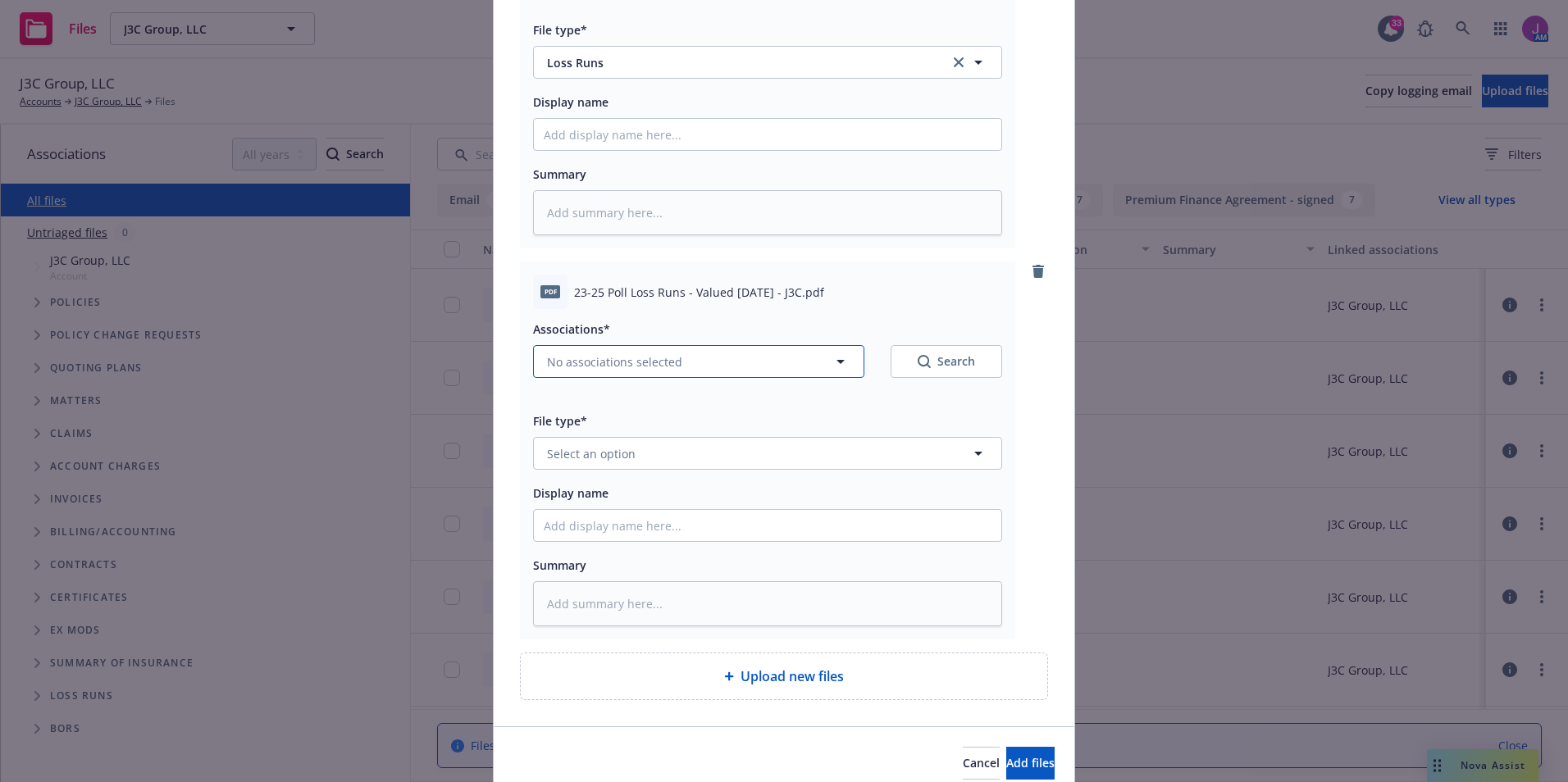
click at [556, 348] on button "No associations selected" at bounding box center [698, 361] width 332 height 33
type textarea "x"
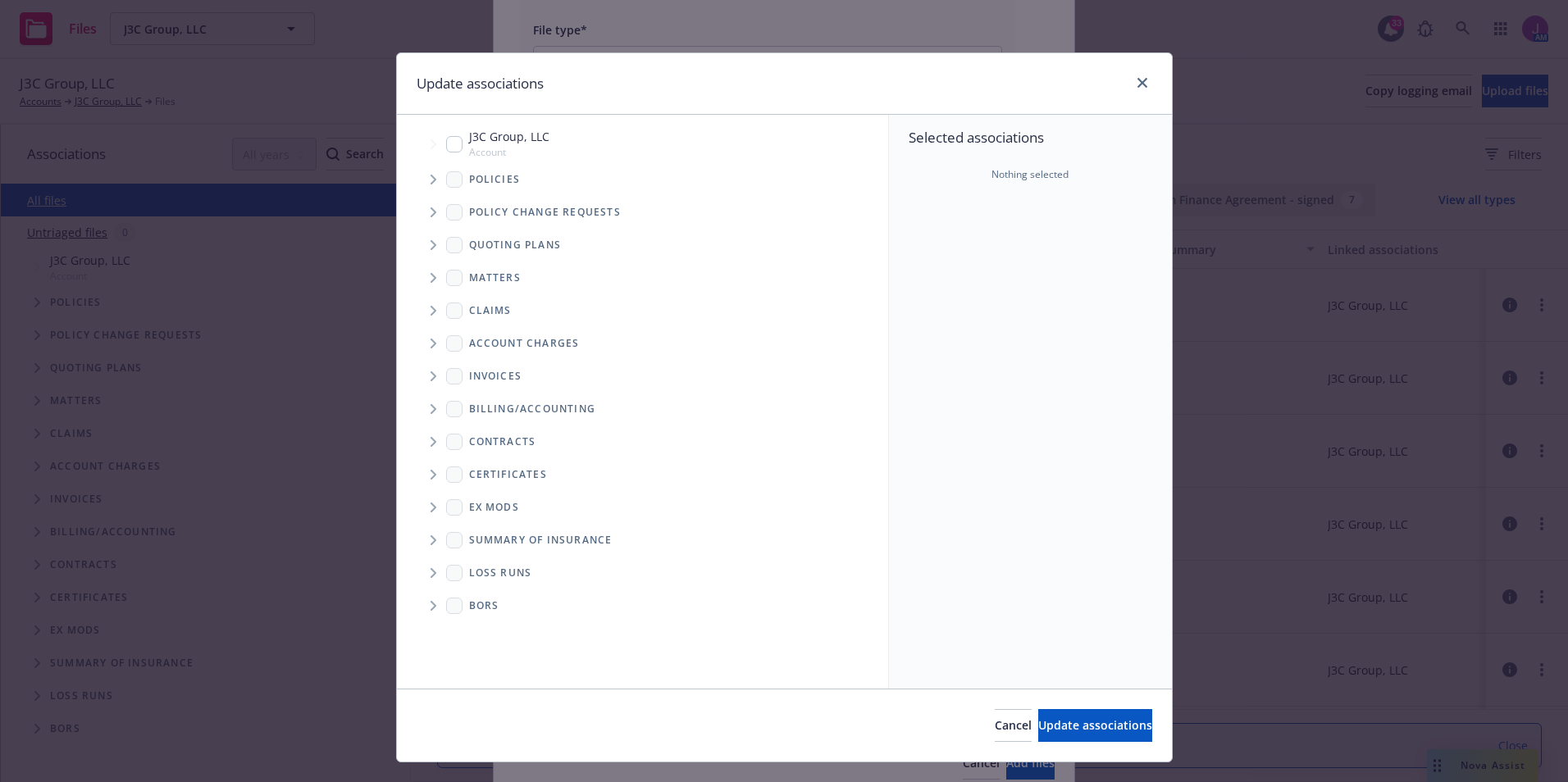
click at [428, 174] on span "Tree Example" at bounding box center [433, 179] width 27 height 27
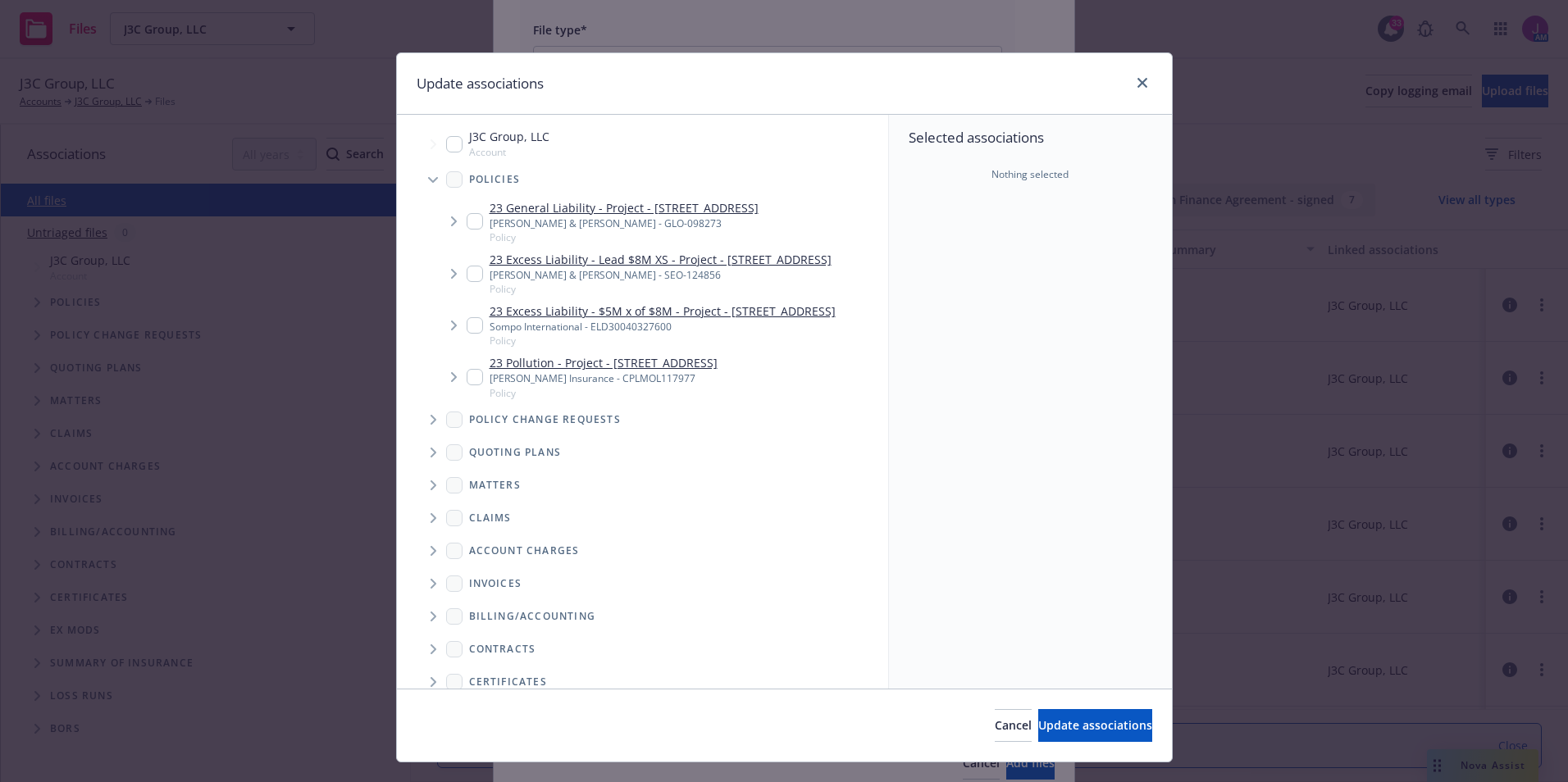
click at [458, 390] on span "Tree Example" at bounding box center [453, 377] width 27 height 27
click at [466, 385] on input "Tree Example" at bounding box center [474, 377] width 17 height 17
checkbox input "true"
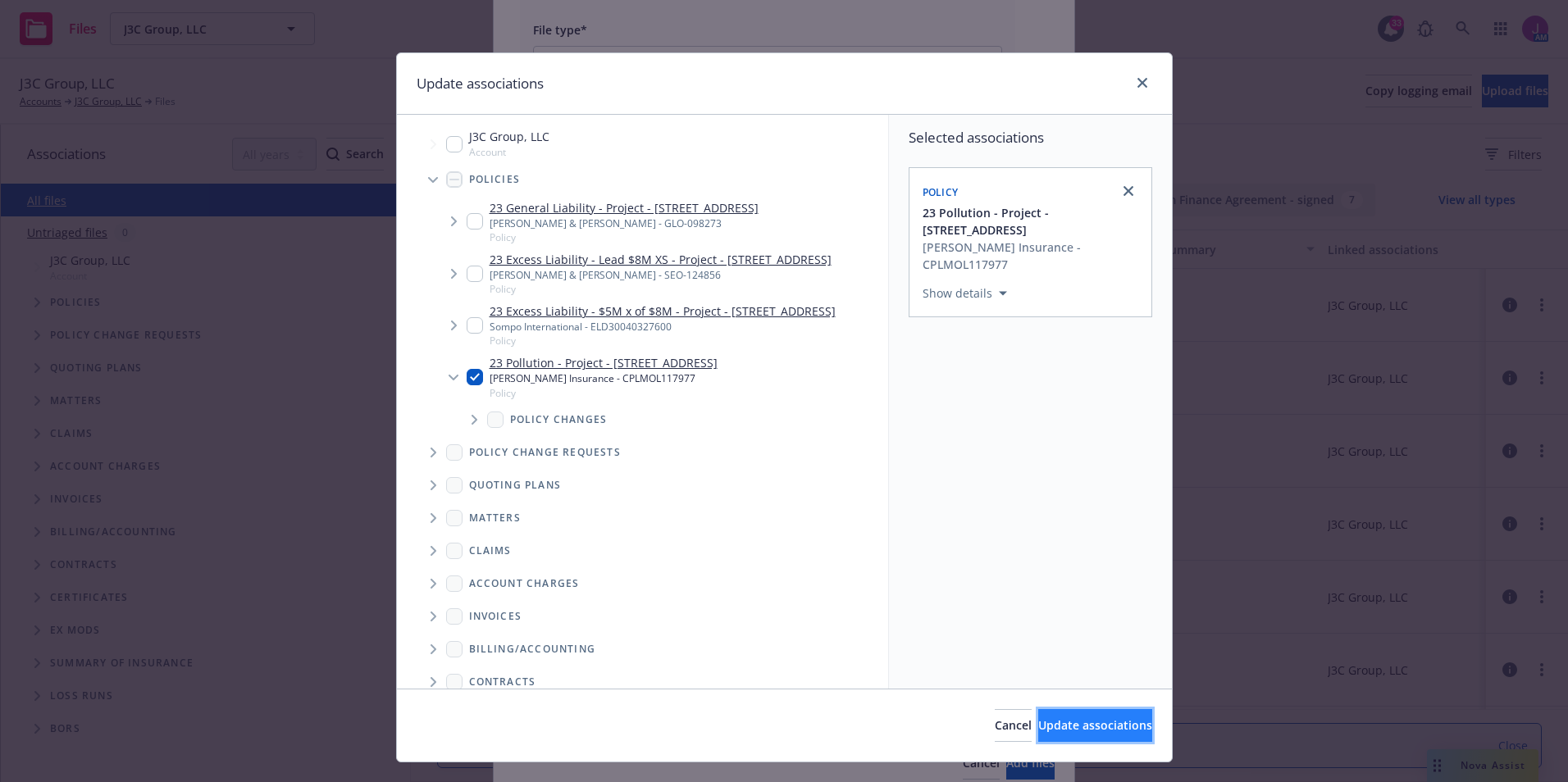
click at [1051, 720] on span "Update associations" at bounding box center [1095, 726] width 114 height 16
type textarea "x"
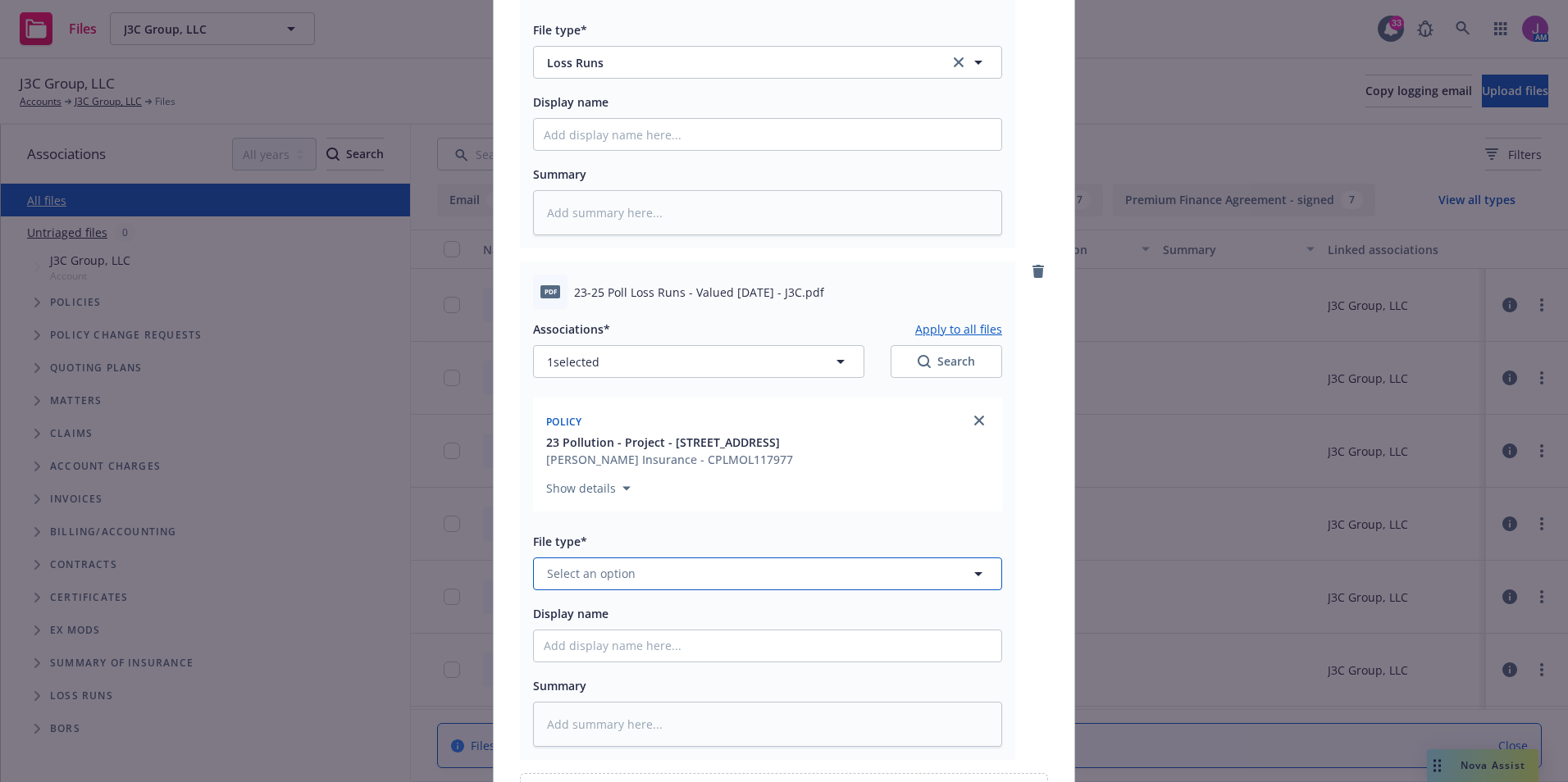
click at [596, 572] on span "Select an option" at bounding box center [590, 573] width 88 height 17
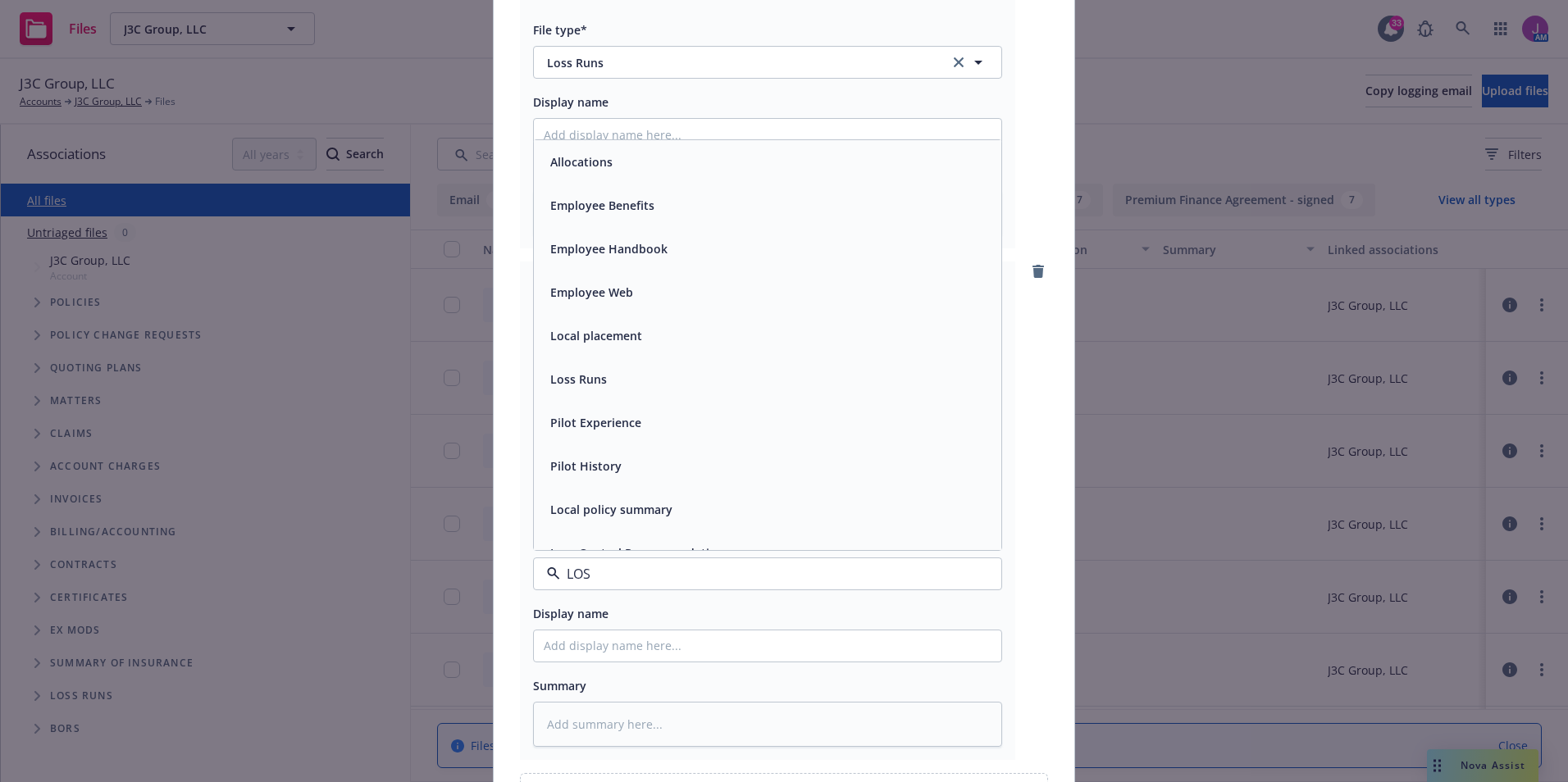
type input "LOSS"
click at [577, 147] on div "Loss Runs" at bounding box center [767, 162] width 467 height 44
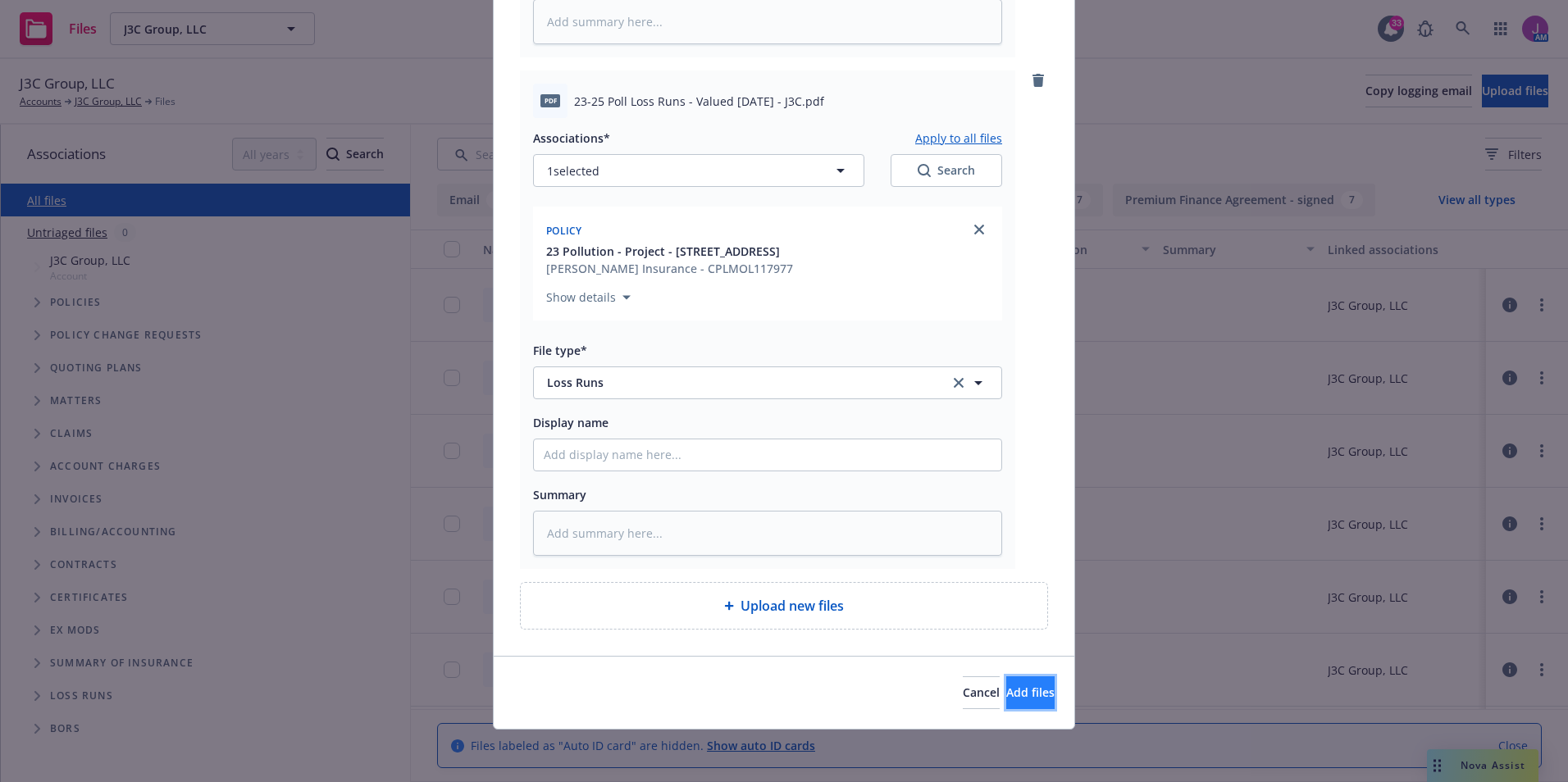
click at [1006, 701] on button "Add files" at bounding box center [1029, 692] width 49 height 33
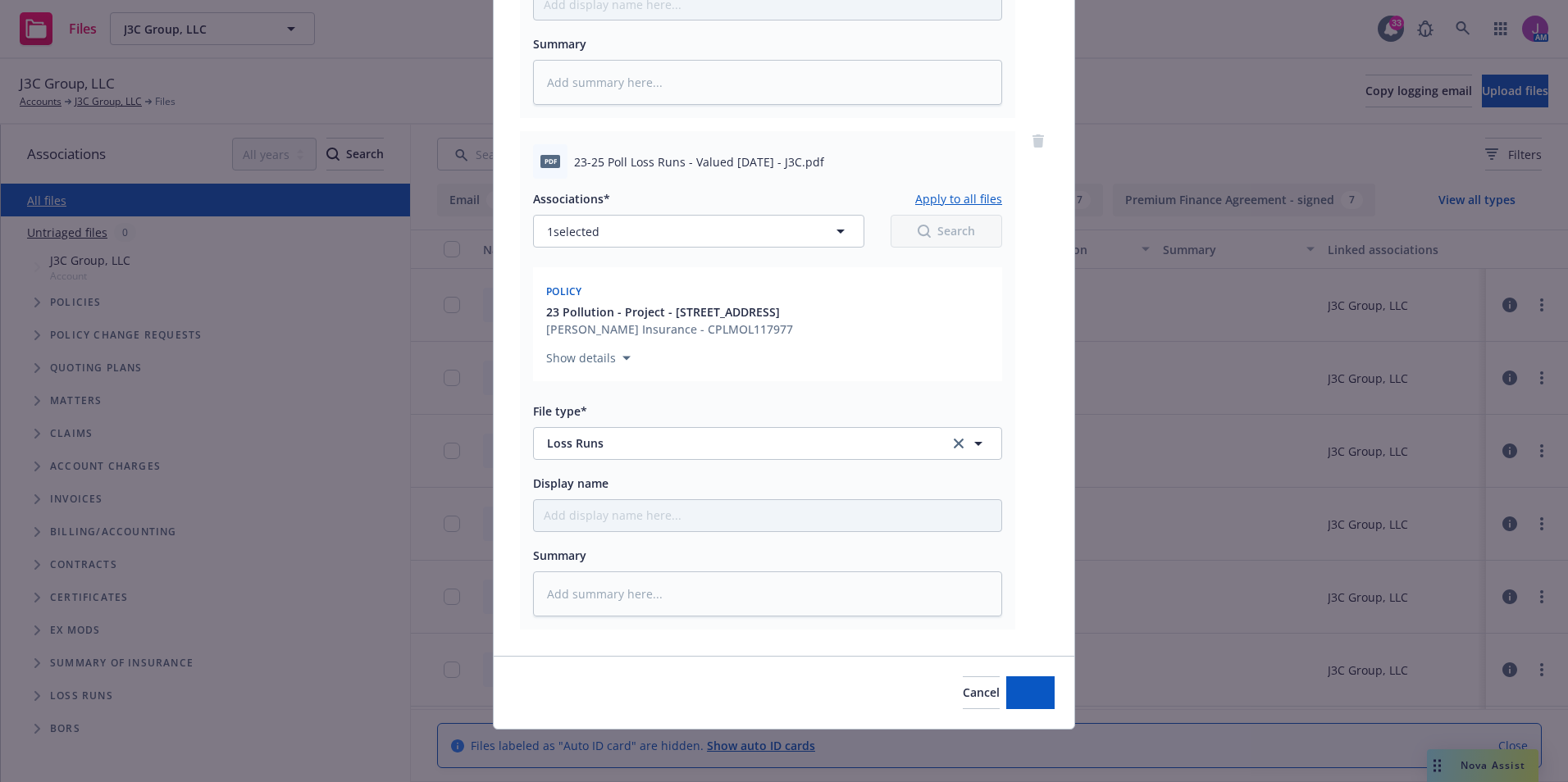
scroll to position [1032, 0]
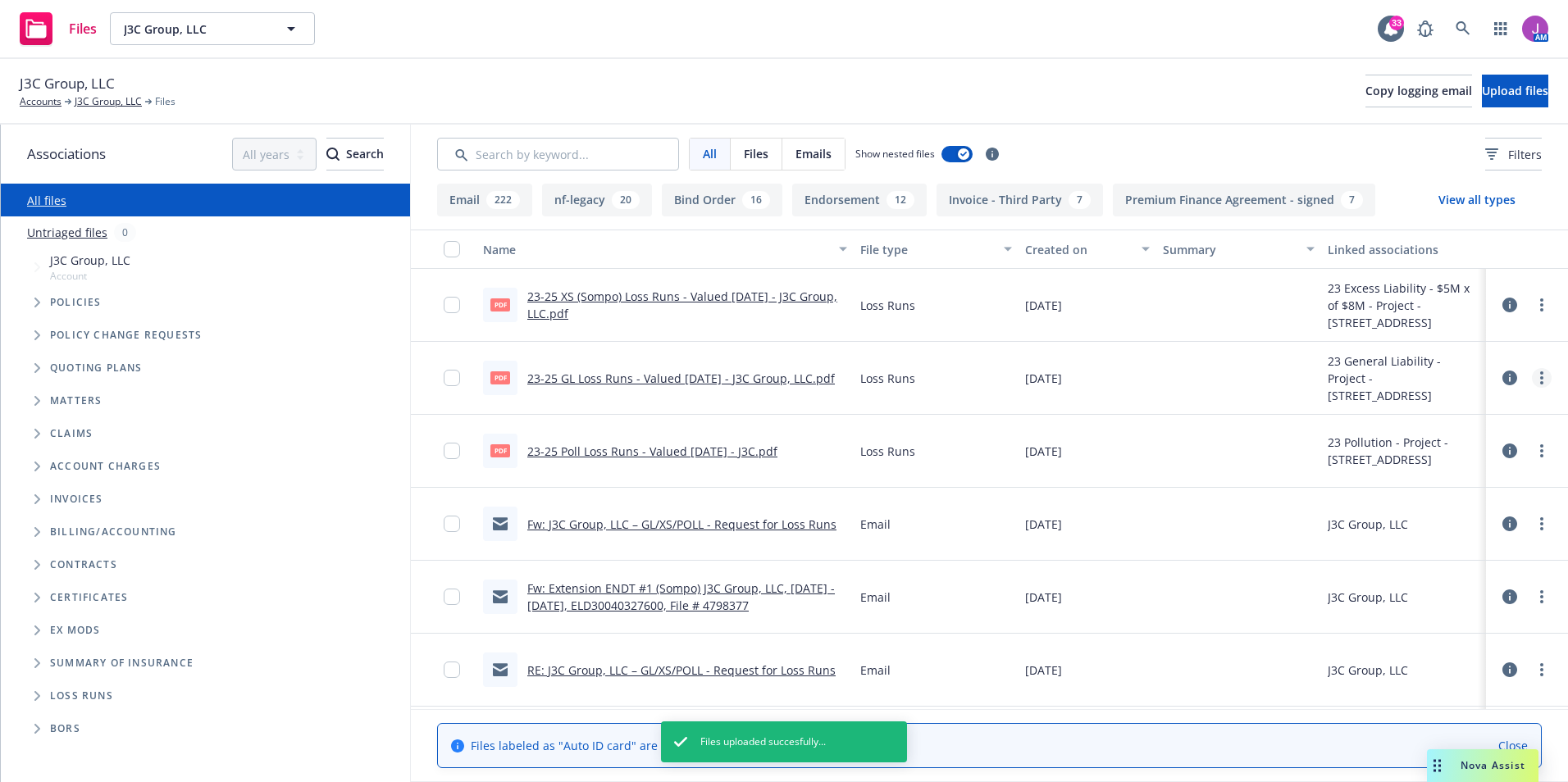
click at [1540, 384] on circle "more" at bounding box center [1541, 382] width 3 height 3
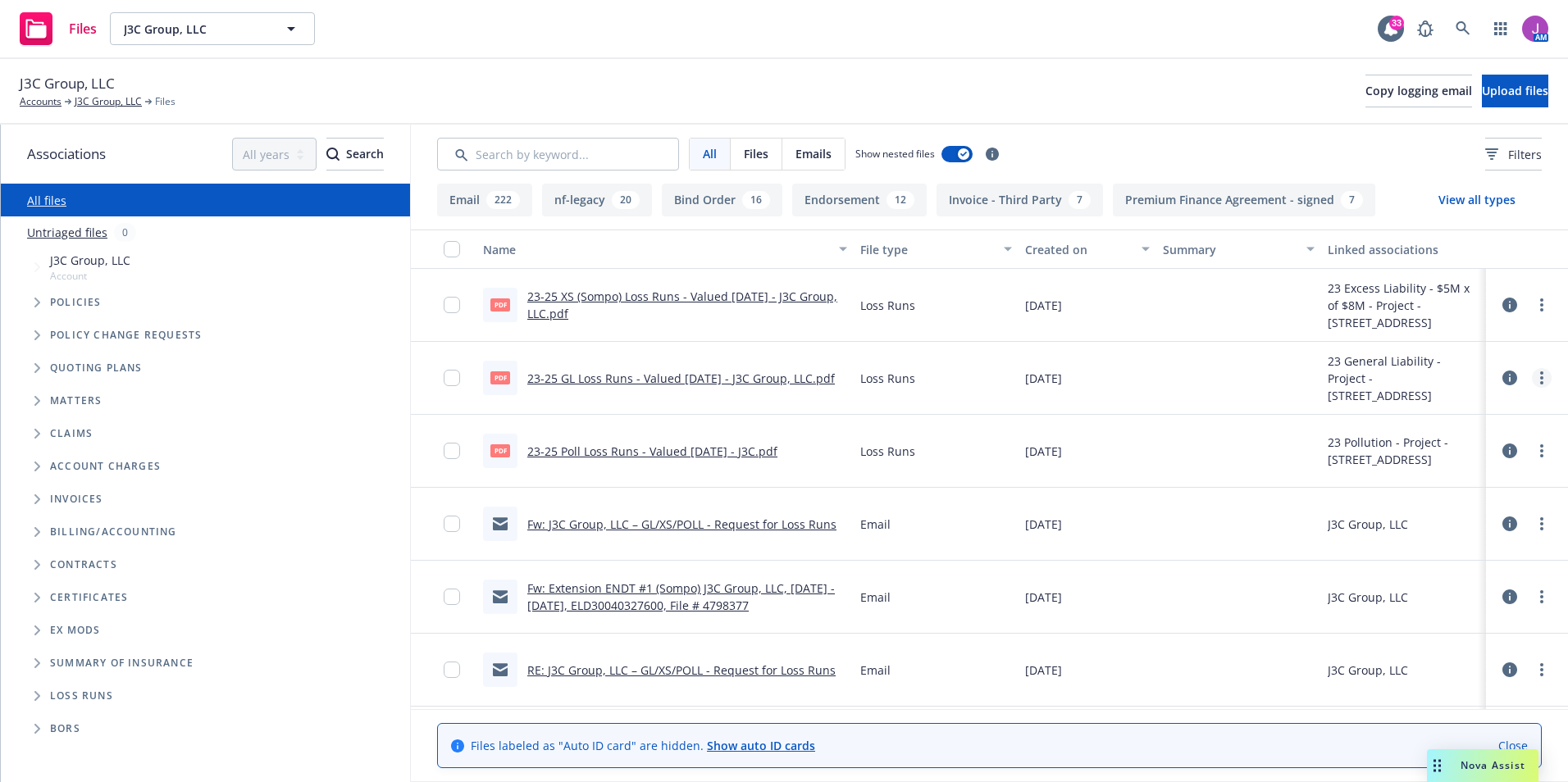
click at [1540, 375] on icon "more" at bounding box center [1541, 377] width 3 height 13
click at [1434, 479] on link "Edit" at bounding box center [1456, 476] width 163 height 33
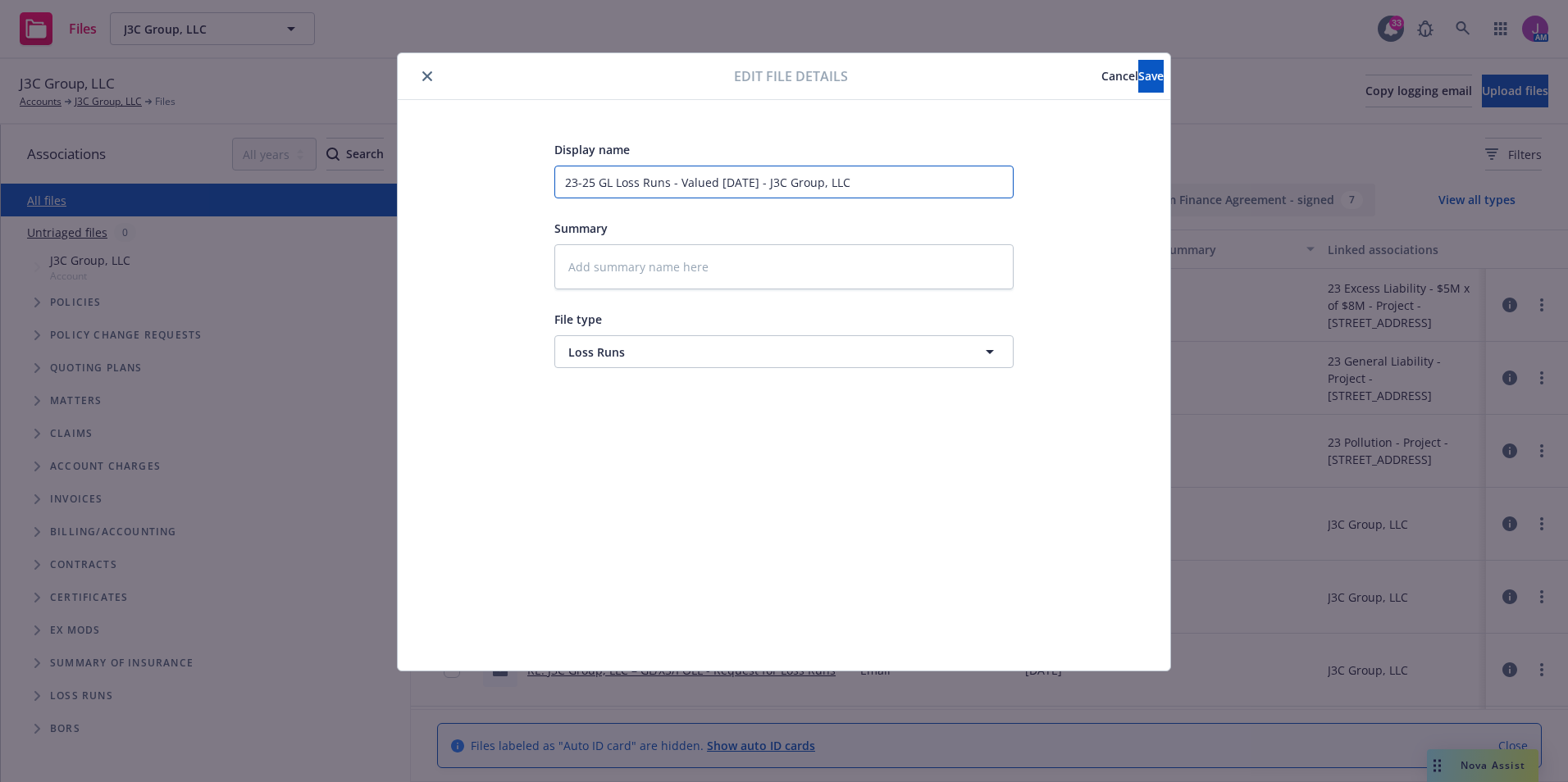
drag, startPoint x: 767, startPoint y: 183, endPoint x: 980, endPoint y: 195, distance: 213.3
click at [980, 195] on input "23-25 GL Loss Runs - Valued 9-21-25 - J3C Group, LLC" at bounding box center [784, 181] width 459 height 33
click at [1101, 69] on button "Cancel" at bounding box center [1119, 75] width 37 height 33
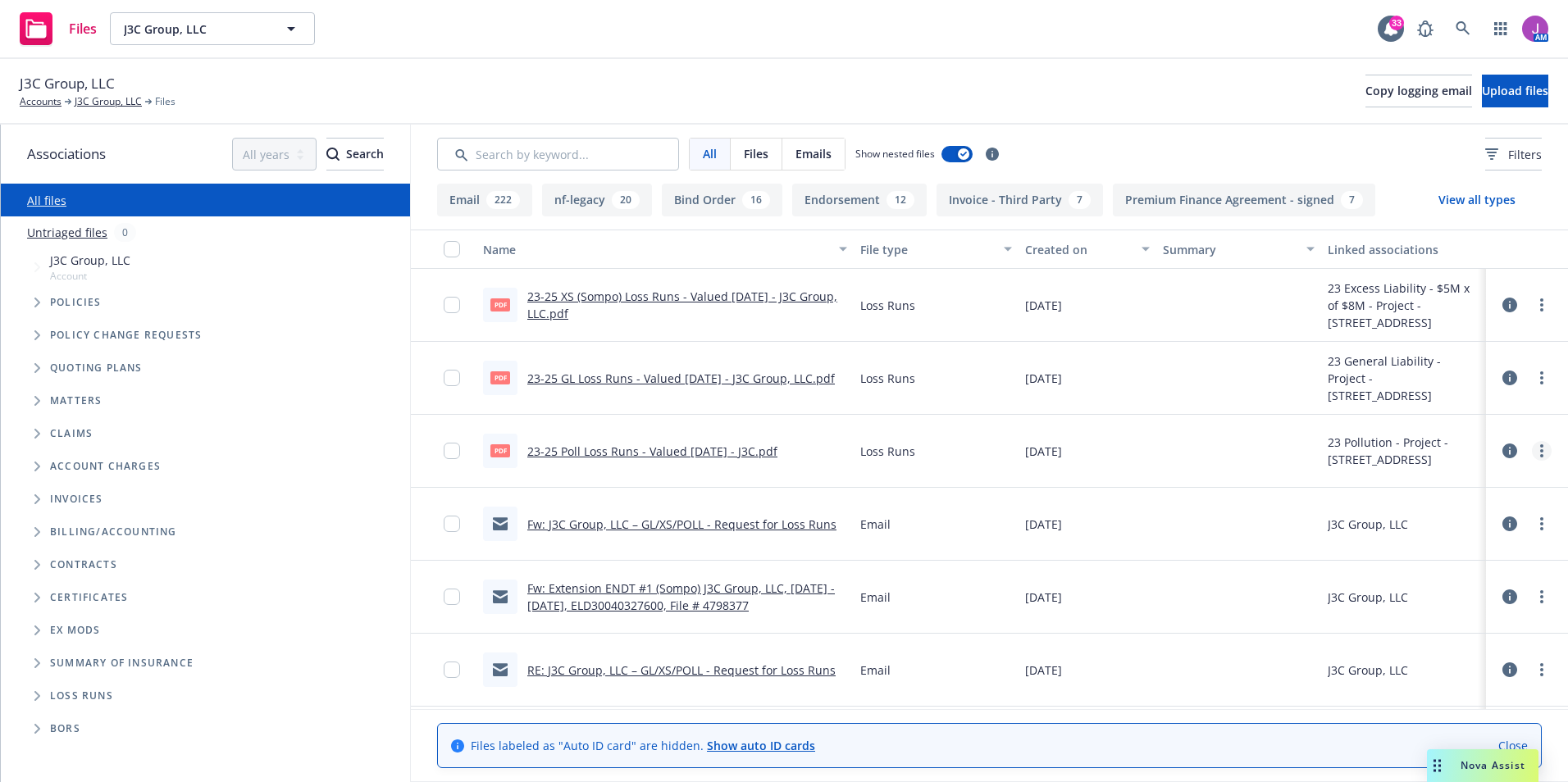
click at [1531, 444] on link "more" at bounding box center [1541, 451] width 20 height 20
click at [1434, 552] on link "Edit" at bounding box center [1456, 549] width 163 height 33
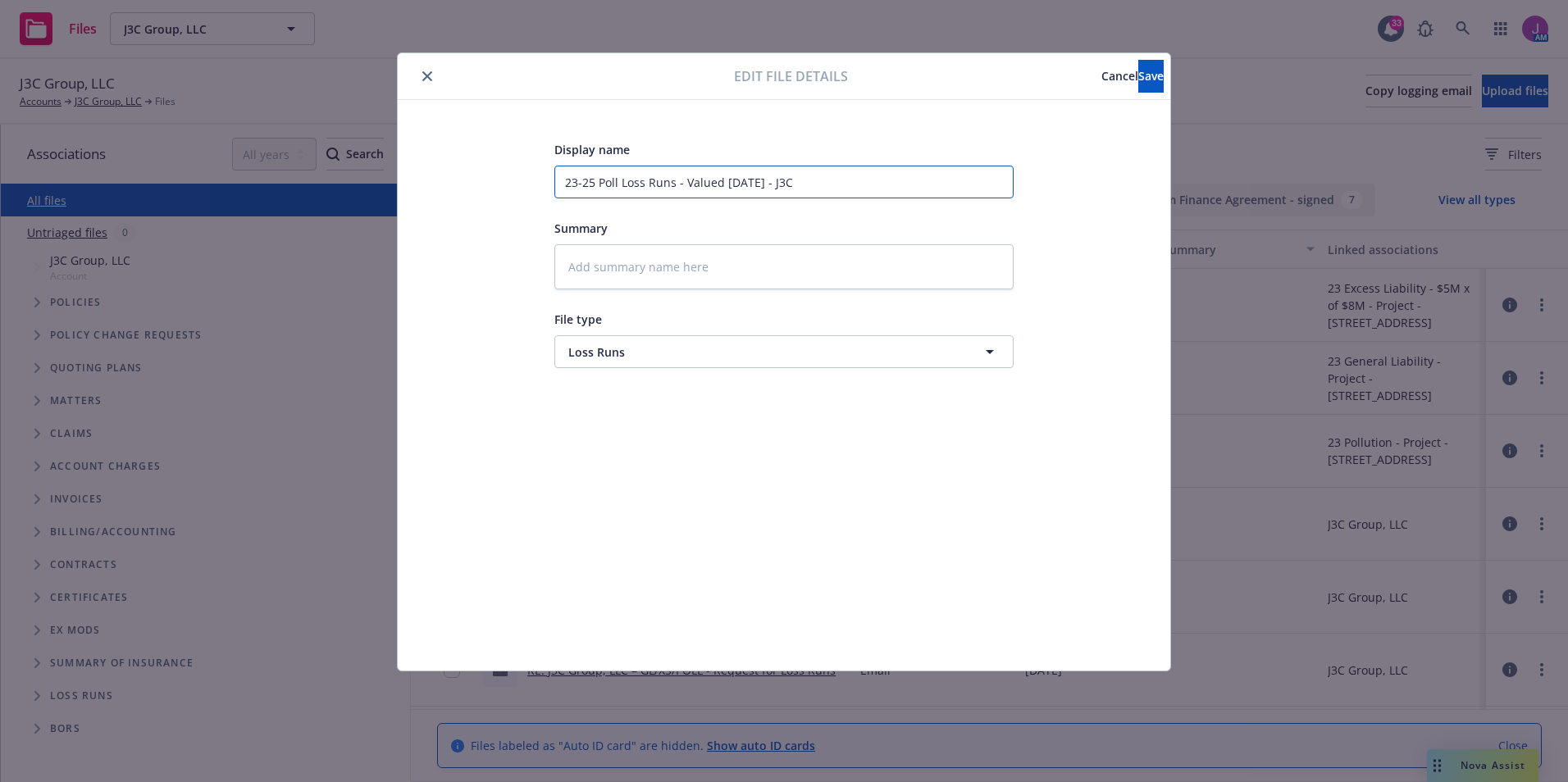
drag, startPoint x: 769, startPoint y: 178, endPoint x: 850, endPoint y: 193, distance: 82.4
click at [850, 193] on input "23-25 Poll Loss Runs - Valued 9-19-25 - J3C" at bounding box center [784, 181] width 459 height 33
paste input "J3C Group, LL"
type textarea "x"
type input "23-25 Poll Loss Runs - Valued 9-19-25 -J3C Group, LLC"
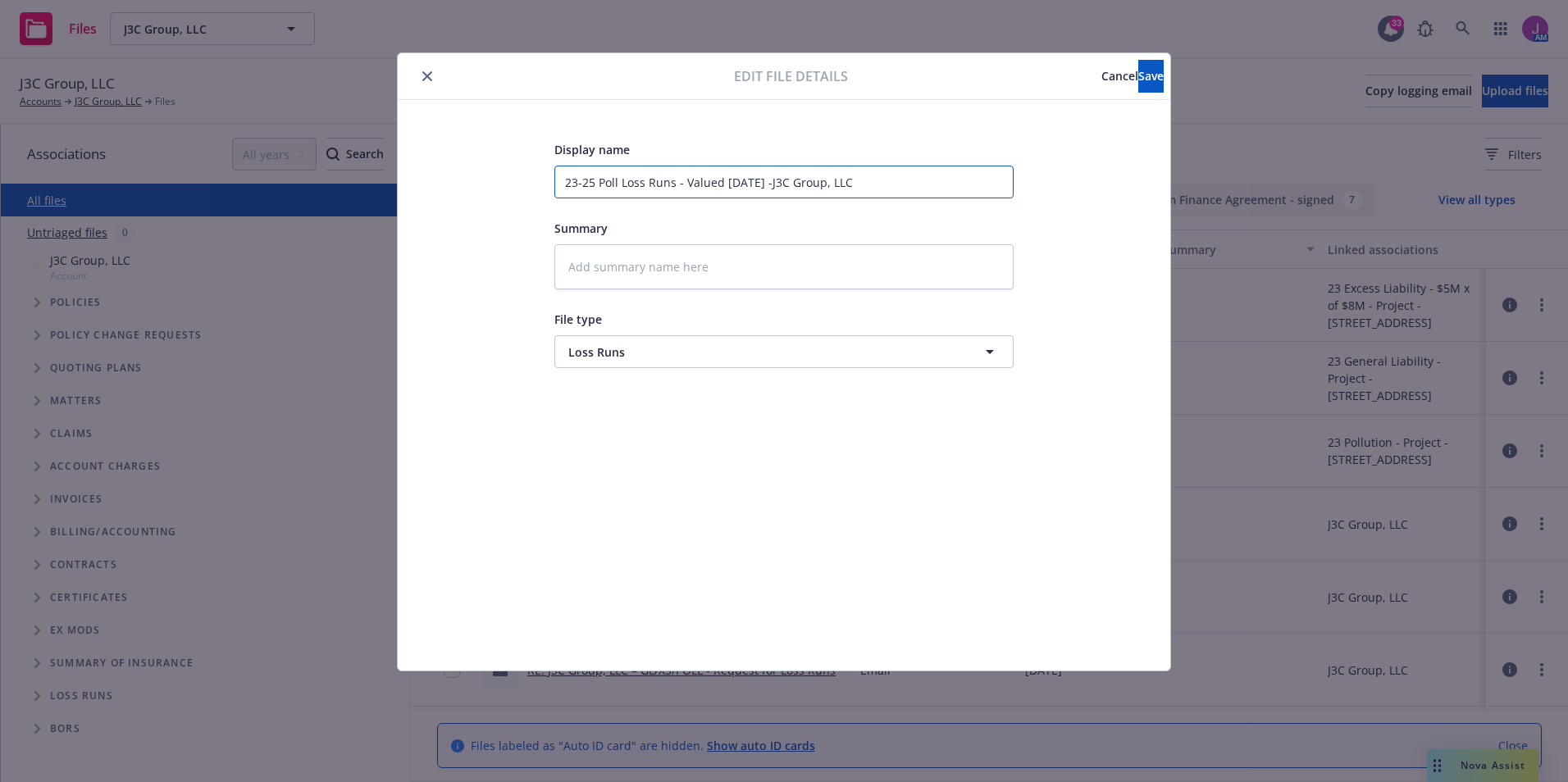
click at [771, 176] on input "23-25 Poll Loss Runs - Valued 9-19-25 -J3C Group, LLC" at bounding box center [784, 181] width 459 height 33
type textarea "x"
type input "23-25 Poll Loss Runs - Valued 9-19-25 - J3C Group, LLC"
click at [1138, 77] on button "Save" at bounding box center [1151, 75] width 26 height 33
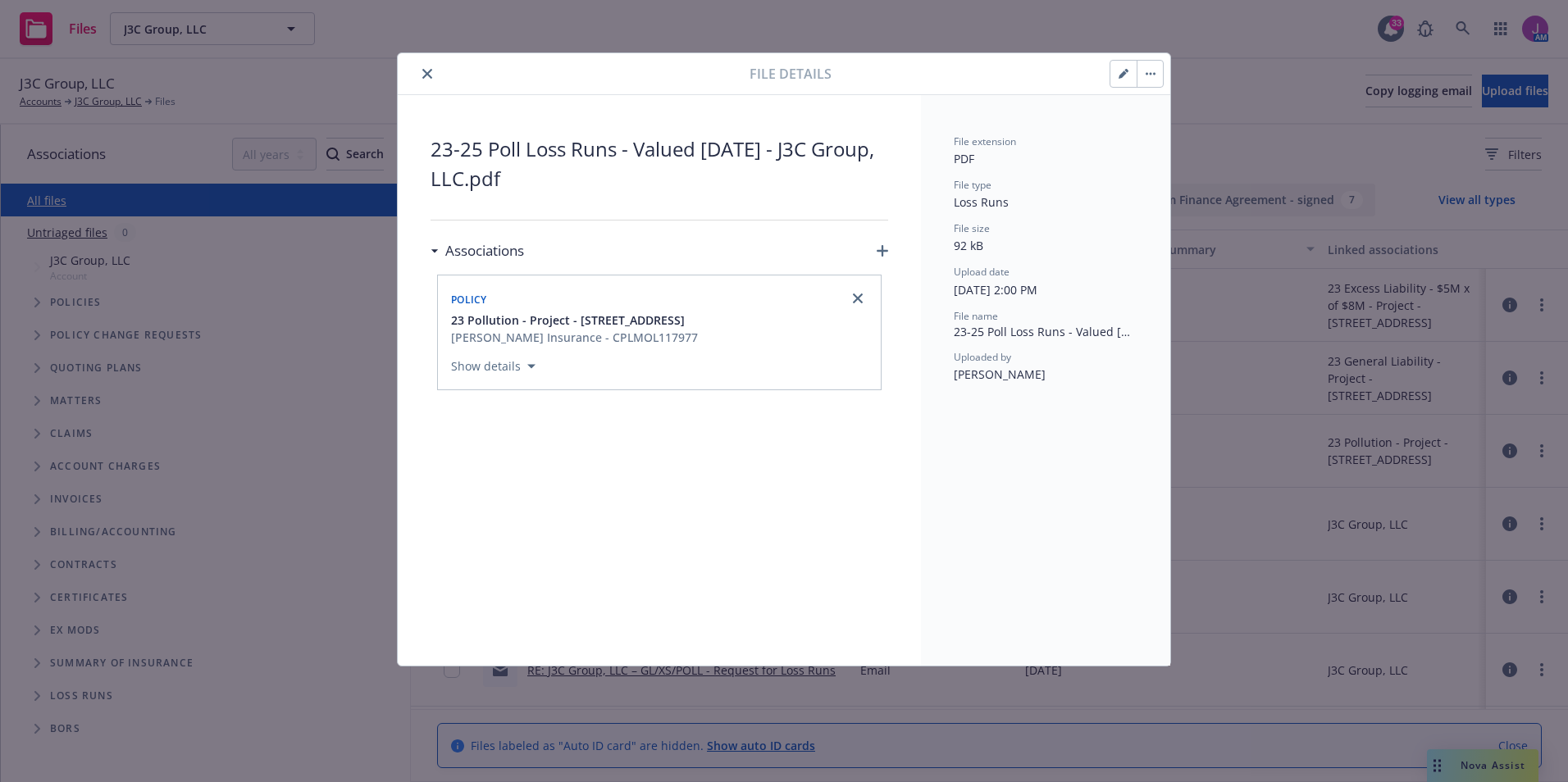
click at [432, 74] on icon "close" at bounding box center [428, 74] width 10 height 10
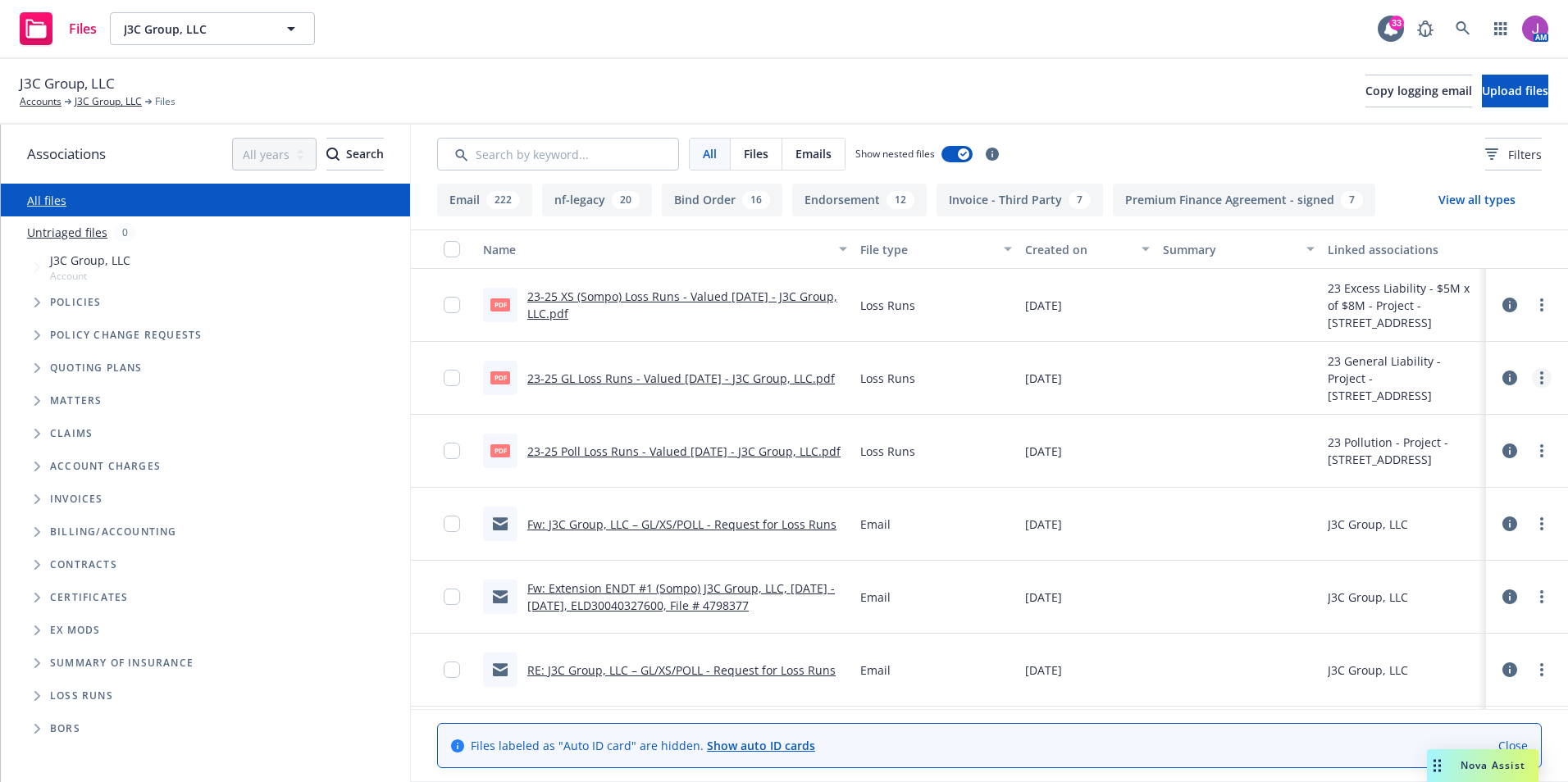
click at [1531, 376] on link "more" at bounding box center [1541, 378] width 20 height 20
click at [1430, 410] on link "Archive" at bounding box center [1456, 411] width 163 height 33
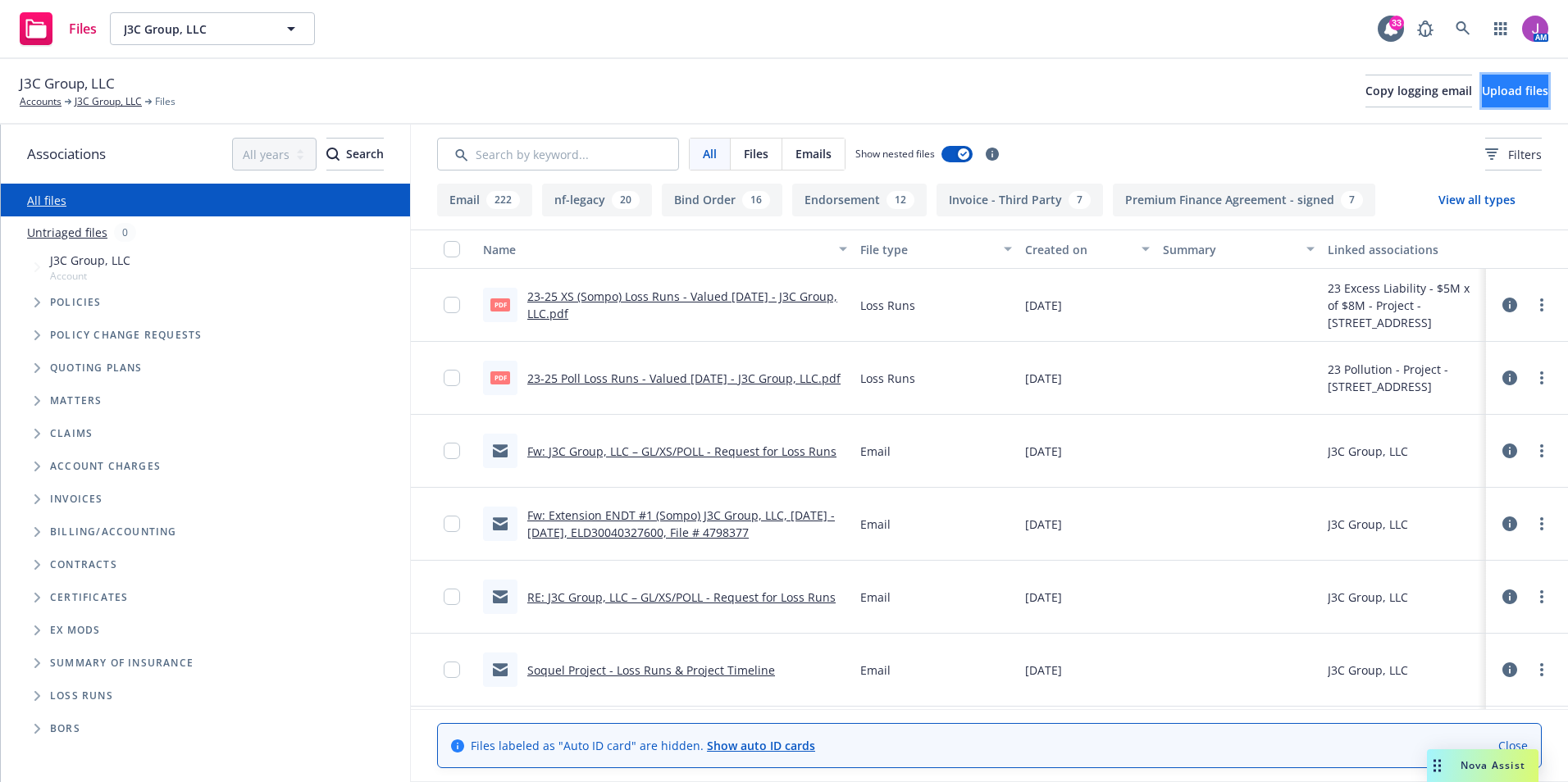
click at [1482, 103] on button "Upload files" at bounding box center [1515, 90] width 66 height 33
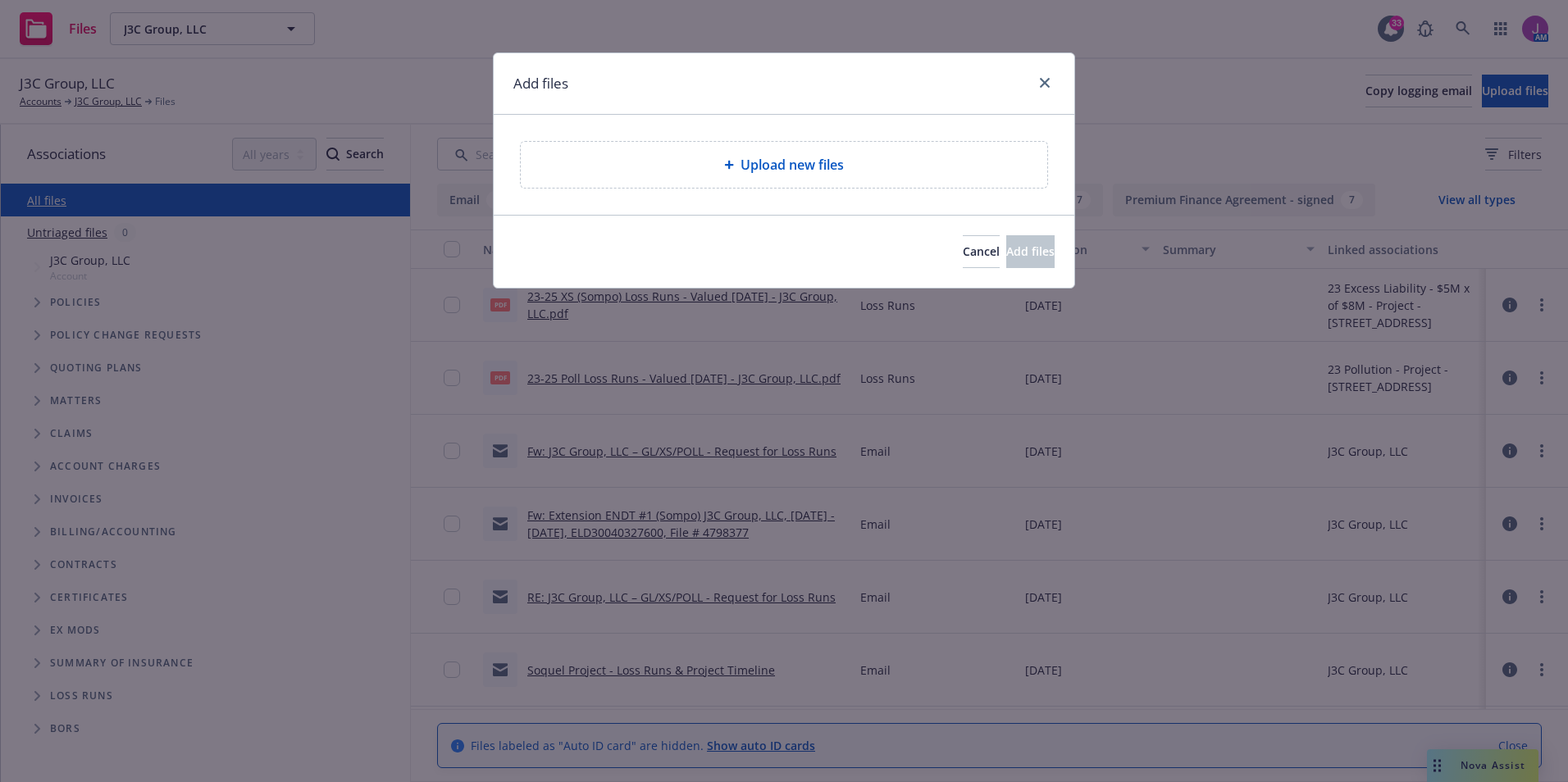
click at [774, 170] on span "Upload new files" at bounding box center [792, 165] width 103 height 20
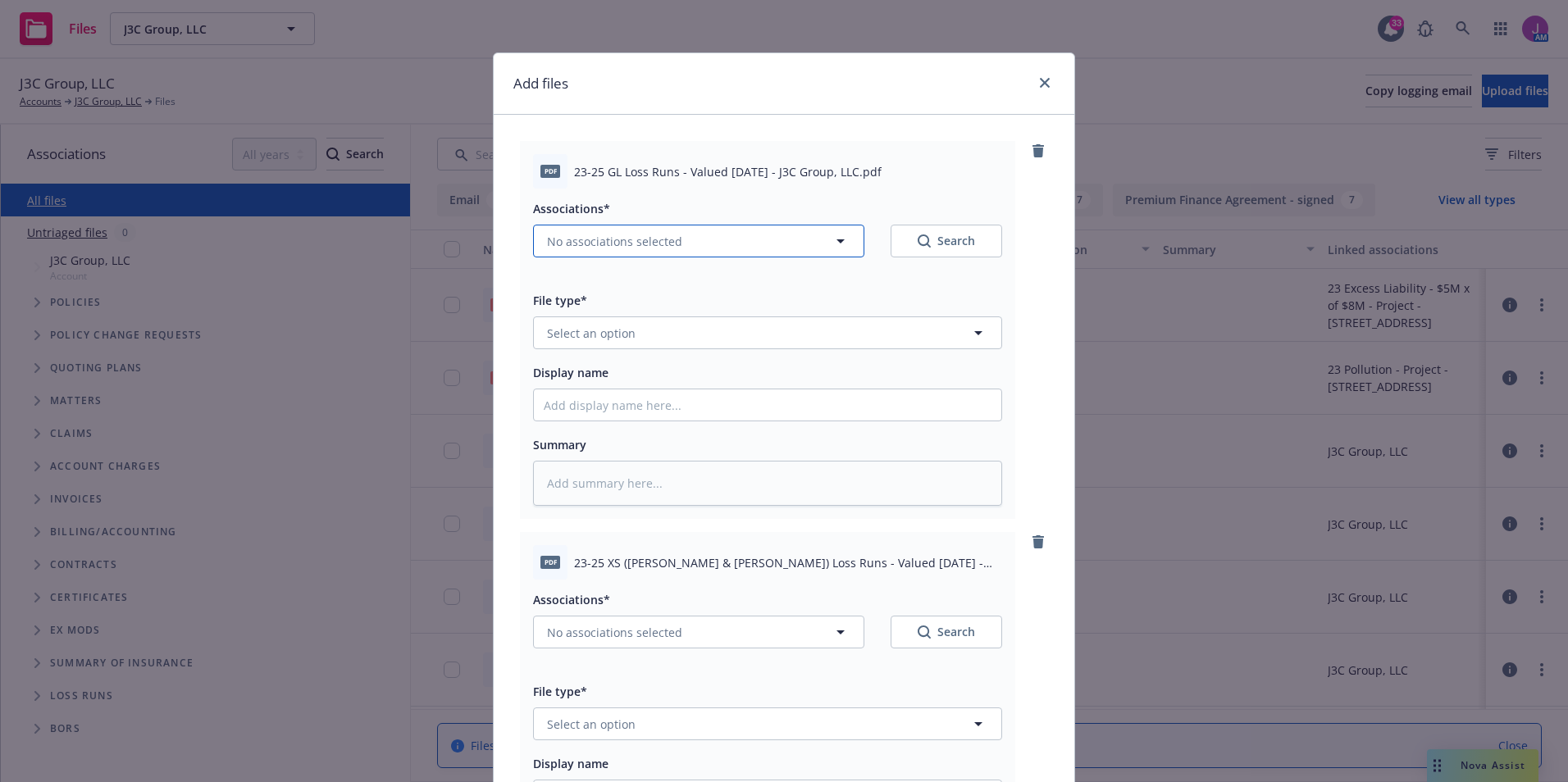
click at [623, 249] on span "No associations selected" at bounding box center [614, 241] width 136 height 17
type textarea "x"
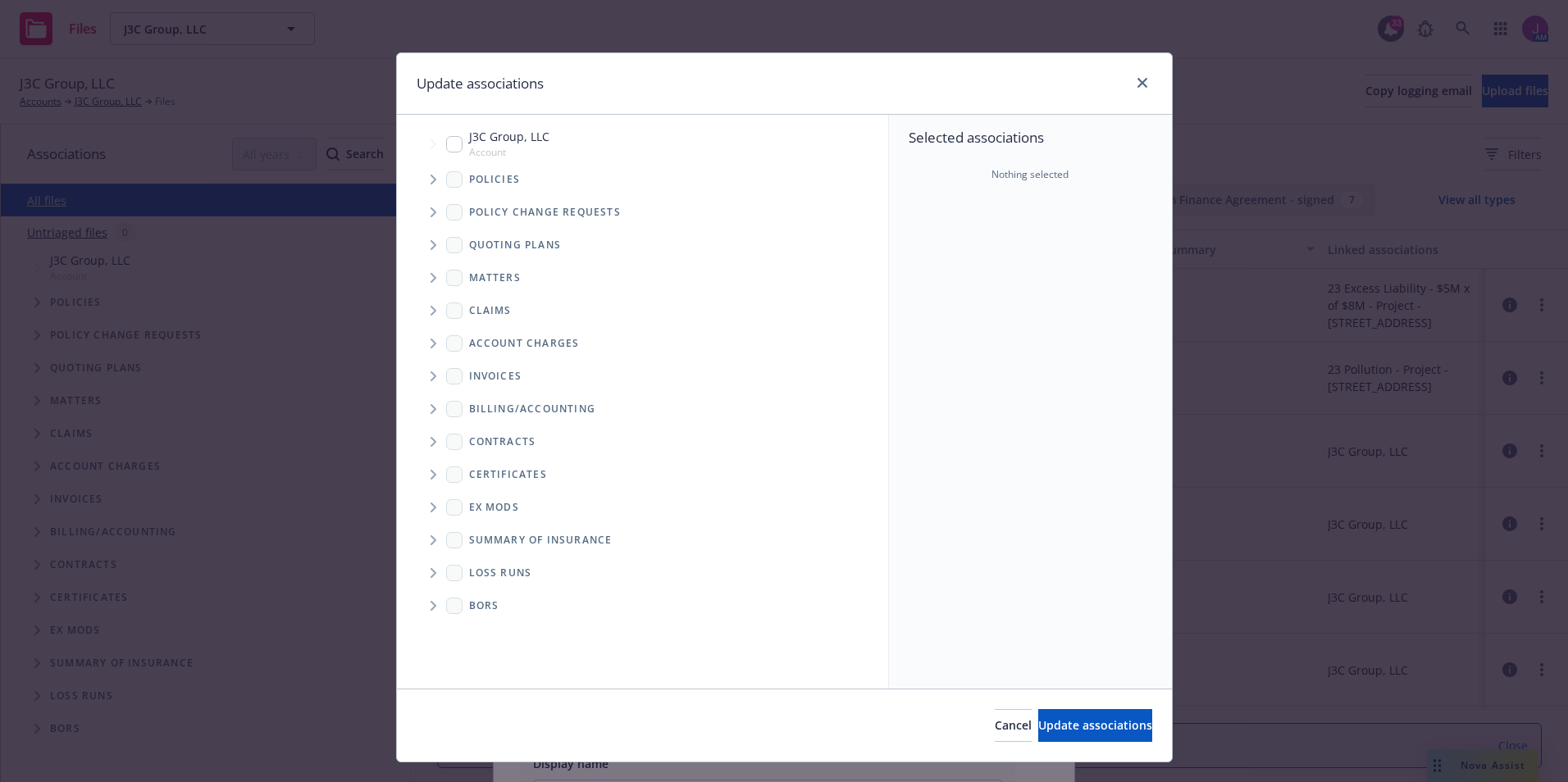
click at [421, 177] on span "Tree Example" at bounding box center [433, 179] width 27 height 27
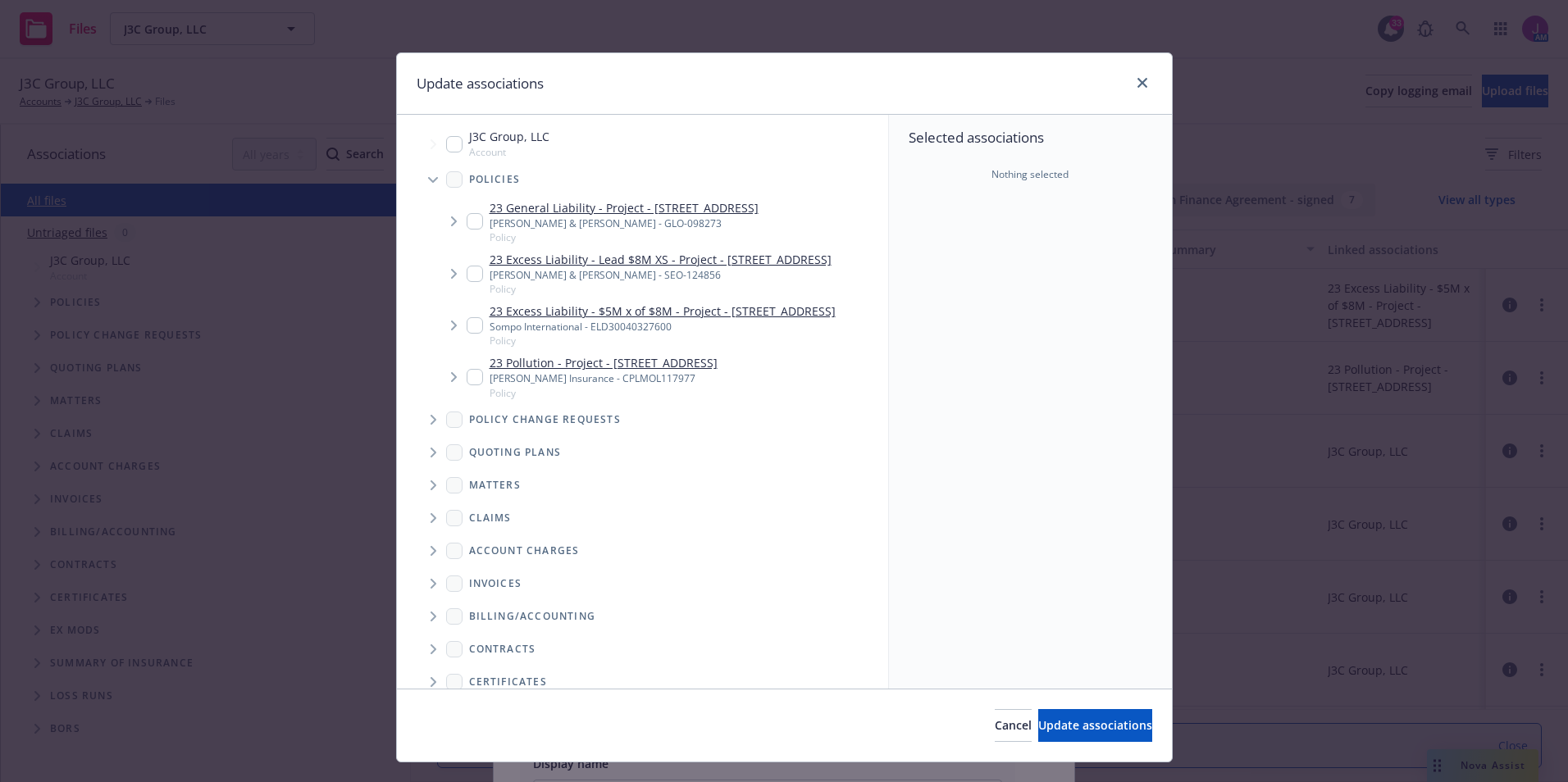
click at [470, 227] on input "Tree Example" at bounding box center [474, 221] width 17 height 17
checkbox input "true"
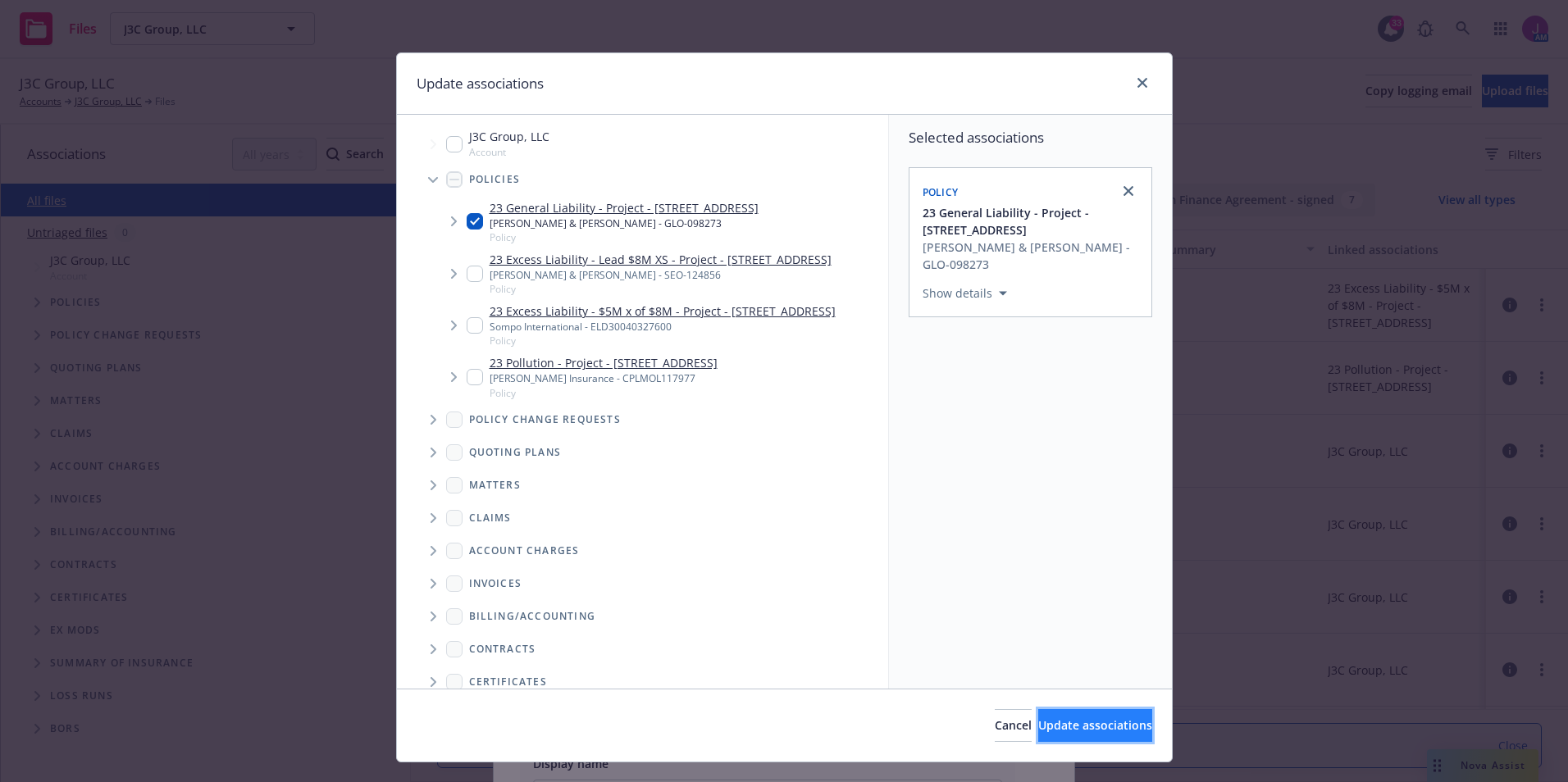
click at [1038, 719] on span "Update associations" at bounding box center [1095, 726] width 114 height 16
type textarea "x"
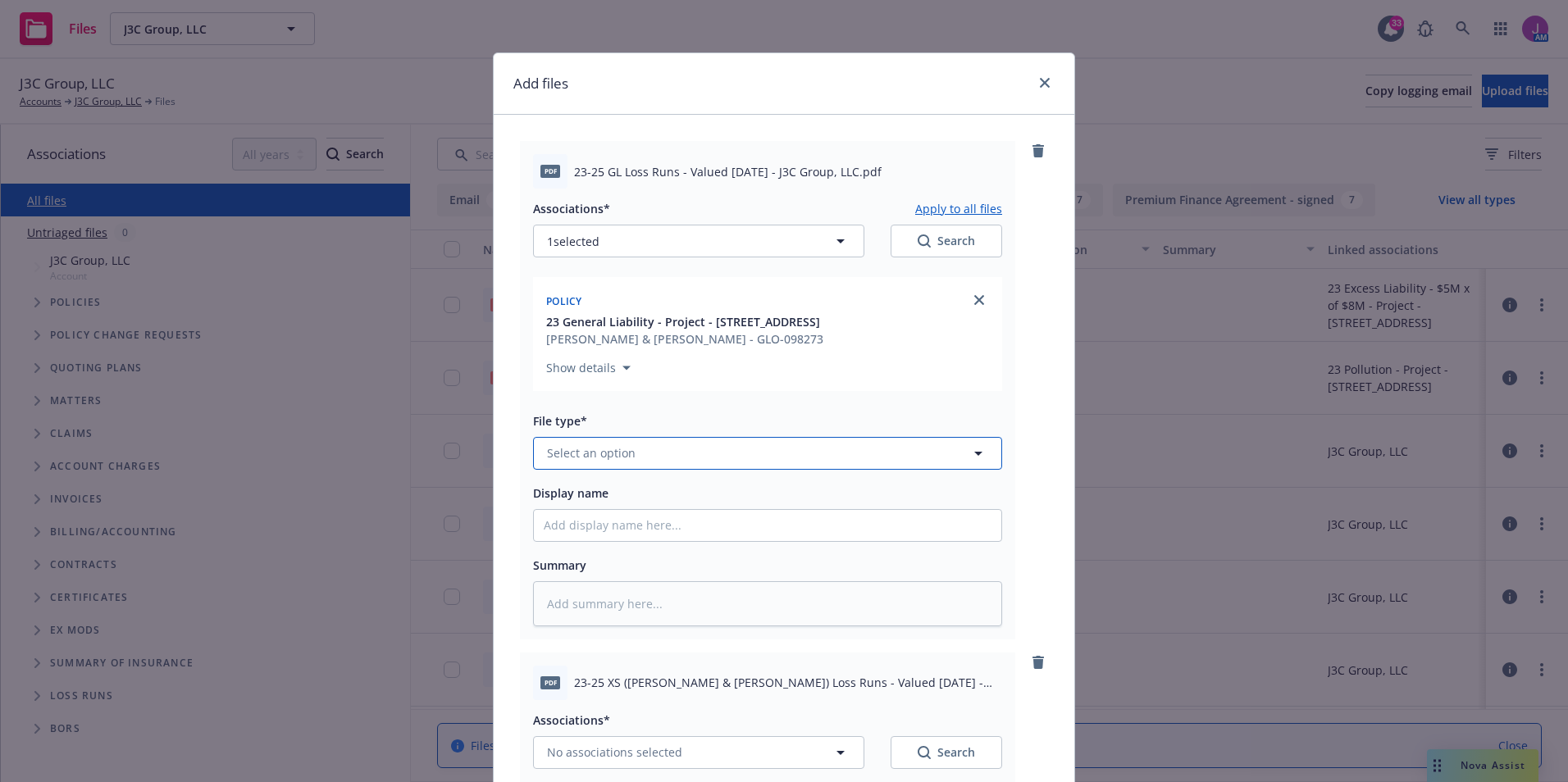
click at [611, 453] on span "Select an option" at bounding box center [590, 452] width 88 height 17
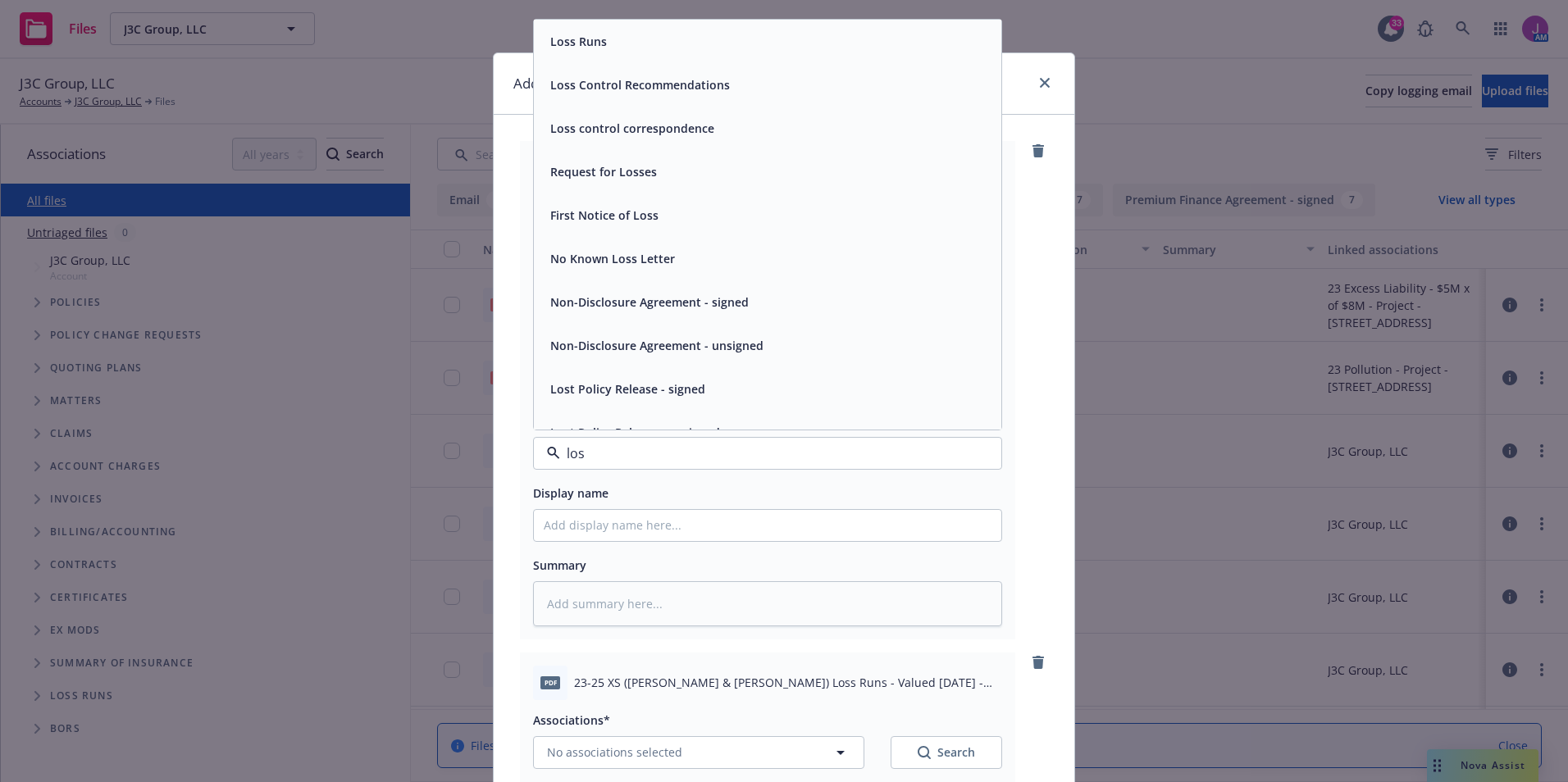
type input "loss"
click at [609, 46] on div "Loss Runs" at bounding box center [767, 42] width 447 height 24
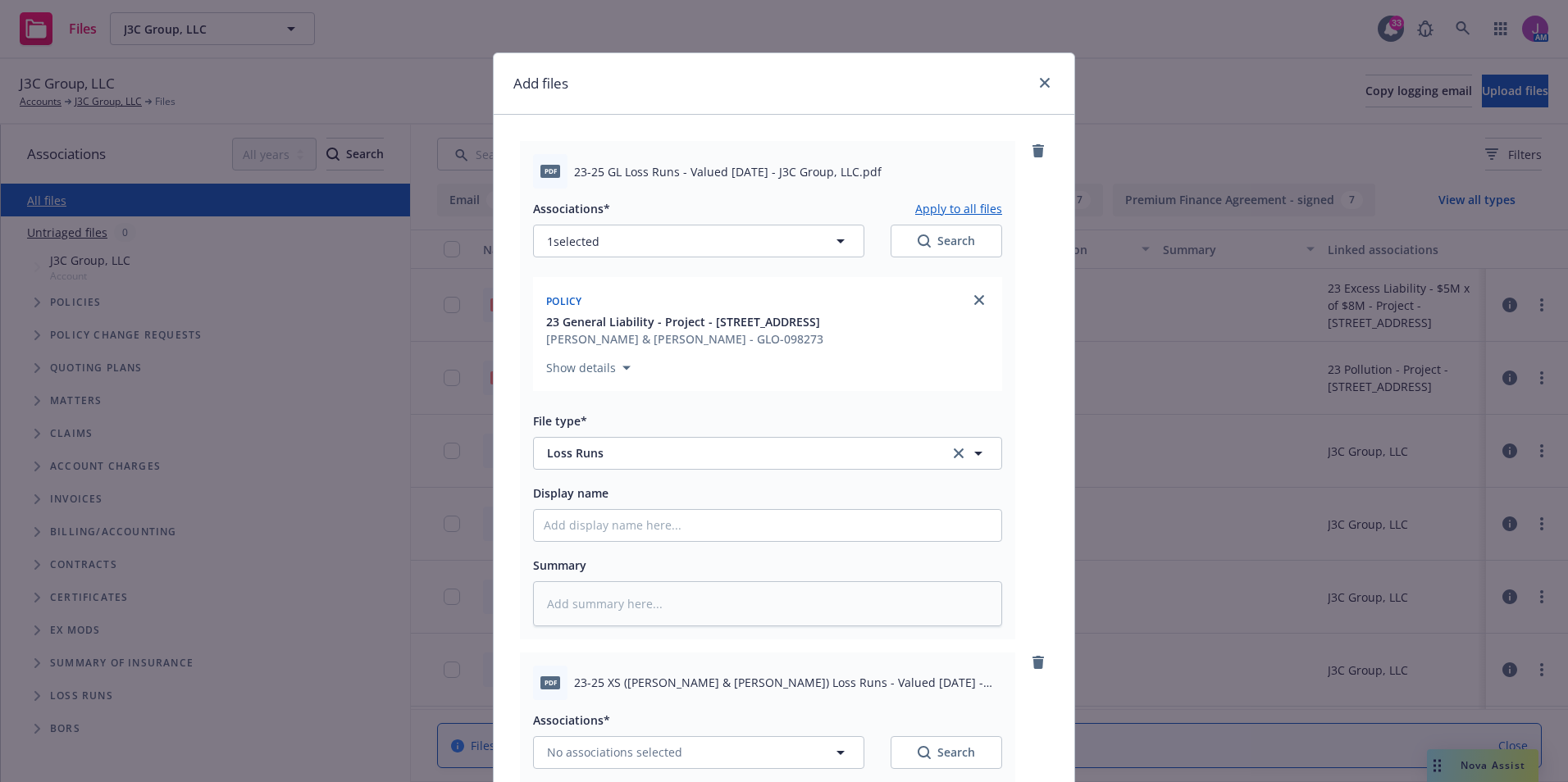
scroll to position [328, 0]
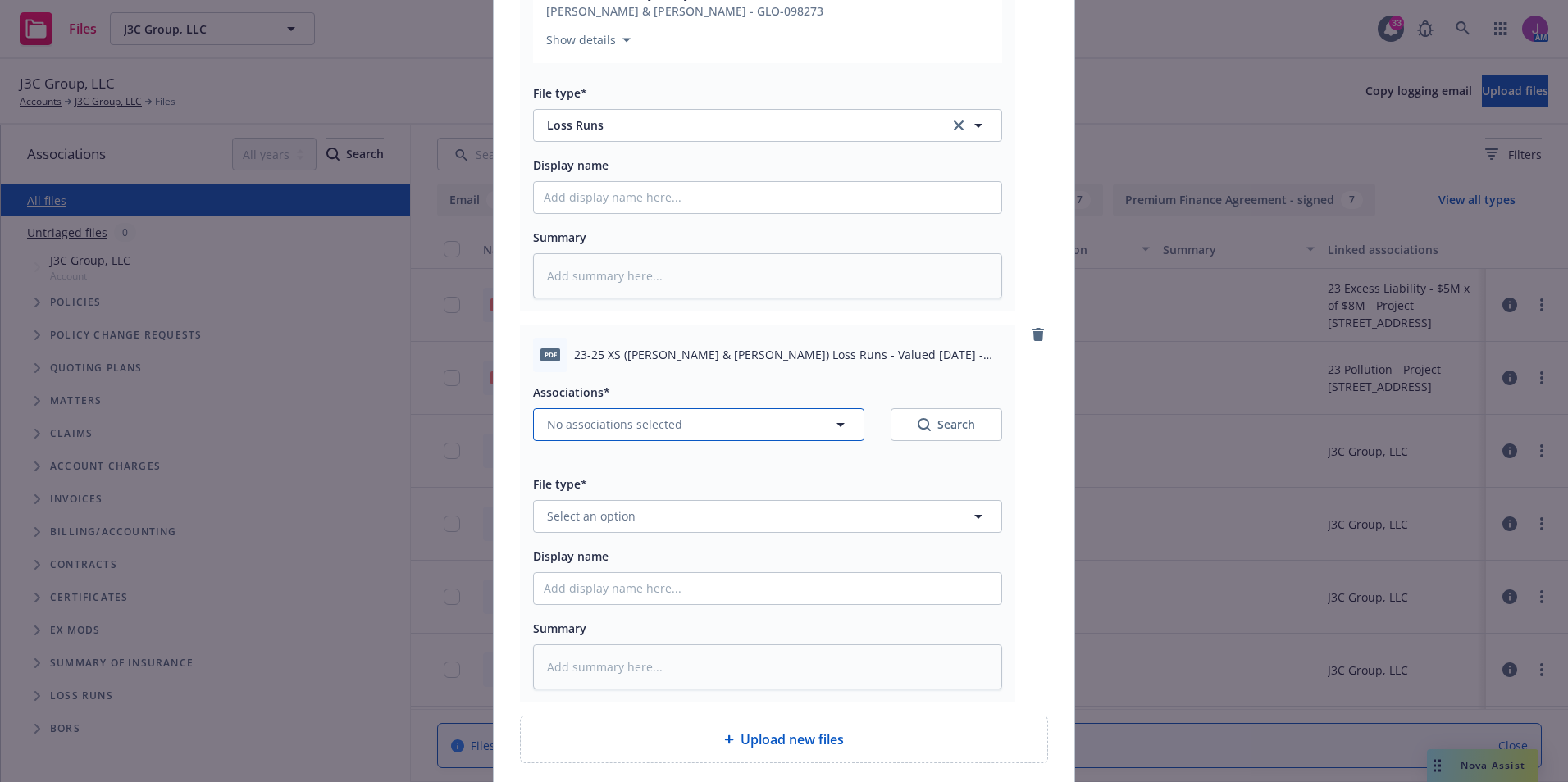
click at [565, 431] on span "No associations selected" at bounding box center [614, 424] width 136 height 17
type textarea "x"
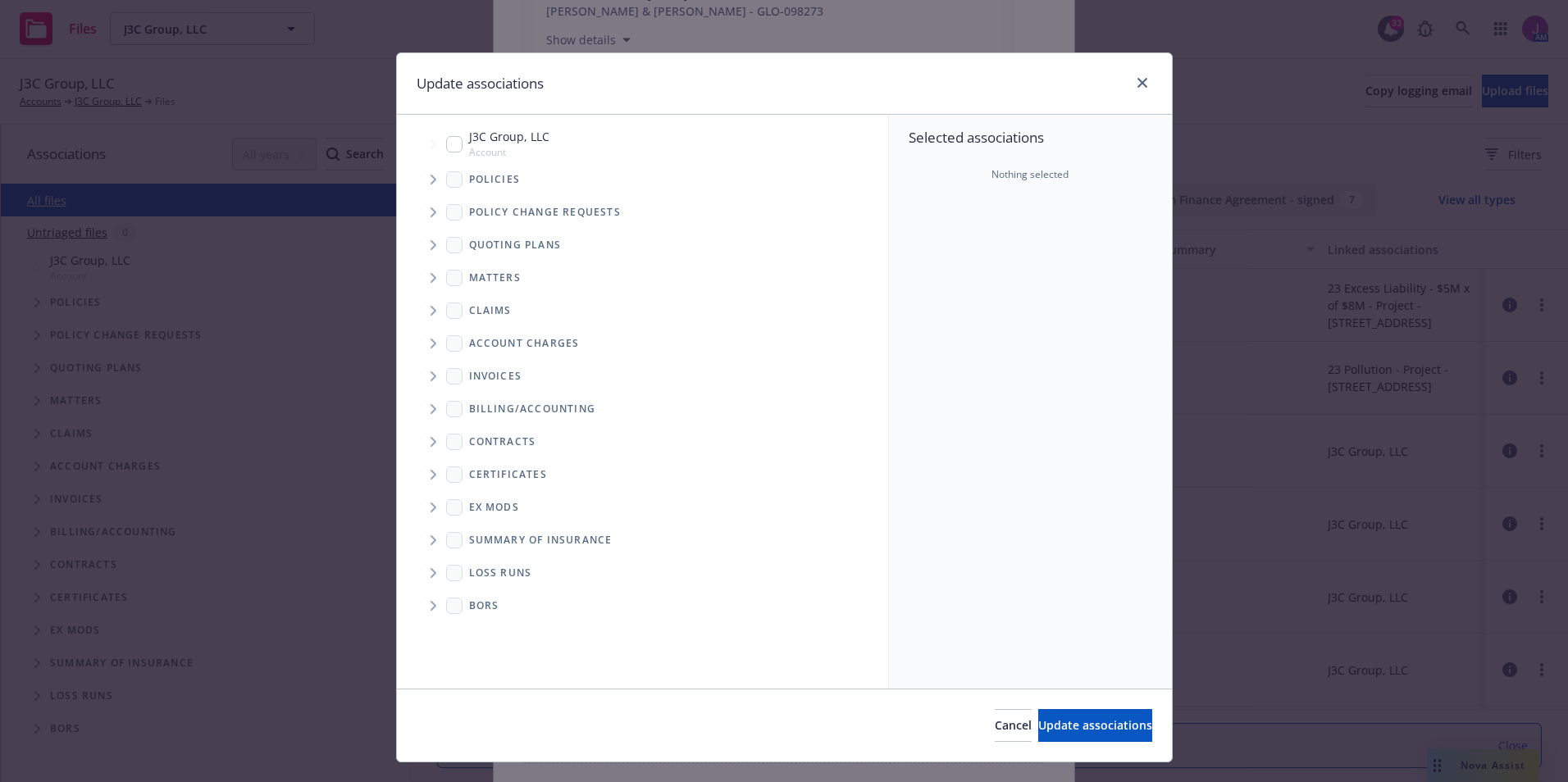
click at [431, 180] on icon "Tree Example" at bounding box center [434, 179] width 7 height 10
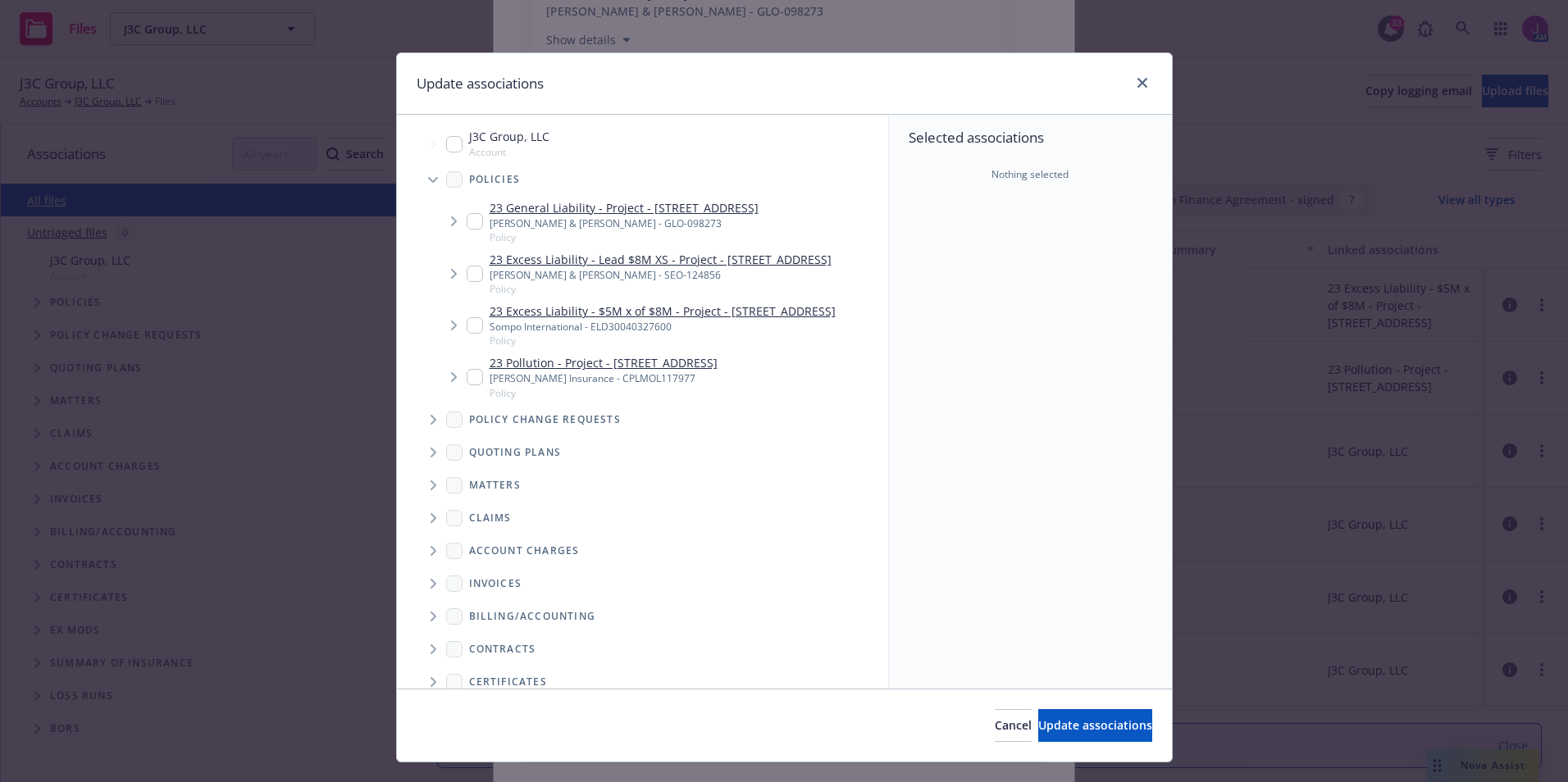
click at [466, 279] on input "Tree Example" at bounding box center [474, 273] width 17 height 17
checkbox input "true"
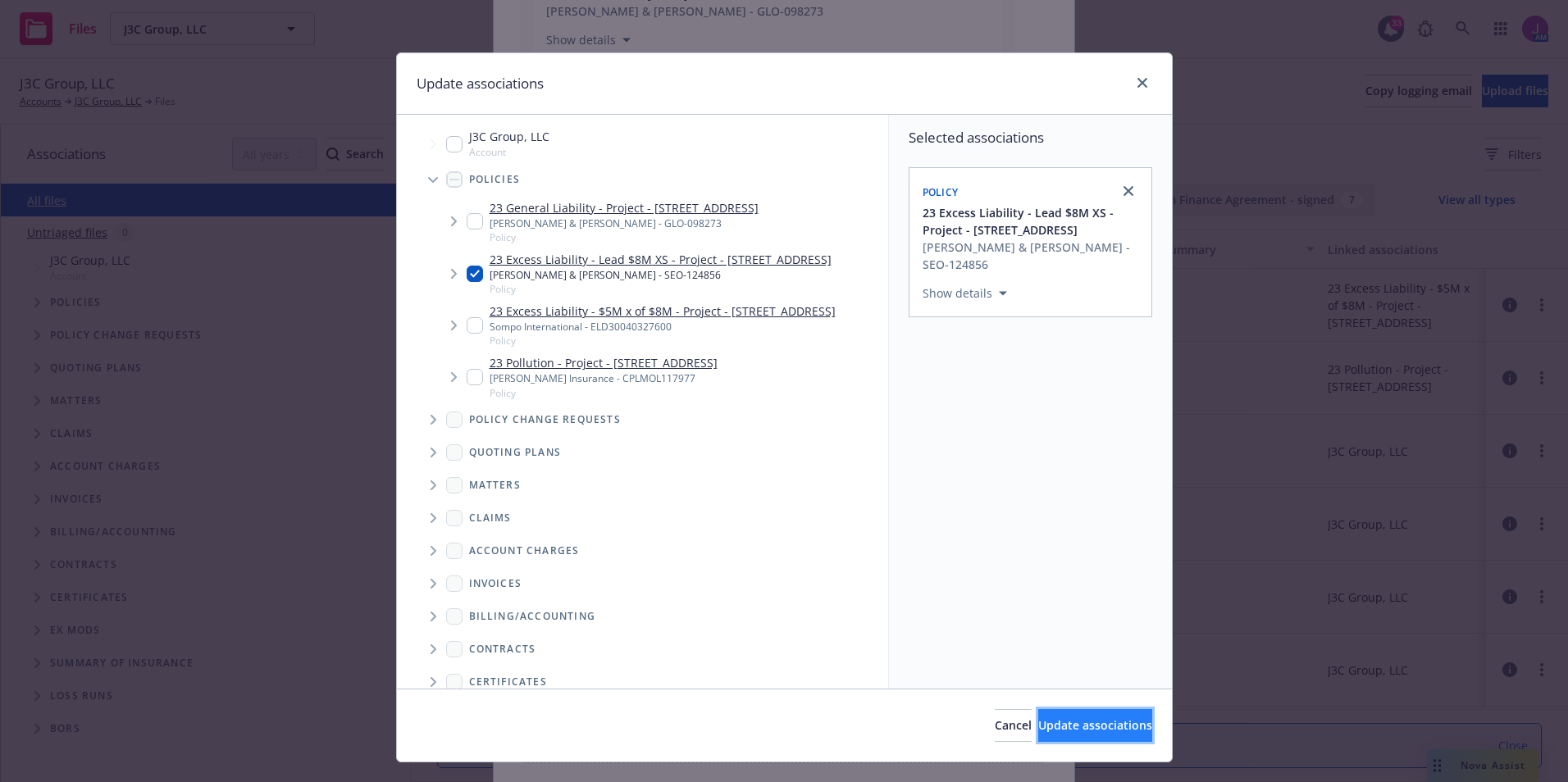
click at [1062, 734] on button "Update associations" at bounding box center [1095, 725] width 114 height 33
type textarea "x"
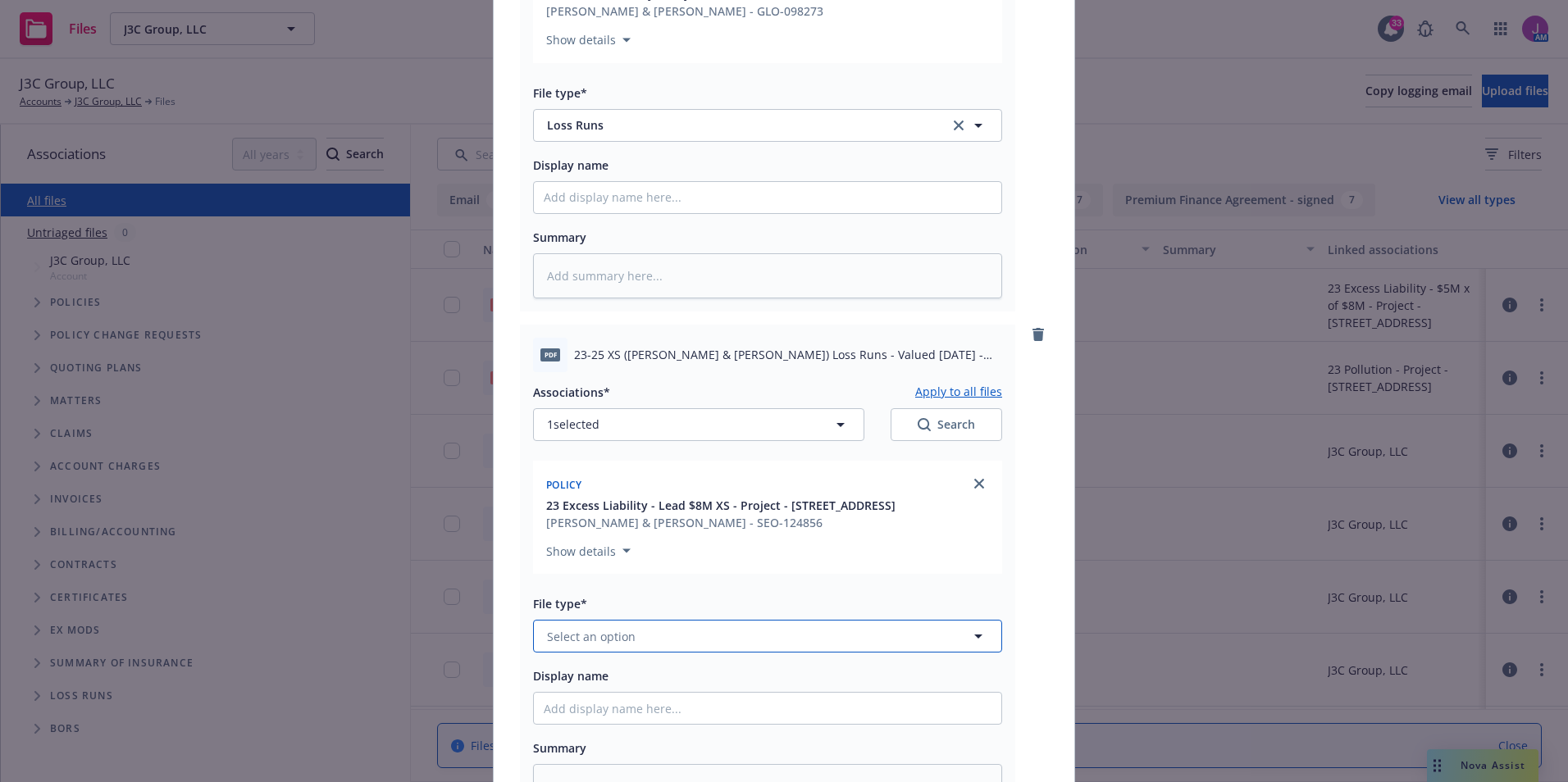
click at [644, 633] on button "Select an option" at bounding box center [767, 635] width 469 height 33
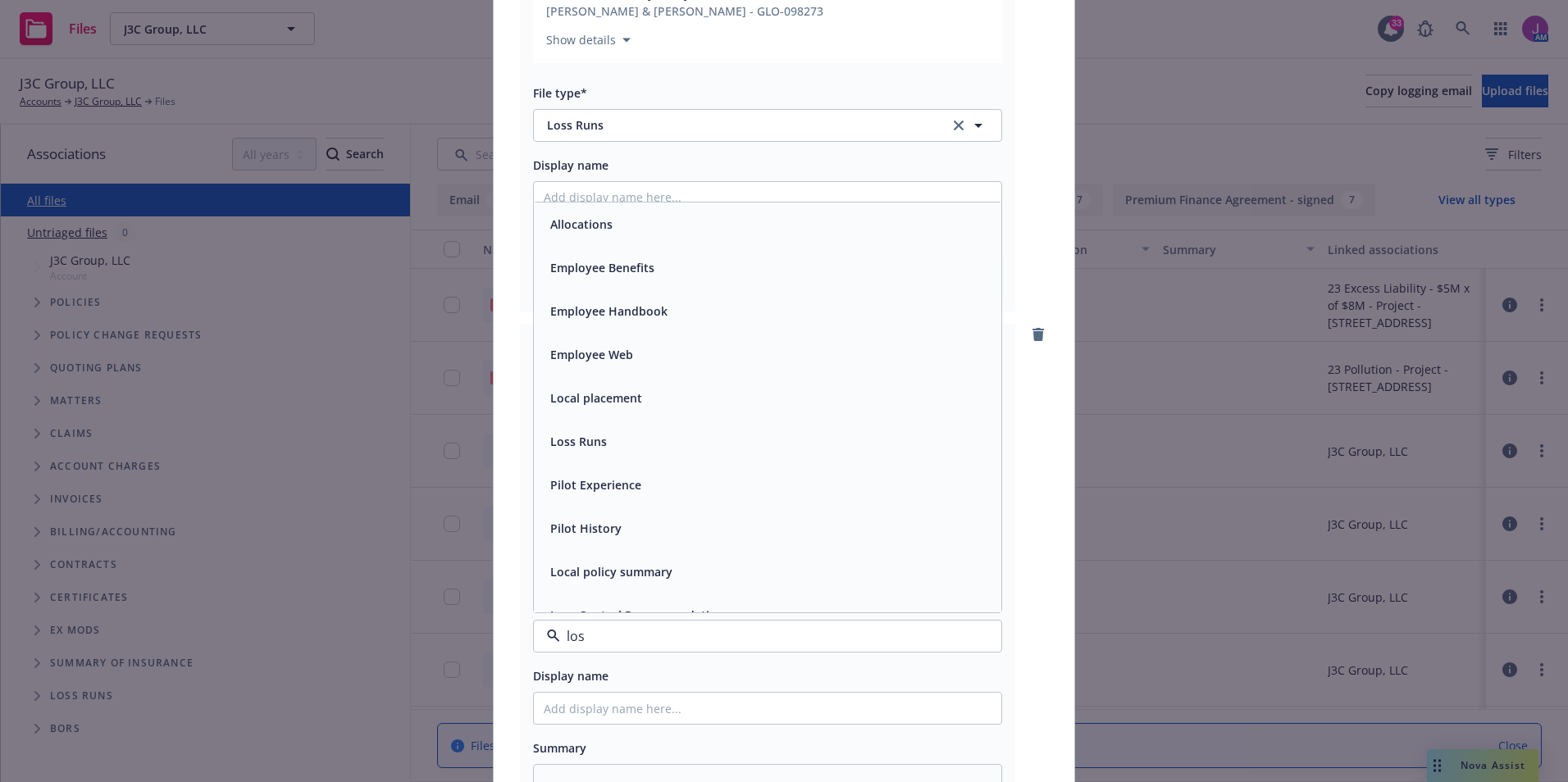
type input "loss"
click at [642, 231] on div "Loss Runs" at bounding box center [767, 225] width 447 height 24
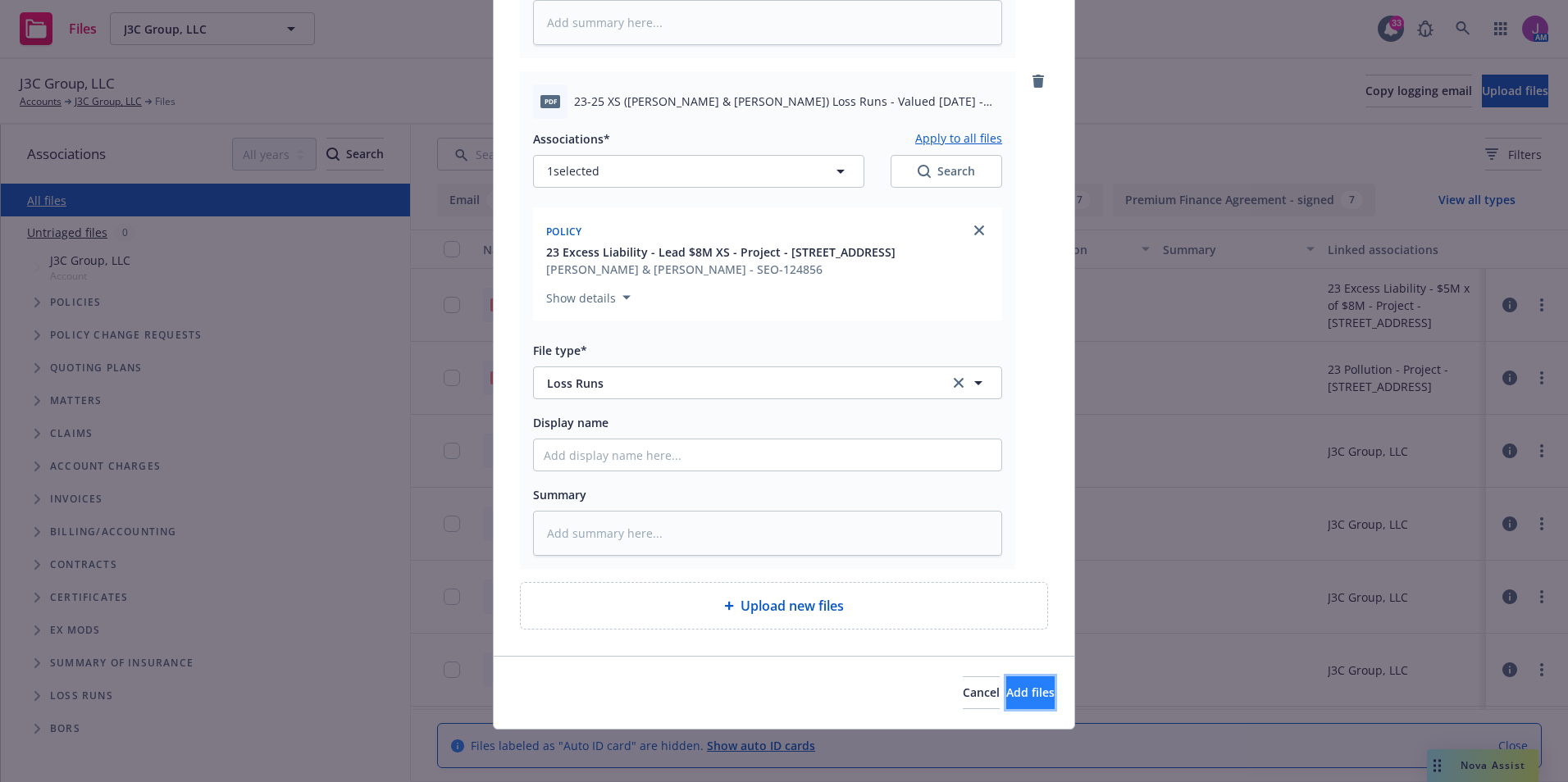
click at [1006, 697] on span "Add files" at bounding box center [1029, 693] width 49 height 16
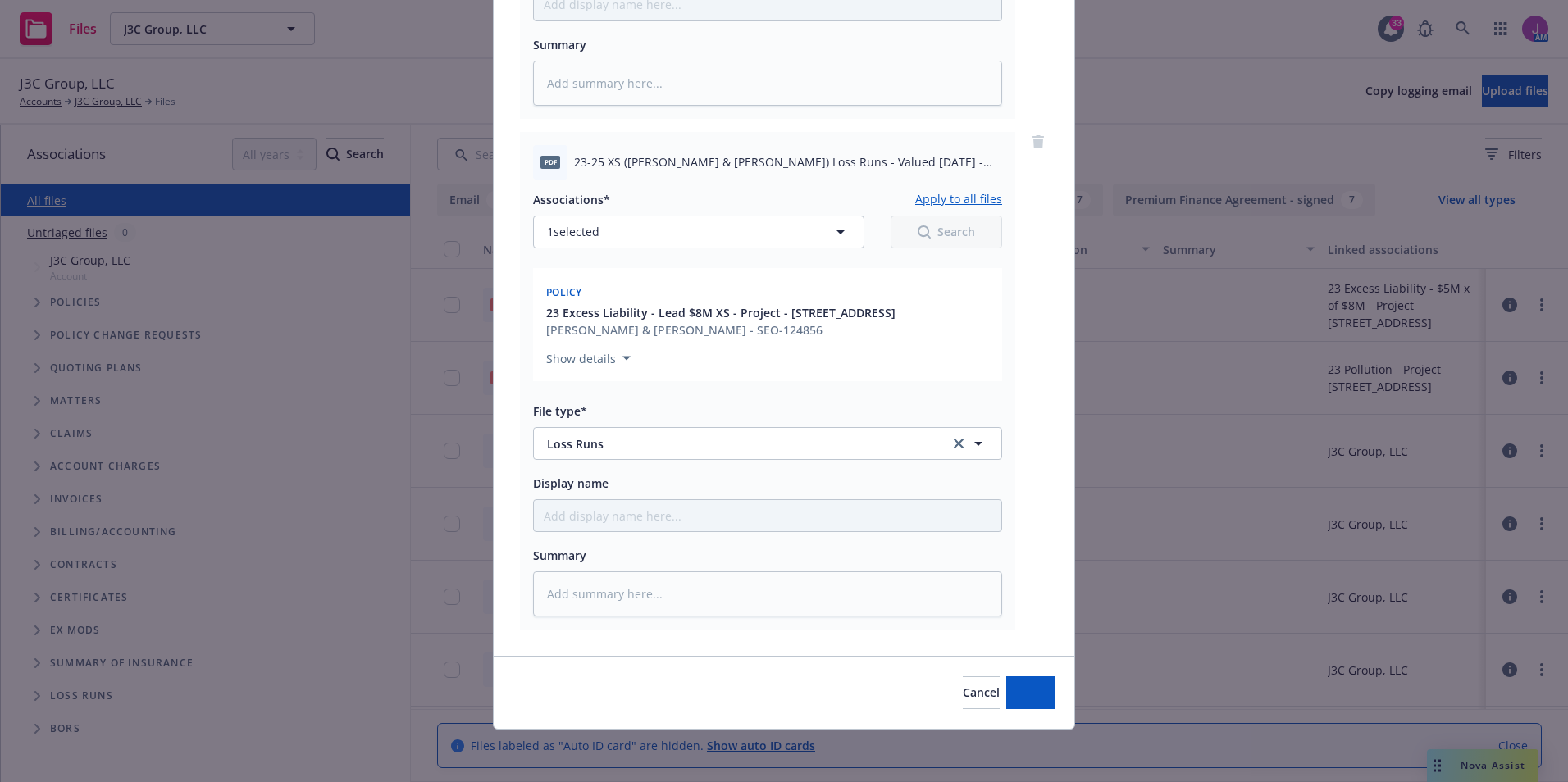
type textarea "x"
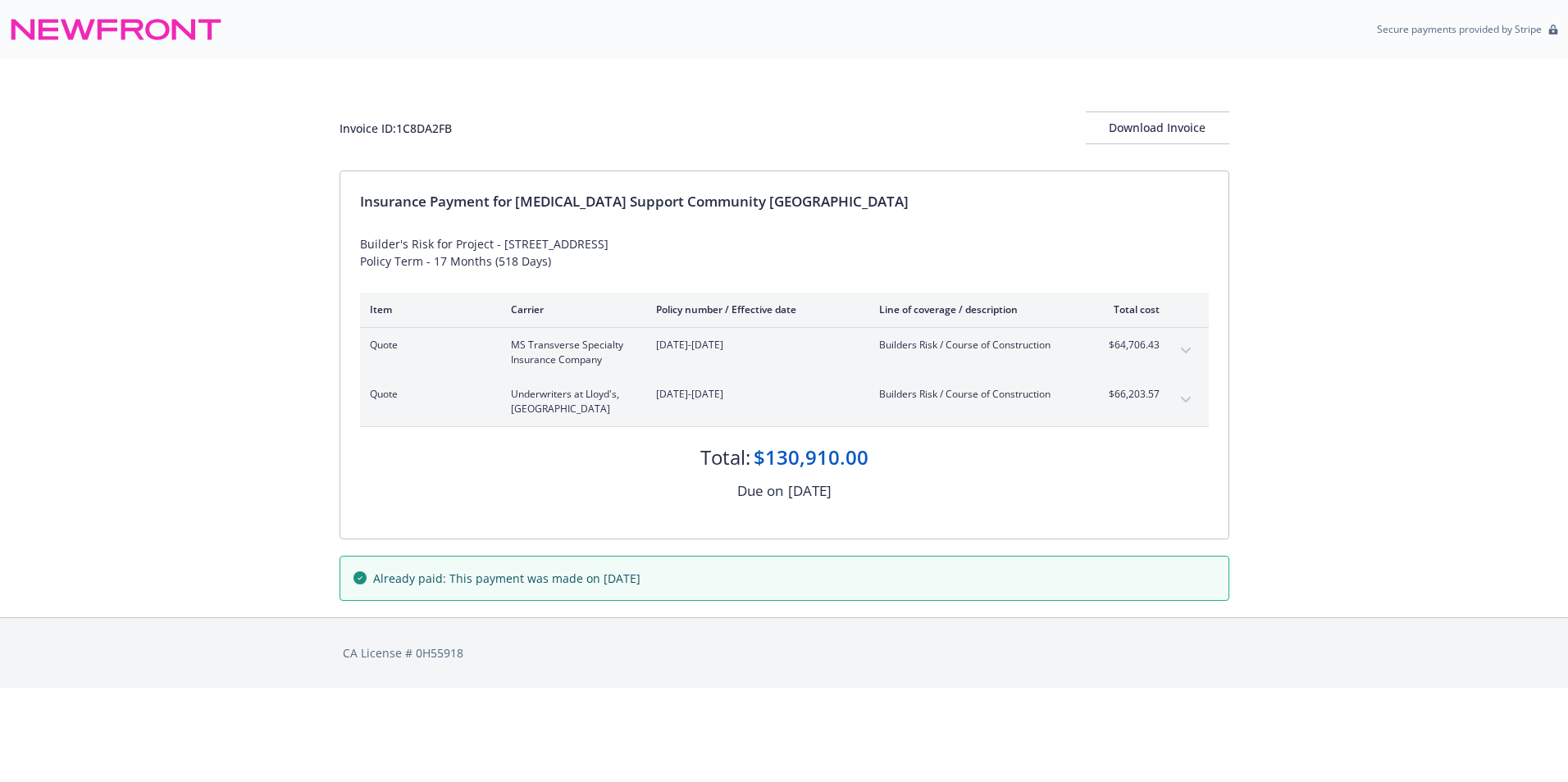
click at [1175, 342] on button "expand content" at bounding box center [1185, 350] width 27 height 27
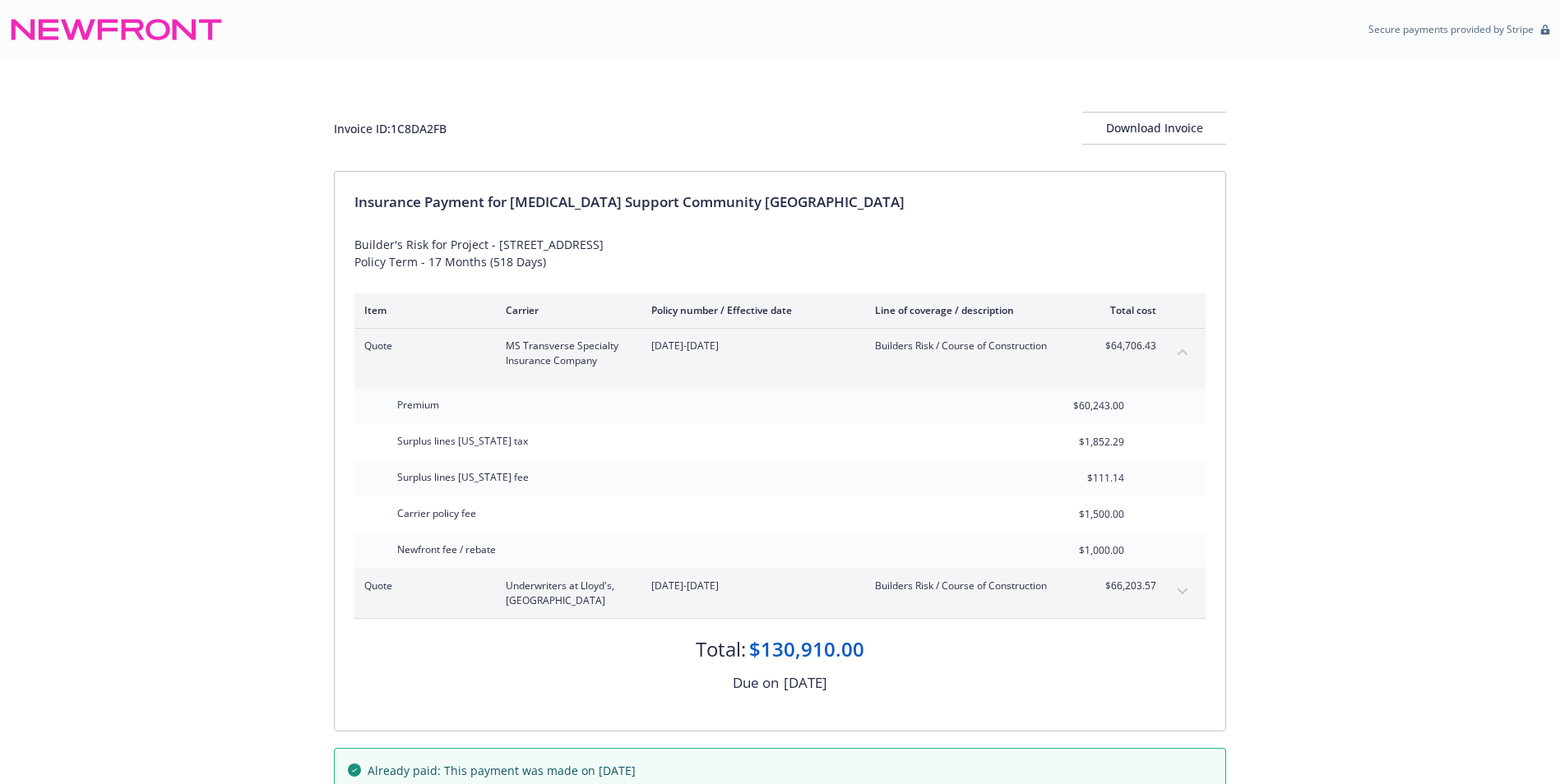
click at [1192, 587] on button "expand content" at bounding box center [1183, 591] width 27 height 27
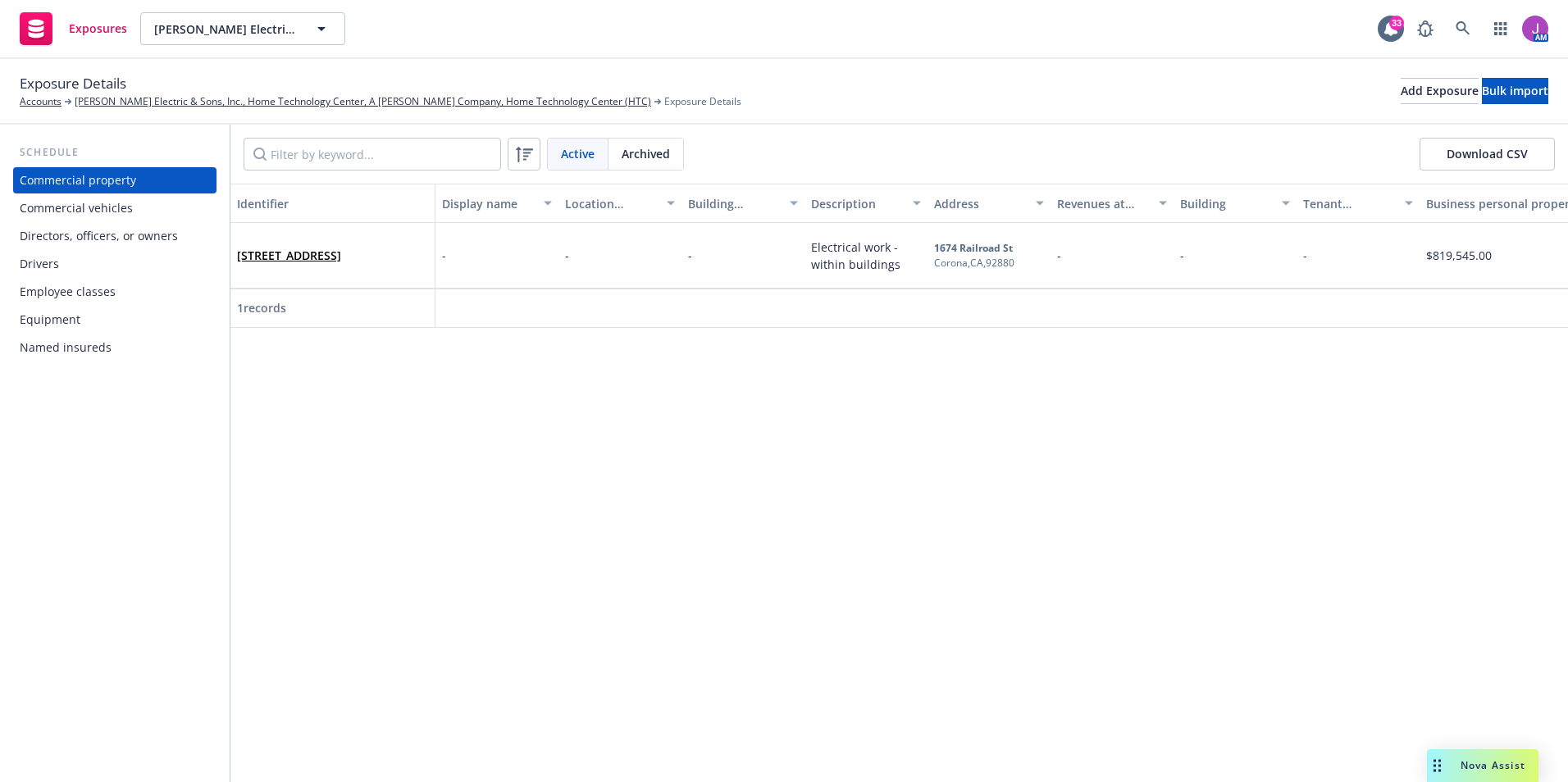
click at [60, 204] on div "Commercial vehicles" at bounding box center [76, 208] width 113 height 27
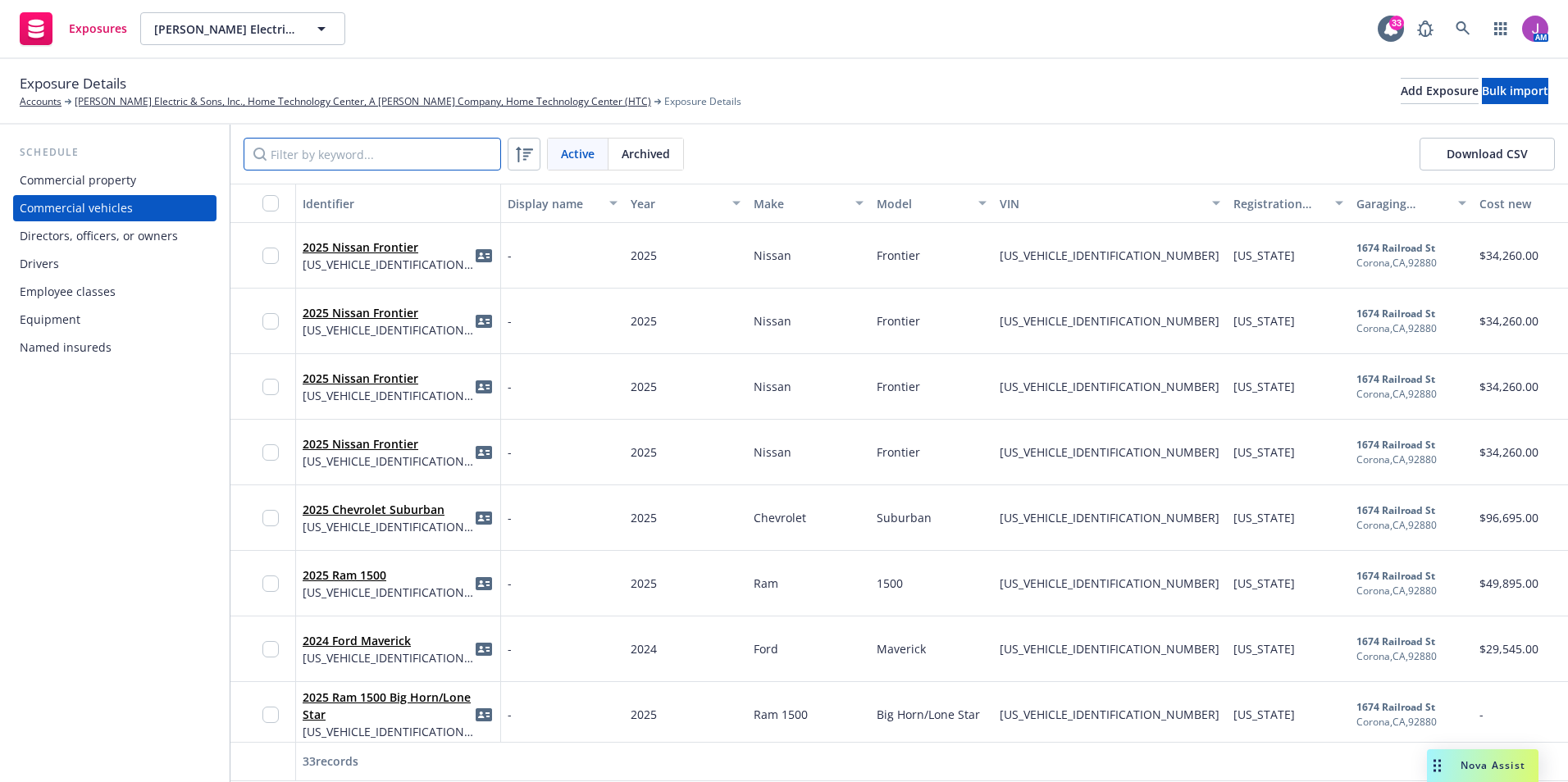
click at [371, 154] on input "Filter by keyword..." at bounding box center [372, 153] width 257 height 33
paste input "[US_VEHICLE_IDENTIFICATION_NUMBER]"
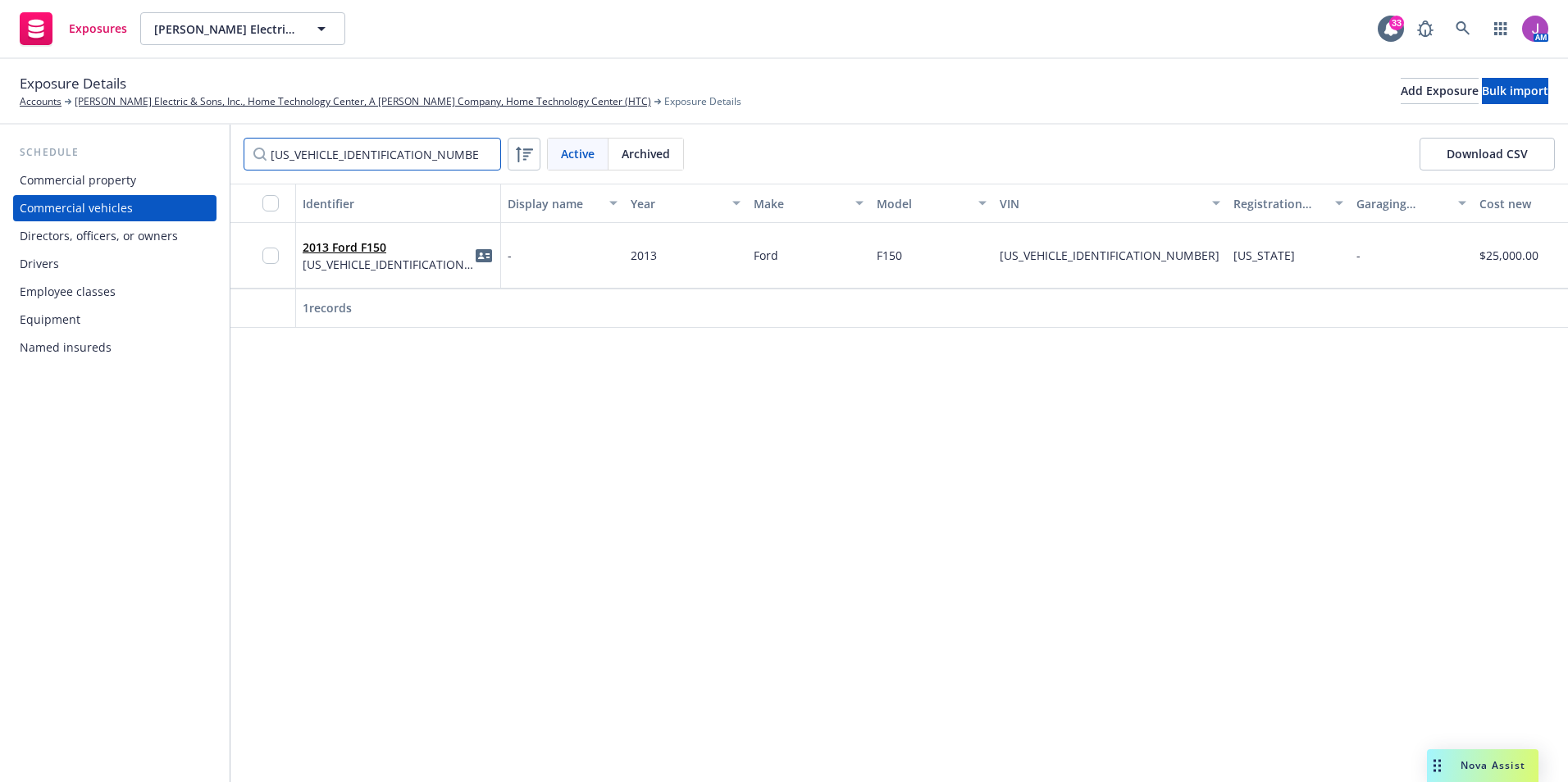
type input "[US_VEHICLE_IDENTIFICATION_NUMBER]"
click at [393, 275] on div "2013 Ford F150 [US_VEHICLE_IDENTIFICATION_NUMBER]" at bounding box center [398, 255] width 191 height 46
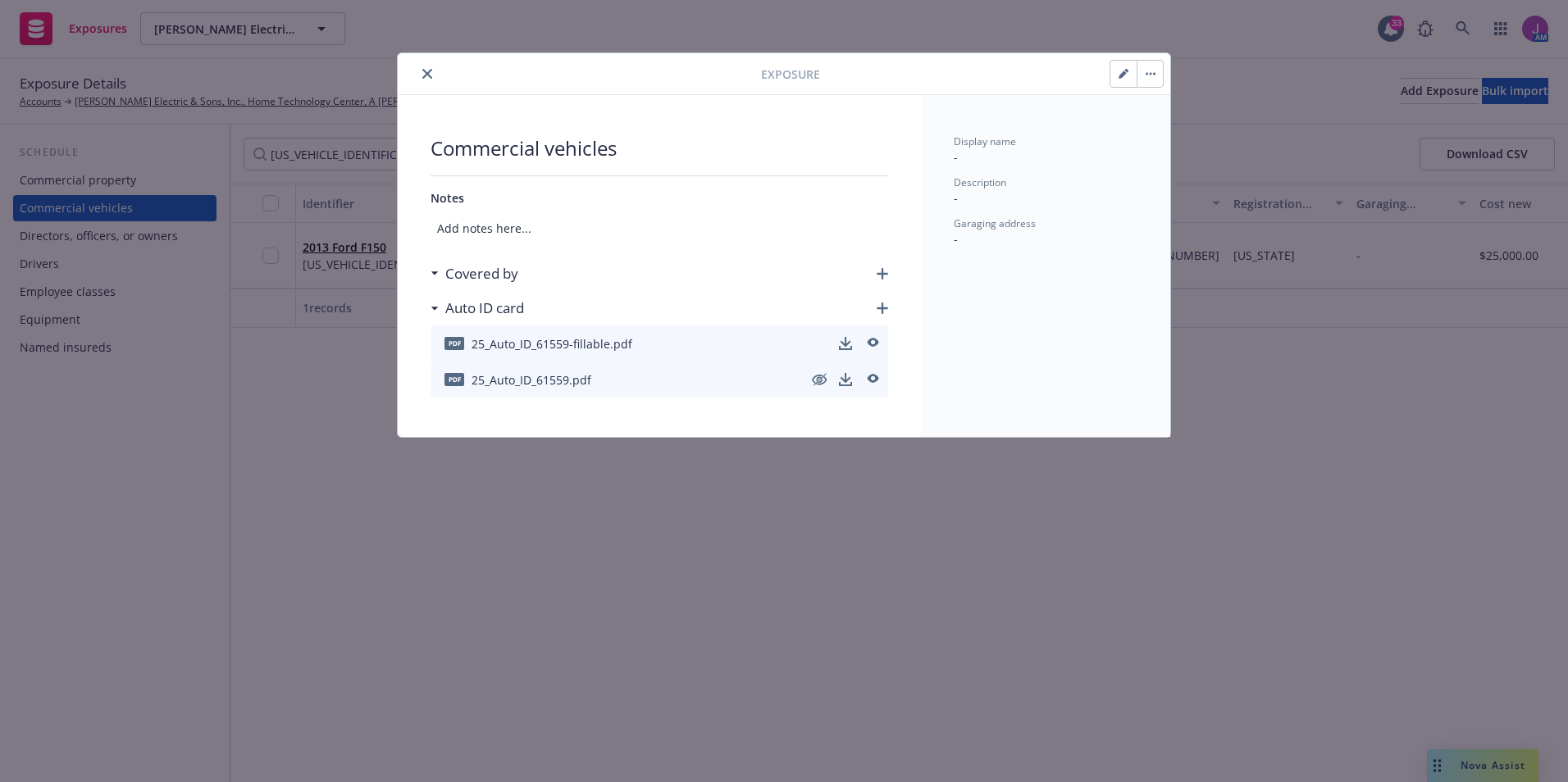
click at [1123, 74] on icon "button" at bounding box center [1123, 74] width 8 height 8
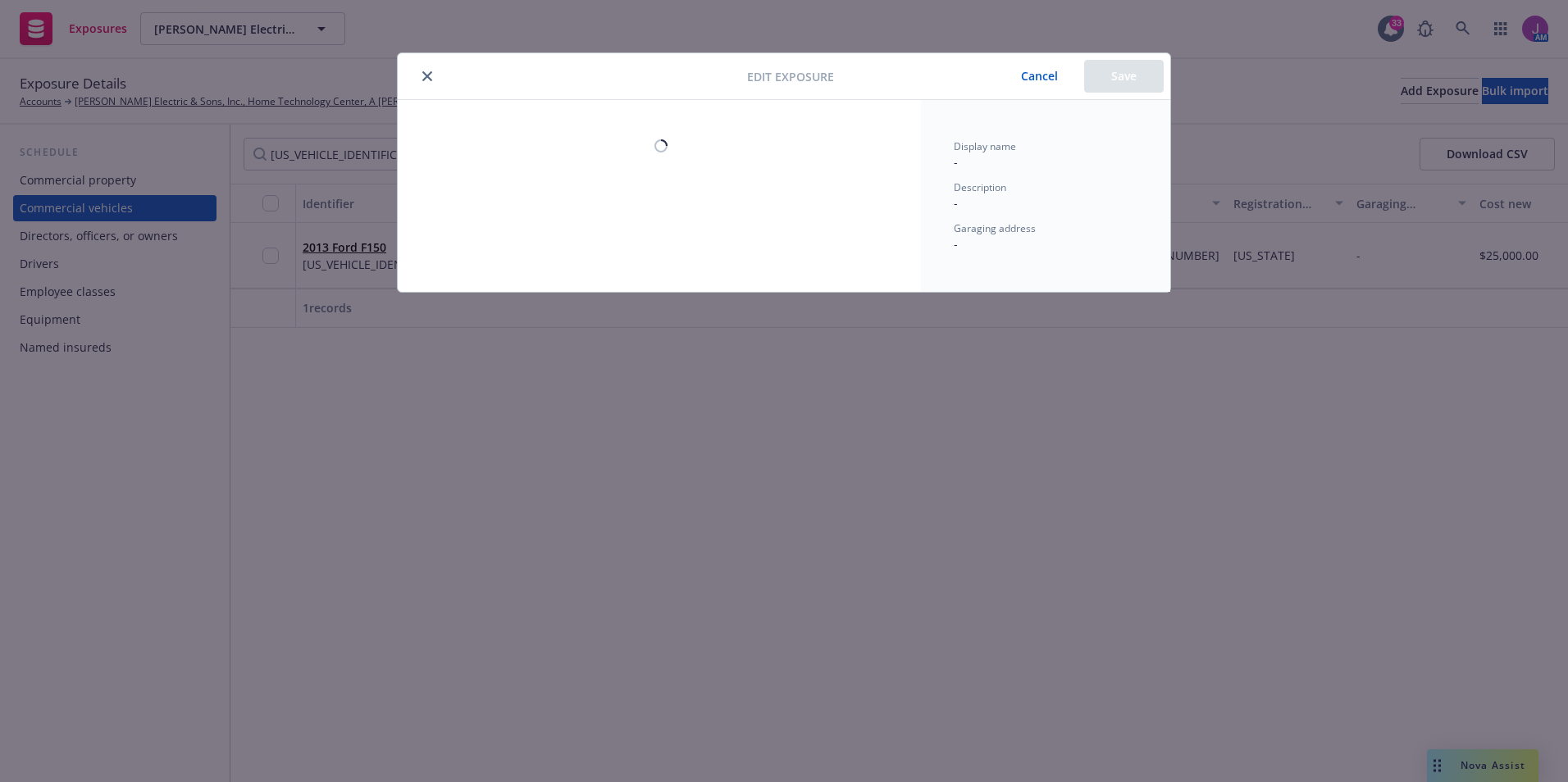
select select "CA"
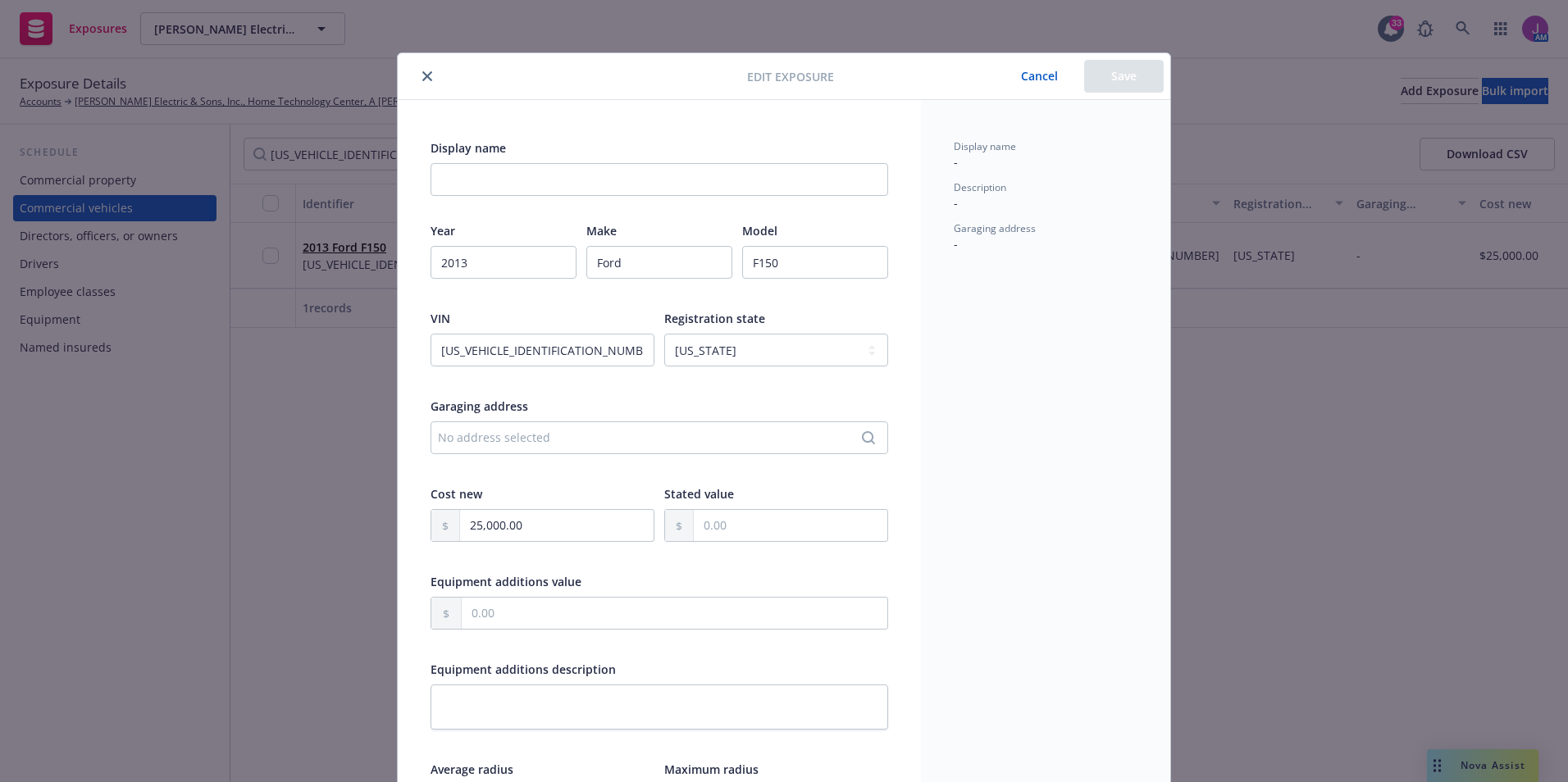
click at [424, 74] on icon "close" at bounding box center [428, 76] width 10 height 10
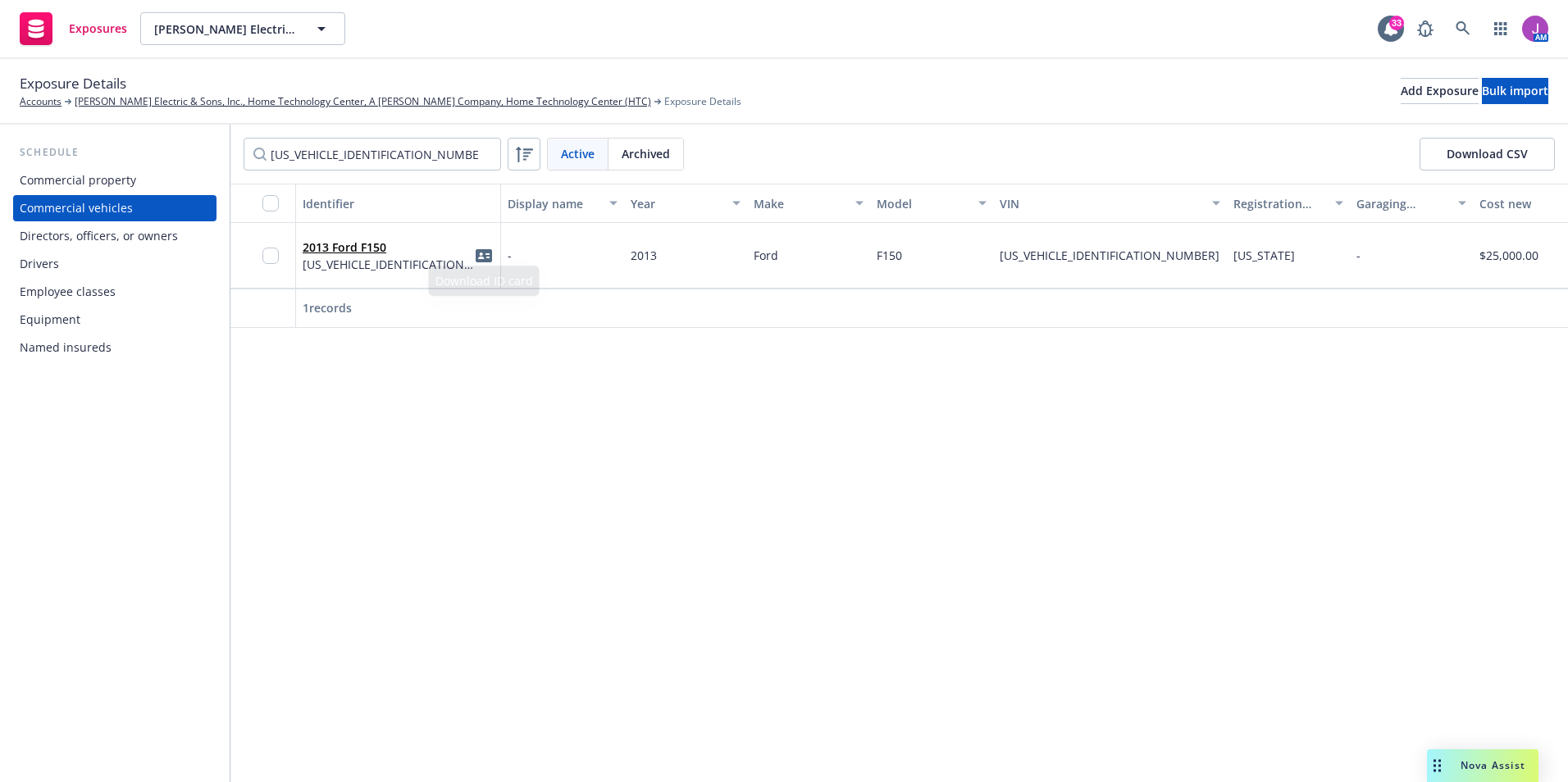
click at [411, 277] on div "2013 Ford F150 [US_VEHICLE_IDENTIFICATION_NUMBER]" at bounding box center [398, 255] width 191 height 46
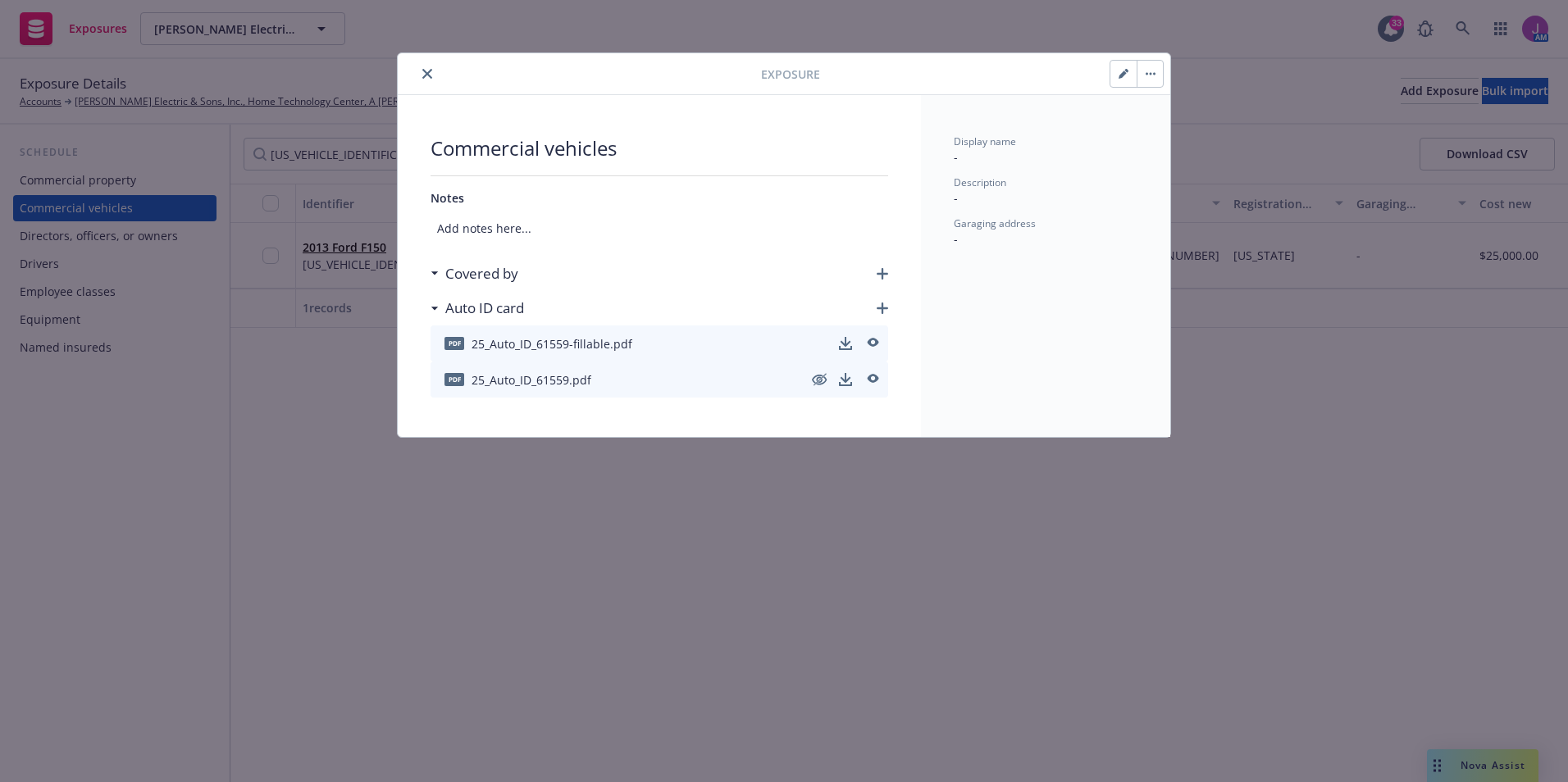
click at [1146, 74] on icon "button" at bounding box center [1146, 74] width 2 height 2
click at [1126, 74] on icon "button" at bounding box center [1123, 74] width 8 height 8
select select "CA"
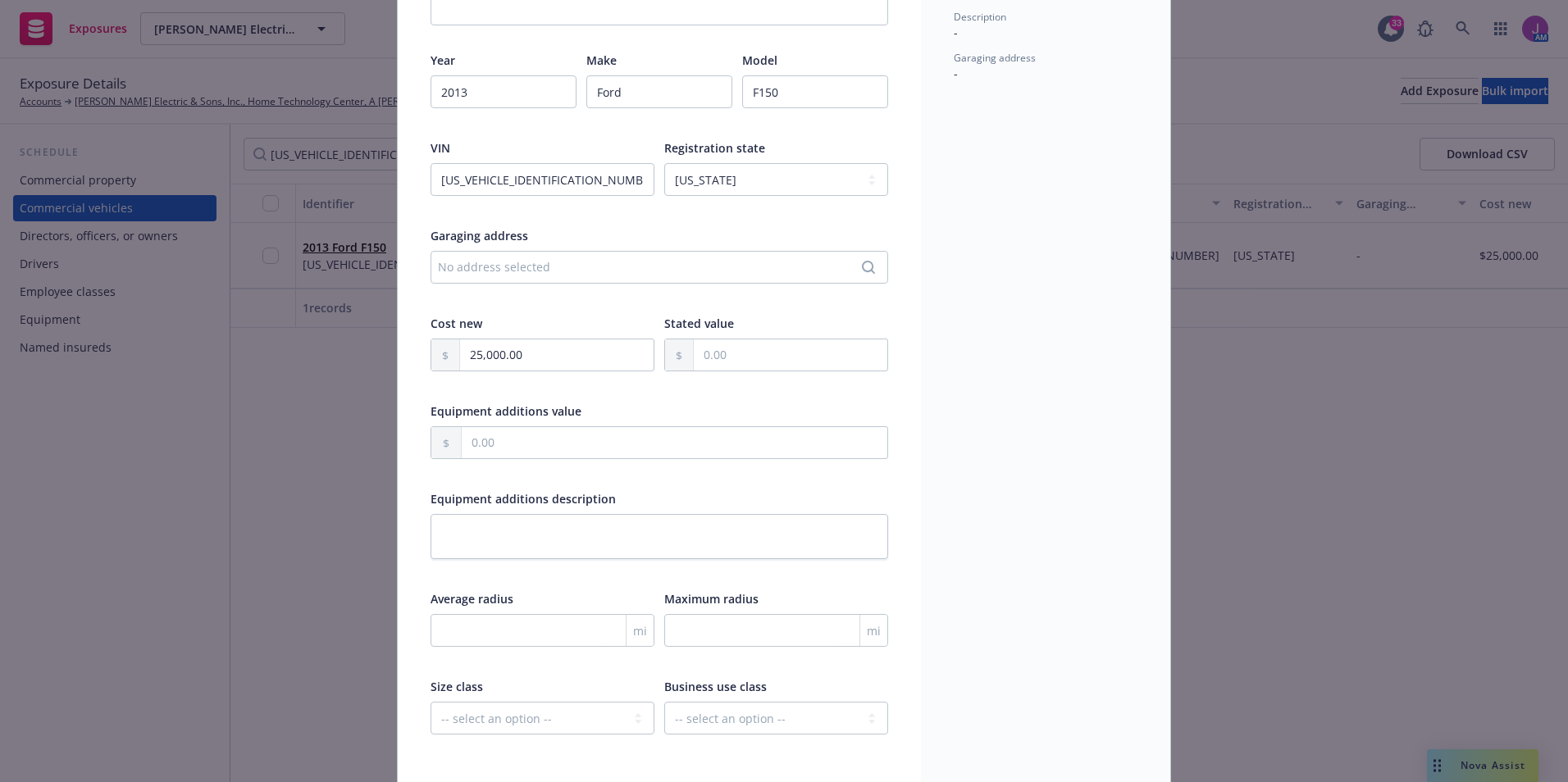
scroll to position [332, 0]
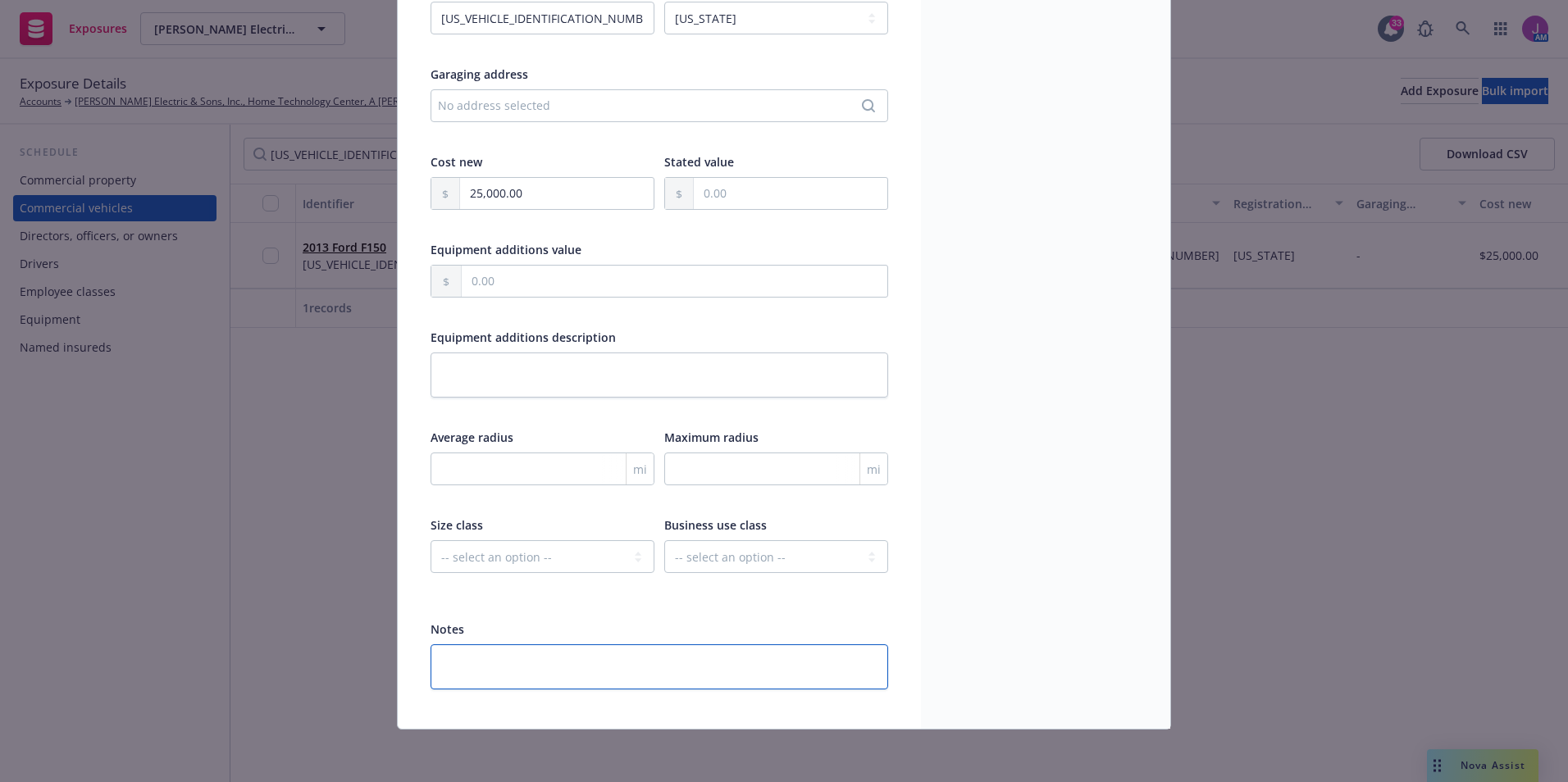
click at [520, 671] on textarea at bounding box center [659, 667] width 457 height 46
type textarea "x"
type textarea "I"
type textarea "x"
type textarea "In"
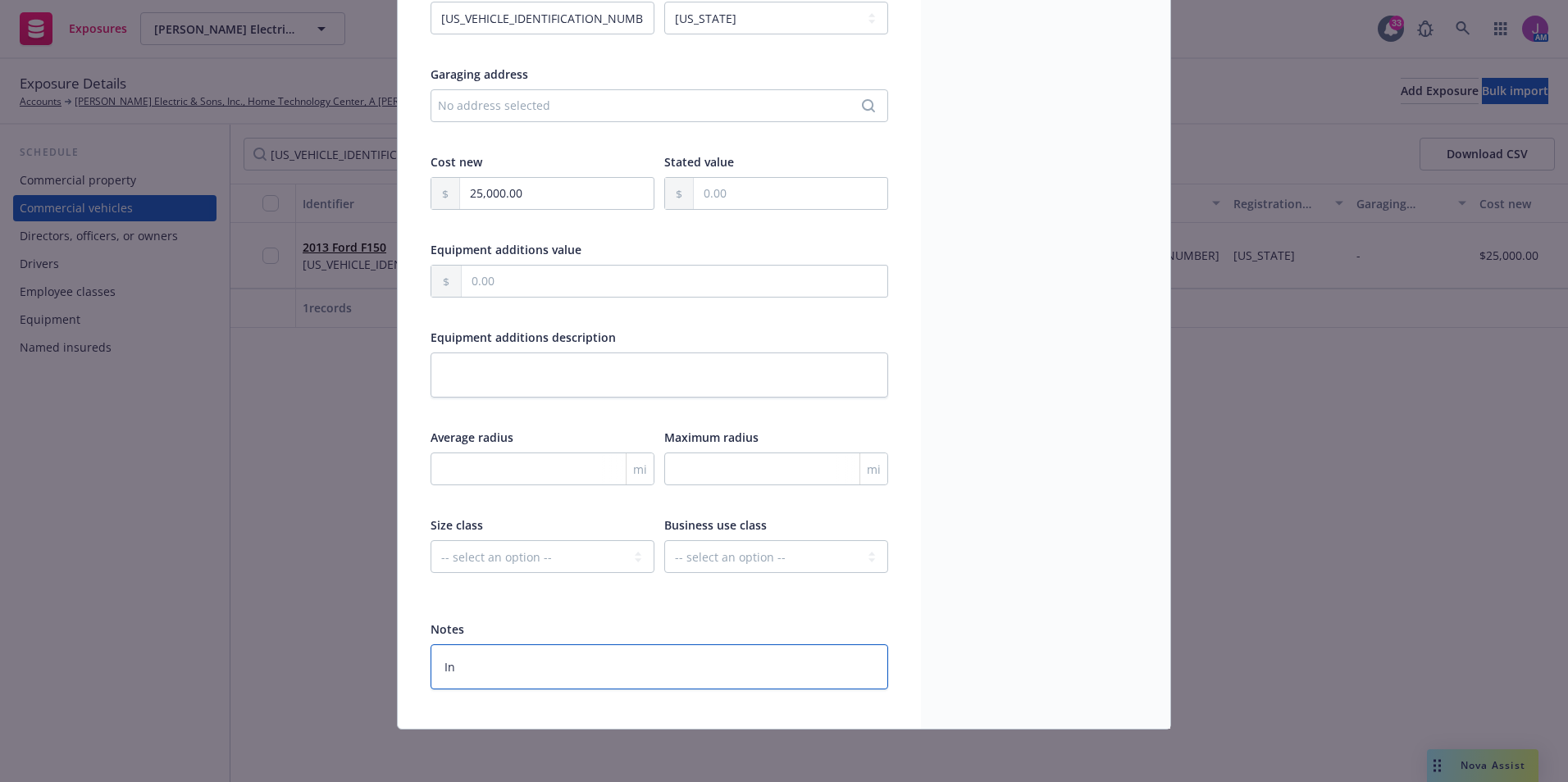
type textarea "x"
type textarea "Ins"
type textarea "x"
type textarea "Insd"
type textarea "x"
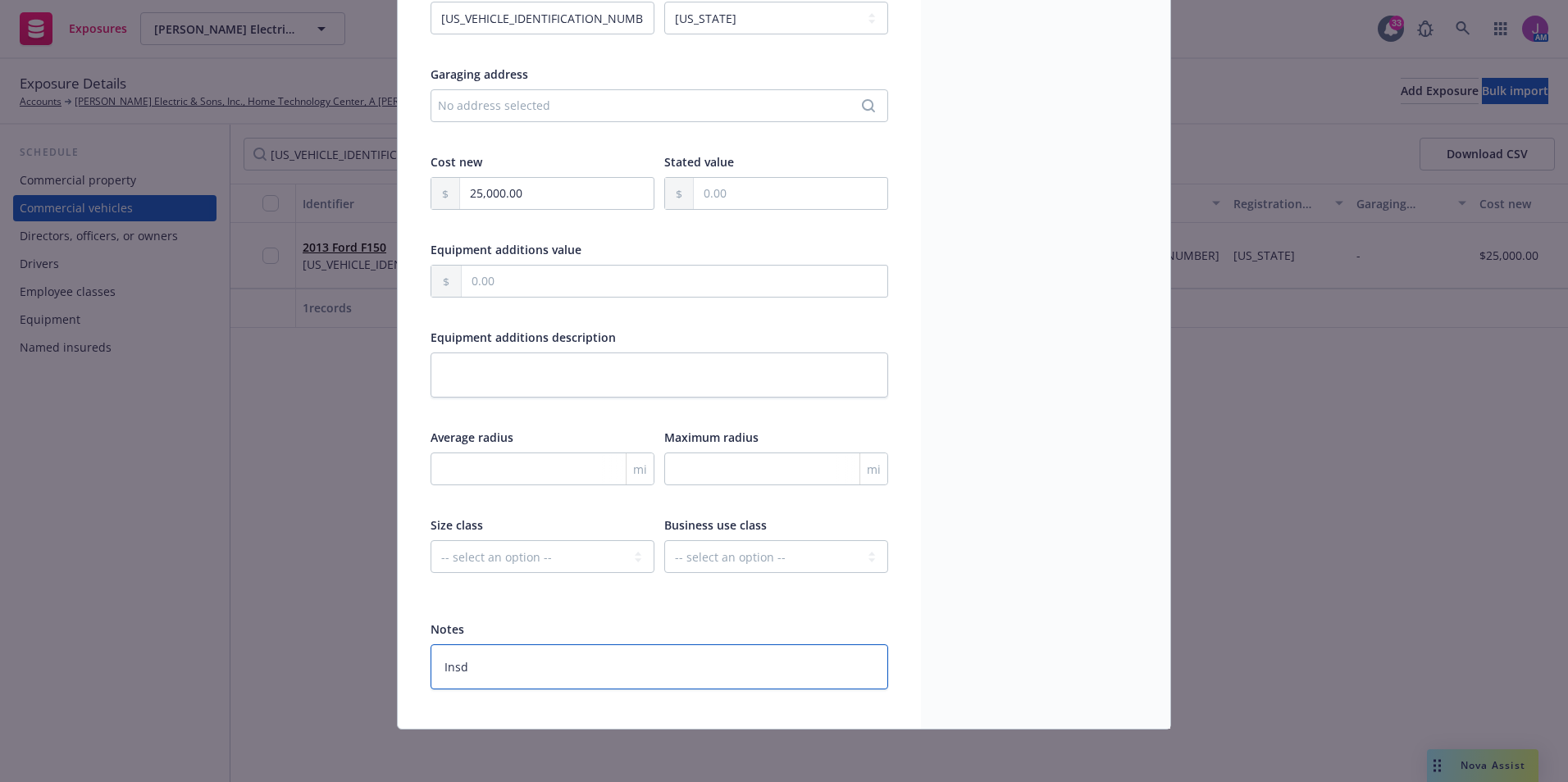
type textarea "Insd"
type textarea "x"
type textarea "Insd r"
type textarea "x"
type textarea "Insd re"
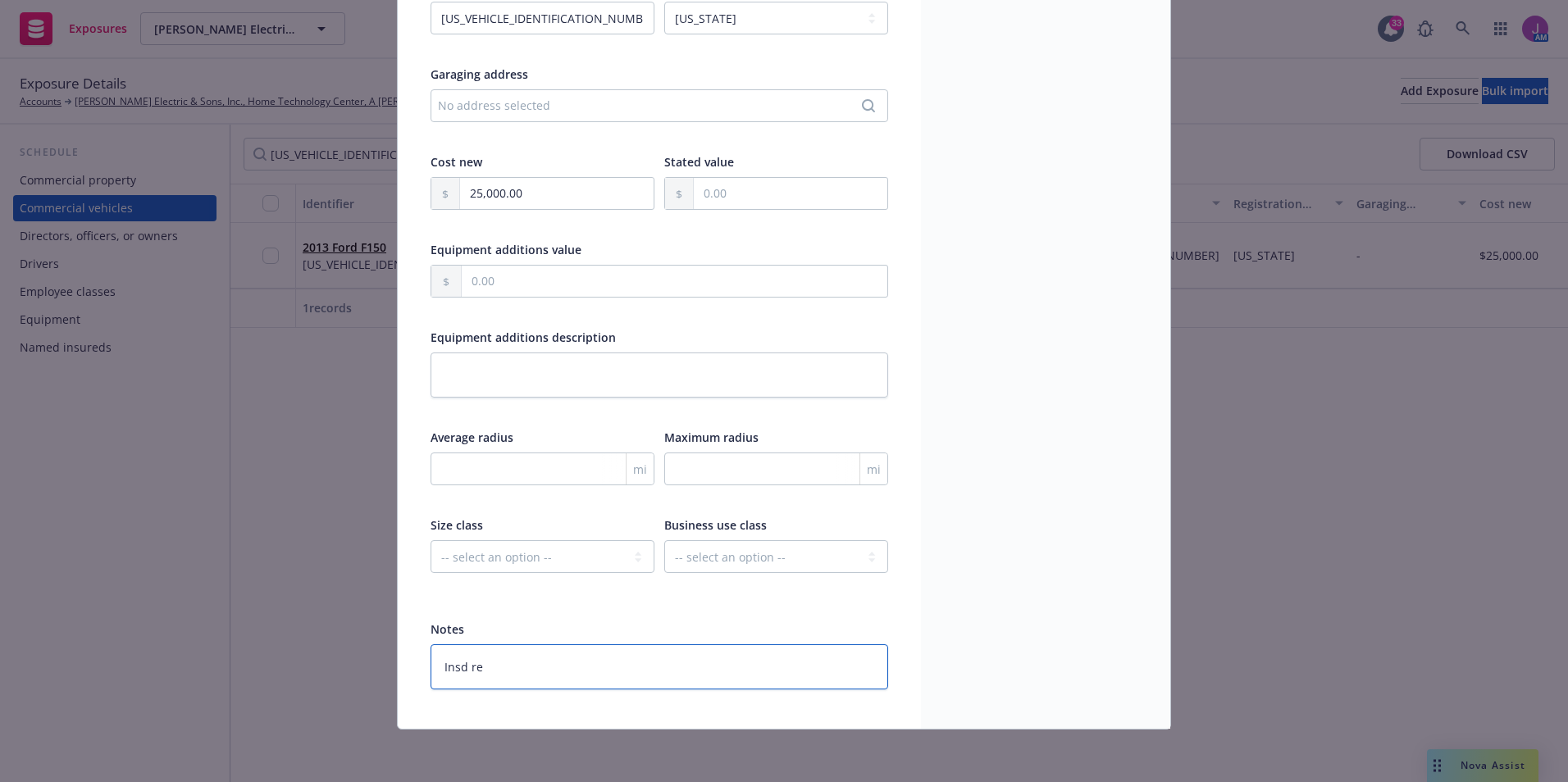
type textarea "x"
type textarea "Insd req"
type textarea "x"
type textarea "Insd req"
type textarea "x"
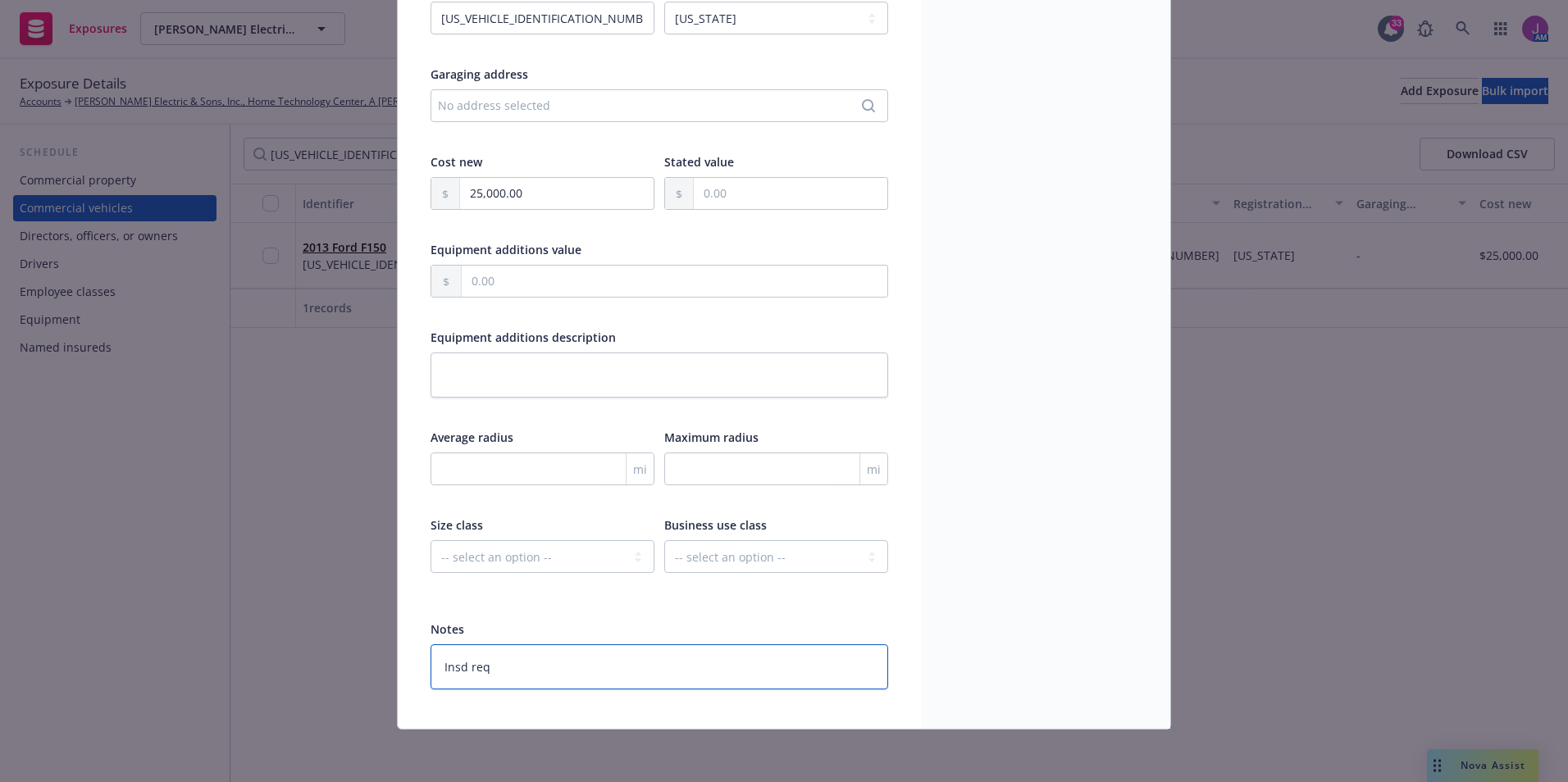
type textarea "Insd req t"
type textarea "x"
type textarea "Insd req to"
type textarea "x"
type textarea "Insd req to r"
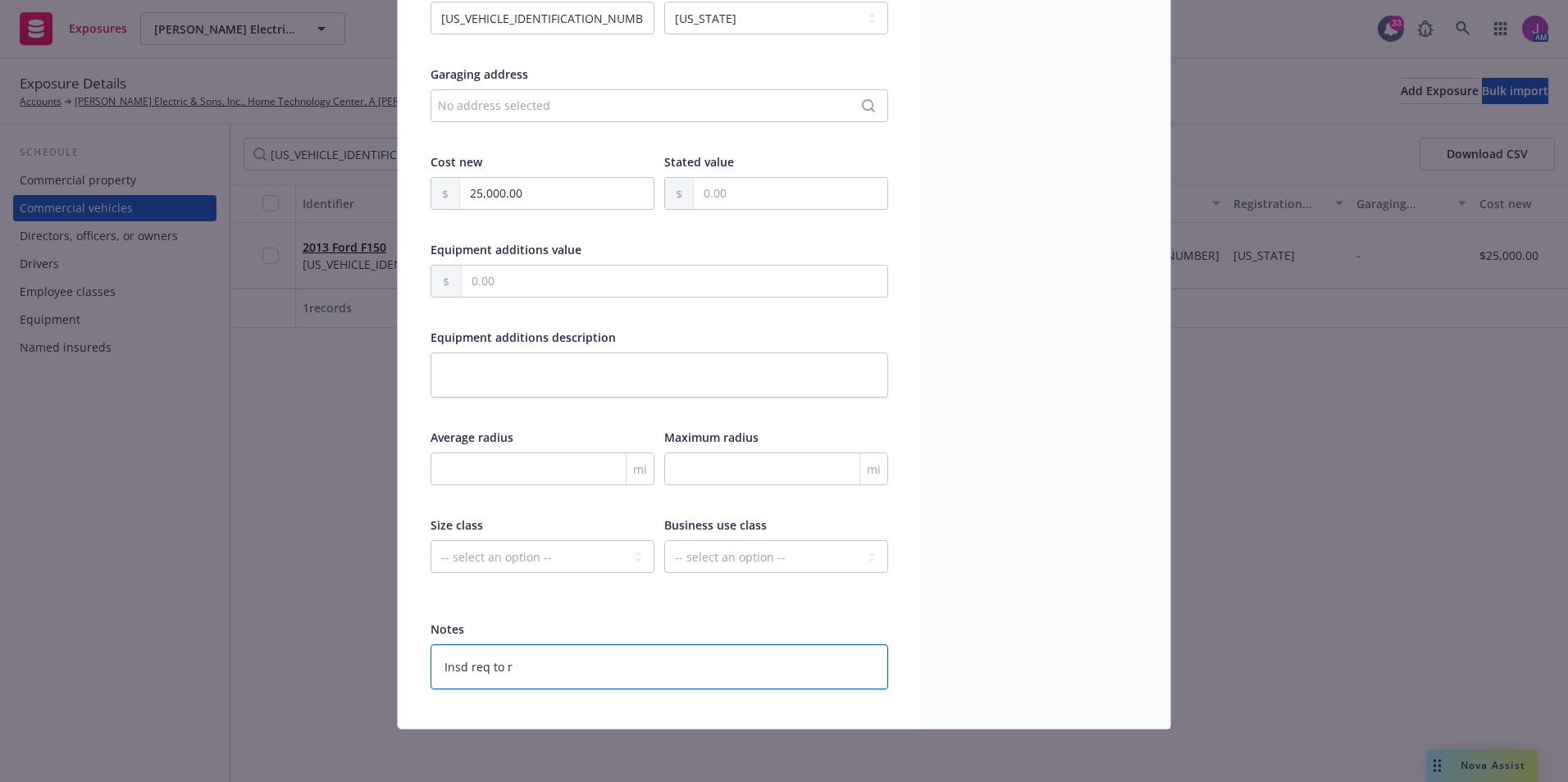
type textarea "x"
type textarea "Insd req to re"
type textarea "x"
type textarea "Insd req to rem"
type textarea "x"
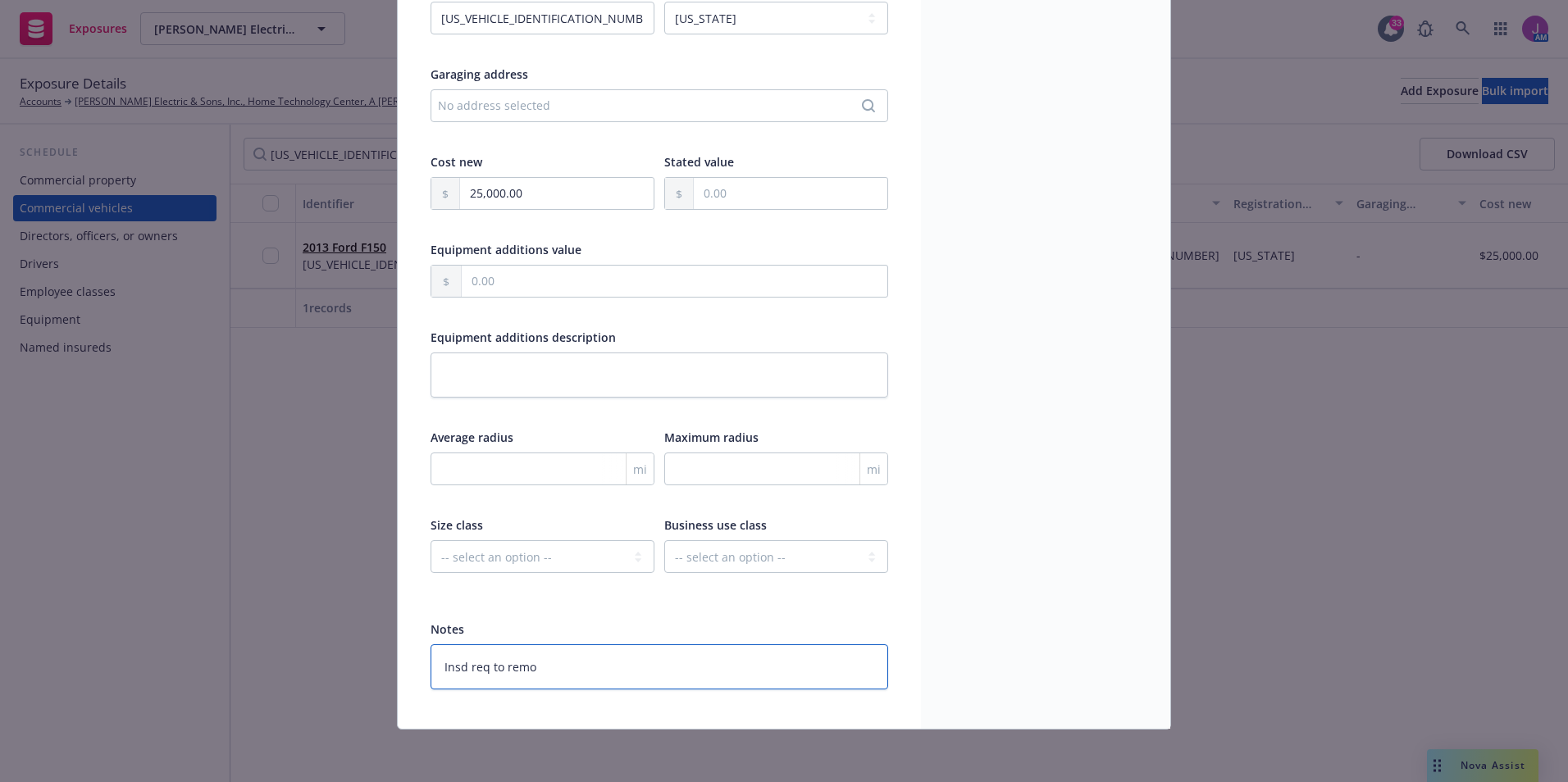
type textarea "Insd req to remov"
type textarea "x"
type textarea "Insd req to remove"
type textarea "x"
type textarea "Insd req to remove"
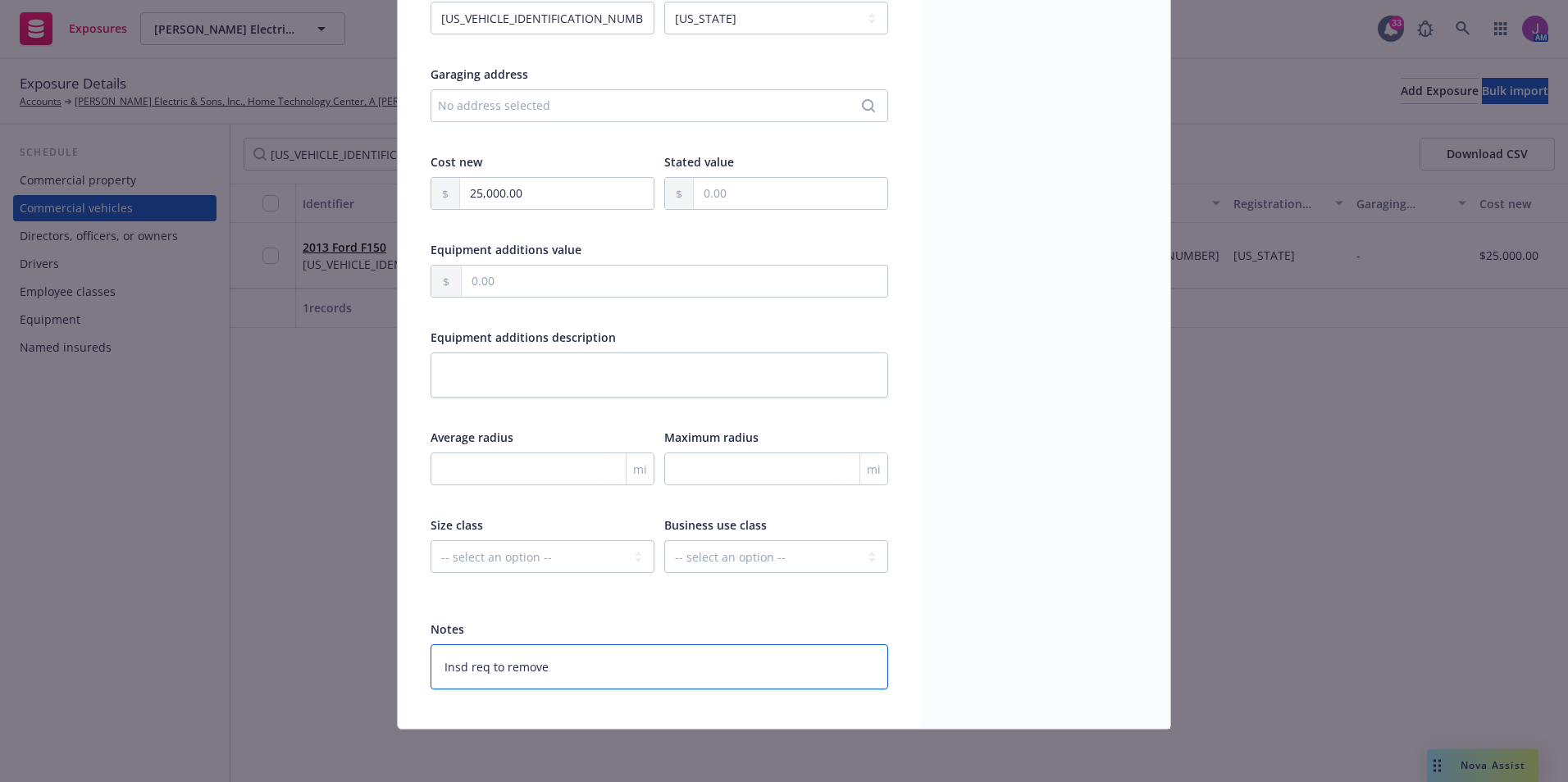
type textarea "x"
type textarea "Insd req to remove 9"
type textarea "x"
type textarea "Insd req to remove 9/"
type textarea "x"
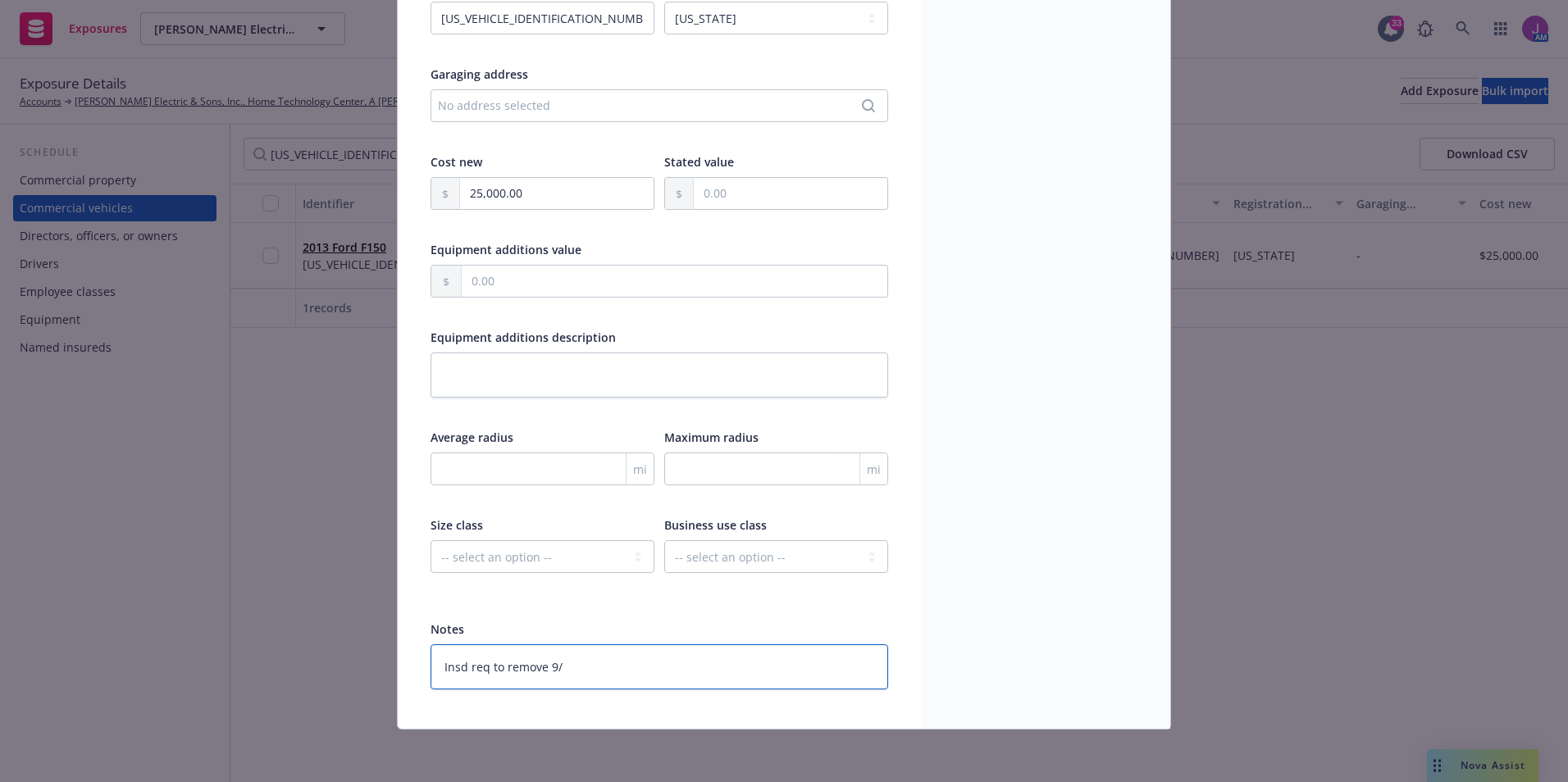
type textarea "Insd req to remove 9/2"
type textarea "x"
type textarea "Insd req to remove 9/23"
type textarea "x"
type textarea "Insd req to remove 9/23/"
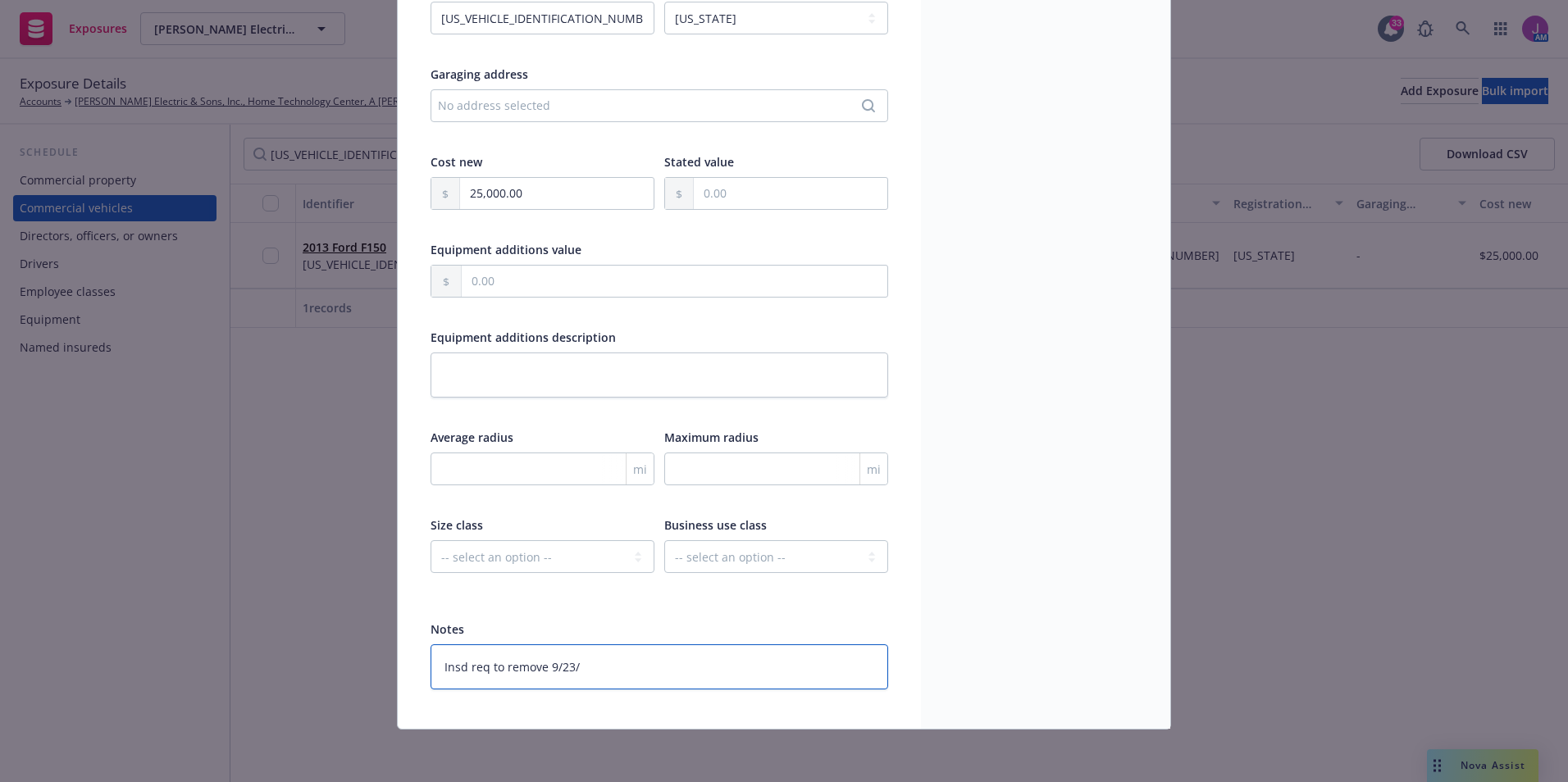
type textarea "x"
type textarea "Insd req to remove 9/23/2"
type textarea "x"
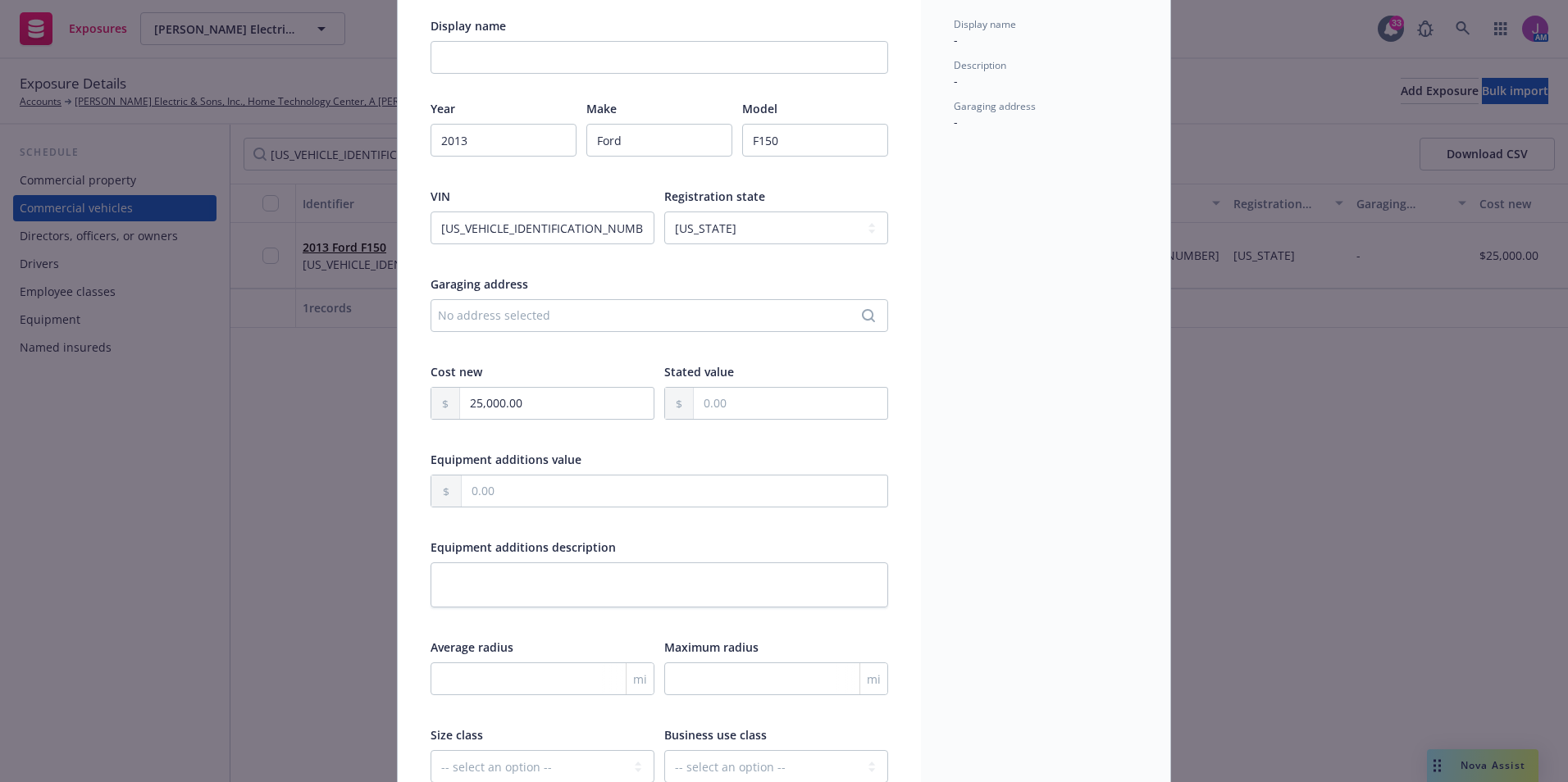
scroll to position [0, 0]
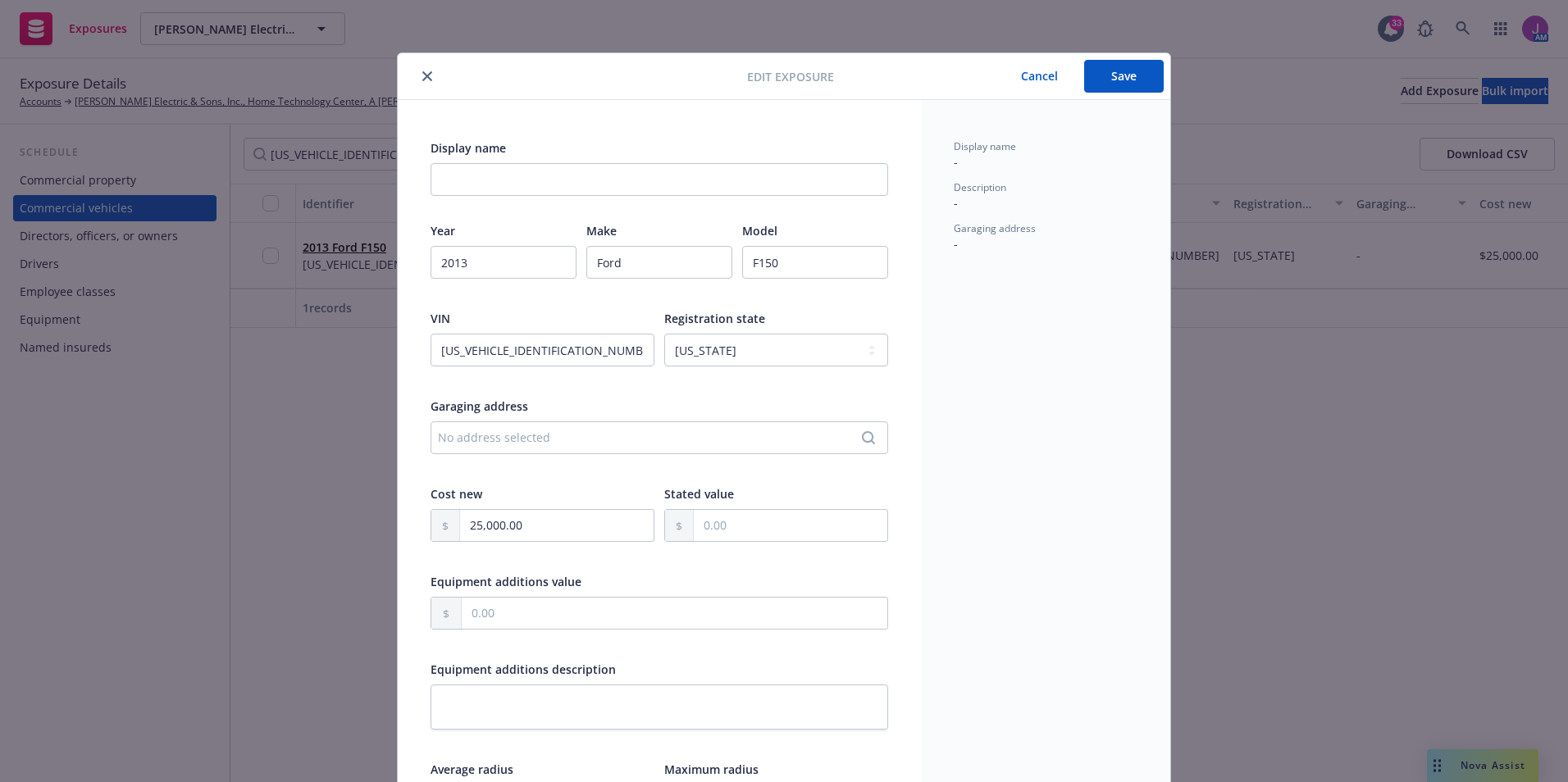
type textarea "Insd req to remove [DATE]"
click at [1096, 79] on button "Save" at bounding box center [1124, 75] width 79 height 33
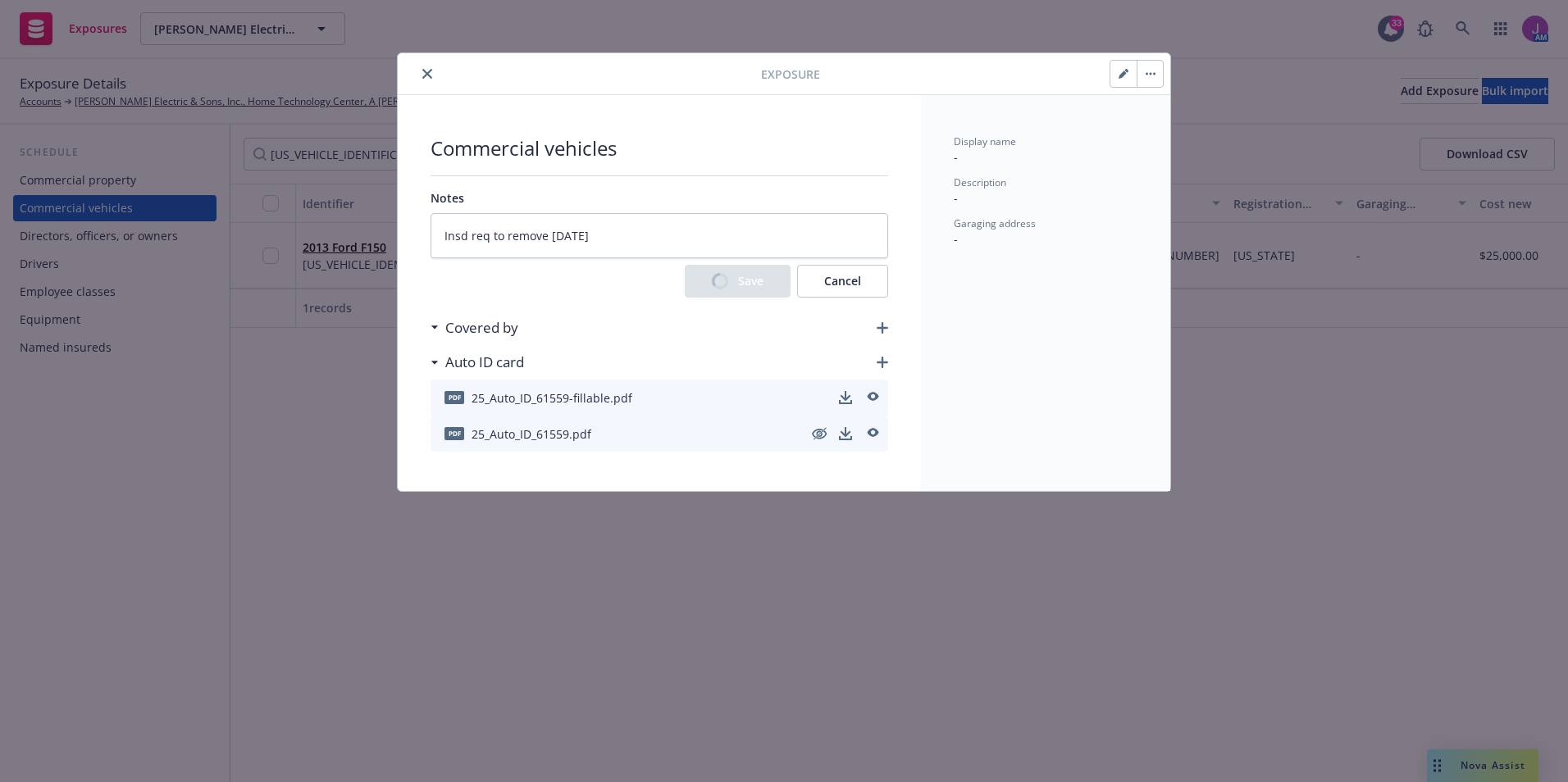
type textarea "x"
click at [1153, 68] on button "button" at bounding box center [1149, 73] width 27 height 27
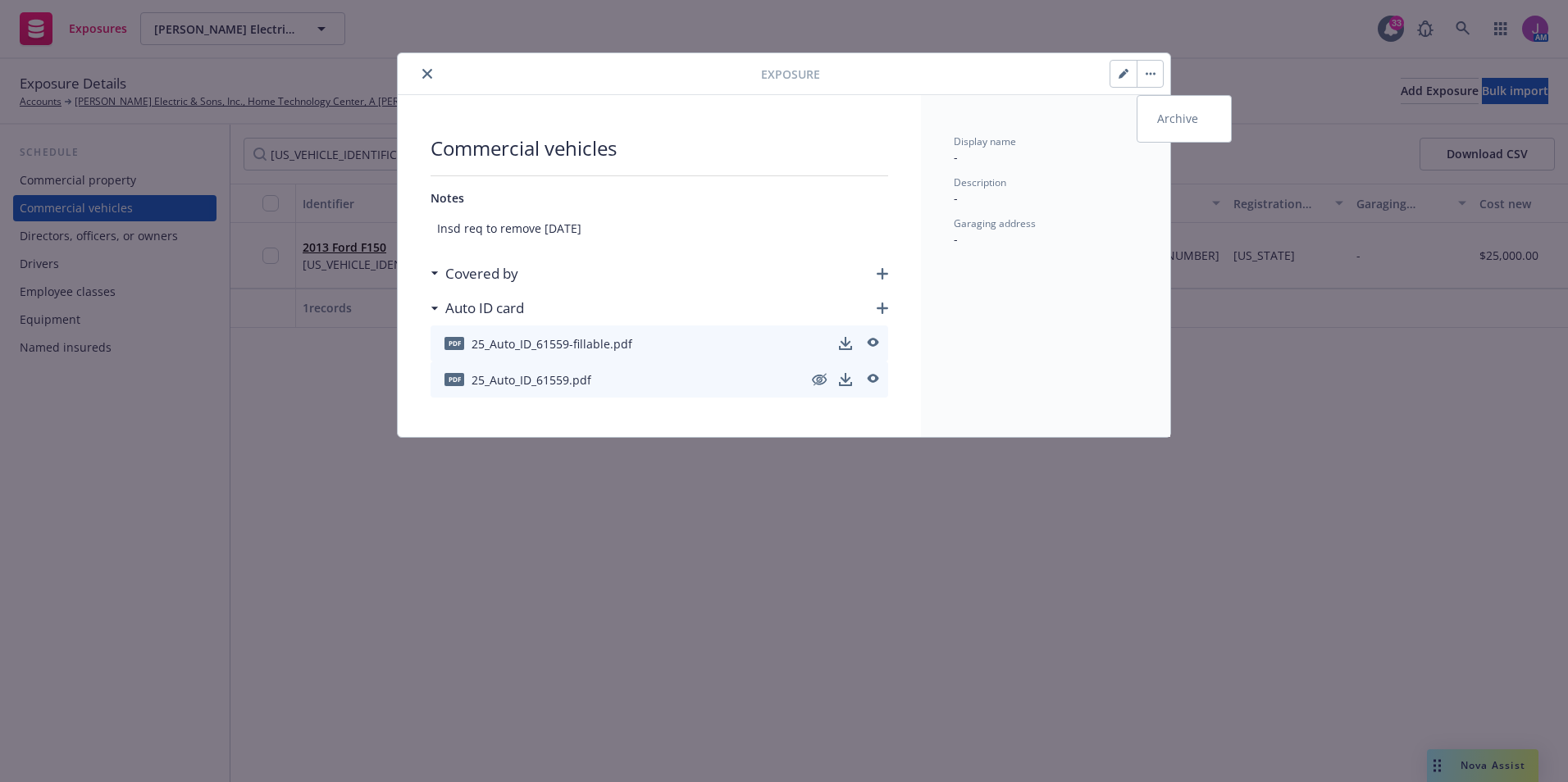
click at [1160, 119] on link "Archive" at bounding box center [1184, 119] width 93 height 33
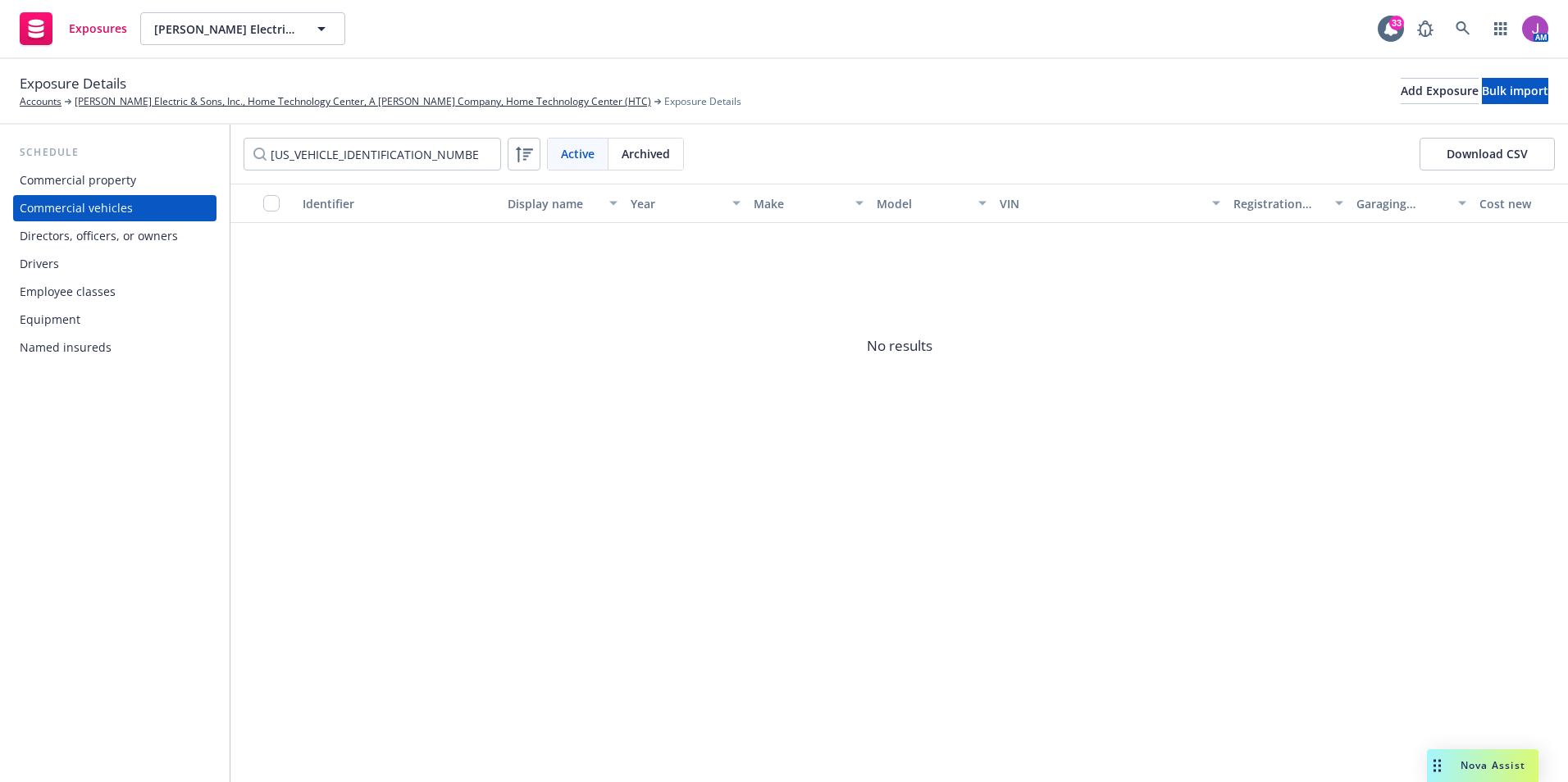
click at [619, 160] on div "Archived" at bounding box center [645, 153] width 74 height 31
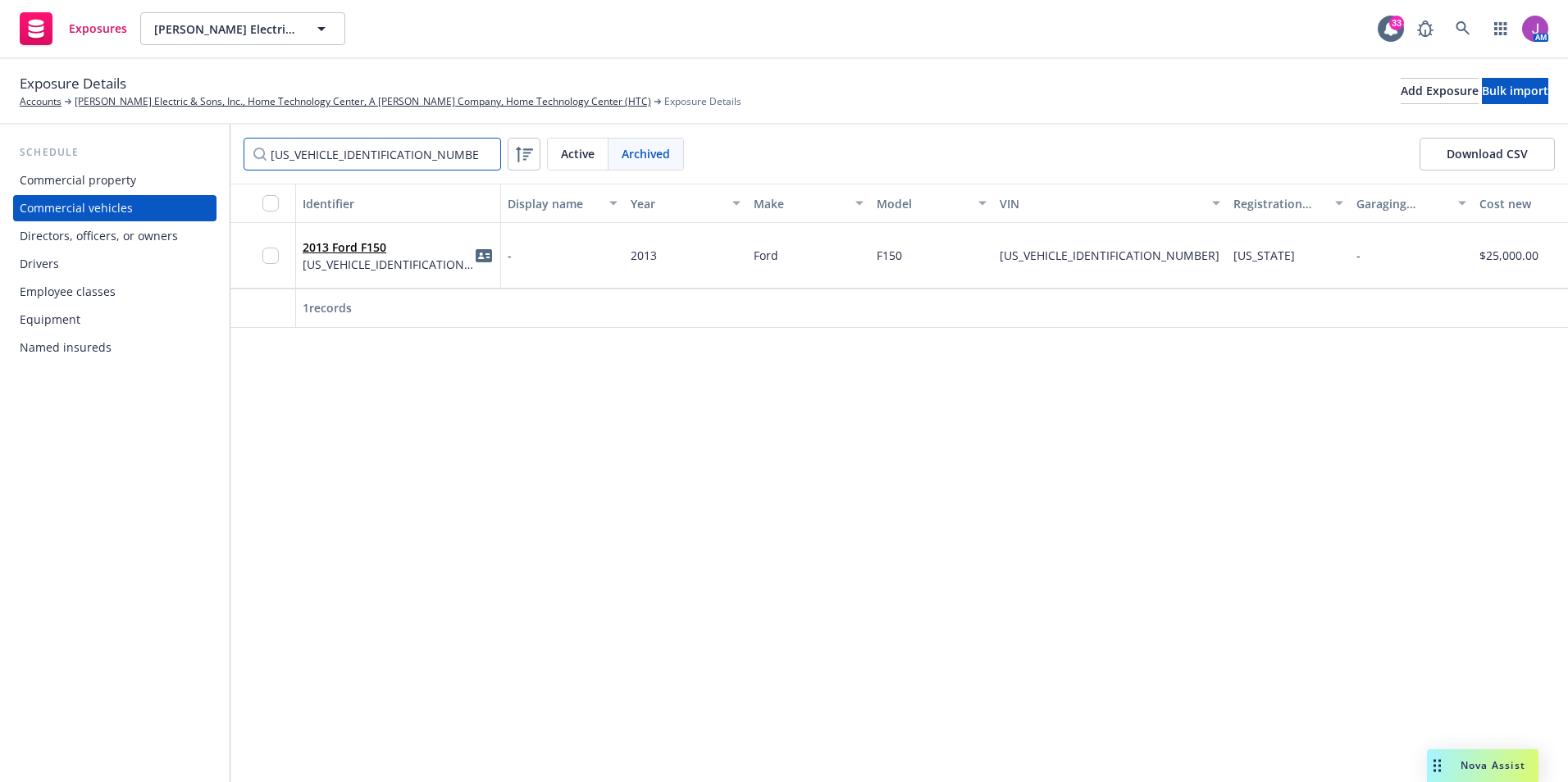
drag, startPoint x: 277, startPoint y: 157, endPoint x: 184, endPoint y: 153, distance: 93.1
click at [202, 155] on div "Schedule Commercial property Commercial vehicles Directors, officers, or owners…" at bounding box center [784, 453] width 1568 height 657
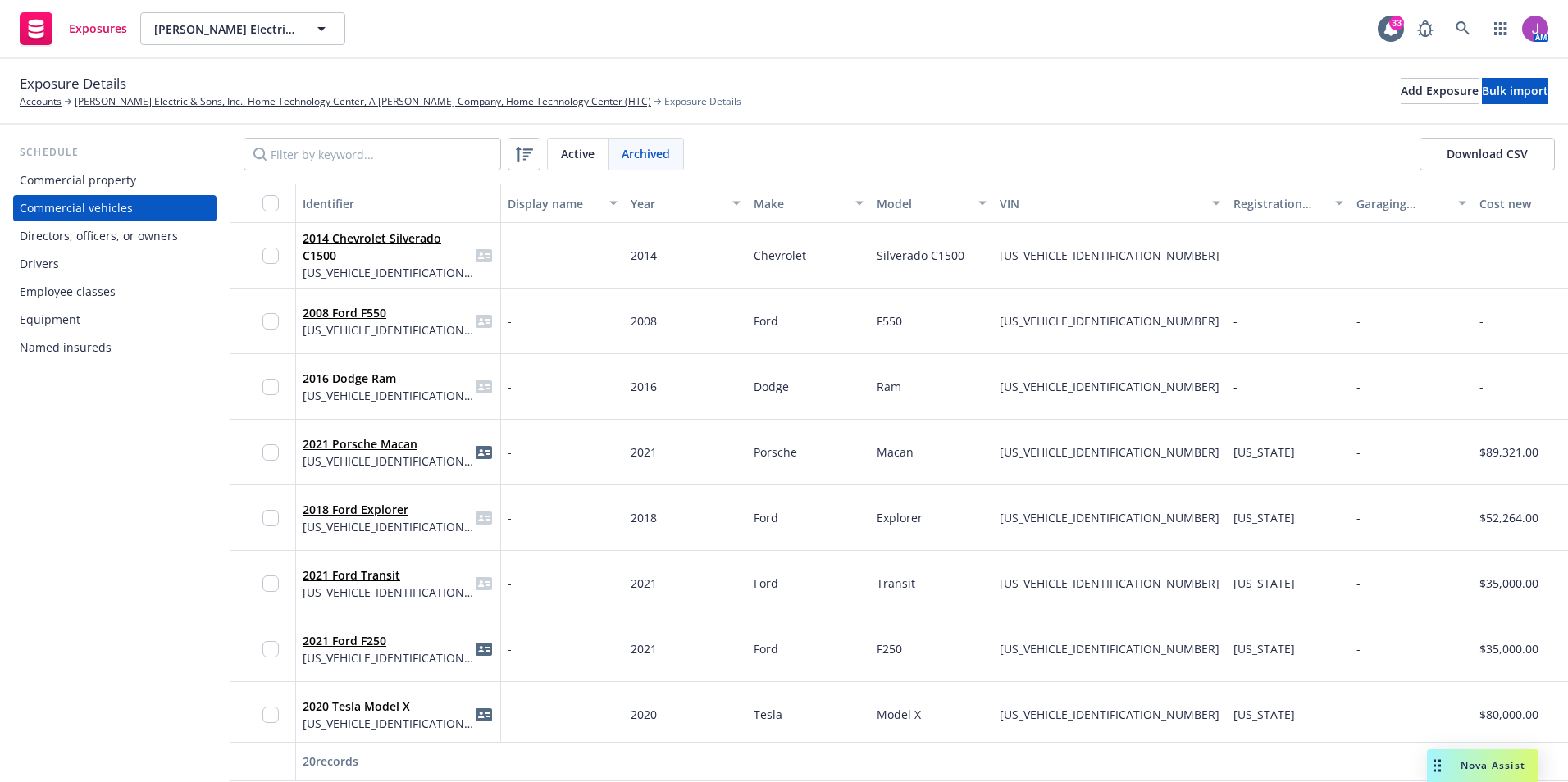
click at [581, 147] on span "Active" at bounding box center [578, 153] width 34 height 17
